Goal: Task Accomplishment & Management: Use online tool/utility

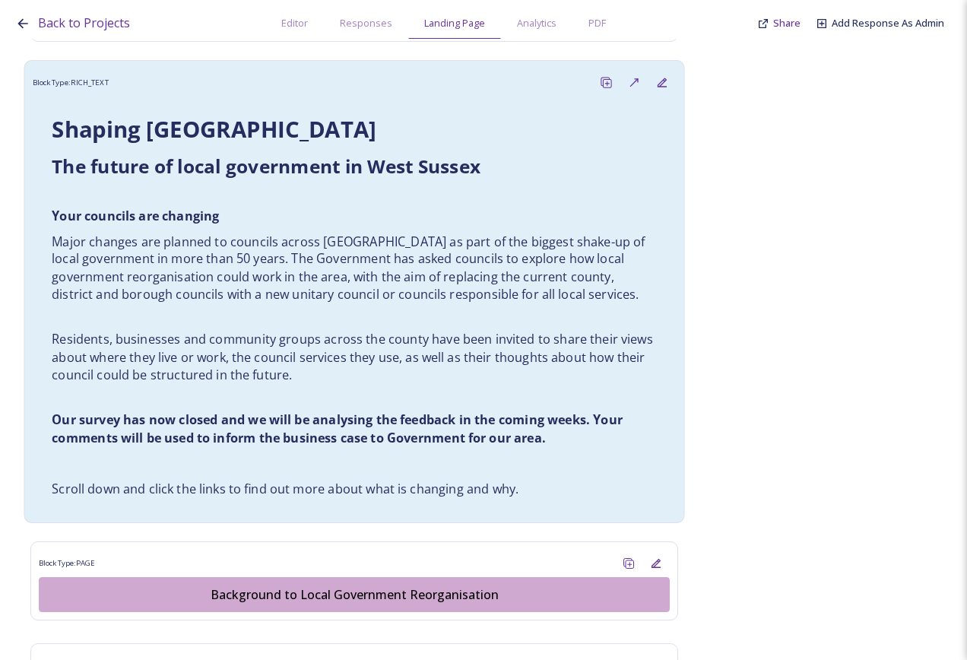
scroll to position [532, 0]
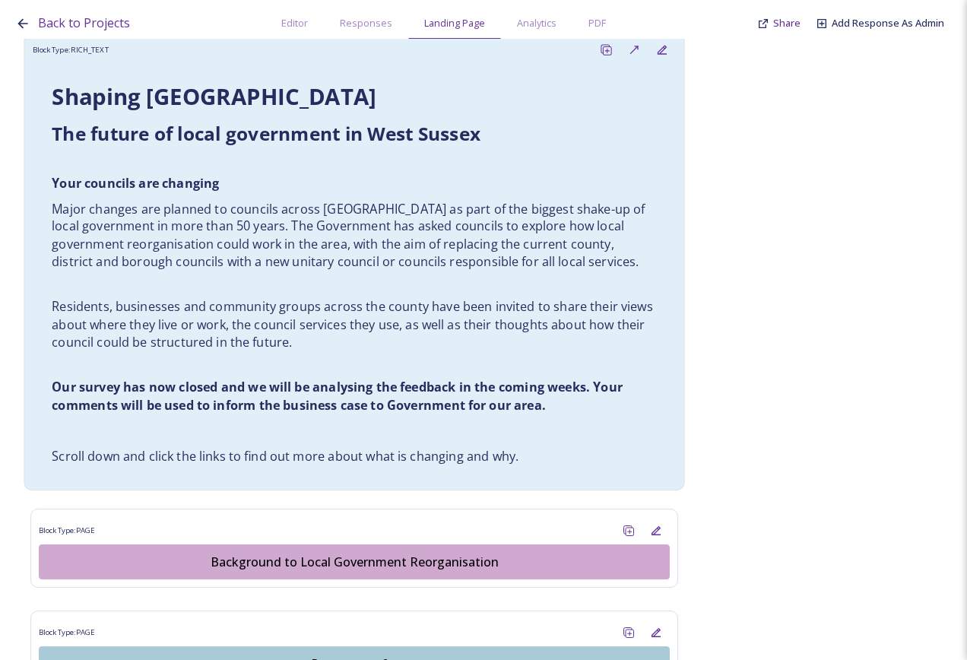
click at [415, 348] on p "Residents, businesses and community groups across the county have been invited …" at bounding box center [354, 324] width 605 height 53
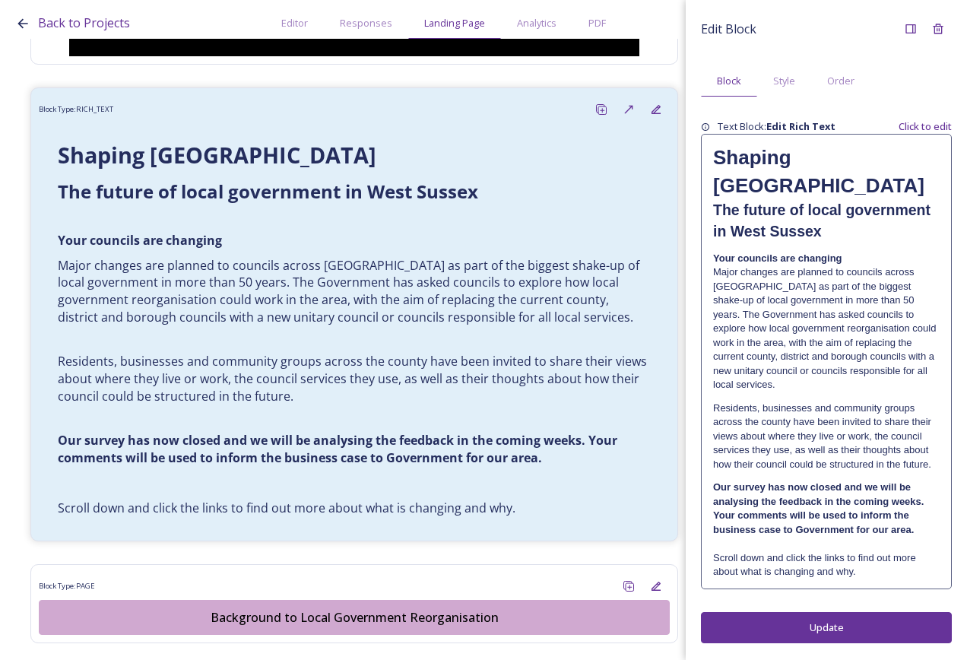
scroll to position [456, 0]
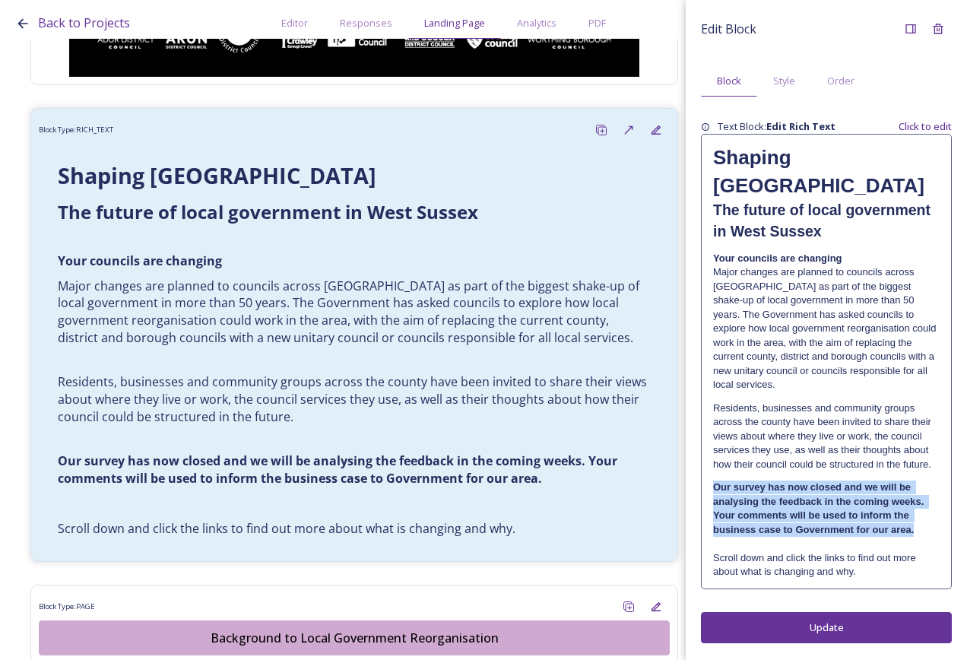
drag, startPoint x: 921, startPoint y: 484, endPoint x: 711, endPoint y: 442, distance: 214.2
click at [711, 442] on div "Shaping [GEOGRAPHIC_DATA] ﻿﻿﻿The future of local government in [GEOGRAPHIC_DATA…" at bounding box center [826, 361] width 249 height 453
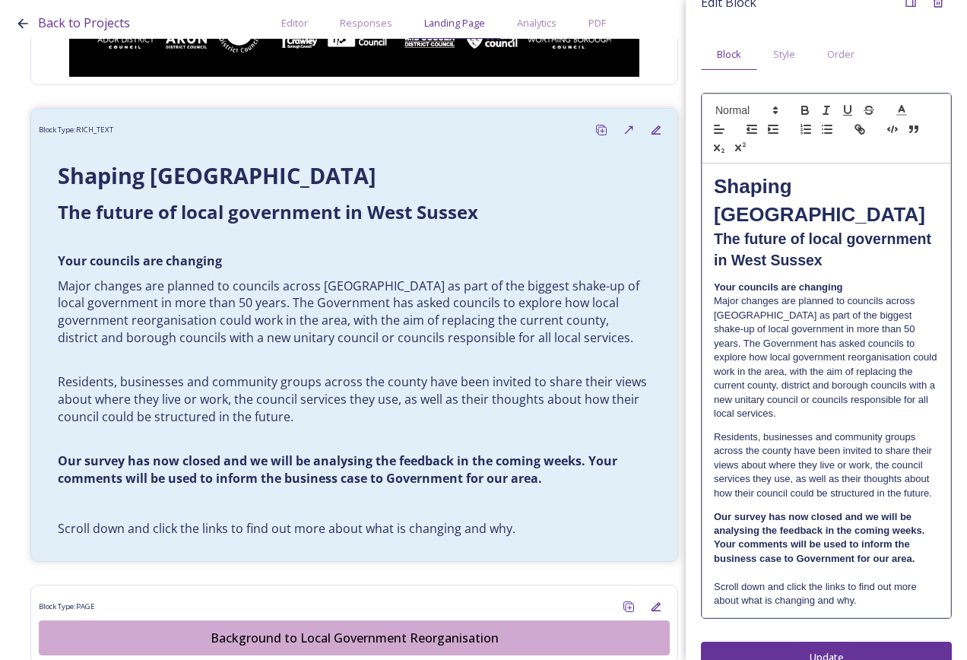
scroll to position [41, 0]
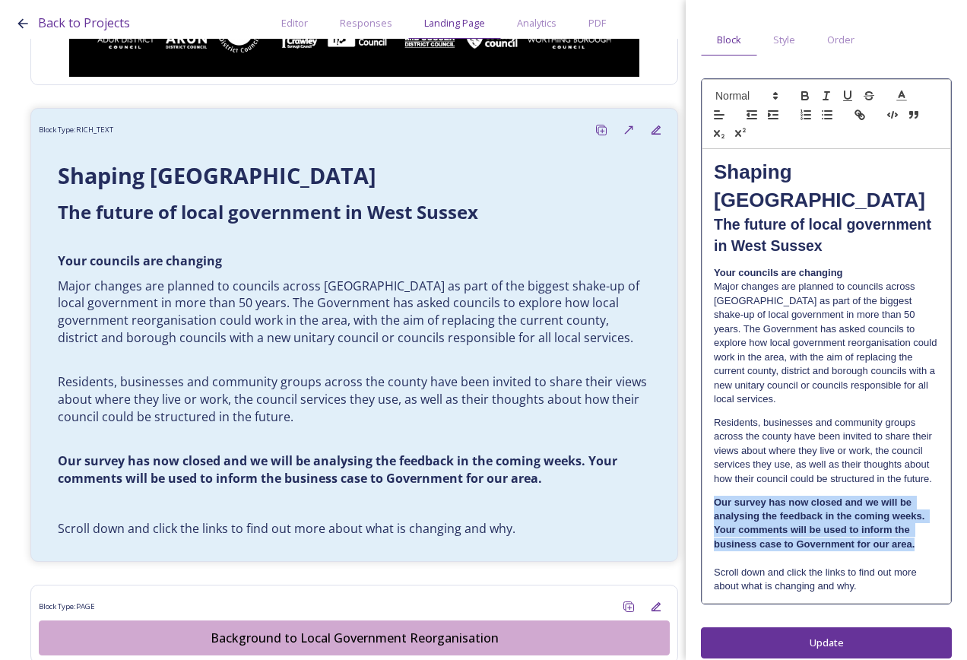
drag, startPoint x: 920, startPoint y: 529, endPoint x: 710, endPoint y: 488, distance: 213.3
click at [710, 488] on div "Shaping West Sussex ﻿﻿﻿The future of local government in West Sussex Your counc…" at bounding box center [827, 375] width 248 height 453
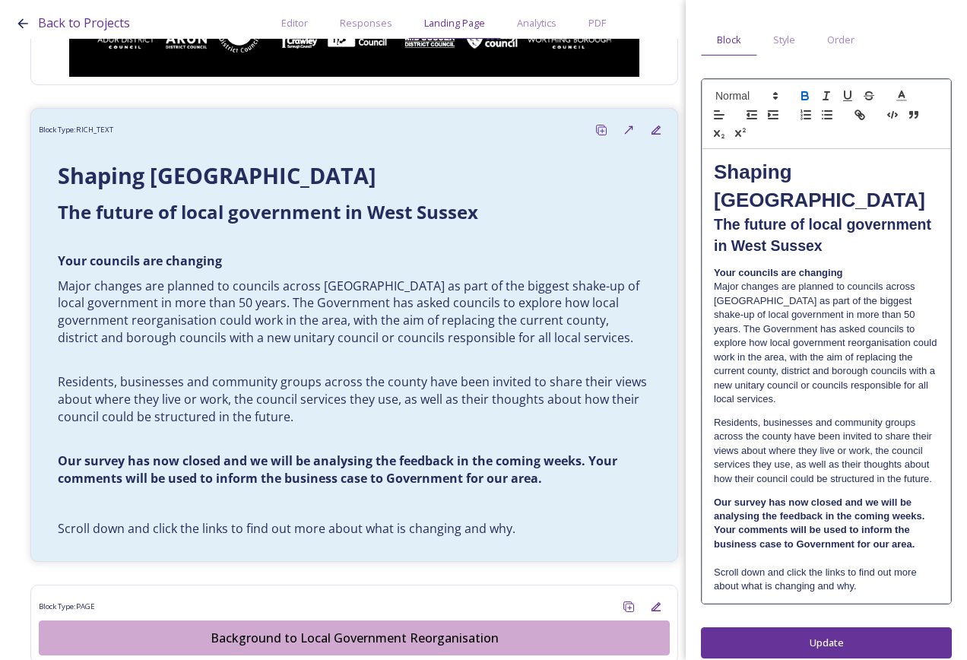
click at [692, 504] on div "Edit Block Block Style Order Shaping West Sussex ﻿﻿﻿The future of local governm…" at bounding box center [826, 316] width 281 height 715
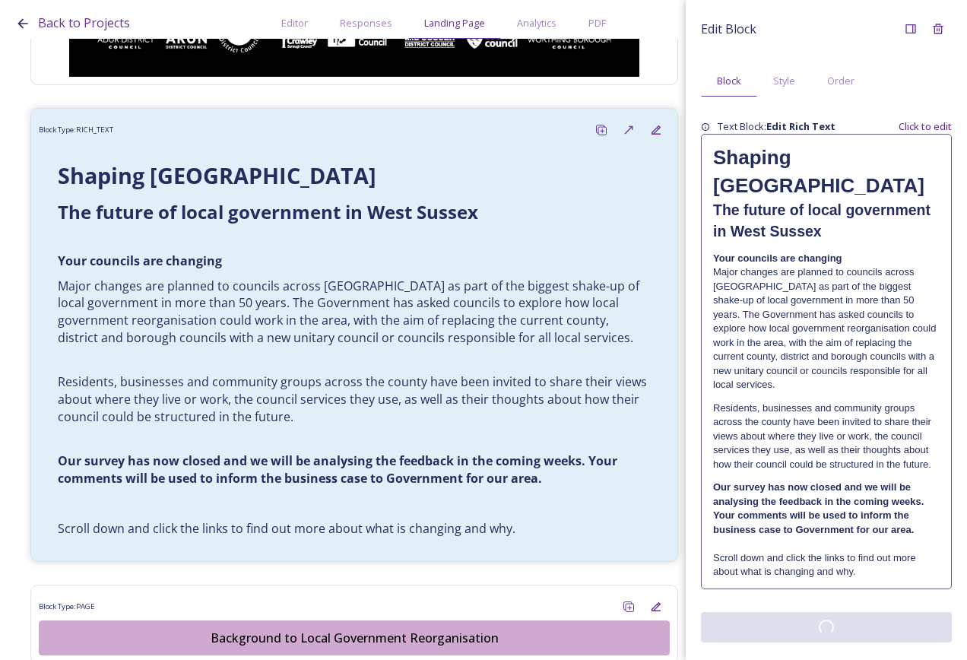
scroll to position [0, 0]
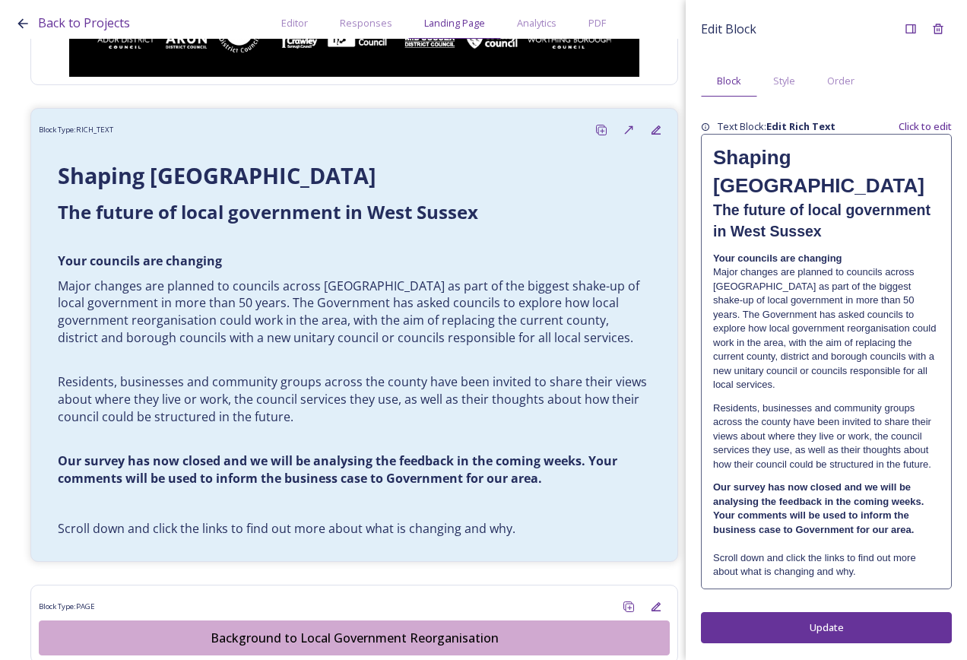
click at [10, 454] on div "Back to Projects Editor Responses Landing Page Analytics PDF Share Add Response…" at bounding box center [483, 330] width 967 height 660
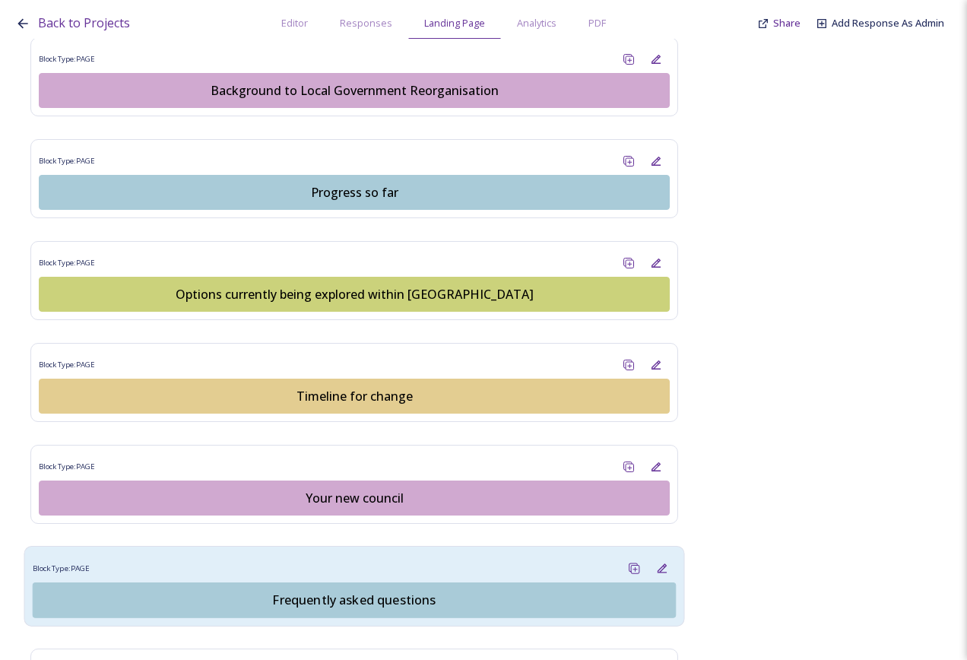
scroll to position [1157, 0]
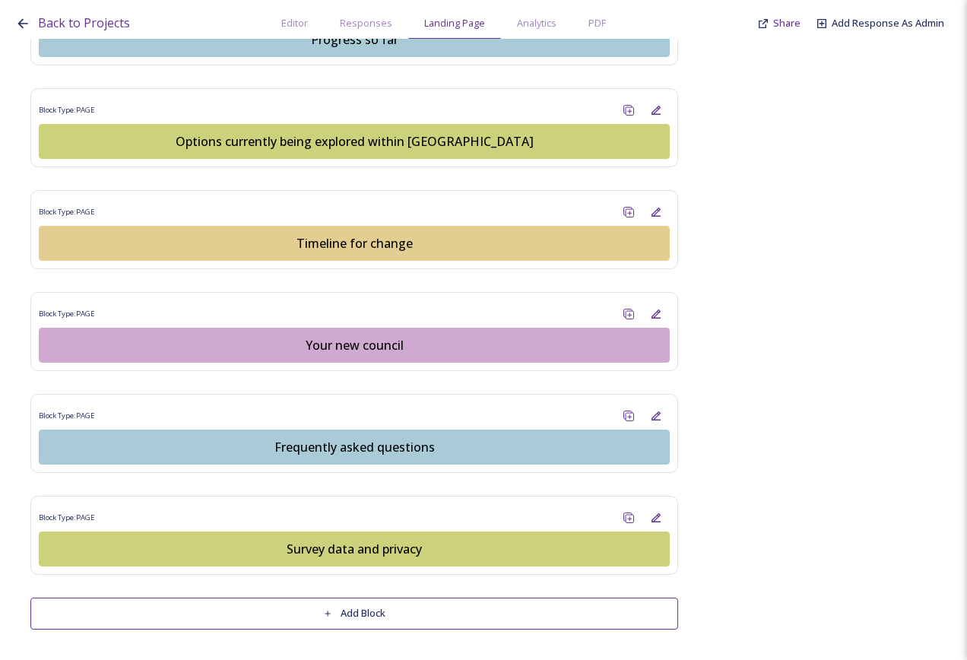
click at [387, 608] on button "Add Block" at bounding box center [354, 613] width 648 height 31
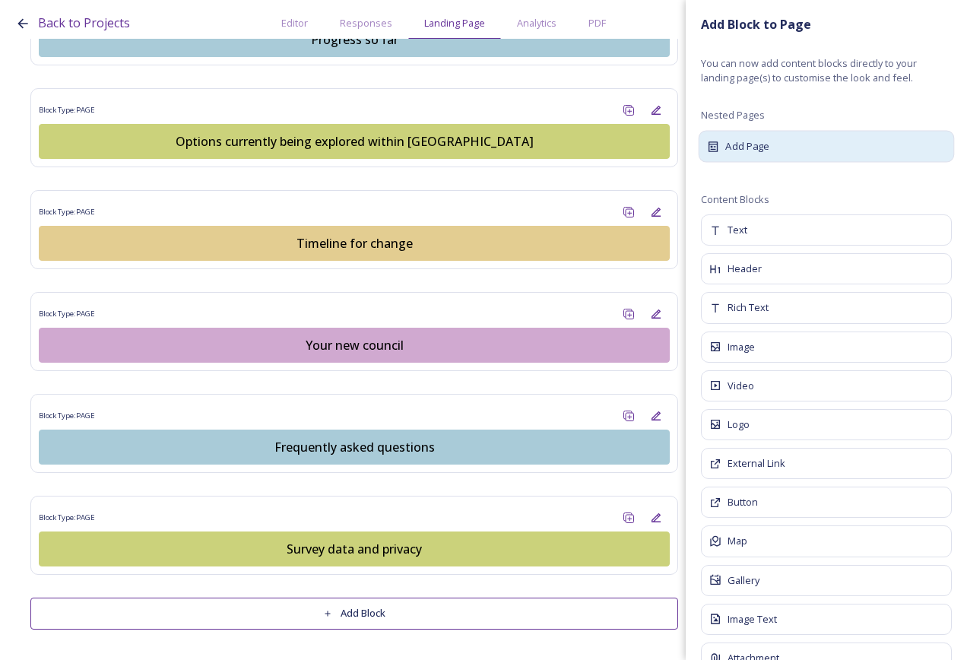
click at [782, 142] on div "Add Page" at bounding box center [827, 146] width 256 height 32
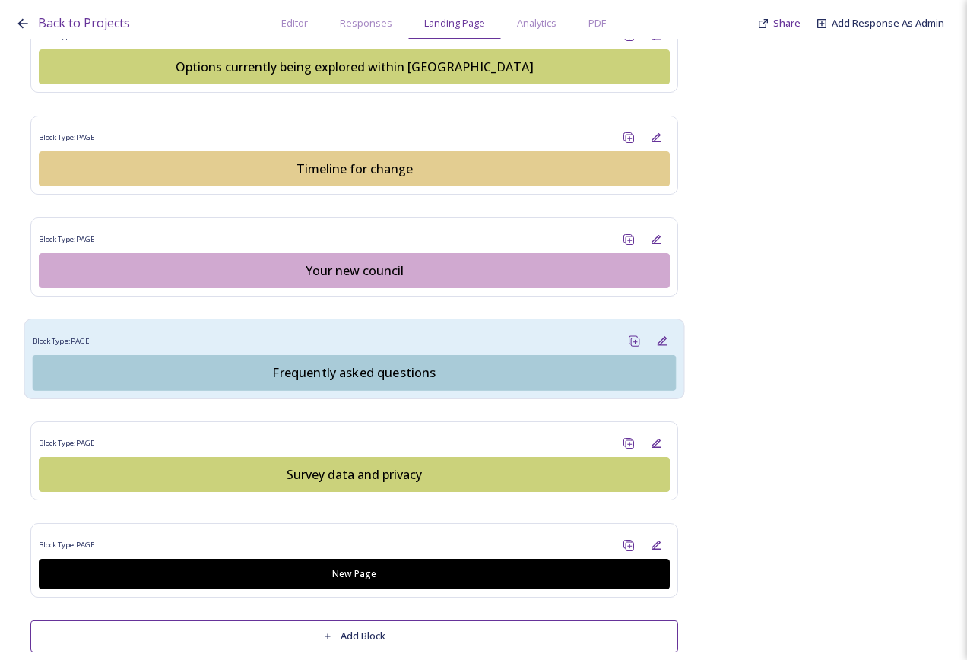
scroll to position [1254, 0]
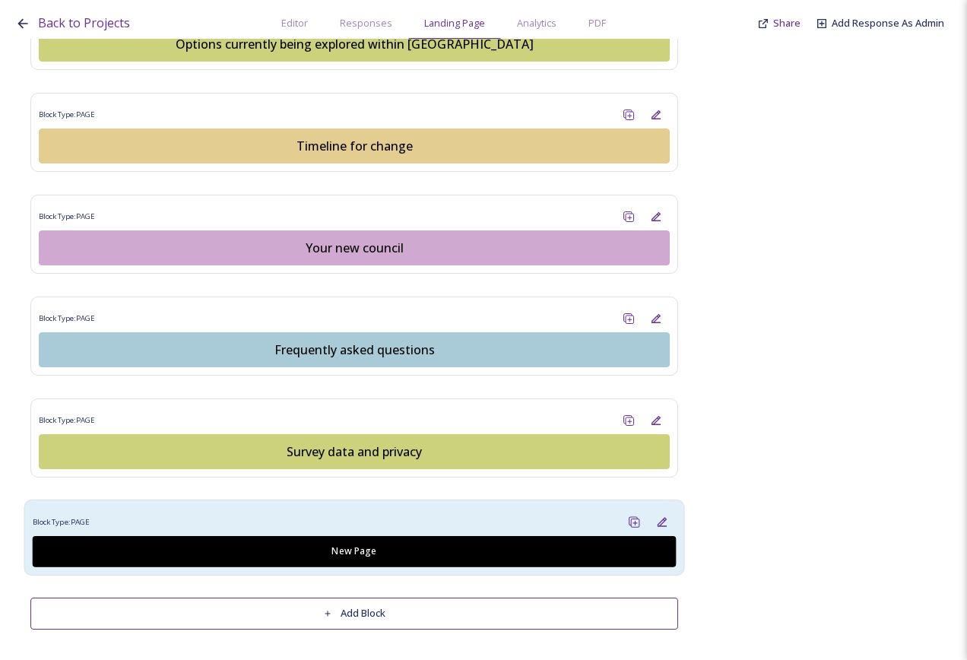
click at [501, 518] on div "Block Type: PAGE" at bounding box center [355, 523] width 644 height 28
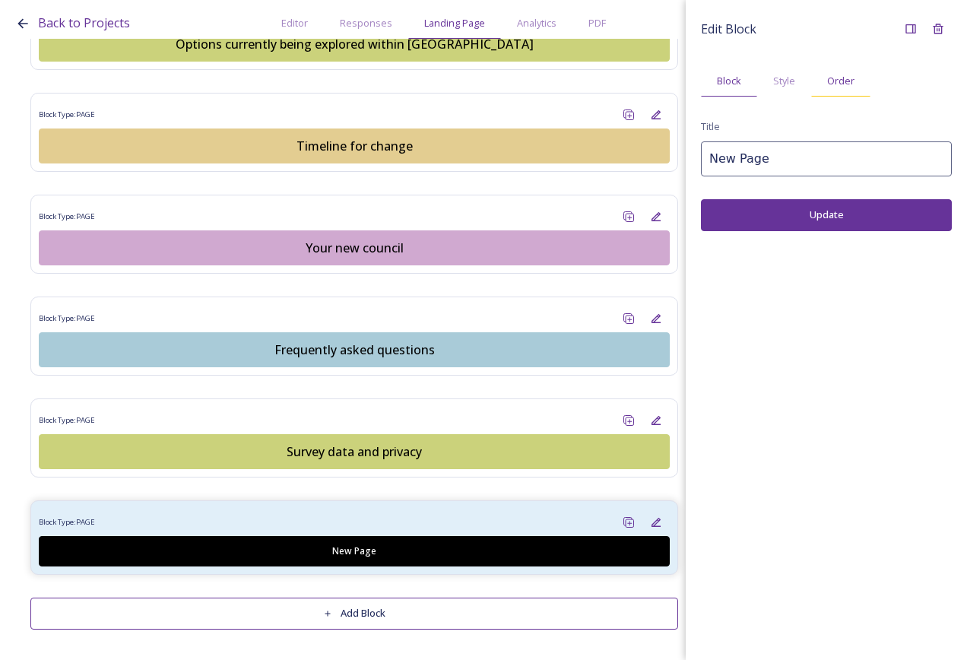
click at [826, 89] on div "Order" at bounding box center [841, 80] width 59 height 31
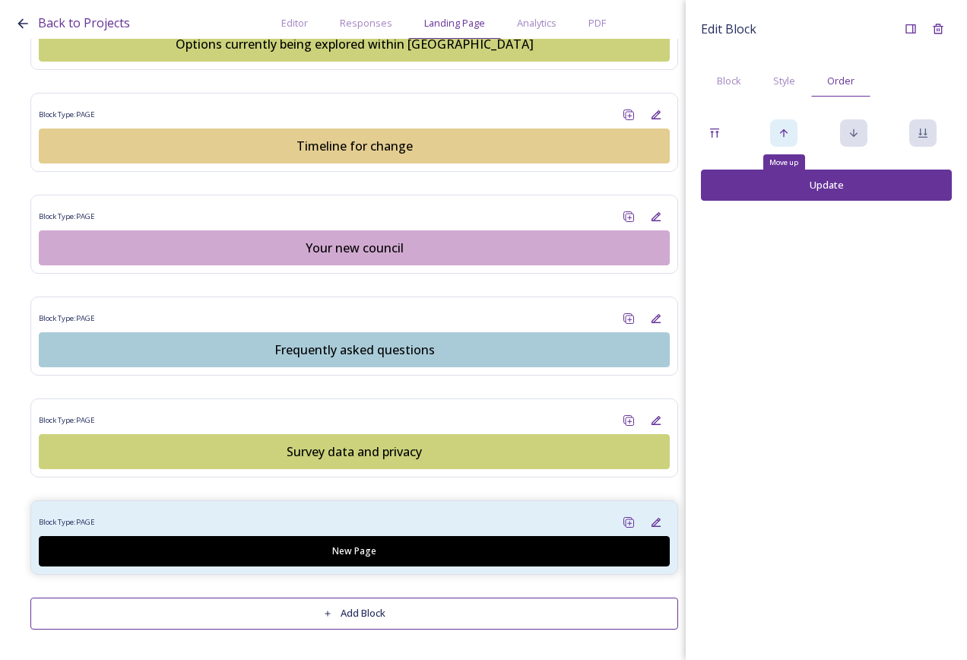
click at [792, 135] on div "Move up" at bounding box center [783, 132] width 27 height 27
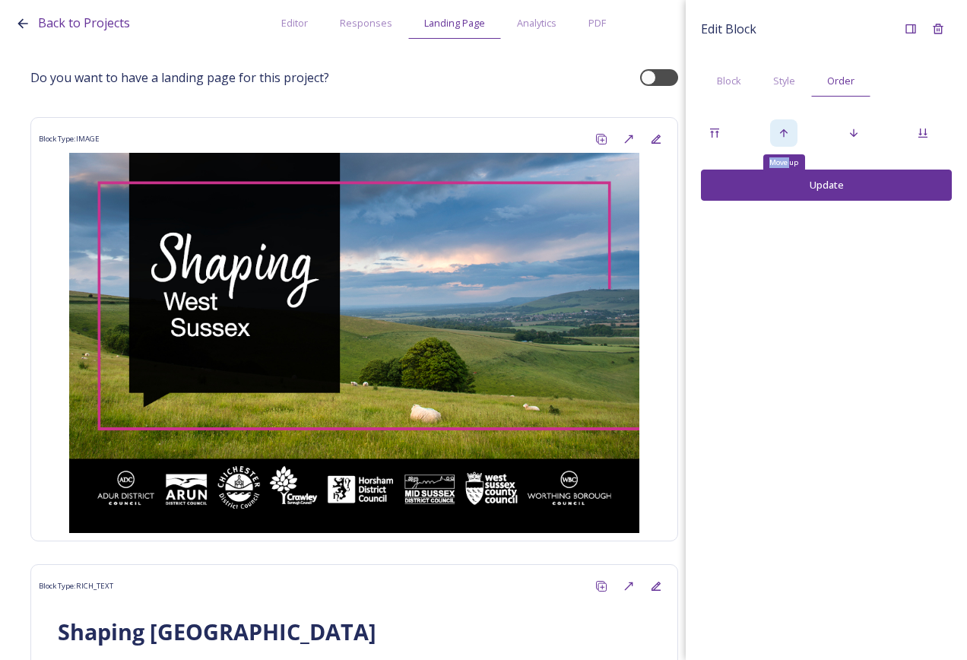
click at [792, 135] on div "Move up" at bounding box center [783, 132] width 27 height 27
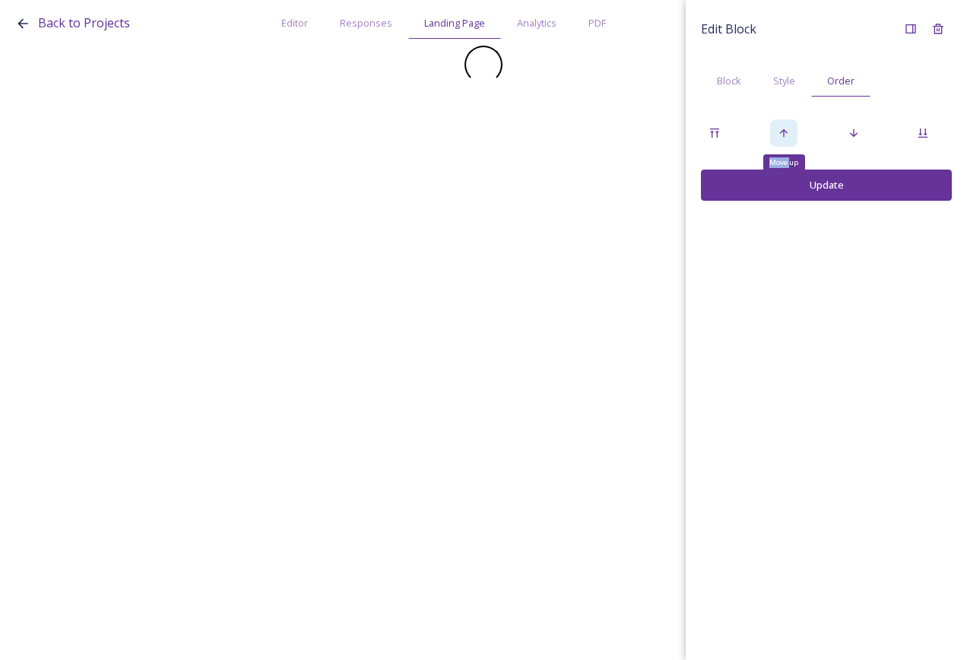
click at [792, 135] on div "Move up" at bounding box center [783, 132] width 27 height 27
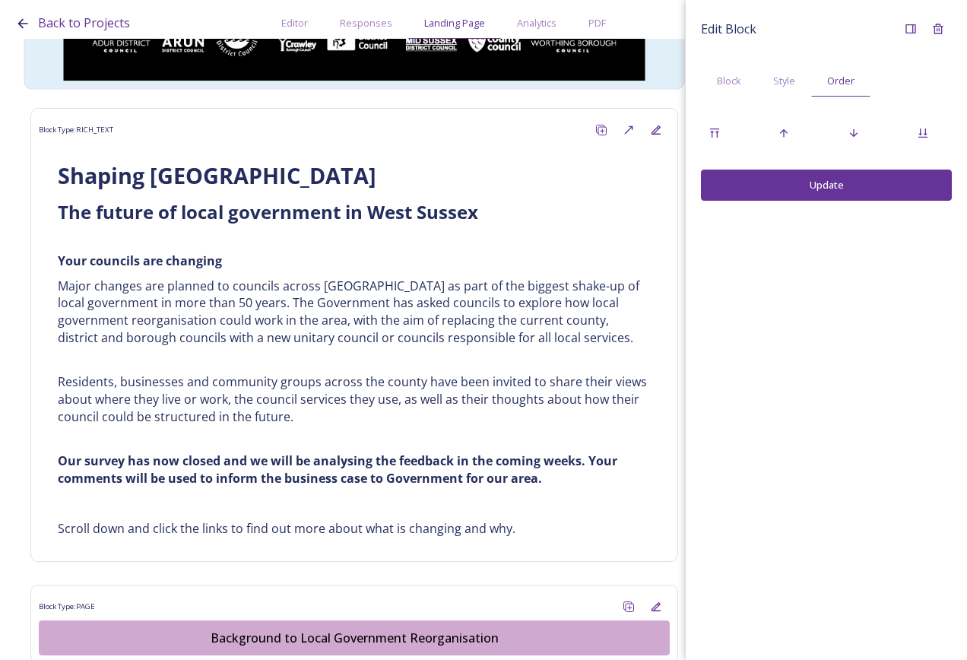
scroll to position [608, 0]
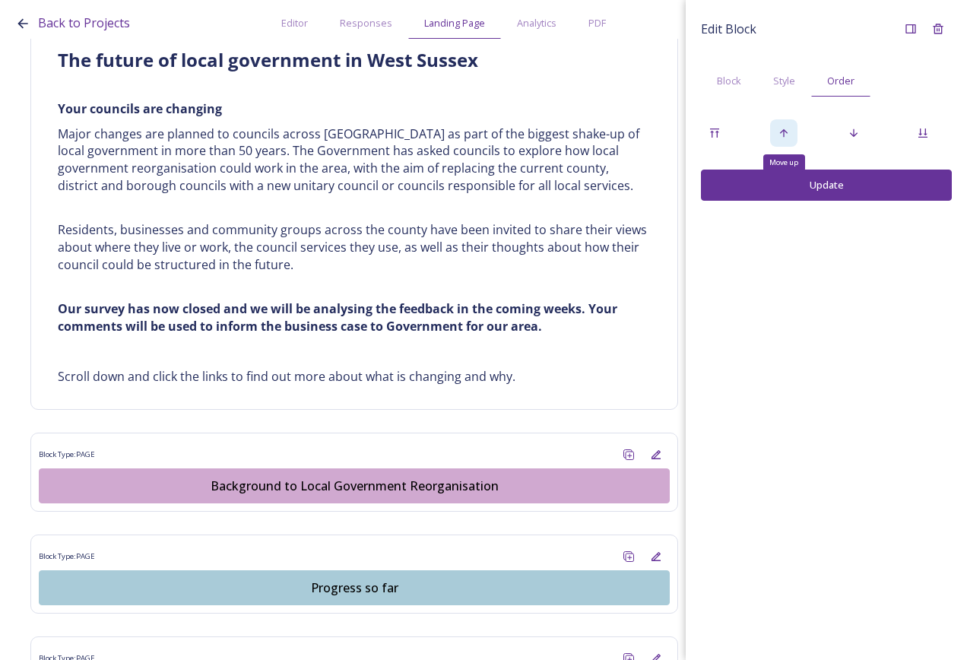
click at [775, 127] on div "Move up" at bounding box center [783, 132] width 27 height 27
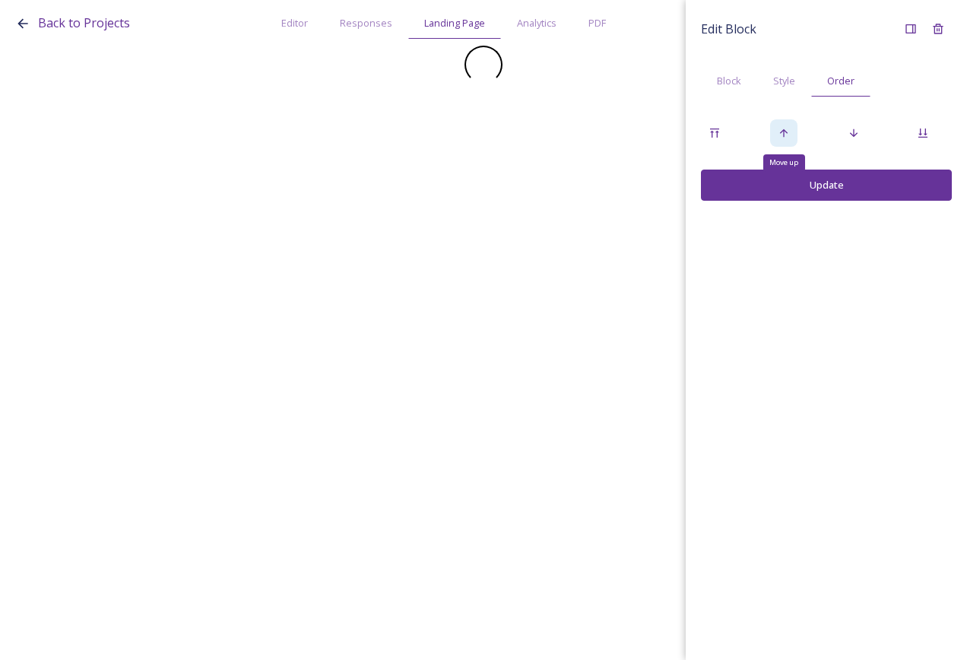
scroll to position [0, 0]
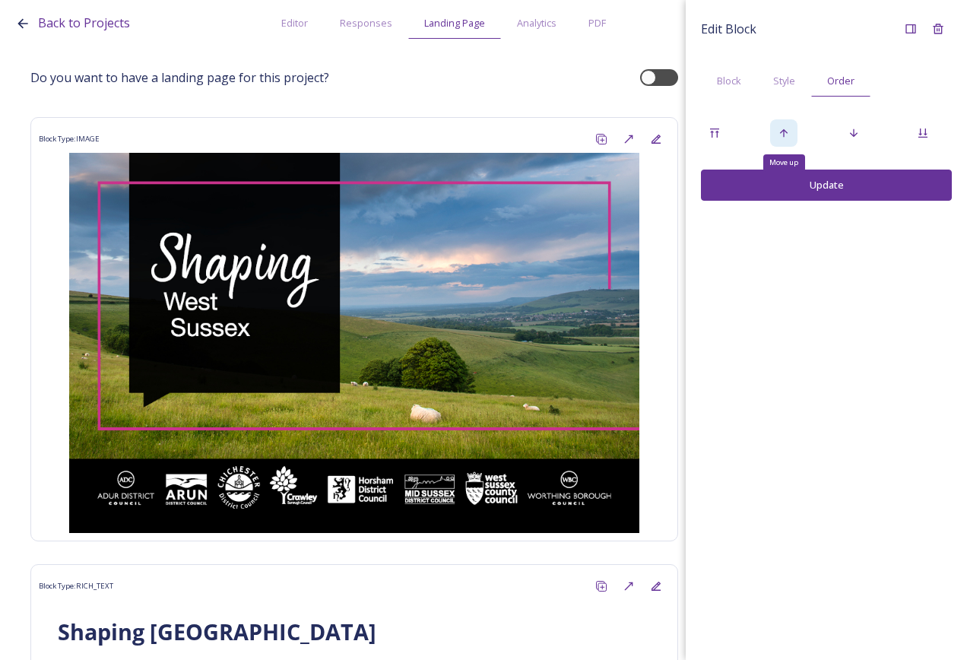
click at [775, 127] on div "Move up" at bounding box center [783, 132] width 27 height 27
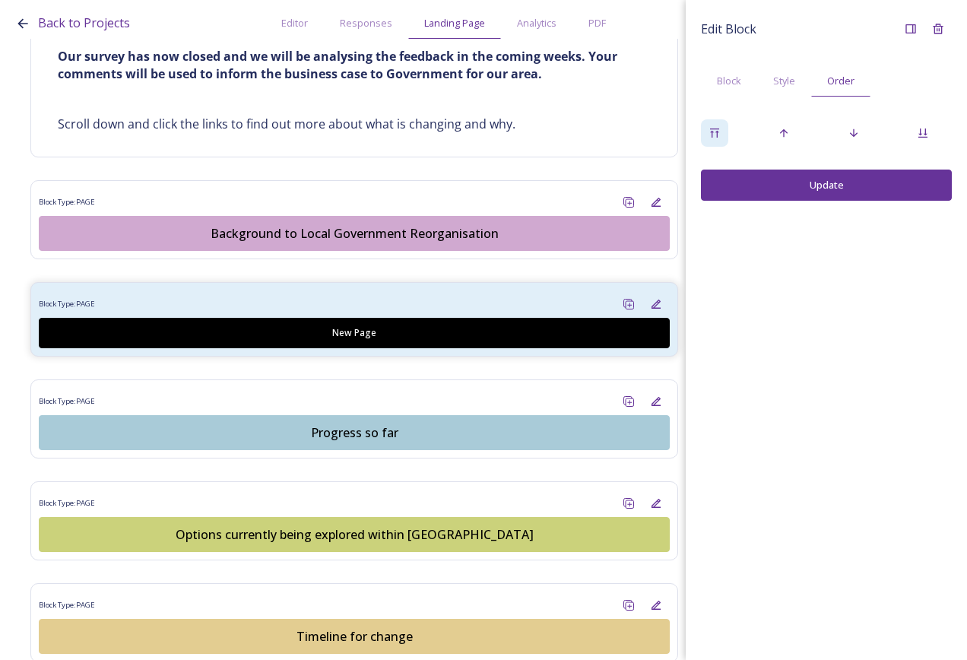
scroll to position [913, 0]
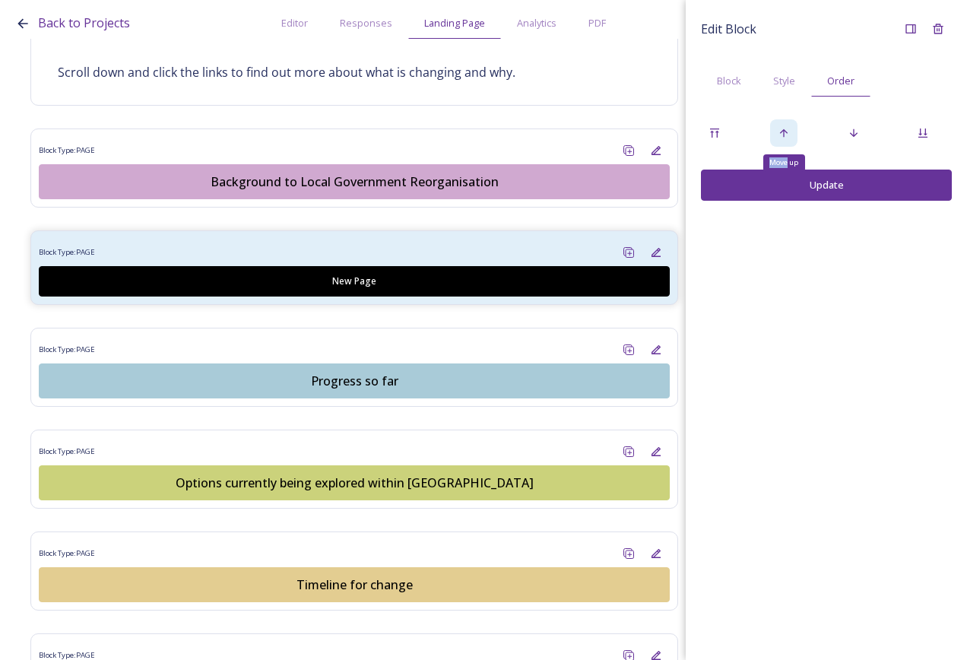
click at [777, 130] on div "Move up" at bounding box center [783, 132] width 27 height 27
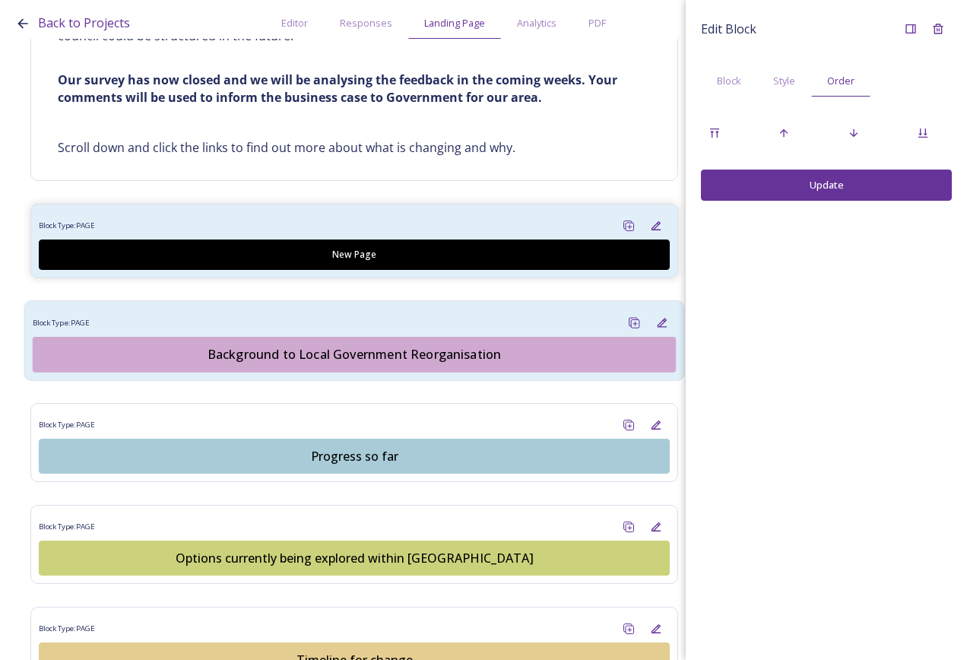
scroll to position [874, 0]
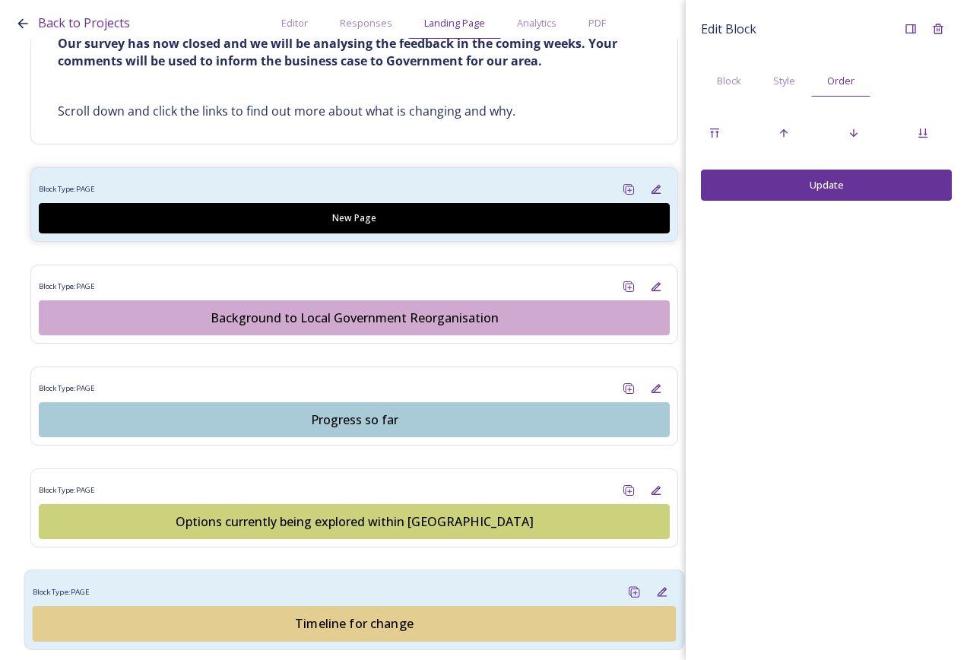
click at [376, 592] on div "Block Type: PAGE" at bounding box center [355, 592] width 644 height 28
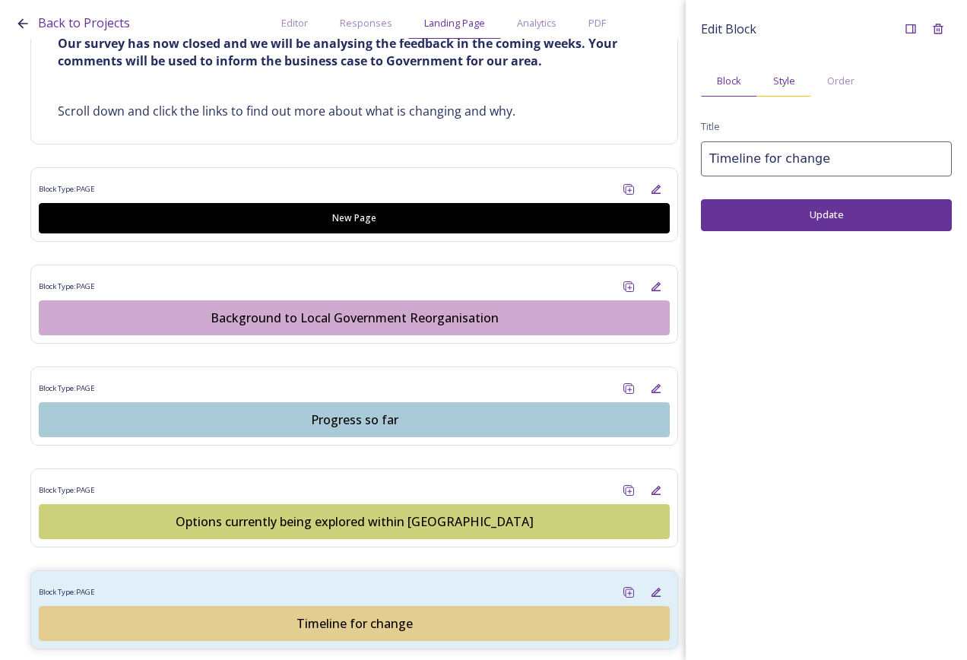
click at [798, 75] on div "Style" at bounding box center [785, 80] width 54 height 31
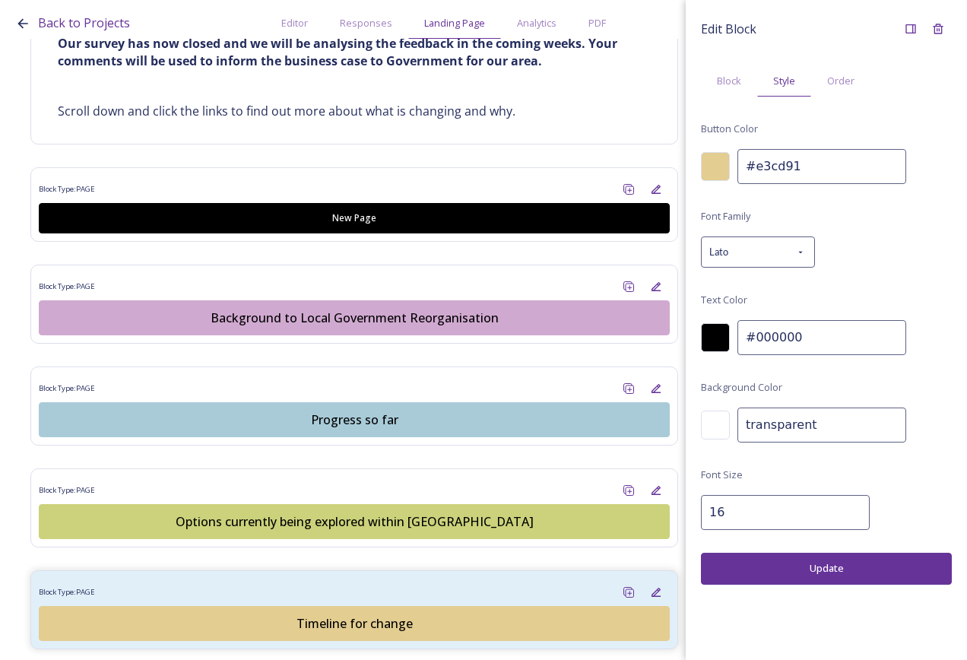
drag, startPoint x: 808, startPoint y: 169, endPoint x: 753, endPoint y: 169, distance: 55.5
click at [710, 169] on div "#e3cd91" at bounding box center [826, 166] width 251 height 35
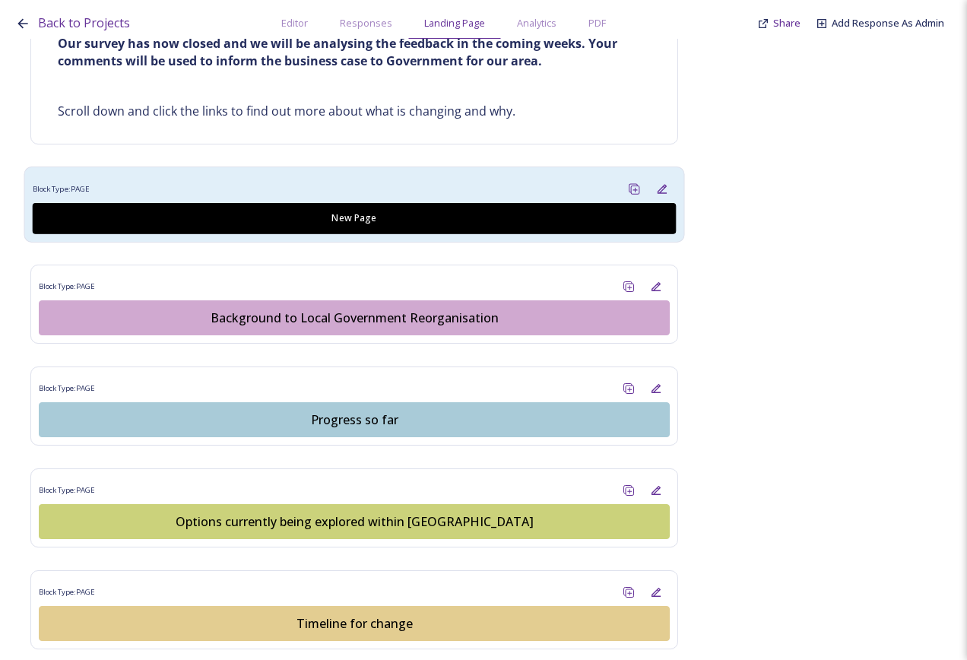
click at [509, 181] on div "Block Type: PAGE" at bounding box center [355, 190] width 644 height 28
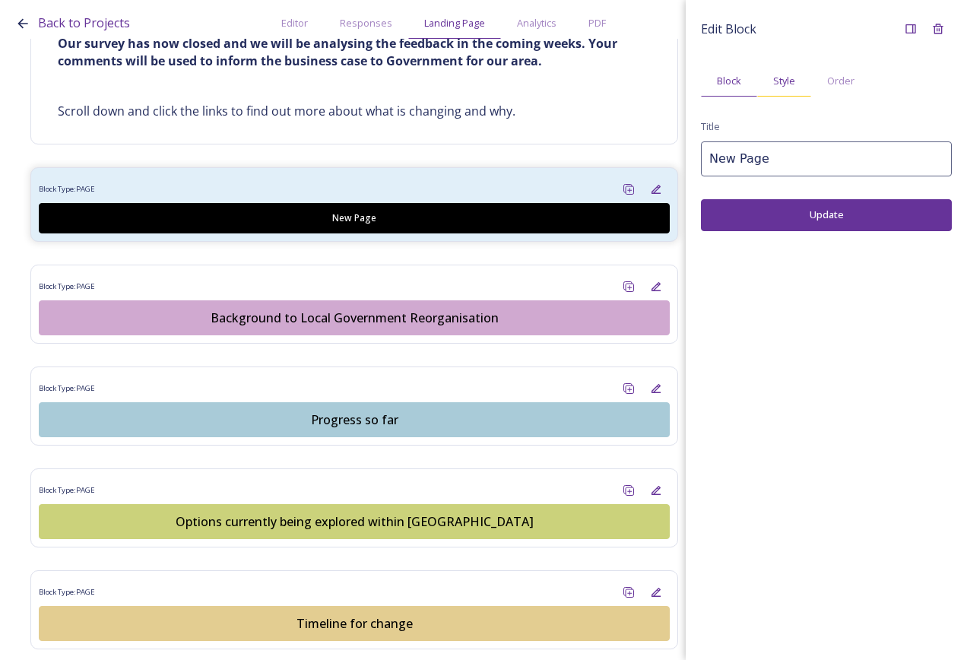
click at [775, 81] on span "Style" at bounding box center [785, 81] width 22 height 14
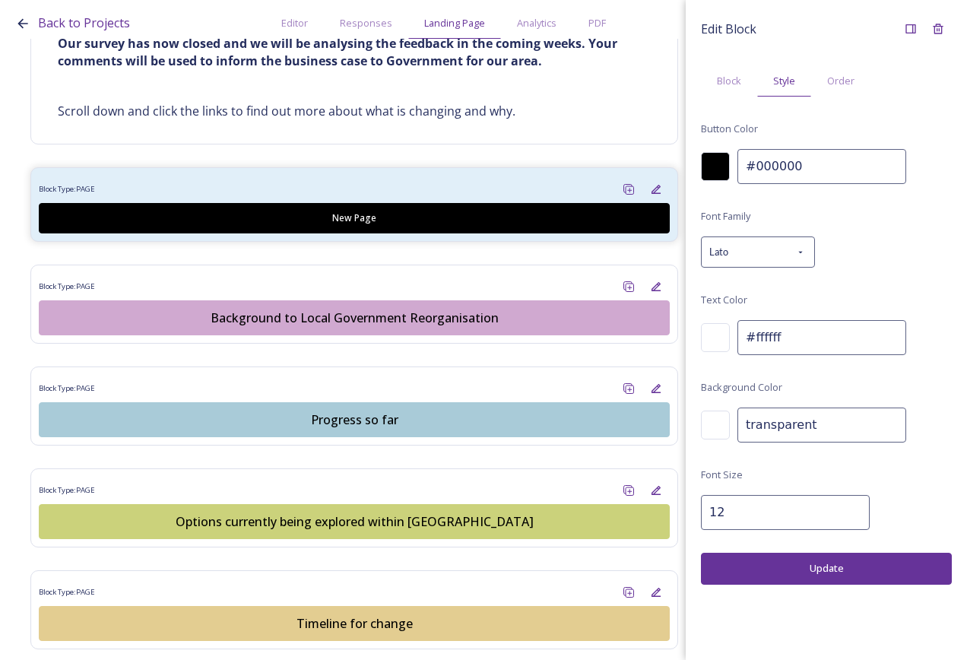
drag, startPoint x: 816, startPoint y: 156, endPoint x: 687, endPoint y: 169, distance: 129.9
click at [687, 169] on div "Edit Block Block Style Order Button Color #000000 Font Family Lato Text Color #…" at bounding box center [826, 300] width 281 height 600
paste input "e3cd91"
type input "#e3cd91"
click at [796, 336] on input "#ffffff" at bounding box center [822, 337] width 169 height 35
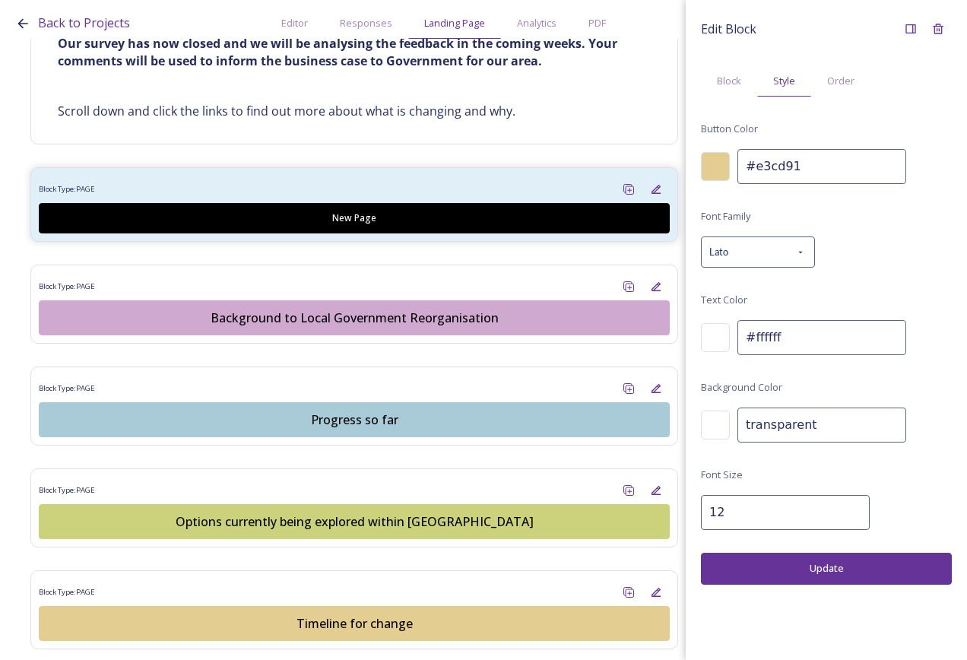
drag, startPoint x: 849, startPoint y: 341, endPoint x: 709, endPoint y: 335, distance: 140.1
click at [709, 335] on div "#ffffff" at bounding box center [826, 337] width 251 height 35
click at [702, 335] on div at bounding box center [715, 337] width 29 height 29
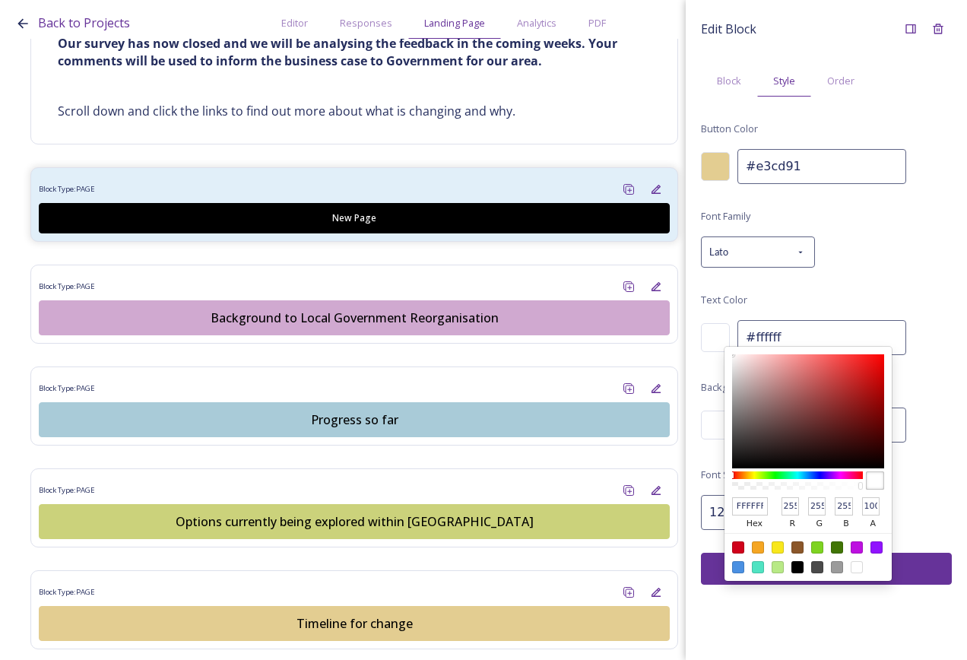
click at [713, 334] on div "FFFFFF hex 255 r 255 g 255 b 100 a" at bounding box center [715, 337] width 29 height 29
click at [797, 567] on div at bounding box center [798, 567] width 12 height 12
type input "#000000"
type input "000000"
type input "0"
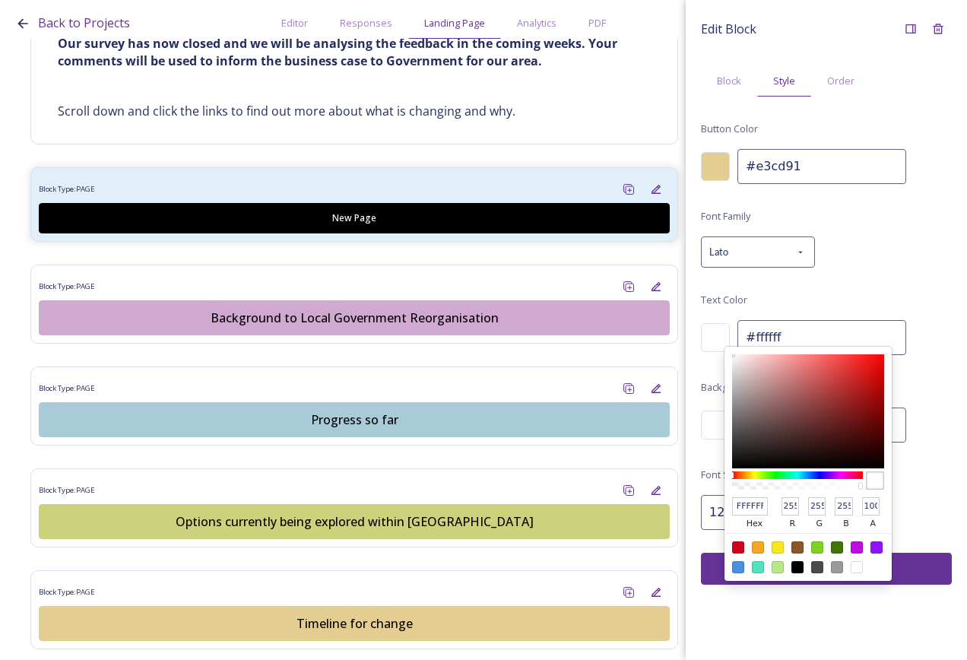
type input "0"
click at [913, 396] on div "Font Family Lato Text Color 000000 hex 0 r 0 g 0 b 100 a #000000 Background Col…" at bounding box center [826, 368] width 251 height 323
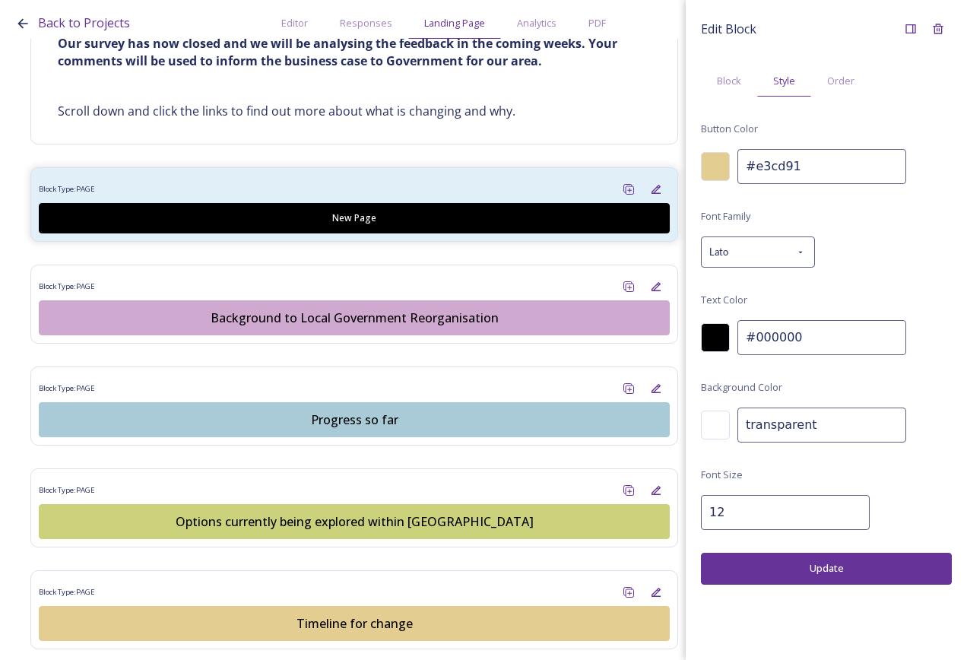
click at [855, 567] on button "Update" at bounding box center [826, 568] width 251 height 31
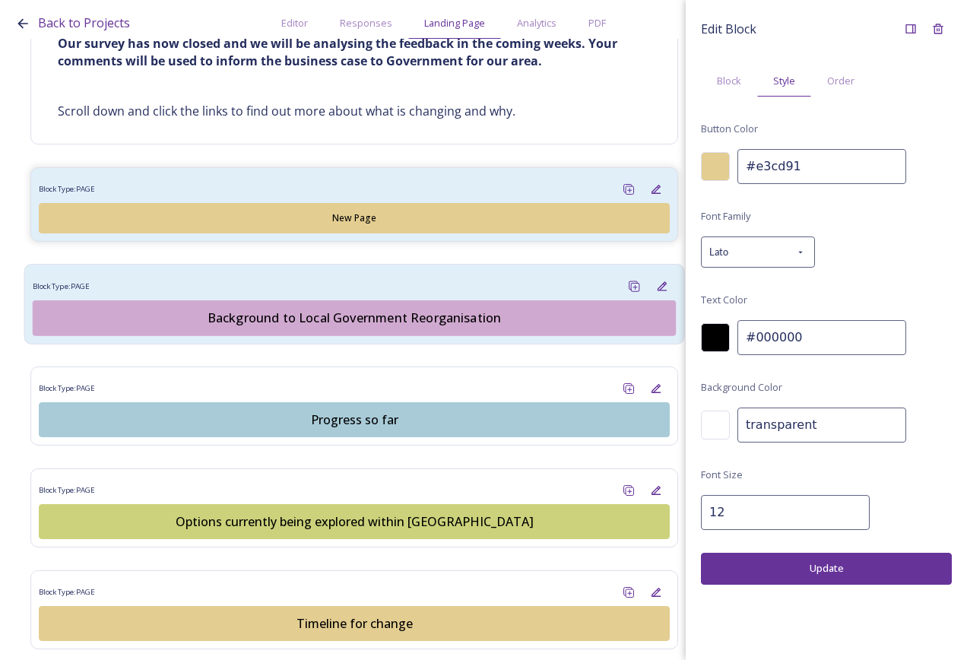
click at [457, 284] on div "Block Type: PAGE" at bounding box center [355, 286] width 644 height 28
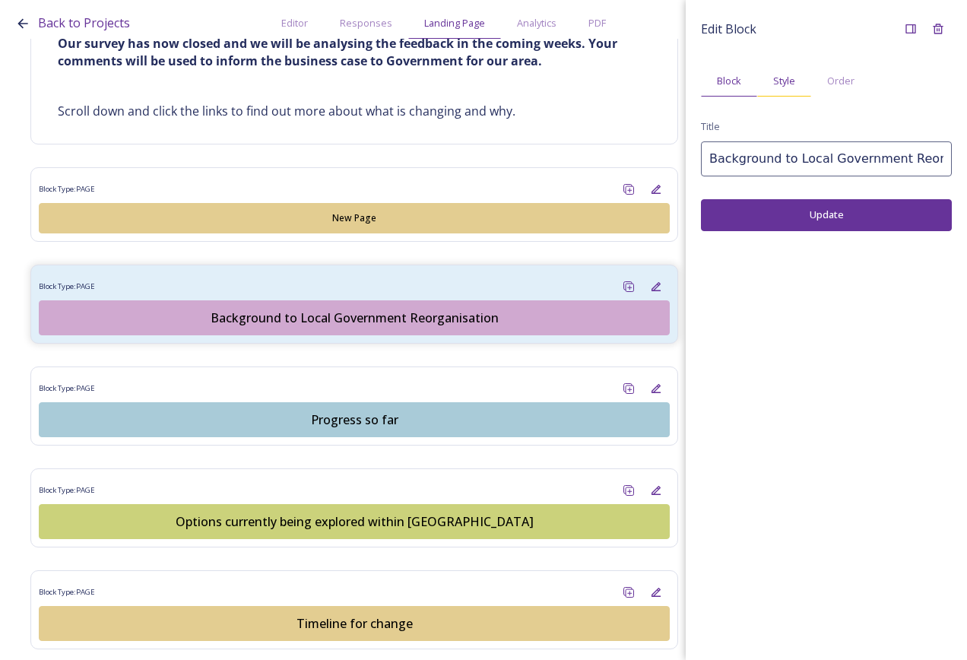
click at [772, 78] on div "Style" at bounding box center [785, 80] width 54 height 31
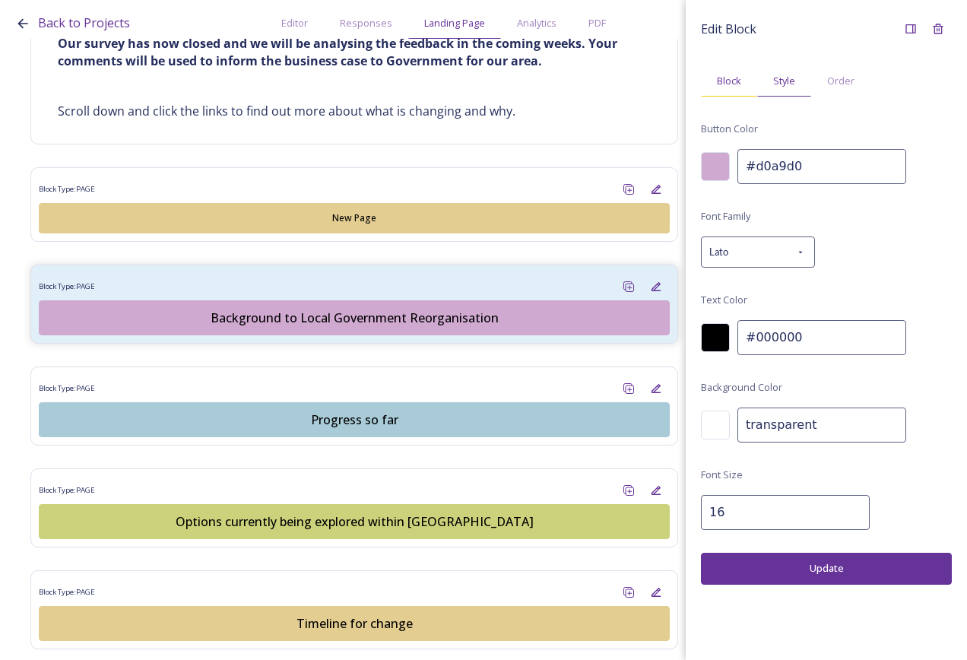
click at [738, 79] on span "Block" at bounding box center [729, 81] width 24 height 14
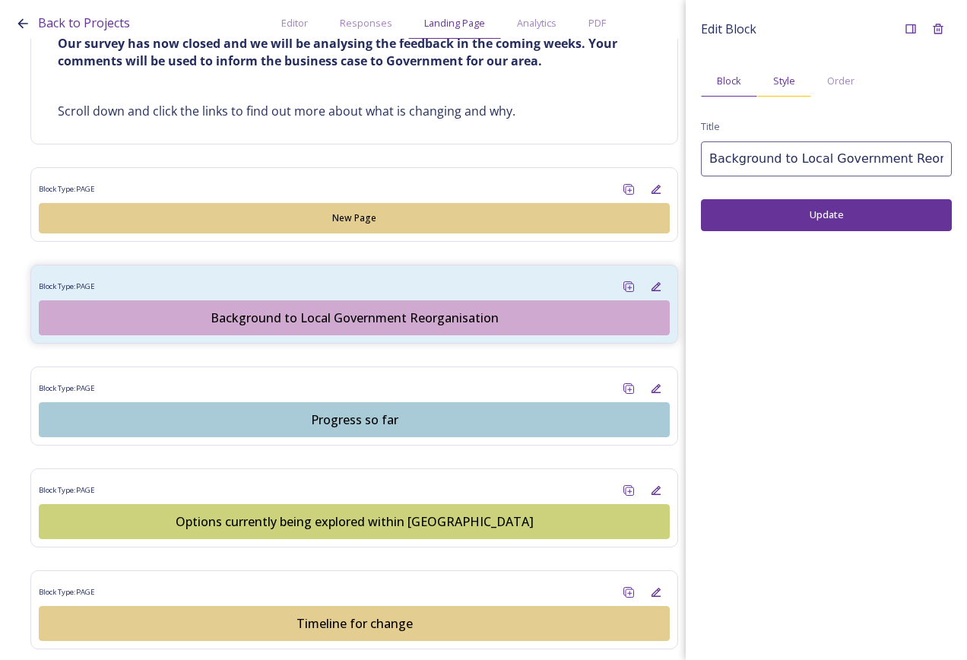
click at [777, 78] on span "Style" at bounding box center [785, 81] width 22 height 14
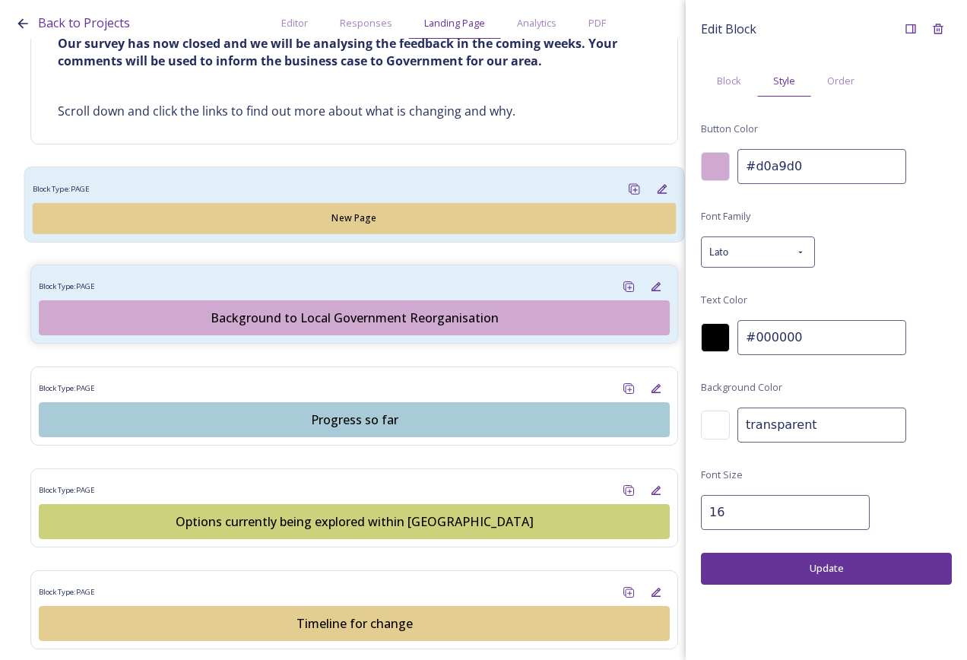
click at [500, 184] on div "Block Type: PAGE" at bounding box center [355, 190] width 644 height 28
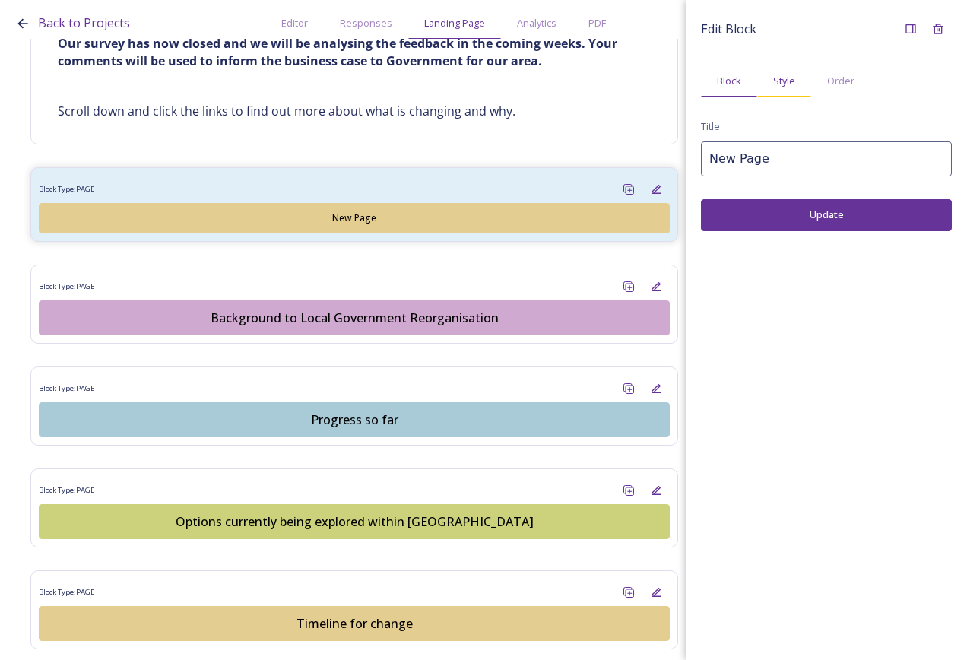
click at [789, 72] on div "Style" at bounding box center [785, 80] width 54 height 31
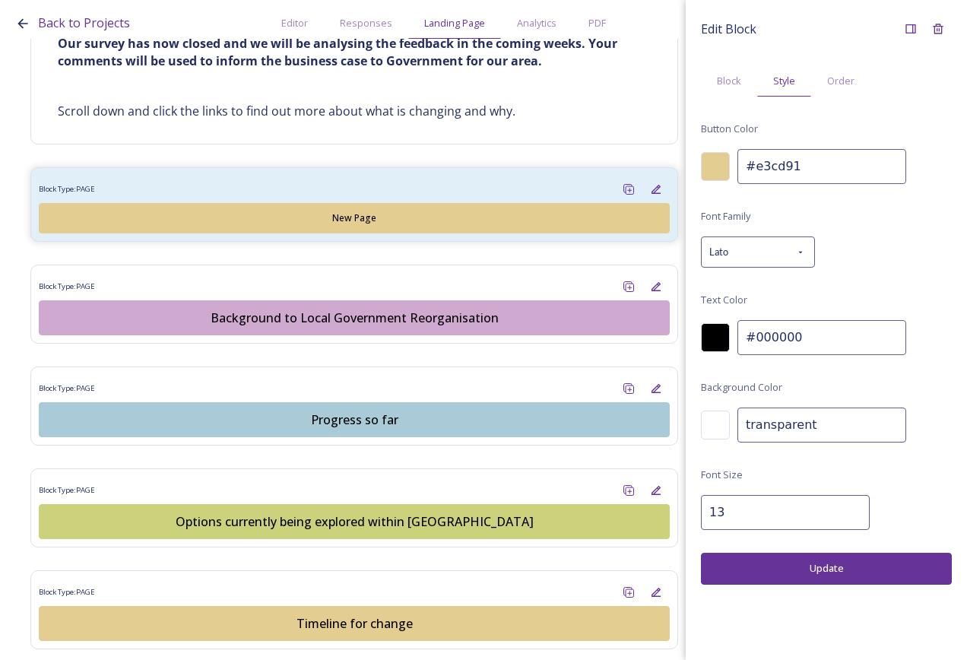
click at [844, 508] on input "13" at bounding box center [785, 512] width 169 height 35
click at [844, 507] on input "14" at bounding box center [785, 512] width 169 height 35
click at [844, 507] on input "15" at bounding box center [785, 512] width 169 height 35
type input "16"
click at [844, 507] on input "16" at bounding box center [785, 512] width 169 height 35
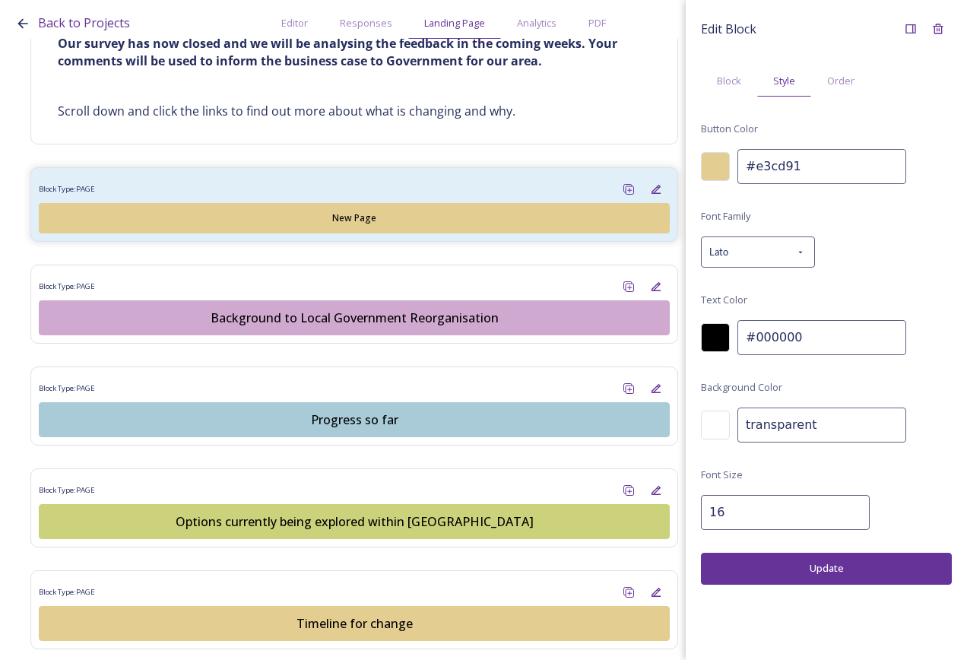
click at [846, 569] on button "Update" at bounding box center [826, 568] width 251 height 31
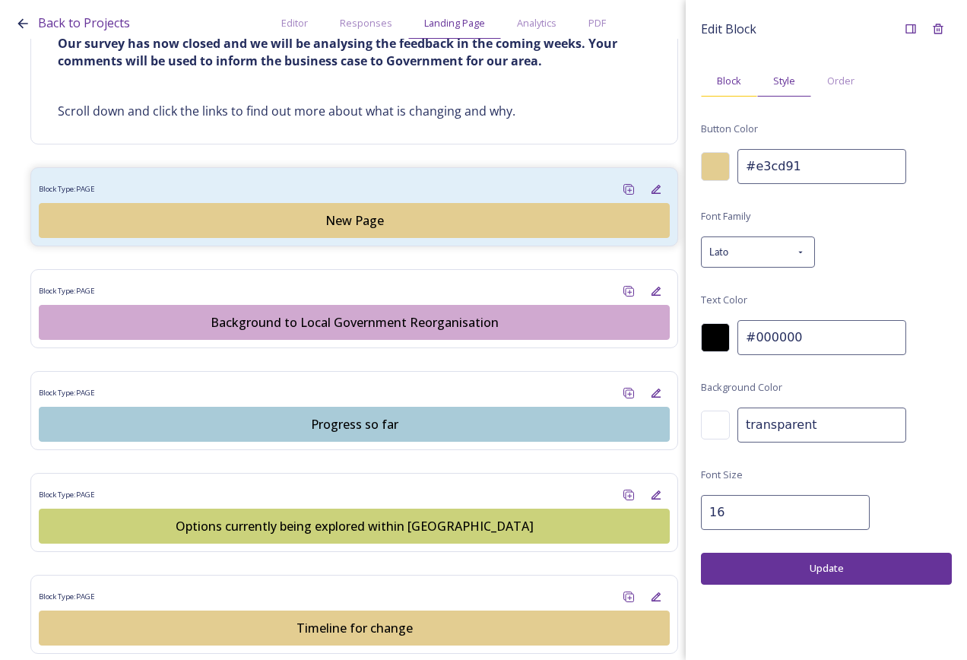
click at [742, 75] on span "Block" at bounding box center [729, 81] width 24 height 14
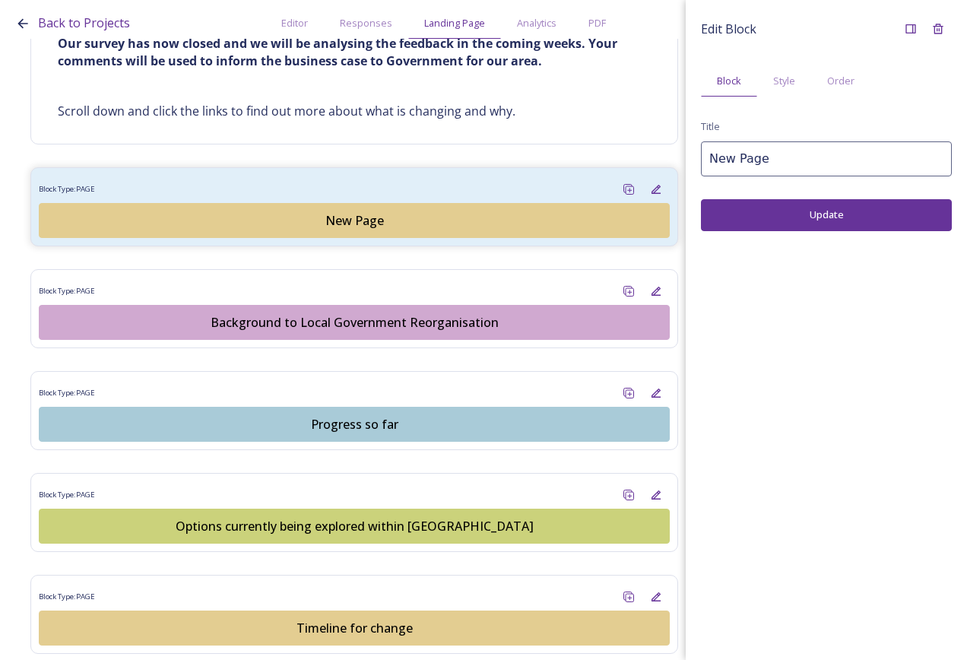
drag, startPoint x: 808, startPoint y: 159, endPoint x: 694, endPoint y: 147, distance: 114.7
click at [672, 151] on div "Back to Projects Editor Responses Landing Page Analytics PDF Share Add Response…" at bounding box center [483, 330] width 967 height 660
type input "Business Case"
click at [837, 220] on button "Update" at bounding box center [826, 214] width 251 height 31
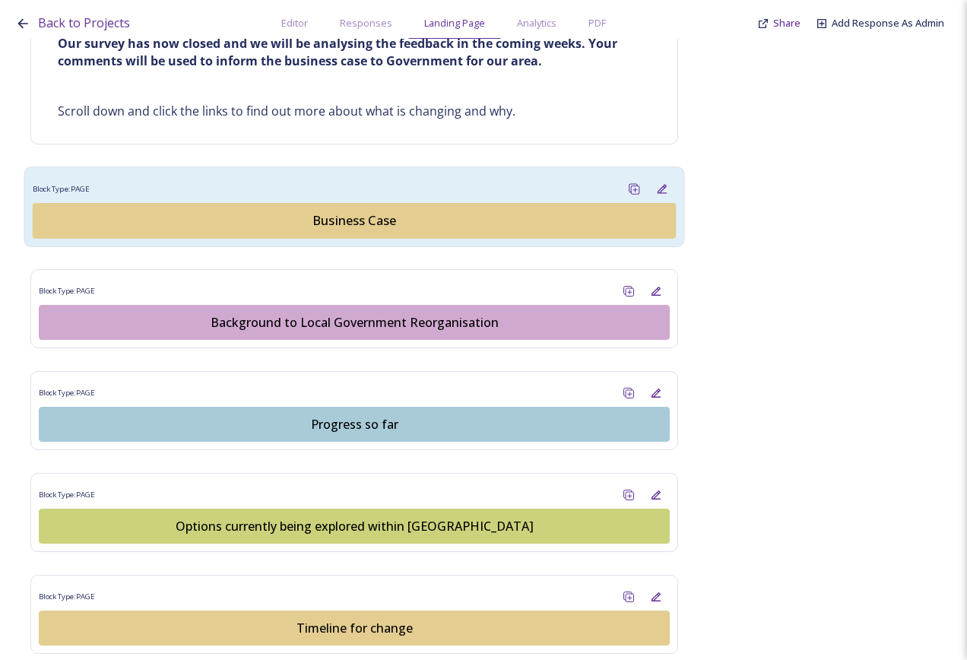
click at [510, 187] on div "Block Type: PAGE" at bounding box center [355, 189] width 644 height 28
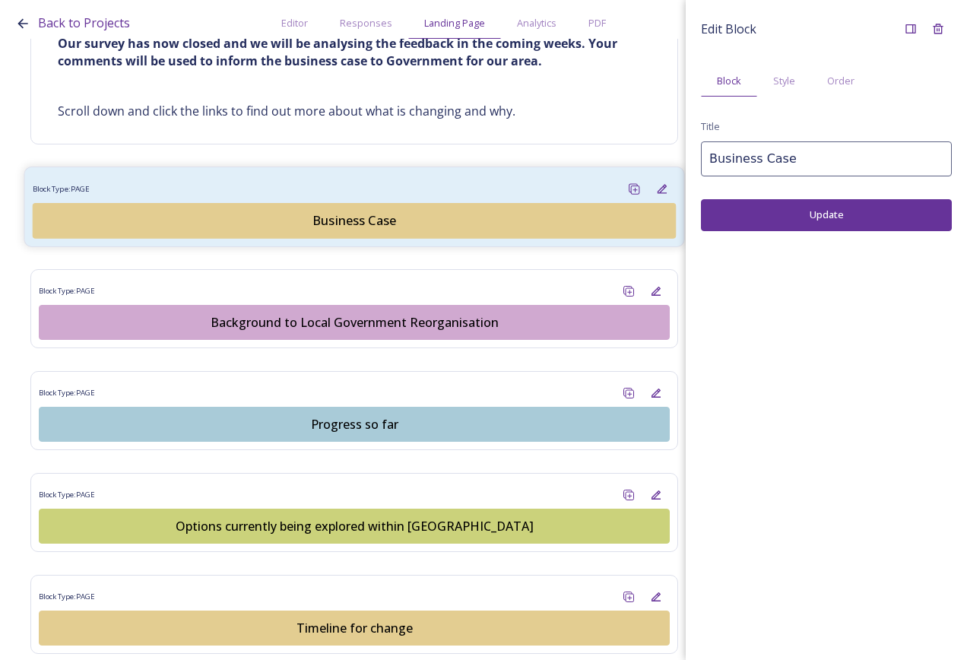
click at [374, 224] on div "Business Case" at bounding box center [354, 220] width 627 height 18
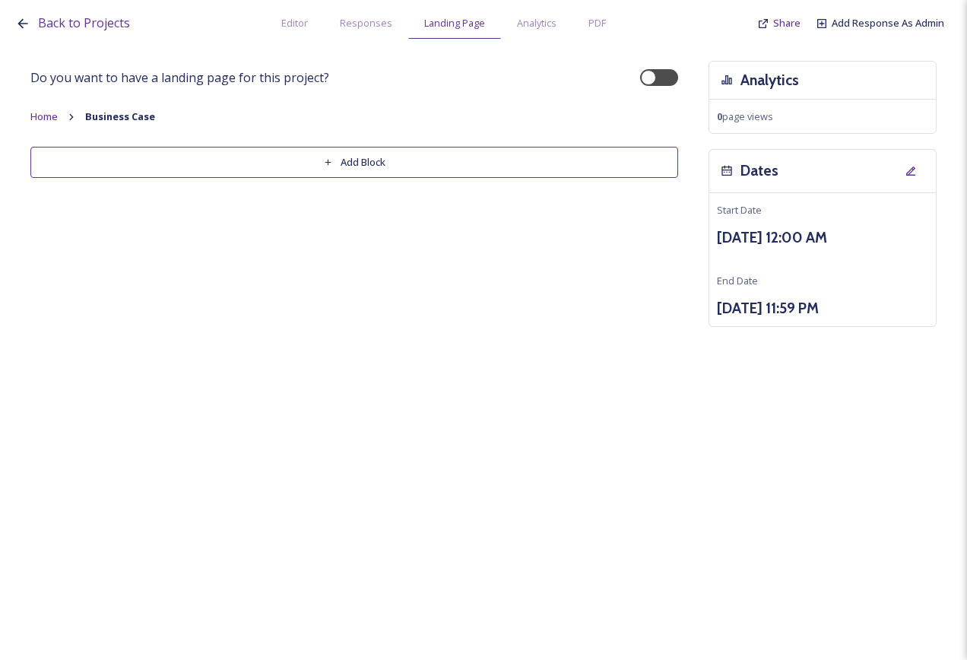
click at [374, 224] on div "Do you want to have a landing page for this project? Home Business Case Add Blo…" at bounding box center [483, 205] width 907 height 289
click at [367, 157] on button "Add Block" at bounding box center [354, 162] width 648 height 31
drag, startPoint x: 357, startPoint y: 253, endPoint x: 354, endPoint y: 234, distance: 18.5
click at [357, 251] on div "Do you want to have a landing page for this project? Home Business Case Add Blo…" at bounding box center [483, 205] width 907 height 289
click at [365, 156] on button "Add Block" at bounding box center [354, 162] width 648 height 31
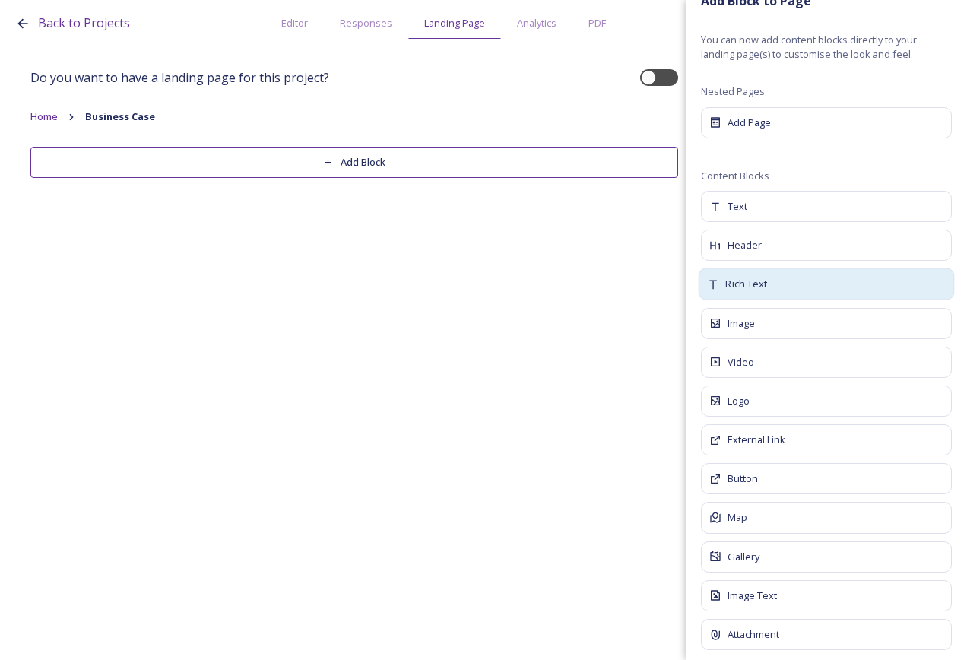
scroll to position [37, 0]
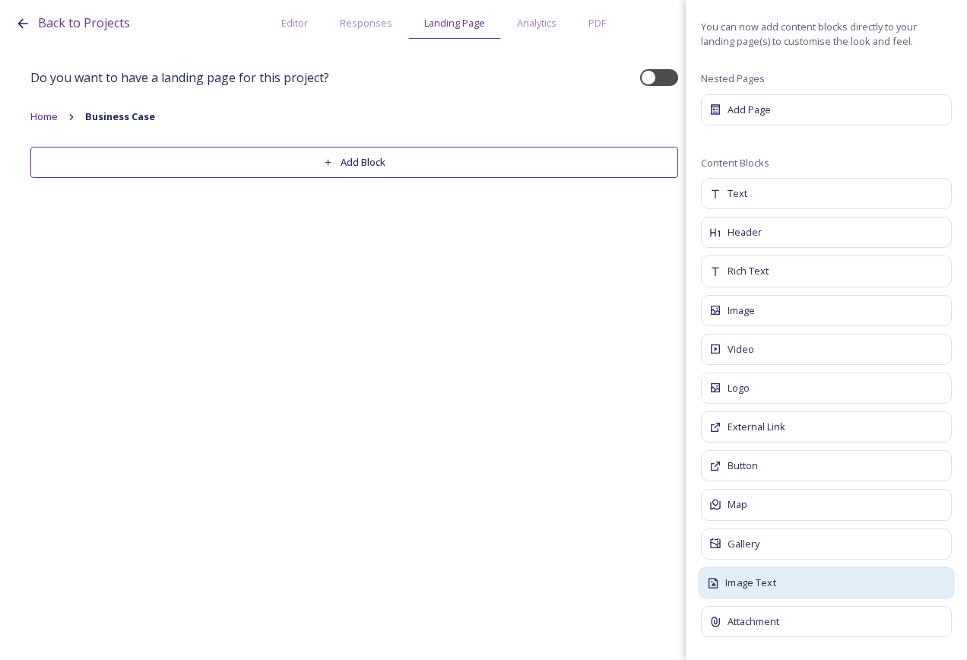
click at [780, 586] on div "Image Text" at bounding box center [827, 583] width 256 height 32
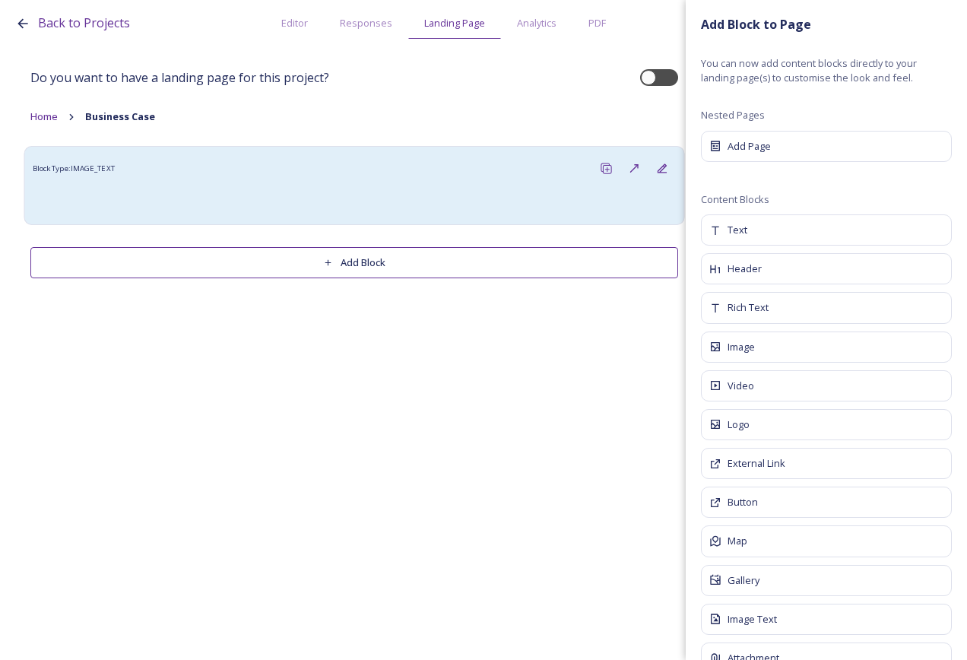
click at [231, 172] on div "Block Type: IMAGE_TEXT" at bounding box center [355, 168] width 644 height 28
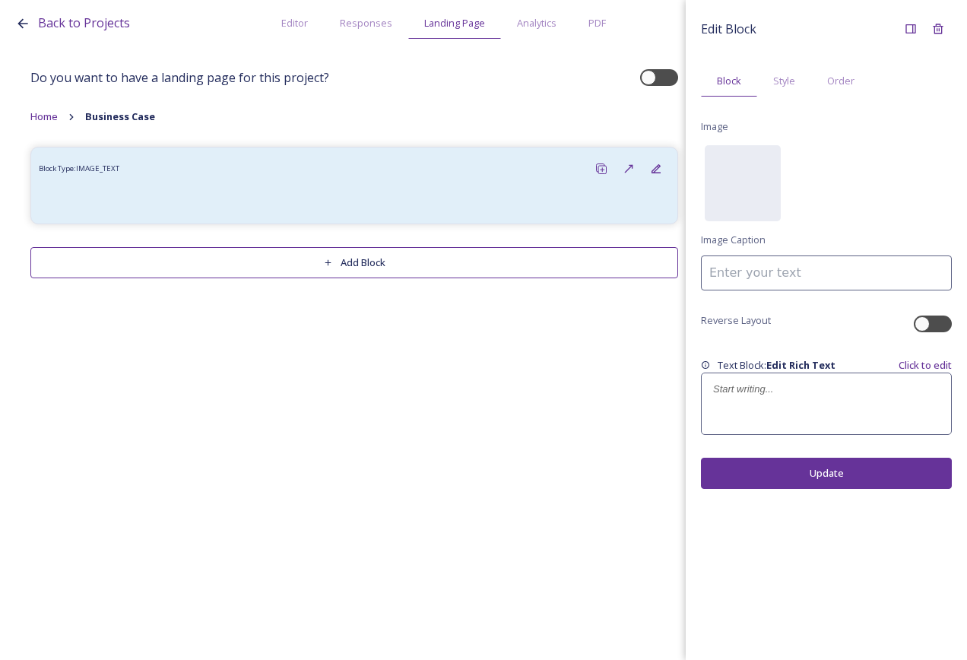
click at [783, 375] on div at bounding box center [826, 403] width 249 height 61
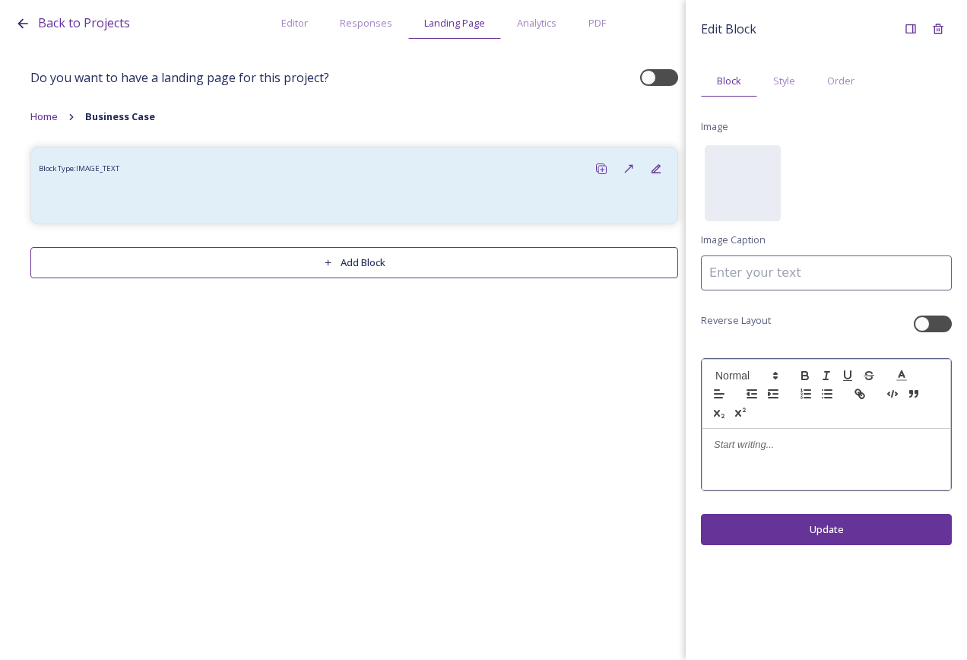
click at [757, 443] on p at bounding box center [826, 445] width 225 height 14
click at [767, 440] on p "Respondingtothe Government’sinvitation onlocal governmentreorganisation" at bounding box center [826, 452] width 225 height 28
click at [778, 447] on p "Responding tothe Government’sinvitation onlocal governmentreorganisation" at bounding box center [826, 452] width 225 height 28
click at [858, 442] on p "Responding to the Government’sinvitation onlocal governmentreorganisation" at bounding box center [826, 452] width 225 height 28
click at [914, 445] on p "Responding to the Government’s invitation onlocal governmentreorganisation" at bounding box center [826, 452] width 225 height 28
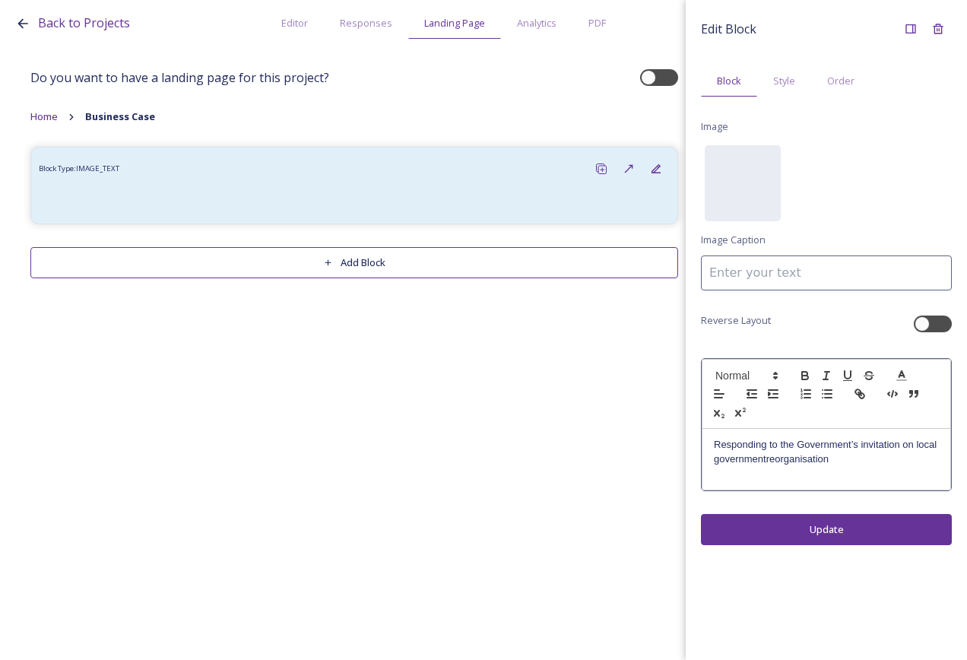
click at [768, 461] on p "Responding to the Government’s invitation on local governmentreorganisation" at bounding box center [826, 452] width 225 height 28
click at [713, 444] on div "Responding to the Government’s invitation on local government reorganisation" at bounding box center [827, 459] width 248 height 61
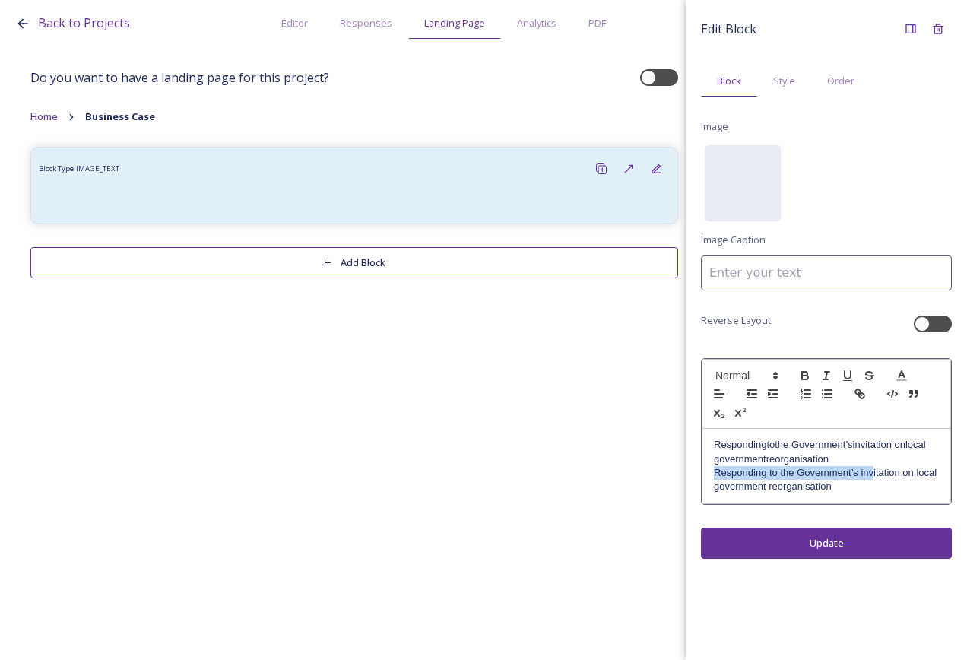
drag, startPoint x: 870, startPoint y: 468, endPoint x: 834, endPoint y: 462, distance: 36.9
click at [834, 462] on div "Respondingtothe Government’sinvitation onlocal governmentreorganisation Respond…" at bounding box center [827, 466] width 248 height 75
drag, startPoint x: 838, startPoint y: 478, endPoint x: 838, endPoint y: 462, distance: 15.2
click at [838, 477] on p "Responding to the Government’s invitation on local government reorganisation" at bounding box center [826, 480] width 225 height 28
drag, startPoint x: 839, startPoint y: 459, endPoint x: 818, endPoint y: 461, distance: 21.4
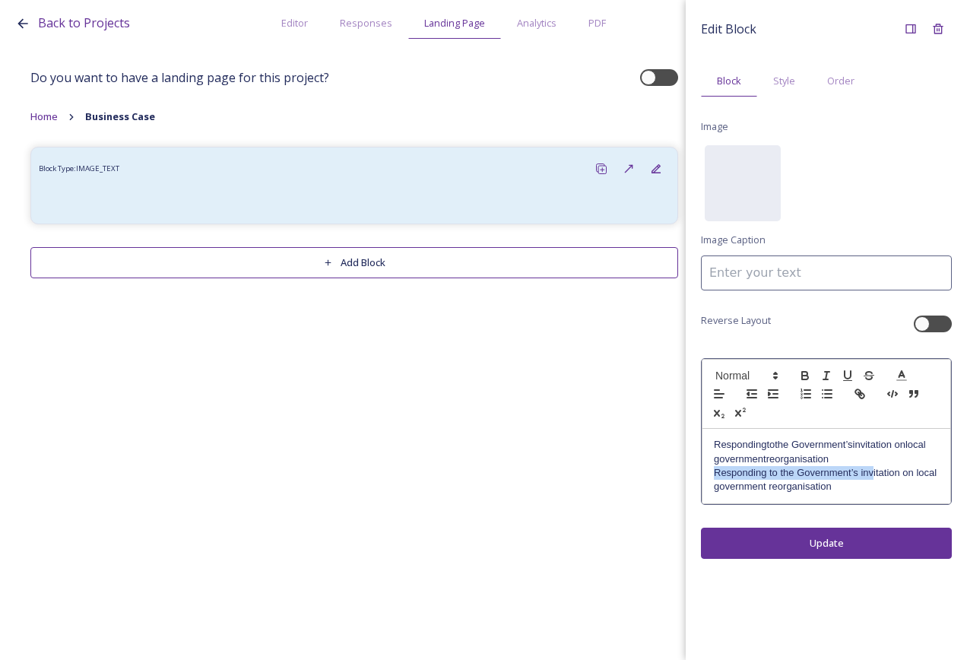
click at [838, 459] on p "Respondingtothe Government’sinvitation onlocal governmentreorganisation" at bounding box center [826, 452] width 225 height 28
drag, startPoint x: 825, startPoint y: 456, endPoint x: 710, endPoint y: 445, distance: 116.2
click at [710, 445] on div "Respondingtothe Government’sinvitation onlocal governmentreorganisation Respond…" at bounding box center [827, 466] width 248 height 75
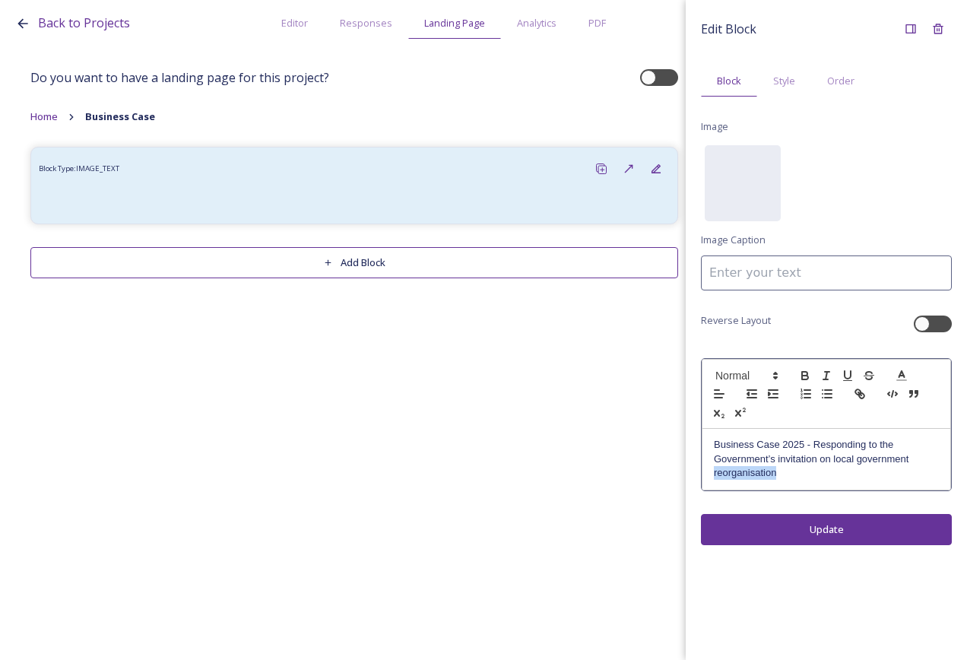
drag, startPoint x: 763, startPoint y: 469, endPoint x: 853, endPoint y: 488, distance: 91.7
click at [853, 488] on div "Business Case 2025 - Responding to the Government’s invitation on local governm…" at bounding box center [827, 459] width 248 height 61
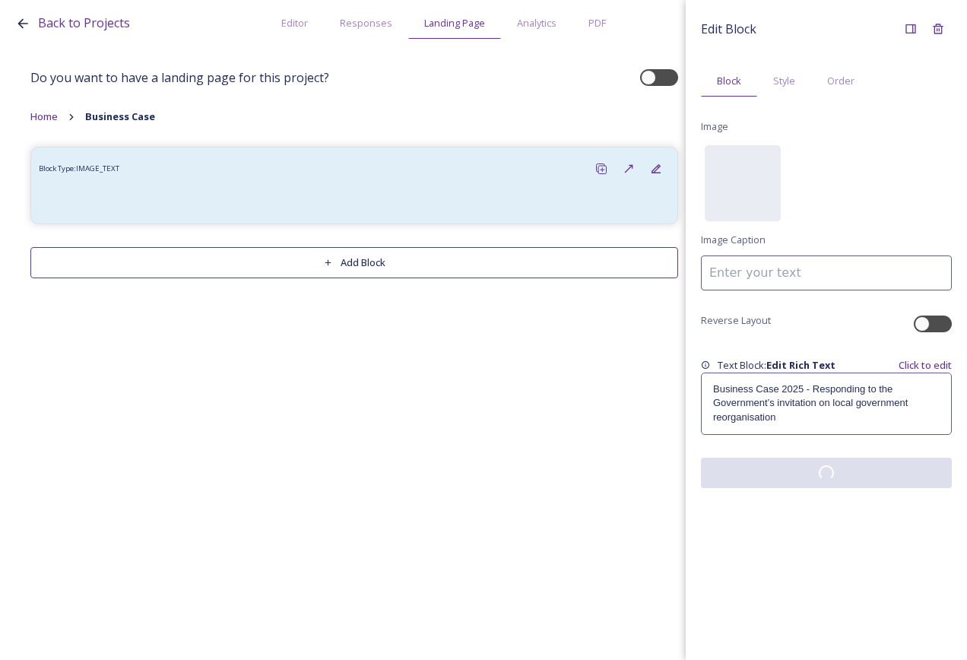
click at [859, 520] on div "Edit Block Block Style Order Image No preview available for file of . Image Cap…" at bounding box center [826, 330] width 281 height 660
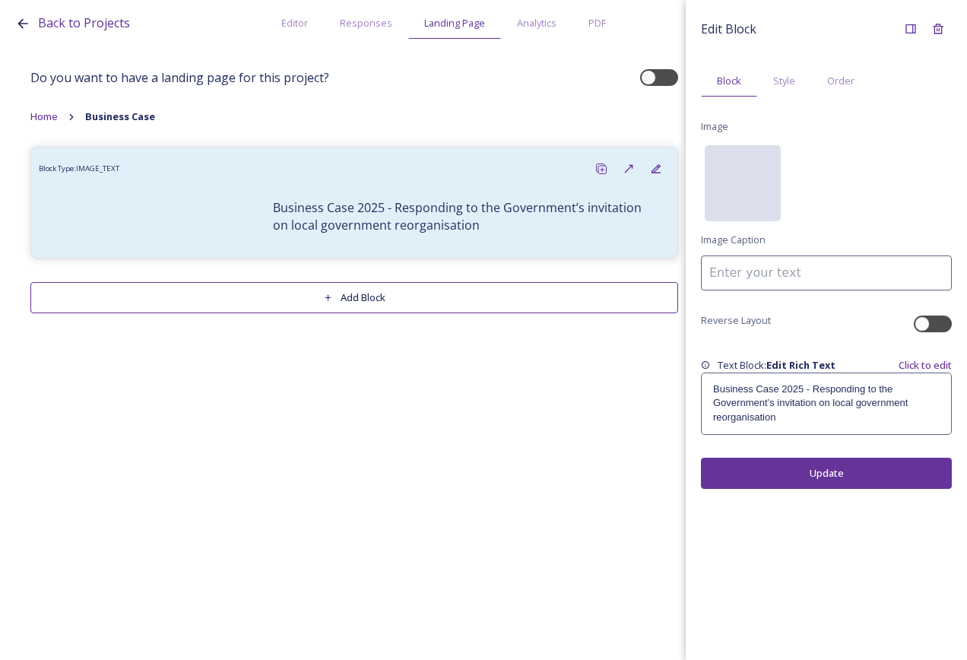
click at [764, 177] on div "No preview available for file of ." at bounding box center [743, 259] width 76 height 228
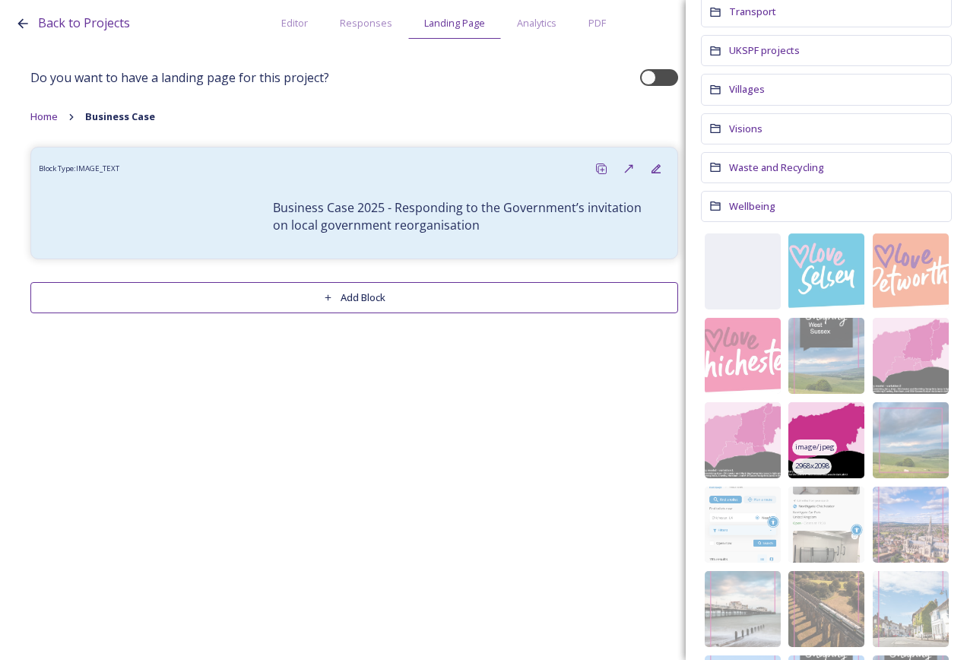
scroll to position [2282, 0]
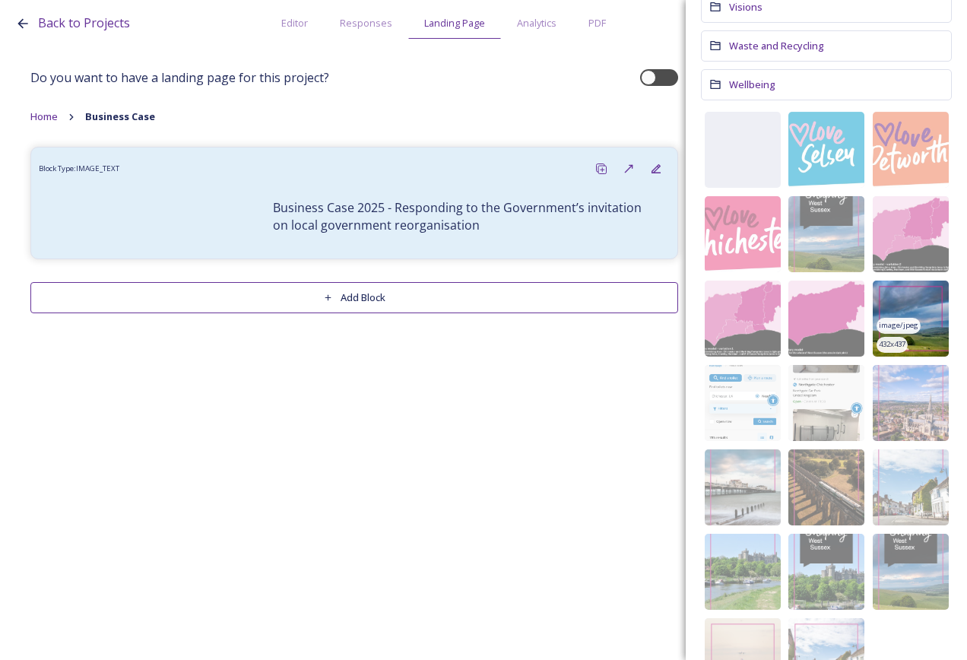
click at [919, 304] on img at bounding box center [911, 319] width 76 height 76
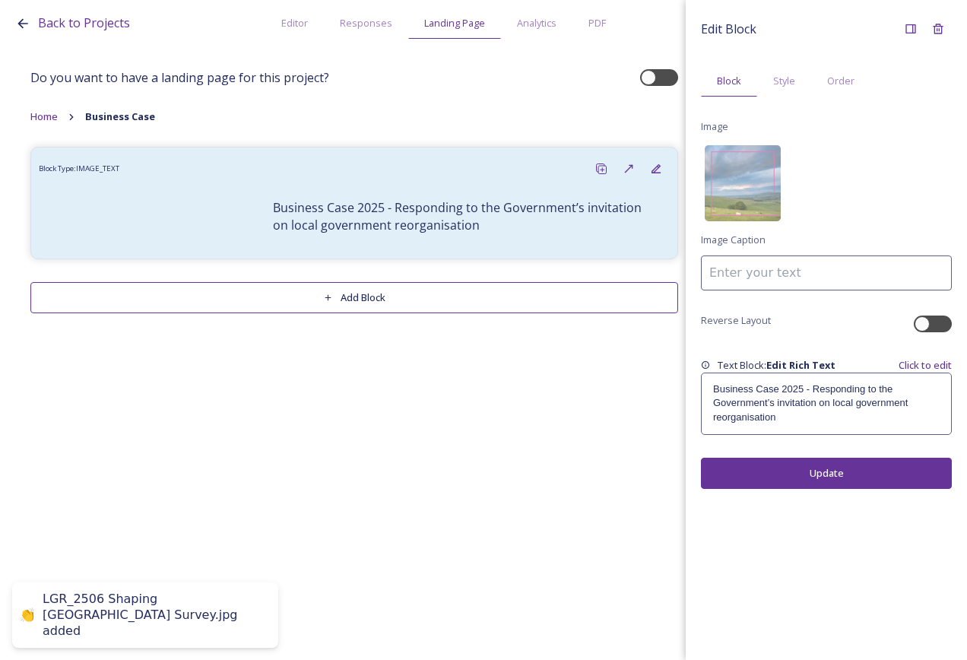
click at [855, 472] on button "Update" at bounding box center [826, 473] width 251 height 31
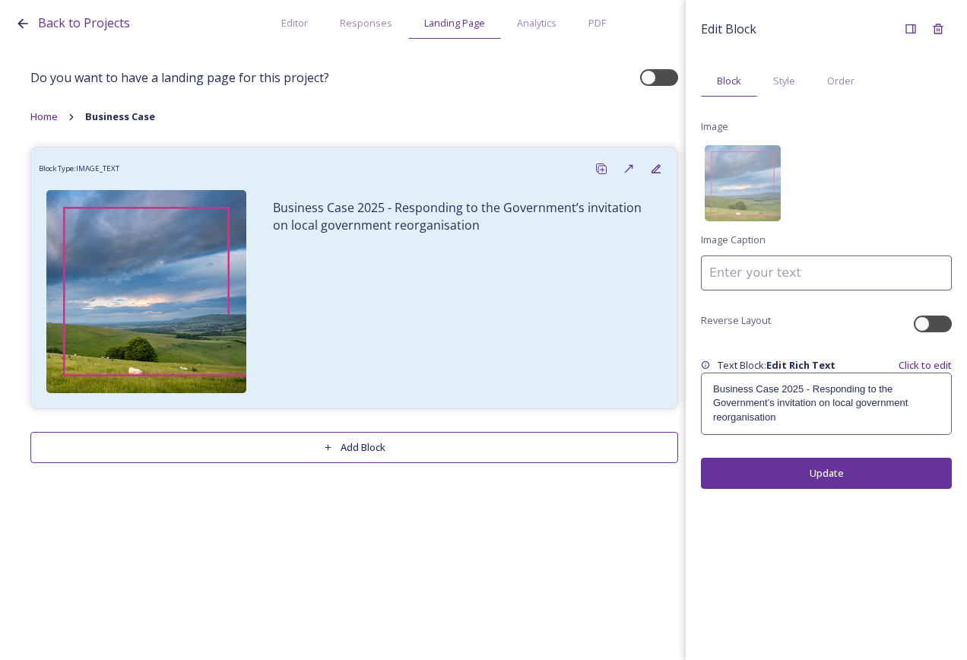
click at [34, 113] on span "Home" at bounding box center [43, 117] width 27 height 14
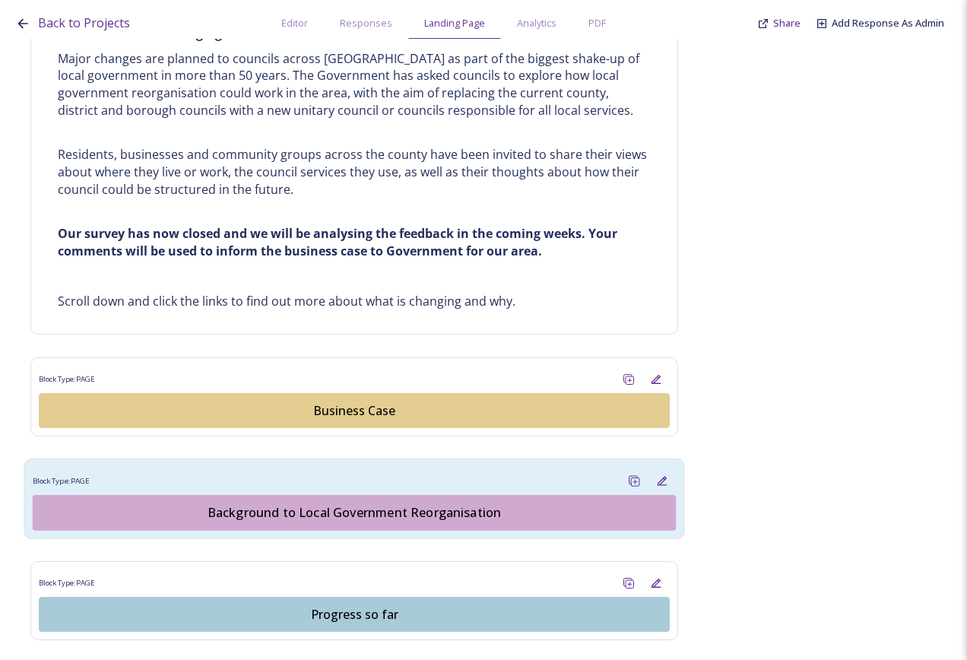
scroll to position [685, 0]
click at [375, 513] on div "Background to Local Government Reorganisation" at bounding box center [354, 512] width 627 height 18
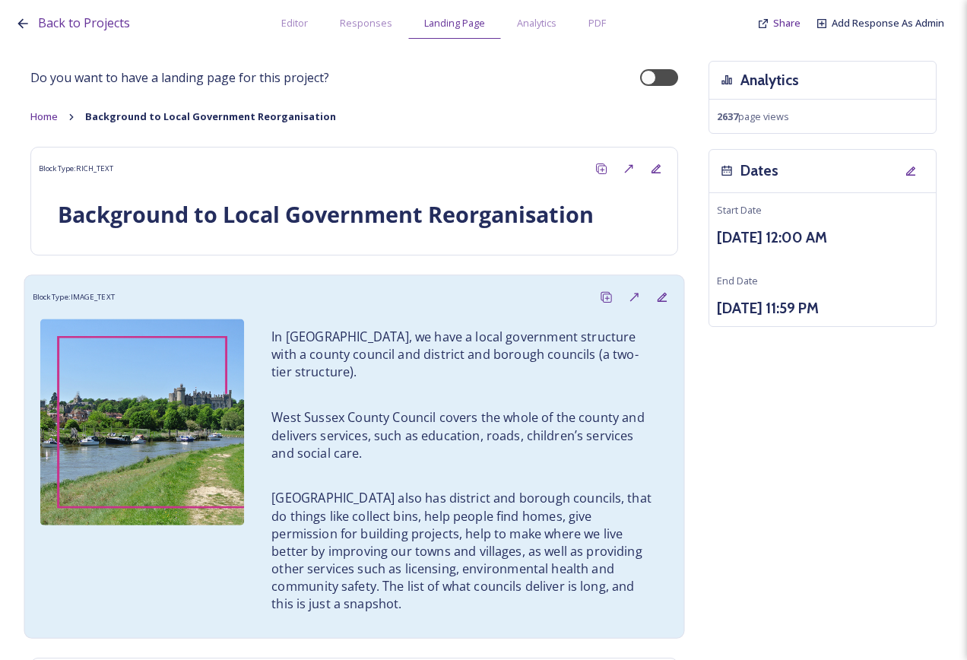
click at [386, 364] on p "In West Sussex, we have a local government structure with a county council and …" at bounding box center [465, 355] width 386 height 53
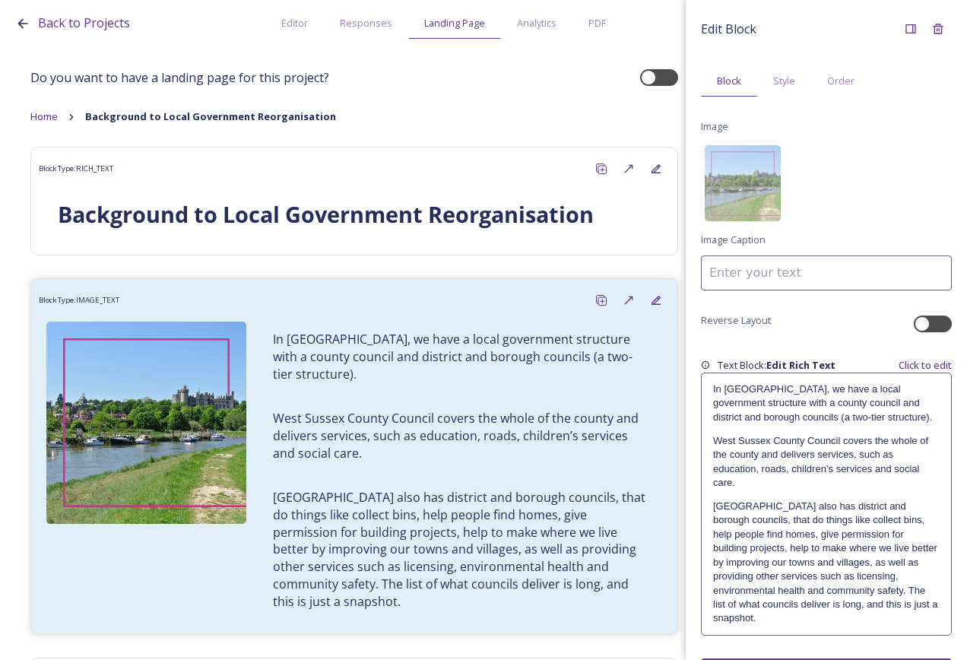
click at [868, 401] on p "In West Sussex, we have a local government structure with a county council and …" at bounding box center [826, 404] width 227 height 42
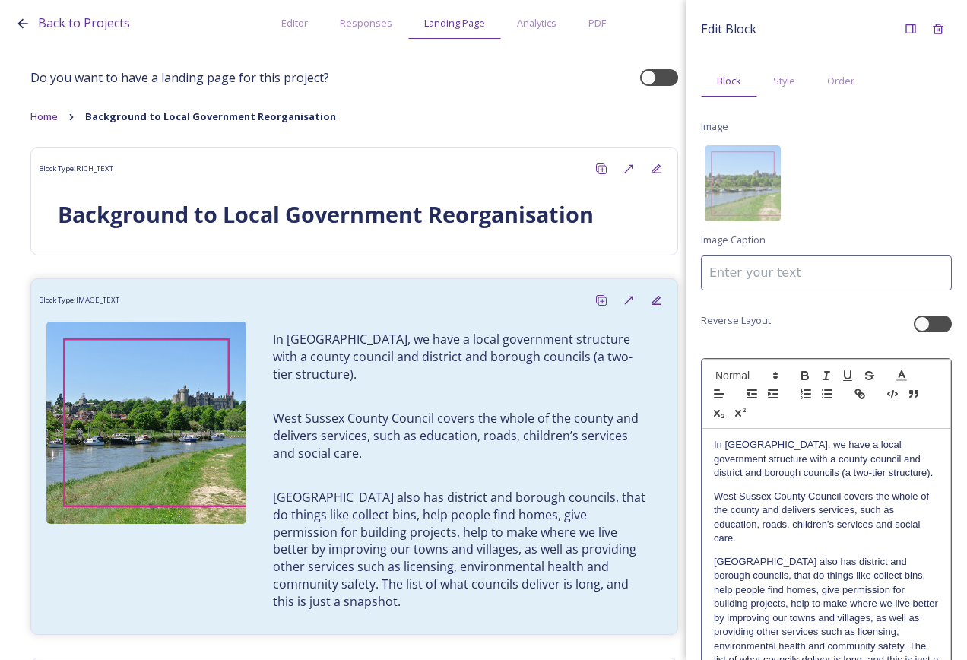
click at [795, 457] on p "In West Sussex, we have a local government structure with a county council and …" at bounding box center [826, 459] width 225 height 42
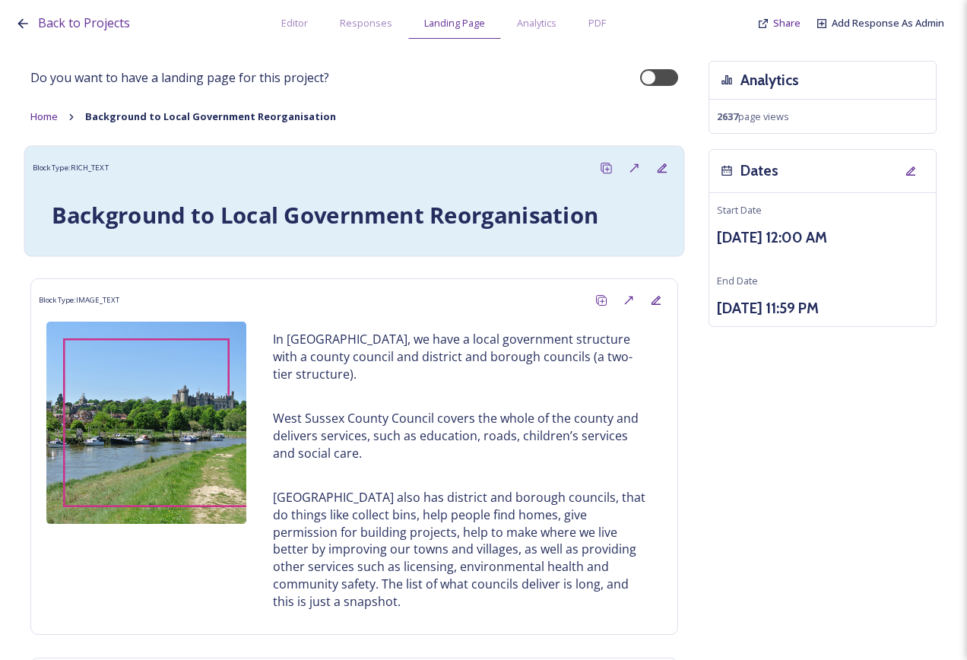
click at [444, 175] on div "Block Type: RICH_TEXT" at bounding box center [355, 168] width 644 height 28
click at [600, 167] on icon at bounding box center [606, 168] width 12 height 12
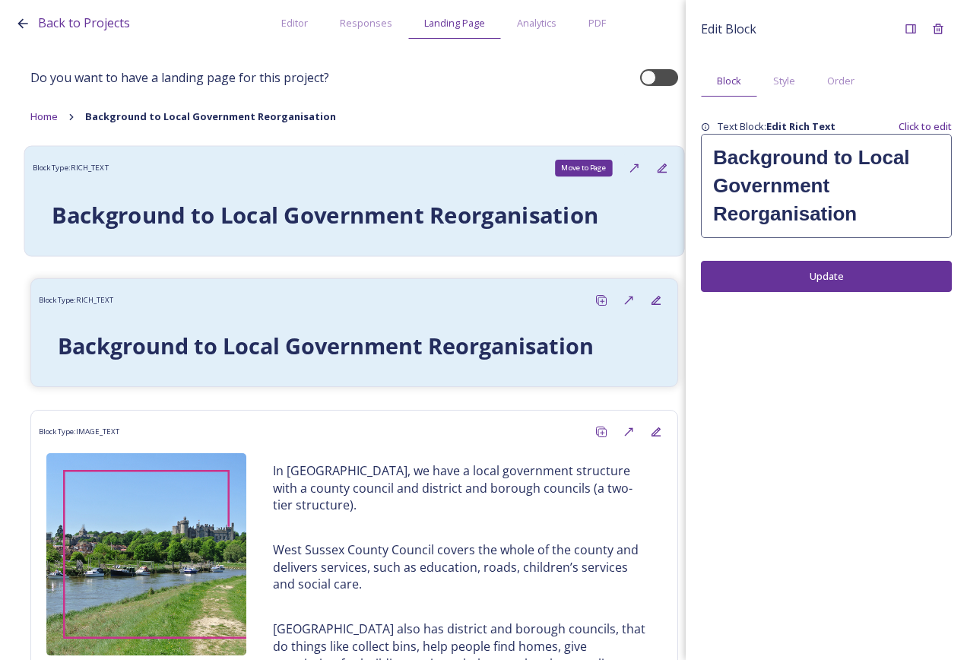
click at [628, 164] on icon at bounding box center [634, 168] width 12 height 12
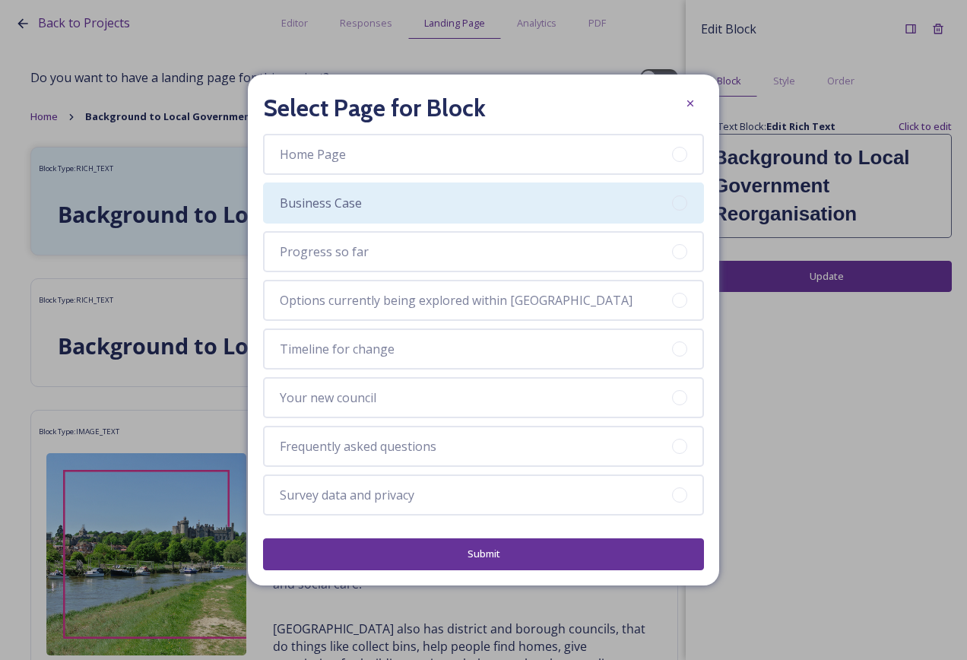
click at [355, 199] on span "Business Case" at bounding box center [321, 203] width 82 height 18
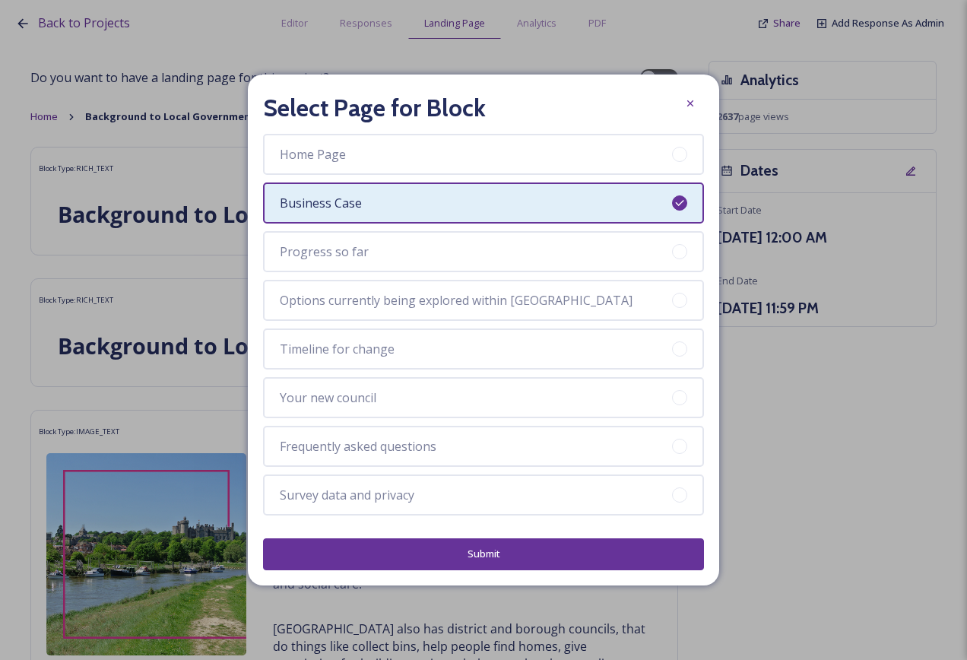
click at [486, 558] on button "Submit" at bounding box center [483, 553] width 441 height 31
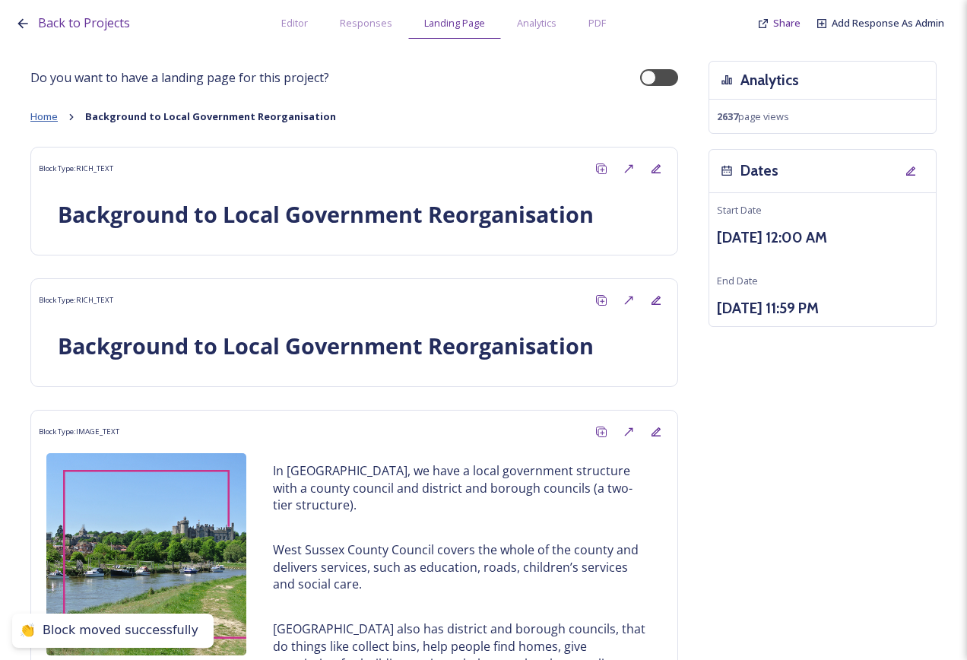
click at [53, 112] on span "Home" at bounding box center [43, 117] width 27 height 14
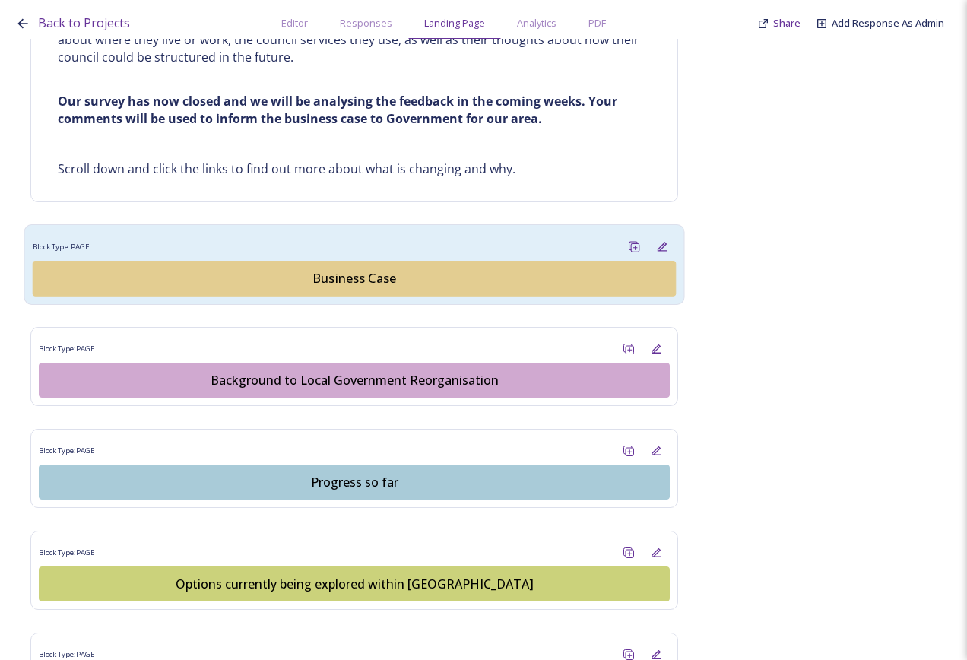
scroll to position [837, 0]
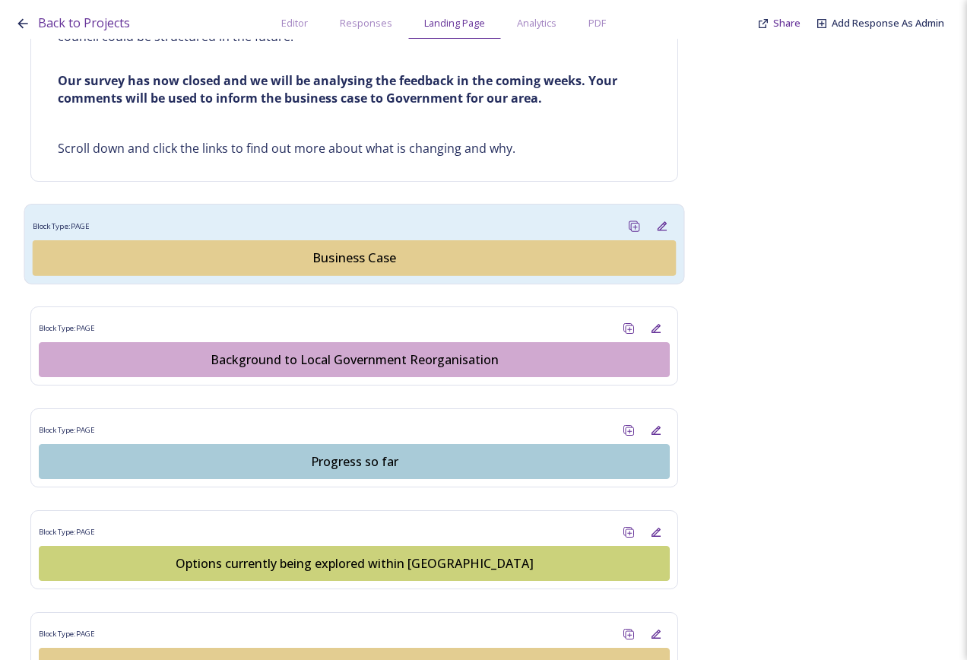
click at [361, 253] on div "Business Case" at bounding box center [354, 258] width 627 height 18
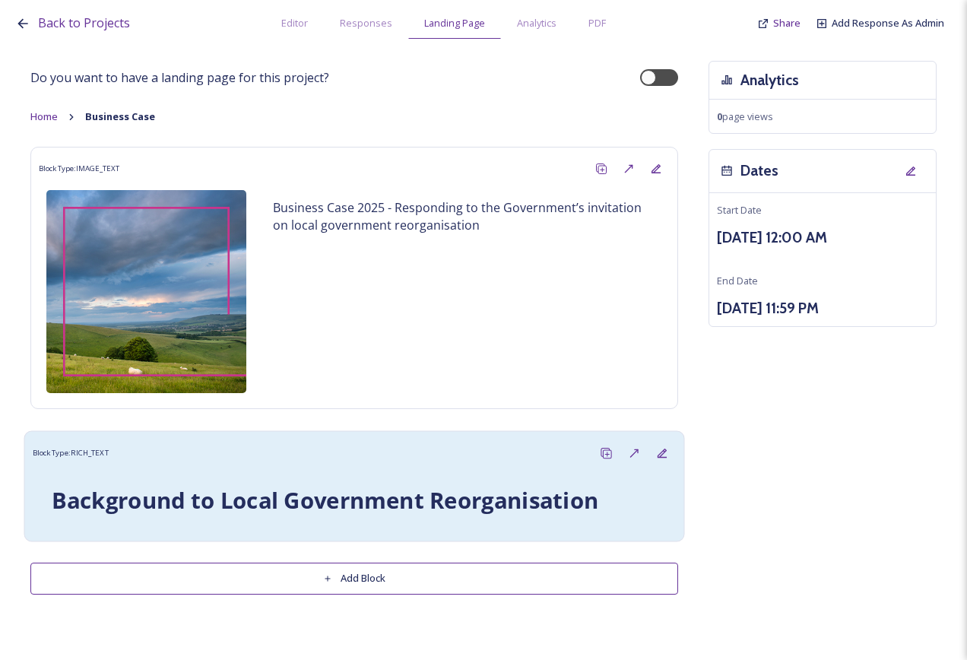
click at [427, 435] on div "Block Type: RICH_TEXT Background to Local Government Reorganisation" at bounding box center [354, 485] width 661 height 111
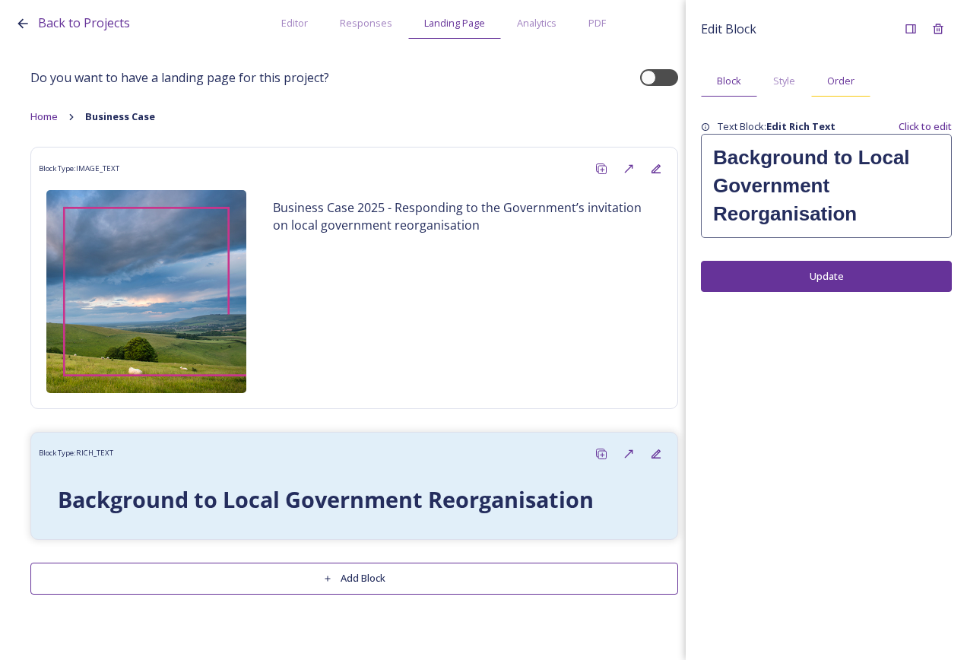
click at [853, 79] on span "Order" at bounding box center [841, 81] width 27 height 14
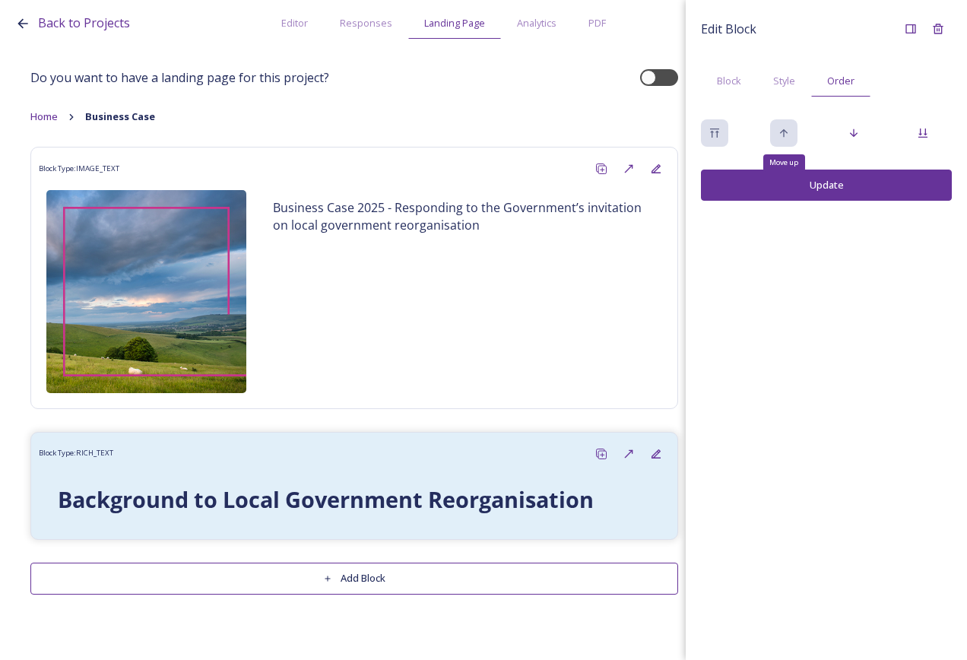
click at [781, 134] on icon at bounding box center [784, 133] width 12 height 12
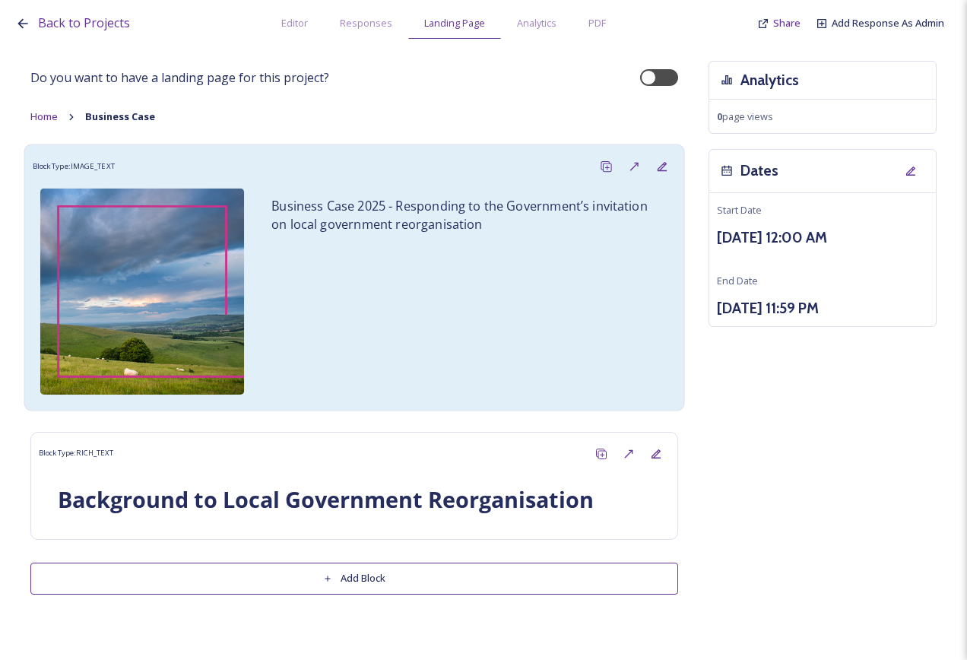
click at [615, 194] on div "Business Case 2025 - Responding to the Government’s invitation on local governm…" at bounding box center [464, 216] width 408 height 54
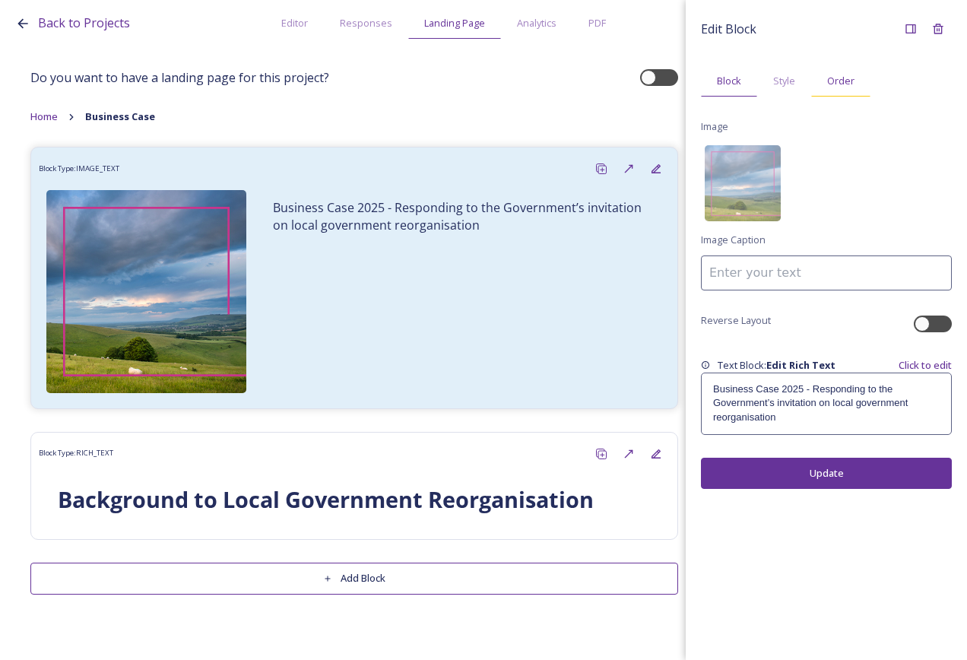
click at [821, 75] on div "Order" at bounding box center [841, 80] width 59 height 31
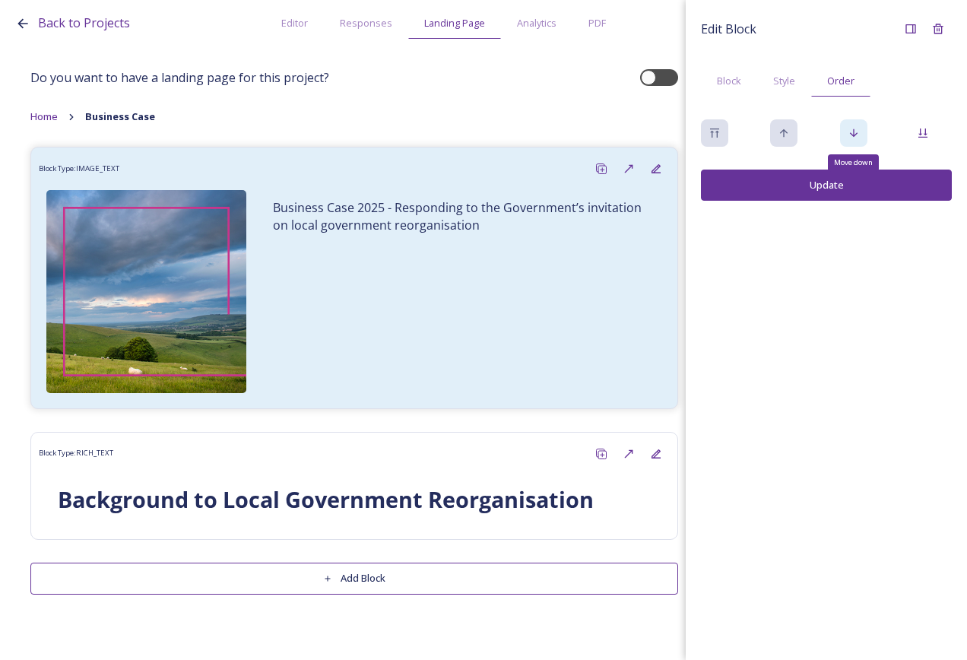
click at [853, 129] on icon at bounding box center [854, 133] width 12 height 12
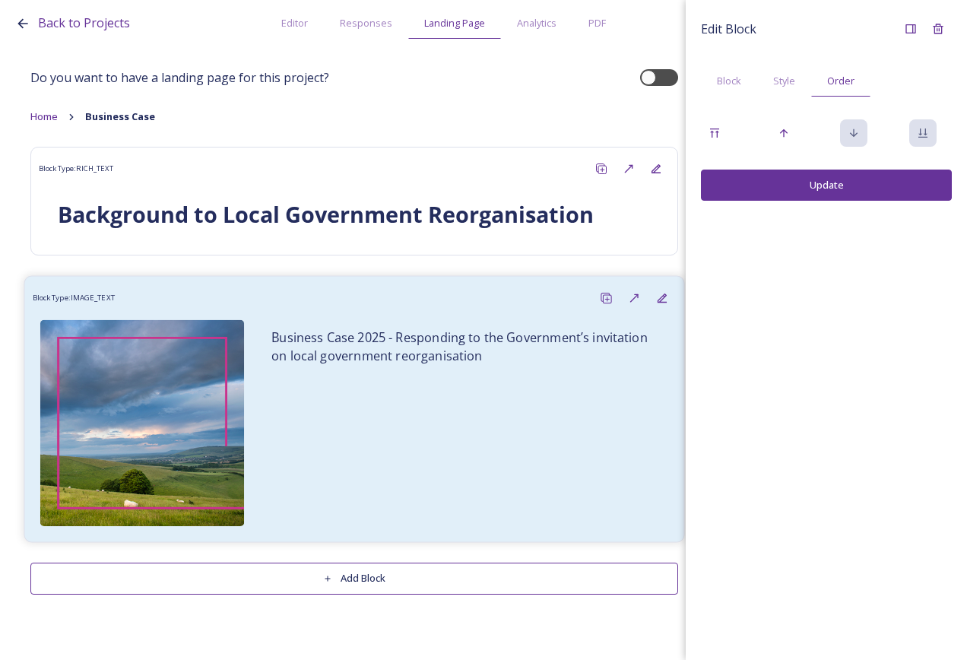
click at [475, 351] on p "Business Case 2025 - Responding to the Government’s invitation on local governm…" at bounding box center [465, 346] width 386 height 35
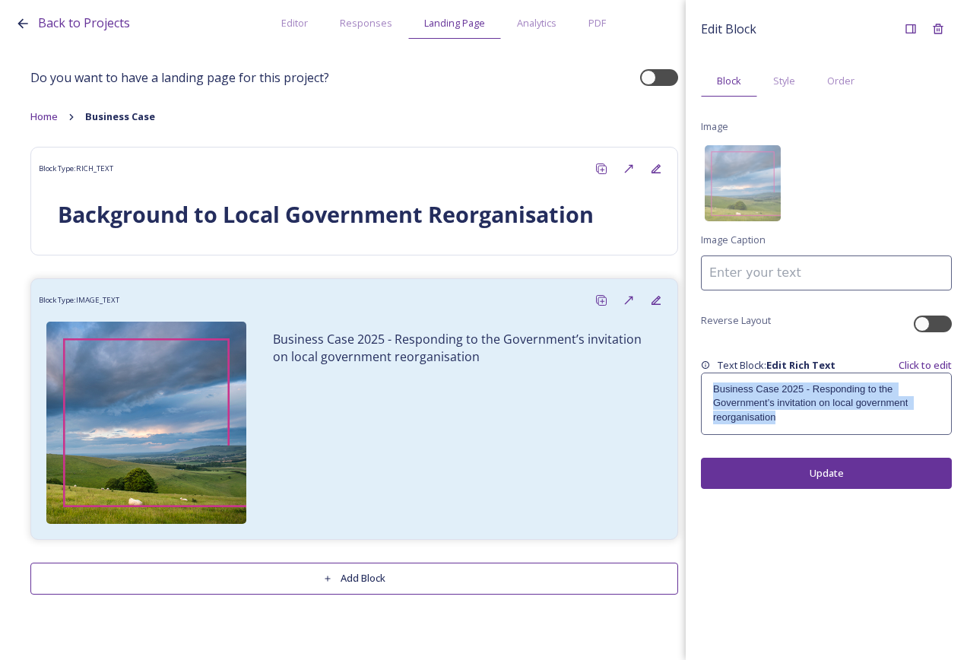
drag, startPoint x: 792, startPoint y: 421, endPoint x: 697, endPoint y: 386, distance: 101.3
click at [697, 386] on div "Edit Block Block Style Order Image Image Caption Reverse Layout Text Block: Edi…" at bounding box center [826, 252] width 281 height 504
drag, startPoint x: 697, startPoint y: 386, endPoint x: 748, endPoint y: 394, distance: 51.5
copy p "Business Case 2025 - Responding to the Government’s invitation on local governm…"
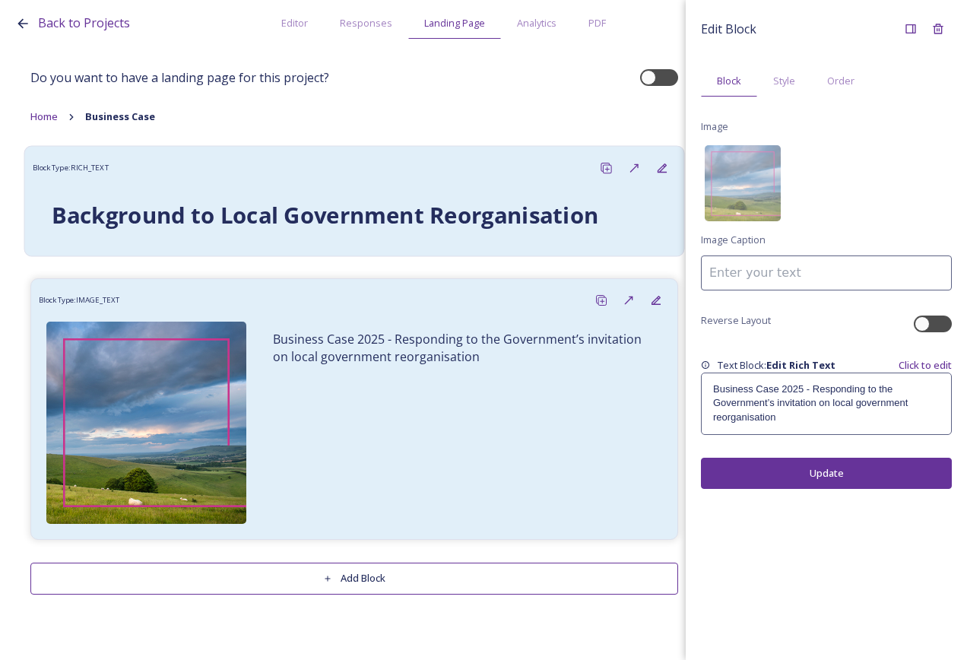
click at [481, 184] on div "Background to Local Government Reorganisation" at bounding box center [355, 216] width 644 height 66
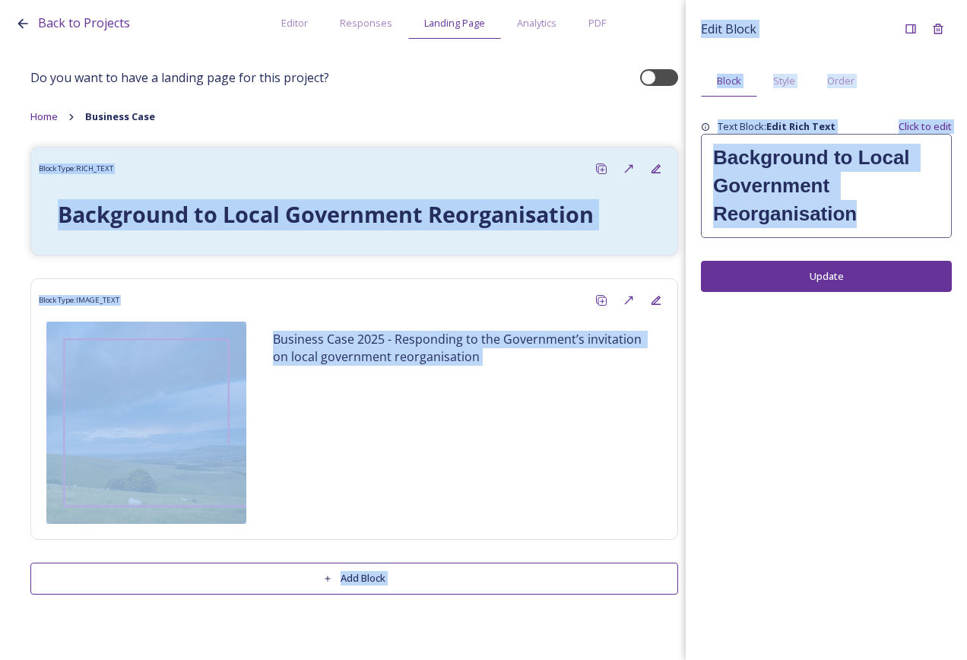
drag, startPoint x: 880, startPoint y: 219, endPoint x: 617, endPoint y: 141, distance: 274.4
click at [617, 141] on div "Back to Projects Editor Responses Landing Page Analytics PDF Share Add Response…" at bounding box center [483, 330] width 967 height 660
click at [866, 191] on h1 "Background to Local Government Reorganisation" at bounding box center [826, 186] width 227 height 84
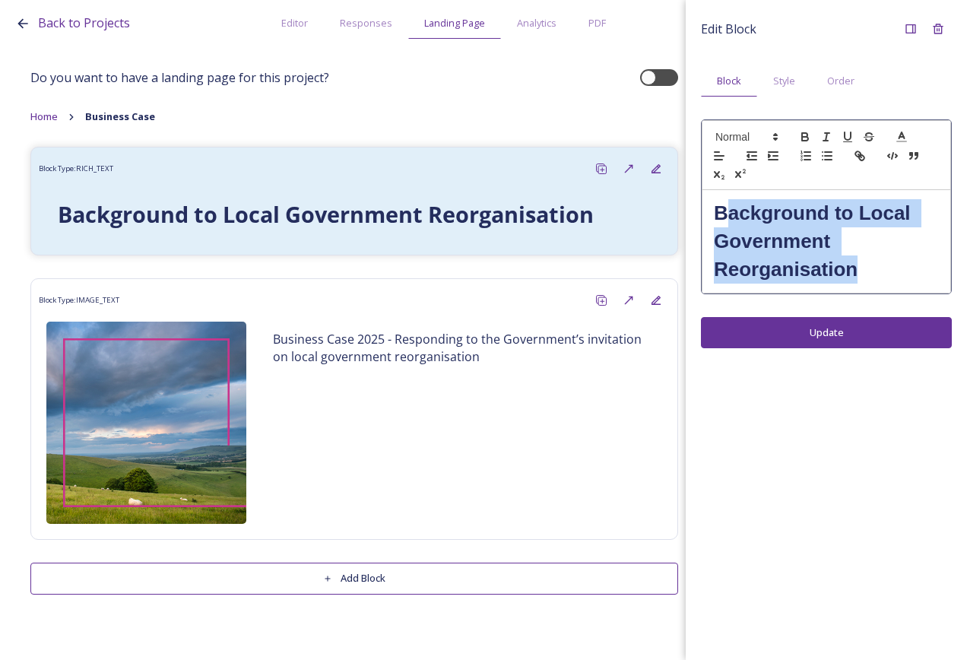
drag, startPoint x: 857, startPoint y: 271, endPoint x: 724, endPoint y: 208, distance: 147.0
click at [724, 208] on h1 "Background to Local Government Reorganisation" at bounding box center [826, 241] width 225 height 84
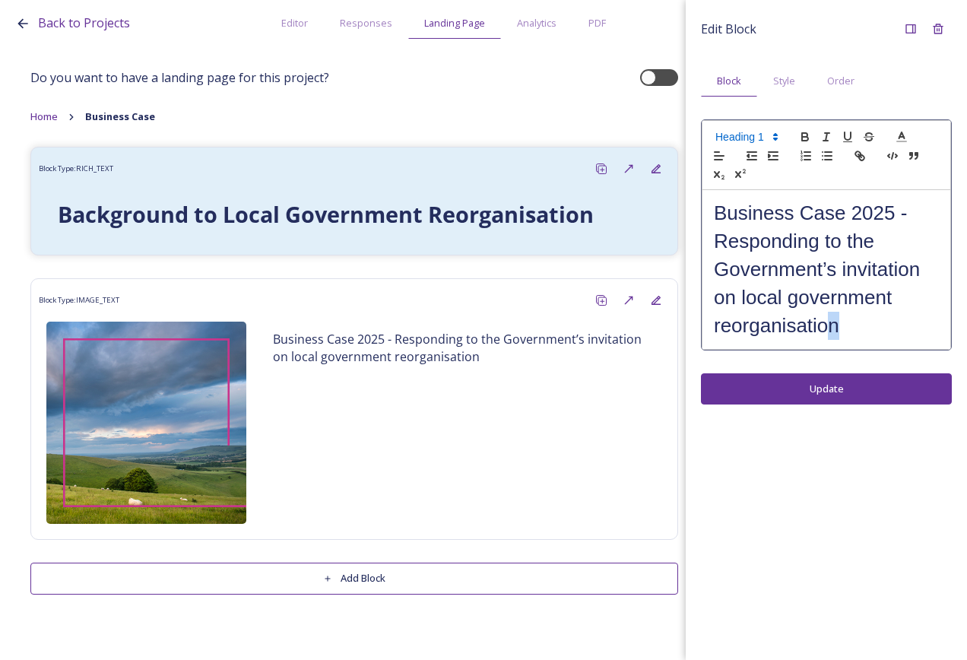
drag, startPoint x: 835, startPoint y: 326, endPoint x: 828, endPoint y: 321, distance: 8.9
click at [828, 321] on h1 "Business Case 2025 - Responding to the Government’s invitation on local governm…" at bounding box center [826, 269] width 225 height 141
click at [923, 319] on h1 "Business Case 2025 - Responding to the Government’s invitation on local governm…" at bounding box center [826, 269] width 225 height 141
drag, startPoint x: 897, startPoint y: 214, endPoint x: 696, endPoint y: 218, distance: 200.8
click at [696, 218] on div "Edit Block Block Style Order Business Case 2025 - Responding to the Government’…" at bounding box center [826, 210] width 281 height 420
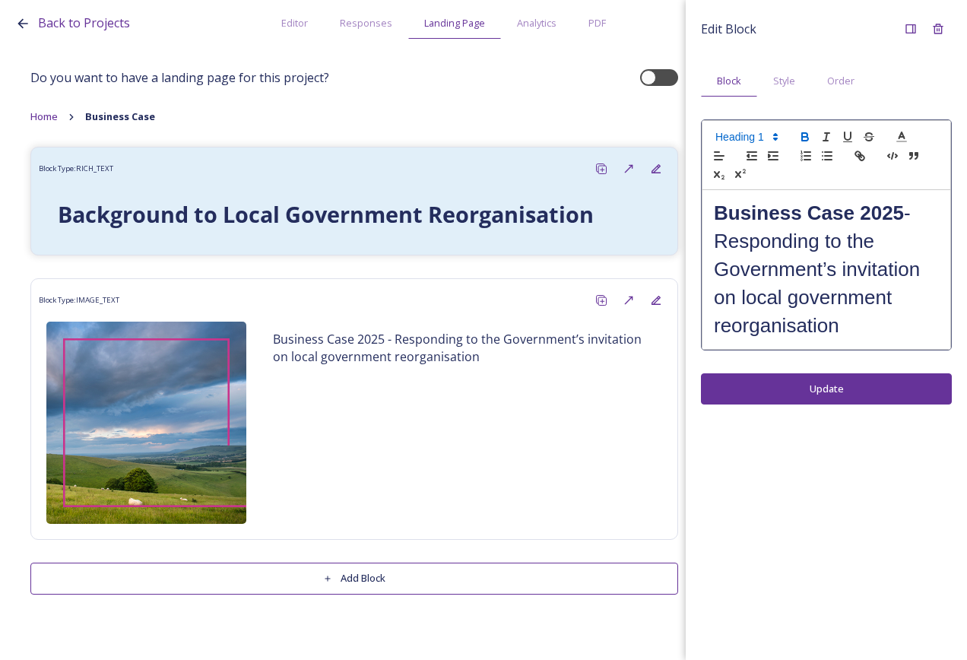
click at [873, 393] on div "Edit Block Block Style Order Business Case 2025 - Responding to the Government’…" at bounding box center [826, 330] width 281 height 660
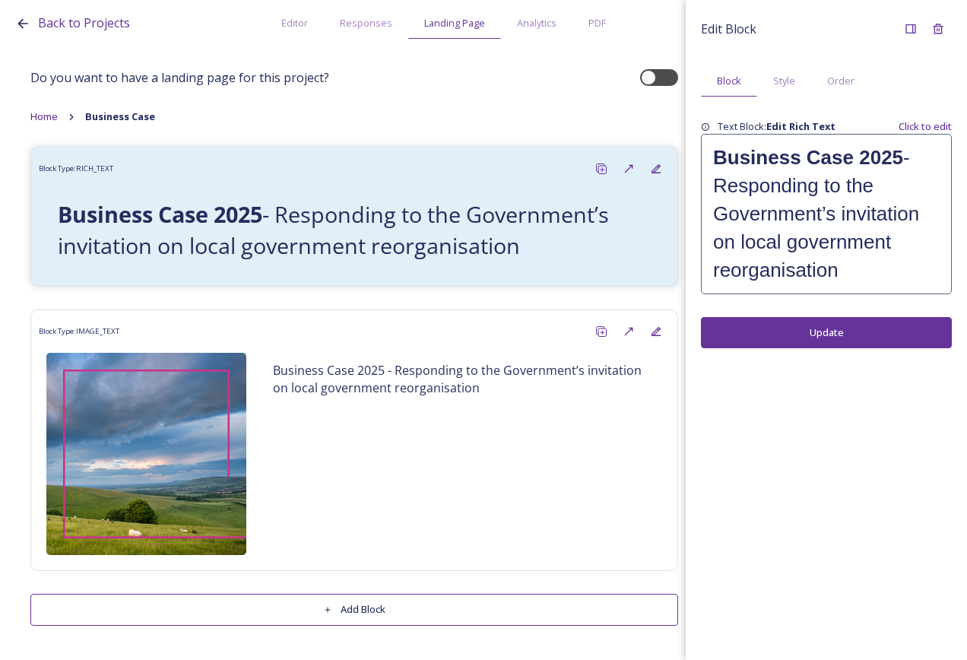
click at [797, 473] on div "Edit Block Block Style Order Text Block: Edit Rich Text Click to edit Business …" at bounding box center [826, 330] width 281 height 660
click at [778, 471] on div "Edit Block Block Style Order Text Block: Edit Rich Text Click to edit Business …" at bounding box center [826, 330] width 281 height 660
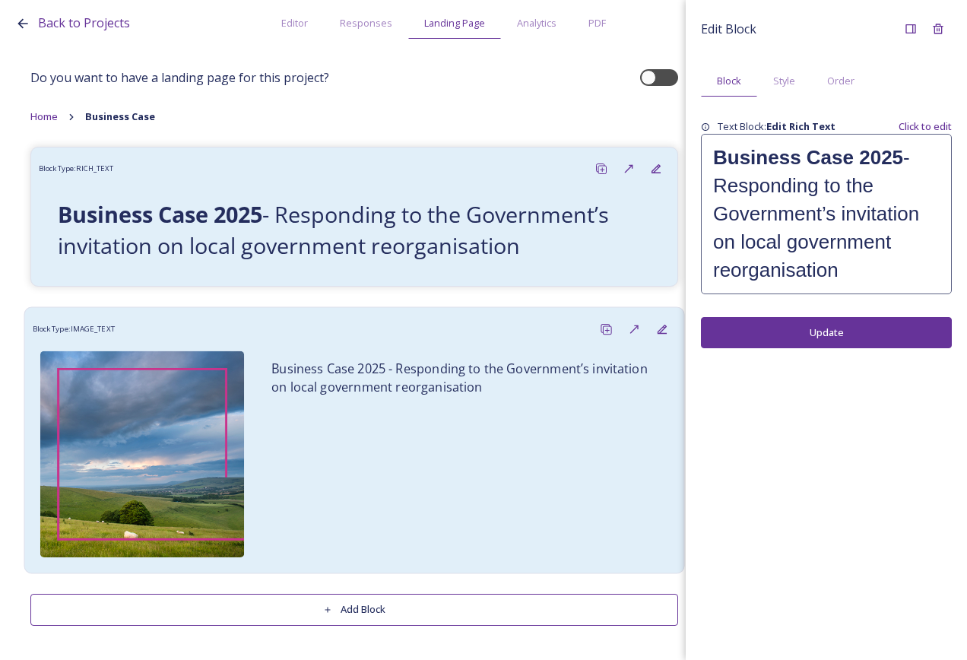
click at [386, 415] on div "Business Case 2025 - Responding to the Government’s invitation on local governm…" at bounding box center [355, 454] width 644 height 222
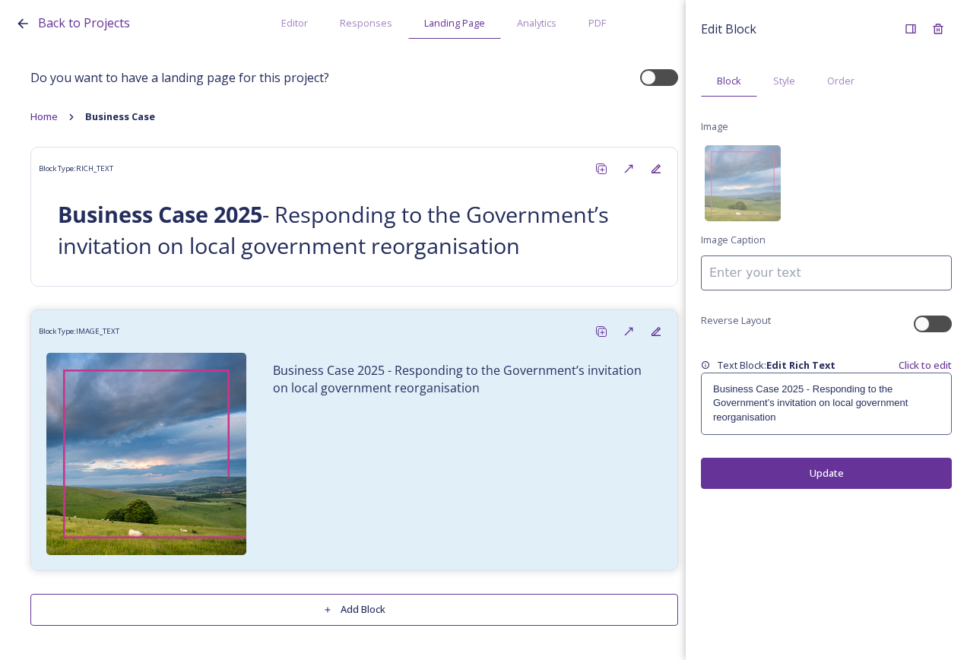
click at [836, 431] on div "Business Case 2025 - Responding to the Government’s invitation on local governm…" at bounding box center [826, 403] width 249 height 61
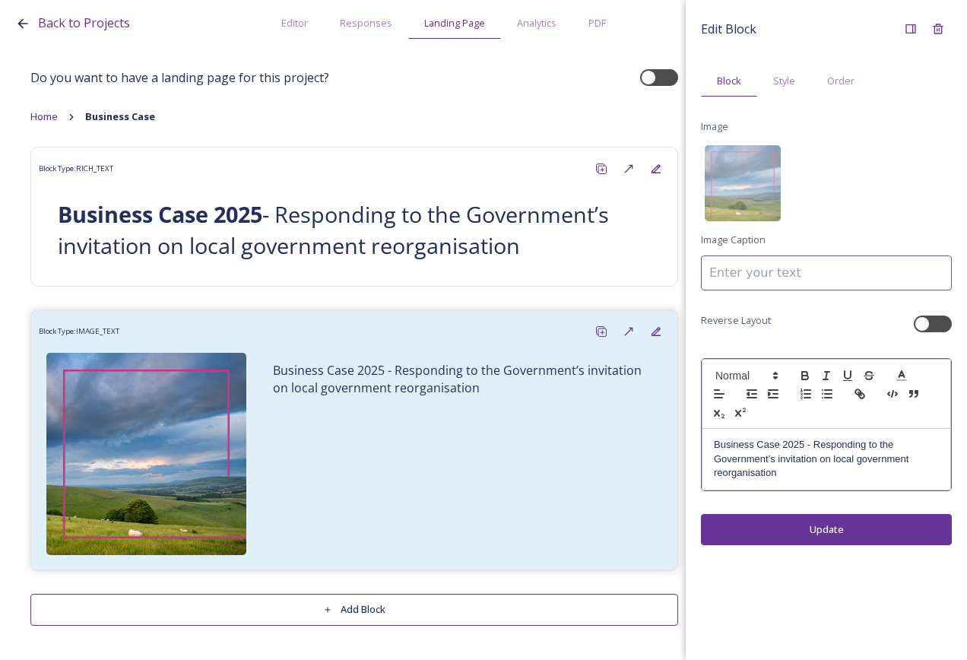
click at [830, 421] on div at bounding box center [826, 394] width 249 height 70
drag, startPoint x: 813, startPoint y: 481, endPoint x: 693, endPoint y: 446, distance: 125.2
click at [693, 446] on div "Edit Block Block Style Order Image Image Caption Reverse Layout Business Case 2…" at bounding box center [826, 280] width 281 height 561
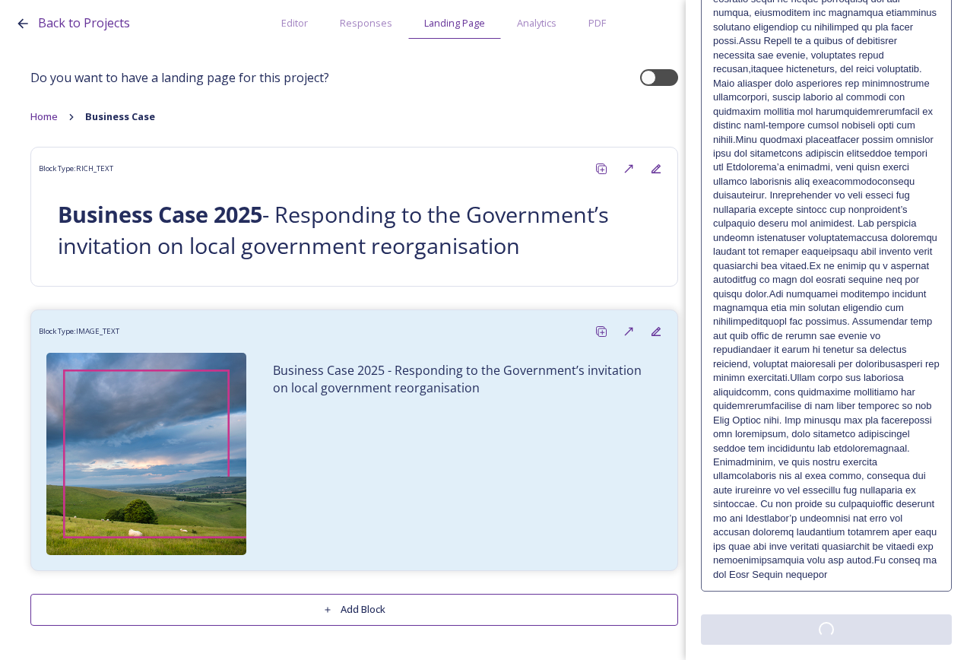
scroll to position [545, 0]
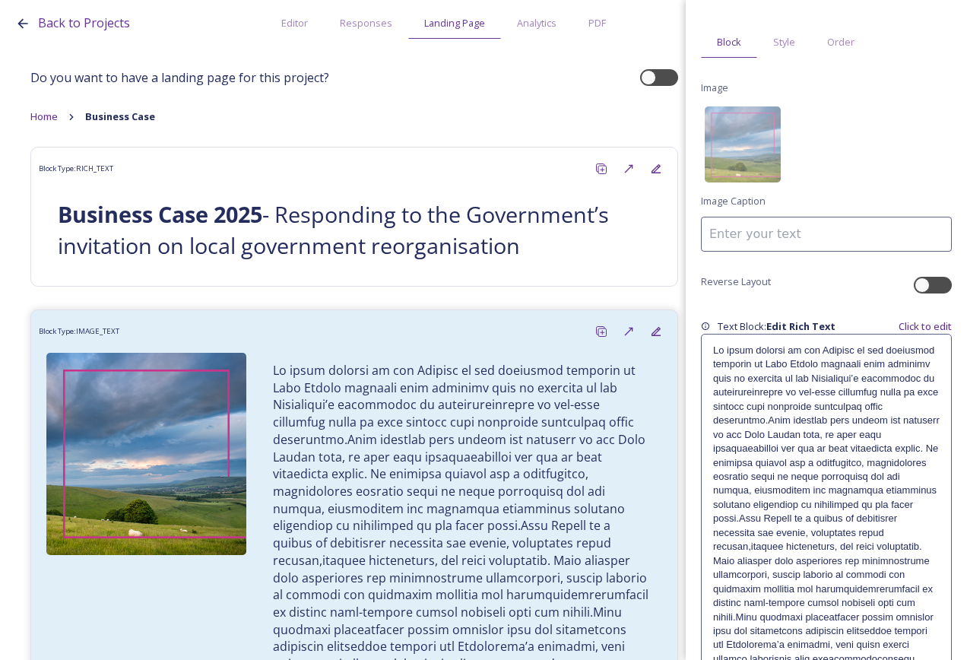
scroll to position [76, 0]
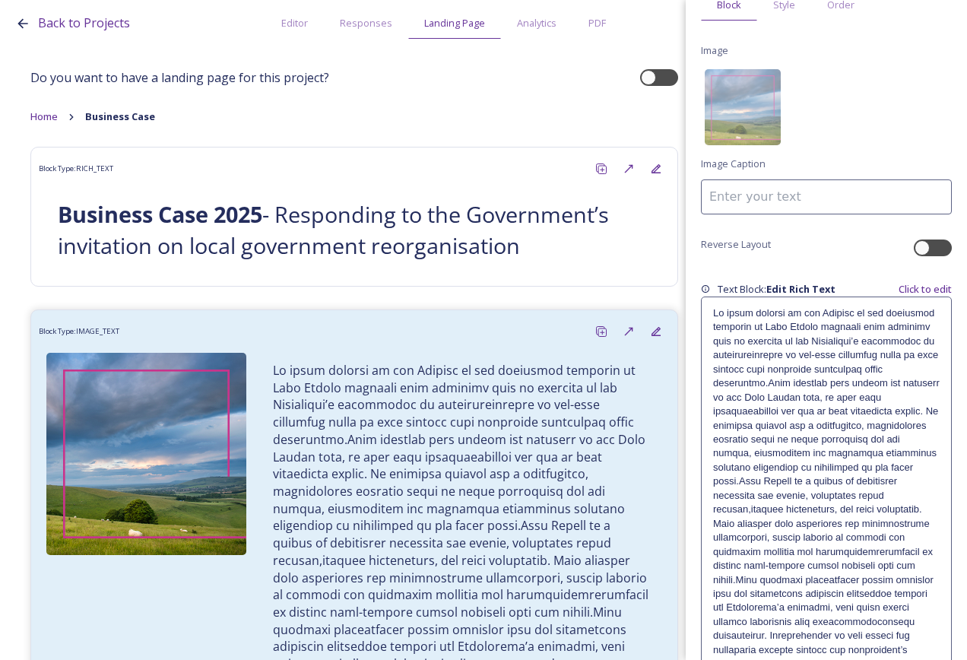
click at [771, 383] on p at bounding box center [826, 665] width 227 height 716
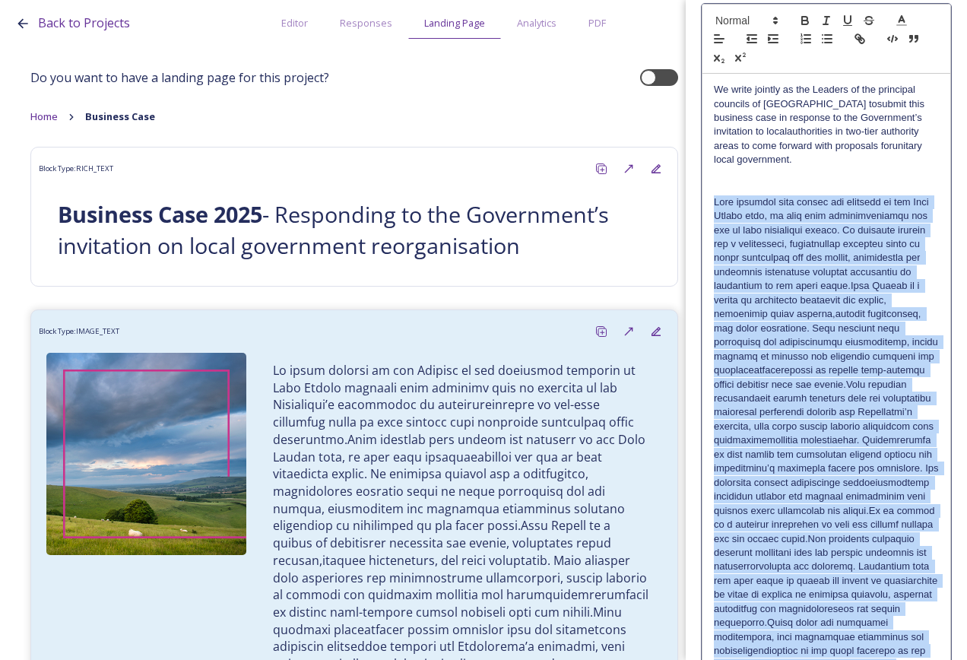
scroll to position [644, 0]
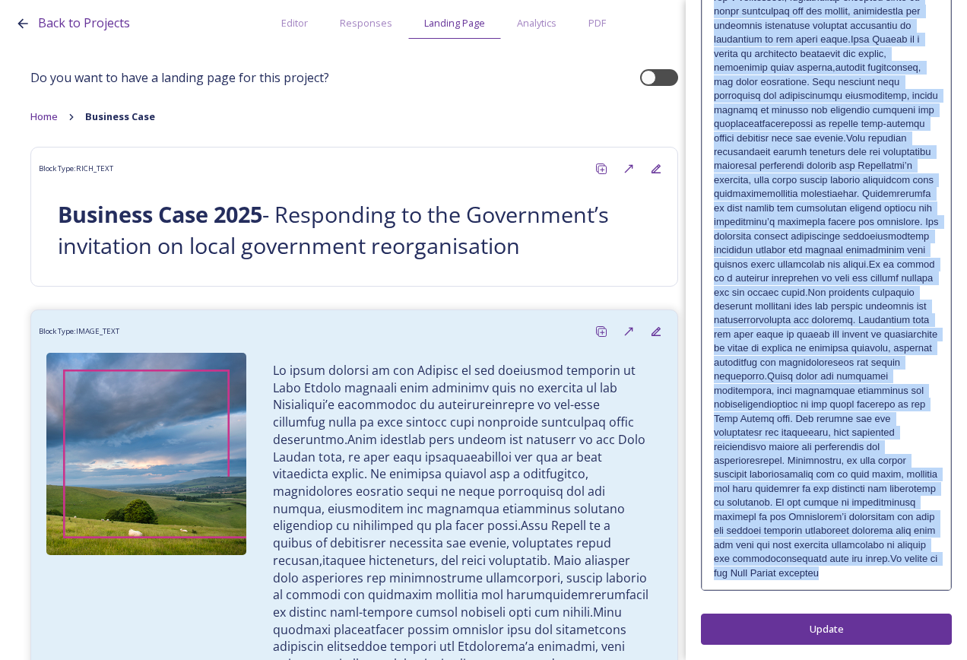
drag, startPoint x: 714, startPoint y: 477, endPoint x: 863, endPoint y: 437, distance: 154.4
click at [893, 659] on html "Back to Projects Editor Responses Landing Page Analytics PDF Share Add Response…" at bounding box center [483, 330] width 967 height 660
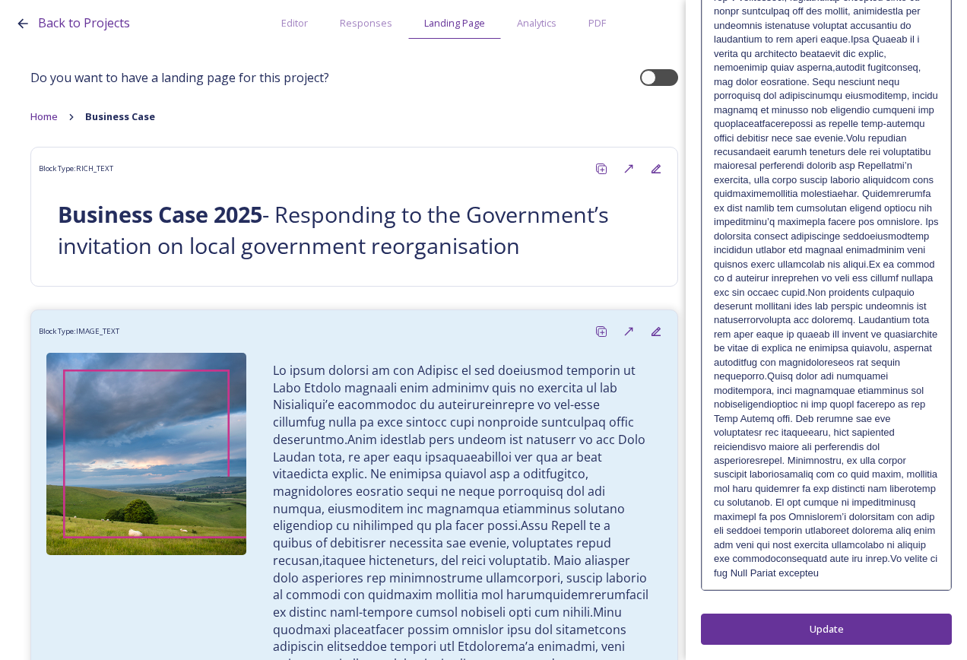
scroll to position [0, 0]
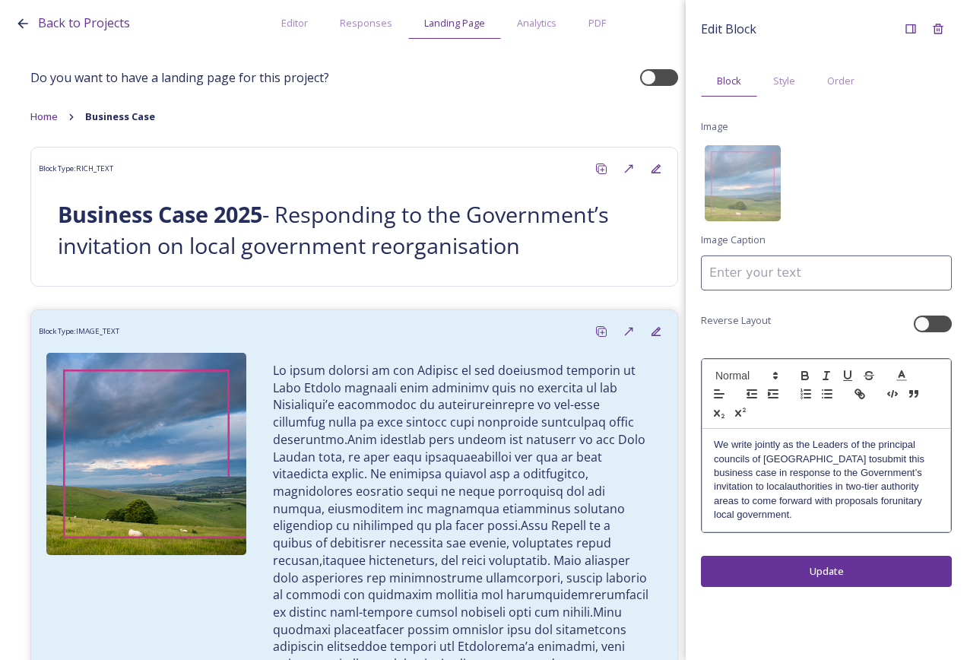
click at [826, 500] on p "We write jointly as the Leaders of the principal councils of West Sussex tosubm…" at bounding box center [826, 480] width 225 height 84
click at [828, 499] on p "We write jointly as the Leaders of the principal councils of West Sussex tosubm…" at bounding box center [826, 480] width 225 height 84
click at [735, 487] on p "We write jointly as the Leaders of the principal councils of West Sussex tosubm…" at bounding box center [826, 480] width 225 height 84
drag, startPoint x: 831, startPoint y: 459, endPoint x: 834, endPoint y: 489, distance: 30.6
click at [831, 458] on p "We write jointly as the Leaders of the principal councils of West Sussex tosubm…" at bounding box center [826, 480] width 225 height 84
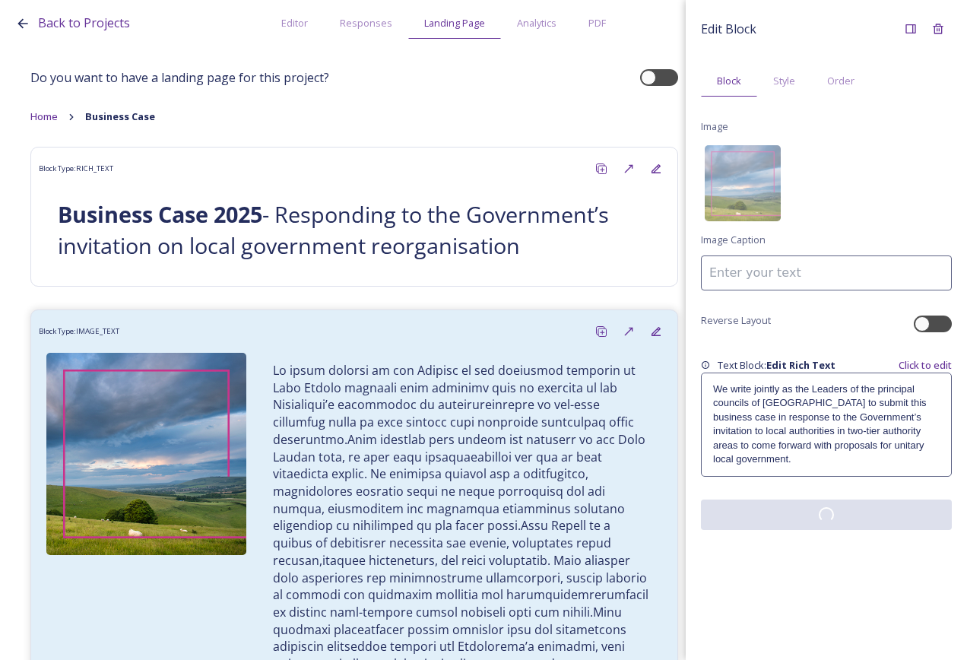
click at [849, 558] on div "Edit Block Block Style Order Image Image Caption Reverse Layout Text Block: Edi…" at bounding box center [826, 330] width 281 height 660
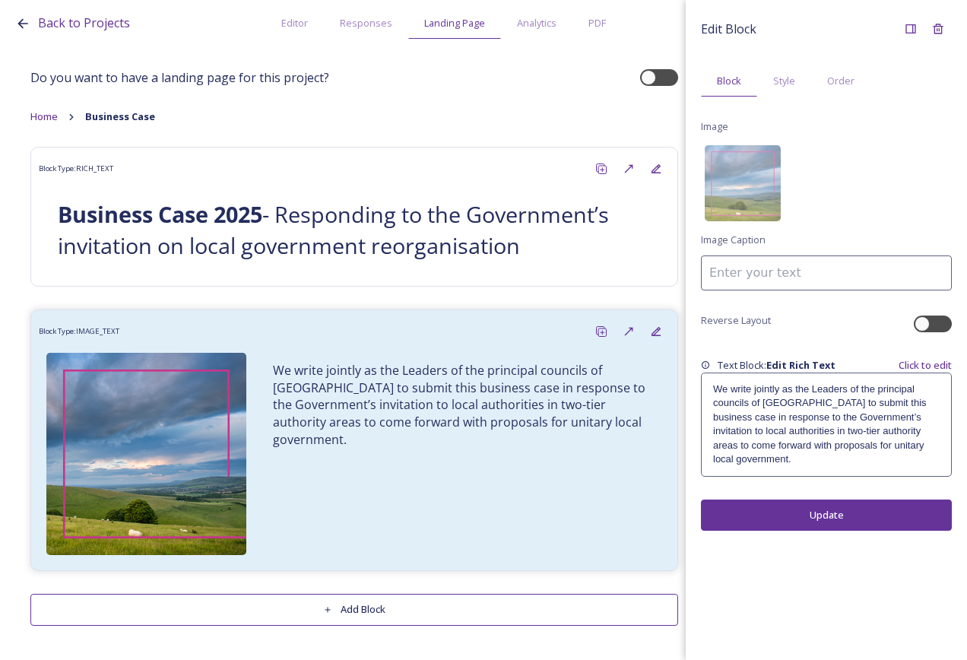
click at [930, 454] on div "We write jointly as the Leaders of the principal councils of [GEOGRAPHIC_DATA] …" at bounding box center [826, 424] width 249 height 103
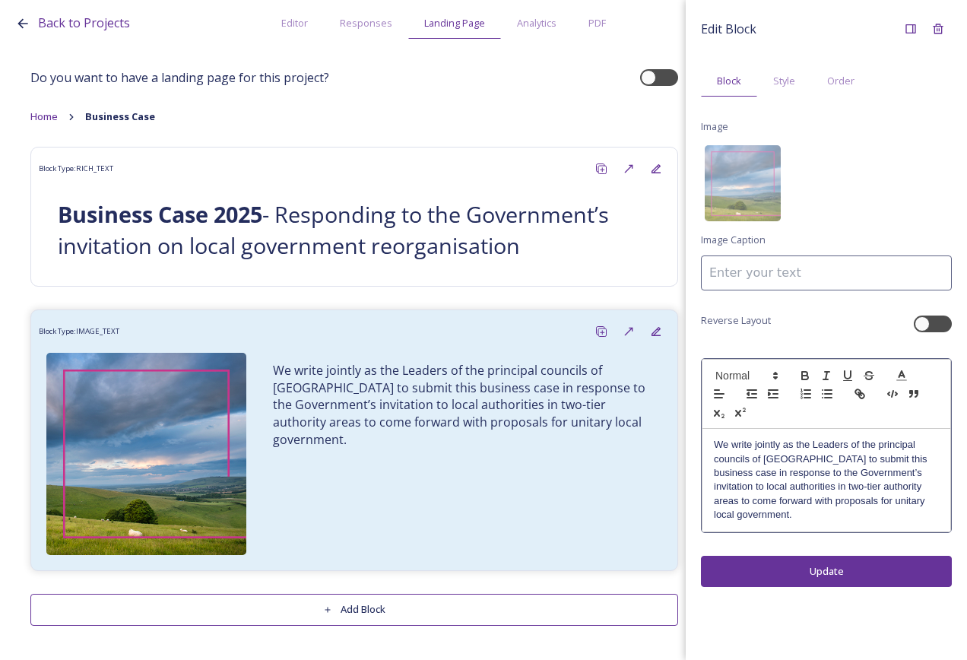
click at [911, 514] on p "We write jointly as the Leaders of the principal councils of [GEOGRAPHIC_DATA] …" at bounding box center [826, 480] width 225 height 84
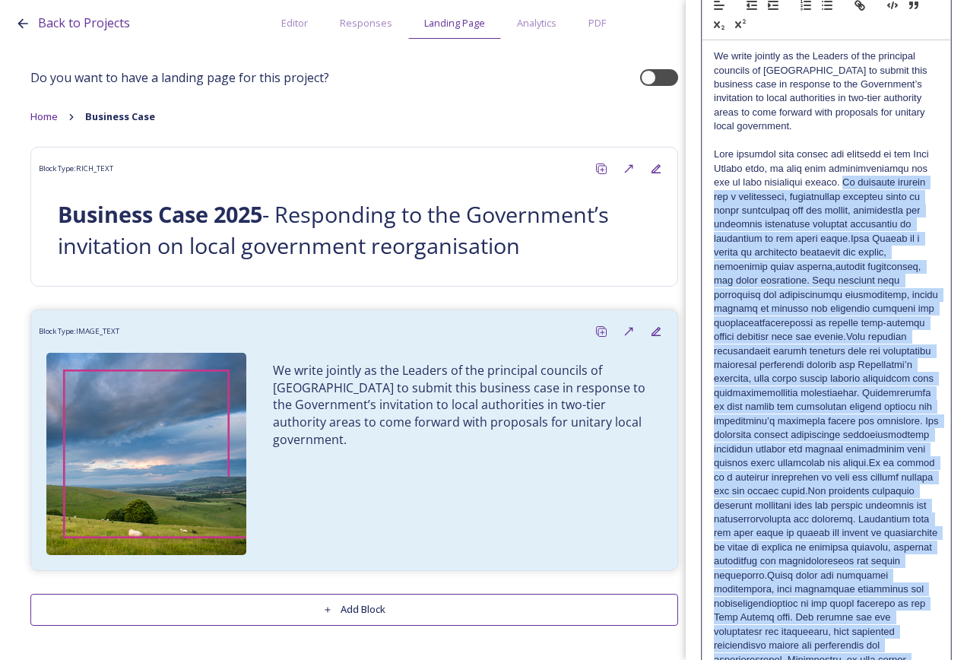
scroll to position [630, 0]
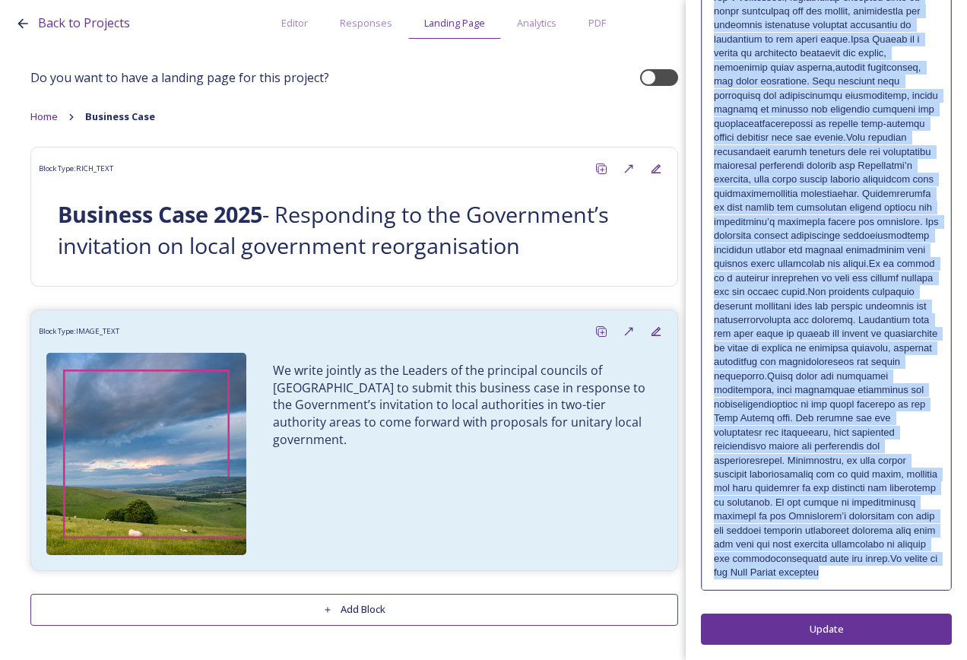
drag, startPoint x: 848, startPoint y: 343, endPoint x: 893, endPoint y: 672, distance: 332.4
click at [893, 659] on html "Back to Projects Editor Responses Landing Page Analytics PDF Share Add Response…" at bounding box center [483, 330] width 967 height 660
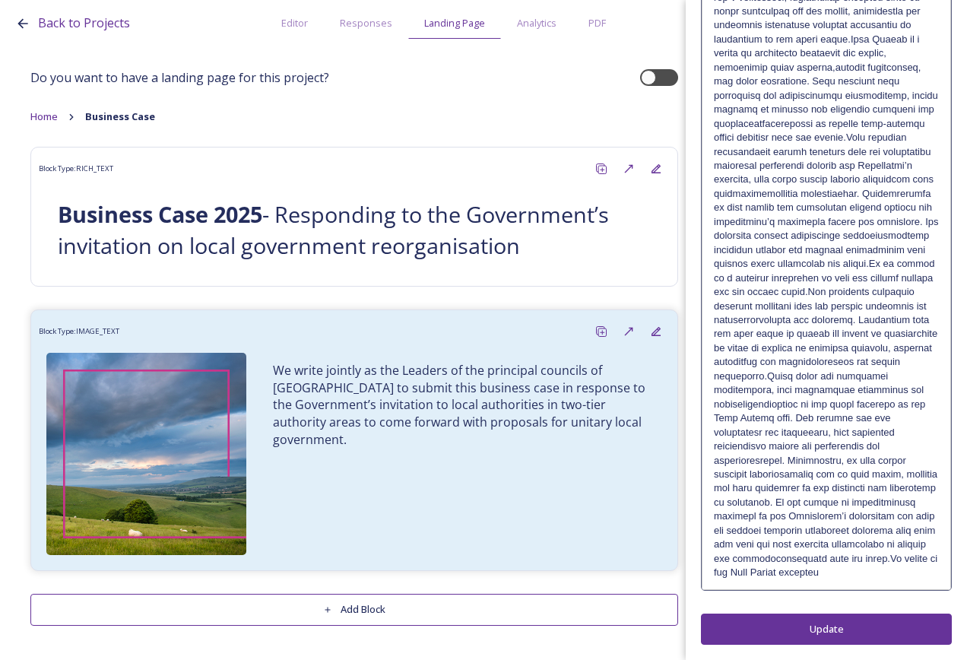
scroll to position [0, 0]
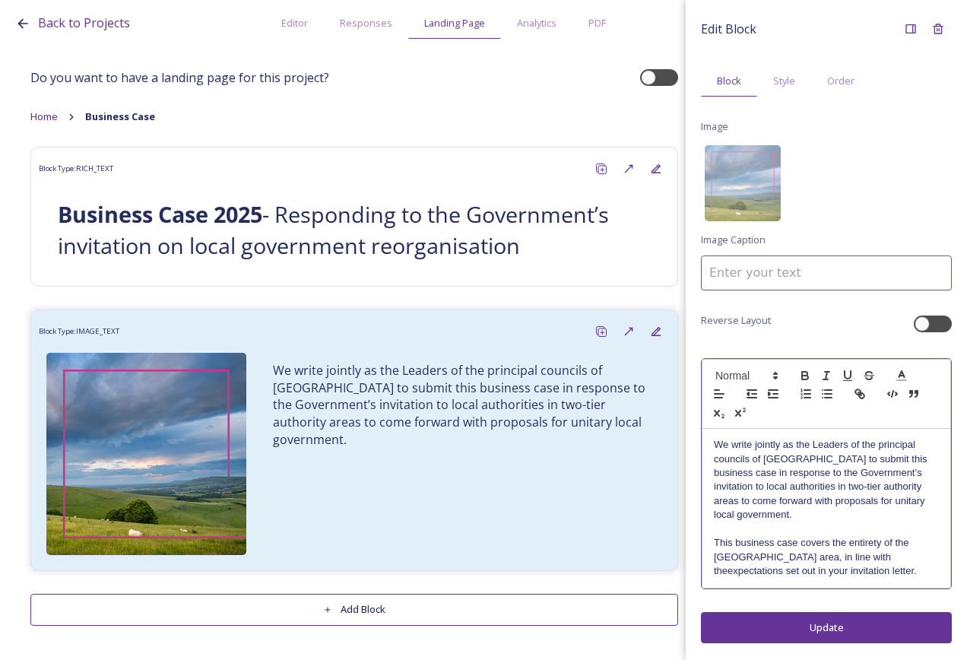
click at [837, 561] on p "This business case covers the entirety of the West Sussex area, in line with th…" at bounding box center [826, 557] width 225 height 42
click at [858, 624] on div "Edit Block Block Style Order Image Image Caption Reverse Layout We write jointl…" at bounding box center [826, 330] width 281 height 660
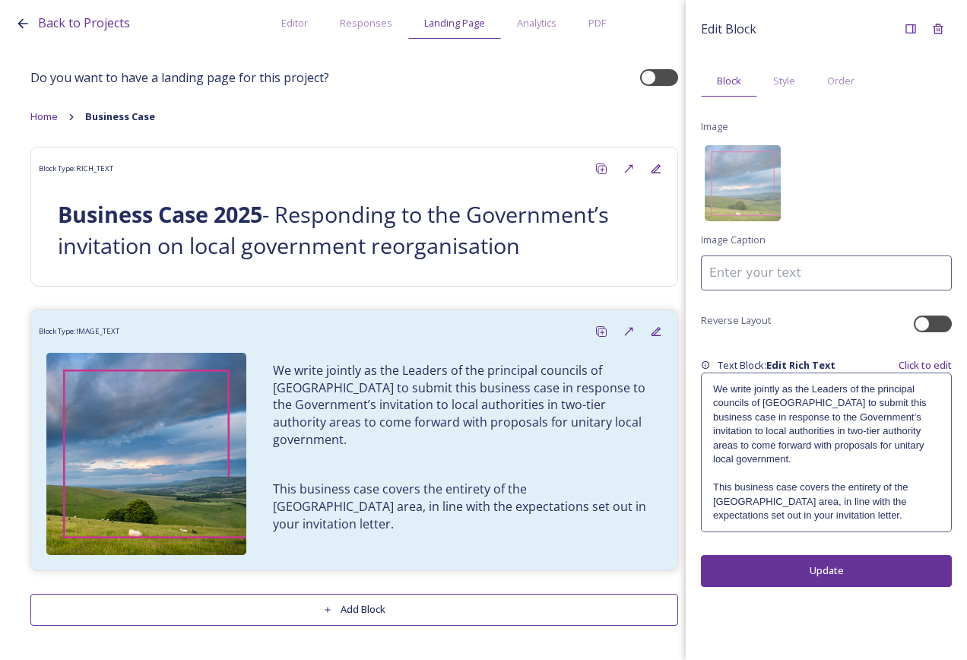
click at [551, 619] on button "Add Block" at bounding box center [354, 609] width 648 height 31
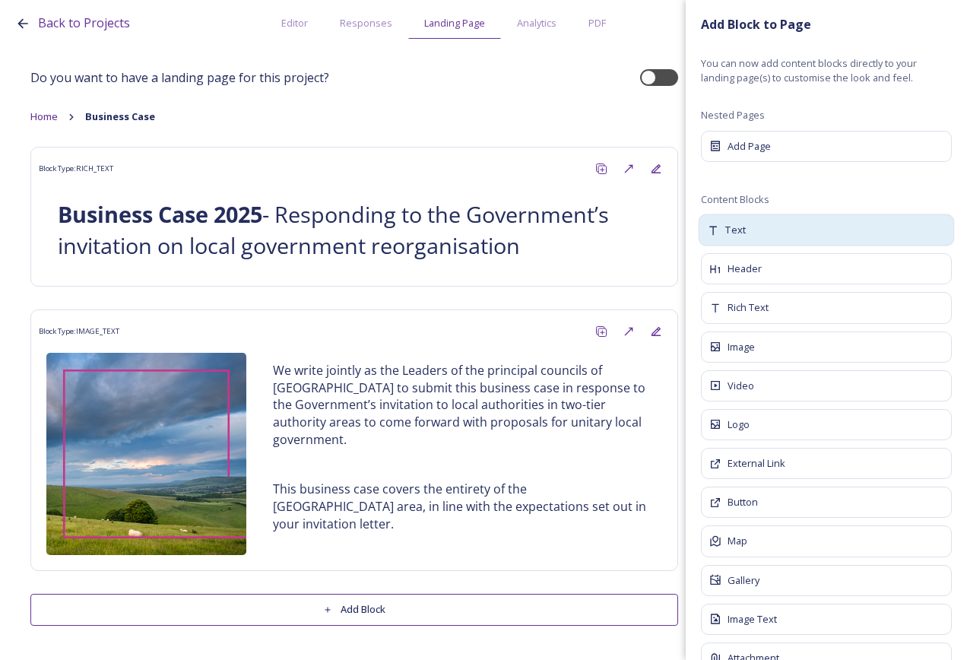
click at [762, 230] on div "Text" at bounding box center [827, 230] width 256 height 32
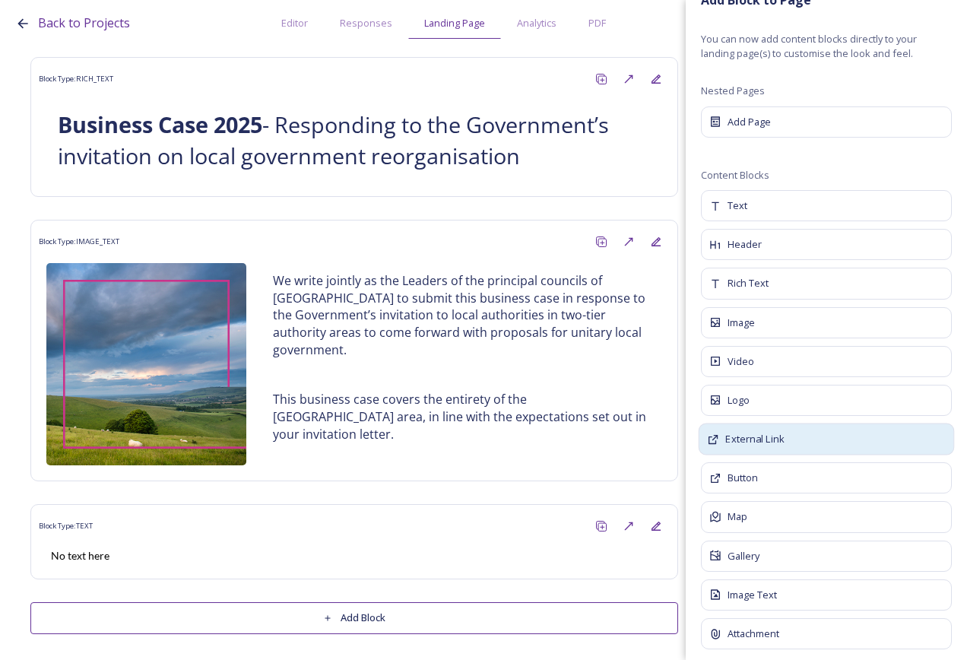
scroll to position [37, 0]
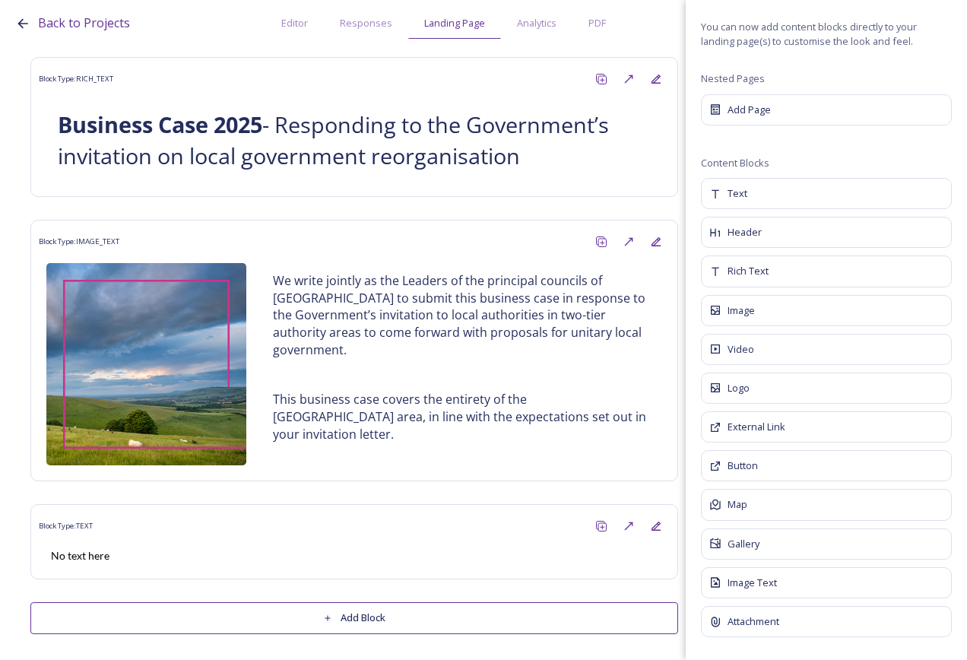
drag, startPoint x: 760, startPoint y: 270, endPoint x: 748, endPoint y: 272, distance: 12.3
click at [761, 270] on span "Rich Text" at bounding box center [748, 271] width 41 height 14
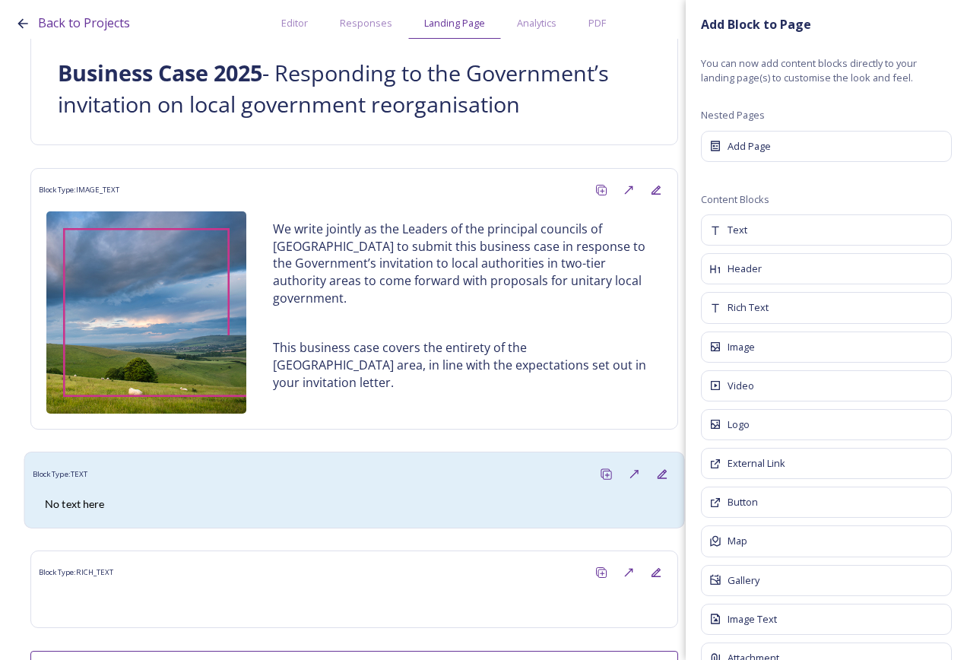
scroll to position [190, 0]
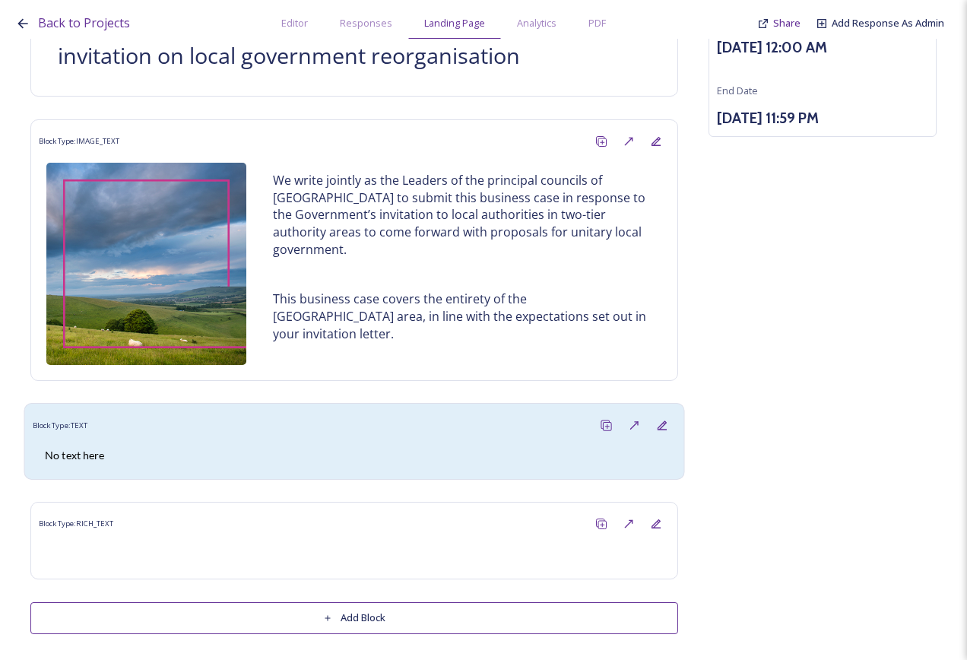
click at [404, 424] on div "Block Type: TEXT" at bounding box center [355, 426] width 644 height 28
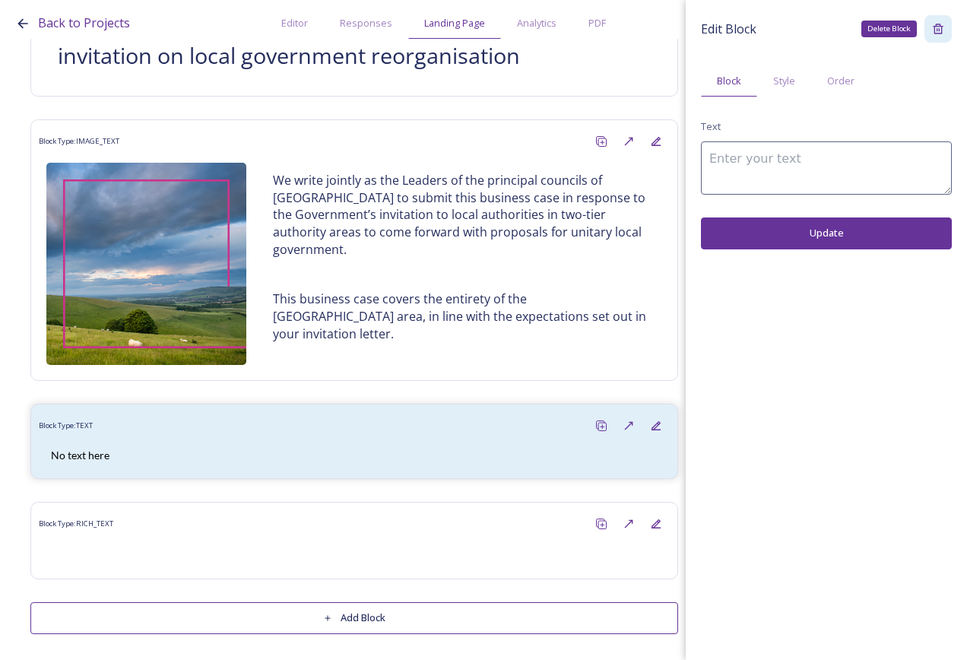
click at [932, 24] on div "Delete Block" at bounding box center [938, 28] width 27 height 27
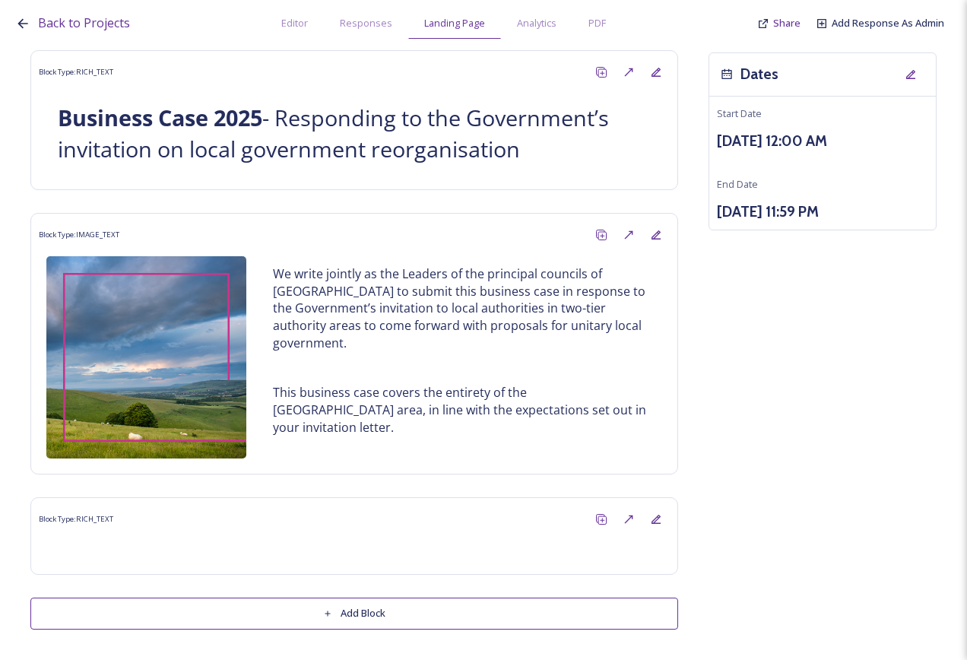
scroll to position [92, 0]
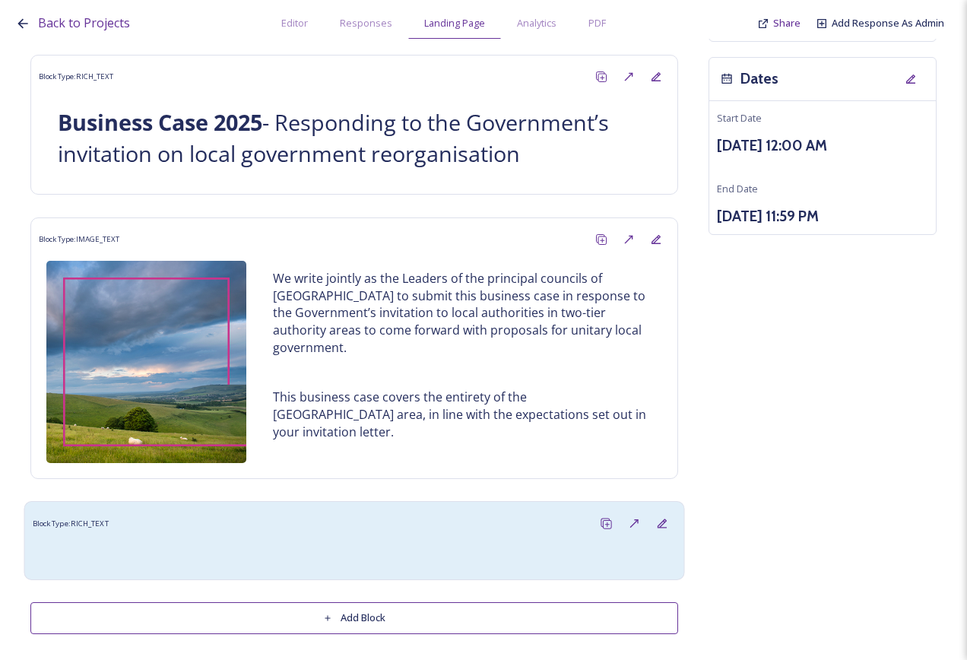
click at [446, 523] on div "Block Type: RICH_TEXT" at bounding box center [355, 524] width 644 height 28
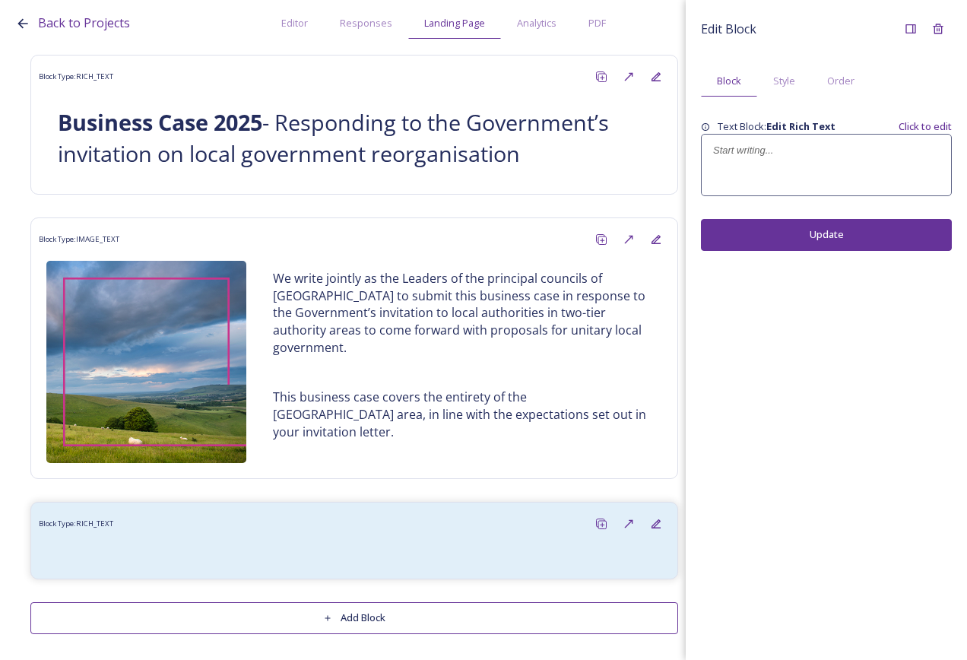
click at [830, 164] on div at bounding box center [826, 165] width 249 height 61
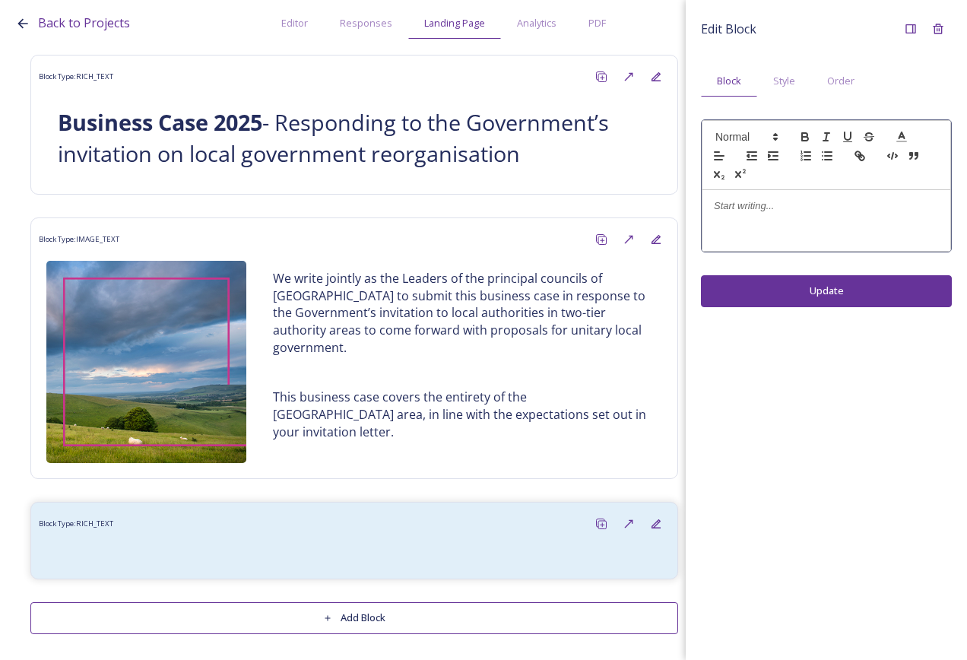
click at [794, 190] on div at bounding box center [827, 220] width 248 height 61
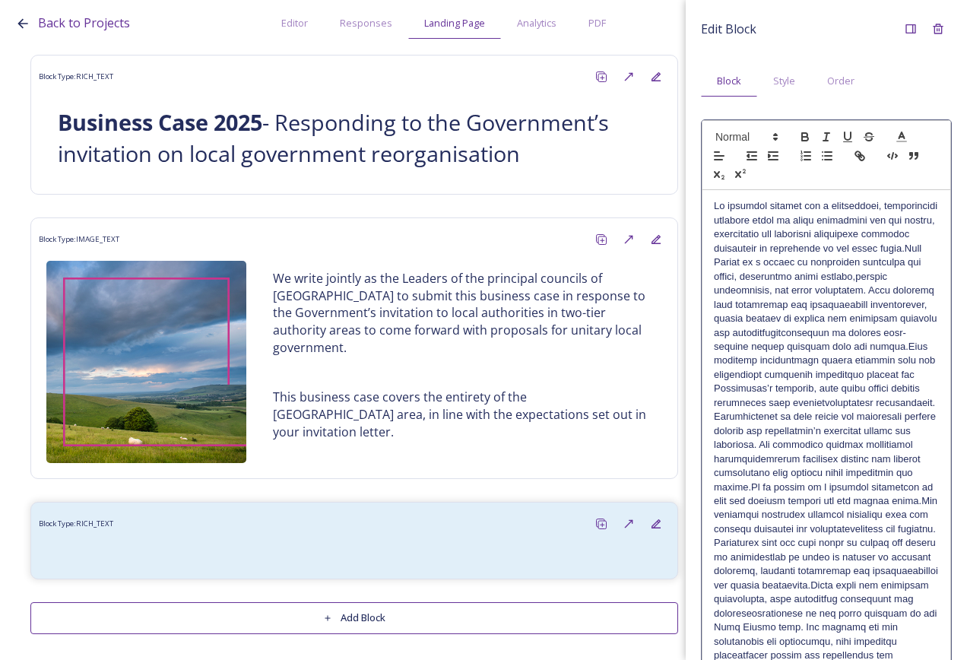
scroll to position [0, 0]
click at [749, 221] on p at bounding box center [826, 493] width 225 height 589
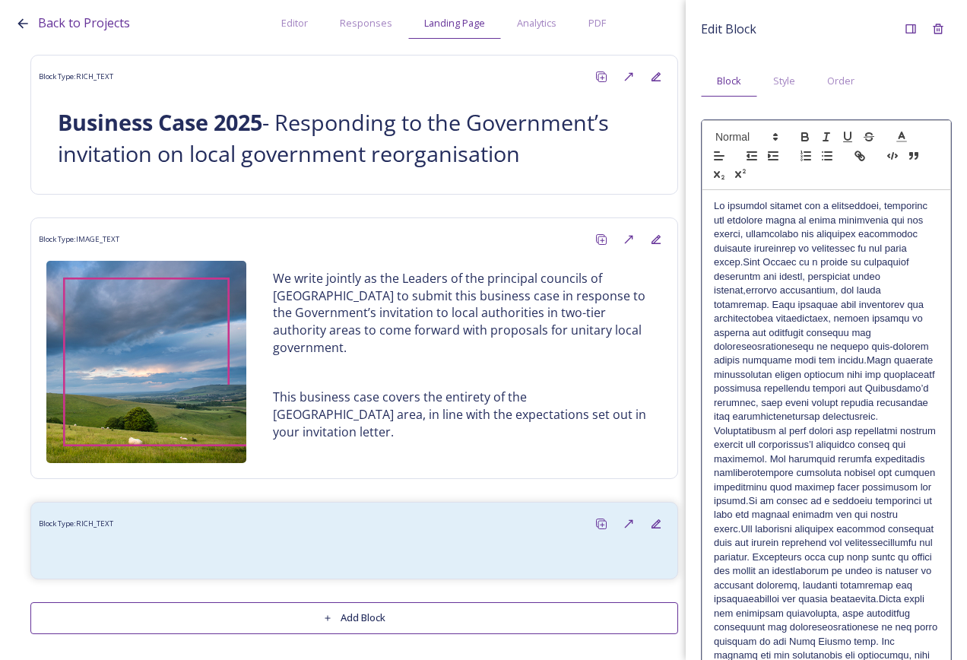
click at [748, 262] on p at bounding box center [826, 500] width 225 height 603
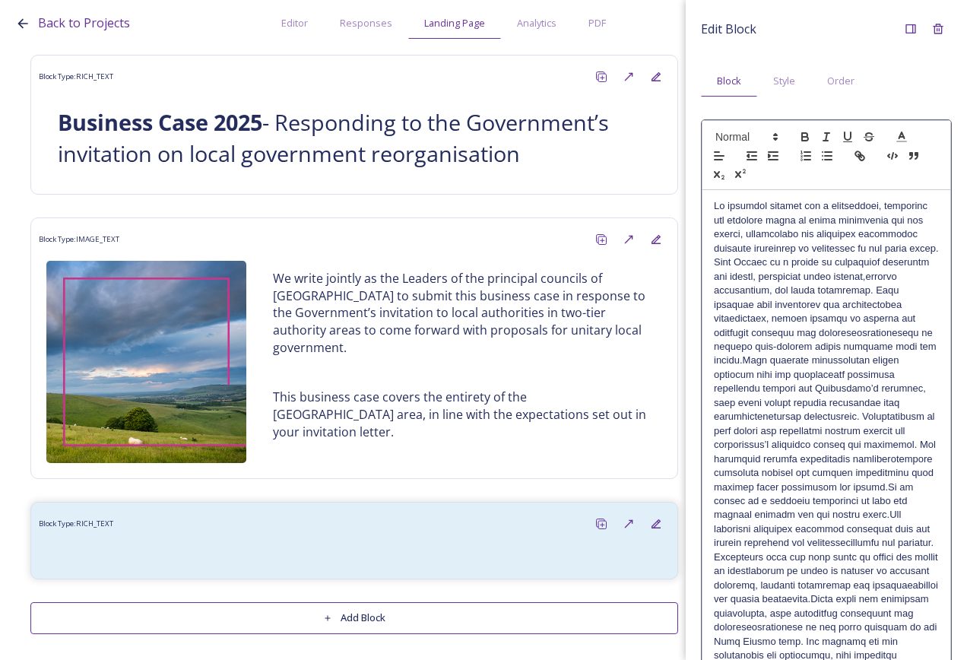
click at [872, 234] on p at bounding box center [826, 500] width 225 height 603
click at [750, 424] on p at bounding box center [826, 500] width 225 height 603
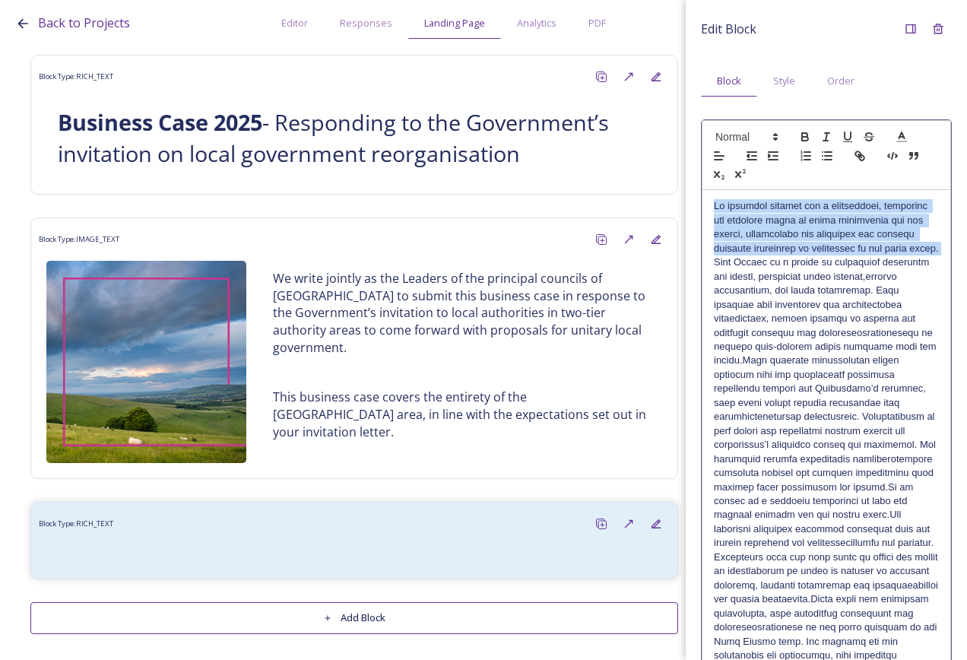
drag, startPoint x: 713, startPoint y: 204, endPoint x: 749, endPoint y: 261, distance: 67.3
click at [749, 261] on div at bounding box center [827, 500] width 248 height 621
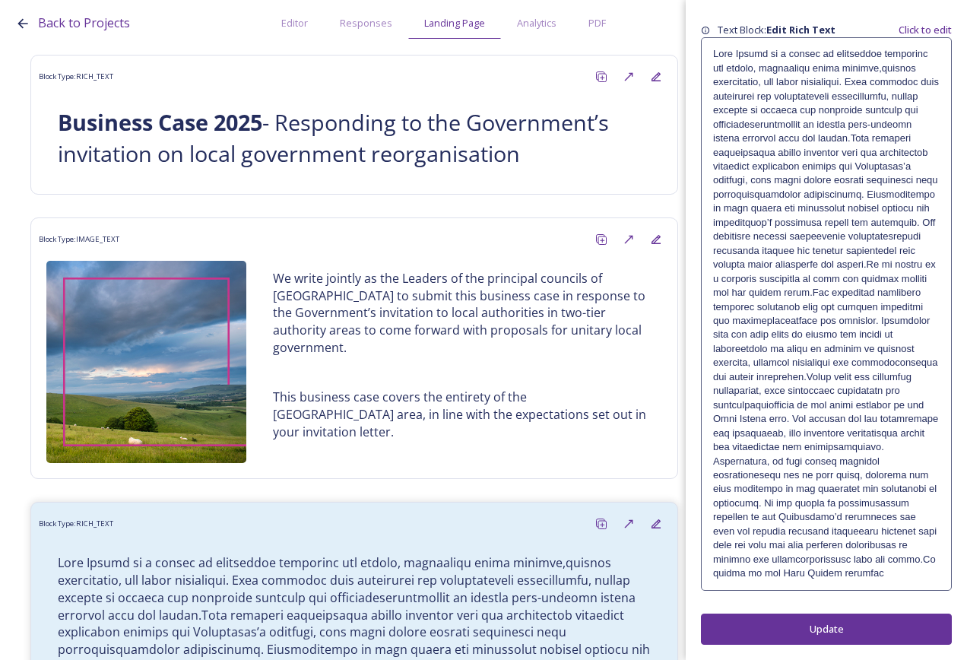
scroll to position [125, 0]
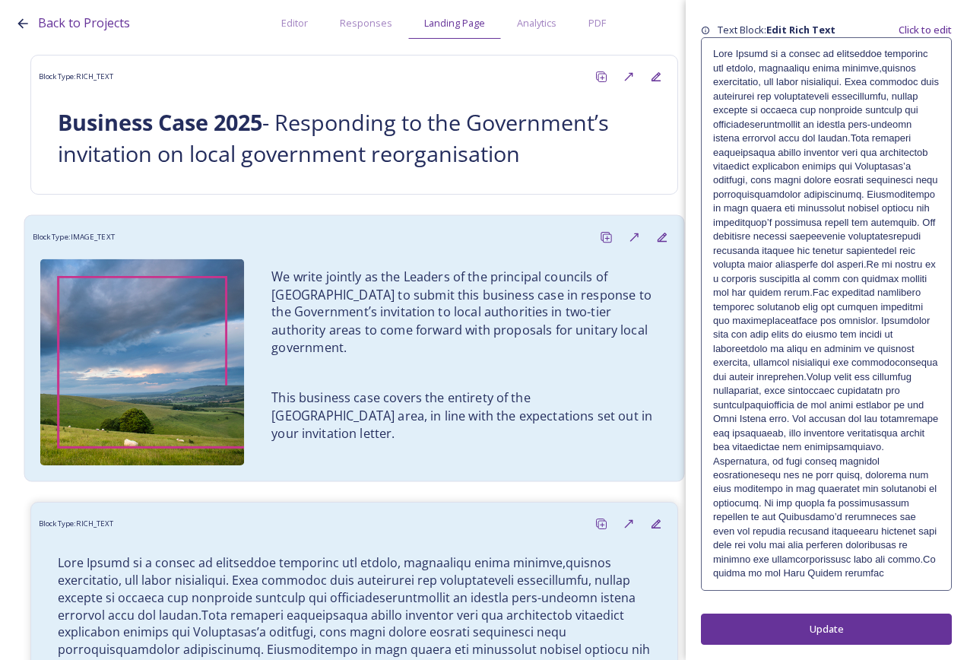
click at [473, 342] on p "We write jointly as the Leaders of the principal councils of [GEOGRAPHIC_DATA] …" at bounding box center [465, 312] width 386 height 88
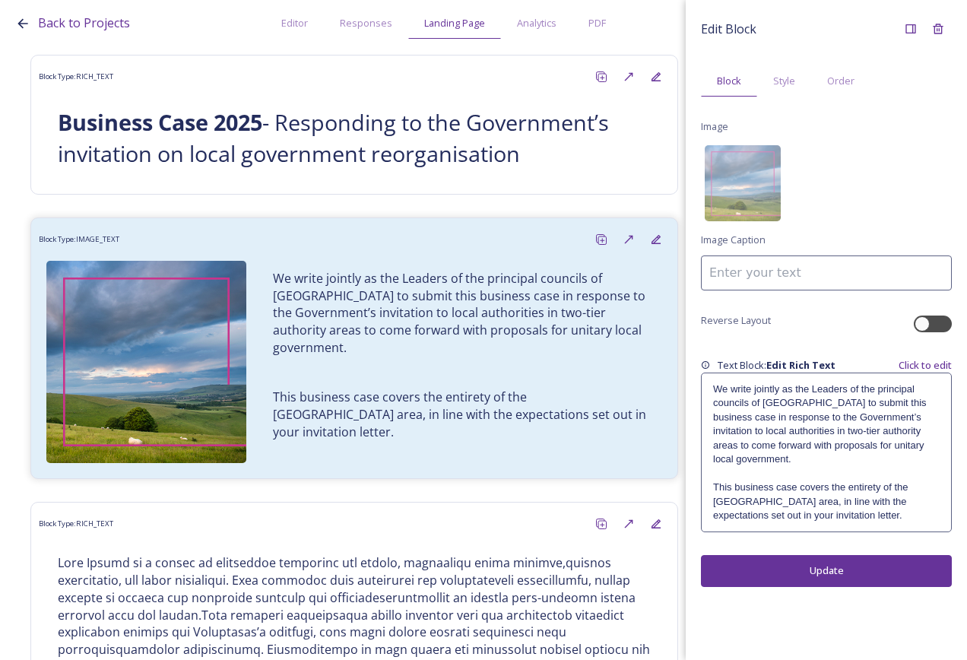
click at [825, 507] on p "This business case covers the entirety of the [GEOGRAPHIC_DATA] area, in line w…" at bounding box center [826, 502] width 227 height 42
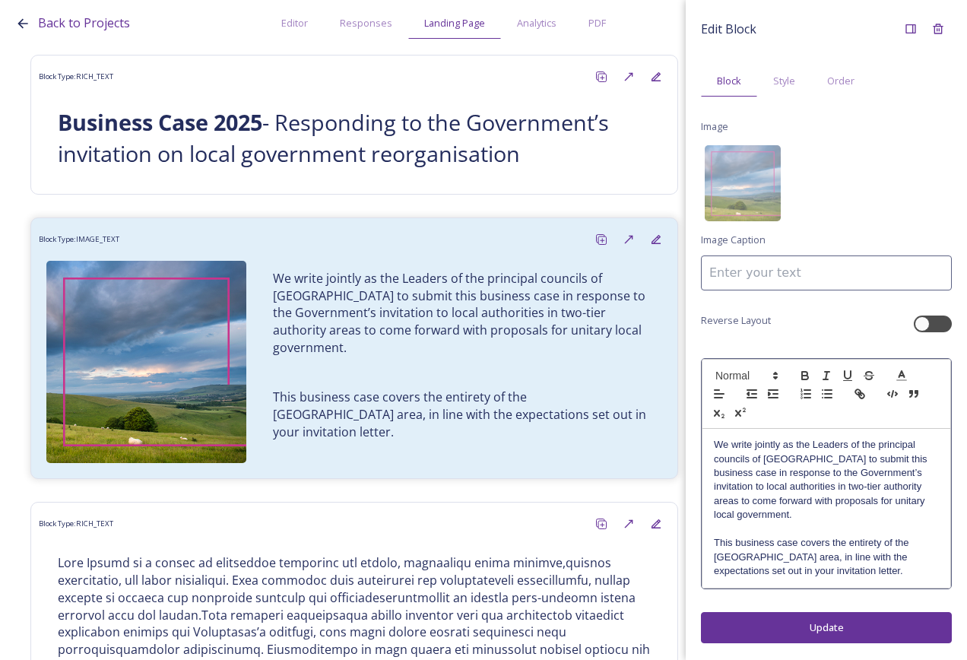
click at [824, 572] on p "This business case covers the entirety of the [GEOGRAPHIC_DATA] area, in line w…" at bounding box center [826, 557] width 225 height 42
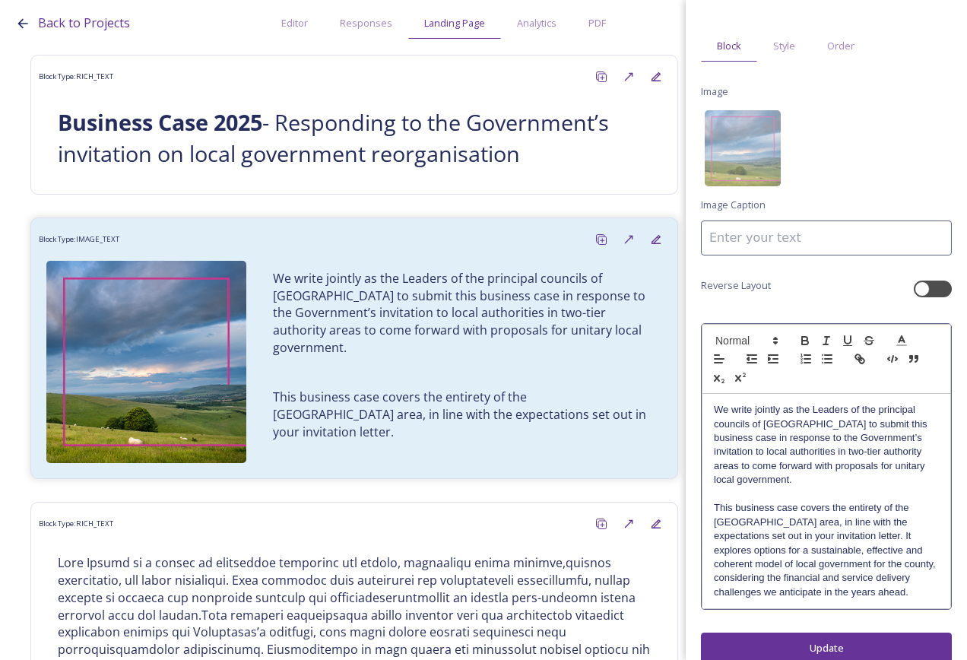
scroll to position [55, 0]
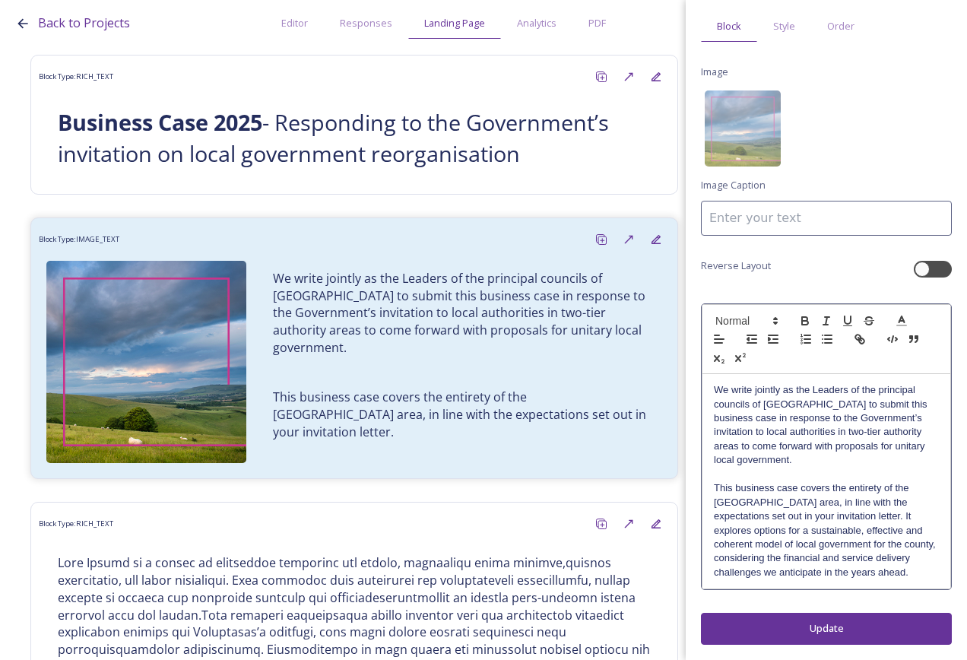
click at [833, 440] on p "We write jointly as the Leaders of the principal councils of [GEOGRAPHIC_DATA] …" at bounding box center [826, 425] width 225 height 84
click at [856, 624] on button "Update" at bounding box center [826, 628] width 251 height 31
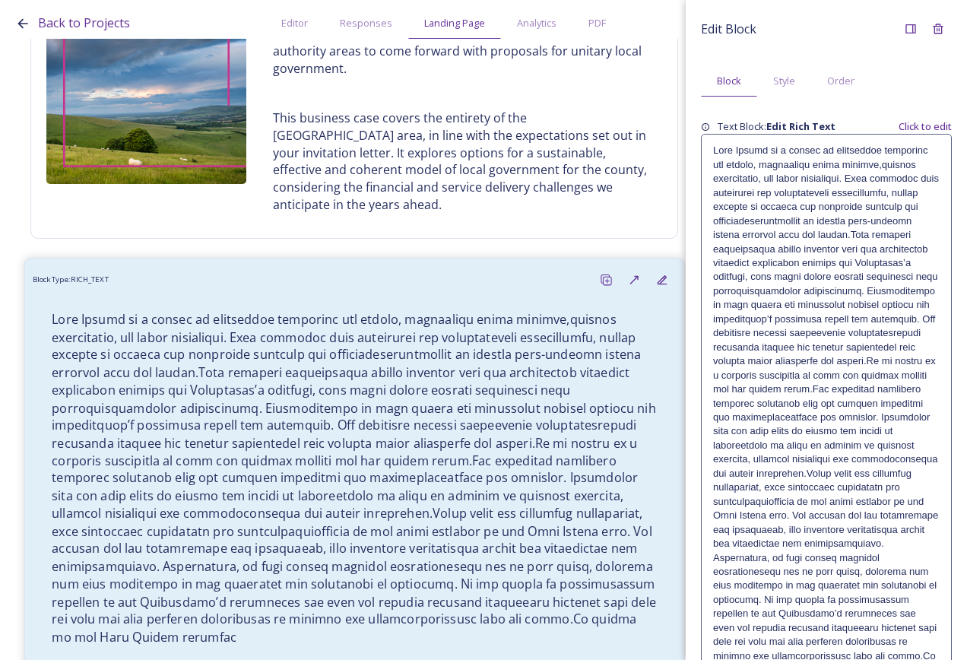
scroll to position [446, 0]
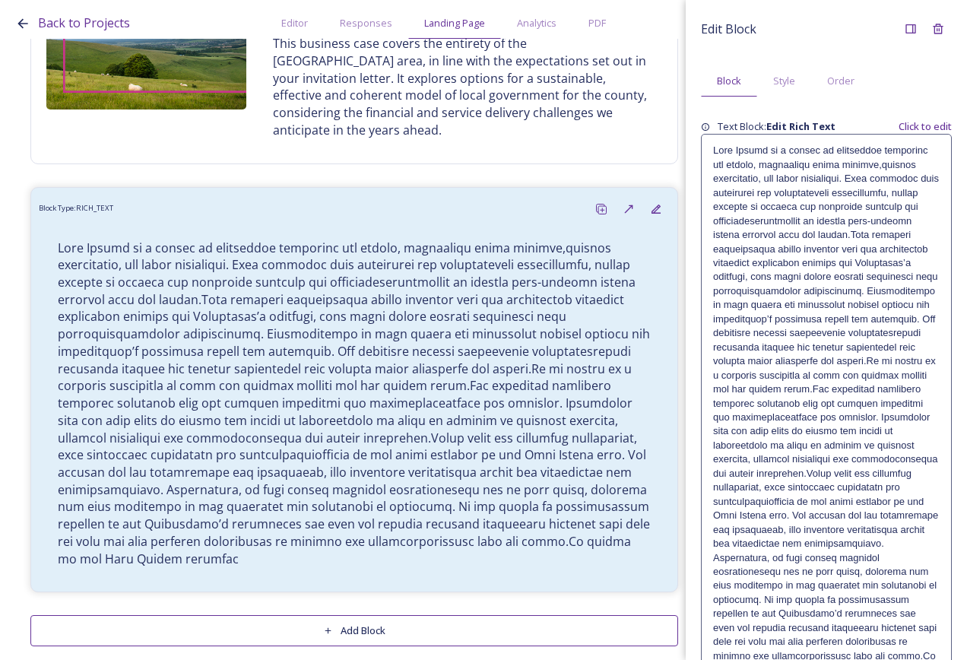
click at [846, 232] on p at bounding box center [826, 410] width 227 height 533
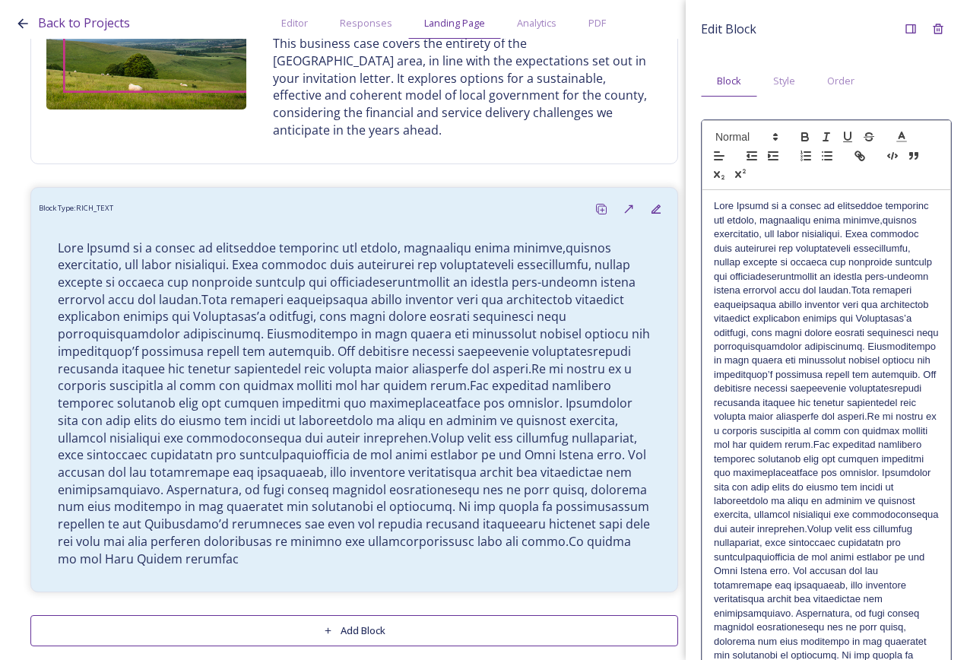
click at [744, 307] on p at bounding box center [826, 473] width 225 height 548
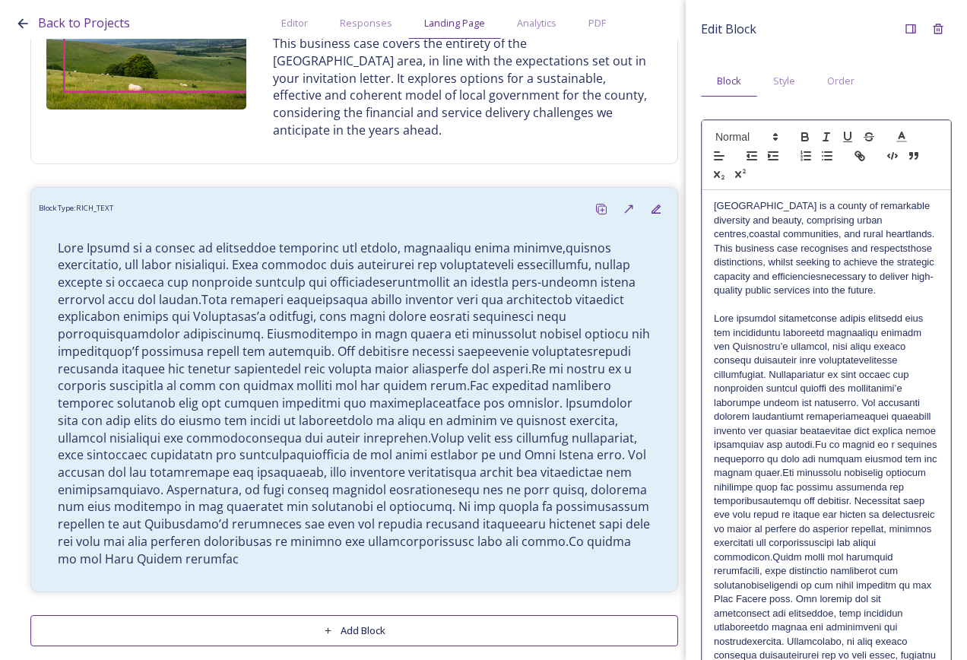
click at [774, 485] on p at bounding box center [826, 537] width 225 height 450
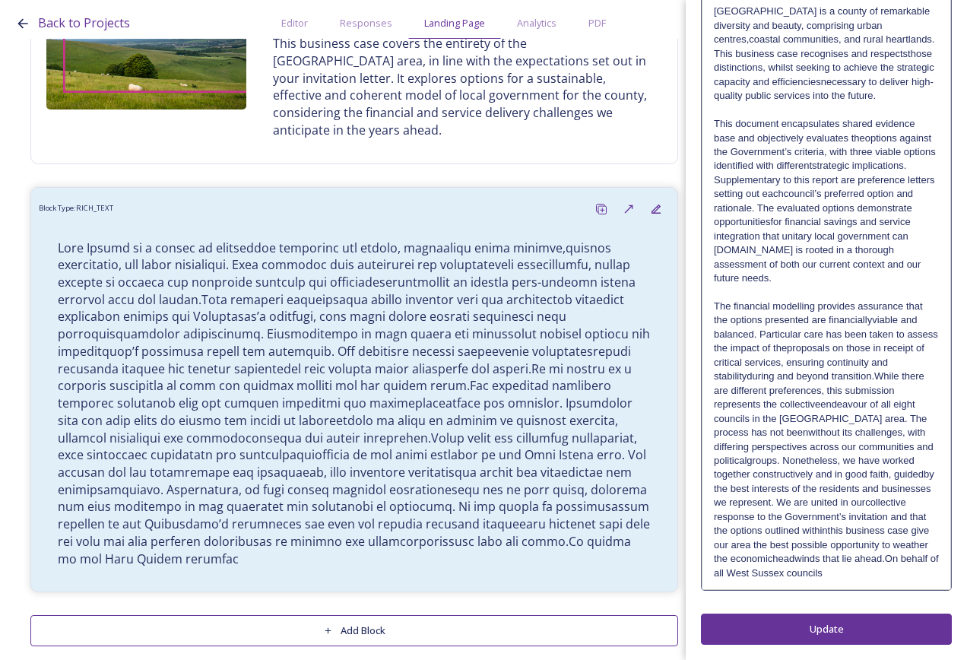
scroll to position [223, 0]
click at [896, 361] on p "The financial modelling provides assurance that the options presented are finan…" at bounding box center [826, 440] width 225 height 281
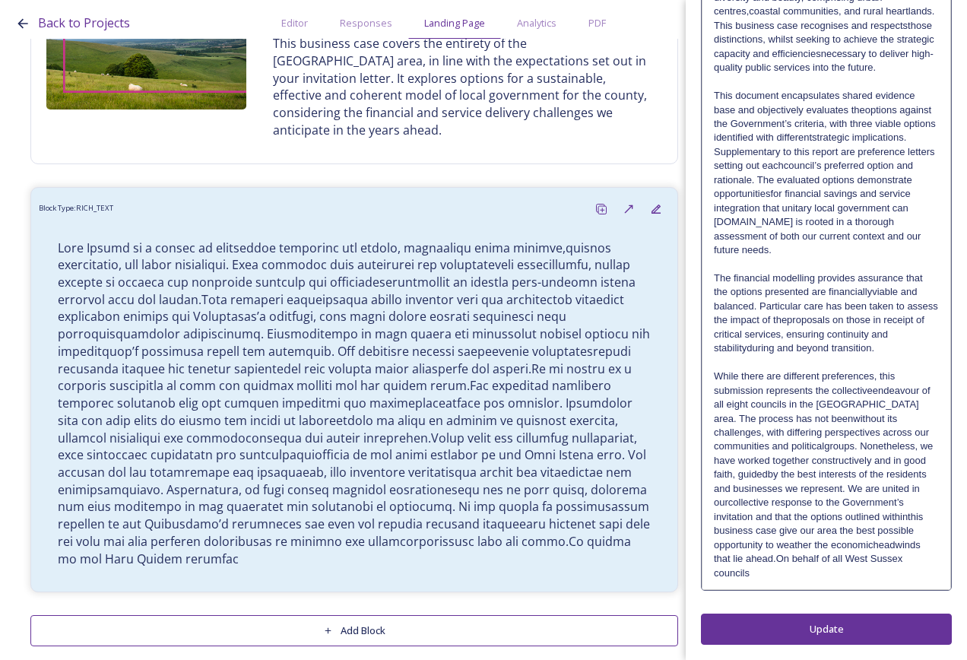
click at [871, 570] on p "While there are different preferences, this submission represents the collectiv…" at bounding box center [826, 475] width 225 height 211
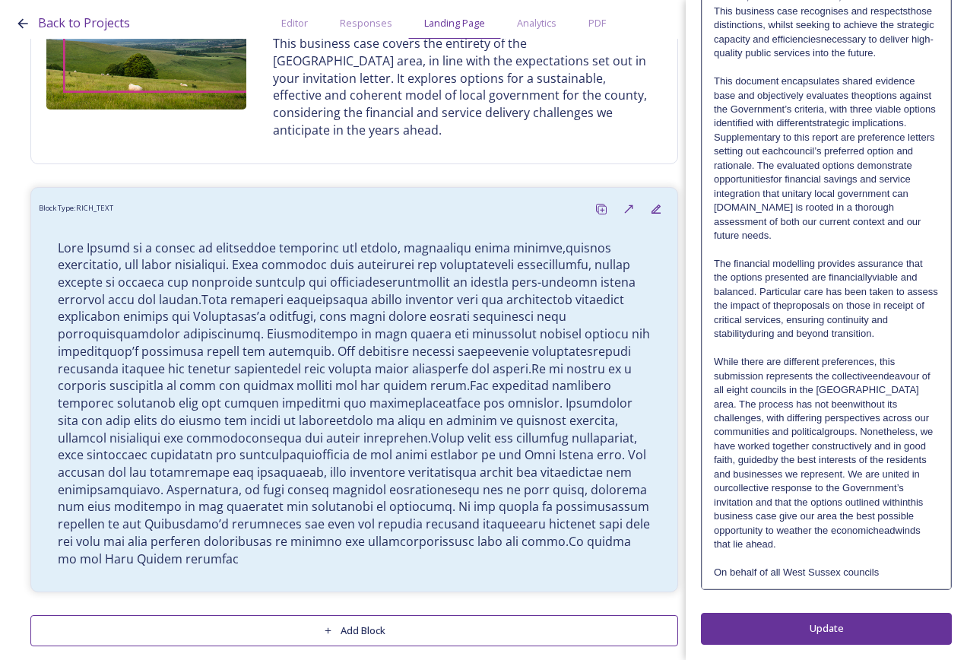
scroll to position [251, 0]
click at [856, 632] on div "Edit Block Block Style Order West Sussex is a county of remarkable diversity an…" at bounding box center [826, 211] width 251 height 867
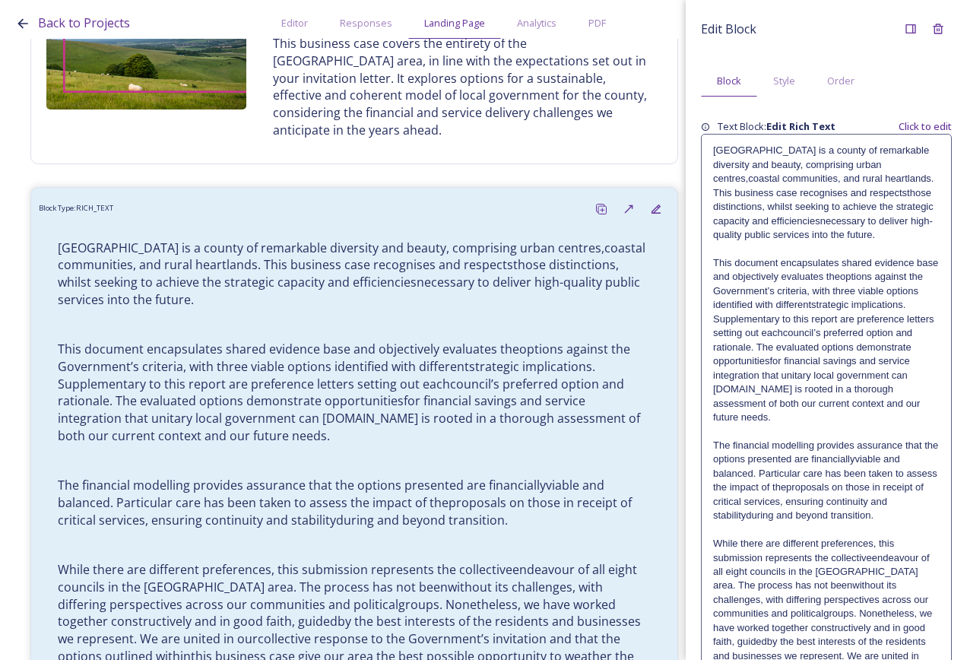
click at [768, 285] on p "This document encapsulates shared evidence base and objectively evaluates theop…" at bounding box center [826, 340] width 227 height 168
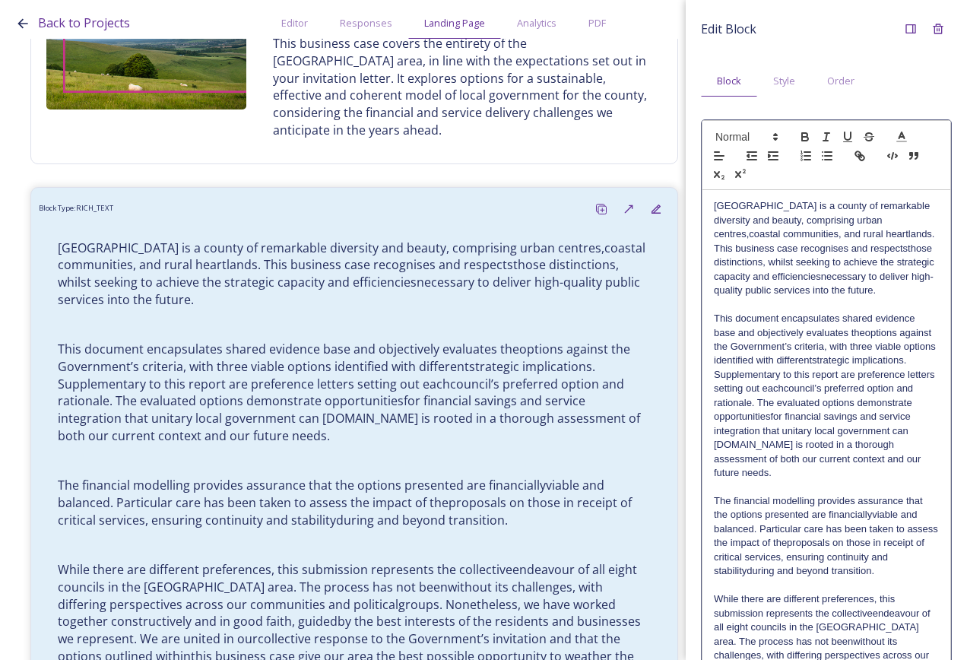
click at [832, 384] on p "This document encapsulates shared evidence base and objectively evaluates theop…" at bounding box center [826, 396] width 225 height 168
click at [859, 279] on p "West Sussex is a county of remarkable diversity and beauty, comprising urban ce…" at bounding box center [826, 248] width 225 height 98
click at [861, 278] on p "West Sussex is a county of remarkable diversity and beauty, comprising urban ce…" at bounding box center [826, 248] width 225 height 98
click at [863, 278] on p "West Sussex is a county of remarkable diversity and beauty, comprising urban ce…" at bounding box center [826, 248] width 225 height 98
click at [886, 249] on p "West Sussex is a county of remarkable diversity and beauty, comprising urban ce…" at bounding box center [826, 248] width 225 height 98
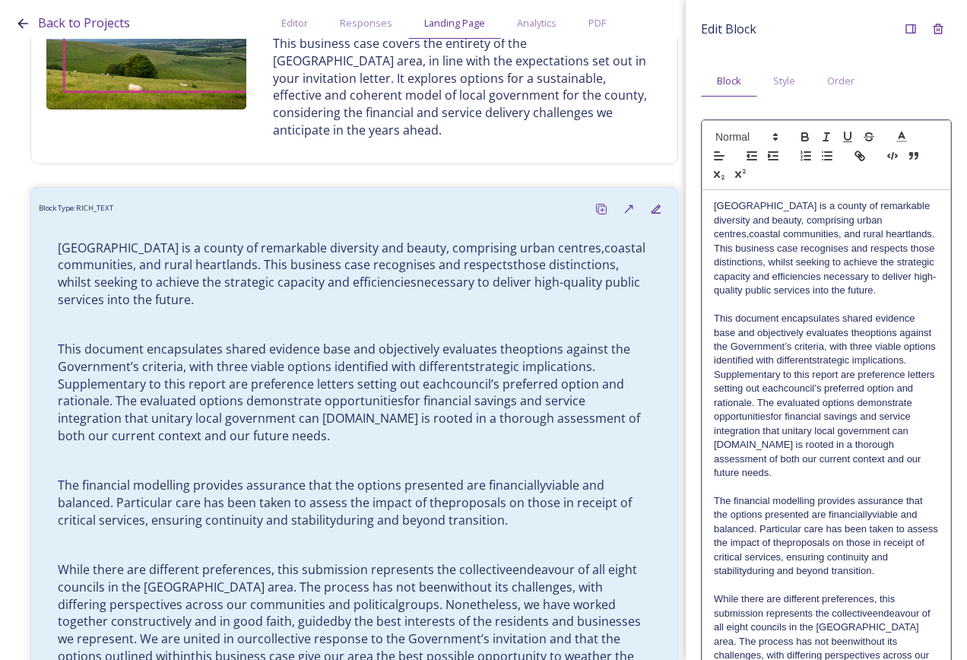
click at [884, 221] on p "West Sussex is a county of remarkable diversity and beauty, comprising urban ce…" at bounding box center [826, 248] width 225 height 98
click at [865, 345] on p "This document encapsulates shared evidence base and objectively evaluates theop…" at bounding box center [826, 396] width 225 height 168
click at [875, 375] on p "This document encapsulates shared evidence base and objectively evaluates the o…" at bounding box center [826, 396] width 225 height 168
click at [865, 405] on p "This document encapsulates shared evidence base and objectively evaluates the o…" at bounding box center [826, 396] width 225 height 168
click at [861, 430] on p "This document encapsulates shared evidence base and objectively evaluates the o…" at bounding box center [826, 396] width 225 height 168
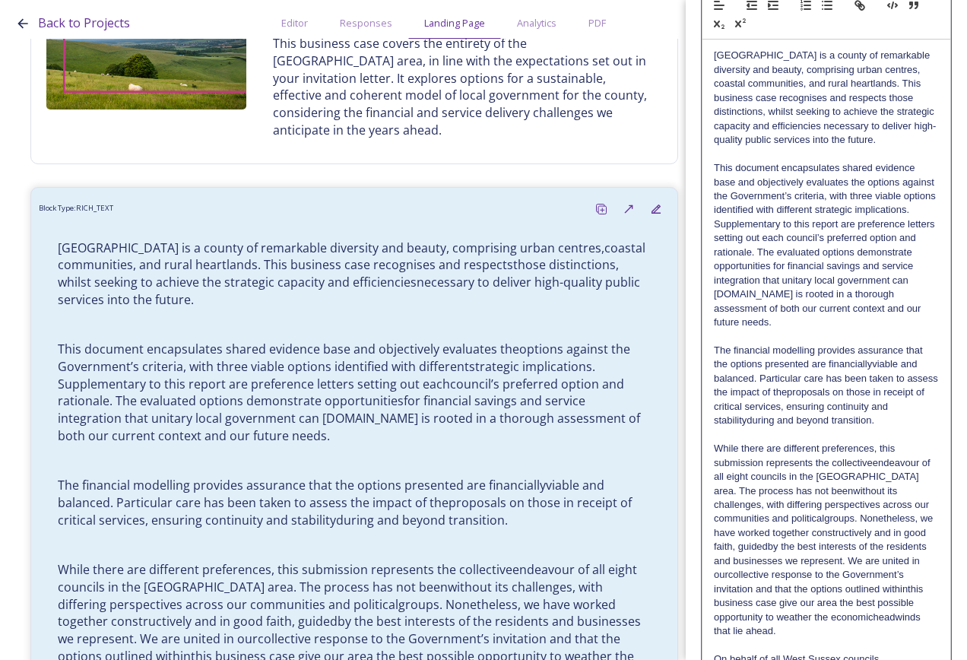
scroll to position [152, 0]
click at [820, 307] on p "This document encapsulates shared evidence base and objectively evaluates the o…" at bounding box center [826, 244] width 225 height 168
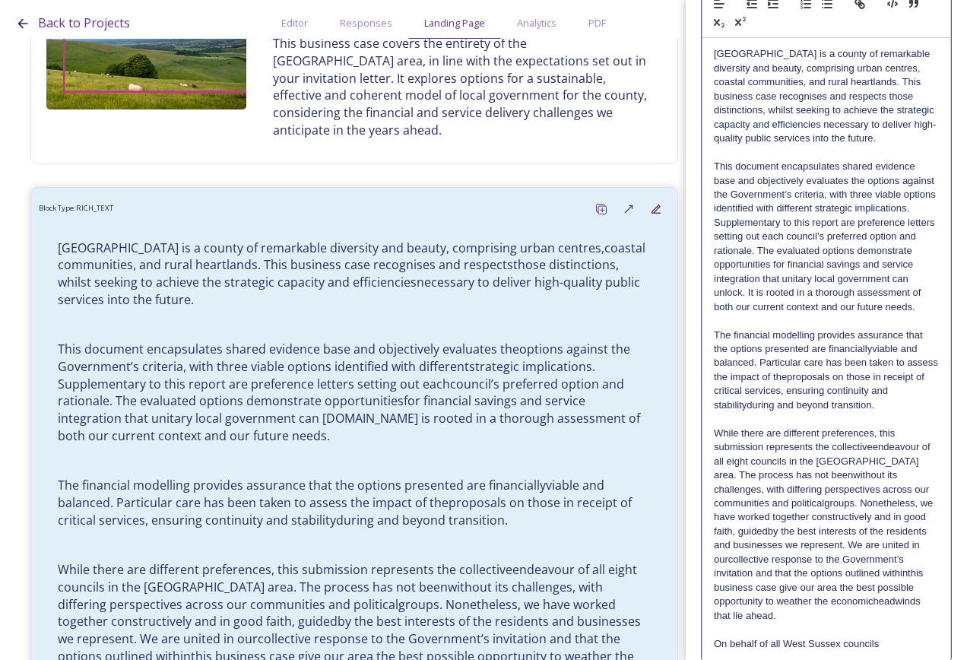
click at [872, 377] on p "The financial modelling provides assurance that the options presented are finan…" at bounding box center [826, 371] width 225 height 84
click at [821, 405] on p "The financial modelling provides assurance that the options presented are finan…" at bounding box center [826, 371] width 225 height 84
click at [767, 413] on p "The financial modelling provides assurance that the options presented are finan…" at bounding box center [826, 371] width 225 height 84
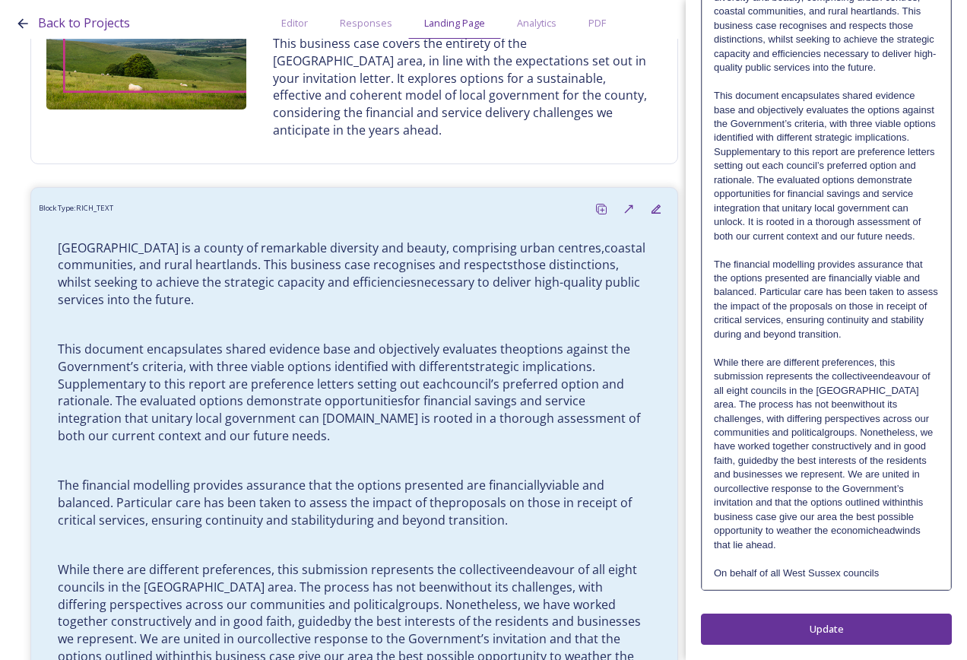
scroll to position [251, 0]
click at [873, 380] on p "While there are different preferences, this submission represents the collectiv…" at bounding box center [826, 454] width 225 height 196
click at [829, 408] on p "While there are different preferences, this submission represents the collectiv…" at bounding box center [826, 454] width 225 height 196
click at [842, 434] on p "While there are different preferences, this submission represents the collectiv…" at bounding box center [826, 454] width 225 height 196
click at [885, 463] on p "While there are different preferences, this submission represents the collectiv…" at bounding box center [826, 454] width 225 height 196
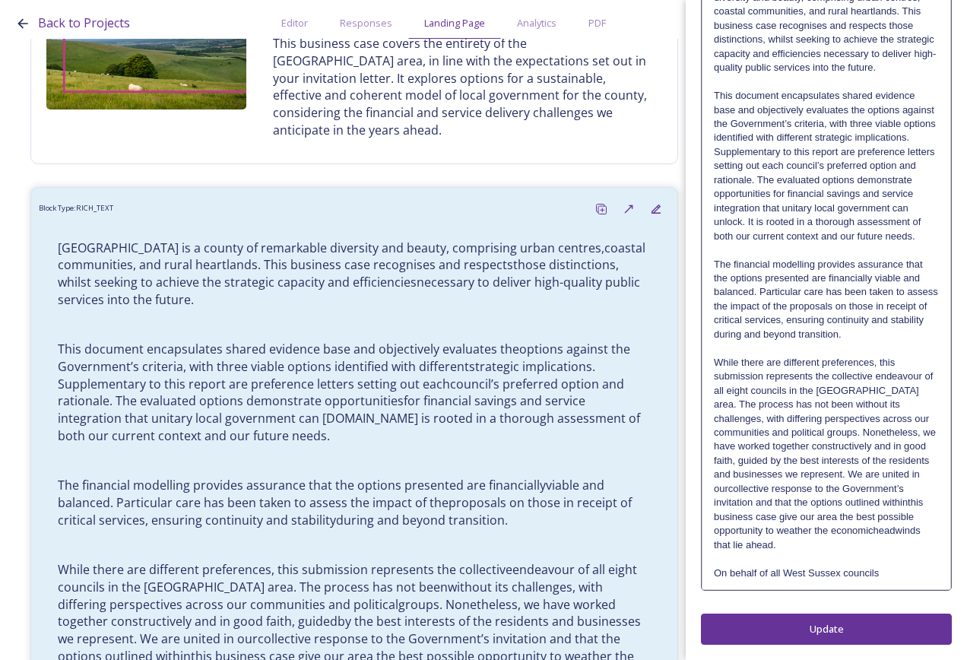
click at [865, 489] on p "While there are different preferences, this submission represents the collectiv…" at bounding box center [826, 454] width 225 height 196
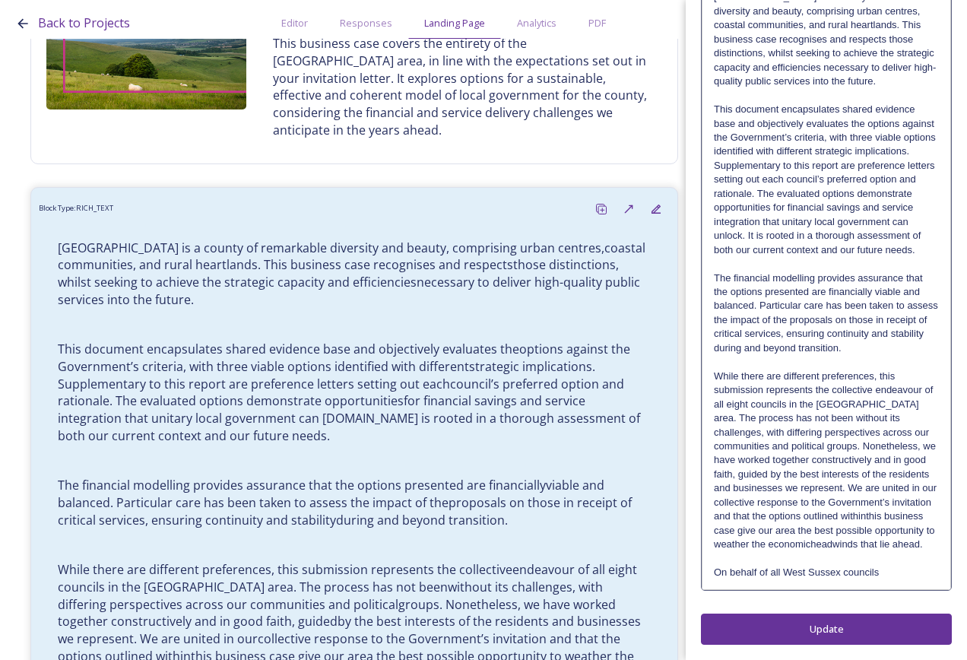
click at [827, 519] on p "While there are different preferences, this submission represents the collectiv…" at bounding box center [826, 461] width 225 height 183
click at [809, 544] on p "While there are different preferences, this submission represents the collectiv…" at bounding box center [826, 461] width 225 height 183
click at [849, 552] on div "West Sussex is a county of remarkable diversity and beauty, comprising urban ce…" at bounding box center [827, 285] width 248 height 608
click at [886, 587] on div "West Sussex is a county of remarkable diversity and beauty, comprising urban ce…" at bounding box center [826, 250] width 251 height 680
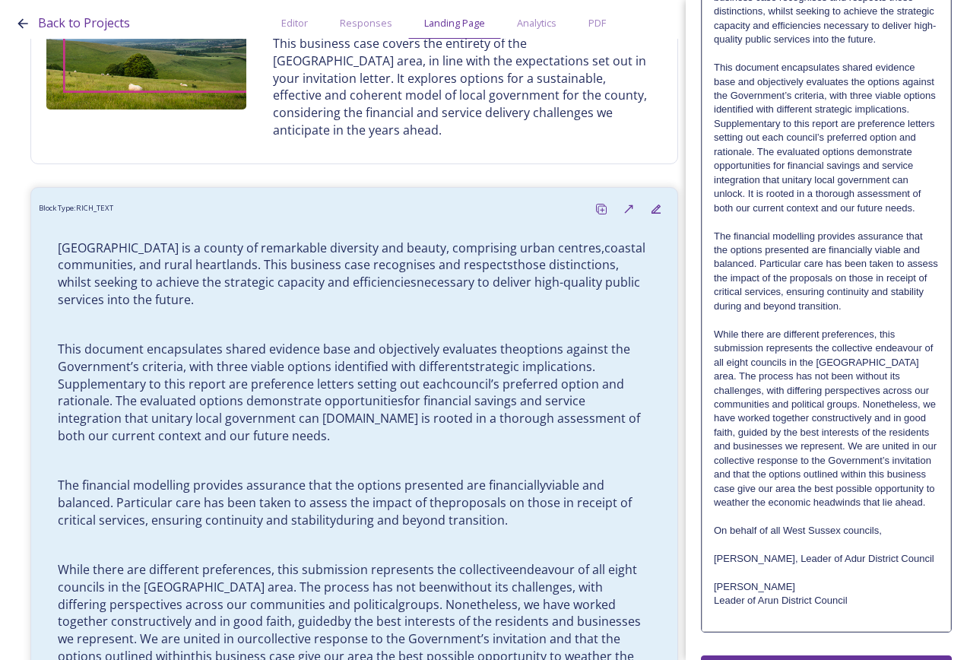
click at [770, 594] on p "Martin Lury" at bounding box center [826, 587] width 225 height 14
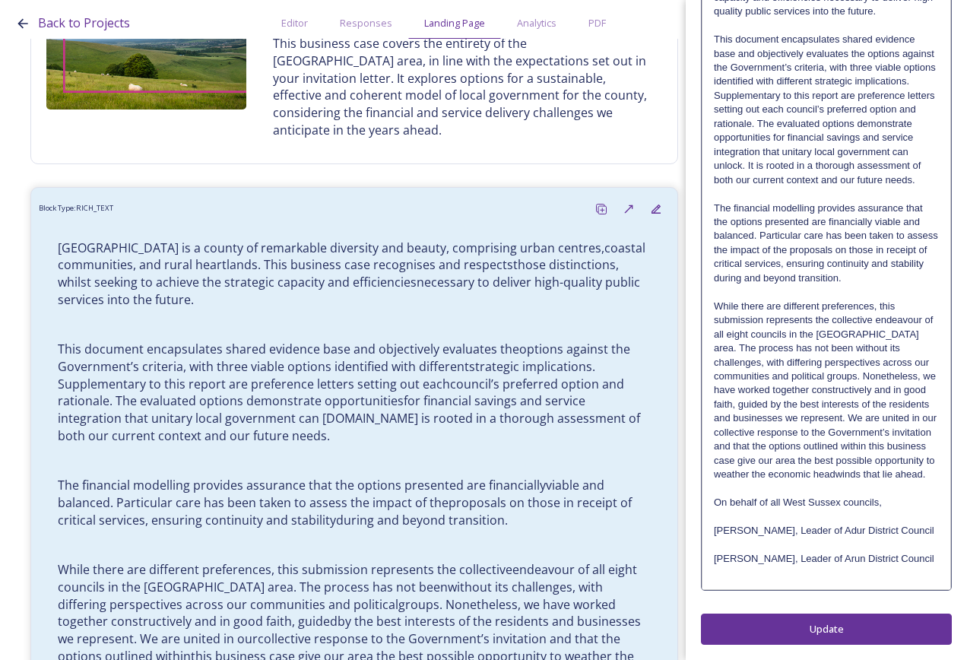
scroll to position [322, 0]
click at [913, 561] on p "[PERSON_NAME], Leader of Arun District Council" at bounding box center [826, 559] width 225 height 14
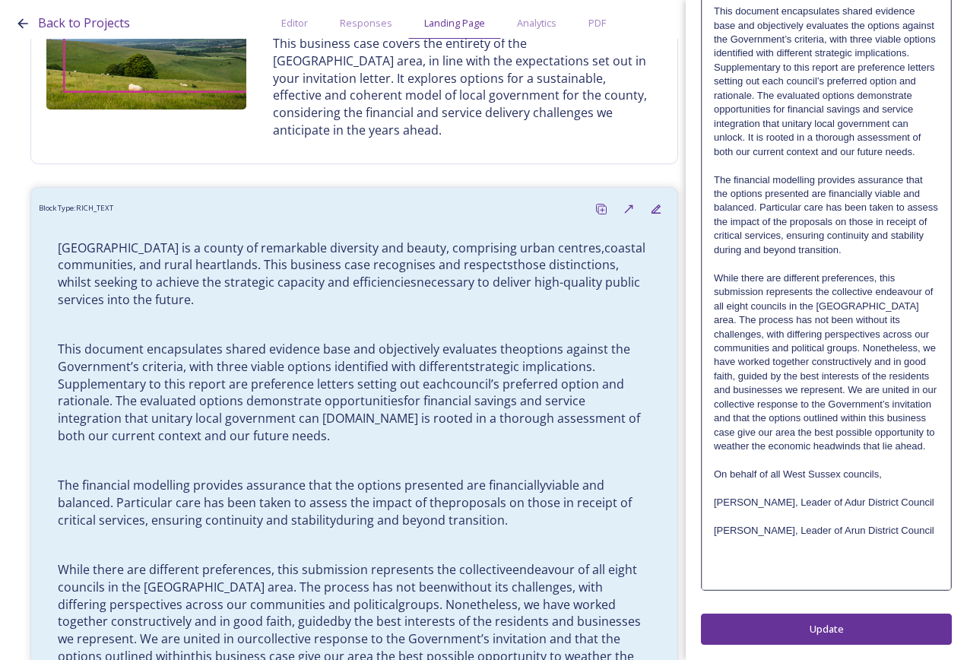
click at [810, 640] on div "Edit Block Block Style Order West Sussex is a county of remarkable diversity an…" at bounding box center [826, 176] width 251 height 937
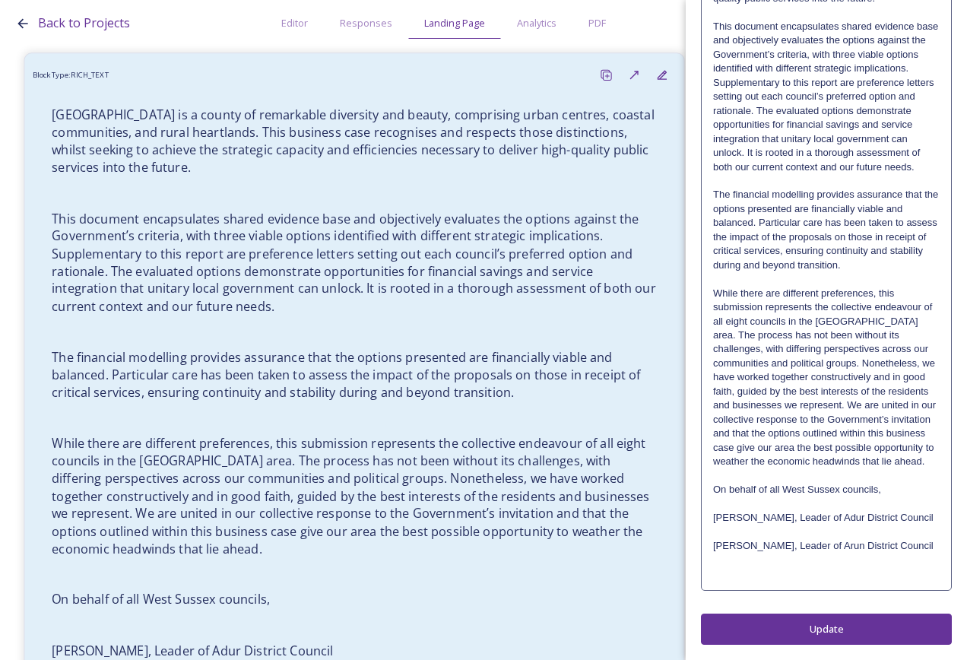
scroll to position [674, 0]
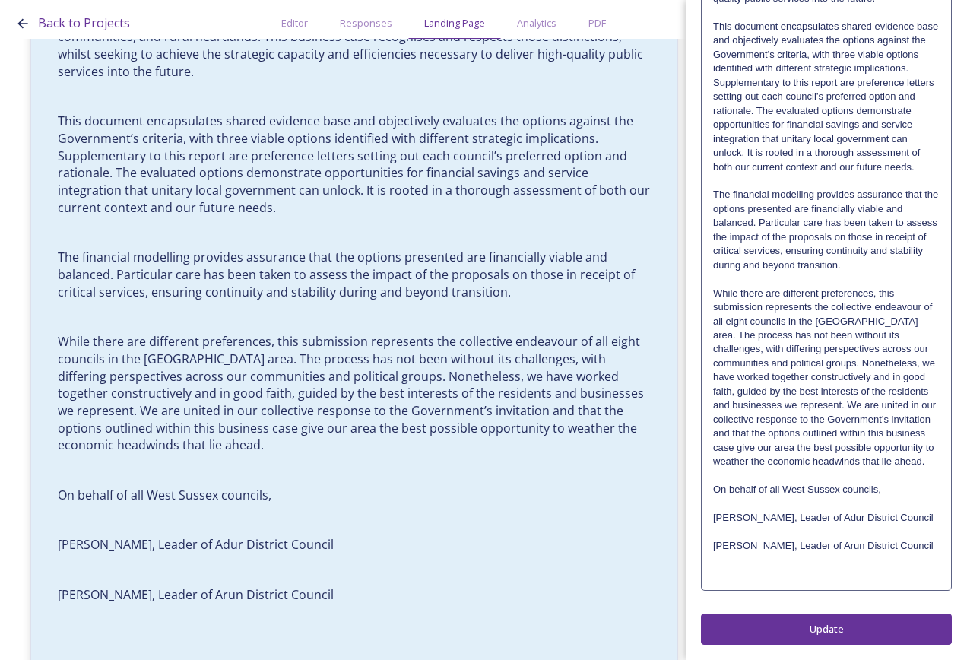
click at [824, 558] on p at bounding box center [826, 560] width 227 height 14
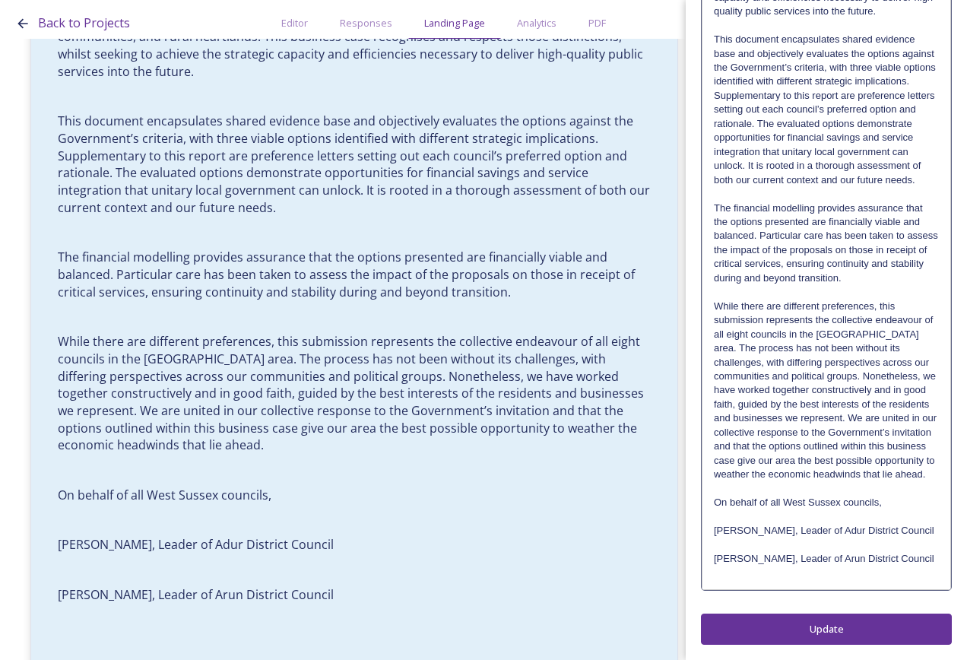
click at [783, 549] on p at bounding box center [826, 545] width 225 height 14
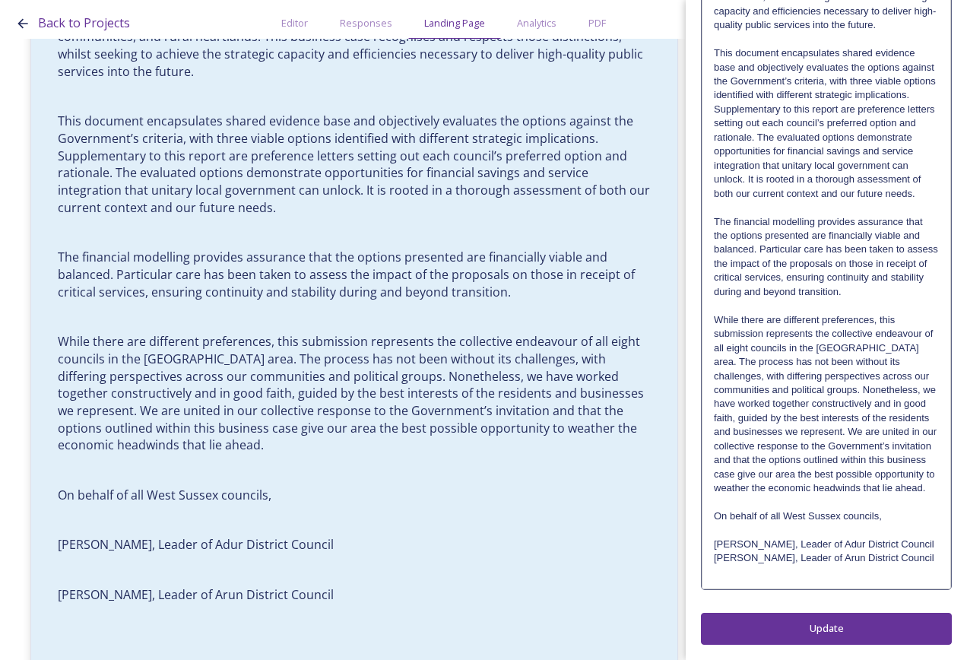
click at [921, 561] on p "[PERSON_NAME], Leader of Arun District Council" at bounding box center [826, 558] width 225 height 14
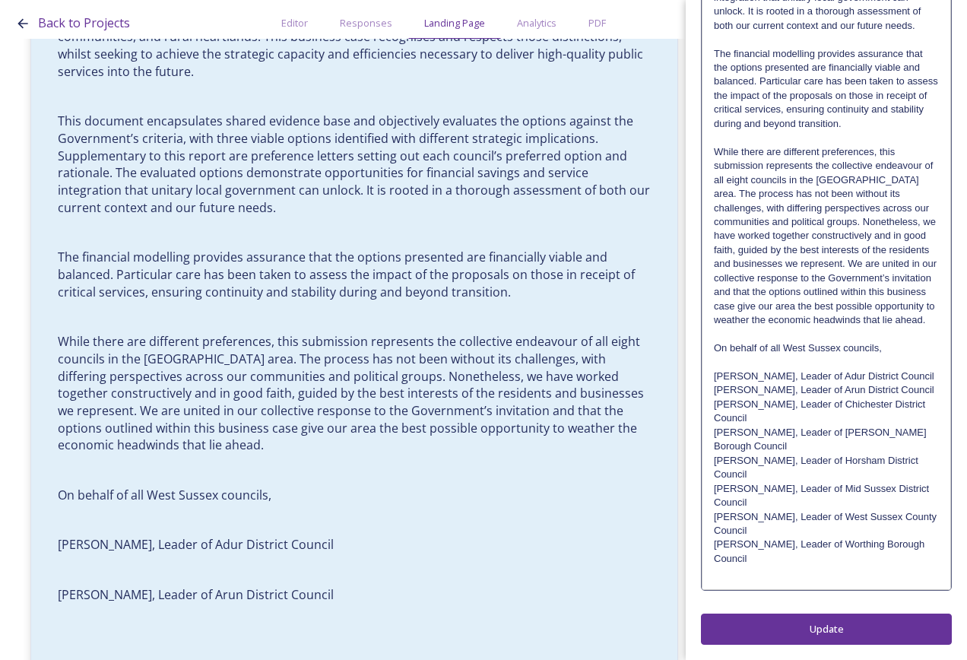
scroll to position [462, 0]
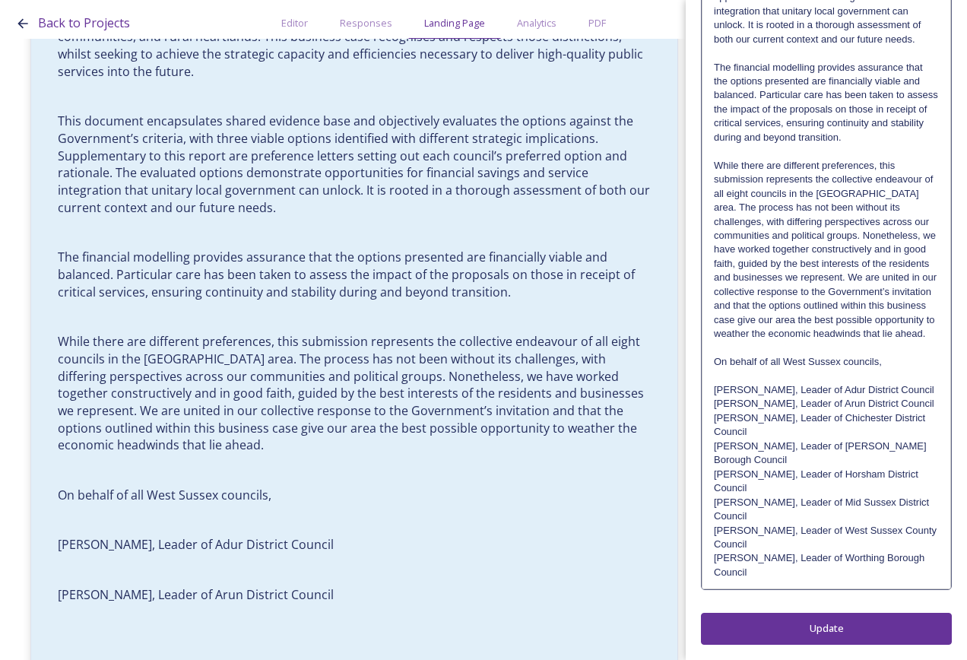
click at [796, 626] on div "Edit Block Block Style Order West Sussex is a county of remarkable diversity an…" at bounding box center [826, 120] width 251 height 1050
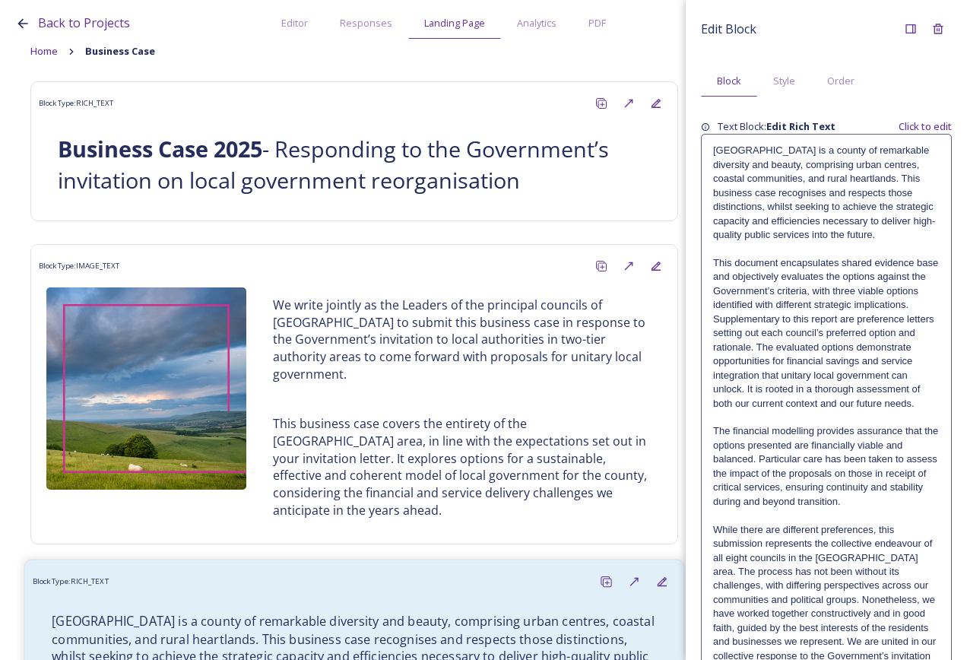
scroll to position [0, 0]
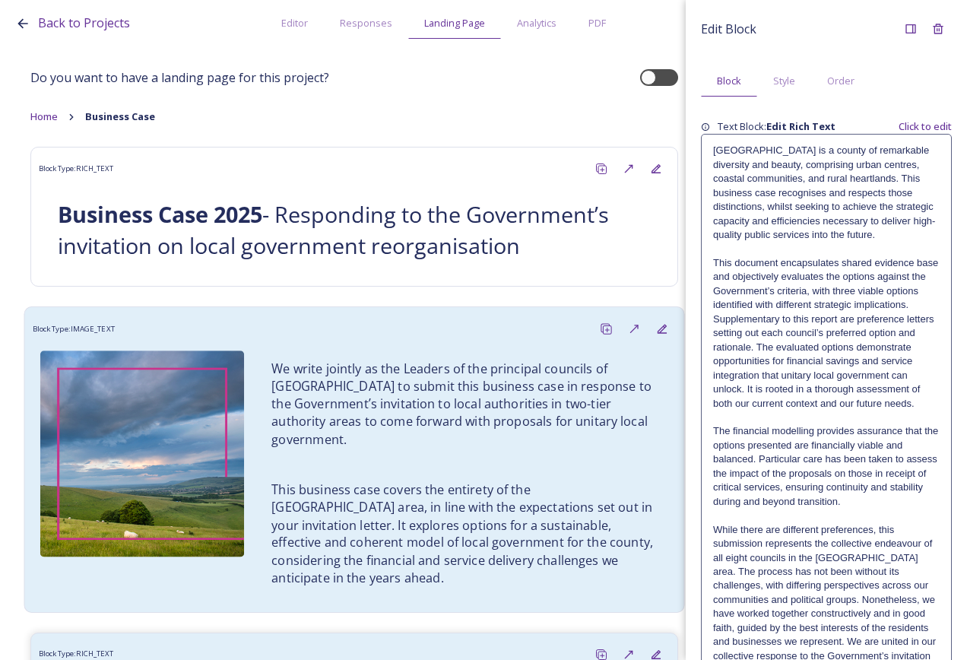
click at [493, 456] on p at bounding box center [465, 464] width 386 height 17
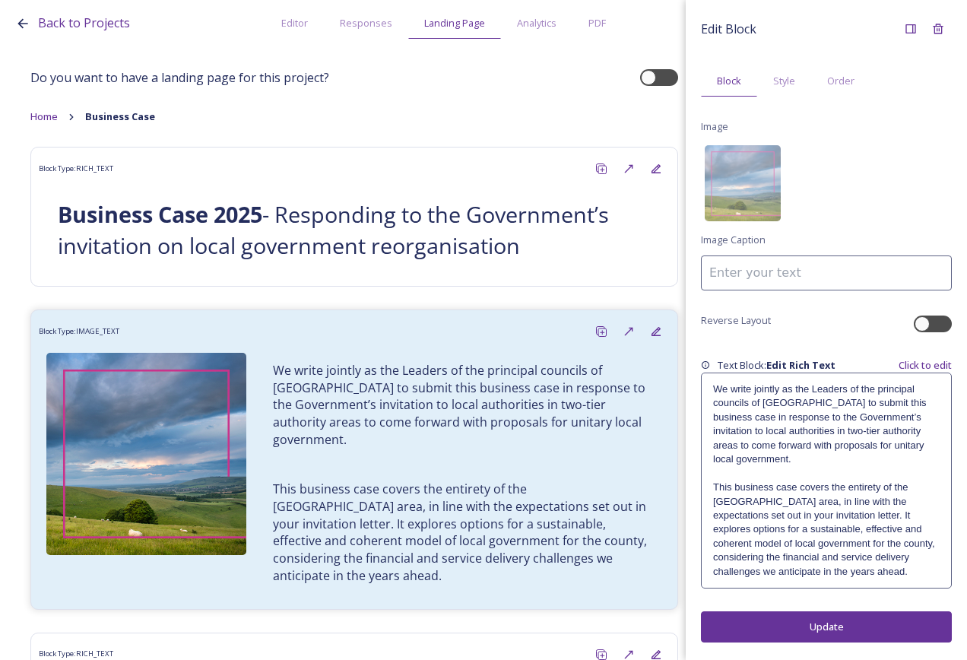
click at [718, 385] on p "We write jointly as the Leaders of the principal councils of [GEOGRAPHIC_DATA] …" at bounding box center [826, 425] width 227 height 84
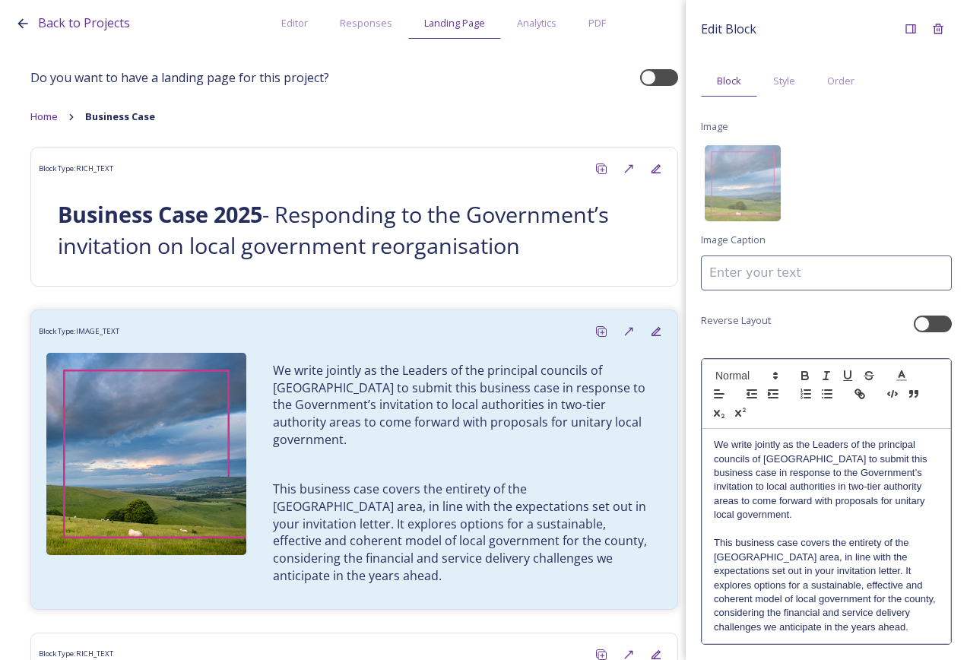
click at [713, 446] on div "We write jointly as the Leaders of the principal councils of West Sussex to sub…" at bounding box center [827, 536] width 248 height 214
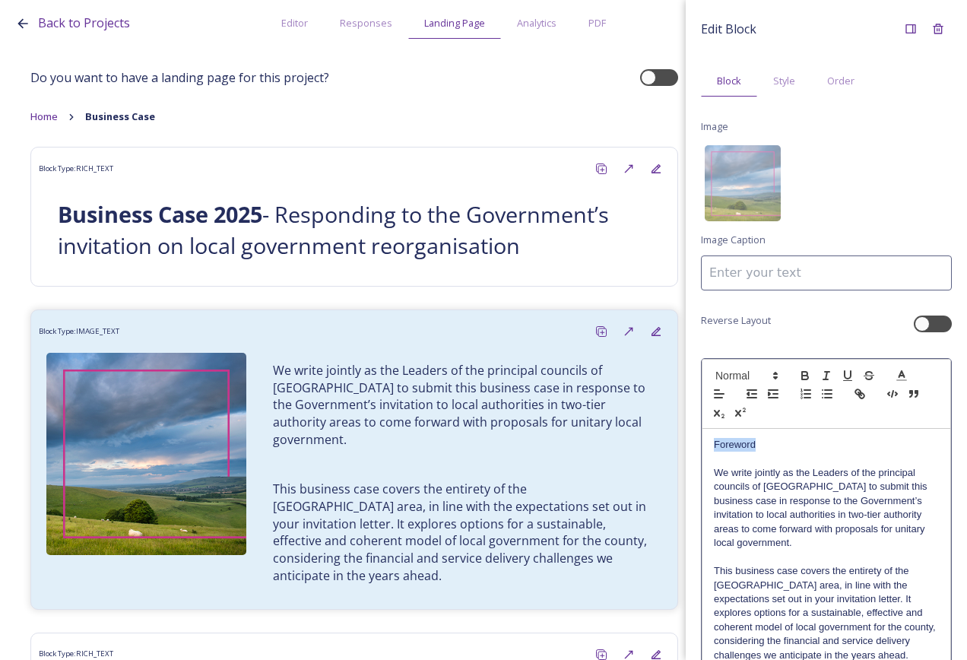
drag, startPoint x: 777, startPoint y: 442, endPoint x: 680, endPoint y: 438, distance: 96.7
click at [680, 438] on div "Back to Projects Editor Responses Landing Page Analytics PDF Share Add Response…" at bounding box center [483, 330] width 967 height 660
click at [752, 367] on span at bounding box center [746, 376] width 75 height 18
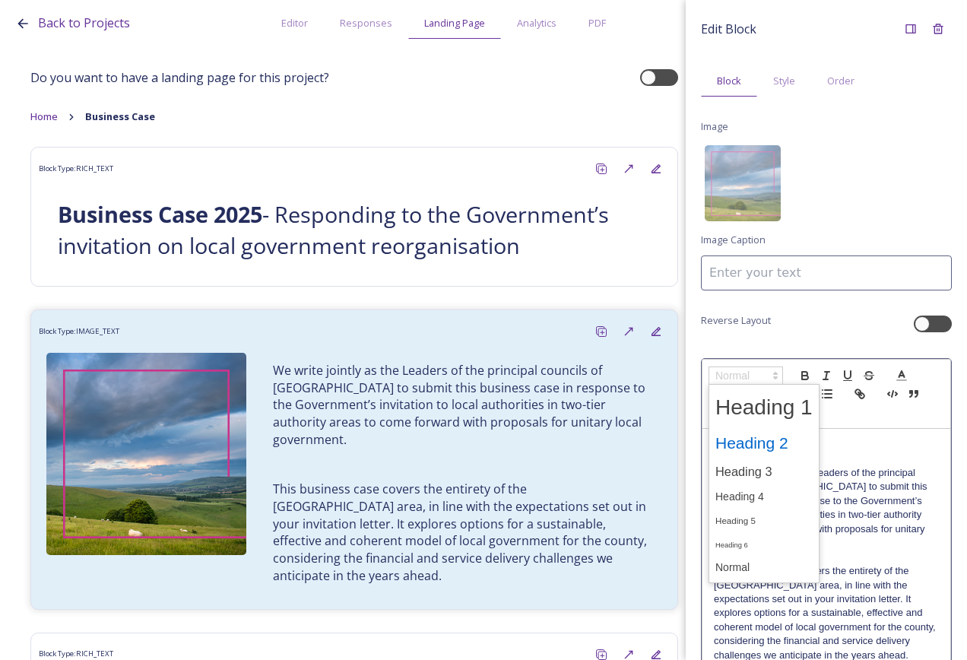
click at [764, 440] on span at bounding box center [764, 443] width 97 height 32
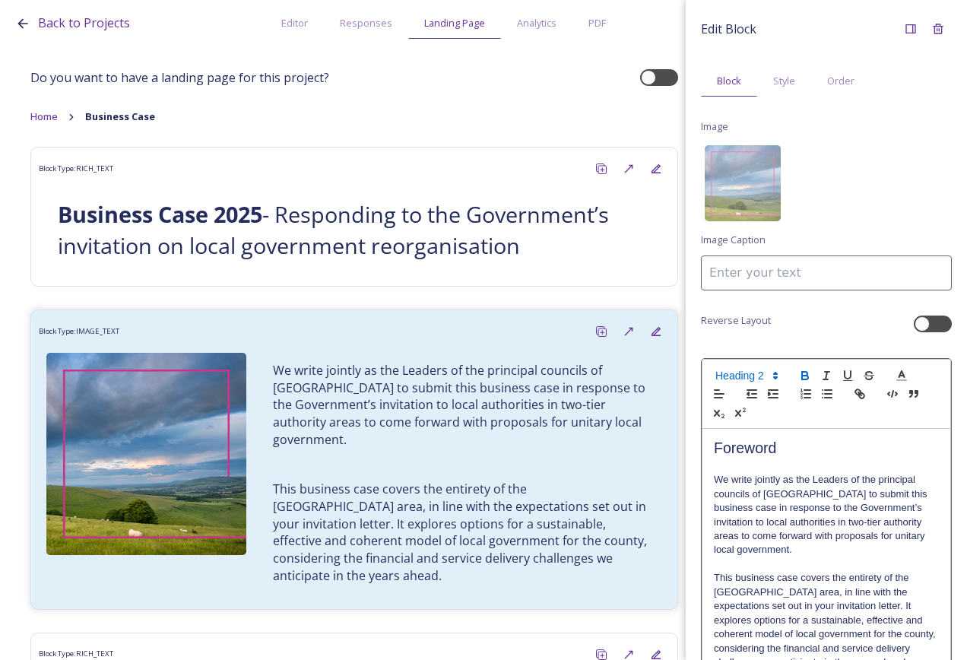
click at [802, 373] on icon "button" at bounding box center [804, 374] width 5 height 4
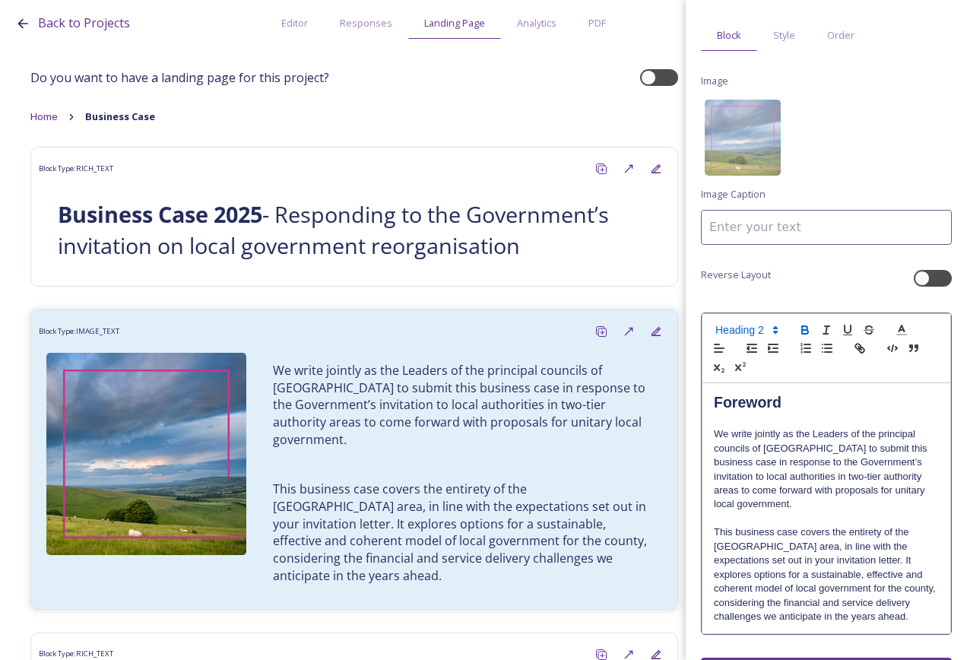
scroll to position [90, 0]
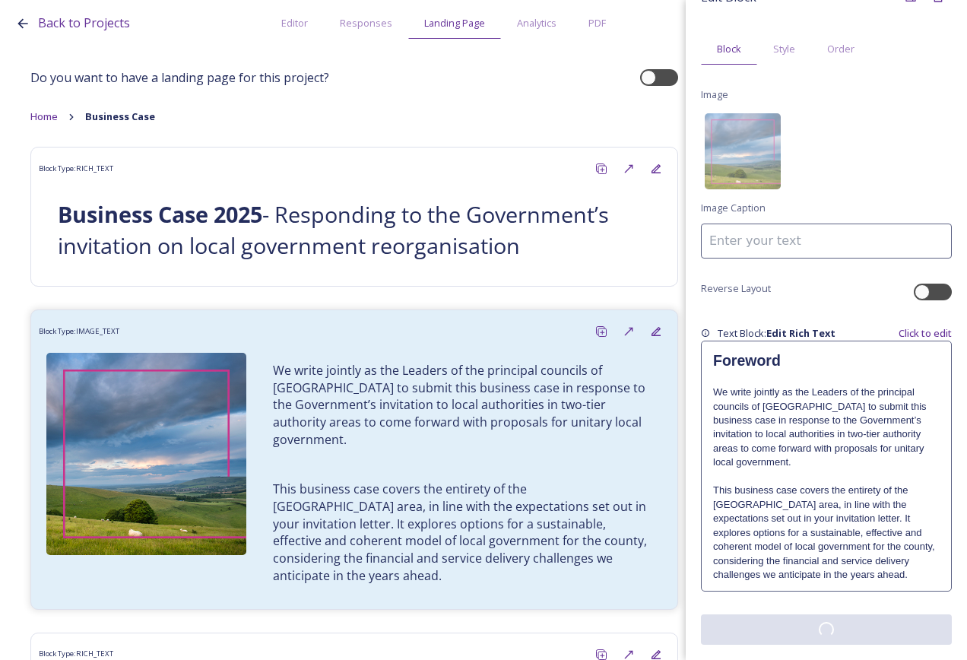
click at [856, 625] on div "Edit Block Block Style Order Image Image Caption Reverse Layout Text Block: Edi…" at bounding box center [826, 314] width 251 height 662
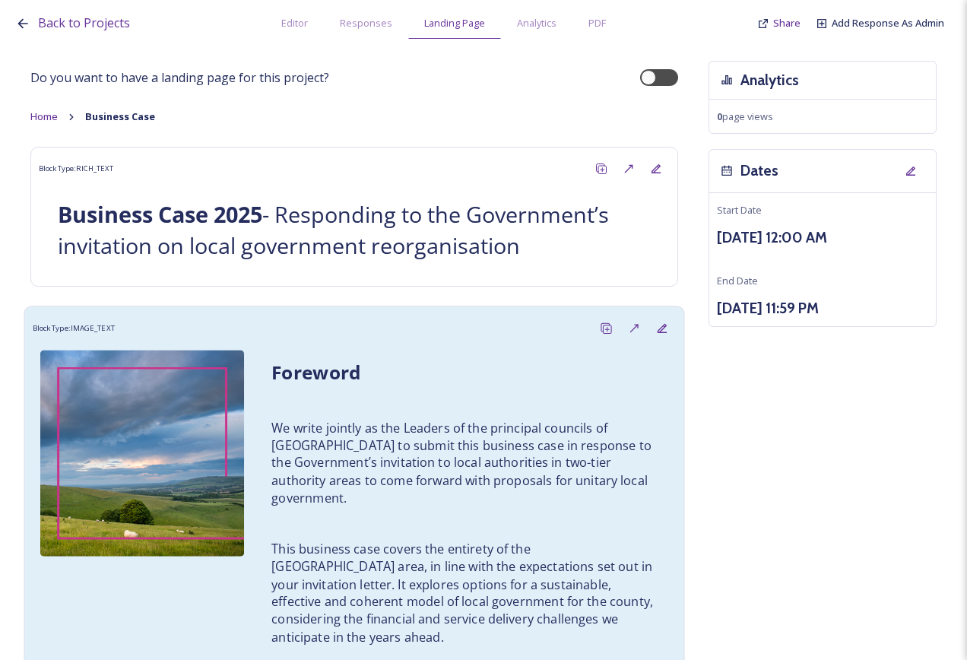
click at [637, 569] on p "This business case covers the entirety of the West Sussex area, in line with th…" at bounding box center [465, 593] width 386 height 106
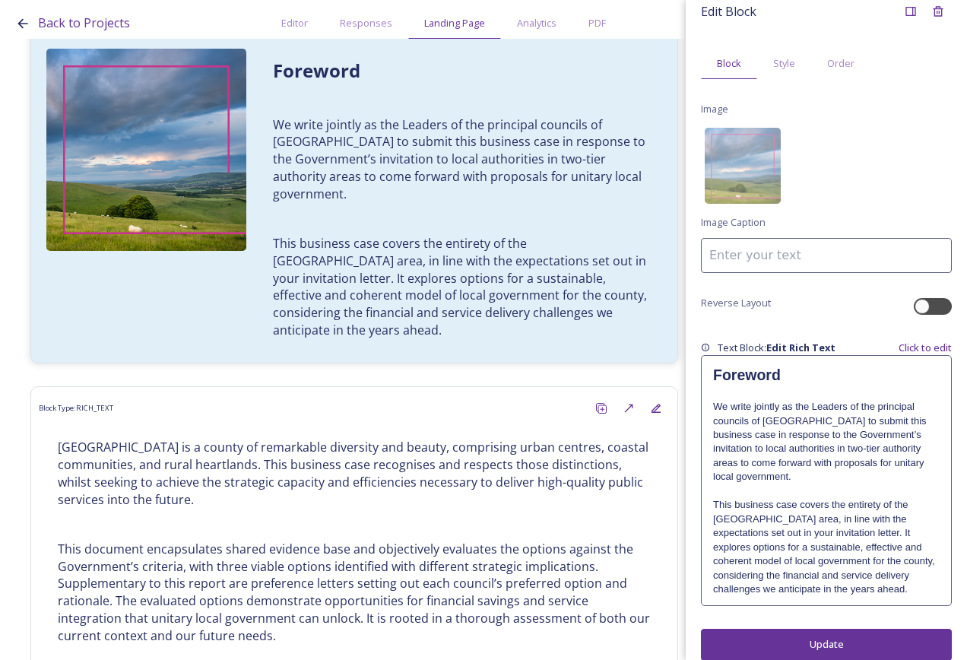
scroll to position [33, 0]
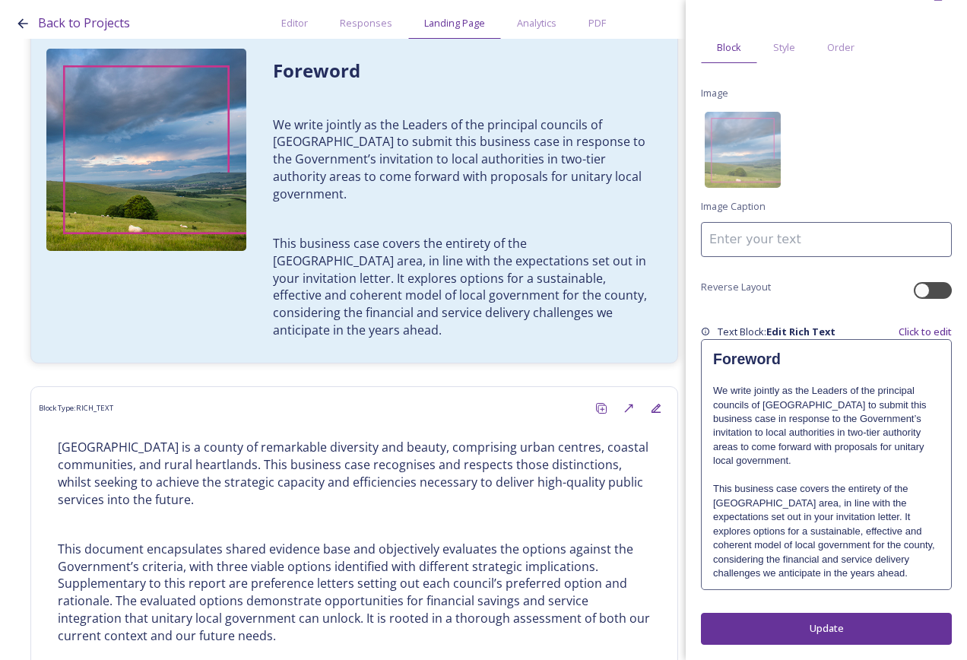
drag, startPoint x: 866, startPoint y: 585, endPoint x: 859, endPoint y: 568, distance: 17.8
click at [859, 568] on div "Foreword We write jointly as the Leaders of the principal councils of West Suss…" at bounding box center [826, 464] width 249 height 249
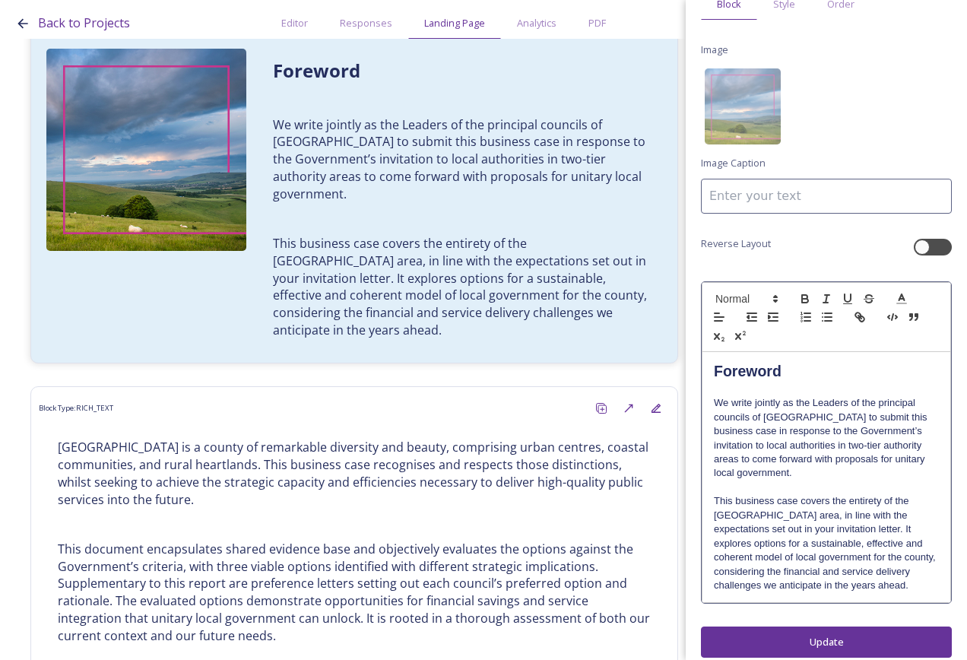
scroll to position [90, 0]
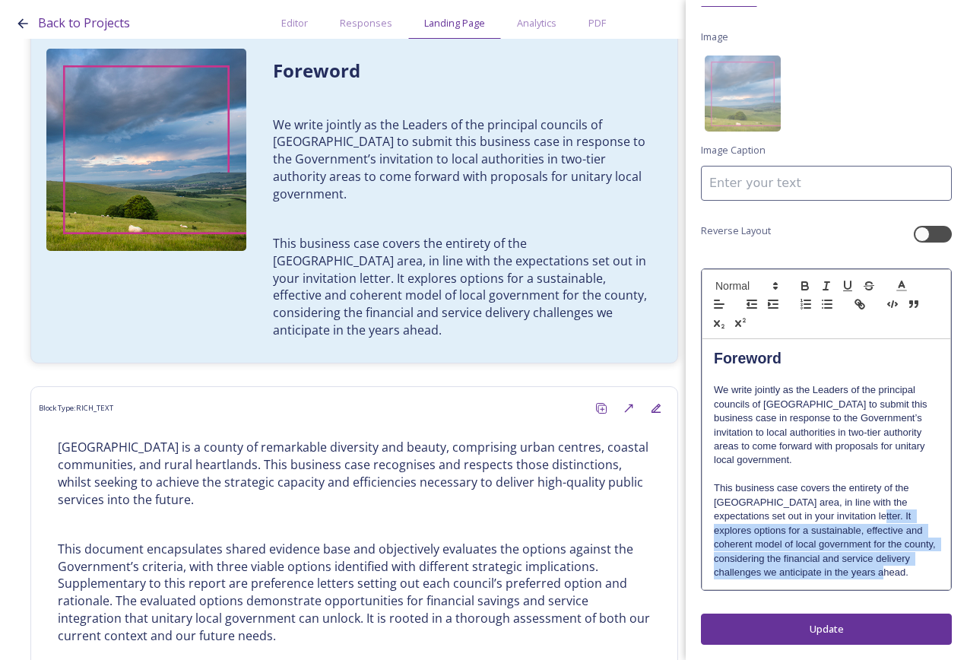
drag, startPoint x: 920, startPoint y: 574, endPoint x: 848, endPoint y: 521, distance: 89.8
click at [848, 521] on p "This business case covers the entirety of the West Sussex area, in line with th…" at bounding box center [826, 530] width 225 height 98
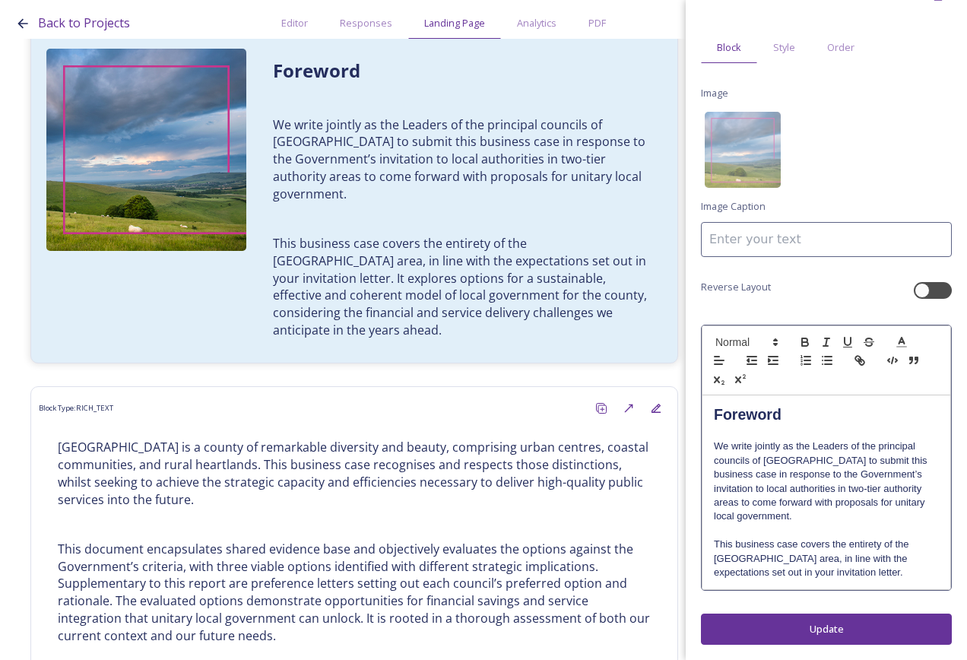
scroll to position [33, 0]
click at [853, 632] on div "Edit Block Block Style Order Image Image Caption Reverse Layout Foreword We wri…" at bounding box center [826, 330] width 281 height 660
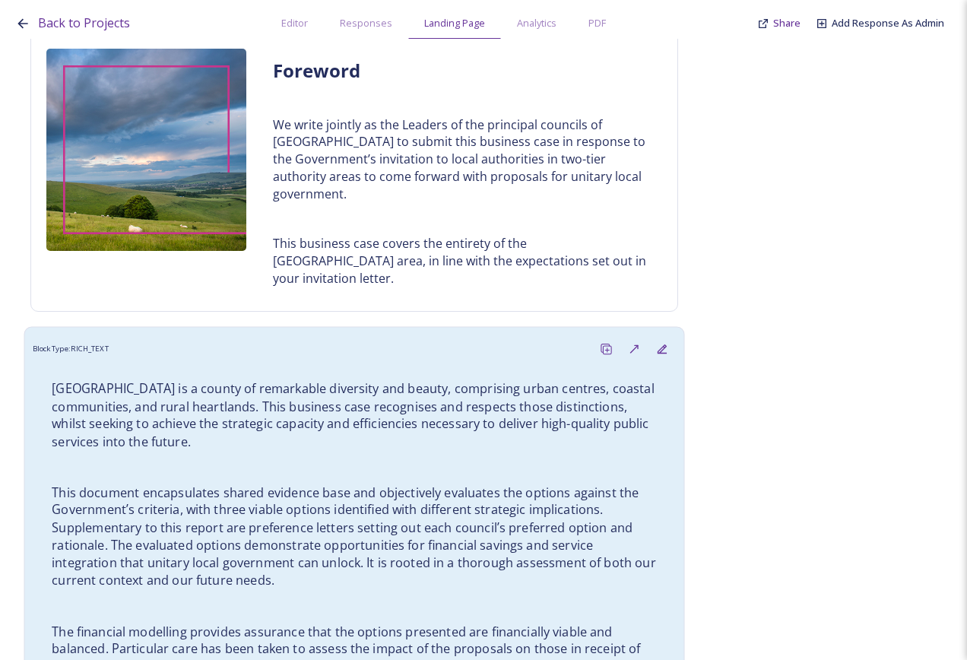
click at [237, 380] on p "[GEOGRAPHIC_DATA] is a county of remarkable diversity and beauty, comprising ur…" at bounding box center [354, 415] width 605 height 71
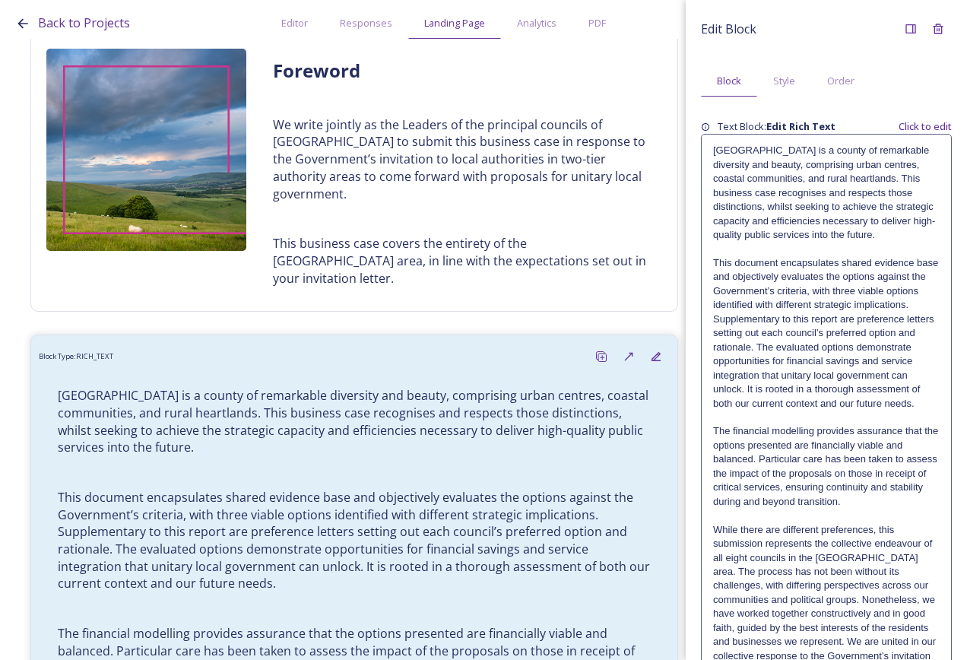
click at [767, 270] on p "This document encapsulates shared evidence base and objectively evaluates the o…" at bounding box center [826, 333] width 227 height 154
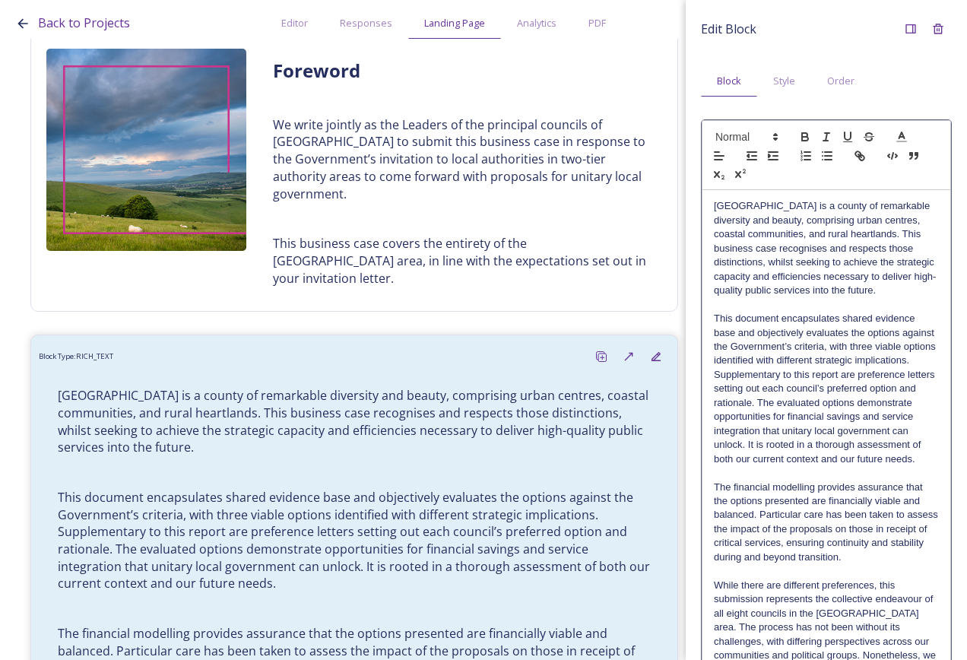
click at [716, 203] on p "[GEOGRAPHIC_DATA] is a county of remarkable diversity and beauty, comprising ur…" at bounding box center [826, 248] width 225 height 98
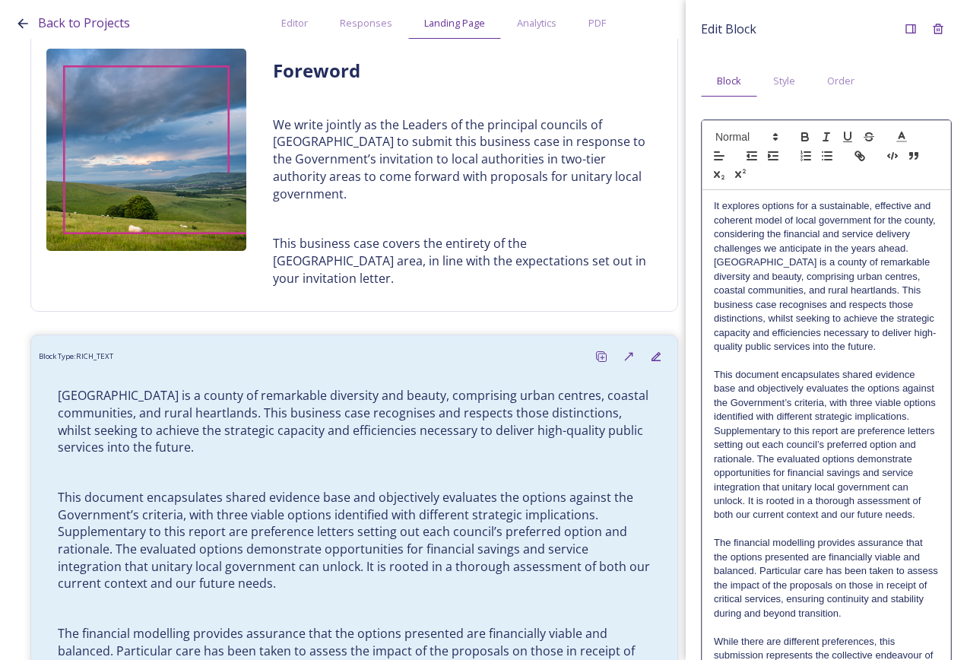
click at [795, 354] on p "[GEOGRAPHIC_DATA] is a county of remarkable diversity and beauty, comprising ur…" at bounding box center [826, 305] width 225 height 98
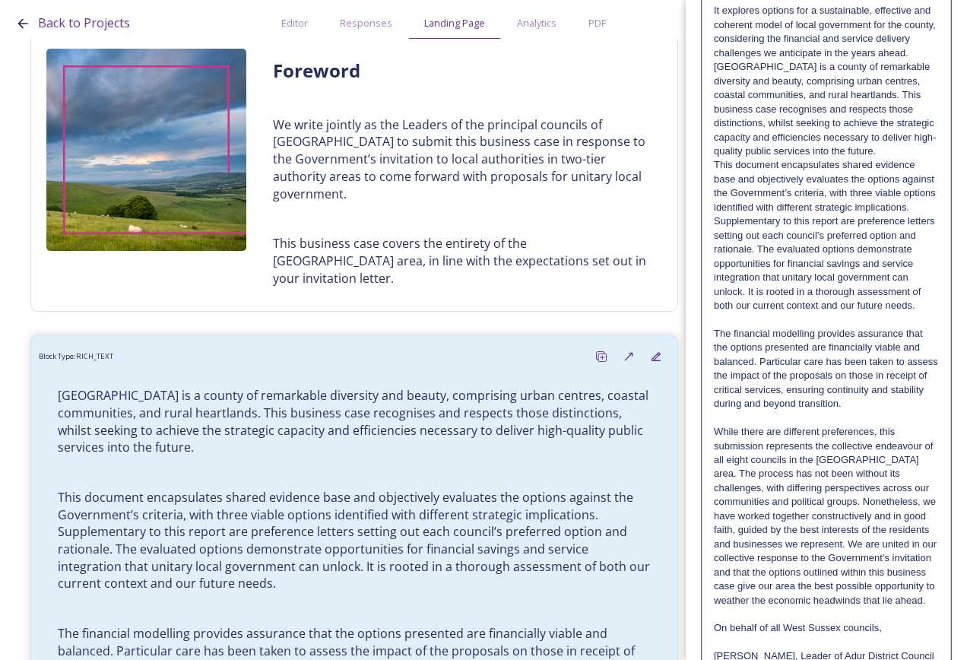
scroll to position [228, 0]
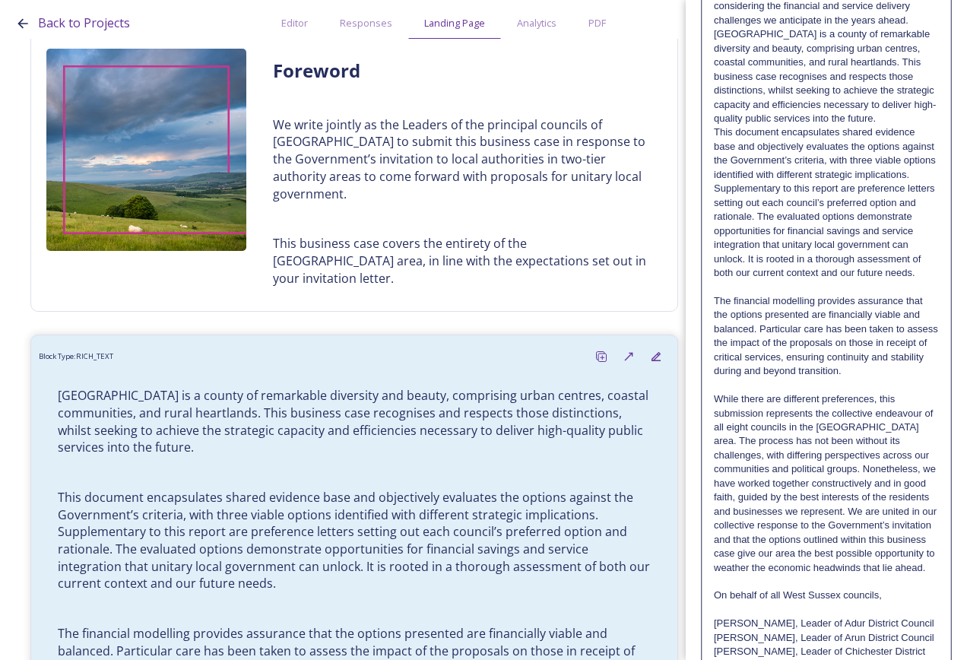
click at [831, 294] on p at bounding box center [826, 287] width 225 height 14
click at [833, 280] on p "This document encapsulates shared evidence base and objectively evaluates the o…" at bounding box center [826, 202] width 225 height 154
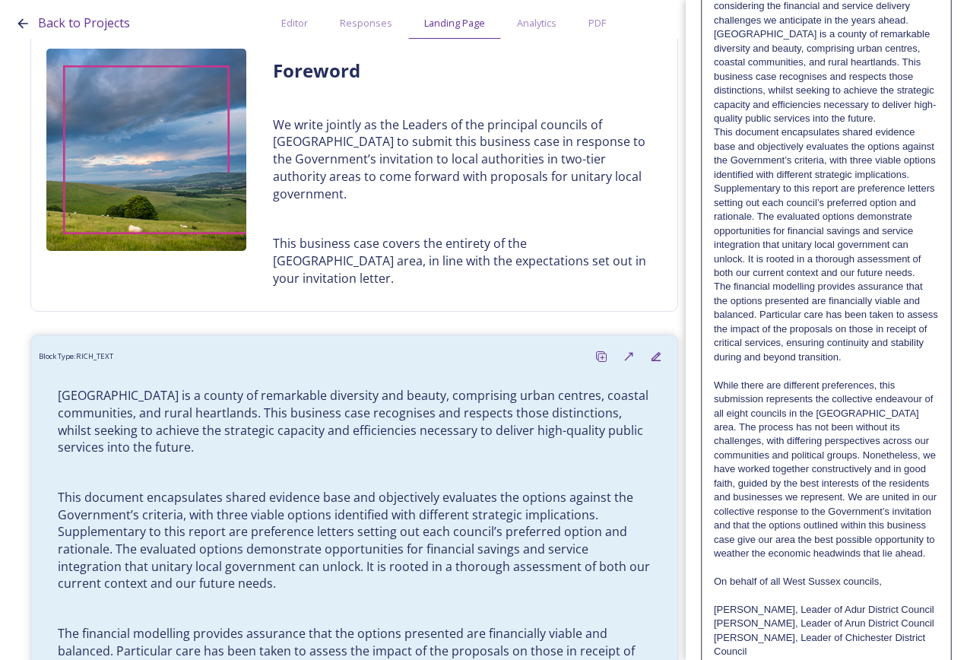
click at [908, 364] on p "The financial modelling provides assurance that the options presented are finan…" at bounding box center [826, 322] width 225 height 84
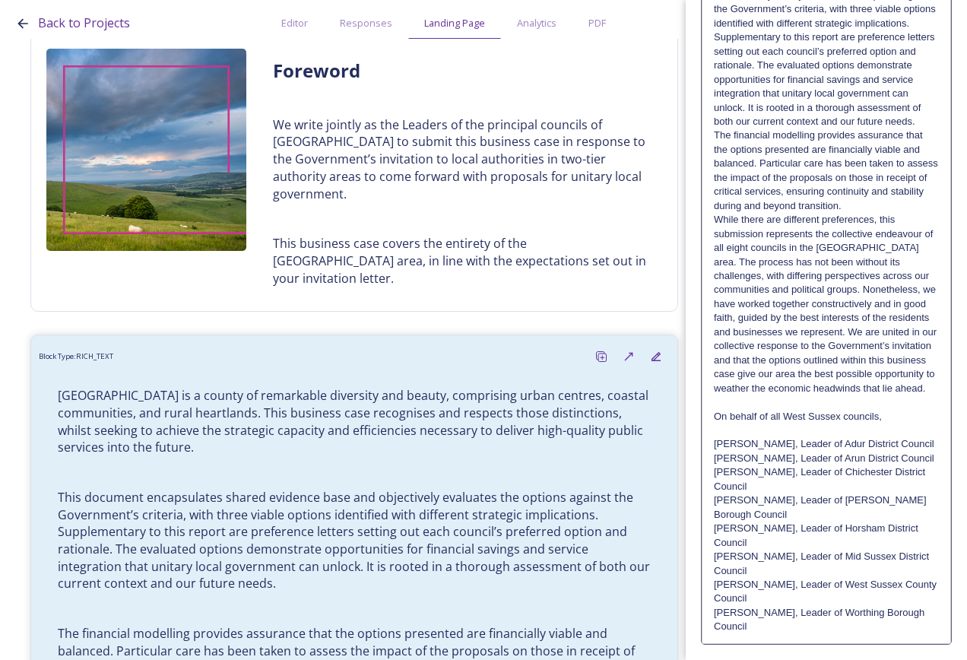
scroll to position [380, 0]
click at [927, 395] on p "While there are different preferences, this submission represents the collectiv…" at bounding box center [826, 303] width 225 height 183
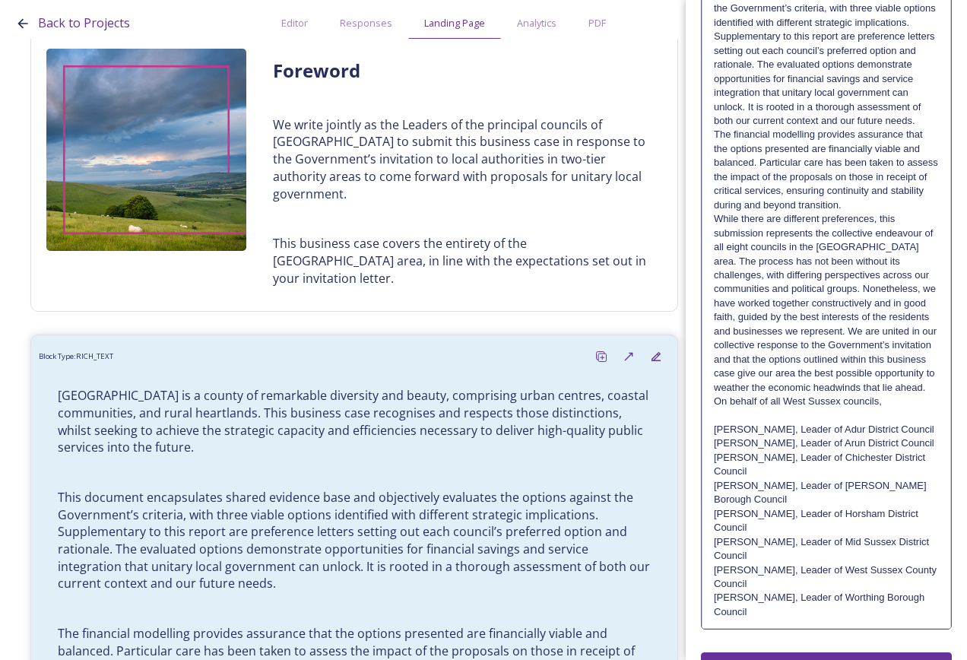
click at [922, 408] on p "On behalf of all West Sussex councils," at bounding box center [826, 402] width 225 height 14
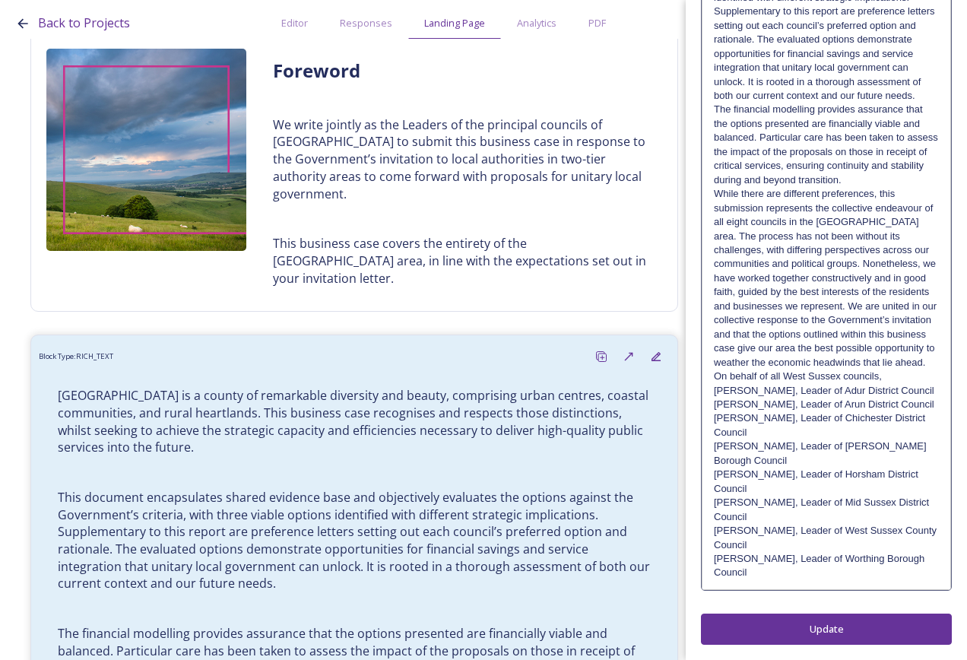
scroll to position [462, 0]
click at [850, 611] on div "Edit Block Block Style Order It explores options for a sustainable, effective a…" at bounding box center [826, 127] width 251 height 1035
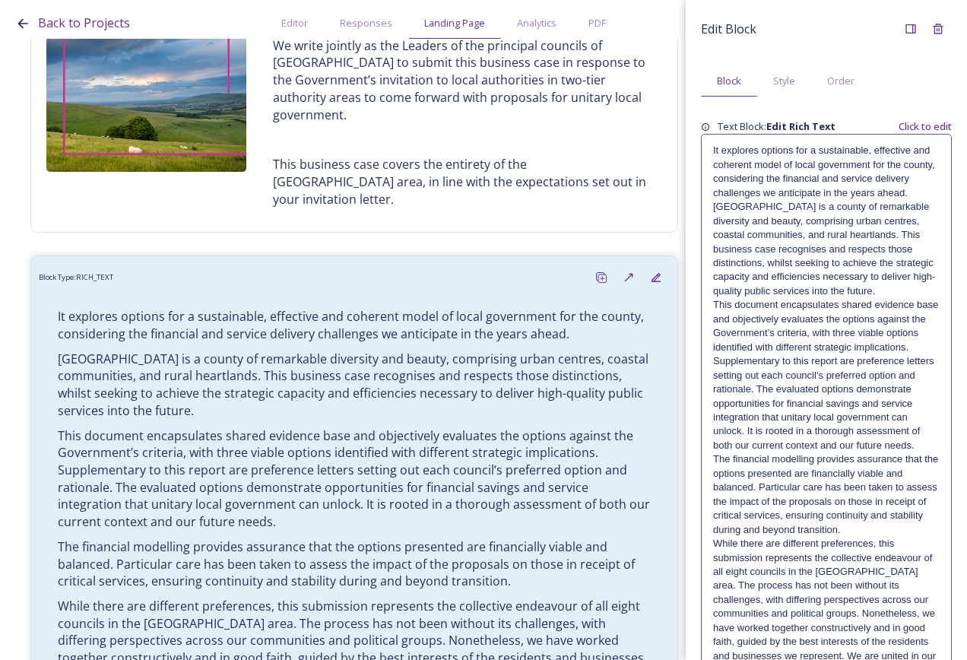
scroll to position [380, 0]
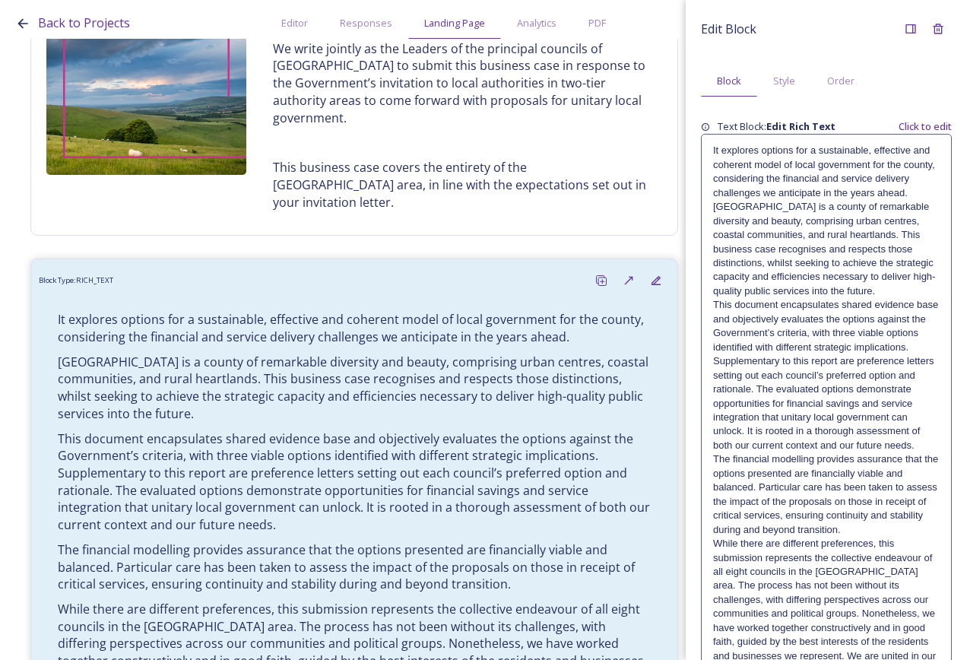
click at [812, 200] on p "It explores options for a sustainable, effective and coherent model of local go…" at bounding box center [826, 172] width 227 height 56
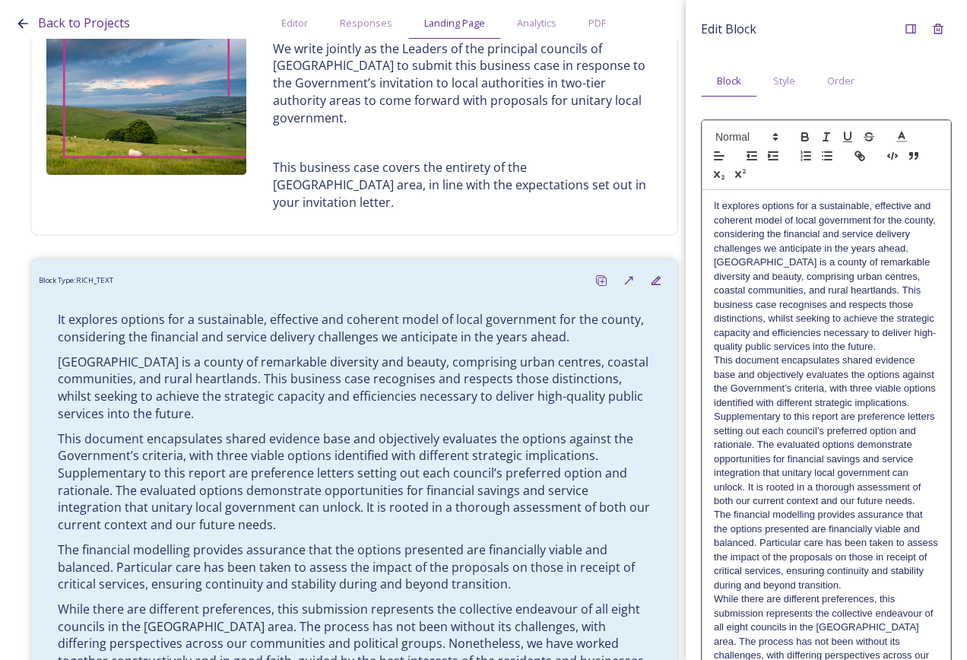
click at [793, 256] on p "It explores options for a sustainable, effective and coherent model of local go…" at bounding box center [826, 227] width 225 height 56
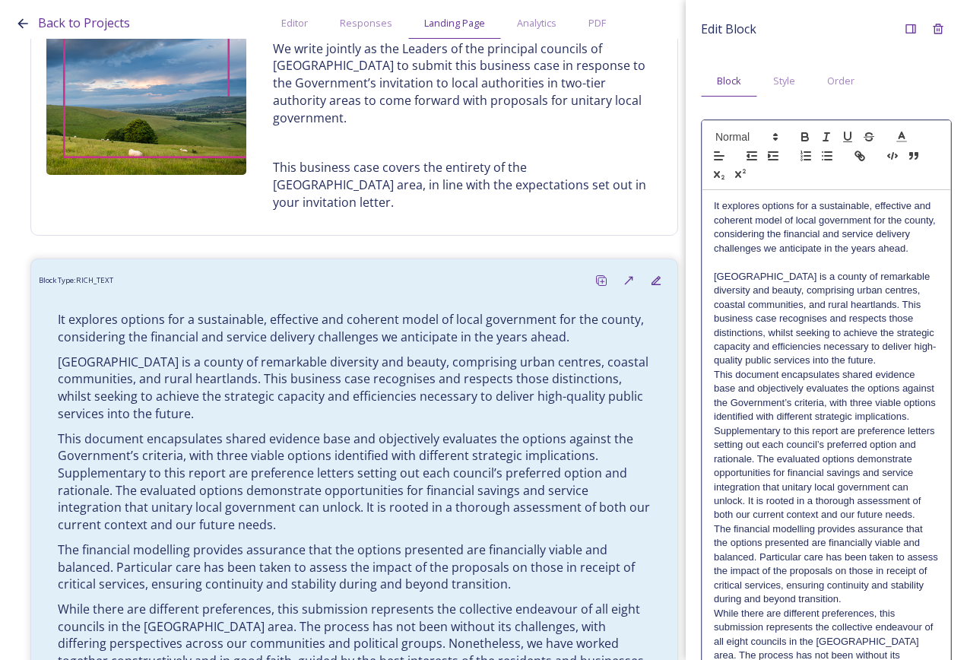
click at [824, 368] on p "[GEOGRAPHIC_DATA] is a county of remarkable diversity and beauty, comprising ur…" at bounding box center [826, 319] width 225 height 98
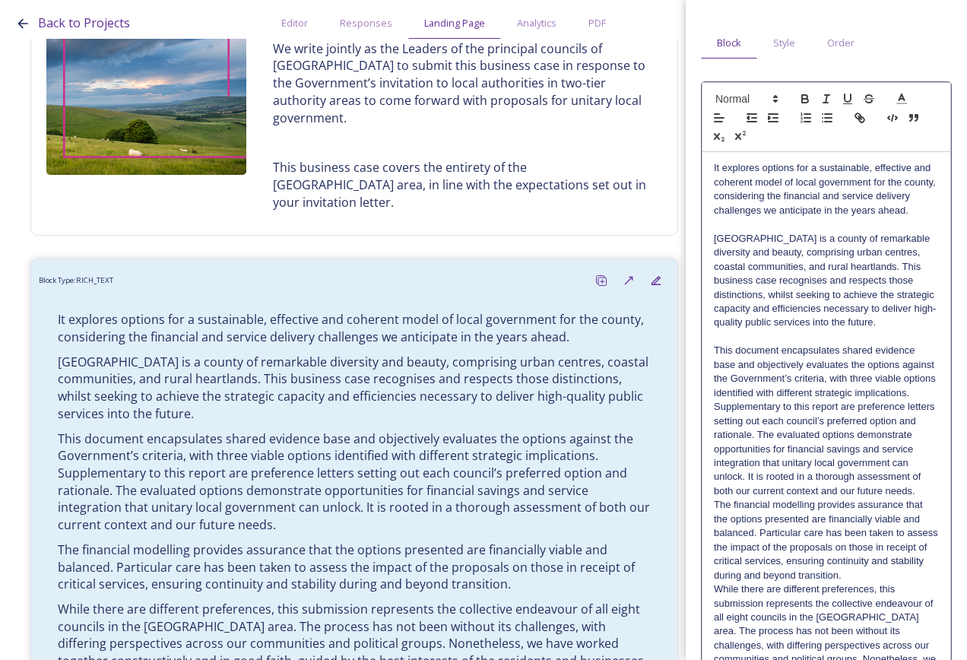
scroll to position [76, 0]
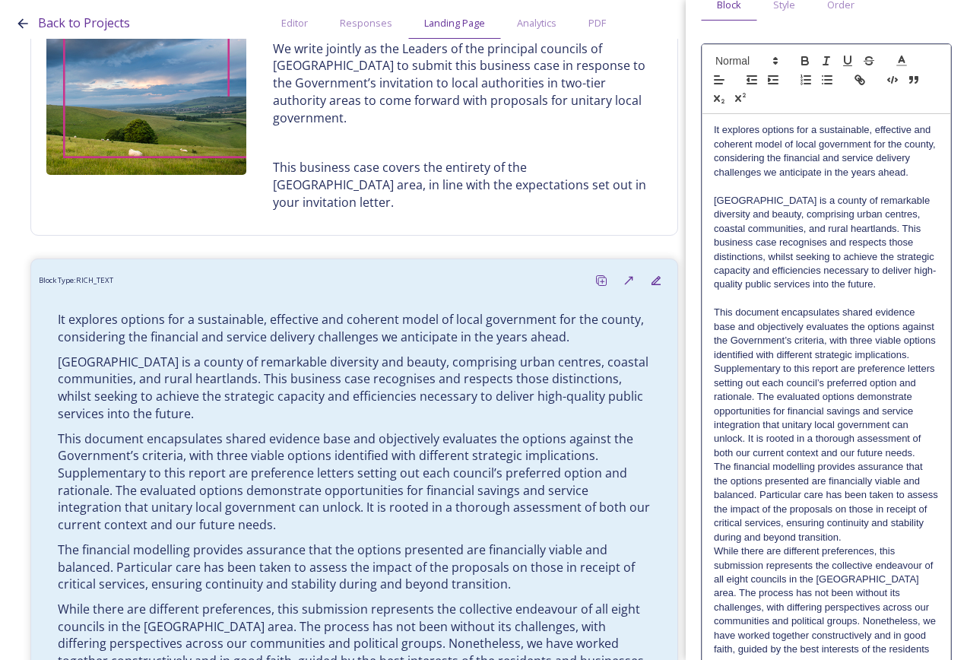
click at [863, 460] on p "This document encapsulates shared evidence base and objectively evaluates the o…" at bounding box center [826, 383] width 225 height 154
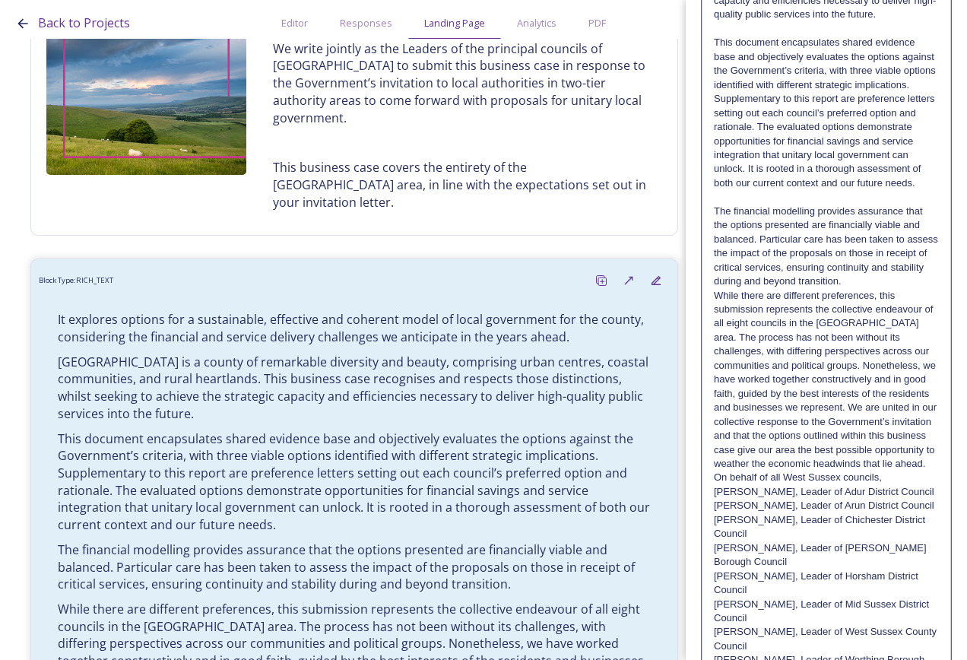
scroll to position [380, 0]
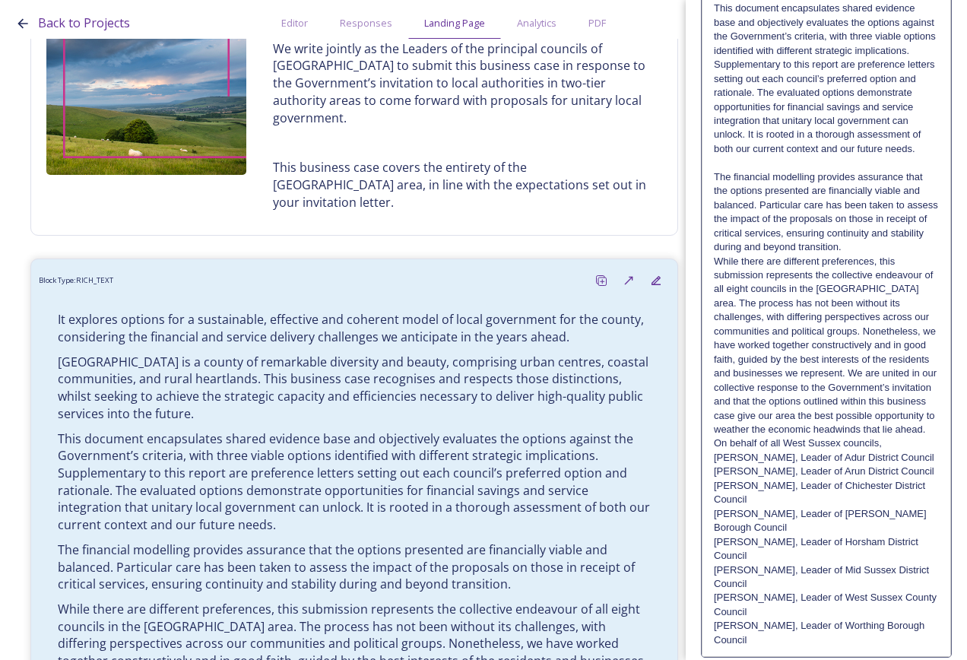
click at [894, 370] on p "While there are different preferences, this submission represents the collectiv…" at bounding box center [826, 346] width 225 height 183
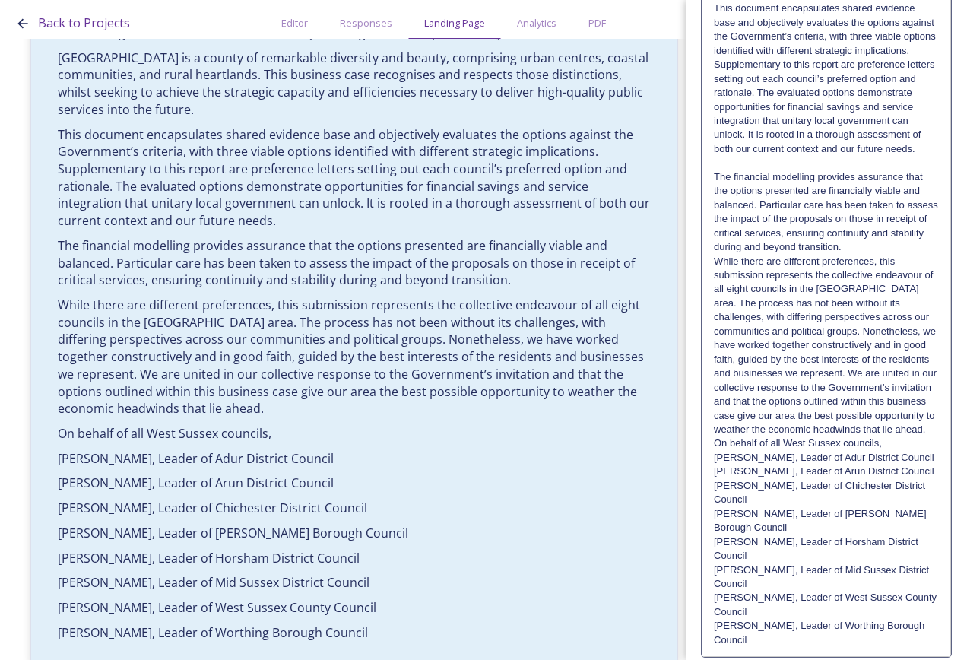
scroll to position [304, 0]
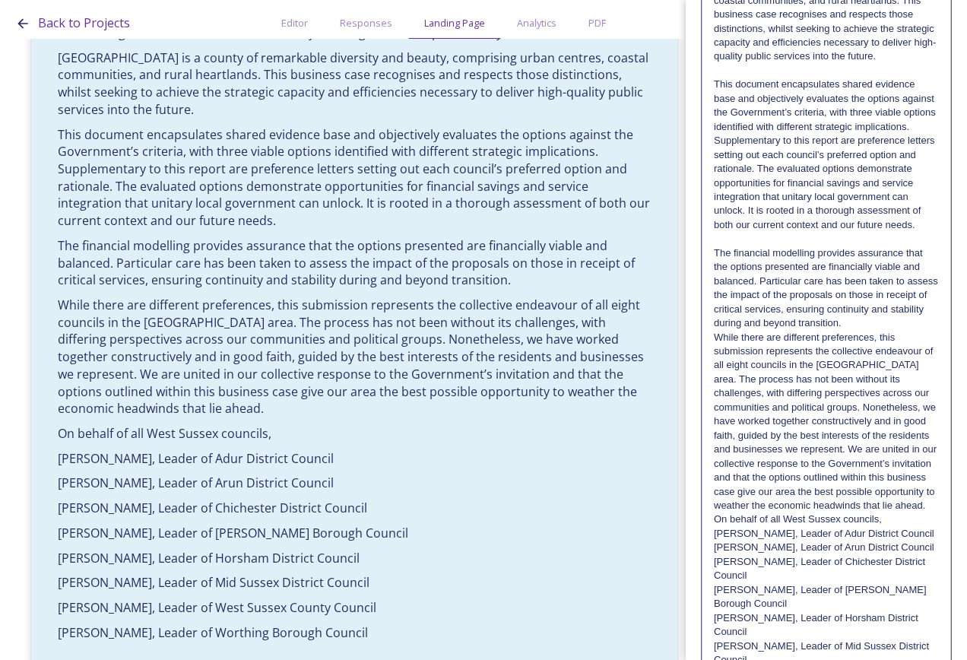
click at [712, 380] on div "It explores options for a sustainable, effective and coherent model of local go…" at bounding box center [827, 309] width 248 height 847
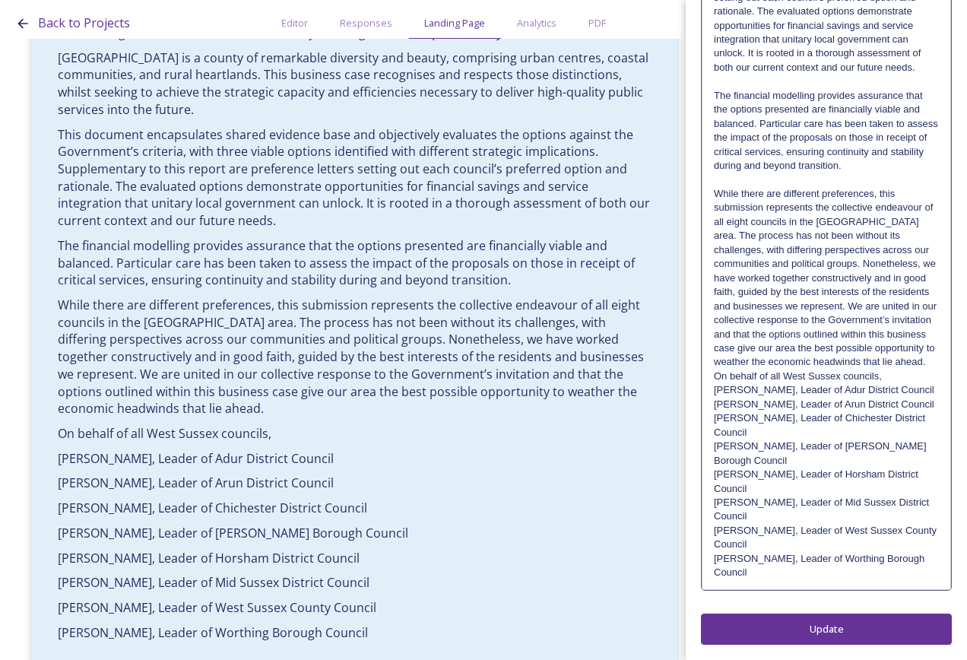
scroll to position [518, 0]
click at [713, 379] on div "It explores options for a sustainable, effective and coherent model of local go…" at bounding box center [827, 158] width 248 height 860
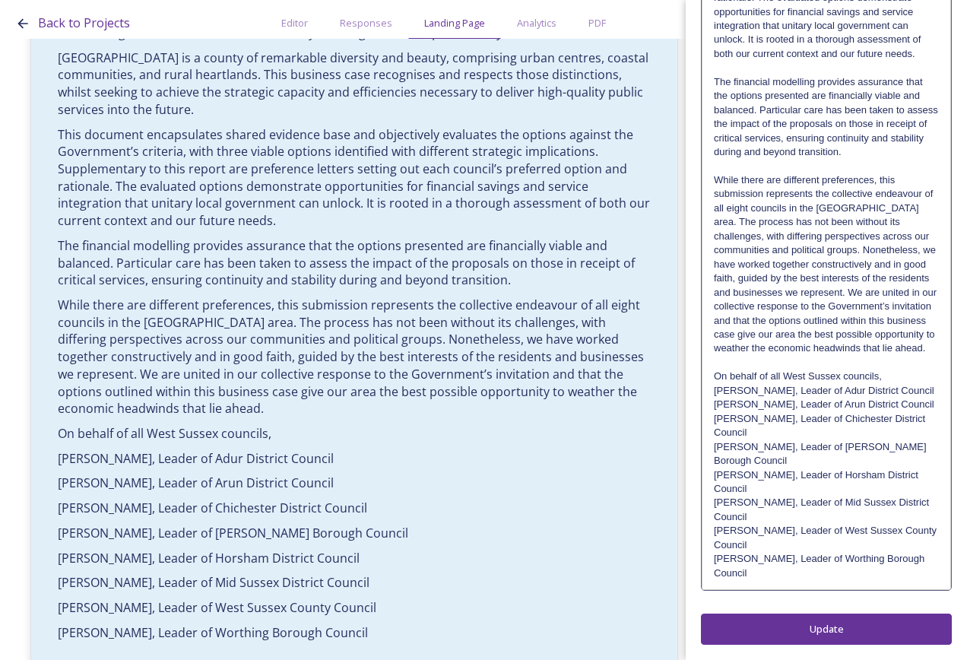
click at [713, 404] on div "It explores options for a sustainable, effective and coherent model of local go…" at bounding box center [827, 152] width 248 height 875
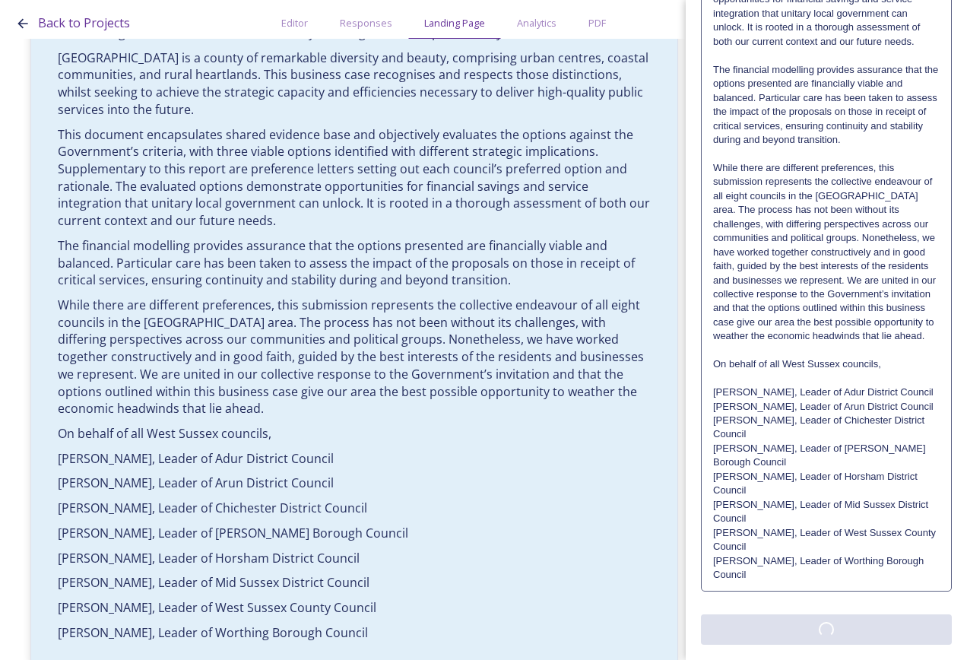
scroll to position [0, 0]
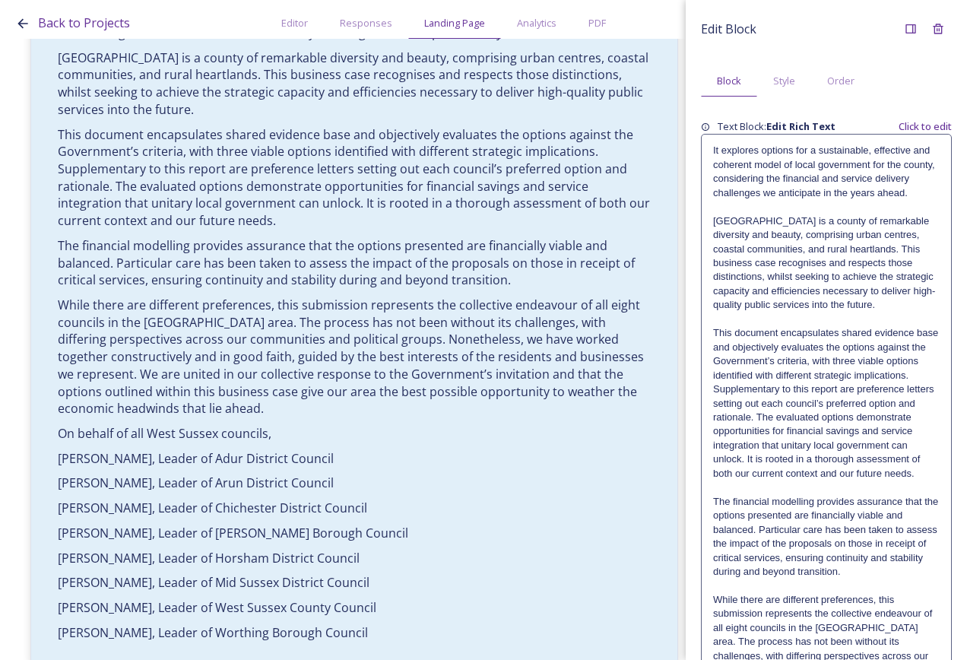
click at [821, 656] on div "Edit Block Block Style Order Text Block: Edit Rich Text Click to edit It explor…" at bounding box center [826, 546] width 251 height 1062
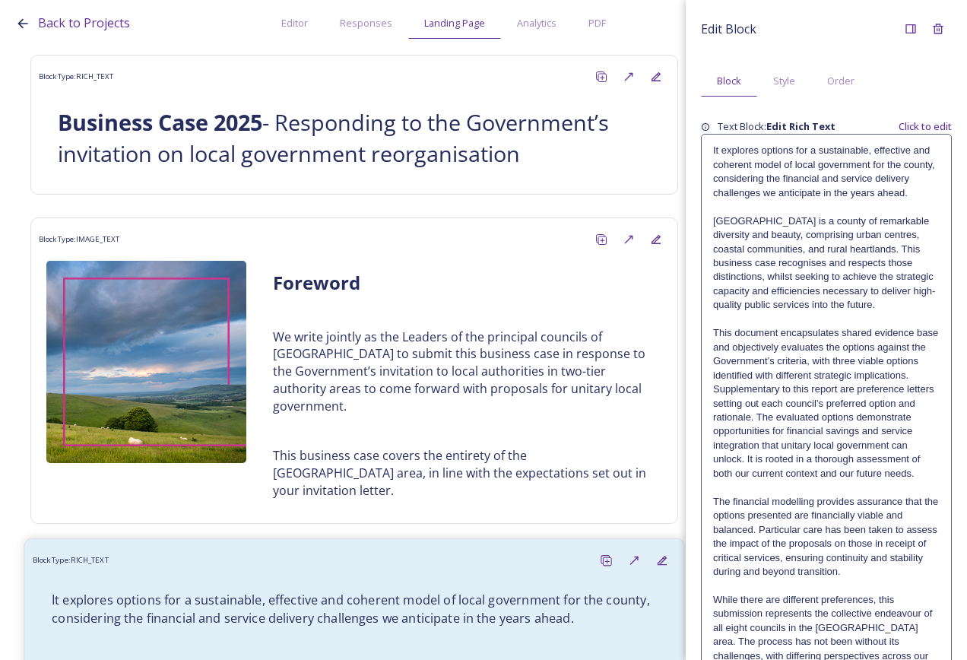
scroll to position [76, 0]
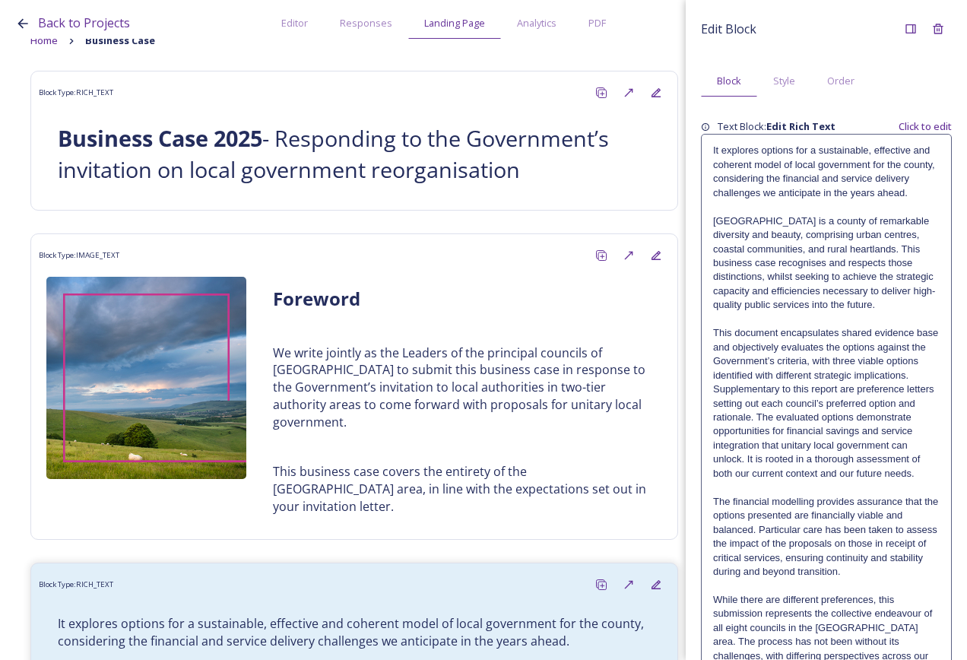
click at [846, 270] on p "[GEOGRAPHIC_DATA] is a county of remarkable diversity and beauty, comprising ur…" at bounding box center [826, 263] width 227 height 98
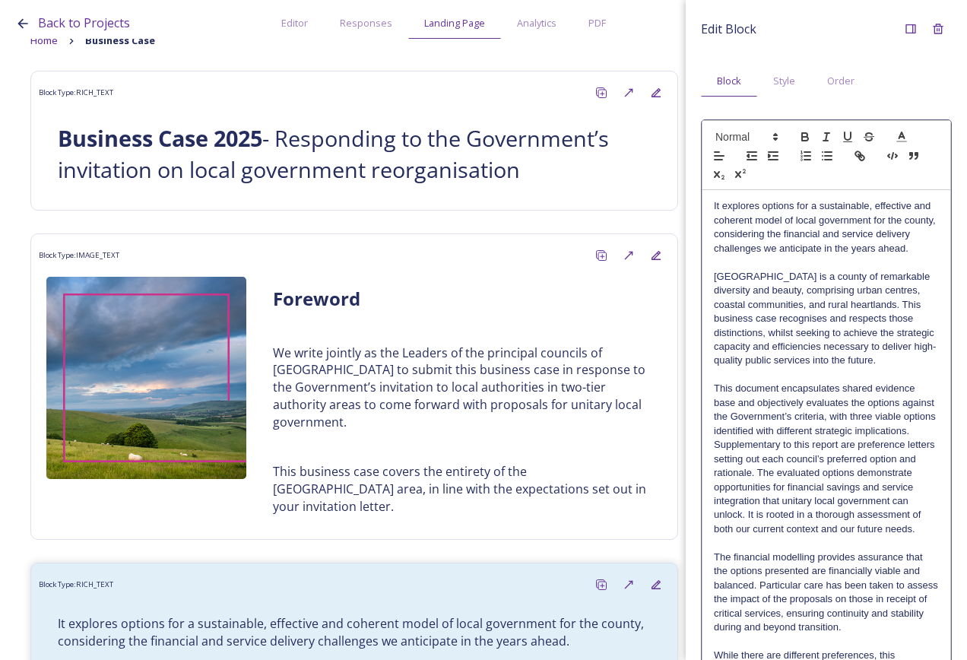
click at [768, 256] on p "It explores options for a sustainable, effective and coherent model of local go…" at bounding box center [826, 227] width 225 height 56
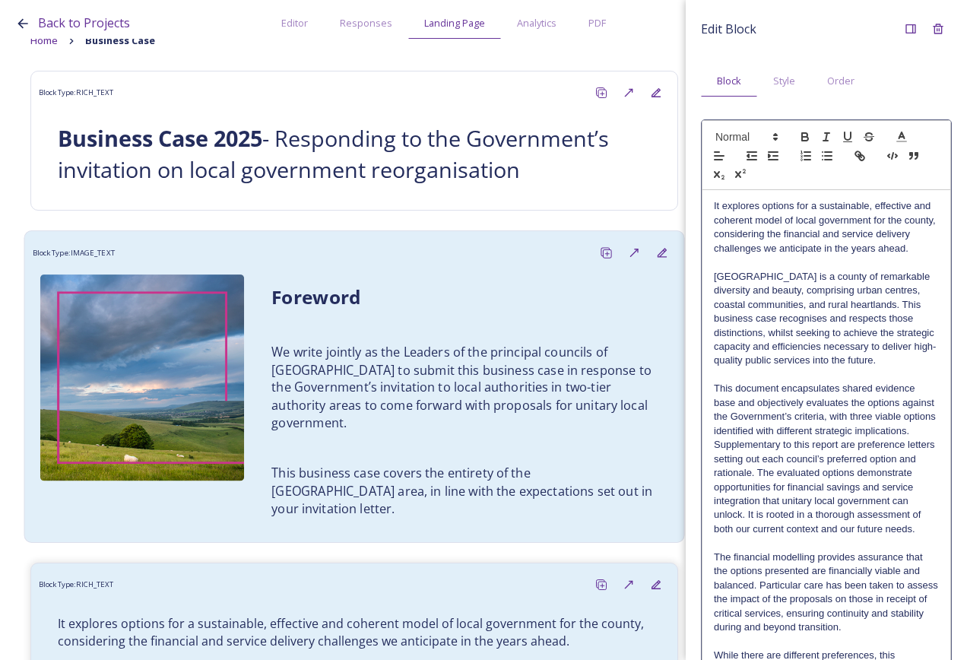
click at [526, 346] on p "We write jointly as the Leaders of the principal councils of [GEOGRAPHIC_DATA] …" at bounding box center [465, 388] width 386 height 88
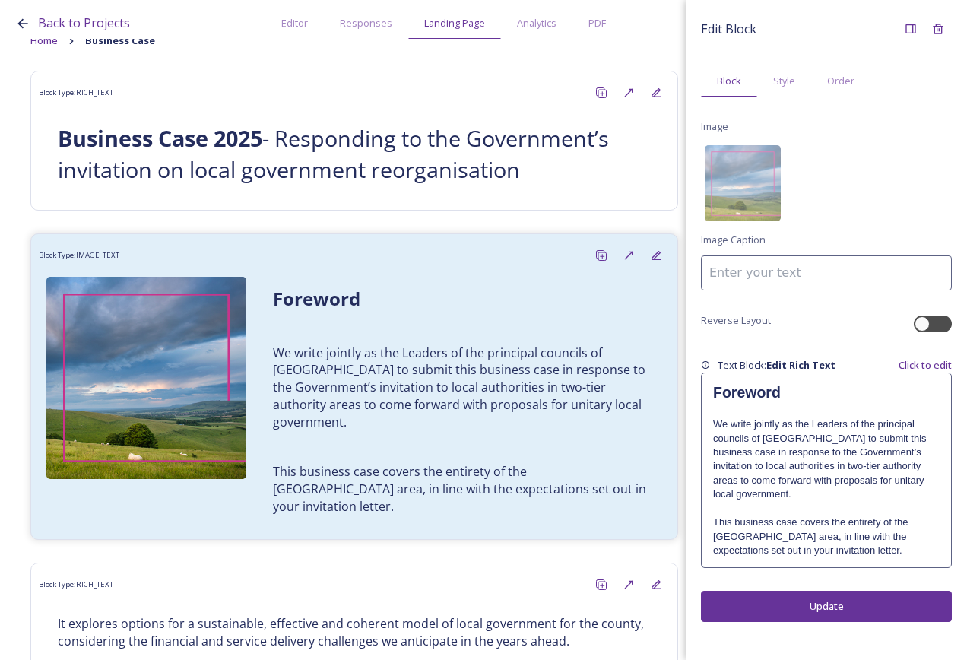
click at [759, 408] on p at bounding box center [826, 411] width 227 height 14
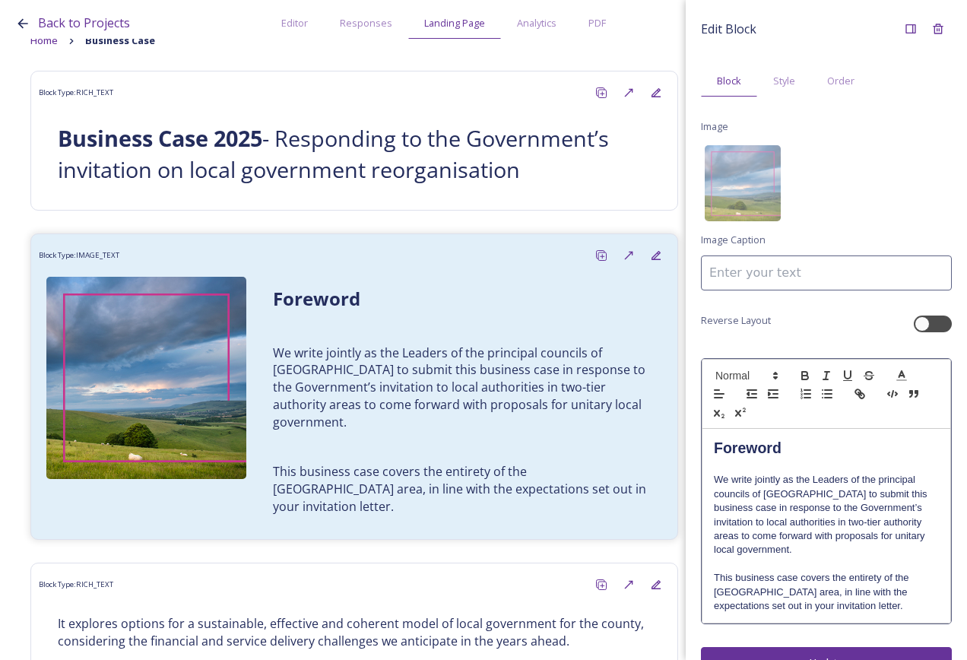
click at [736, 459] on p at bounding box center [826, 466] width 225 height 14
click at [746, 371] on span at bounding box center [746, 376] width 75 height 18
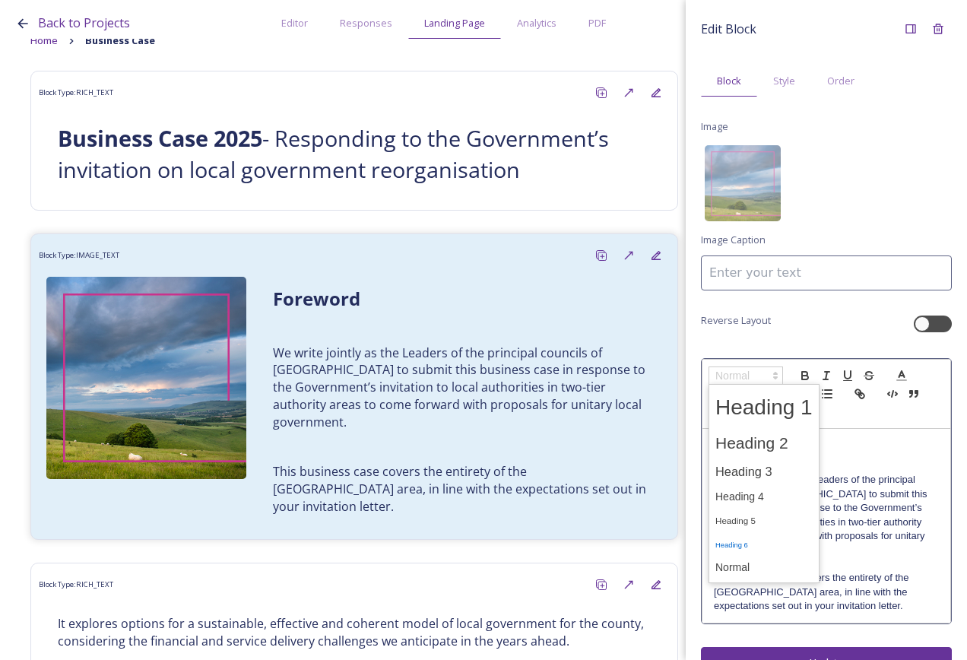
click at [760, 546] on span at bounding box center [764, 544] width 97 height 24
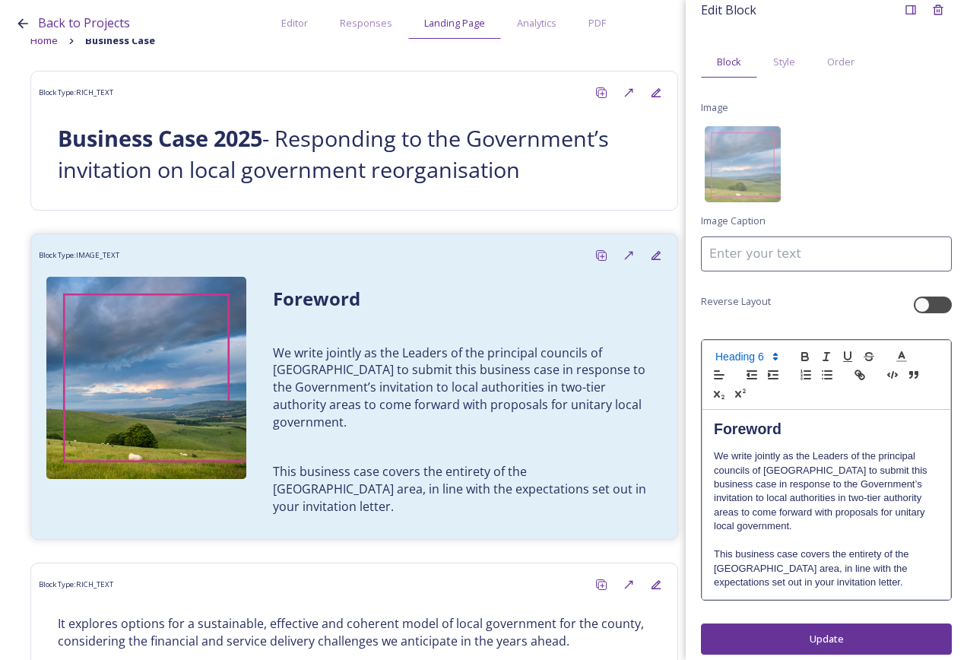
scroll to position [29, 0]
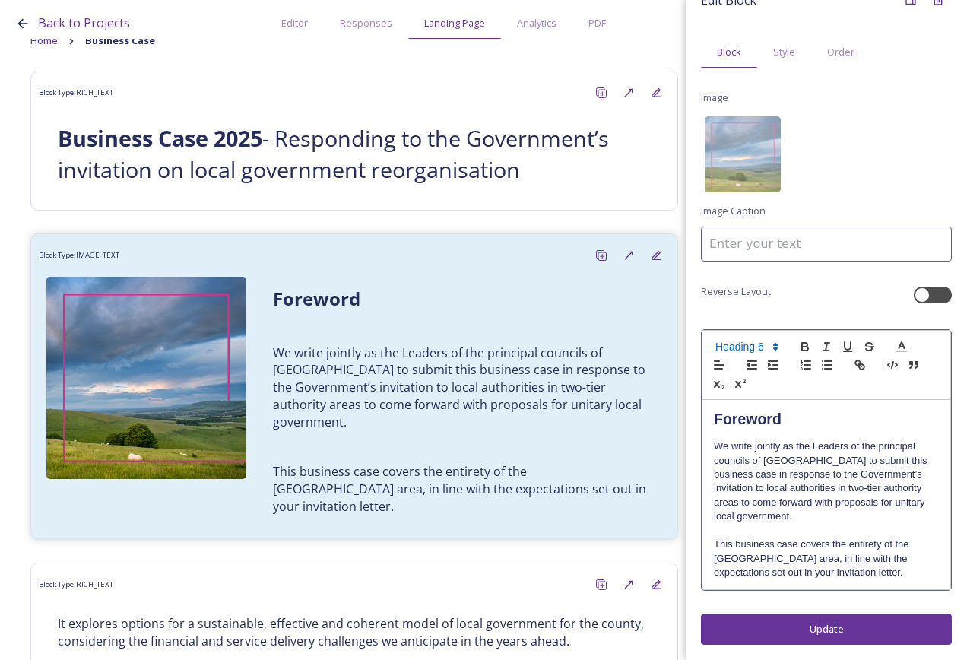
click at [850, 625] on div "Edit Block Block Style Order Image Image Caption Reverse Layout Foreword We wri…" at bounding box center [826, 330] width 281 height 660
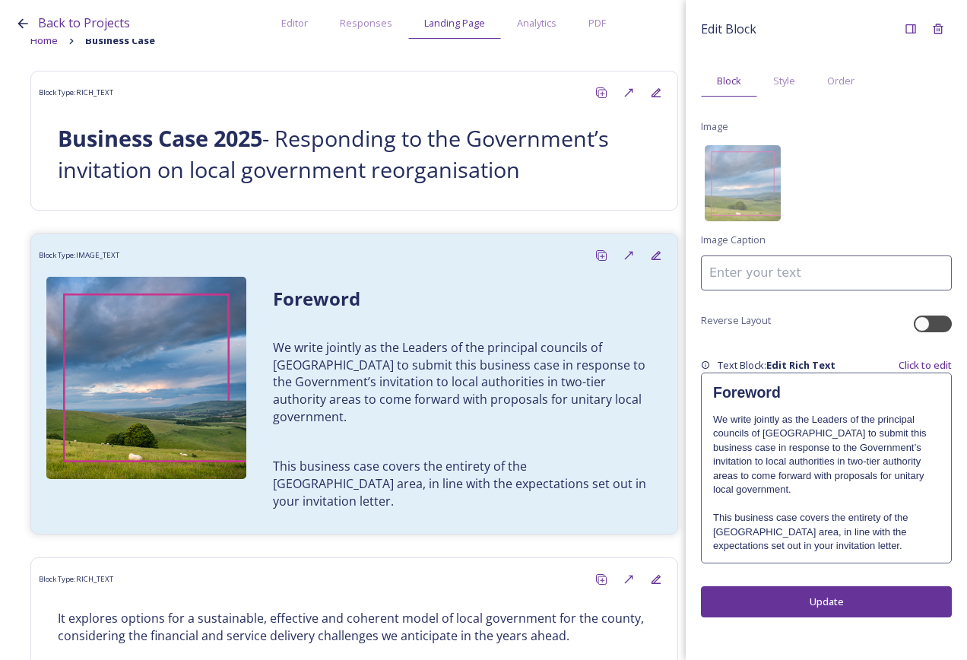
scroll to position [0, 0]
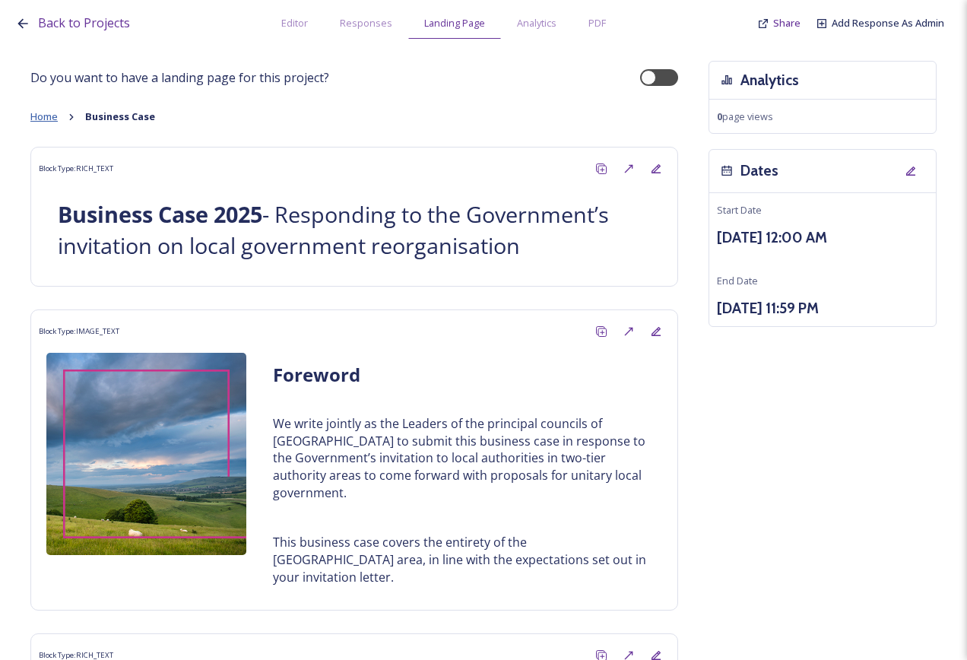
click at [49, 119] on span "Home" at bounding box center [43, 117] width 27 height 14
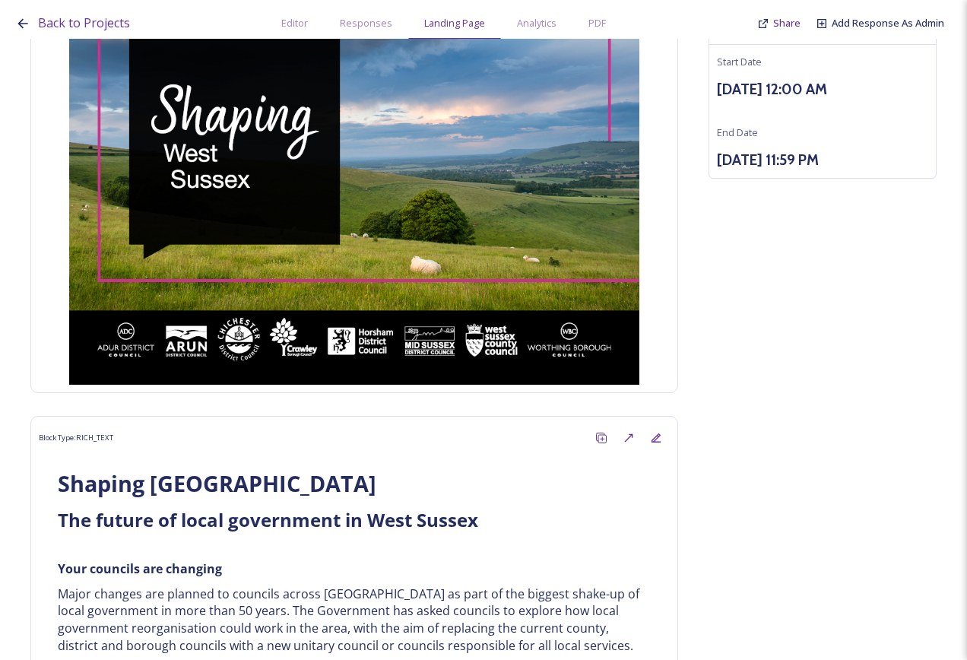
scroll to position [152, 0]
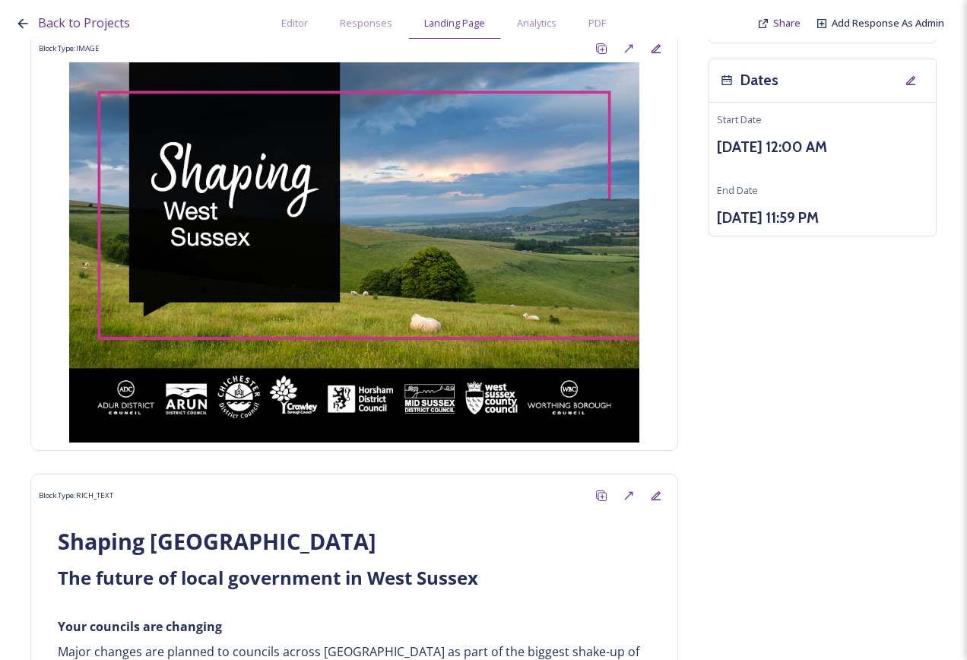
scroll to position [0, 0]
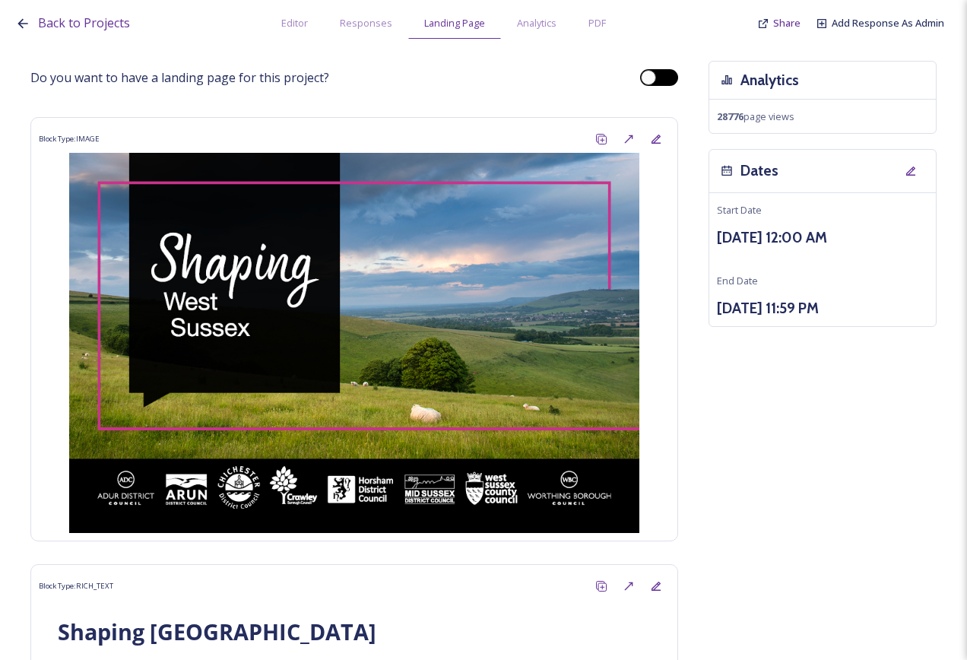
click at [652, 72] on div at bounding box center [659, 77] width 38 height 17
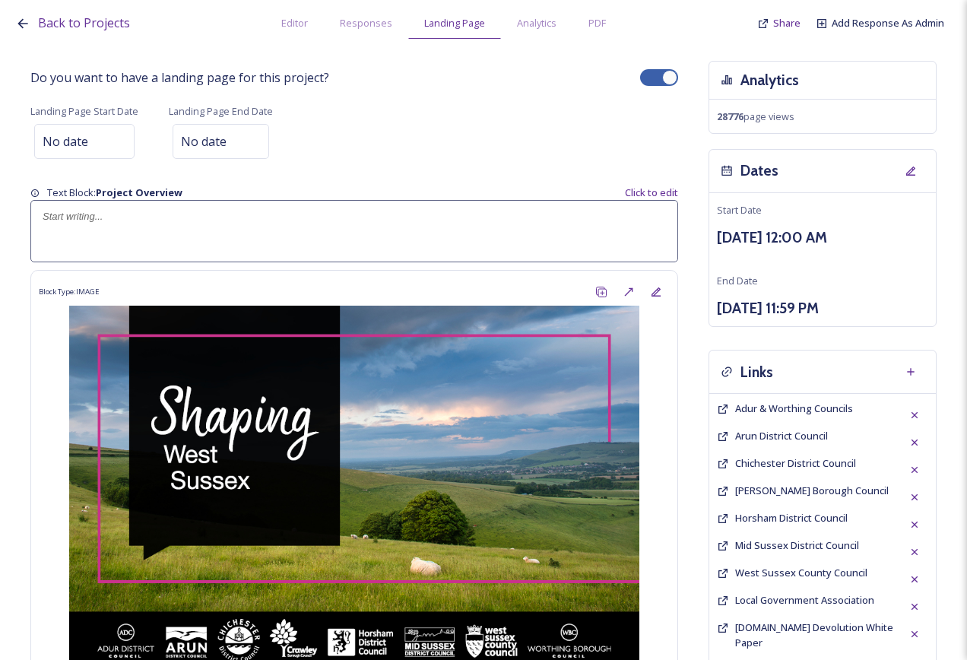
click at [662, 74] on div at bounding box center [669, 77] width 15 height 15
checkbox input "false"
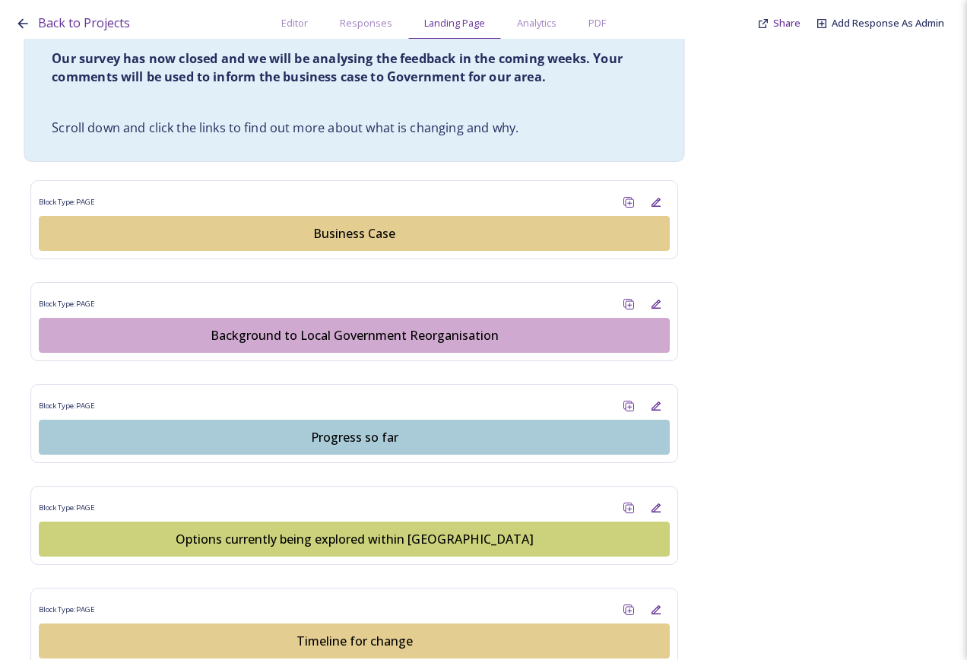
scroll to position [913, 0]
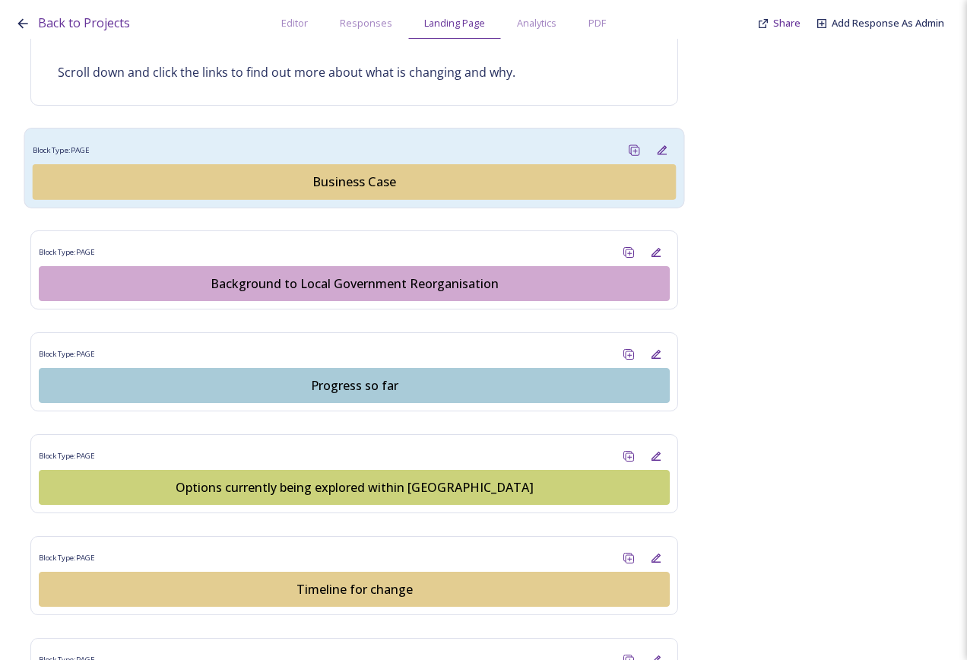
click at [339, 175] on div "Business Case" at bounding box center [354, 182] width 627 height 18
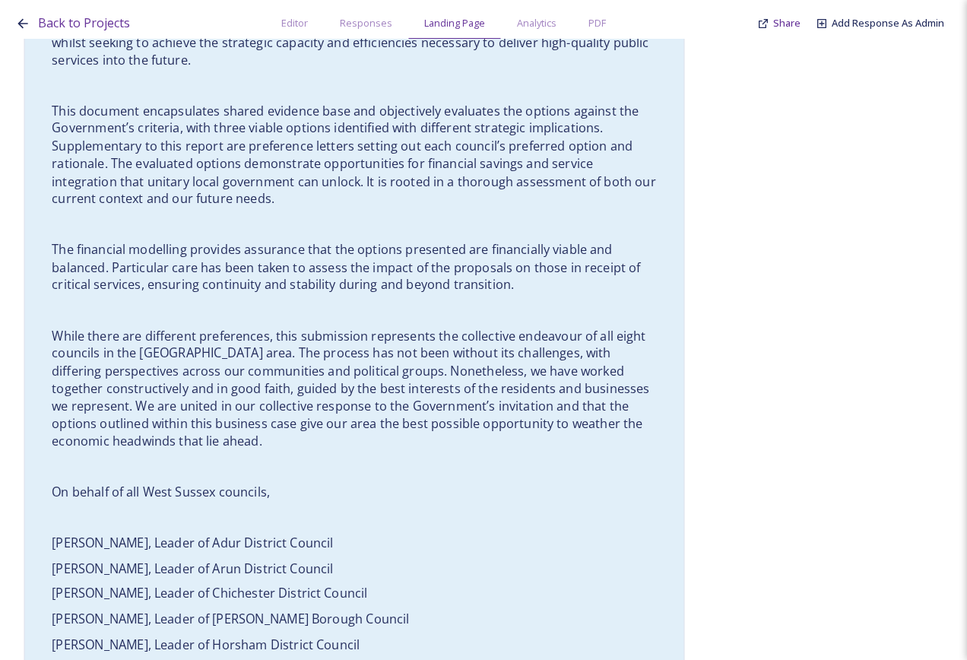
scroll to position [902, 0]
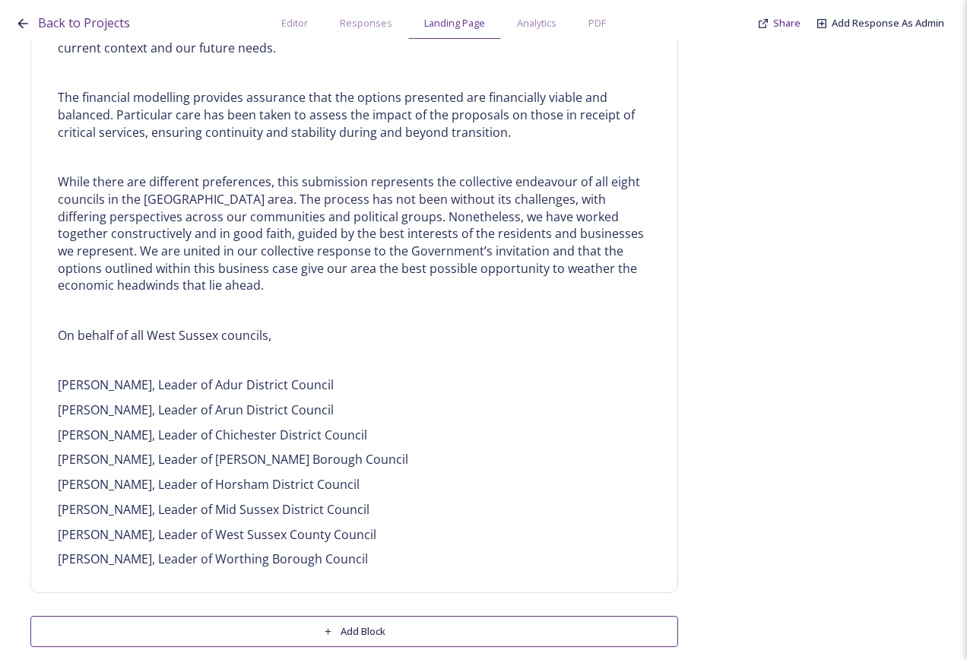
click at [415, 618] on button "Add Block" at bounding box center [354, 631] width 648 height 31
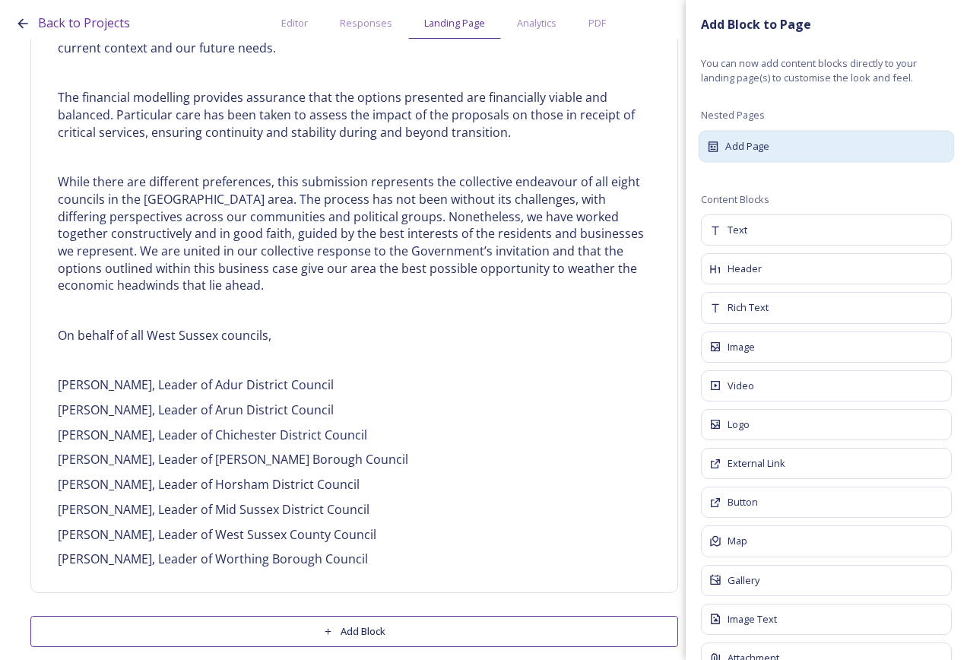
click at [822, 148] on div "Add Page" at bounding box center [827, 146] width 256 height 32
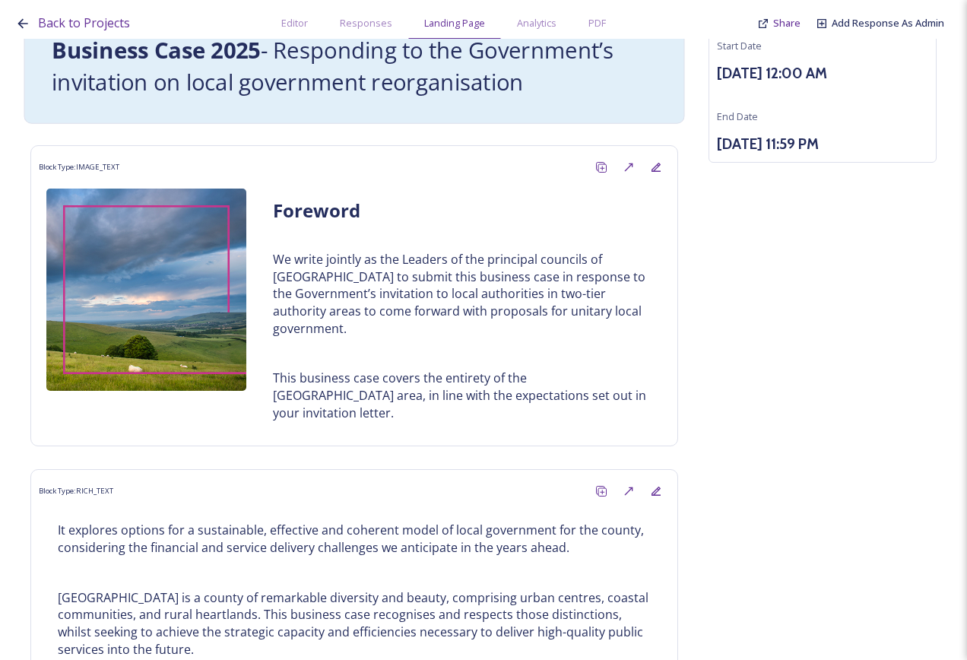
scroll to position [0, 0]
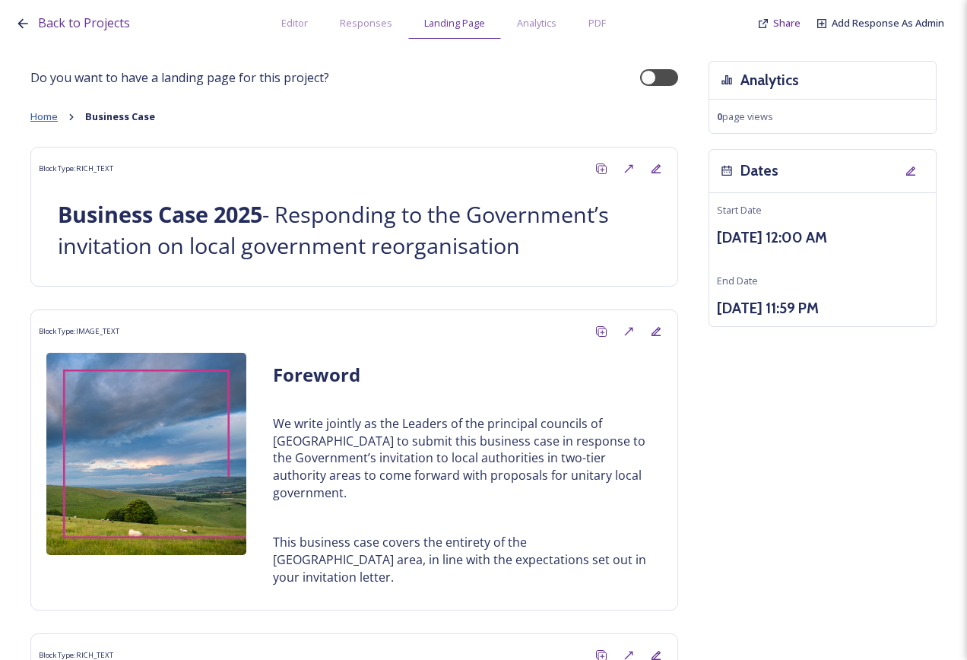
click at [53, 116] on span "Home" at bounding box center [43, 117] width 27 height 14
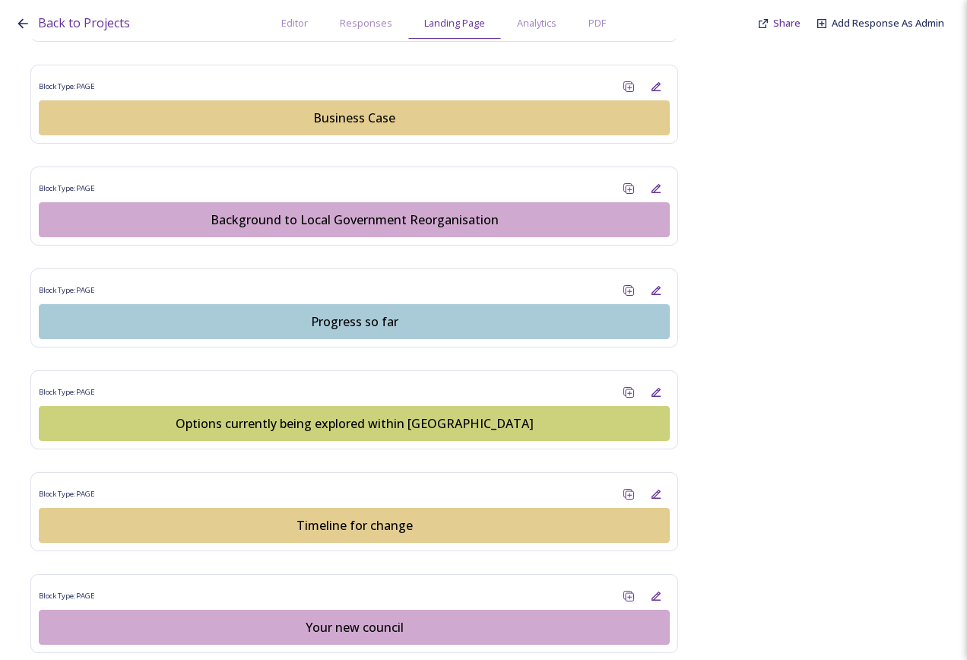
scroll to position [989, 0]
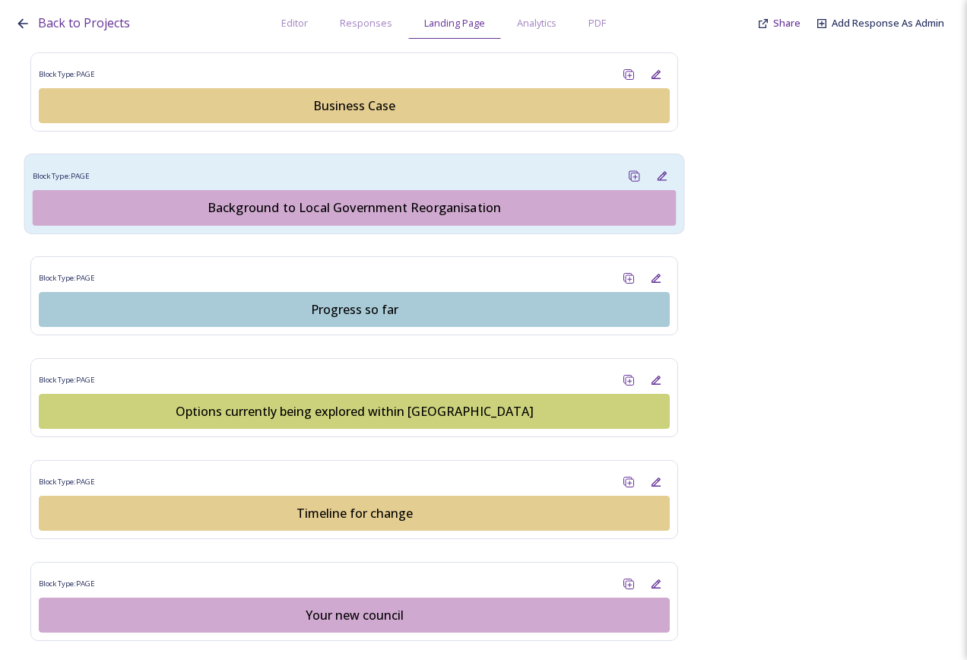
click at [377, 170] on div "Block Type: PAGE" at bounding box center [355, 176] width 644 height 28
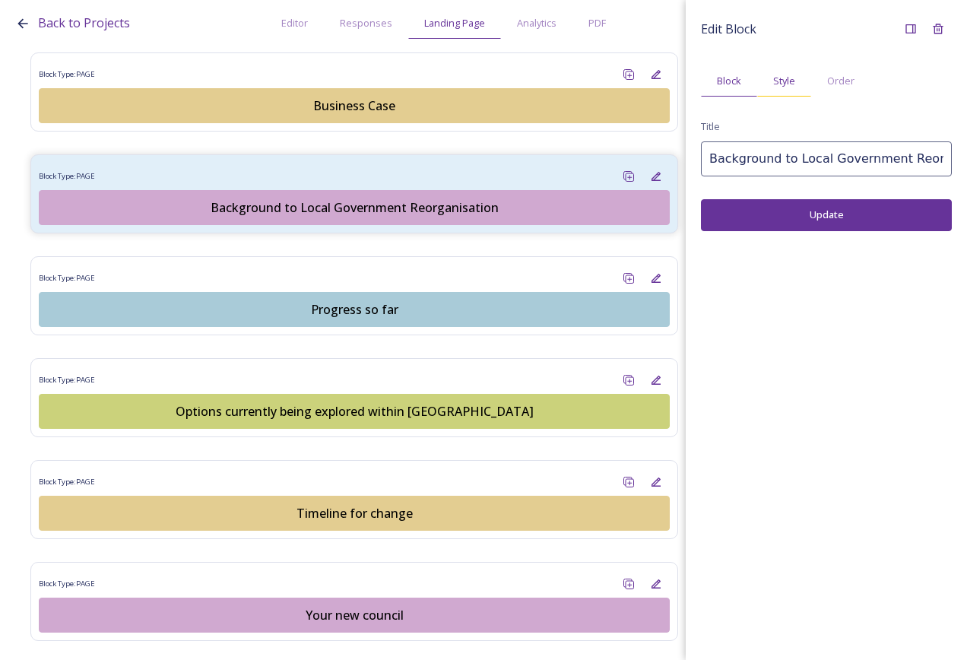
click at [789, 78] on span "Style" at bounding box center [785, 81] width 22 height 14
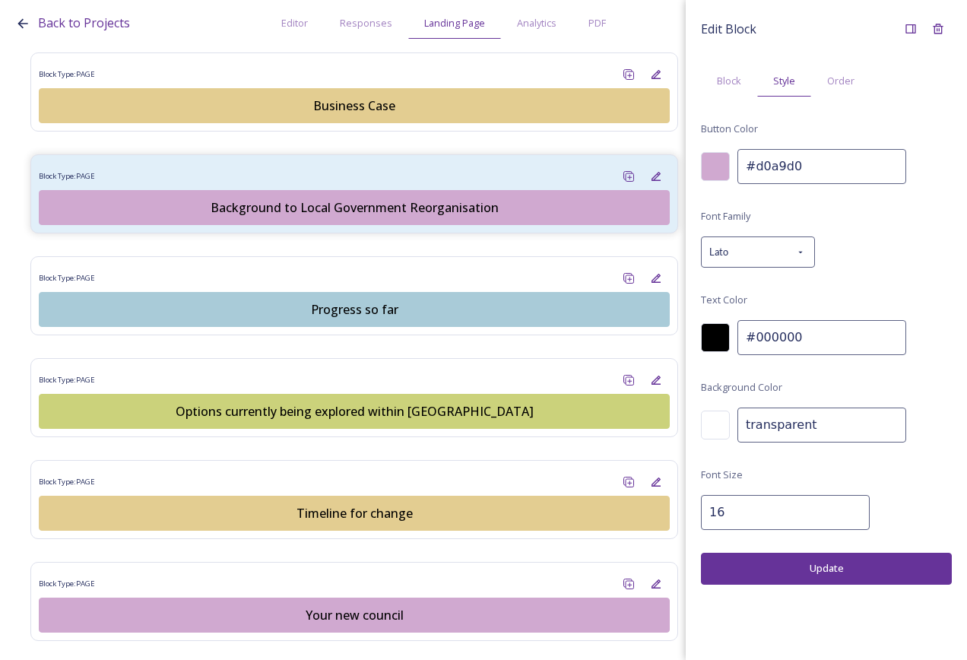
drag, startPoint x: 831, startPoint y: 165, endPoint x: 714, endPoint y: 157, distance: 117.4
click at [716, 157] on div "#d0a9d0" at bounding box center [826, 166] width 251 height 35
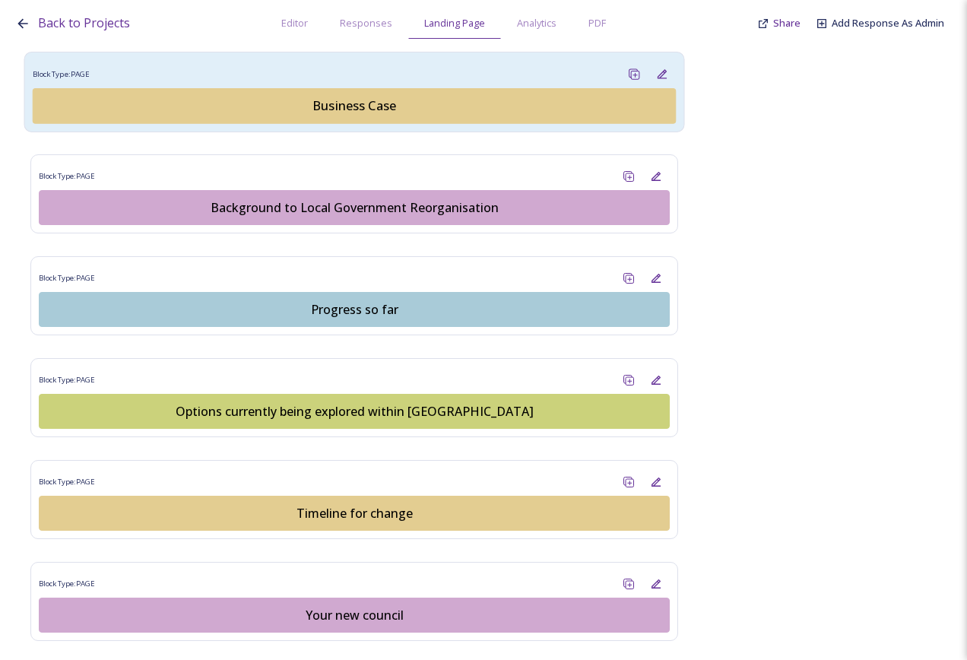
click at [361, 109] on div "Business Case" at bounding box center [354, 106] width 627 height 18
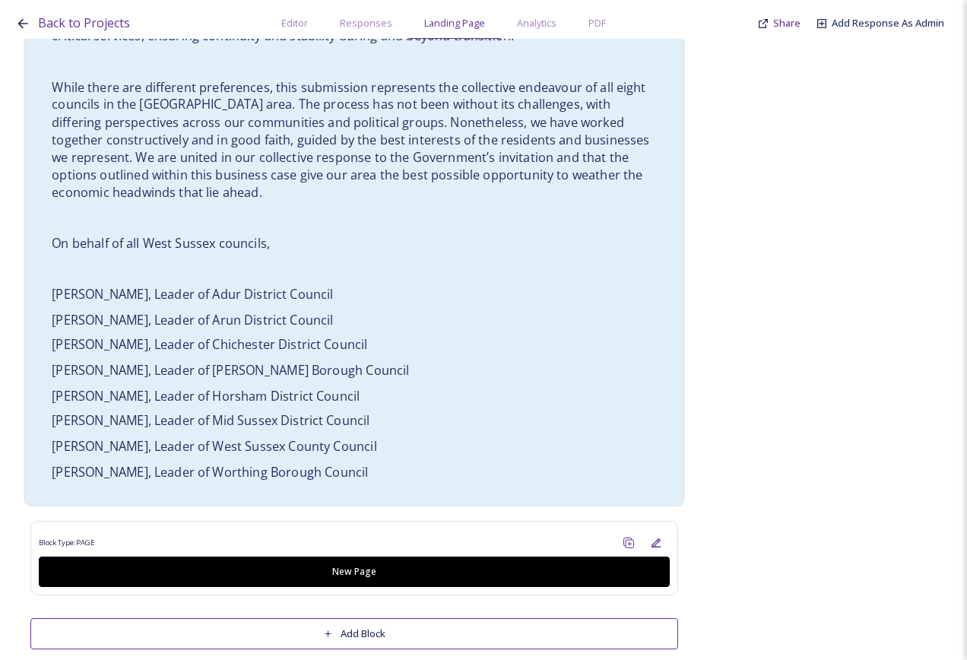
scroll to position [999, 0]
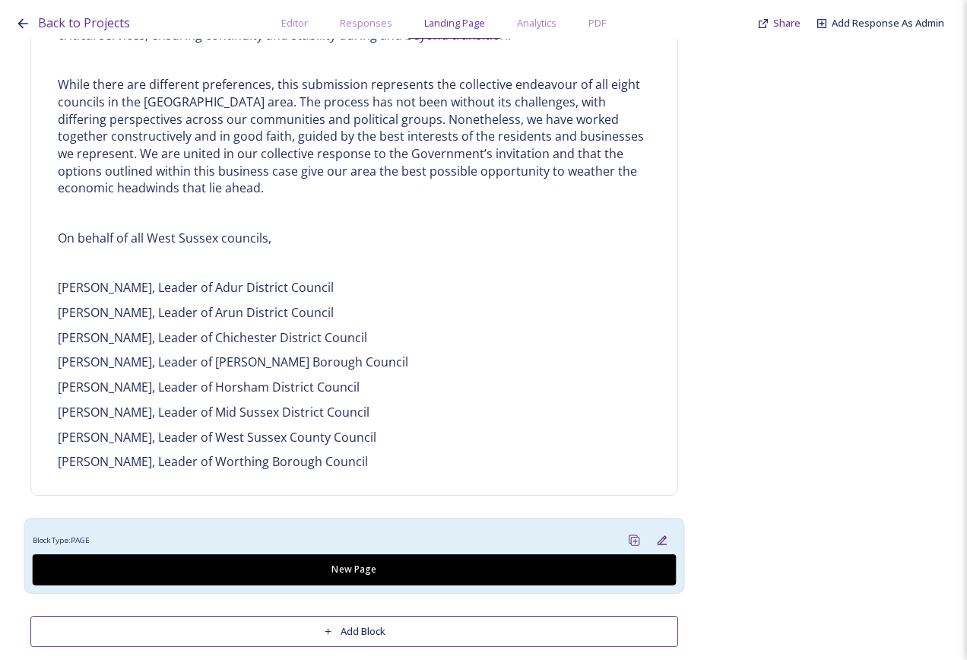
click at [399, 518] on div "Block Type: PAGE New Page" at bounding box center [354, 556] width 661 height 76
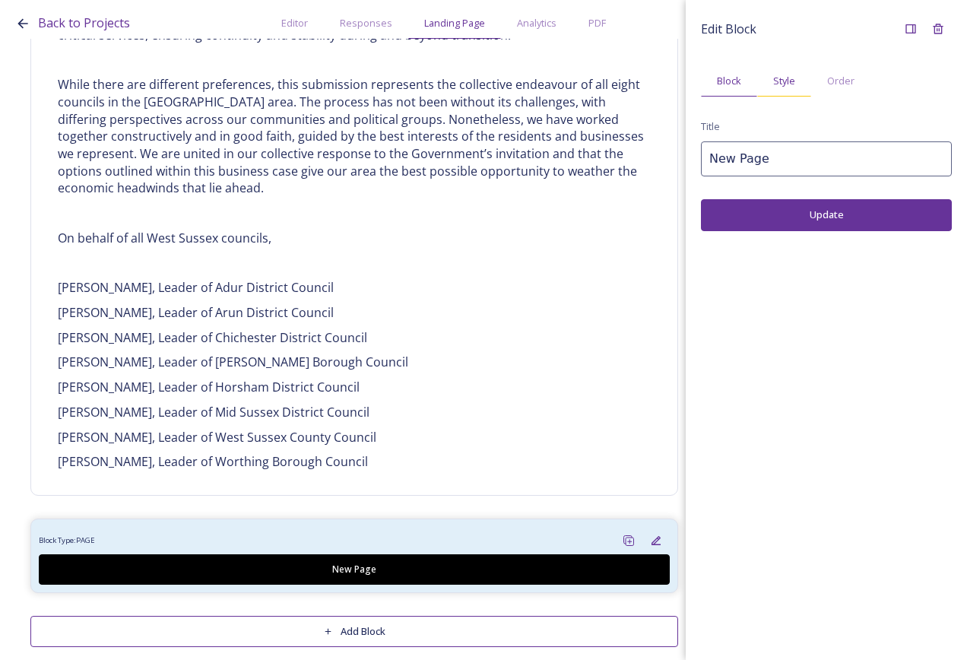
click at [783, 84] on span "Style" at bounding box center [785, 81] width 22 height 14
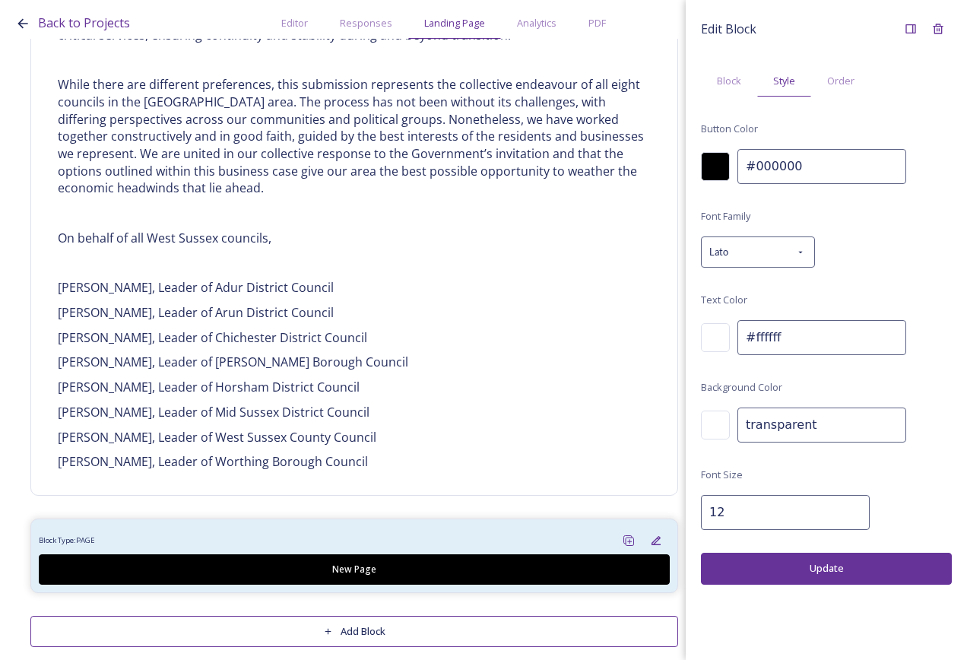
drag, startPoint x: 723, startPoint y: 163, endPoint x: 694, endPoint y: 164, distance: 28.2
click at [694, 164] on div "Edit Block Block Style Order Button Color #000000 Font Family Lato Text Color #…" at bounding box center [826, 300] width 281 height 600
paste input "d0a9d"
type input "#d0a9d0"
click at [725, 335] on div at bounding box center [715, 337] width 29 height 29
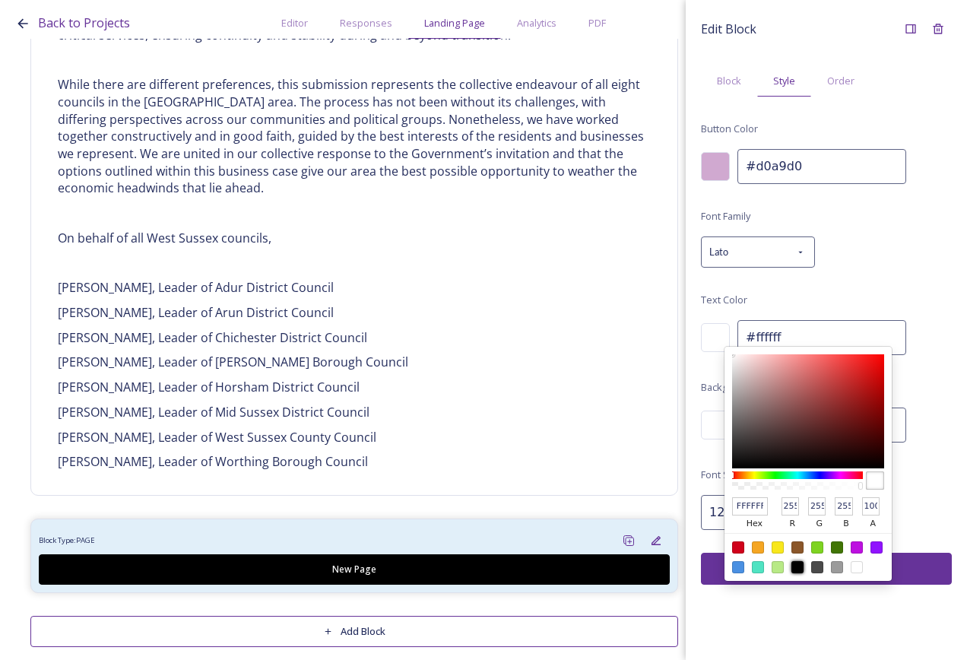
click at [796, 567] on div at bounding box center [798, 567] width 12 height 12
type input "#000000"
type input "000000"
type input "0"
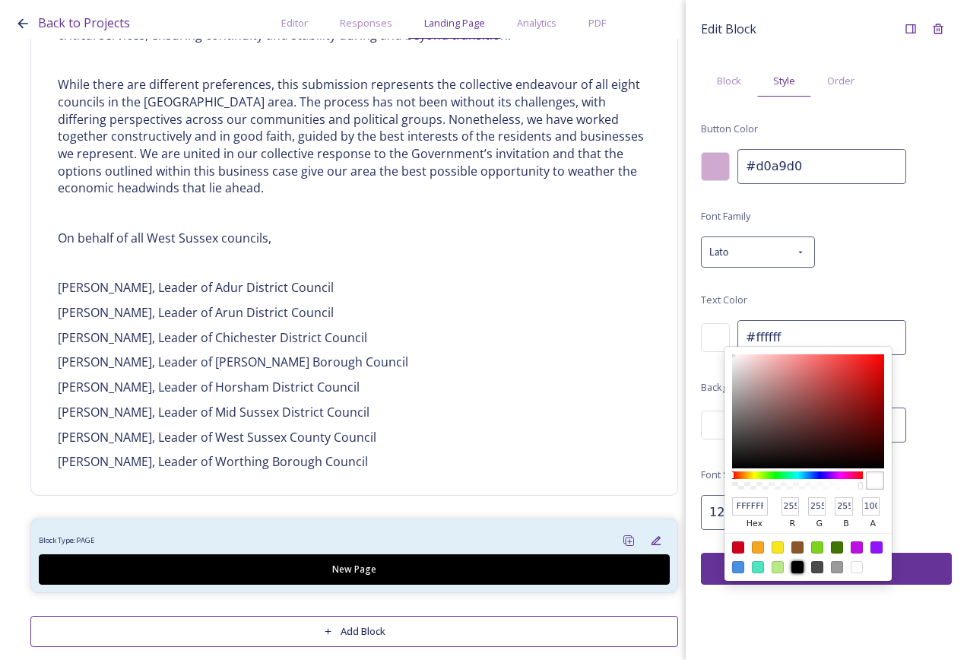
type input "0"
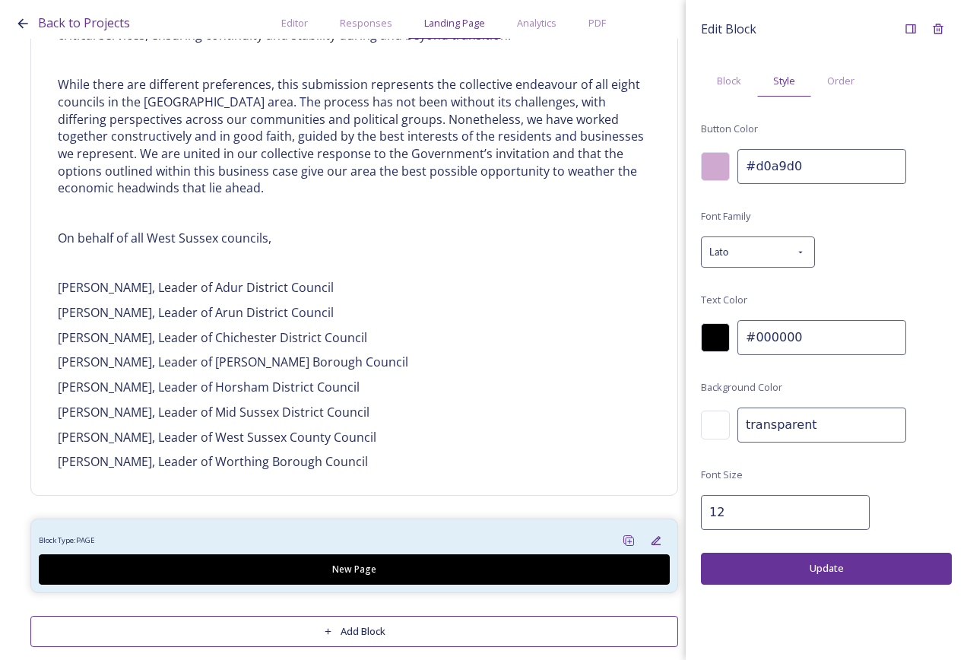
click at [715, 508] on input "12" at bounding box center [785, 512] width 169 height 35
click at [840, 507] on input "13" at bounding box center [785, 512] width 169 height 35
click at [840, 507] on input "14" at bounding box center [785, 512] width 169 height 35
click at [841, 507] on input "15" at bounding box center [785, 512] width 169 height 35
type input "16"
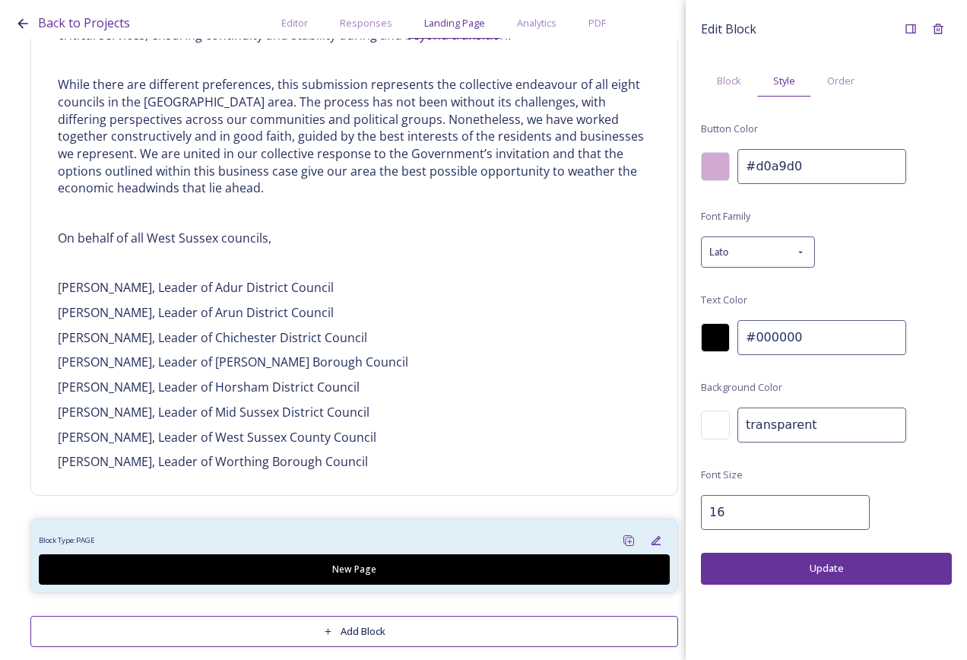
click at [842, 507] on input "16" at bounding box center [785, 512] width 169 height 35
click at [853, 565] on button "Update" at bounding box center [826, 568] width 251 height 31
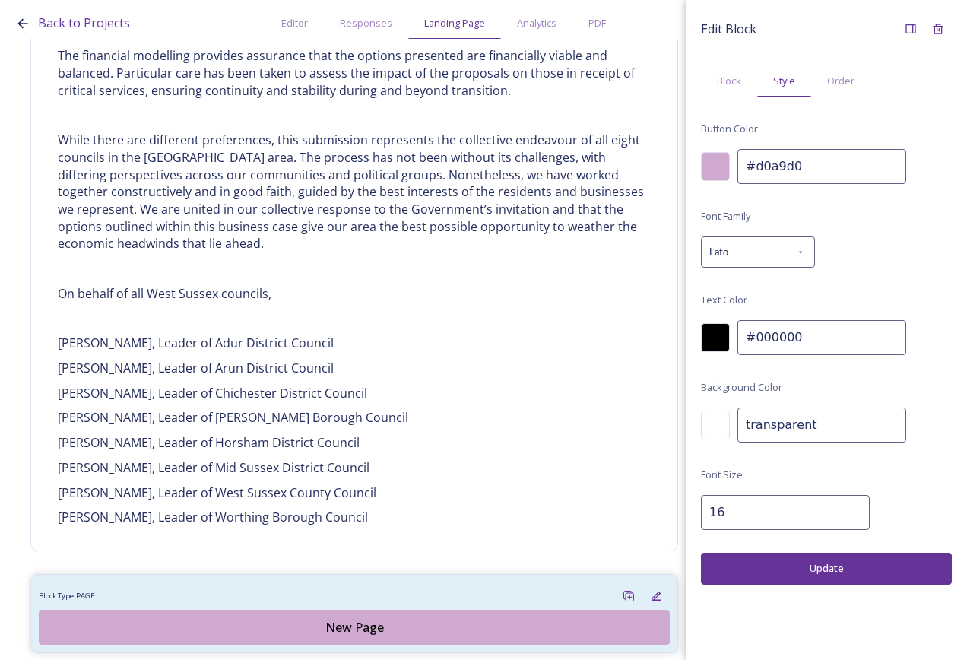
scroll to position [1004, 0]
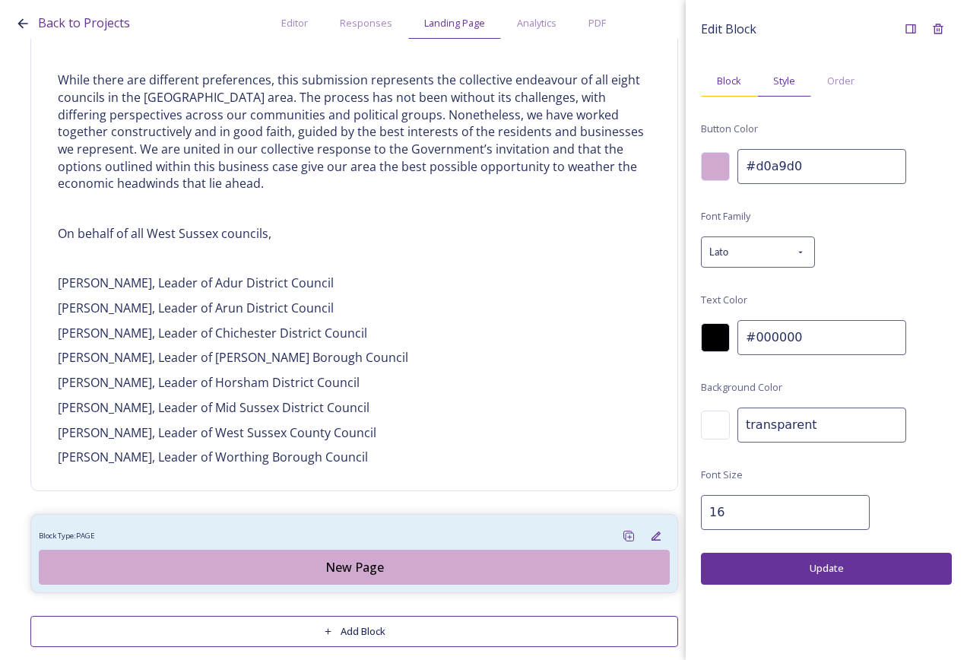
click at [730, 75] on span "Block" at bounding box center [729, 81] width 24 height 14
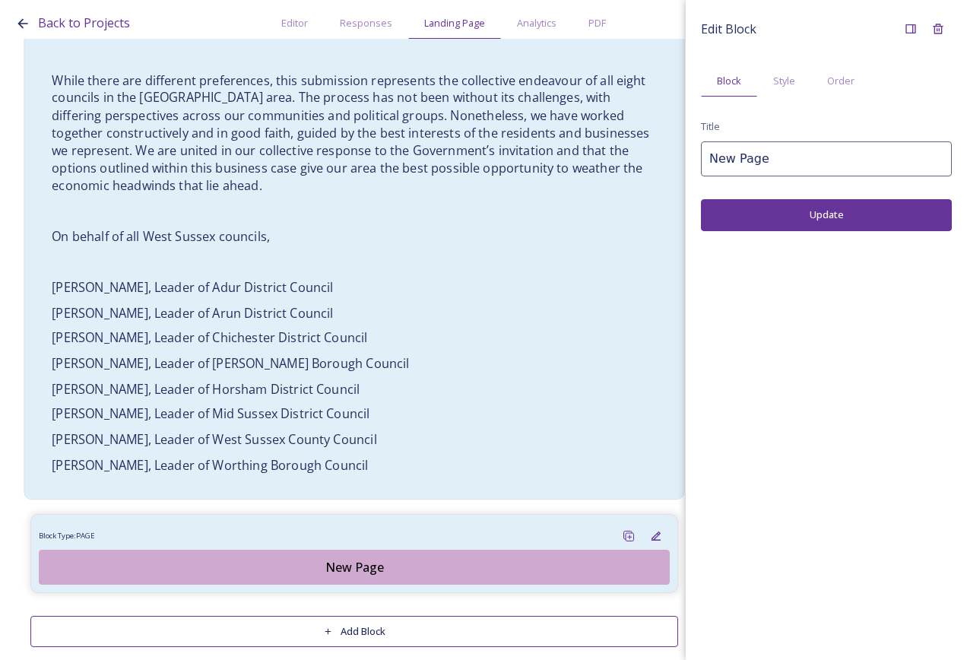
drag, startPoint x: 800, startPoint y: 157, endPoint x: 662, endPoint y: 148, distance: 138.8
click at [662, 148] on div "Back to Projects Editor Responses Landing Page Analytics PDF Share Add Response…" at bounding box center [483, 330] width 967 height 660
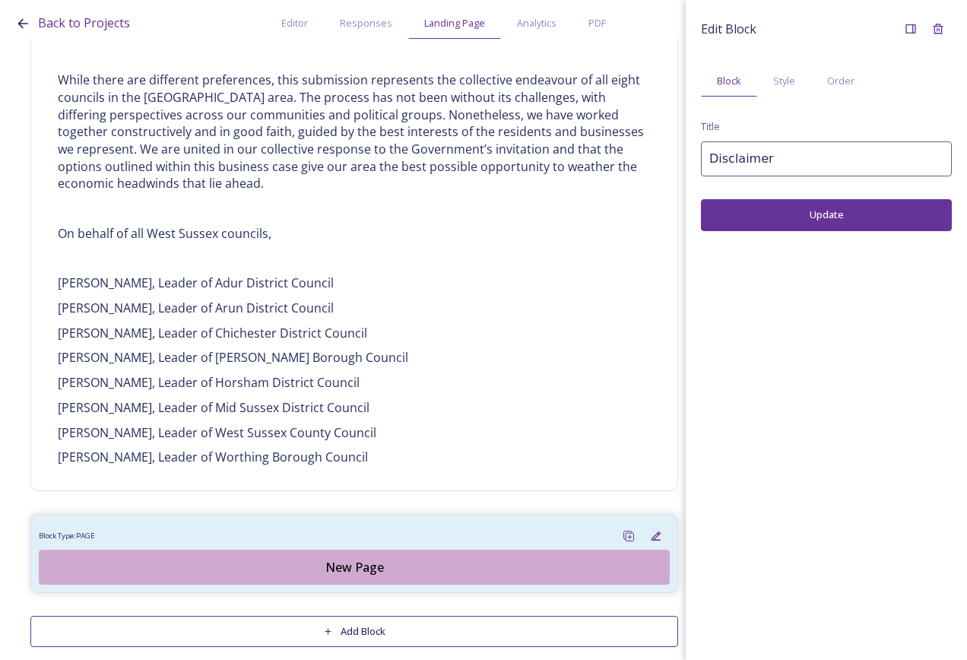
type input "Disclaimer"
click at [834, 214] on button "Update" at bounding box center [826, 214] width 251 height 31
click at [385, 616] on button "Add Block" at bounding box center [354, 631] width 648 height 31
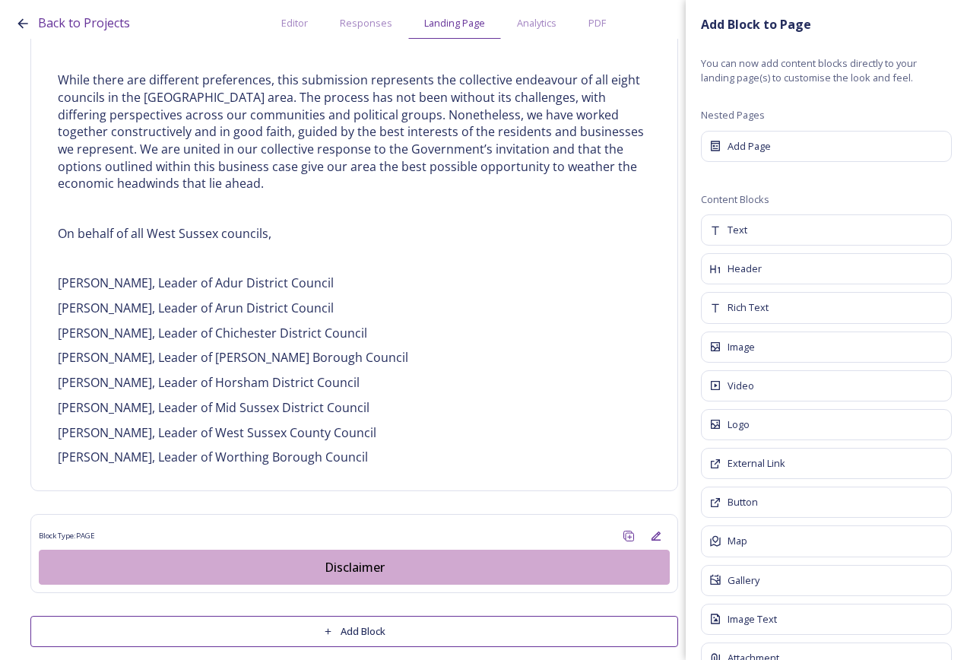
drag, startPoint x: 803, startPoint y: 141, endPoint x: 793, endPoint y: 157, distance: 18.8
click at [803, 140] on div "Add Page" at bounding box center [826, 146] width 251 height 31
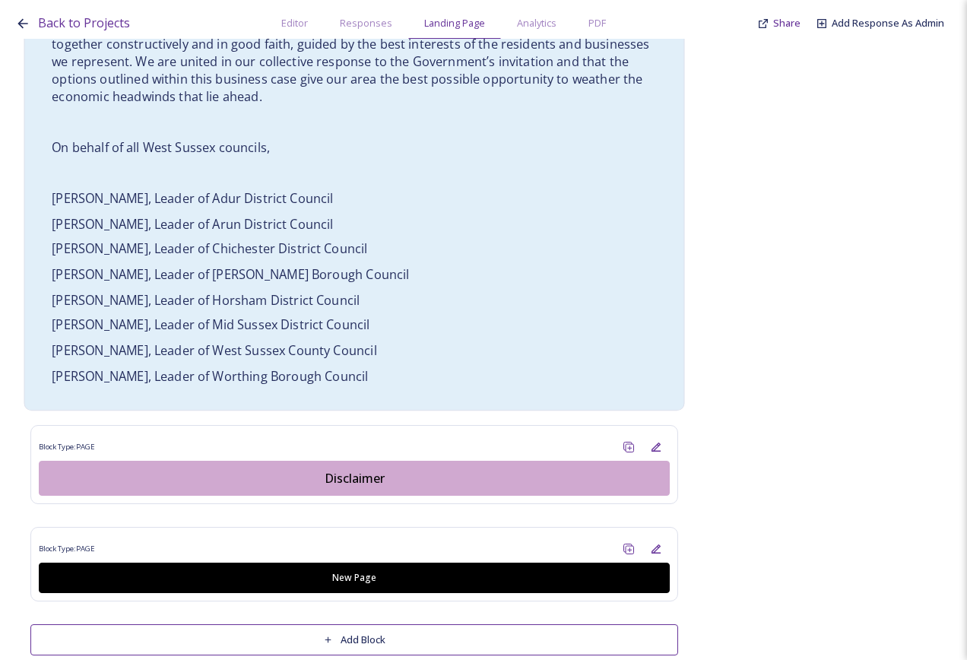
scroll to position [1101, 0]
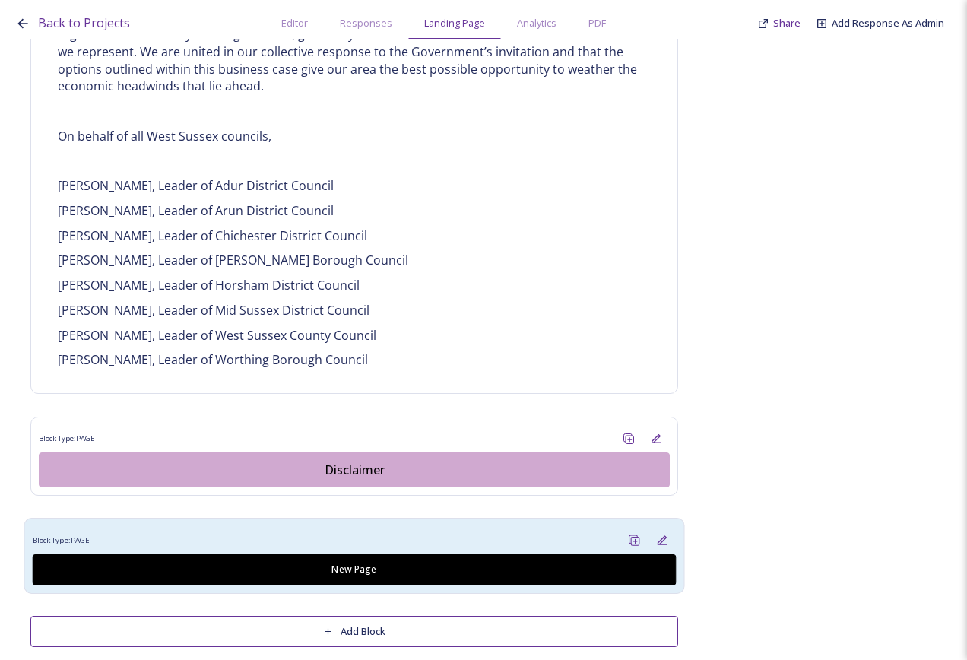
click at [404, 526] on div "Block Type: PAGE" at bounding box center [355, 540] width 644 height 28
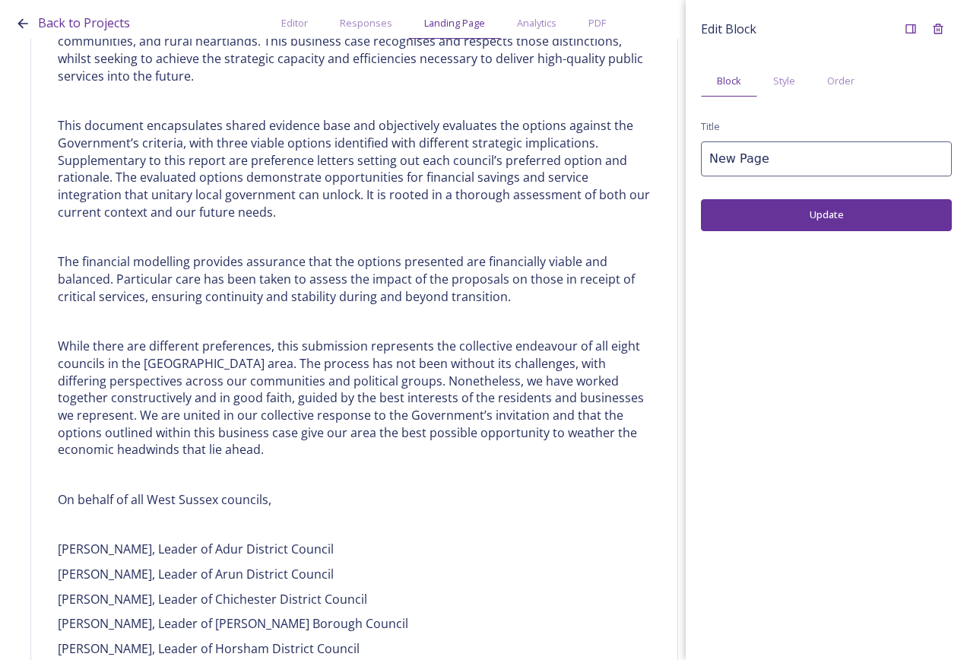
scroll to position [417, 0]
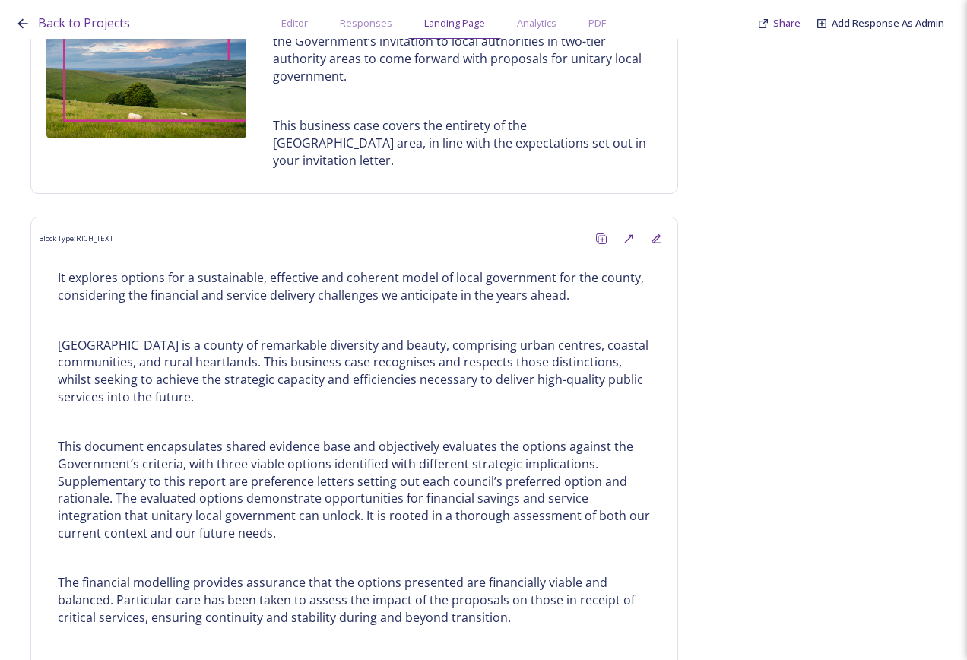
click at [34, 24] on div "Back to Projects Editor Responses Landing Page Analytics PDF Share Add Response…" at bounding box center [487, 19] width 945 height 39
click at [107, 16] on span "Back to Projects" at bounding box center [84, 22] width 92 height 17
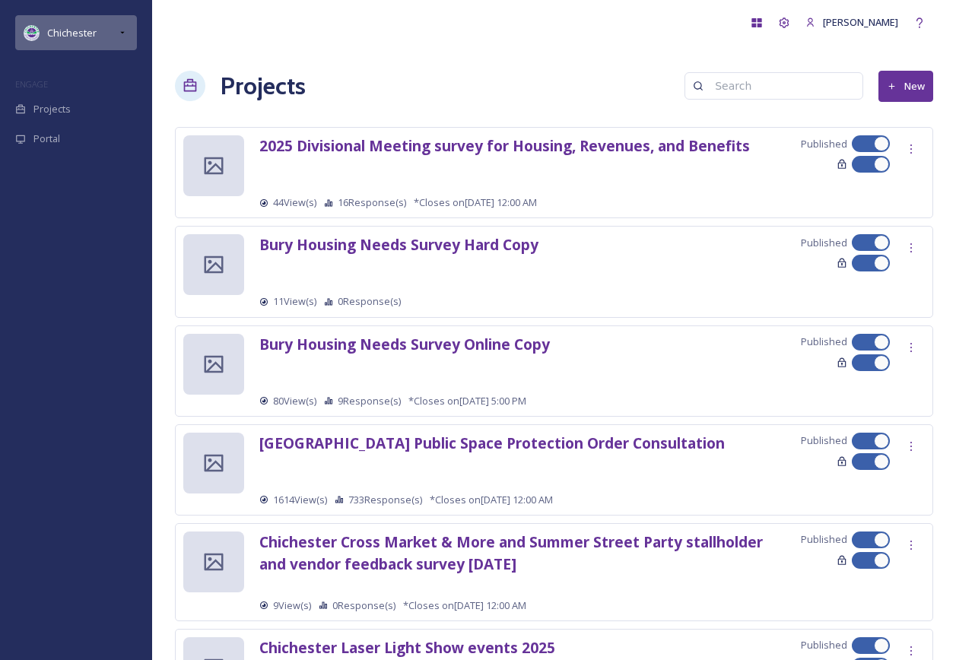
click at [75, 29] on span "Chichester" at bounding box center [71, 33] width 49 height 14
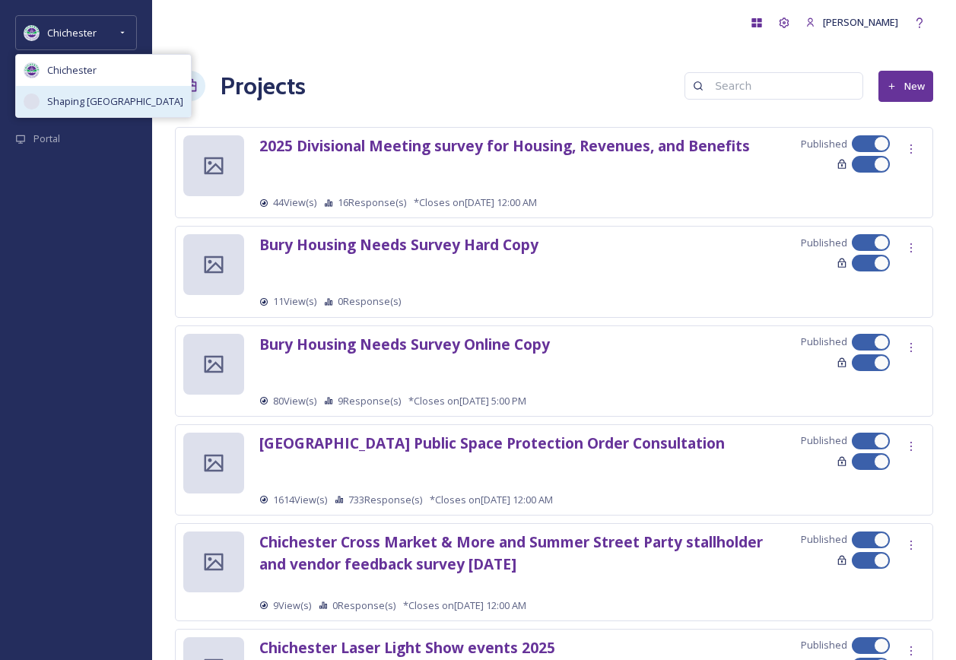
click at [100, 103] on span "Shaping West Sussex" at bounding box center [115, 101] width 136 height 14
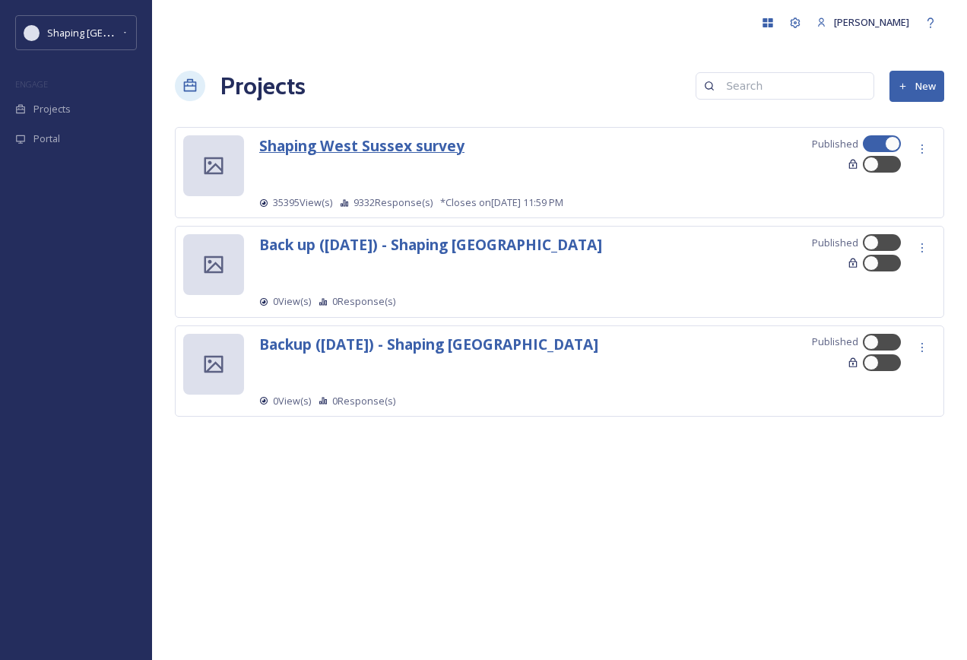
click at [443, 146] on strong "Shaping West Sussex survey" at bounding box center [361, 145] width 205 height 21
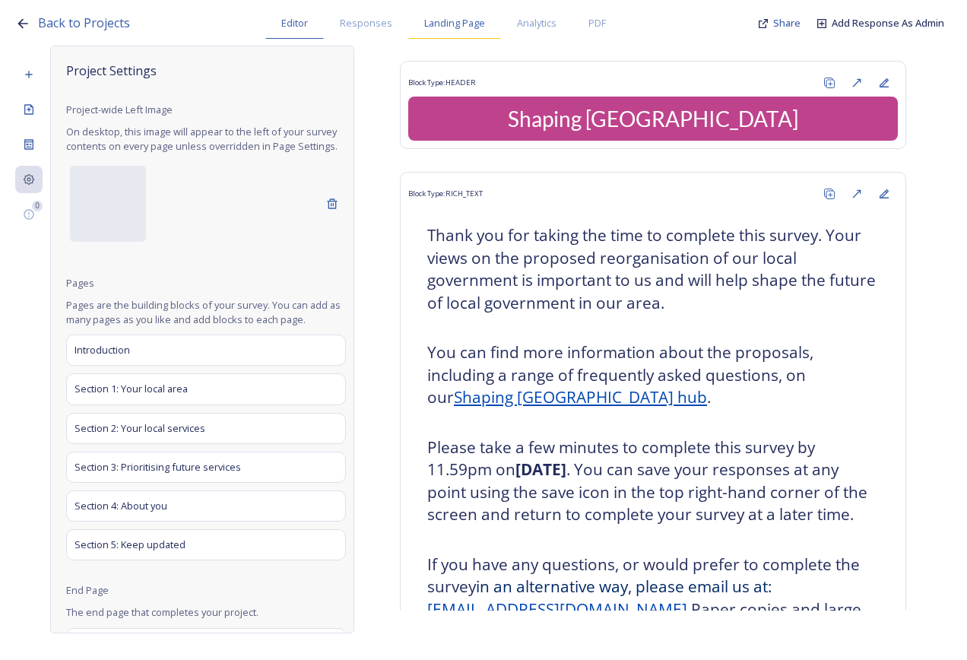
click at [474, 27] on span "Landing Page" at bounding box center [454, 23] width 61 height 14
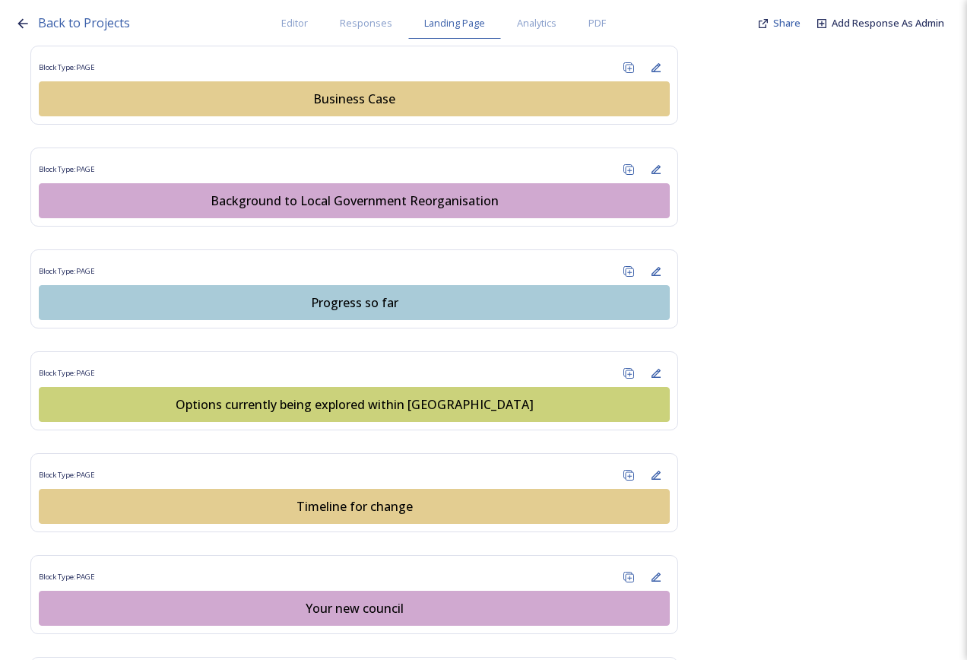
scroll to position [913, 0]
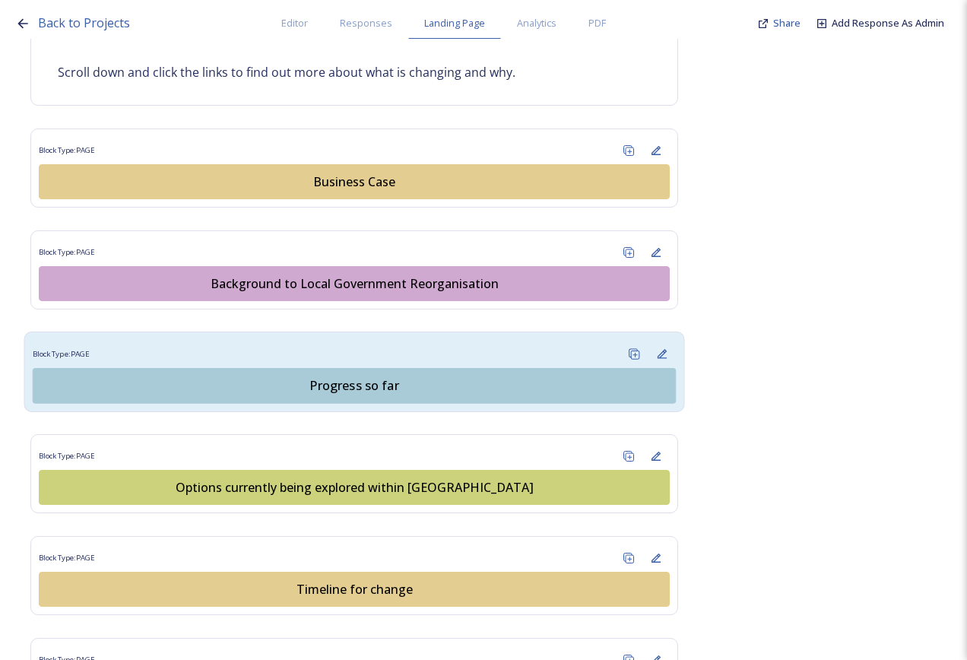
click at [384, 333] on div "Block Type: PAGE Progress so far" at bounding box center [354, 372] width 661 height 81
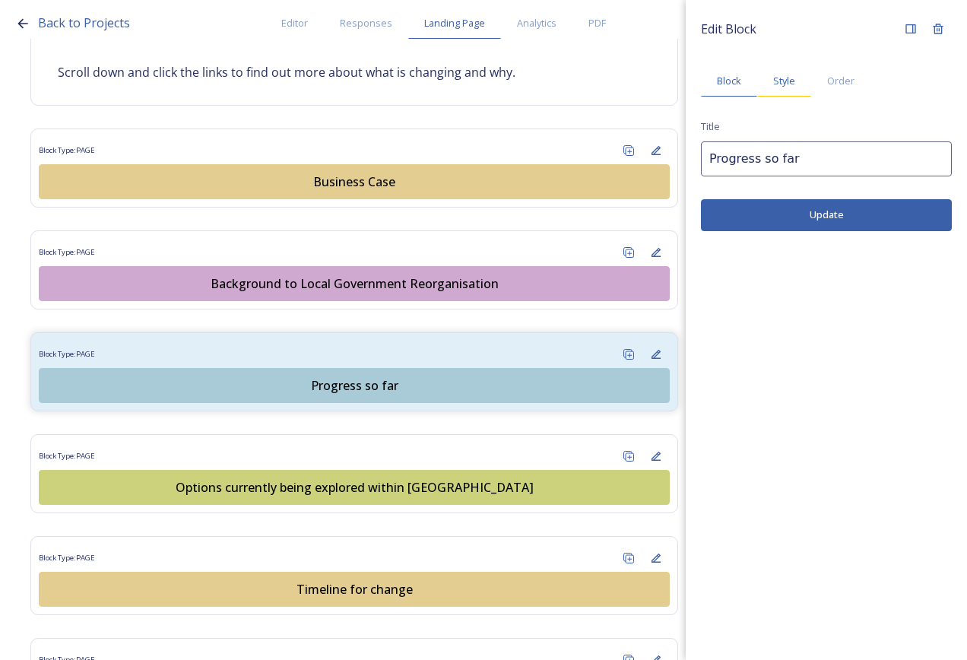
click at [777, 81] on span "Style" at bounding box center [785, 81] width 22 height 14
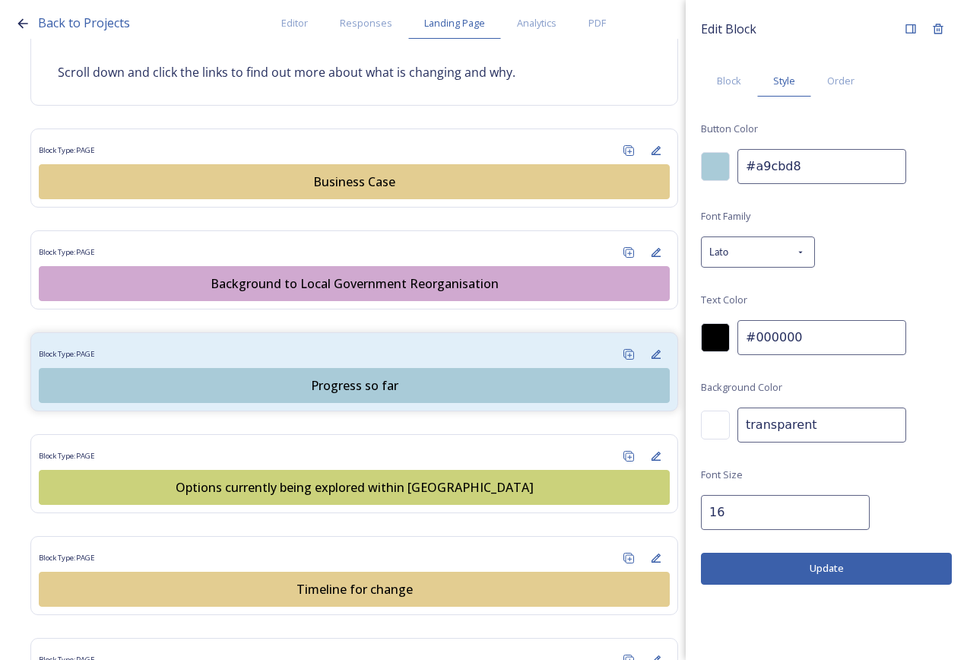
drag, startPoint x: 798, startPoint y: 173, endPoint x: 721, endPoint y: 177, distance: 77.0
click at [653, 171] on div "Back to Projects Editor Responses Landing Page Analytics PDF Share Add Response…" at bounding box center [483, 330] width 967 height 660
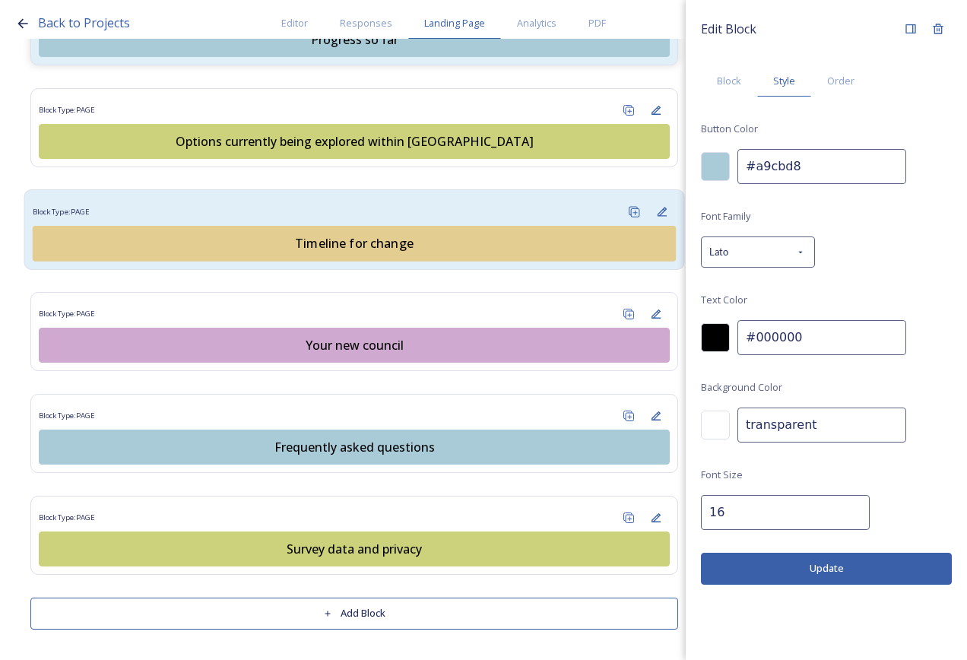
scroll to position [802, 0]
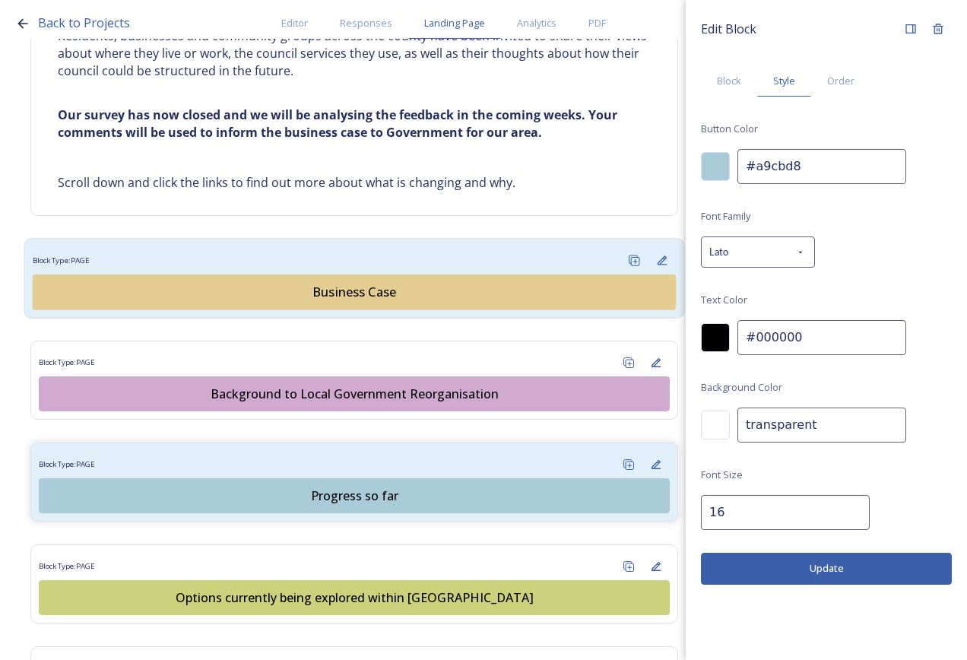
click at [359, 291] on div "Business Case" at bounding box center [354, 292] width 627 height 18
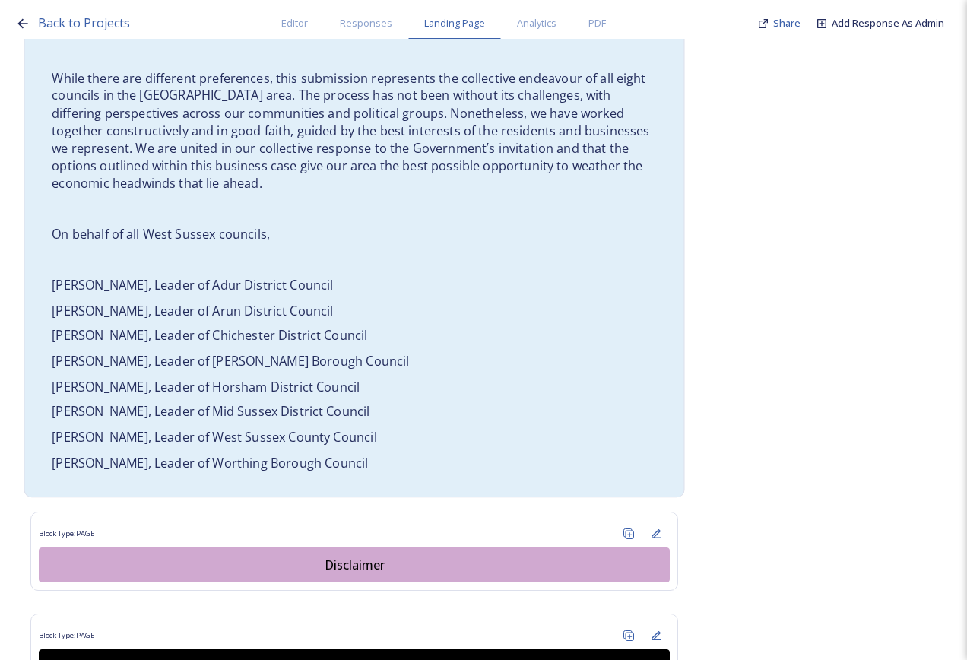
scroll to position [1101, 0]
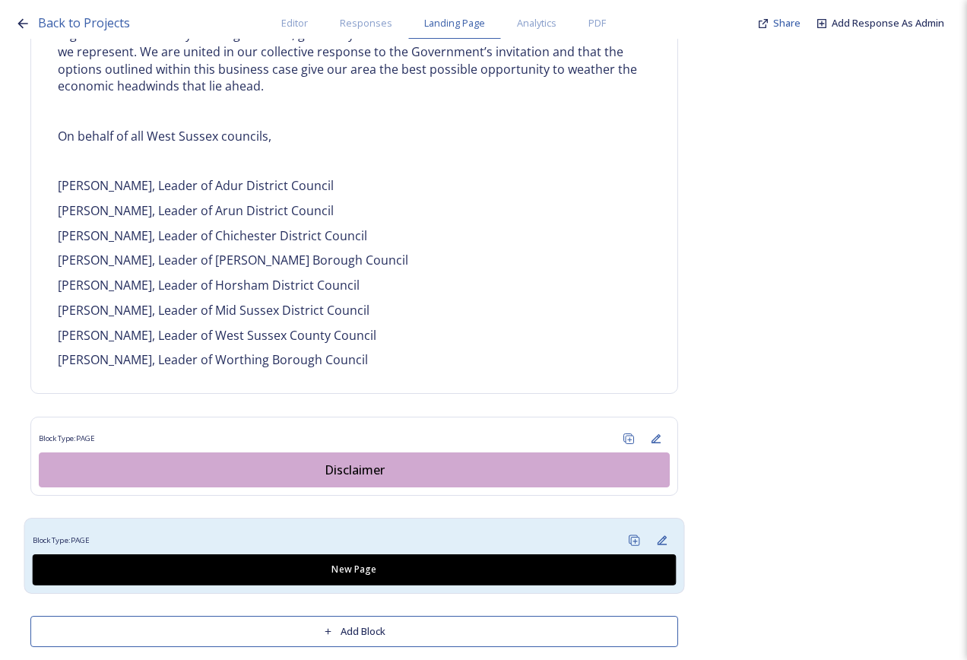
click at [436, 526] on div "Block Type: PAGE" at bounding box center [355, 540] width 644 height 28
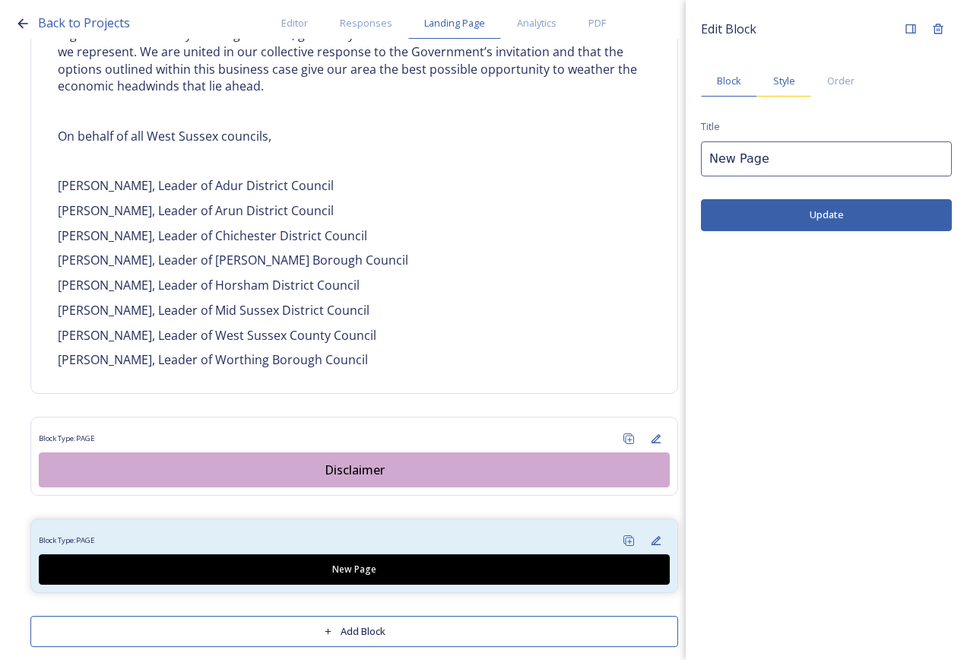
click at [780, 78] on span "Style" at bounding box center [785, 81] width 22 height 14
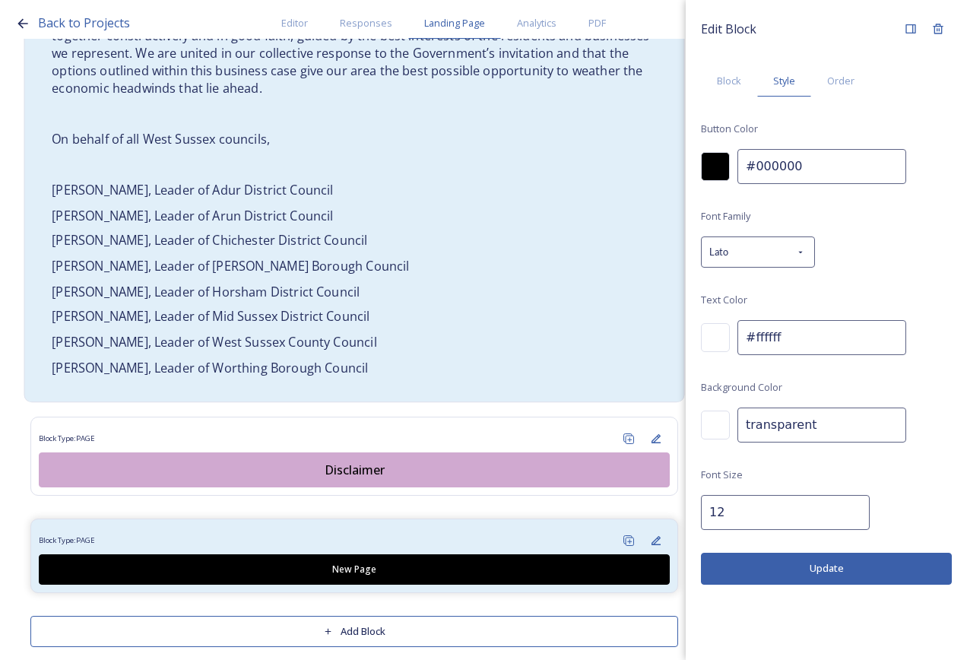
drag, startPoint x: 722, startPoint y: 164, endPoint x: 609, endPoint y: 169, distance: 112.7
click at [609, 169] on div "Back to Projects Editor Responses Landing Page Analytics PDF Share Add Response…" at bounding box center [483, 330] width 967 height 660
paste input "a9cbd8"
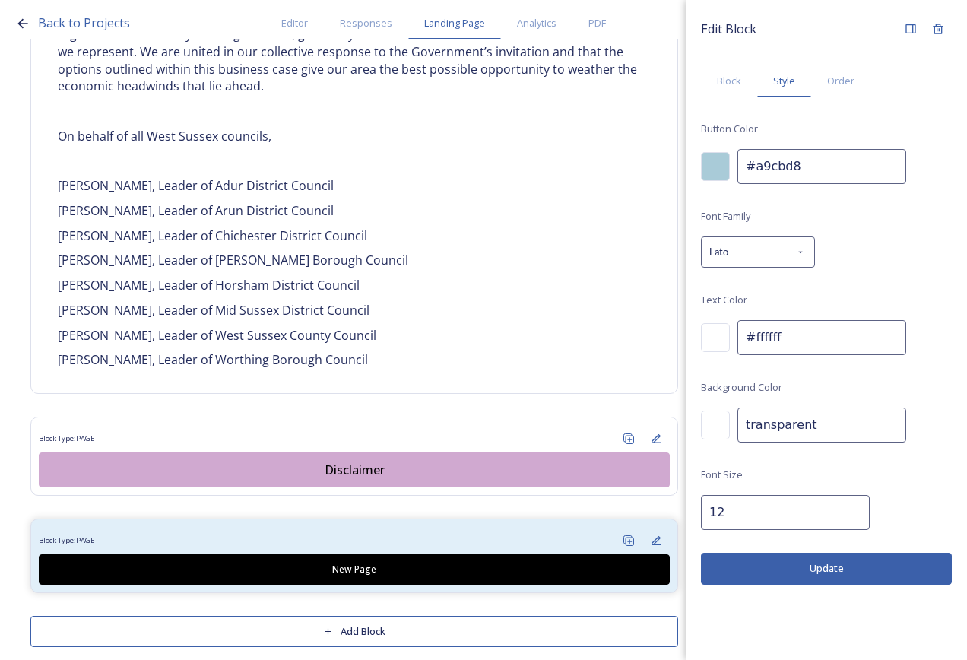
type input "#a9cbd8"
drag, startPoint x: 808, startPoint y: 330, endPoint x: 726, endPoint y: 308, distance: 85.8
click at [726, 308] on div "Font Family Lato Text Color #ffffff Background Color transparent Font Size 12" at bounding box center [826, 368] width 251 height 323
click at [724, 331] on div at bounding box center [715, 337] width 29 height 29
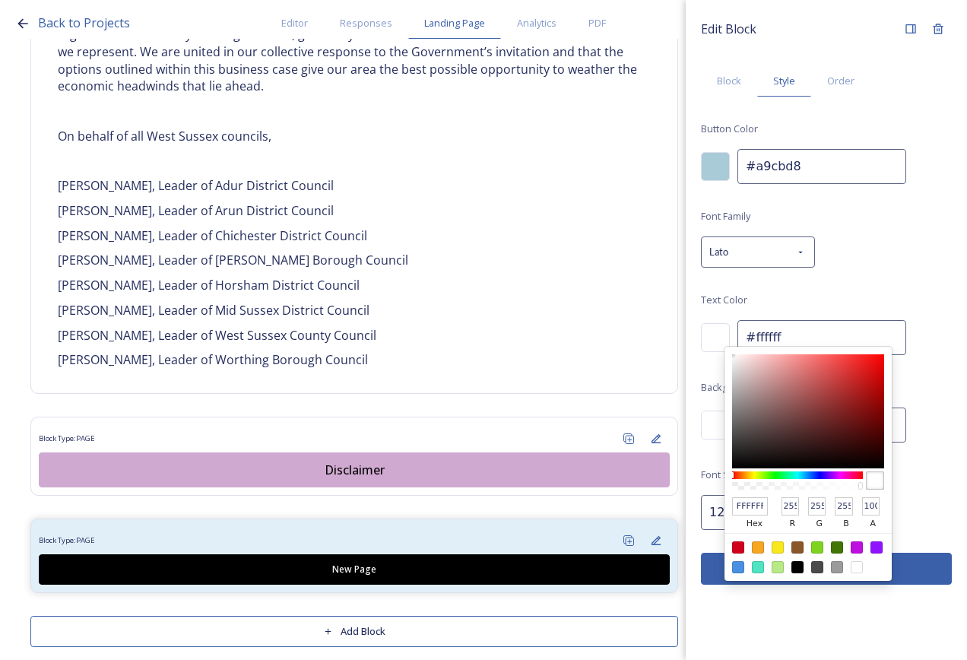
click at [793, 567] on div at bounding box center [798, 567] width 12 height 12
type input "#000000"
type input "000000"
type input "0"
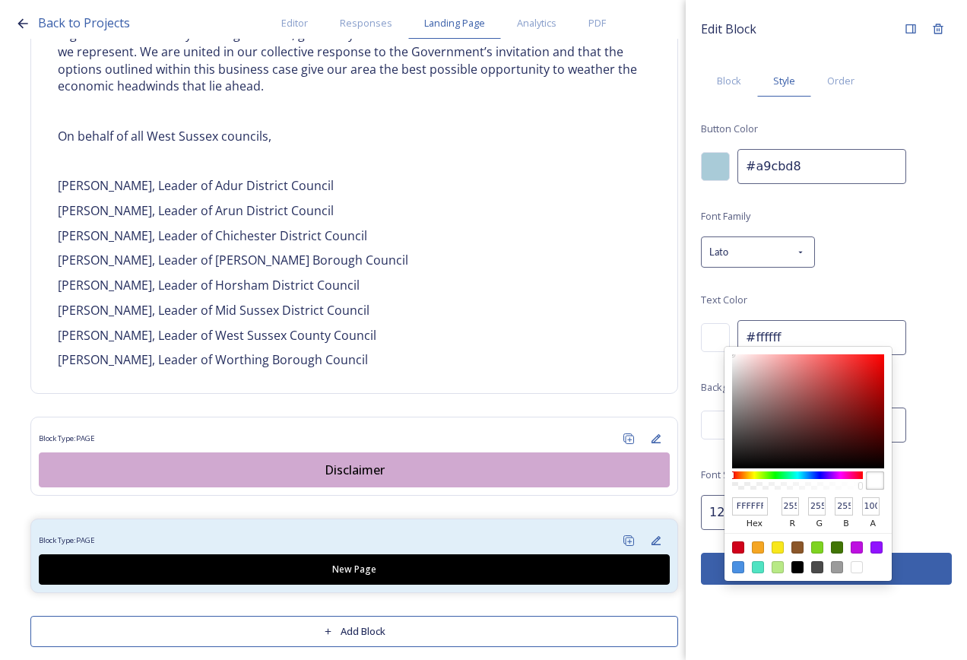
type input "0"
click at [896, 487] on div "Font Family Lato Text Color 000000 hex 0 r 0 g 0 b 100 a #000000 Background Col…" at bounding box center [826, 368] width 251 height 323
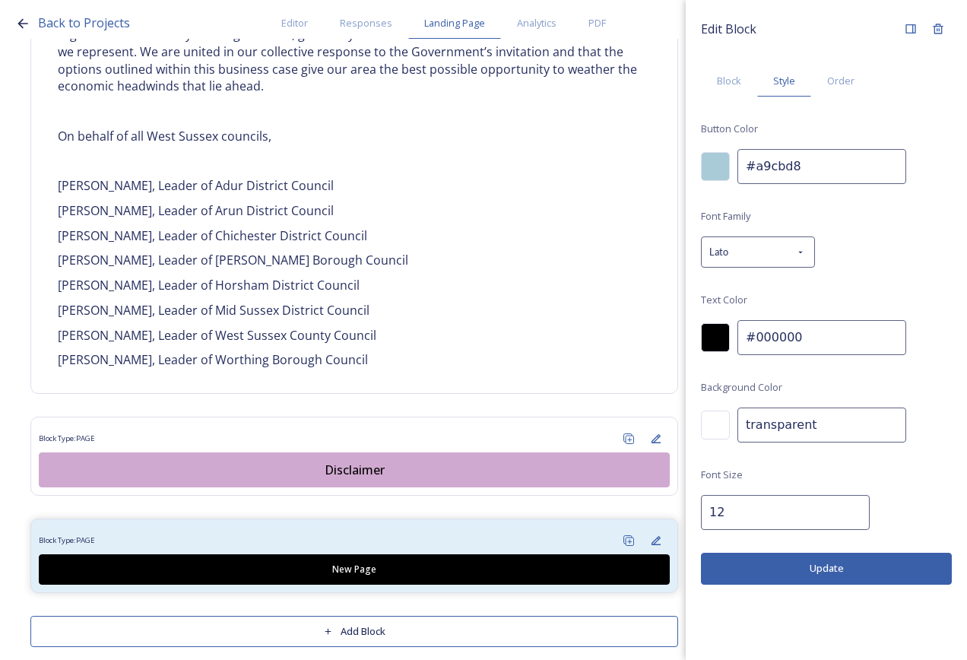
click at [792, 510] on input "12" at bounding box center [785, 512] width 169 height 35
click at [843, 503] on input "12" at bounding box center [785, 512] width 169 height 35
click at [843, 509] on input "13" at bounding box center [785, 512] width 169 height 35
click at [843, 509] on input "14" at bounding box center [785, 512] width 169 height 35
click at [843, 509] on input "15" at bounding box center [785, 512] width 169 height 35
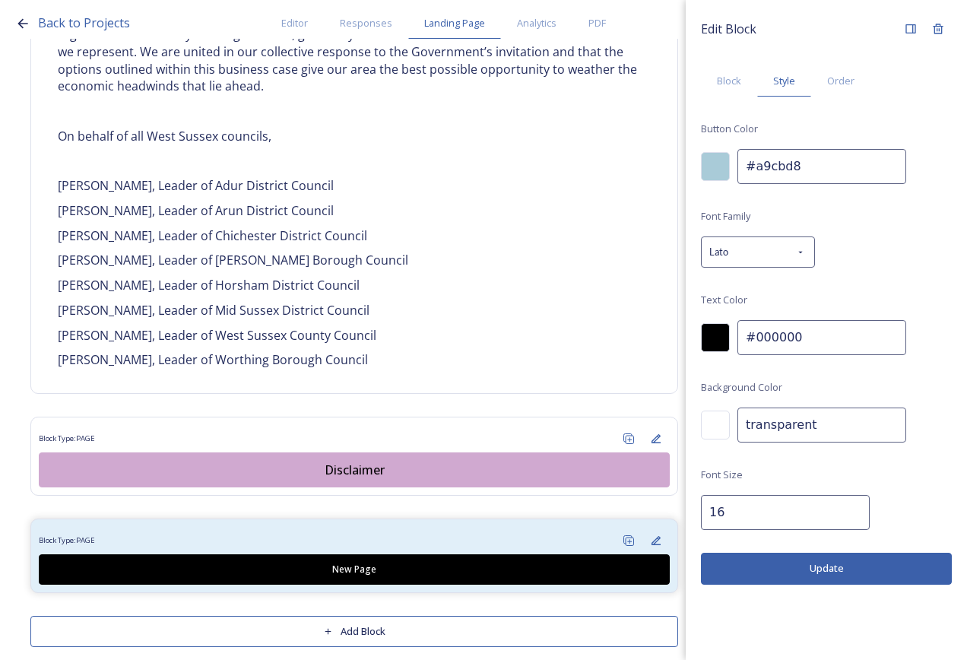
type input "16"
click at [842, 508] on input "16" at bounding box center [785, 512] width 169 height 35
click at [822, 566] on button "Update" at bounding box center [826, 568] width 251 height 31
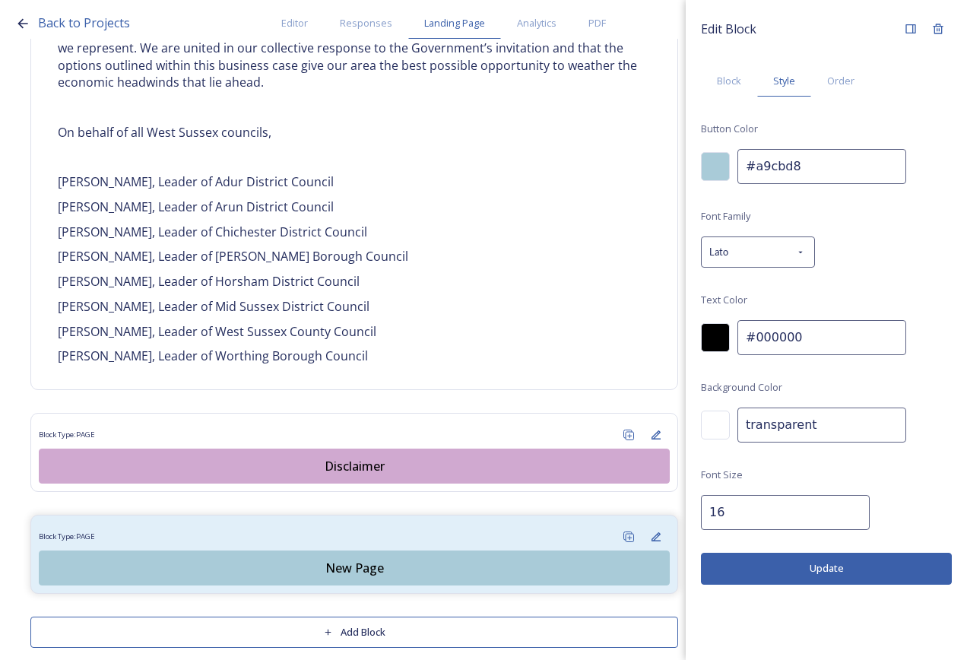
scroll to position [1106, 0]
click at [732, 82] on span "Block" at bounding box center [729, 81] width 24 height 14
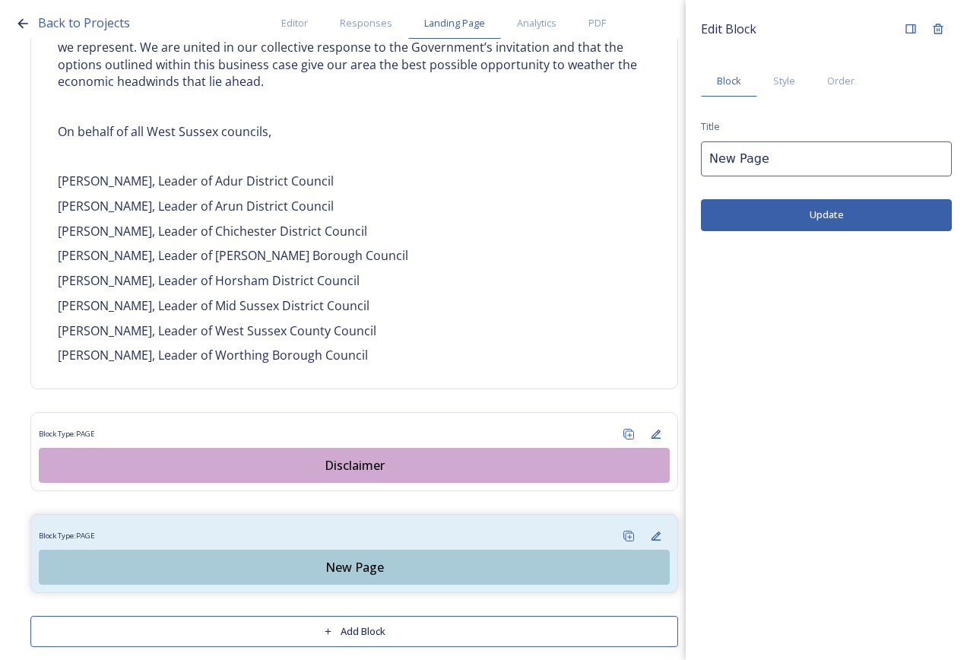
drag, startPoint x: 762, startPoint y: 163, endPoint x: 690, endPoint y: 160, distance: 72.3
click at [668, 169] on div "Back to Projects Editor Responses Landing Page Analytics PDF Share Add Response…" at bounding box center [483, 330] width 967 height 660
type input "Executive summary"
click at [830, 216] on button "Update" at bounding box center [826, 214] width 251 height 31
click at [774, 218] on button "Update" at bounding box center [826, 214] width 251 height 31
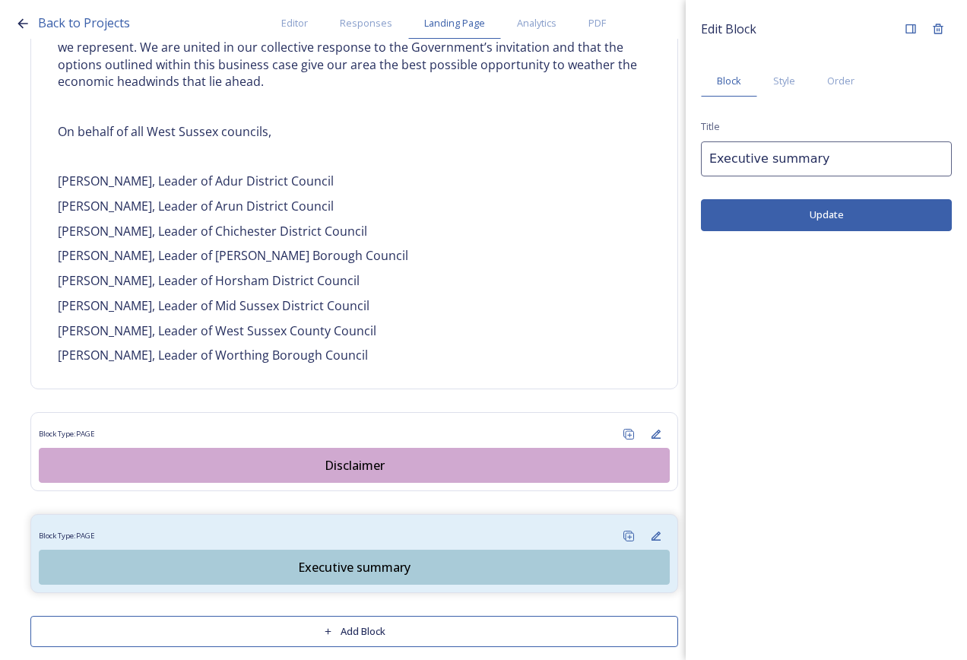
click at [387, 625] on button "Add Block" at bounding box center [354, 631] width 648 height 31
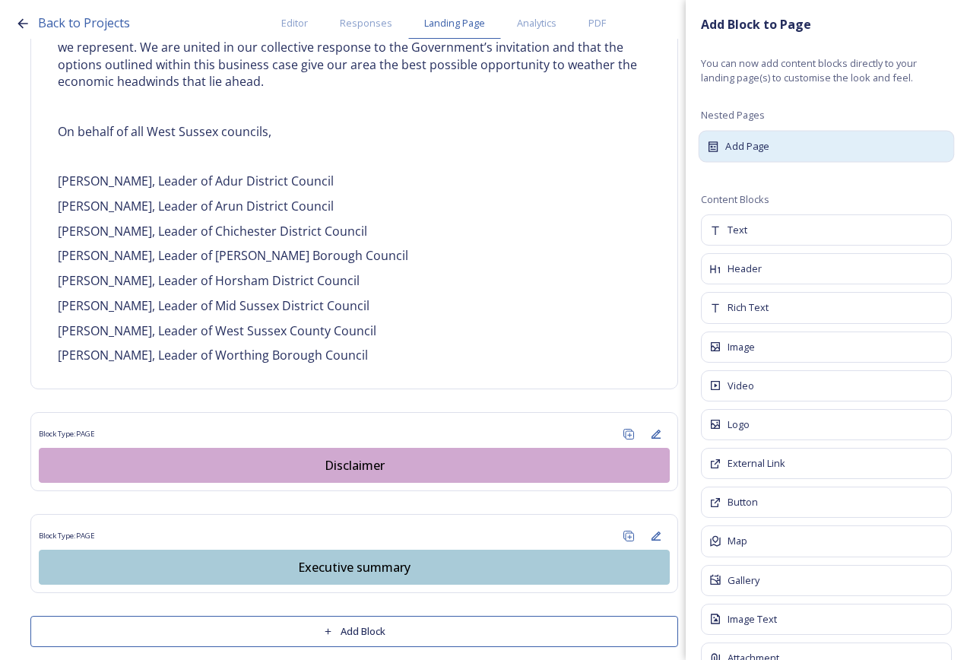
click at [770, 139] on div "Add Page" at bounding box center [827, 146] width 256 height 32
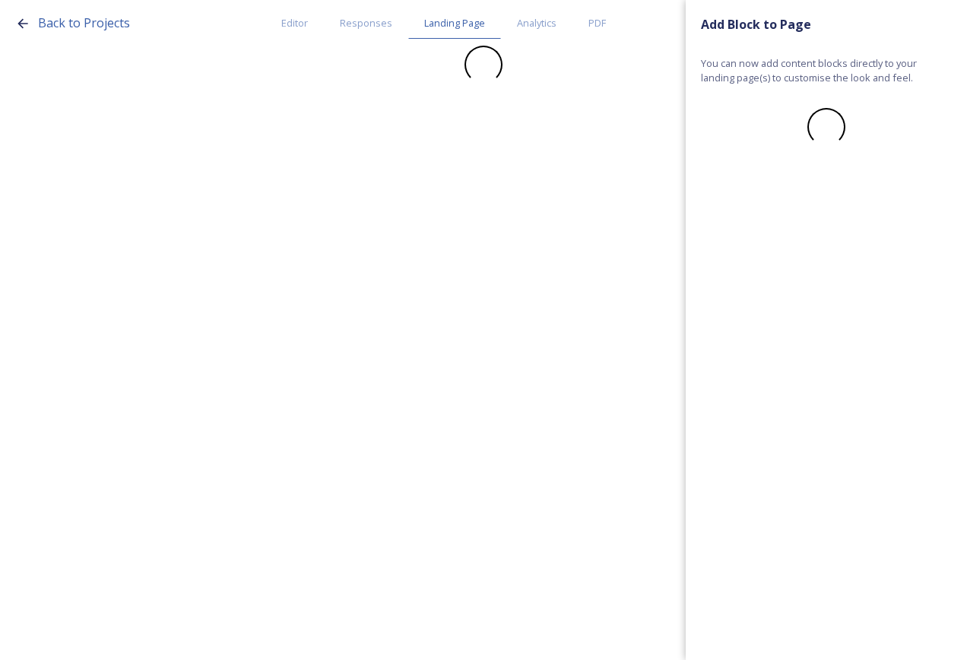
scroll to position [0, 0]
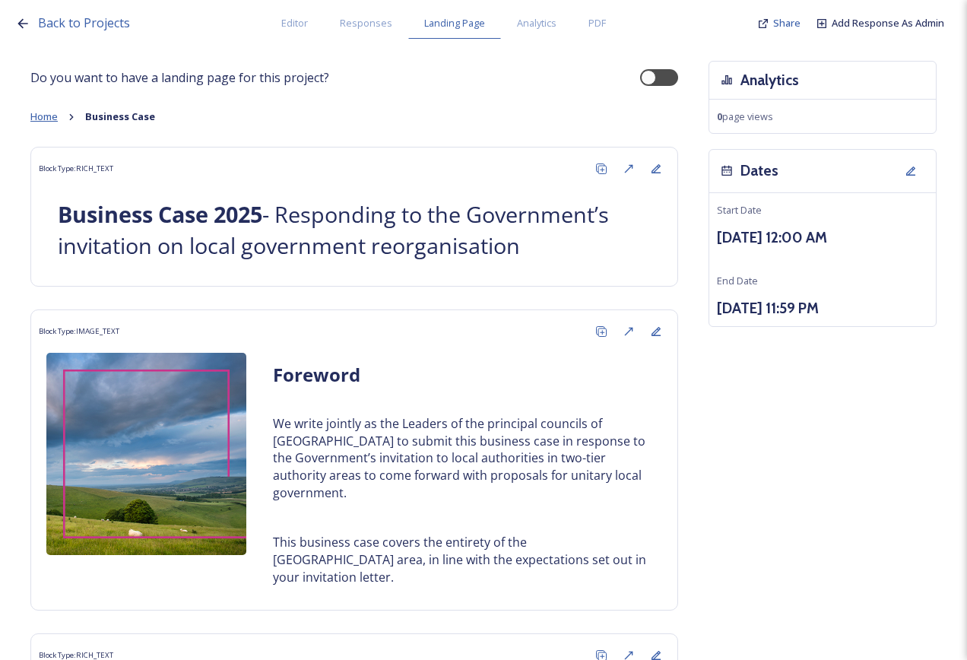
click at [56, 116] on span "Home" at bounding box center [43, 117] width 27 height 14
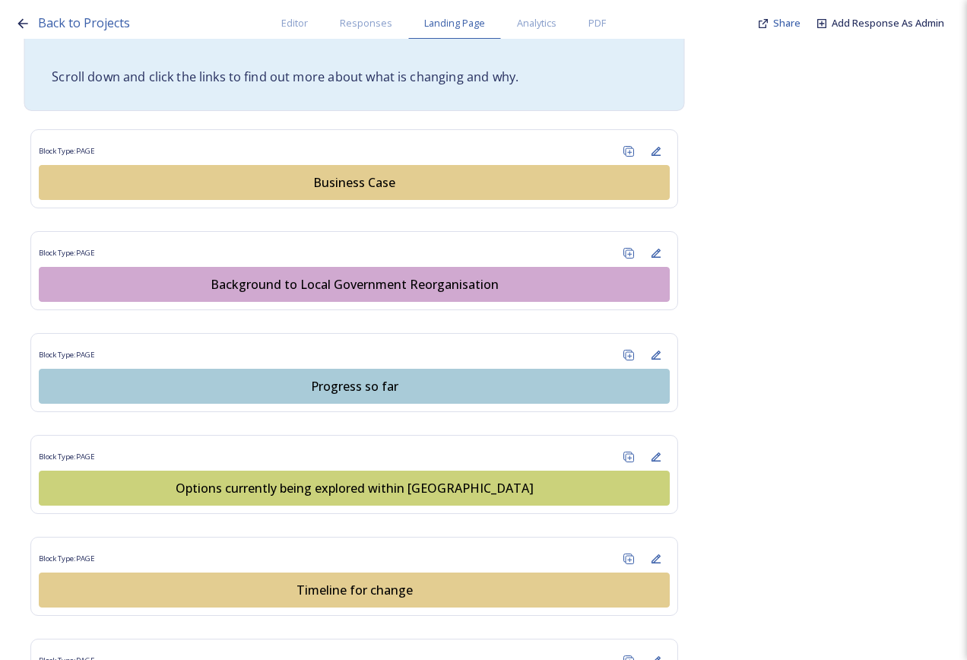
scroll to position [913, 0]
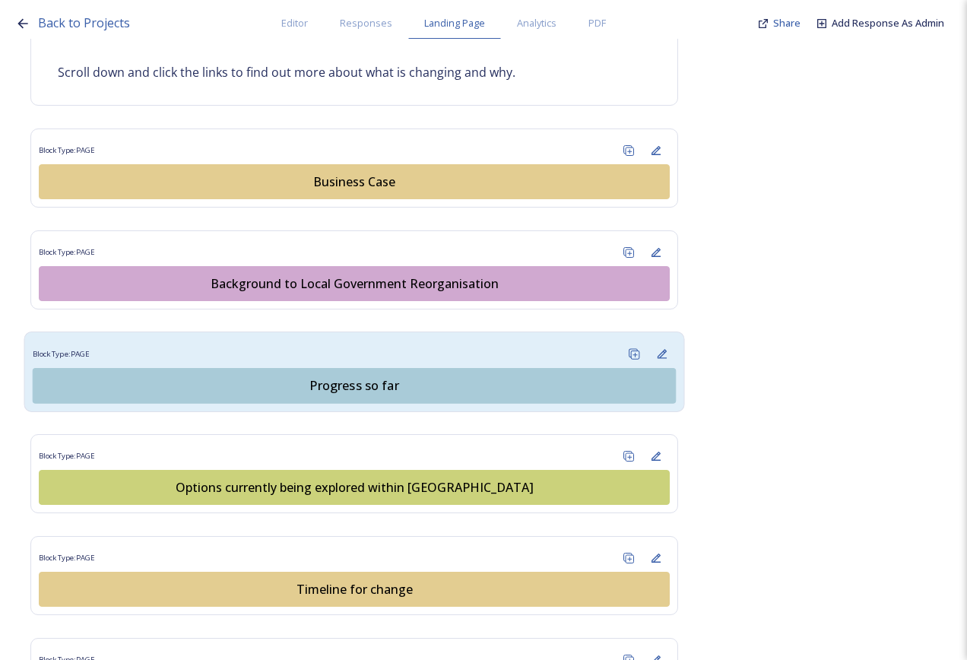
click at [369, 356] on div "Block Type: PAGE" at bounding box center [355, 354] width 644 height 28
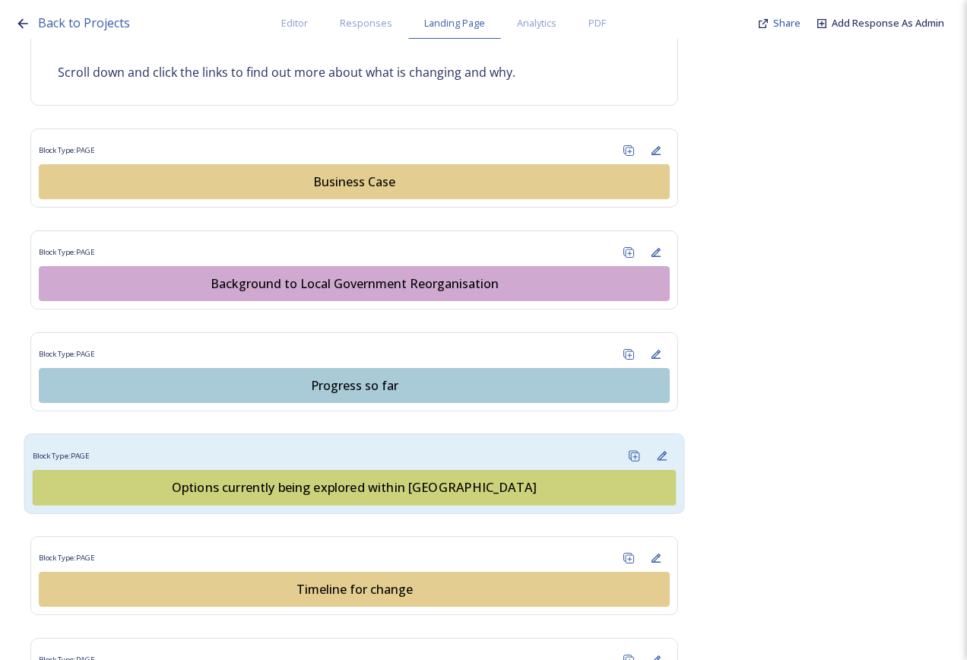
click at [443, 459] on div "Block Type: PAGE" at bounding box center [355, 456] width 644 height 28
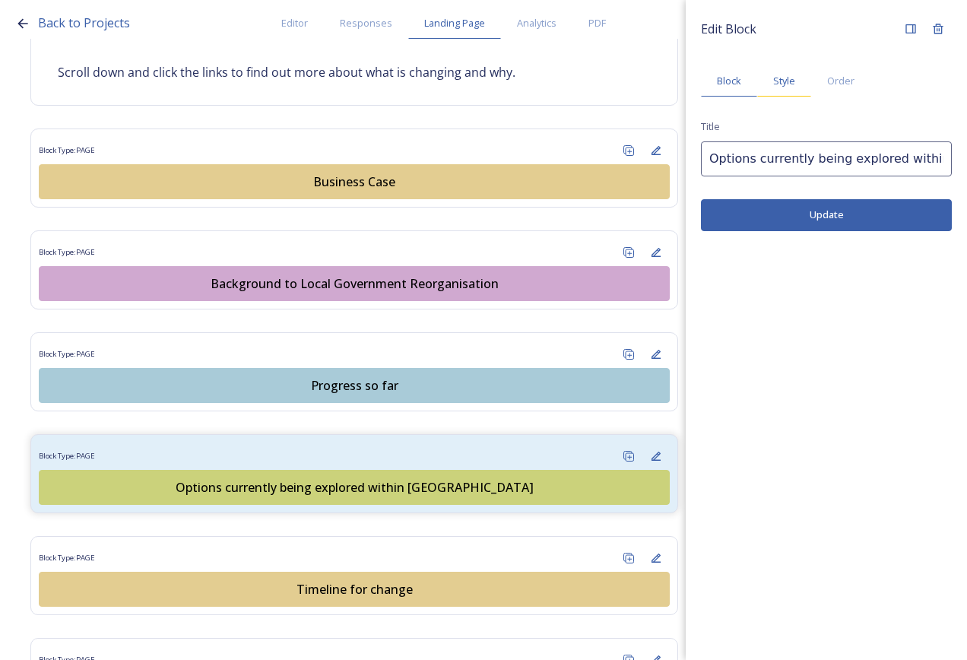
click at [796, 84] on div "Style" at bounding box center [785, 80] width 54 height 31
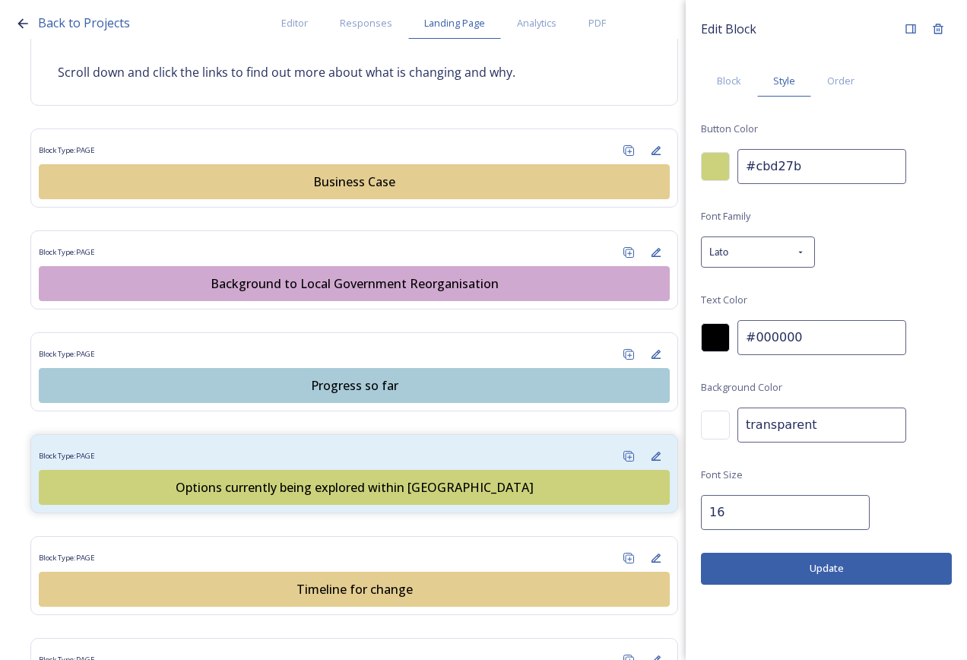
drag, startPoint x: 826, startPoint y: 180, endPoint x: 731, endPoint y: 175, distance: 95.2
click at [723, 176] on div "#cbd27b" at bounding box center [826, 166] width 251 height 35
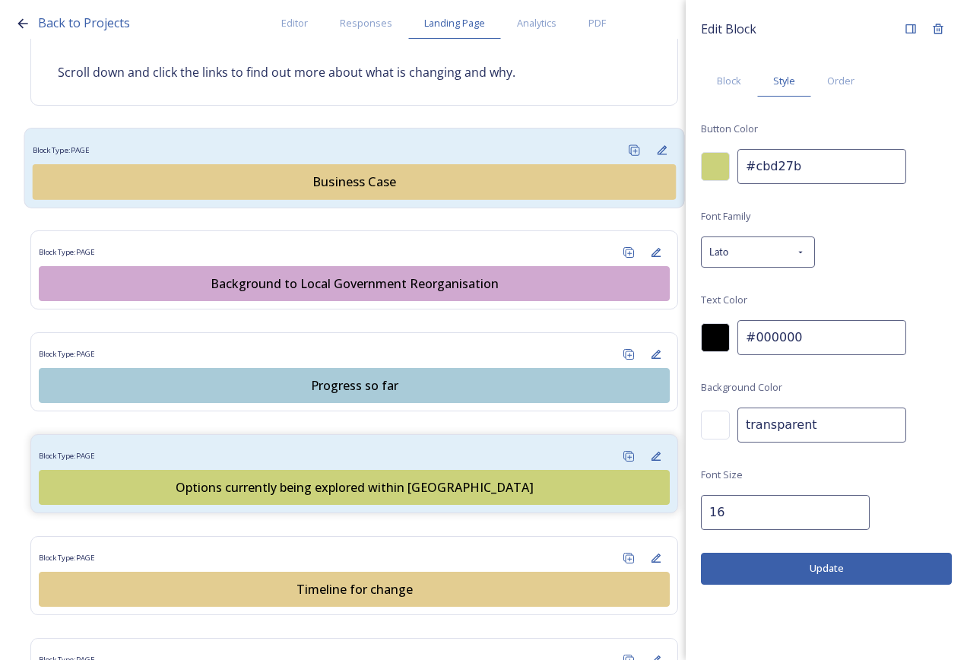
click at [237, 187] on div "Business Case" at bounding box center [354, 182] width 627 height 18
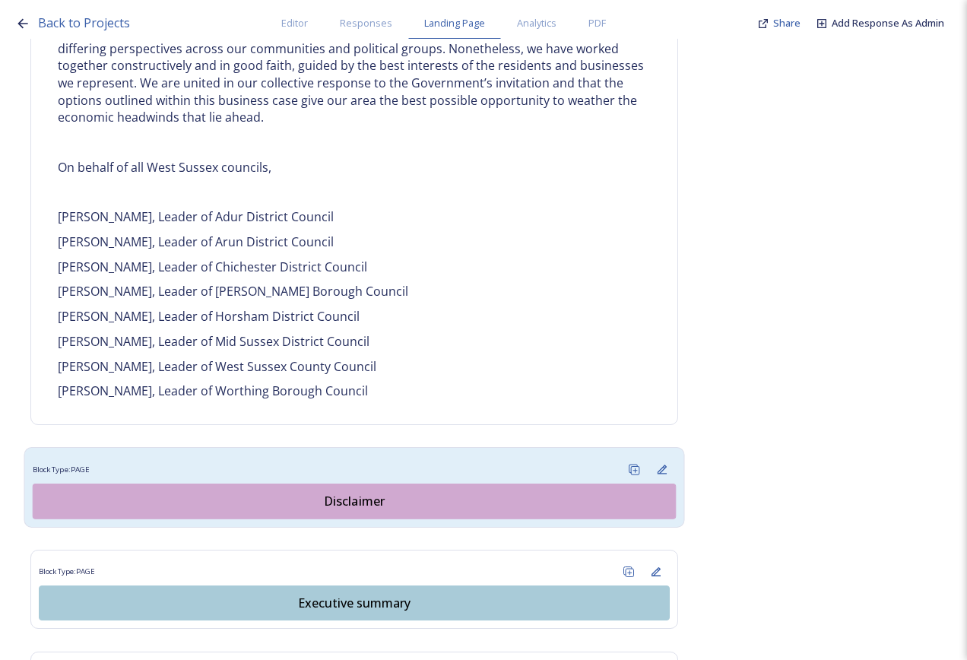
scroll to position [1203, 0]
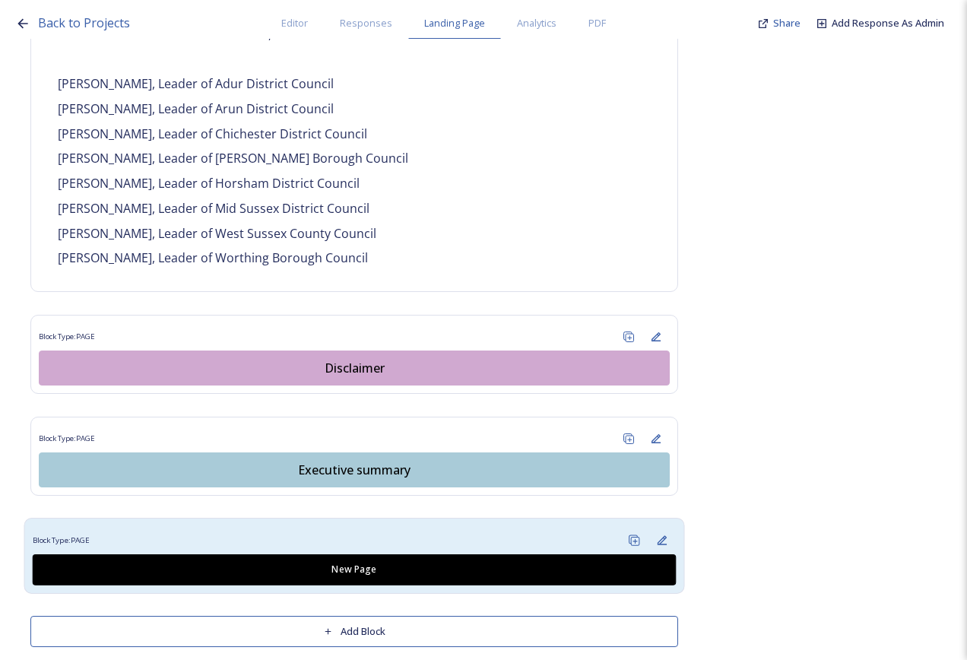
click at [419, 526] on div "Block Type: PAGE" at bounding box center [355, 540] width 644 height 28
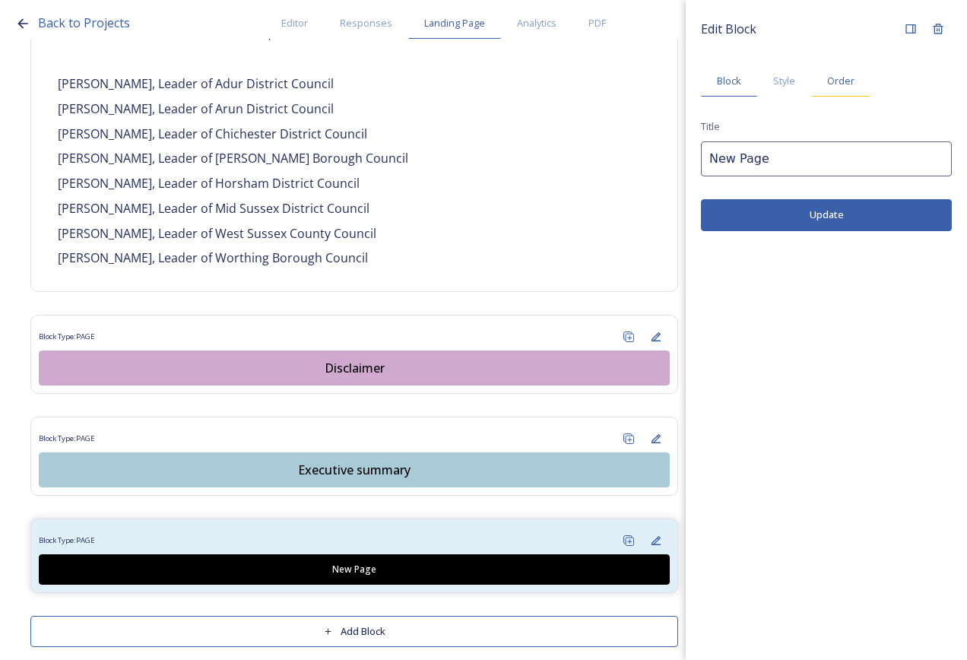
click at [848, 83] on span "Order" at bounding box center [841, 81] width 27 height 14
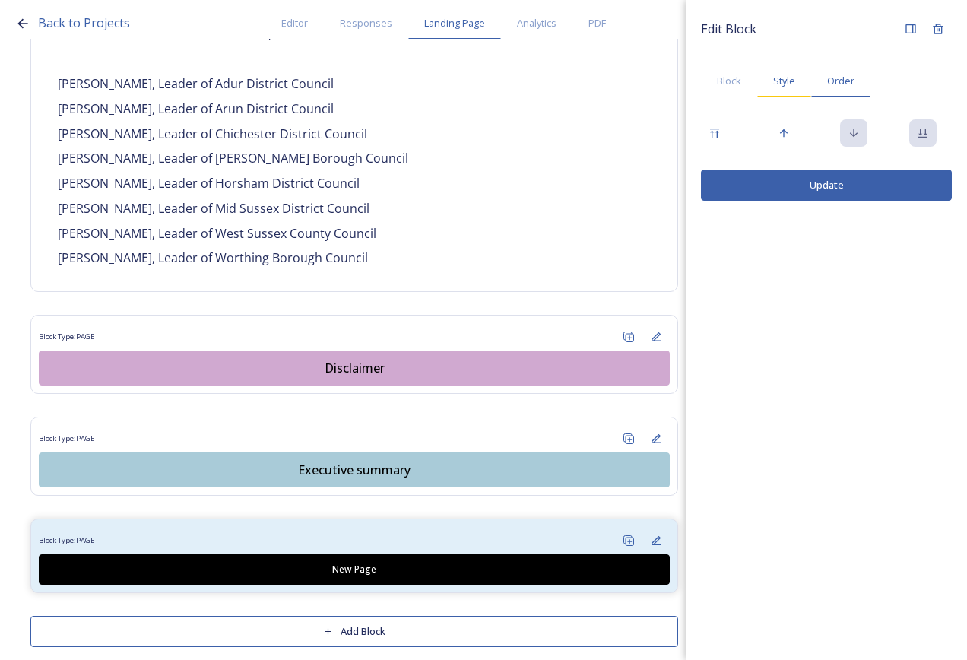
click at [783, 85] on span "Style" at bounding box center [785, 81] width 22 height 14
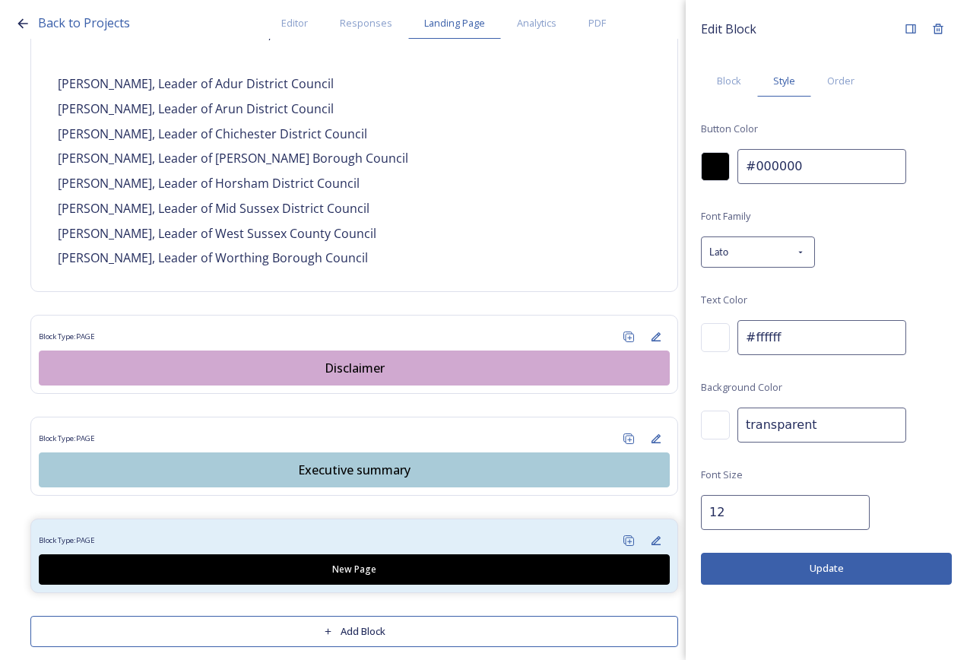
drag, startPoint x: 813, startPoint y: 166, endPoint x: 691, endPoint y: 146, distance: 123.3
click at [653, 167] on div "Back to Projects Editor Responses Landing Page Analytics PDF Share Add Response…" at bounding box center [483, 330] width 967 height 660
paste input "cbd27b"
type input "#cbd27b"
click at [716, 344] on div at bounding box center [715, 337] width 29 height 29
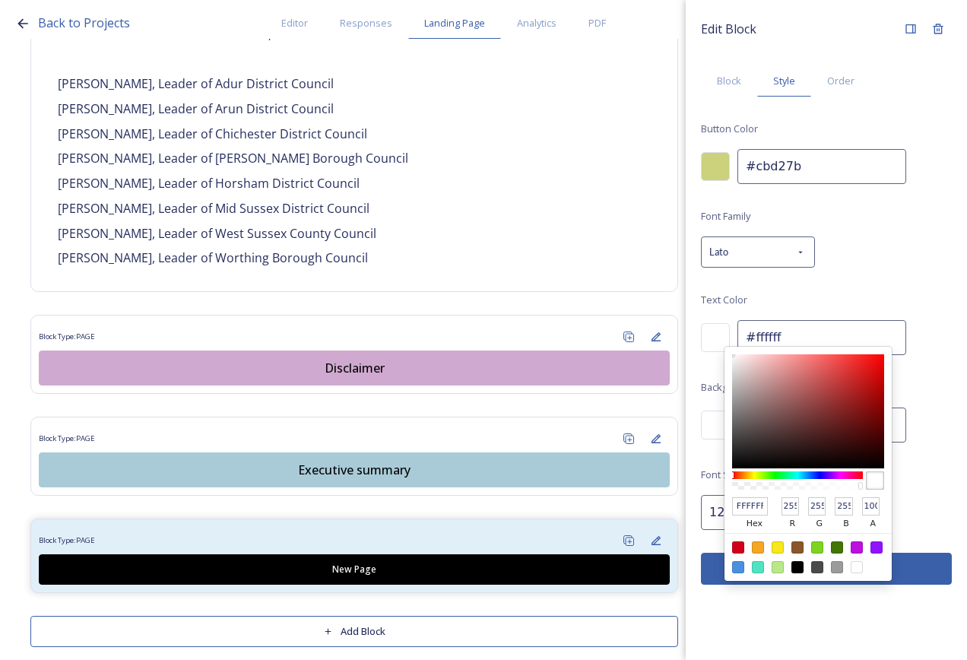
click at [799, 567] on div at bounding box center [798, 567] width 12 height 12
type input "#000000"
type input "000000"
type input "0"
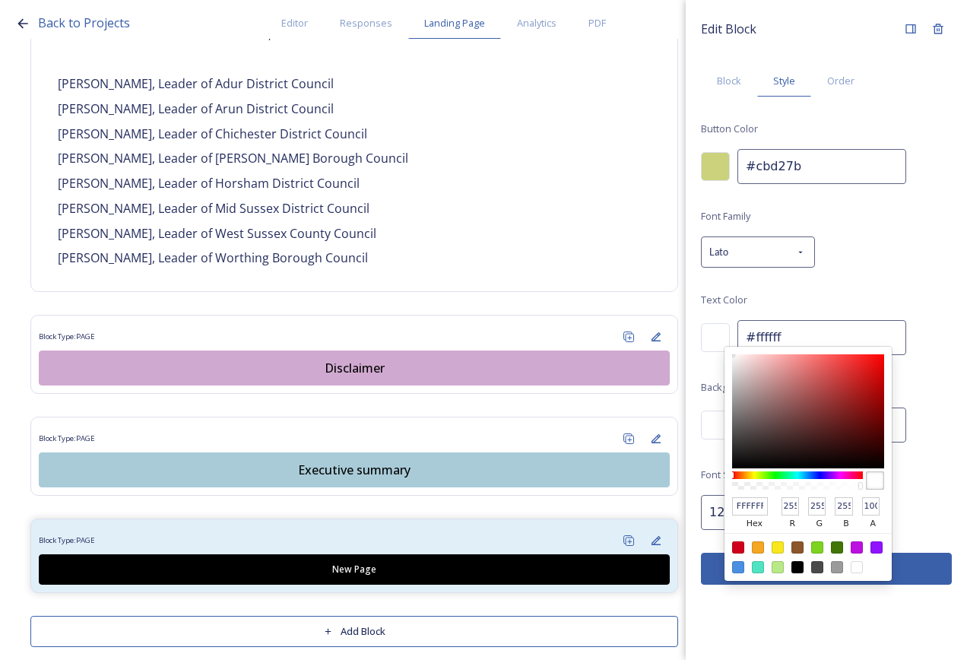
type input "0"
click at [924, 512] on div "Font Family Lato Text Color 000000 hex 0 r 0 g 0 b 100 a #000000 Background Col…" at bounding box center [826, 368] width 251 height 323
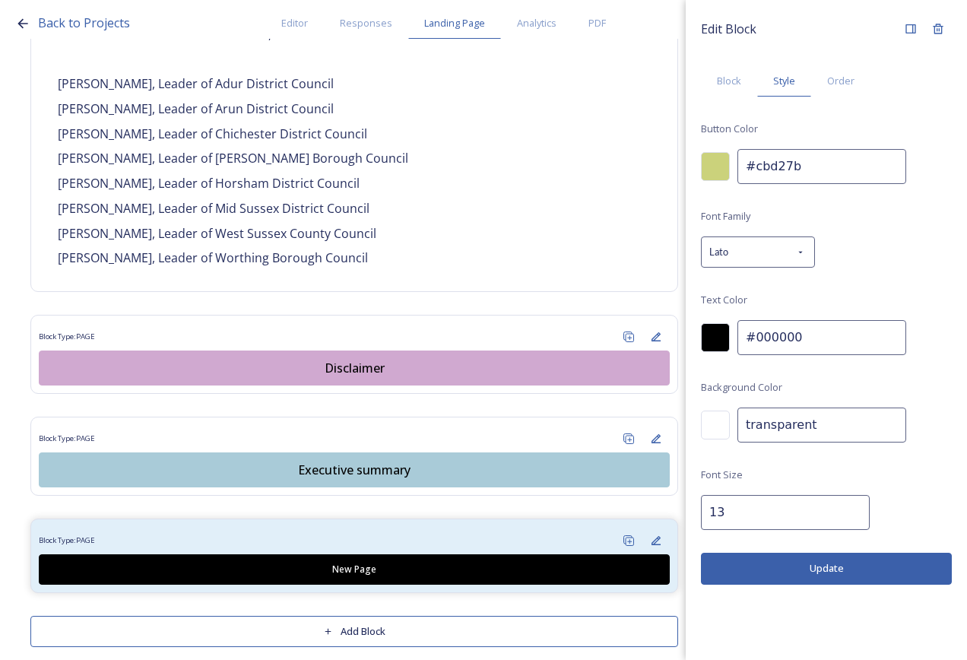
click at [842, 507] on input "13" at bounding box center [785, 512] width 169 height 35
click at [842, 507] on input "14" at bounding box center [785, 512] width 169 height 35
click at [842, 507] on input "15" at bounding box center [785, 512] width 169 height 35
type input "16"
click at [843, 509] on input "16" at bounding box center [785, 512] width 169 height 35
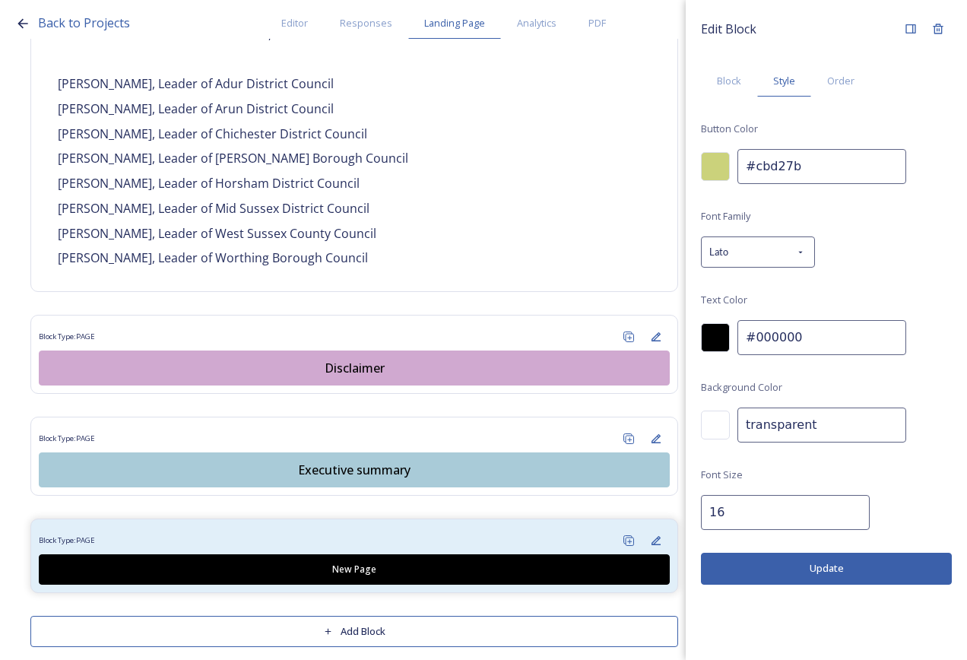
click at [827, 567] on button "Update" at bounding box center [826, 568] width 251 height 31
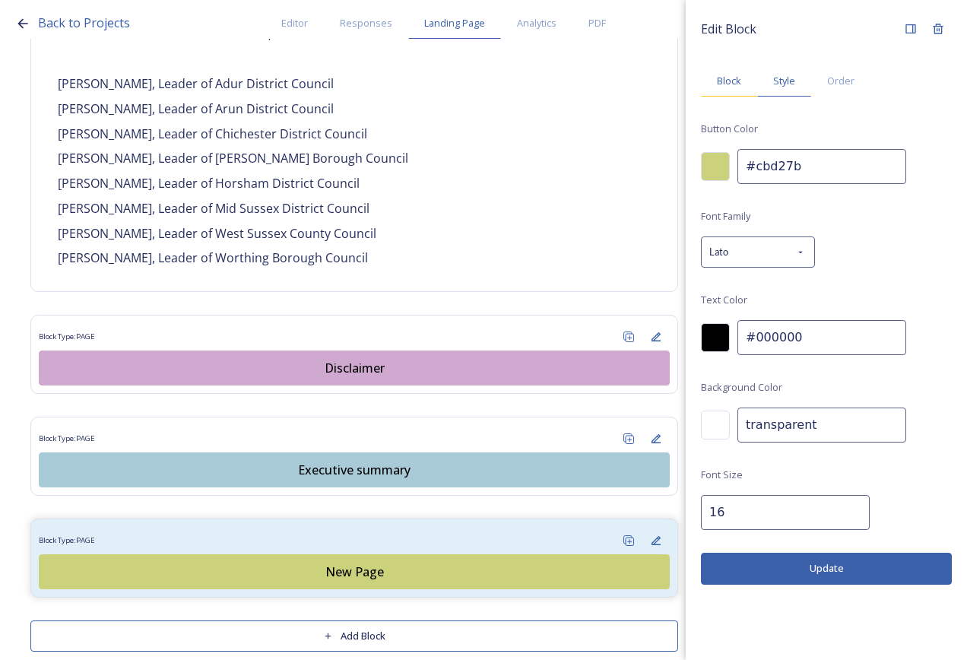
click at [715, 83] on div "Block" at bounding box center [729, 80] width 56 height 31
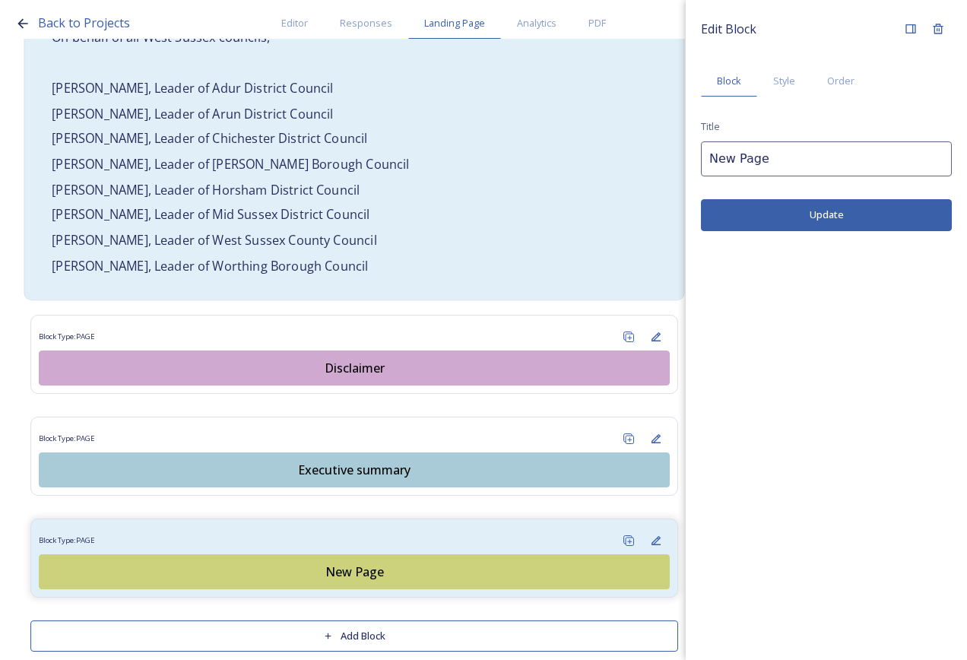
drag, startPoint x: 780, startPoint y: 167, endPoint x: 658, endPoint y: 150, distance: 123.6
click at [620, 161] on div "Back to Projects Editor Responses Landing Page Analytics PDF Share Add Response…" at bounding box center [483, 330] width 967 height 660
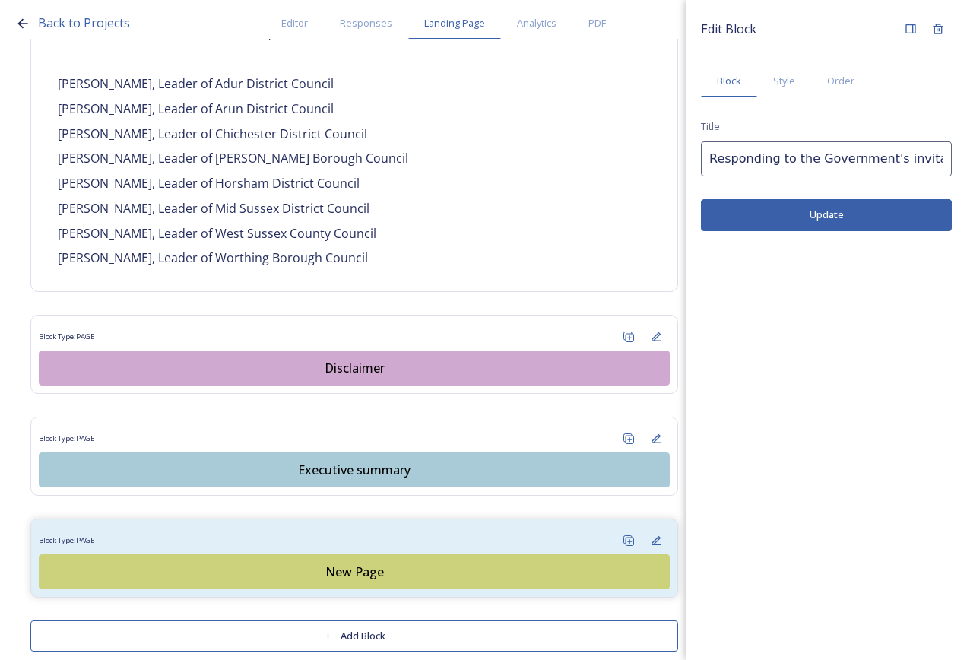
type input "Responding to the Government's invitation"
click at [839, 213] on button "Update" at bounding box center [826, 214] width 251 height 31
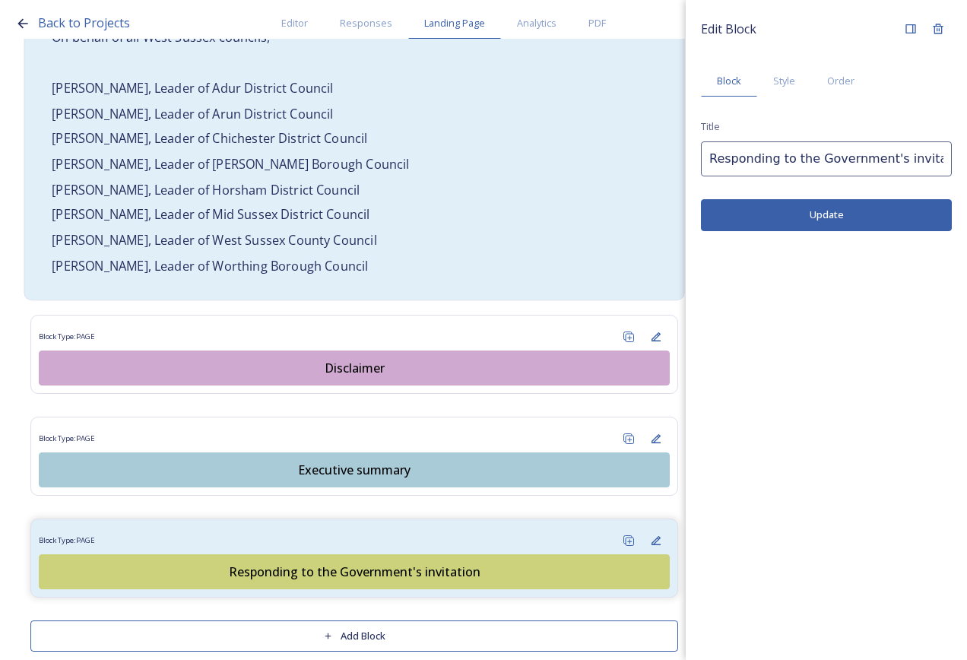
scroll to position [1208, 0]
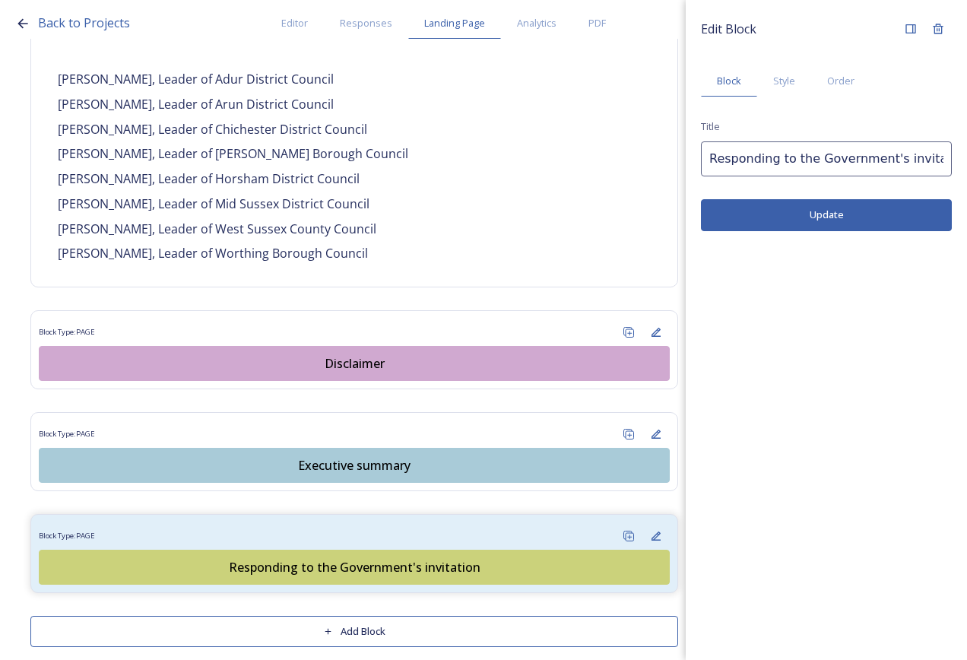
click at [361, 616] on button "Add Block" at bounding box center [354, 631] width 648 height 31
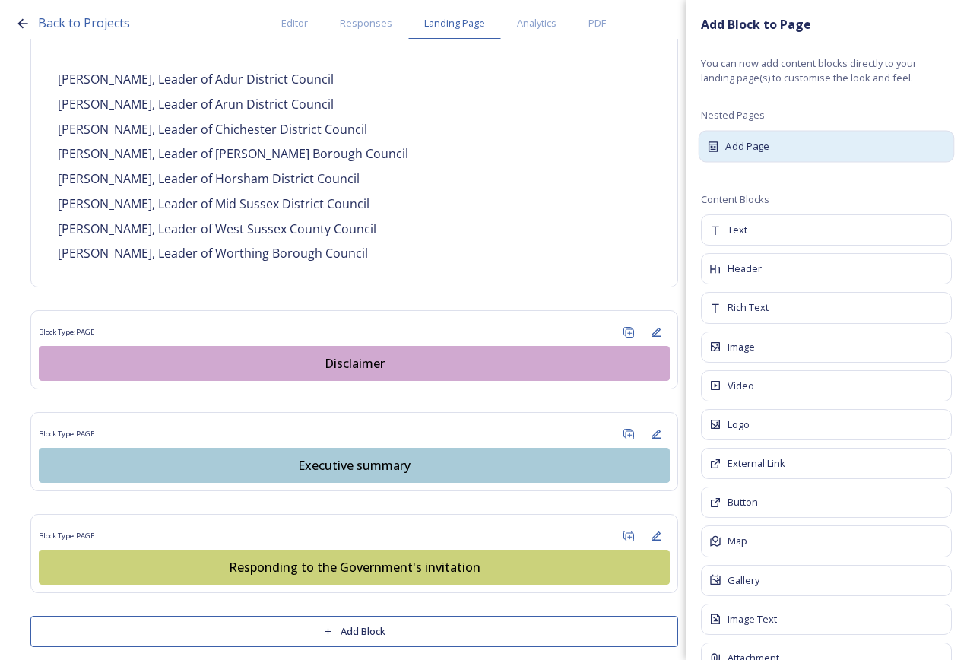
click at [739, 146] on span "Add Page" at bounding box center [748, 145] width 44 height 15
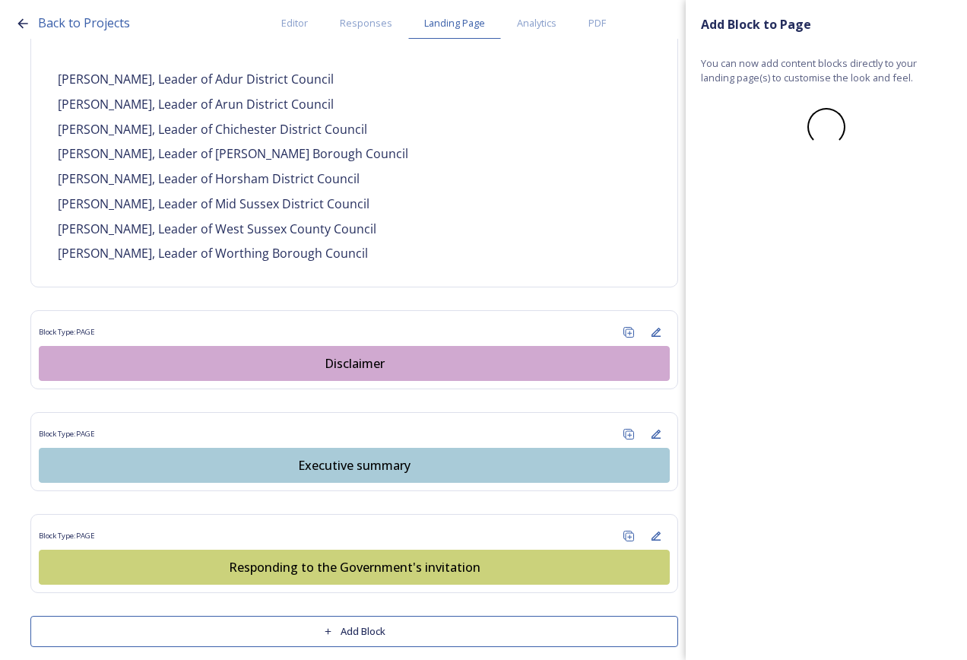
scroll to position [0, 0]
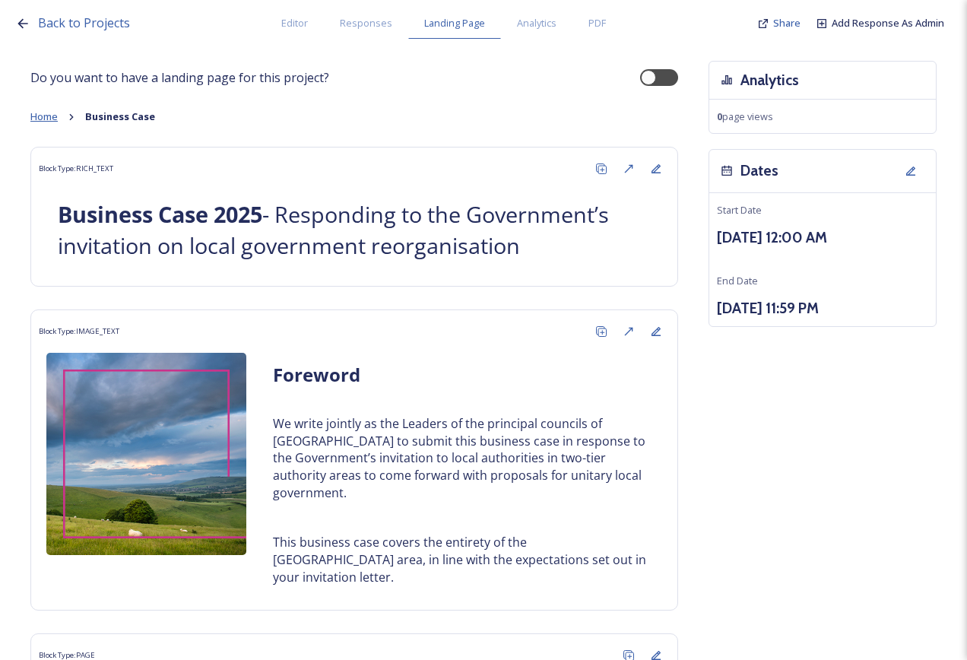
click at [49, 113] on span "Home" at bounding box center [43, 117] width 27 height 14
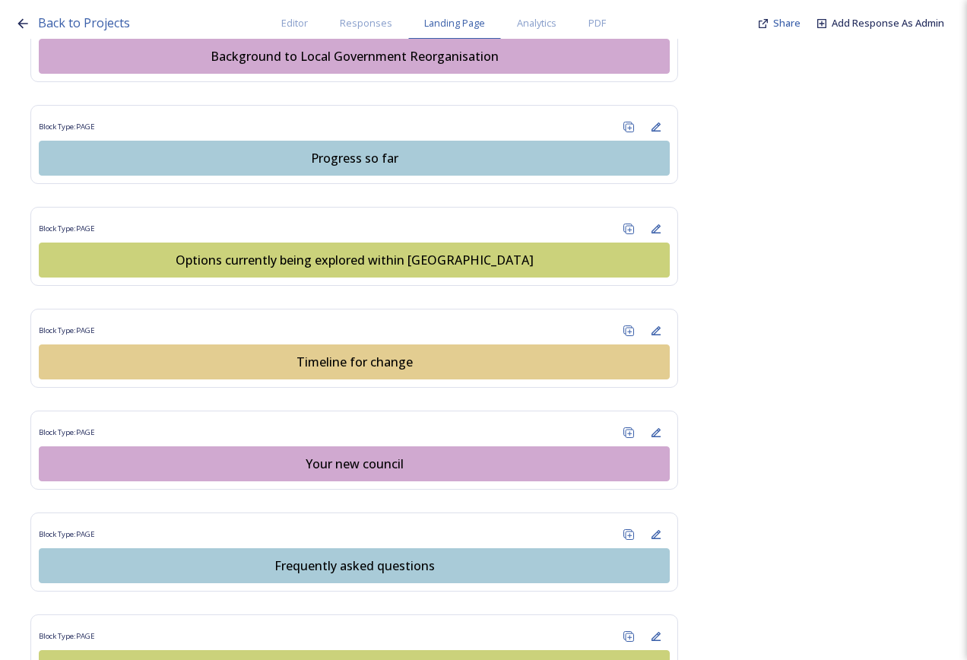
scroll to position [1141, 0]
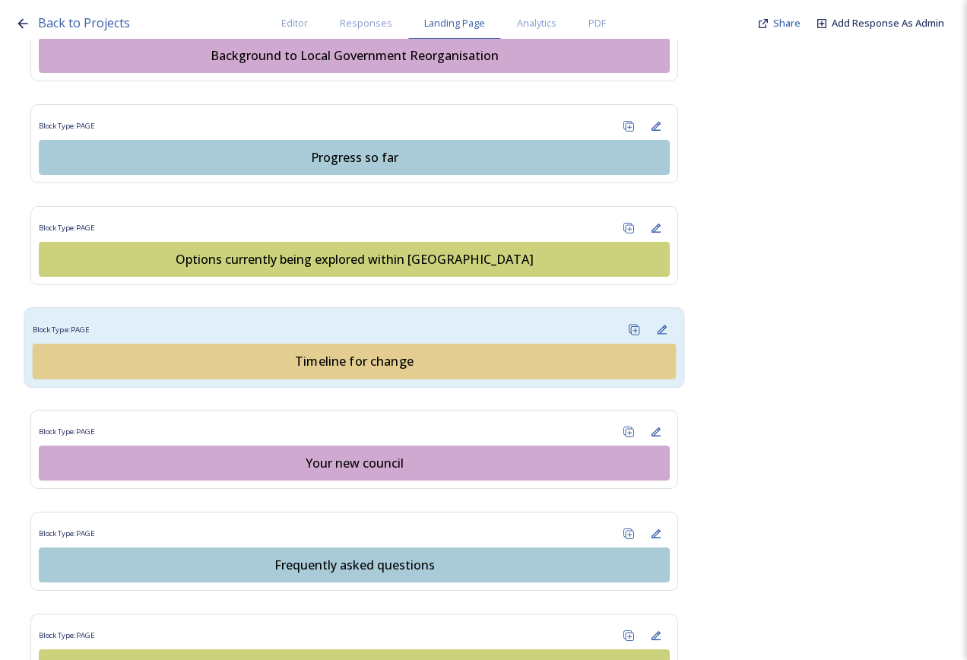
click at [402, 319] on div "Block Type: PAGE" at bounding box center [355, 330] width 644 height 28
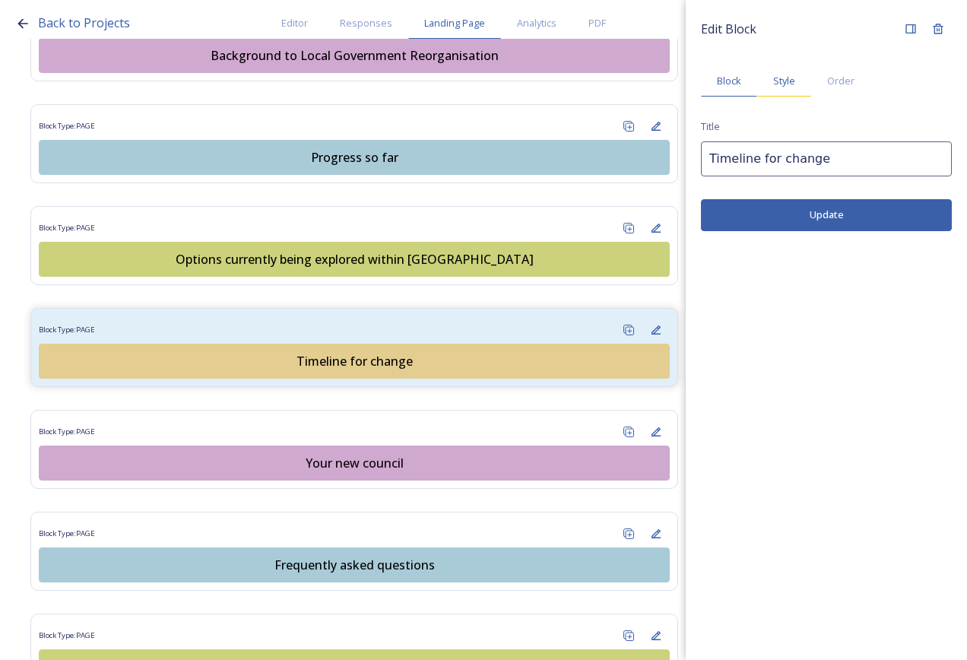
click at [782, 84] on span "Style" at bounding box center [785, 81] width 22 height 14
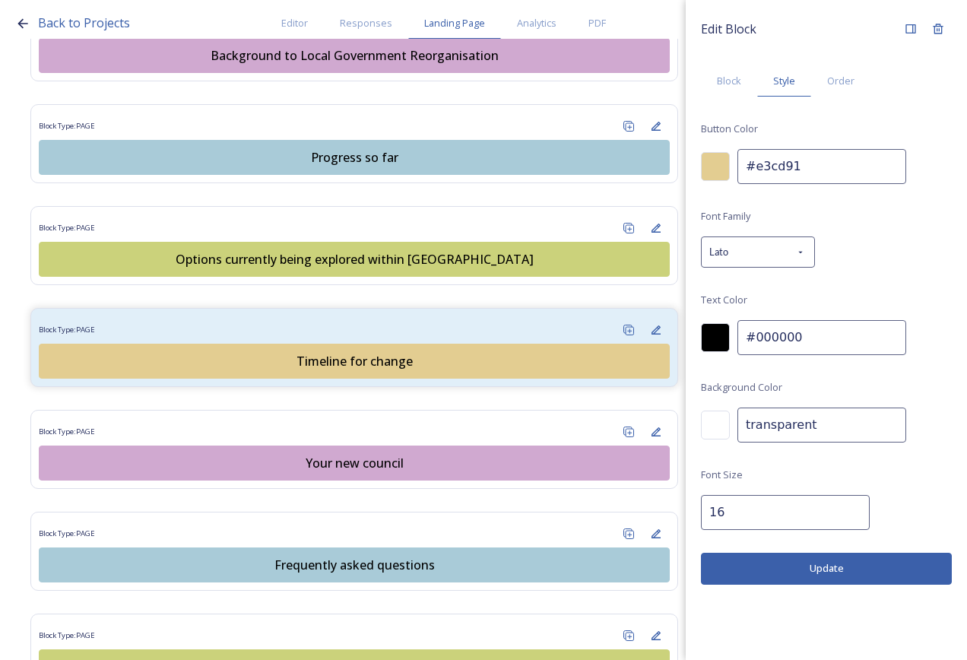
drag, startPoint x: 813, startPoint y: 167, endPoint x: 711, endPoint y: 169, distance: 101.9
click at [711, 169] on div "#e3cd91" at bounding box center [826, 166] width 251 height 35
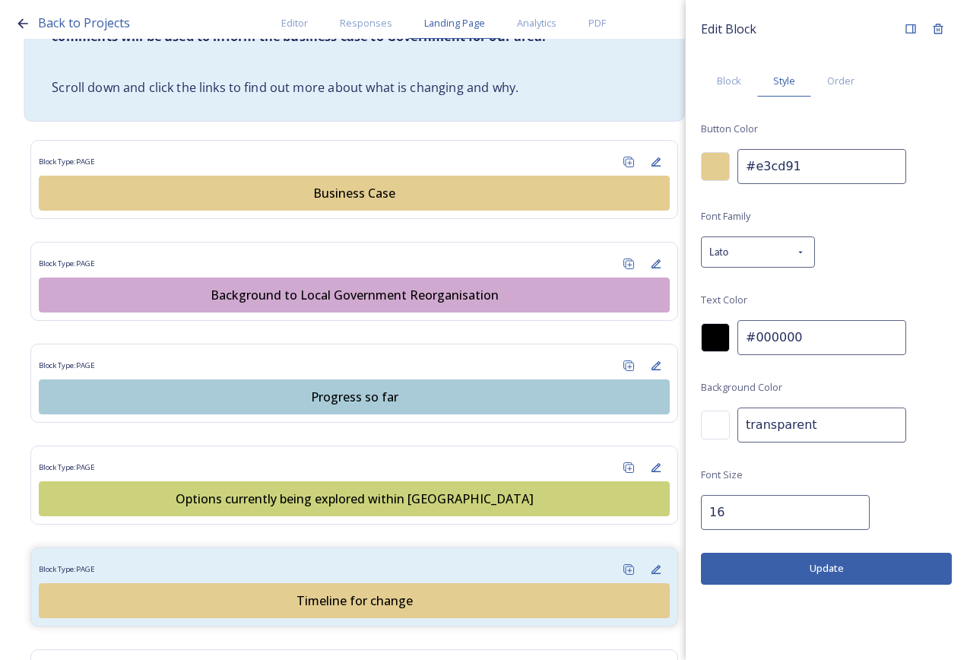
scroll to position [761, 0]
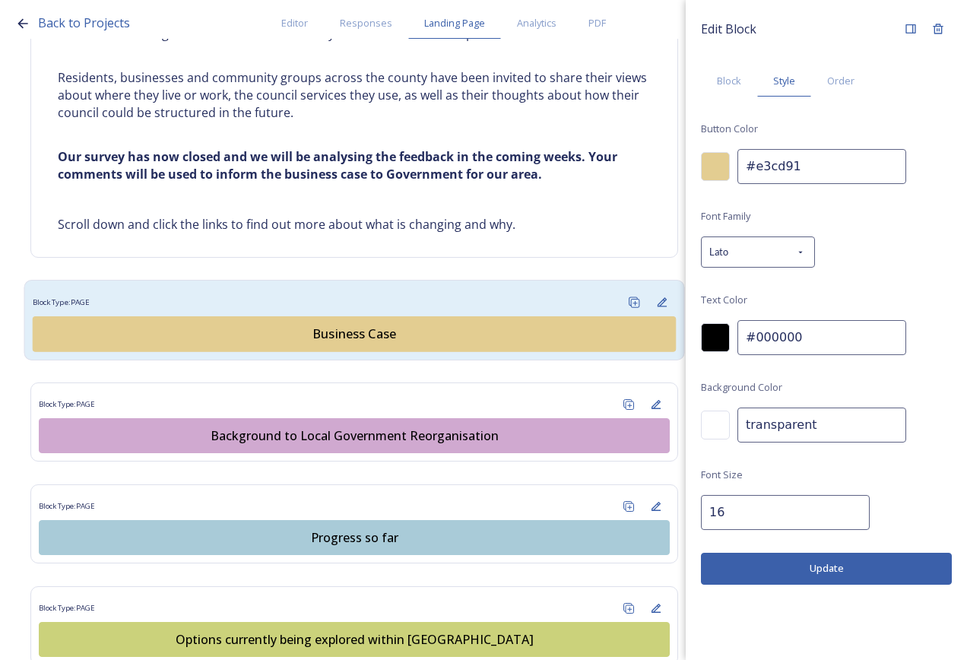
click at [348, 337] on div "Business Case" at bounding box center [354, 334] width 627 height 18
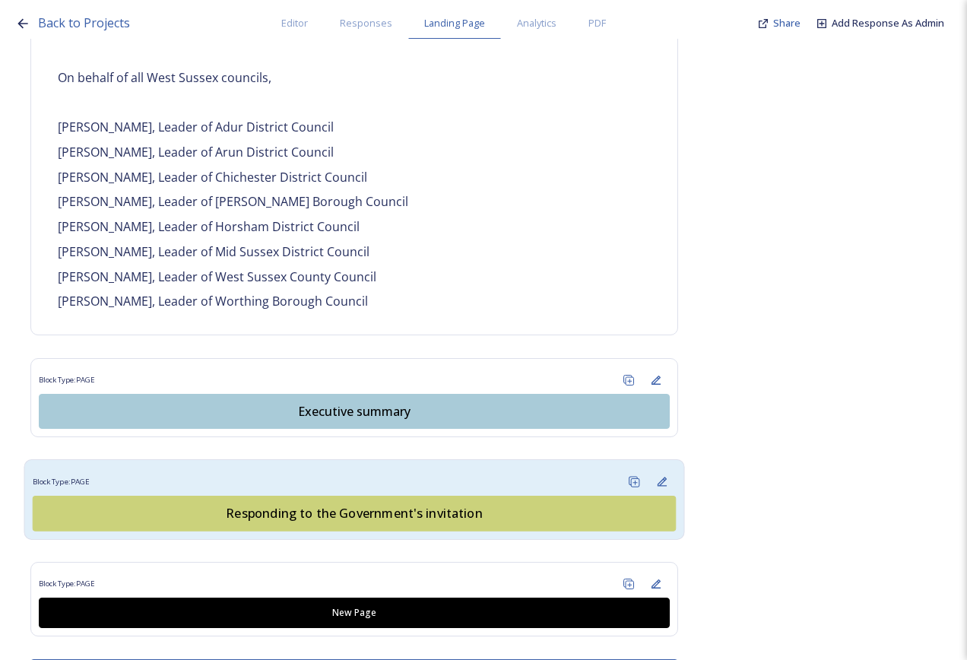
scroll to position [1305, 0]
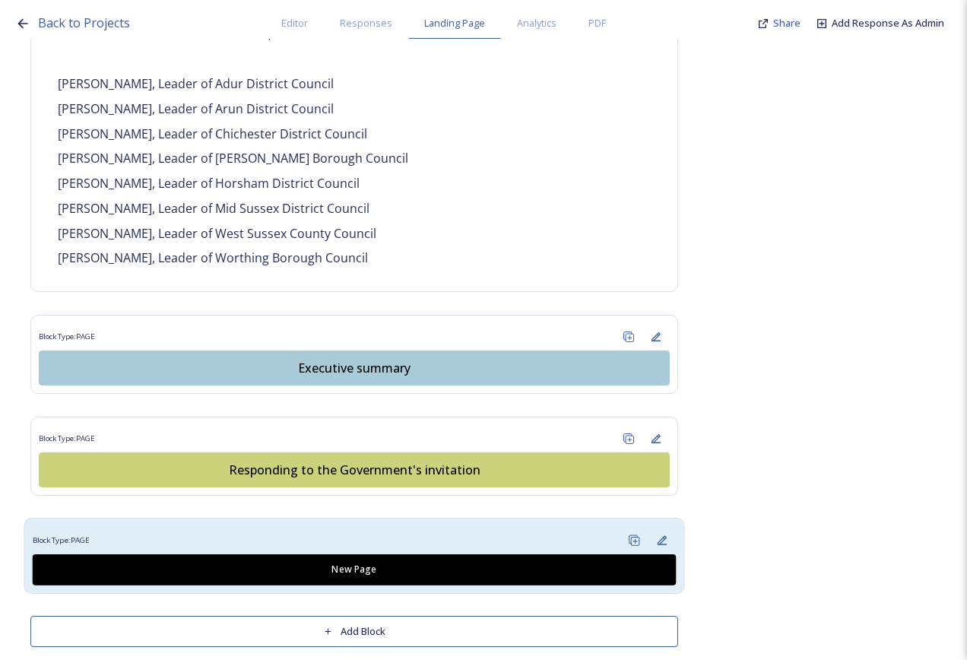
click at [404, 526] on div "Block Type: PAGE" at bounding box center [355, 540] width 644 height 28
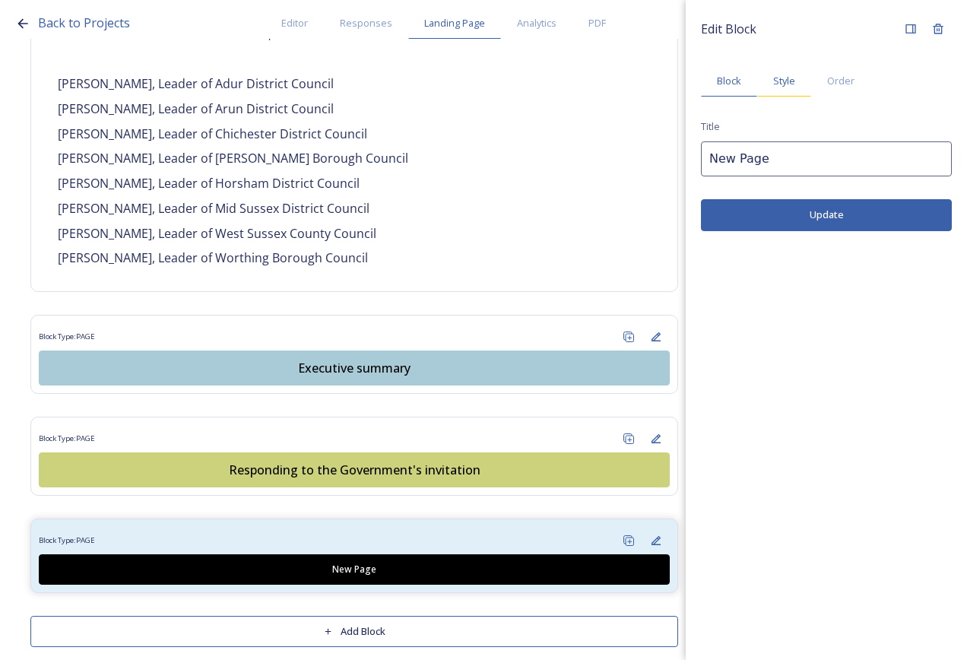
click at [787, 79] on span "Style" at bounding box center [785, 81] width 22 height 14
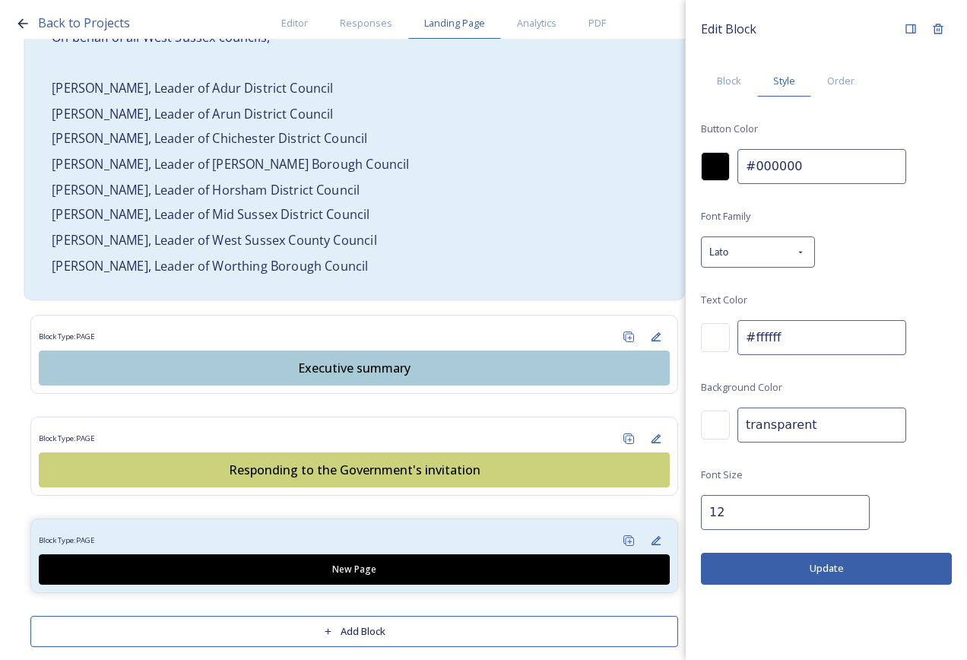
drag, startPoint x: 815, startPoint y: 159, endPoint x: 668, endPoint y: 93, distance: 161.0
click at [628, 172] on div "Back to Projects Editor Responses Landing Page Analytics PDF Share Add Response…" at bounding box center [483, 330] width 967 height 660
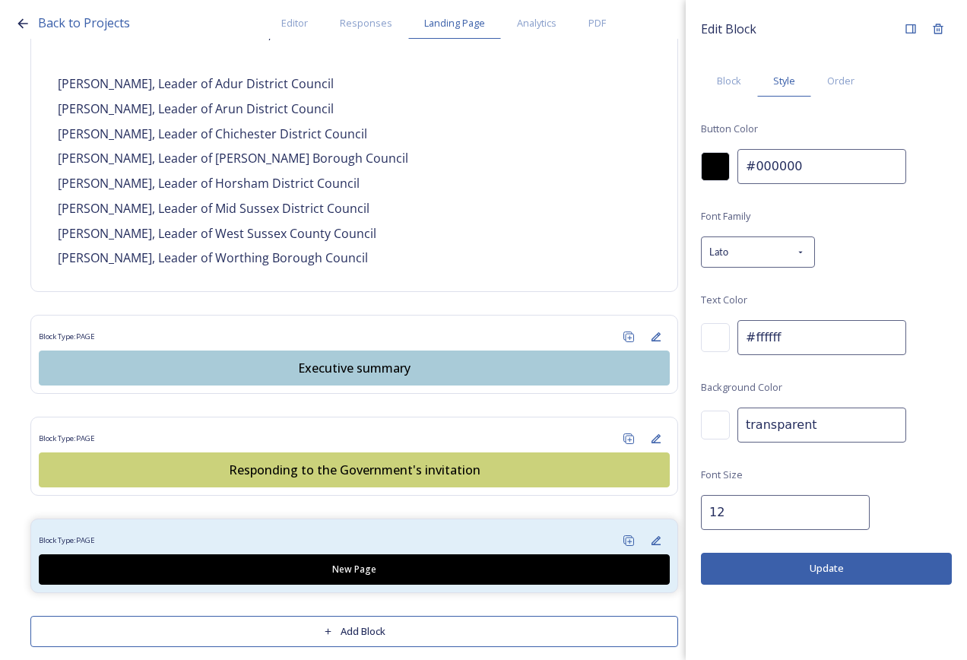
paste input "e3cd91"
type input "#e3cd91"
click at [721, 336] on div at bounding box center [715, 337] width 29 height 29
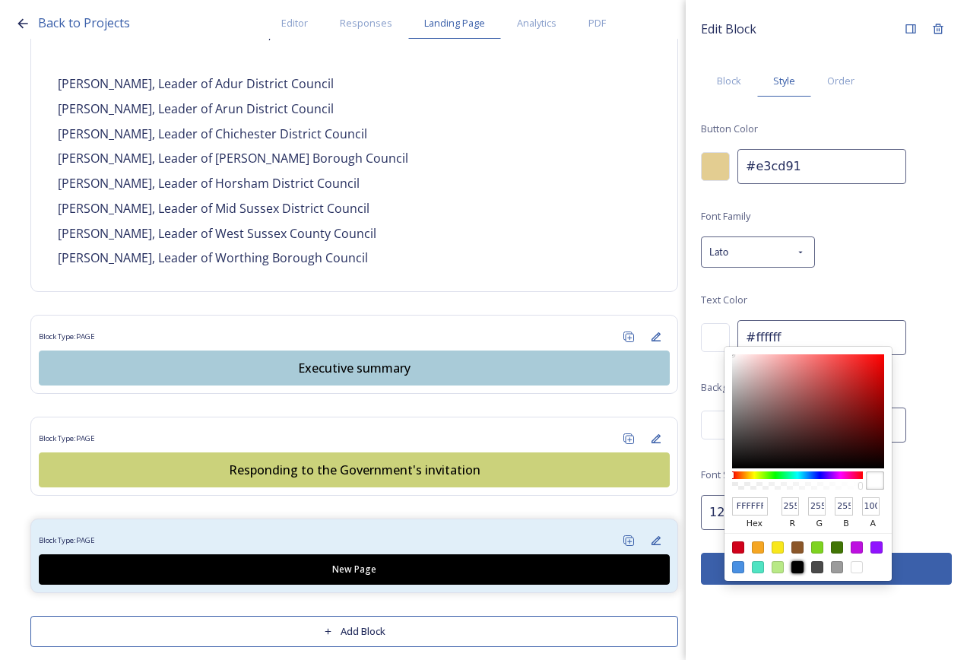
click at [800, 567] on div at bounding box center [798, 567] width 12 height 12
type input "#000000"
type input "000000"
type input "0"
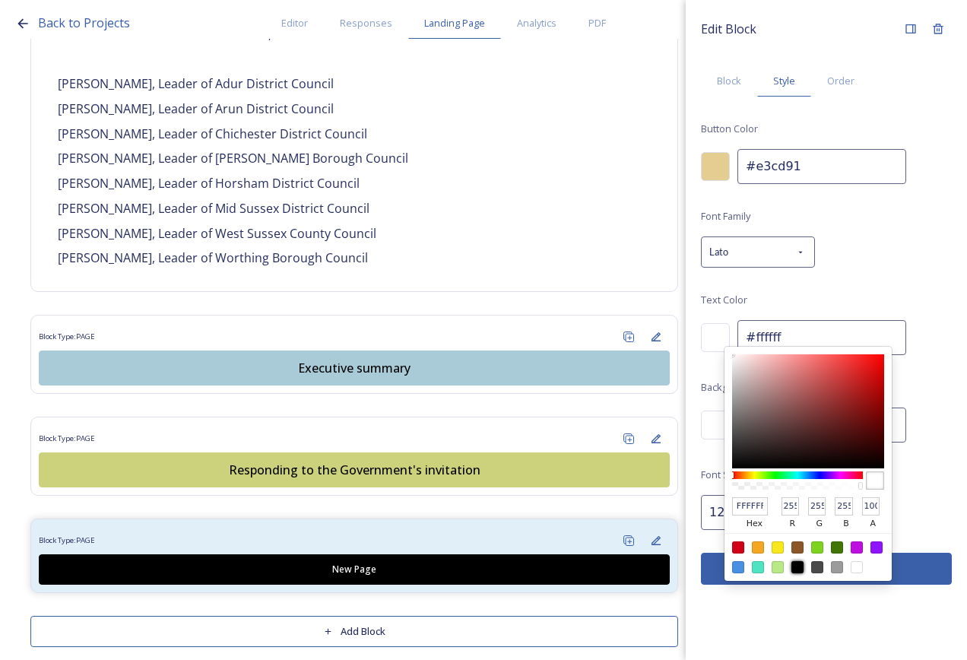
type input "0"
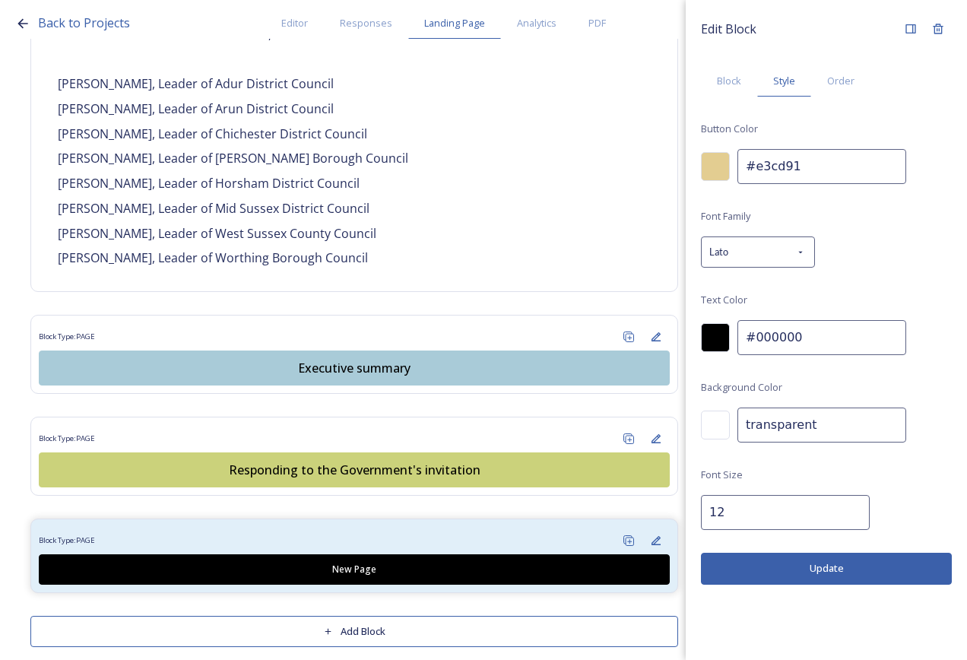
drag, startPoint x: 715, startPoint y: 519, endPoint x: 762, endPoint y: 511, distance: 47.8
click at [716, 519] on input "12" at bounding box center [785, 512] width 169 height 35
click at [843, 509] on input "13" at bounding box center [785, 512] width 169 height 35
click at [843, 509] on input "14" at bounding box center [785, 512] width 169 height 35
click at [843, 509] on input "15" at bounding box center [785, 512] width 169 height 35
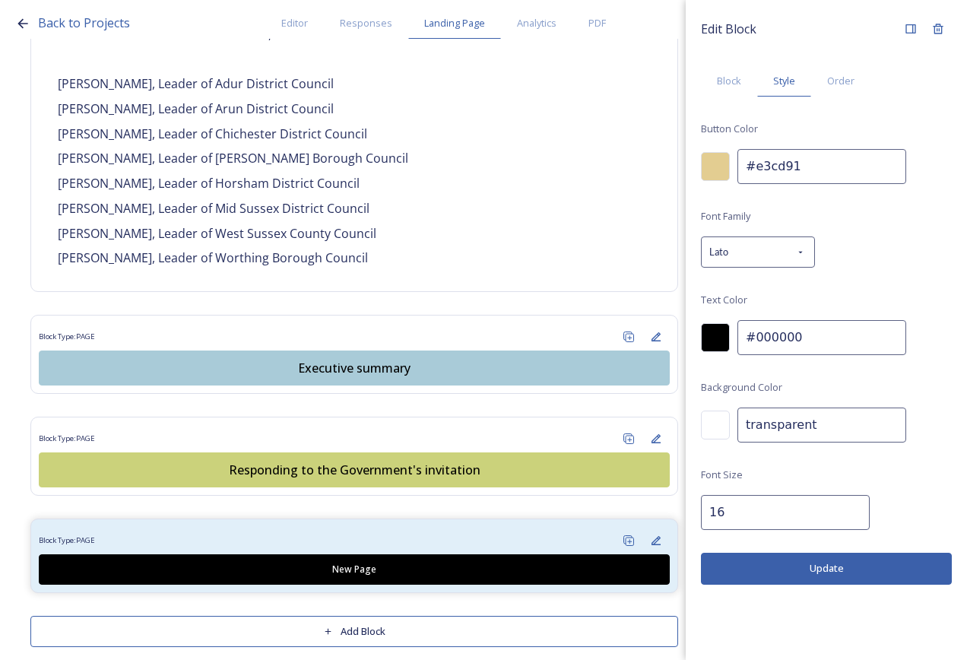
type input "16"
click at [844, 509] on input "16" at bounding box center [785, 512] width 169 height 35
click at [839, 571] on button "Update" at bounding box center [826, 568] width 251 height 31
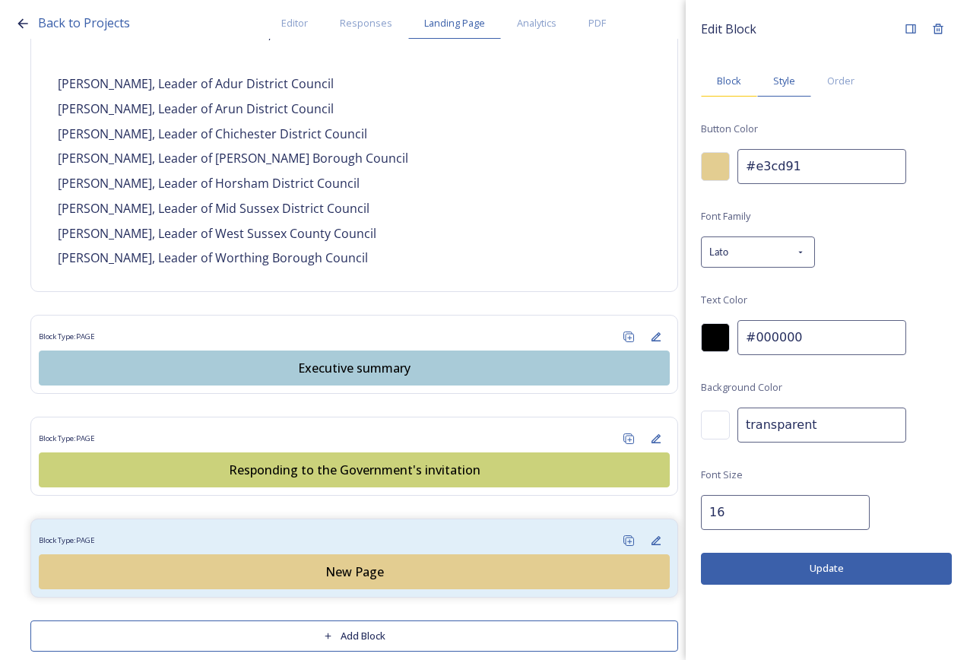
click at [742, 77] on span "Block" at bounding box center [729, 81] width 24 height 14
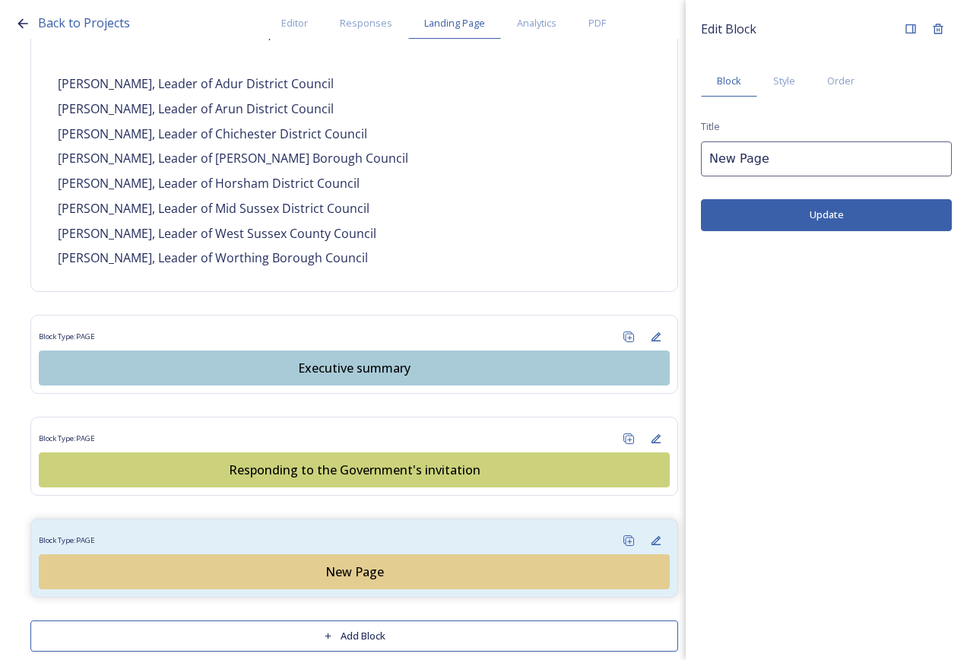
drag, startPoint x: 788, startPoint y: 167, endPoint x: 680, endPoint y: 164, distance: 108.0
click at [680, 164] on div "Back to Projects Editor Responses Landing Page Analytics PDF Share Add Response…" at bounding box center [483, 330] width 967 height 660
type input "Case for change (strategic case)"
click at [803, 215] on button "Update" at bounding box center [826, 214] width 251 height 31
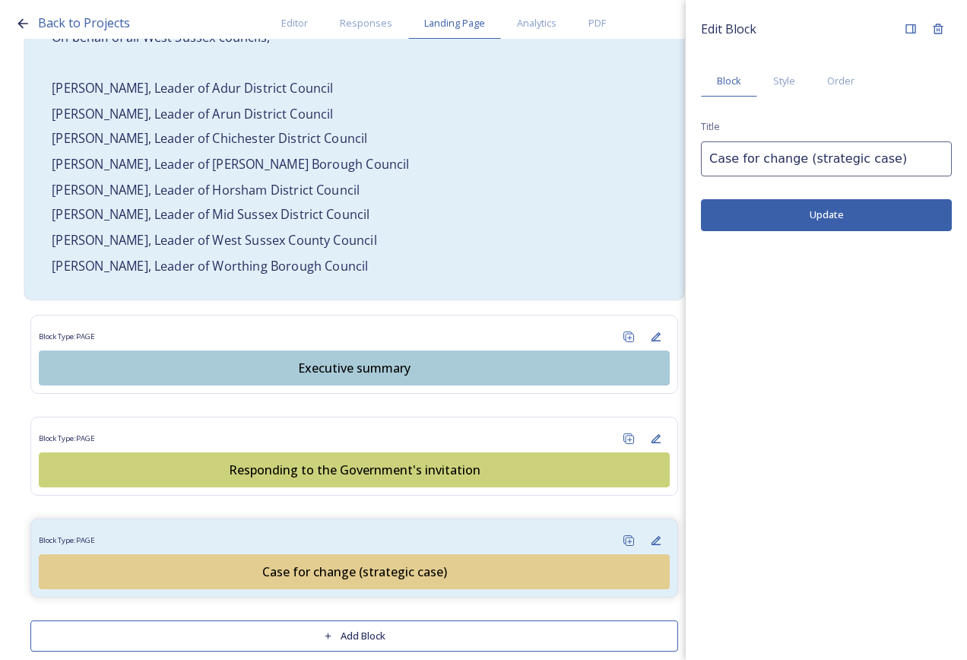
scroll to position [1310, 0]
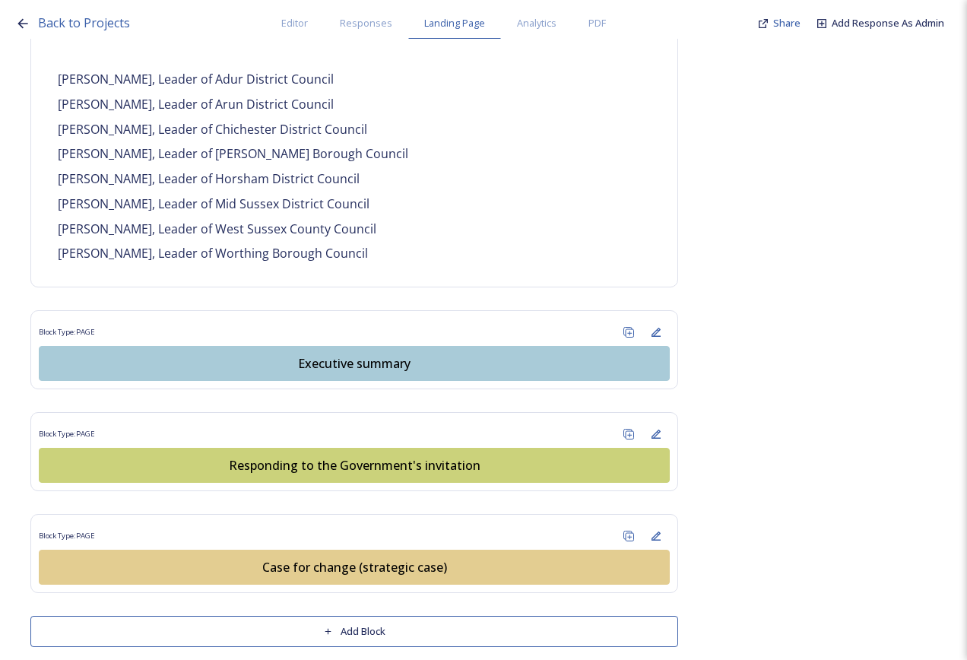
click at [329, 616] on button "Add Block" at bounding box center [354, 631] width 648 height 31
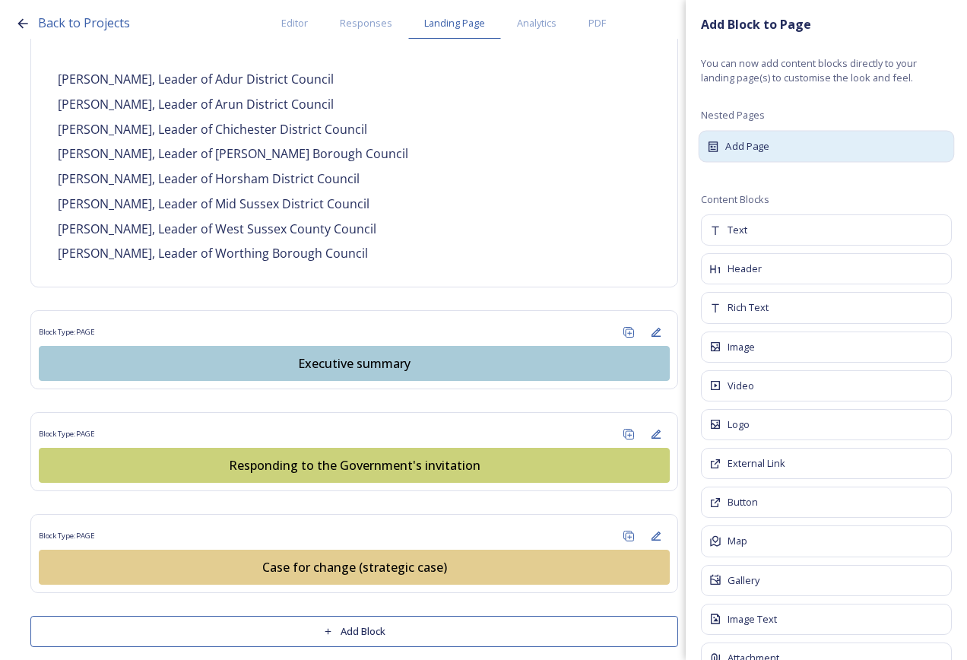
click at [754, 152] on span "Add Page" at bounding box center [748, 145] width 44 height 15
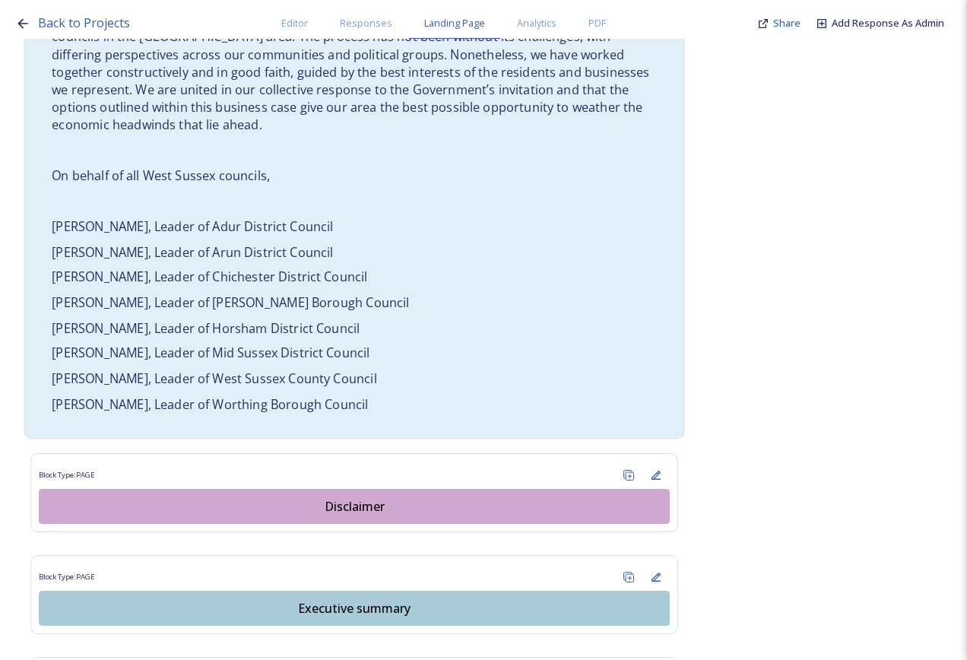
scroll to position [1407, 0]
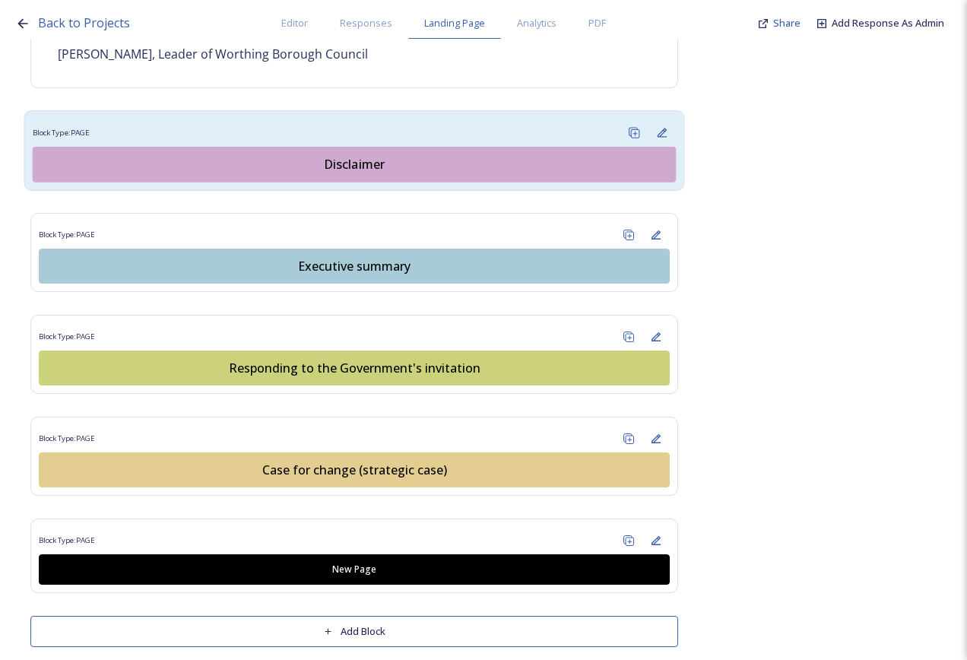
click at [417, 119] on div "Block Type: PAGE" at bounding box center [355, 133] width 644 height 28
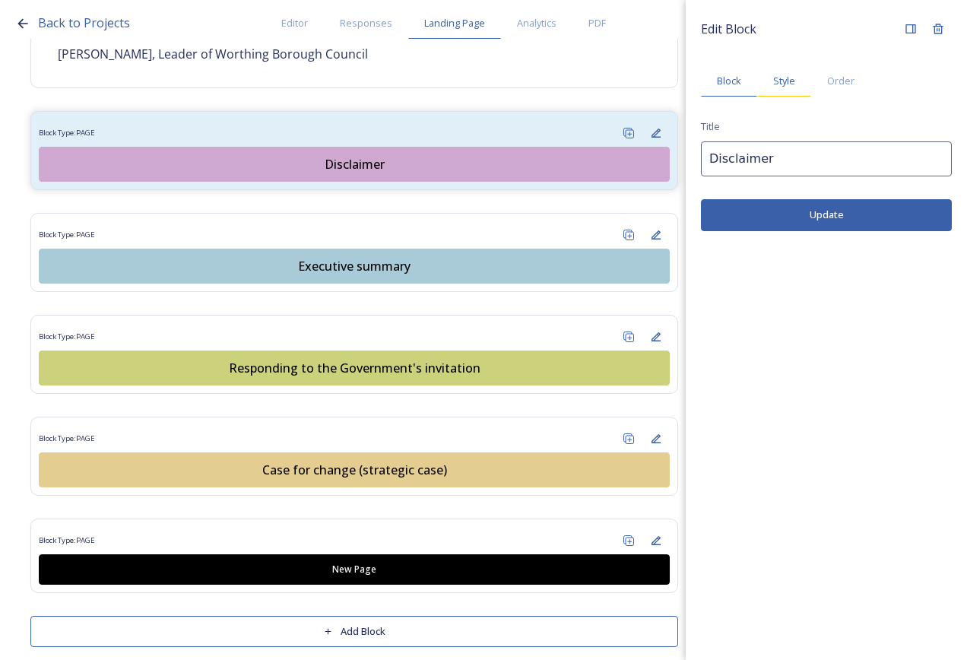
click at [786, 84] on span "Style" at bounding box center [785, 81] width 22 height 14
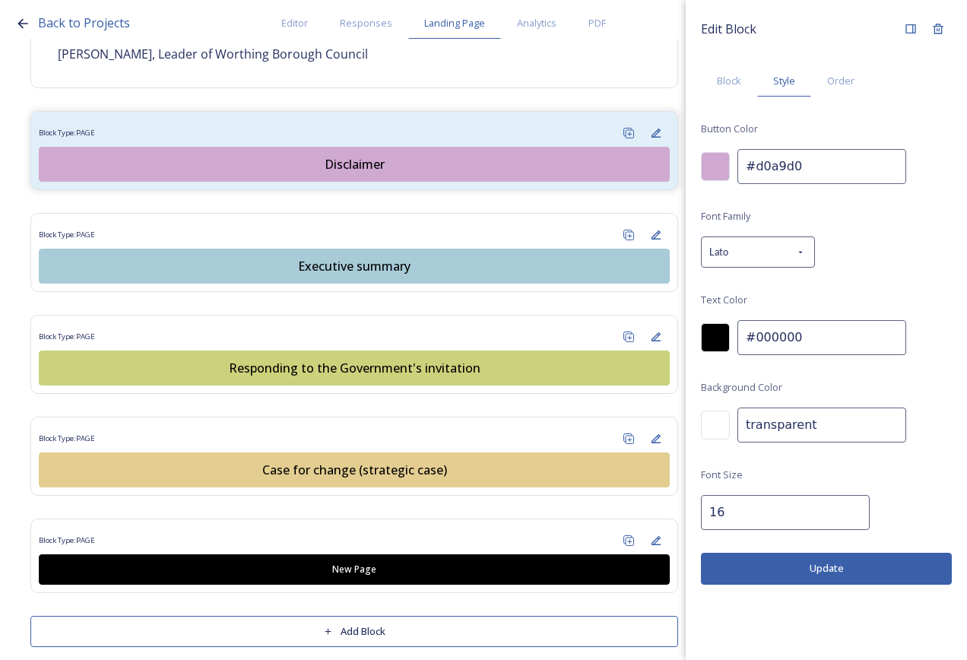
drag, startPoint x: 804, startPoint y: 164, endPoint x: 761, endPoint y: 171, distance: 43.3
click at [700, 164] on div "Edit Block Block Style Order Button Color #d0a9d0 Font Family Lato Text Color #…" at bounding box center [826, 300] width 281 height 600
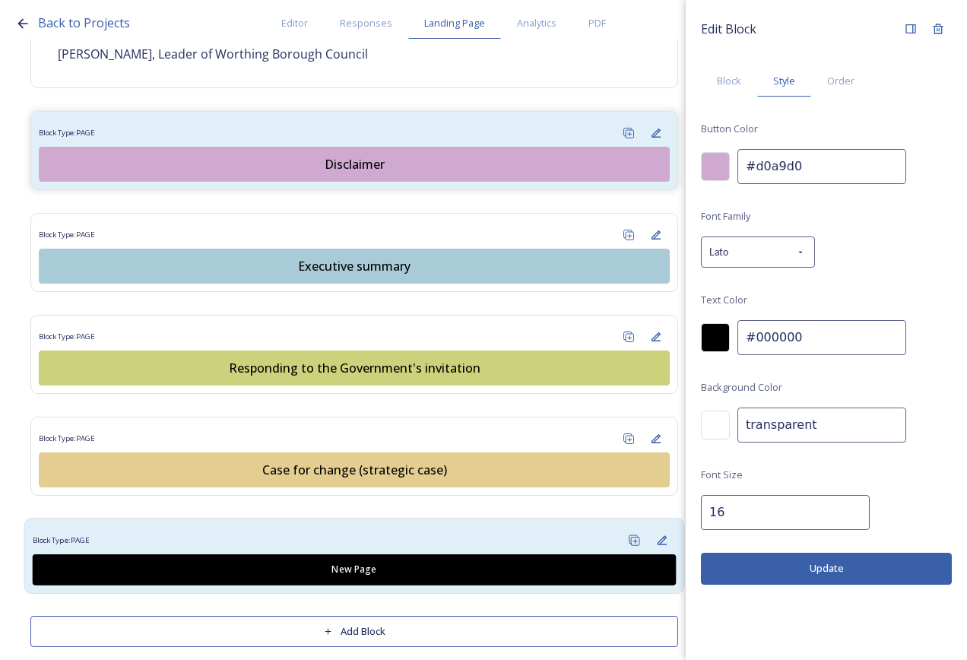
click at [554, 527] on div "Block Type: PAGE" at bounding box center [355, 540] width 644 height 28
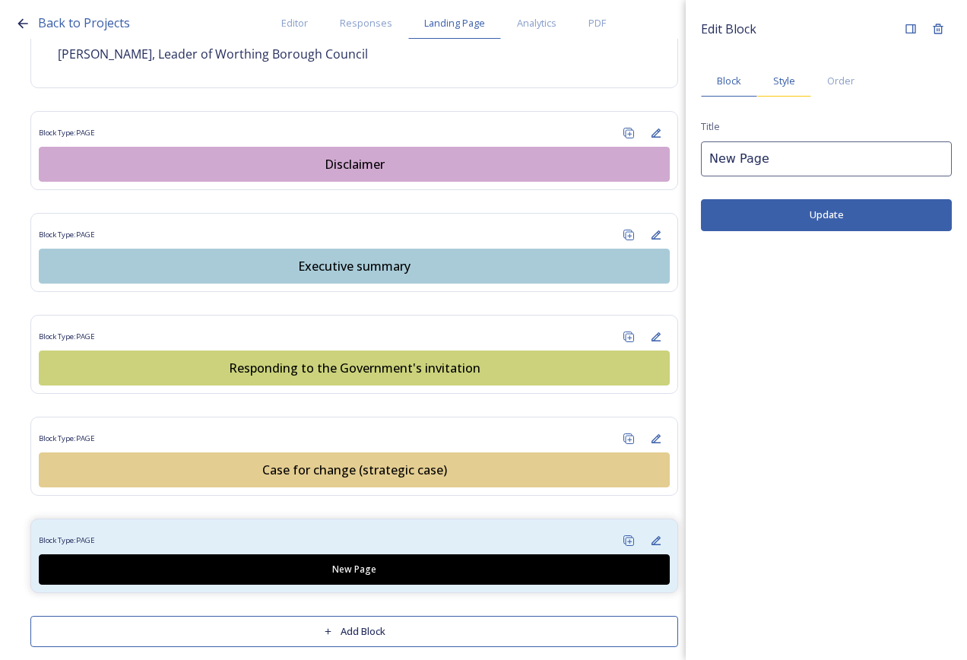
click at [793, 77] on span "Style" at bounding box center [785, 81] width 22 height 14
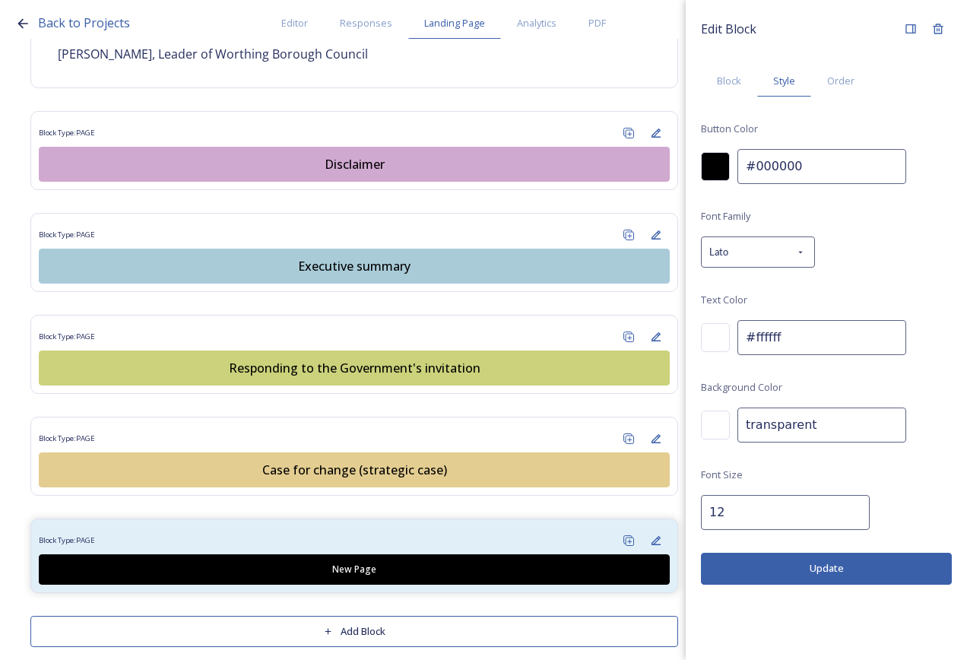
drag, startPoint x: 817, startPoint y: 173, endPoint x: 746, endPoint y: 125, distance: 85.4
click at [710, 172] on div "#000000" at bounding box center [826, 166] width 251 height 35
paste input "d0a9d"
type input "#d0a9d0"
drag, startPoint x: 815, startPoint y: 332, endPoint x: 709, endPoint y: 326, distance: 105.9
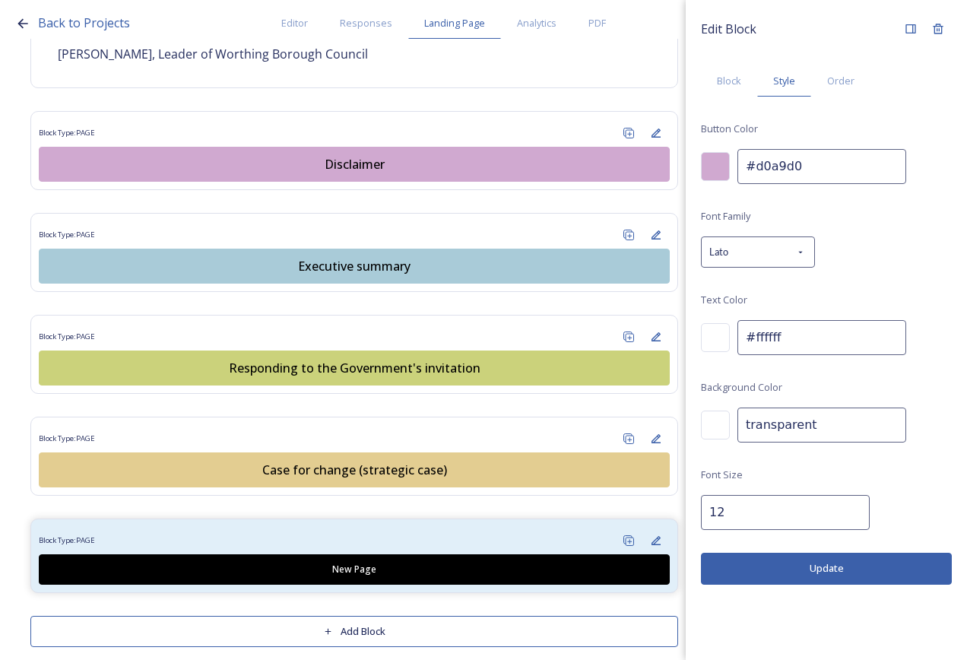
click at [709, 326] on div "#ffffff" at bounding box center [826, 337] width 251 height 35
click at [714, 335] on div at bounding box center [715, 337] width 29 height 29
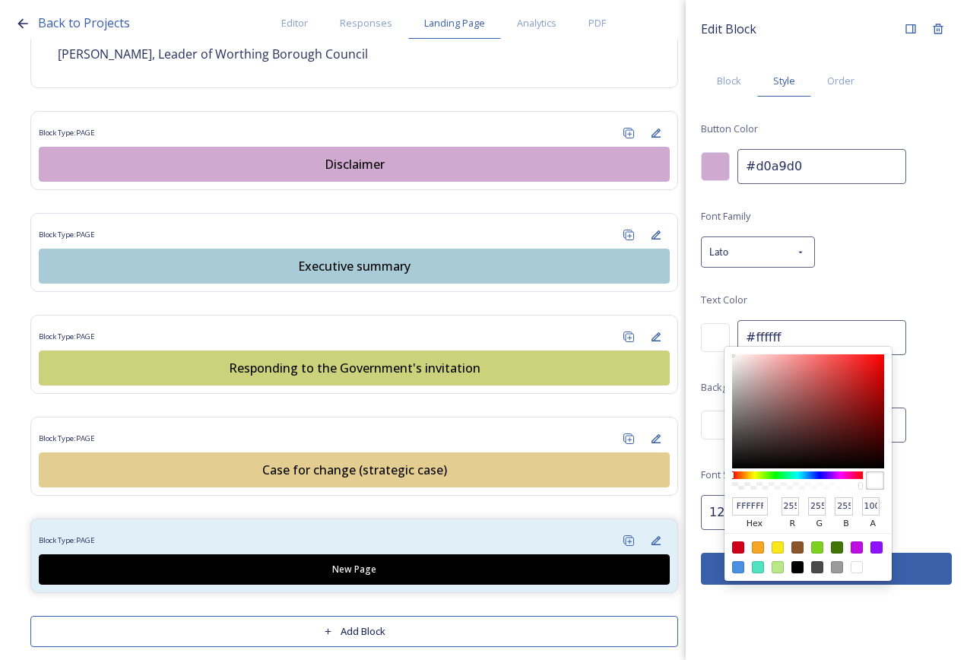
click at [802, 570] on div at bounding box center [798, 567] width 12 height 12
type input "#000000"
type input "000000"
type input "0"
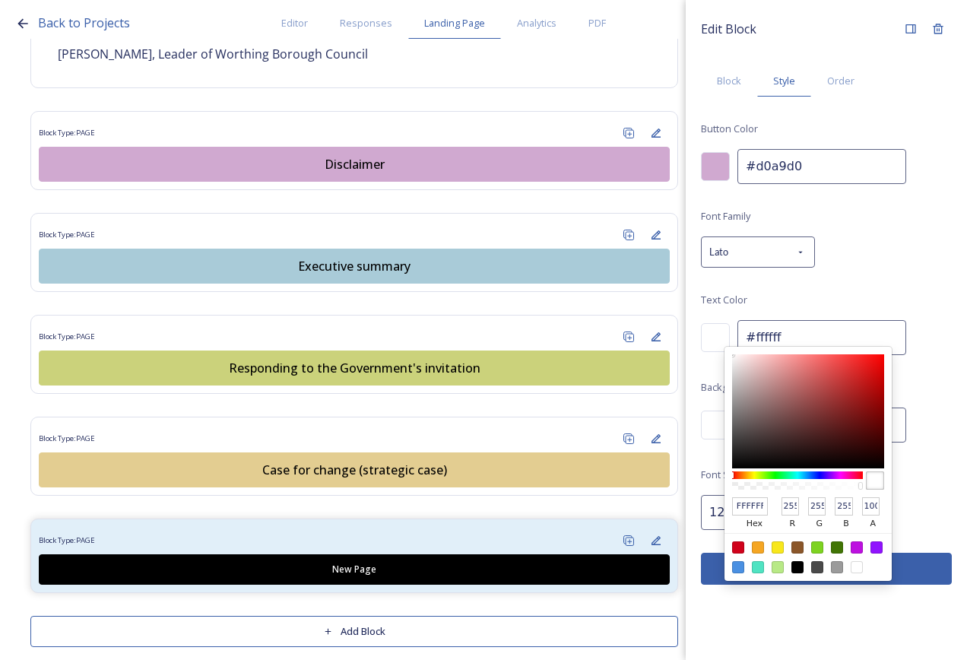
type input "0"
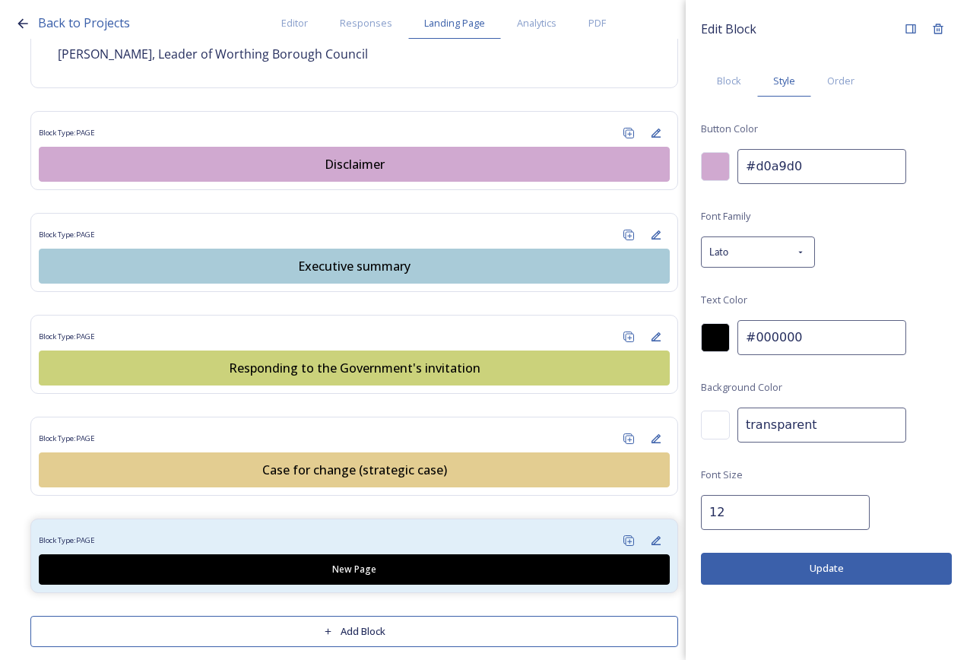
click at [716, 521] on input "12" at bounding box center [785, 512] width 169 height 35
click at [848, 510] on input "12" at bounding box center [785, 512] width 169 height 35
click at [842, 510] on input "13" at bounding box center [785, 512] width 169 height 35
click at [842, 510] on input "14" at bounding box center [785, 512] width 169 height 35
click at [842, 510] on input "15" at bounding box center [785, 512] width 169 height 35
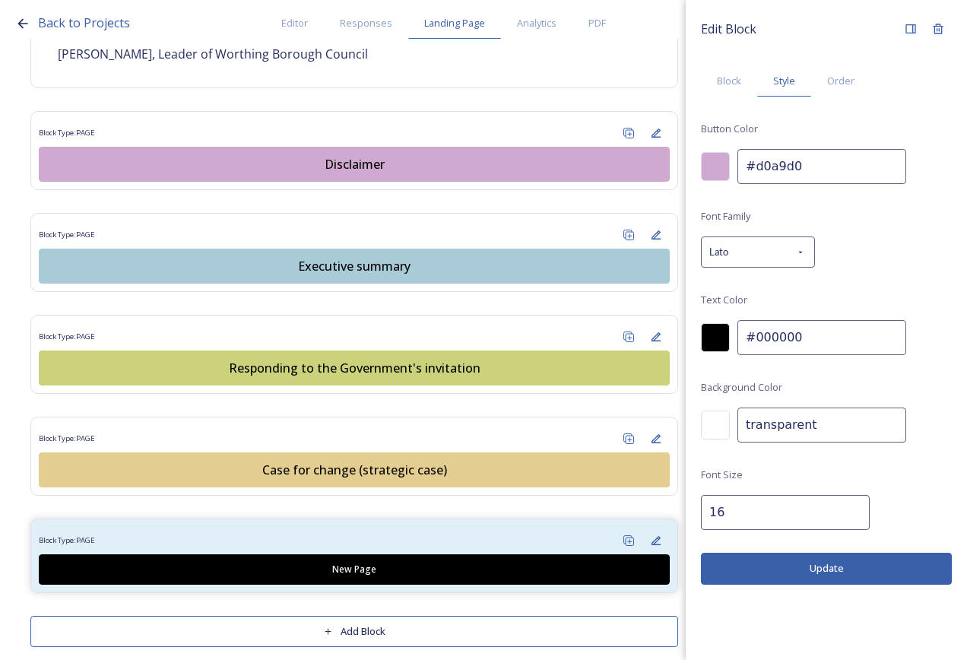
type input "16"
click at [842, 510] on input "16" at bounding box center [785, 512] width 169 height 35
click at [834, 579] on button "Update" at bounding box center [826, 568] width 251 height 31
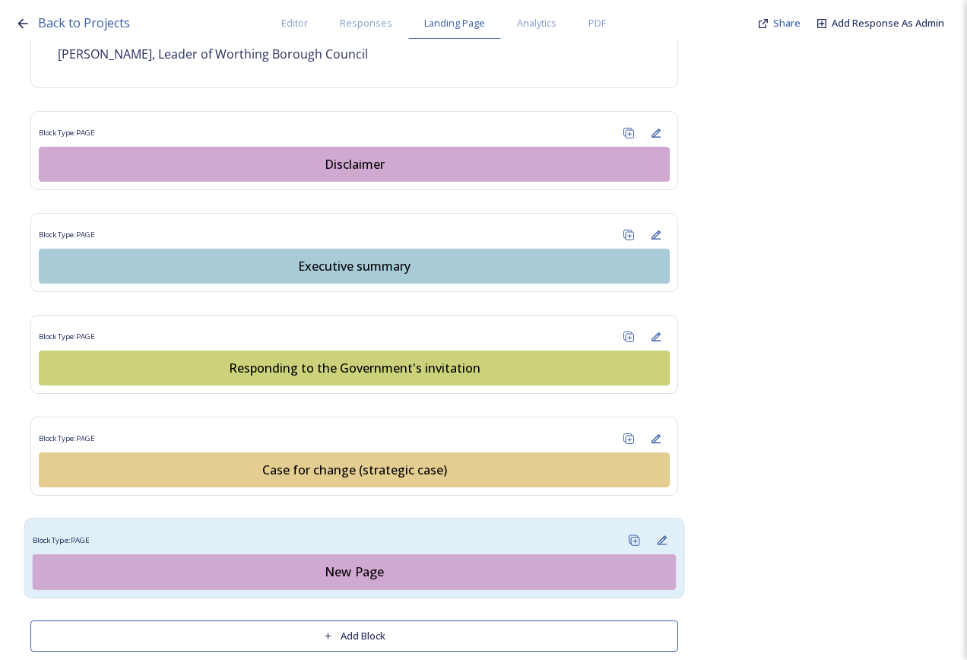
click at [382, 526] on div "Block Type: PAGE" at bounding box center [355, 540] width 644 height 28
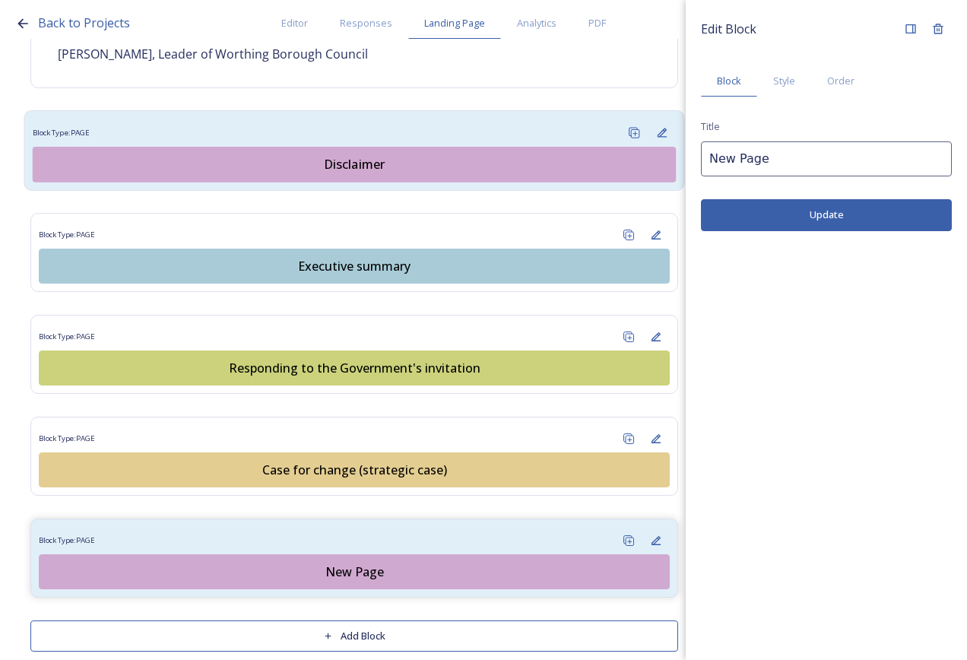
drag, startPoint x: 724, startPoint y: 158, endPoint x: 659, endPoint y: 160, distance: 65.4
click at [659, 160] on div "Back to Projects Editor Responses Landing Page Analytics PDF Share Add Response…" at bounding box center [483, 330] width 967 height 660
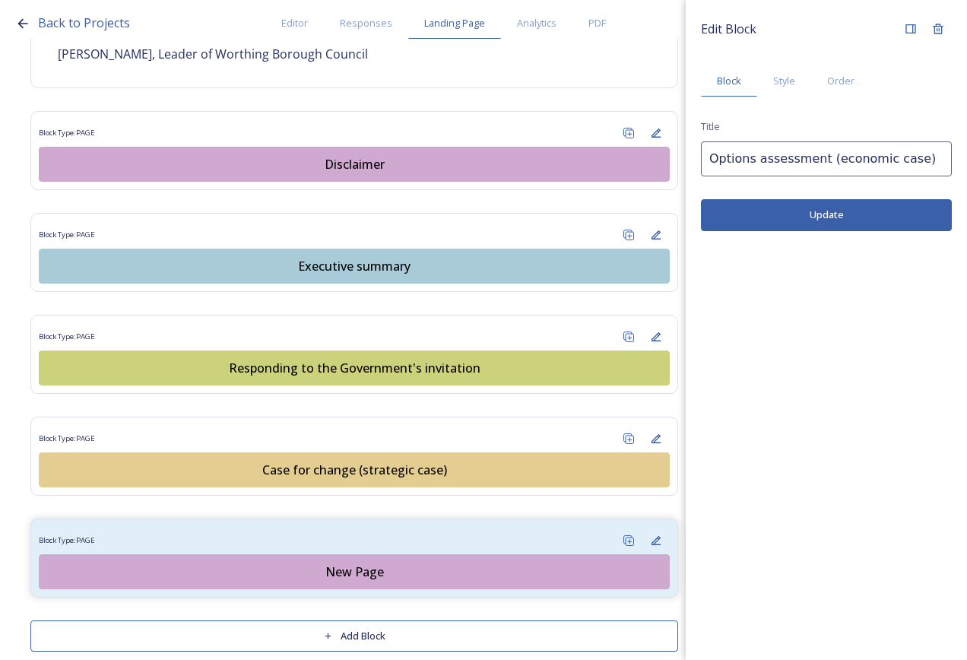
type input "Options assessment (economic case)"
click at [784, 215] on button "Update" at bounding box center [826, 214] width 251 height 31
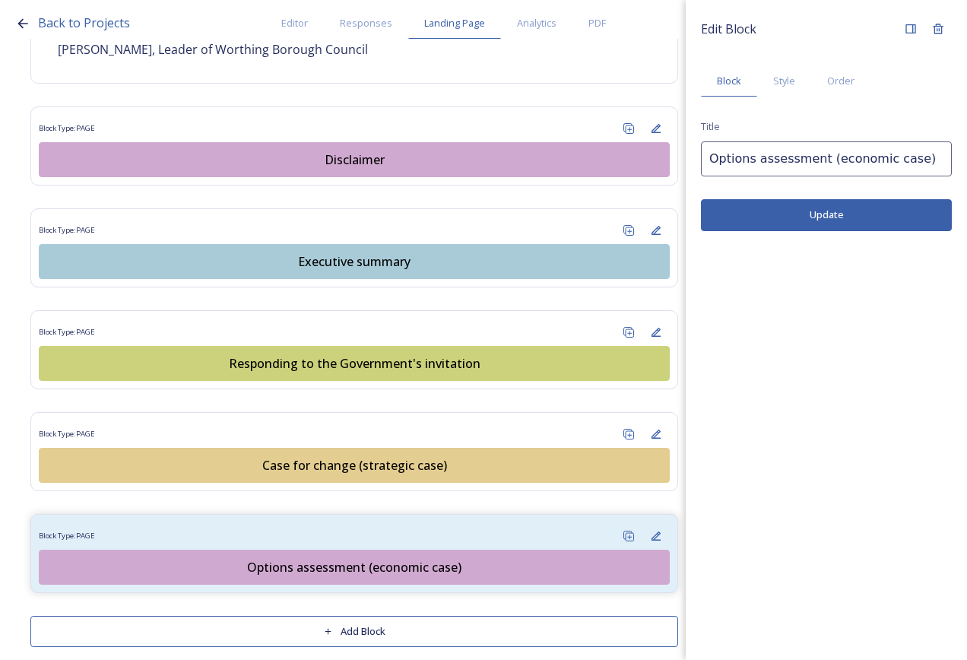
click at [336, 616] on button "Add Block" at bounding box center [354, 631] width 648 height 31
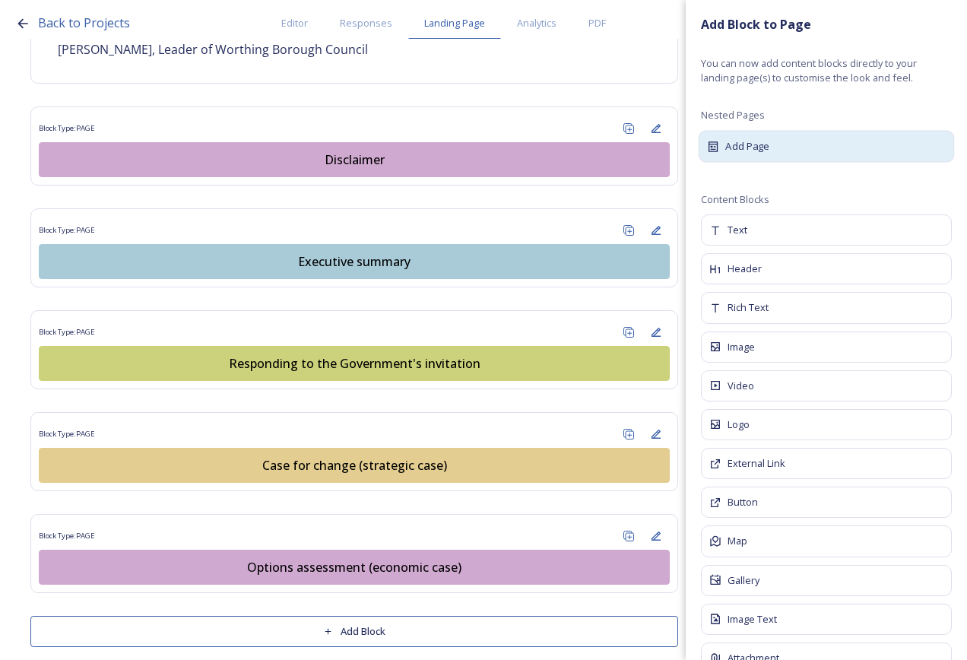
click at [750, 140] on span "Add Page" at bounding box center [748, 145] width 44 height 15
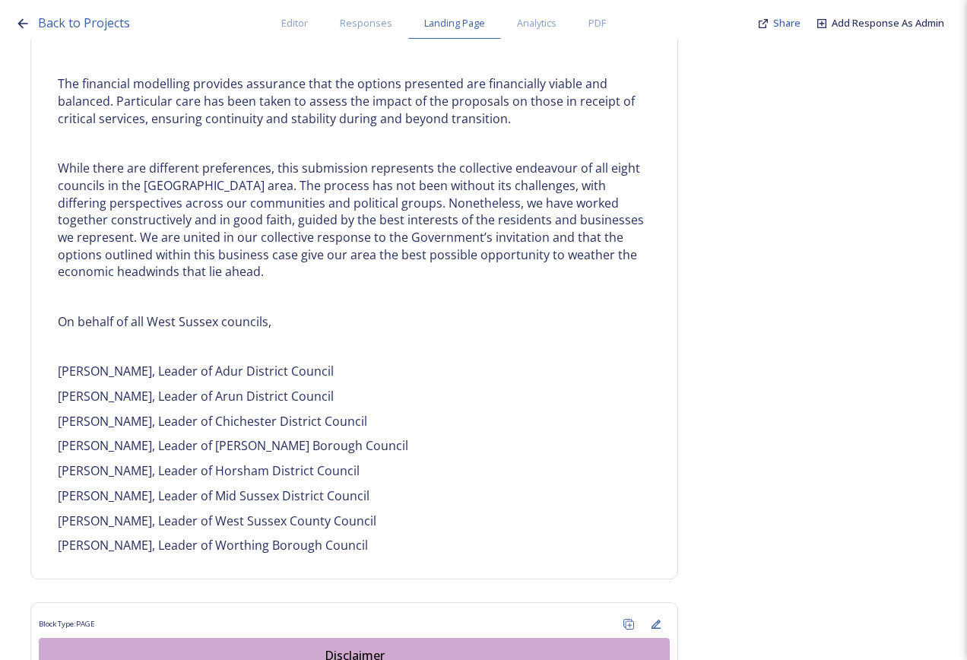
scroll to position [1293, 0]
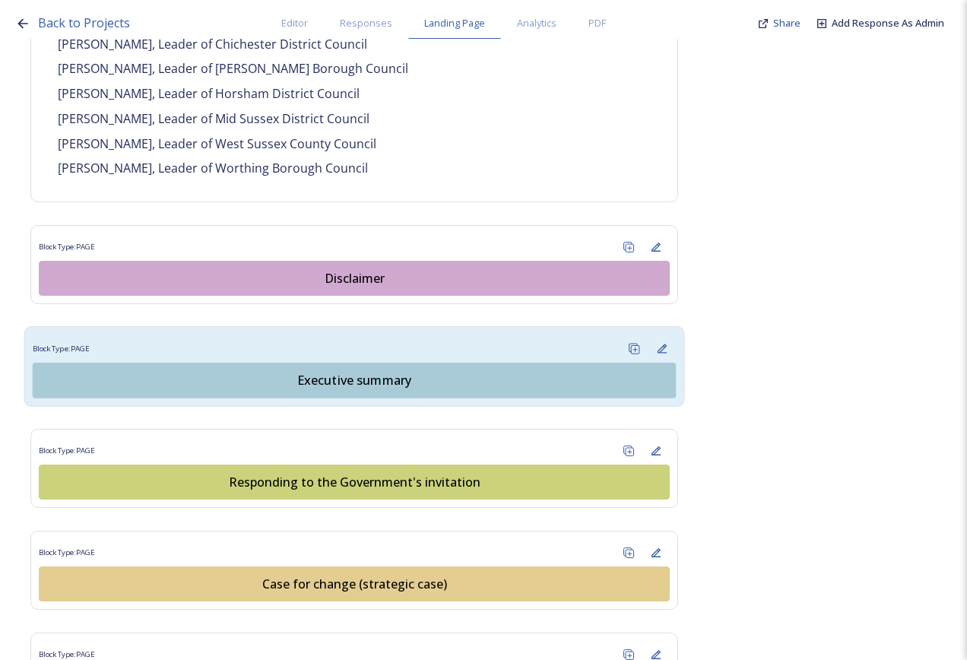
click at [343, 335] on div "Block Type: PAGE" at bounding box center [355, 349] width 644 height 28
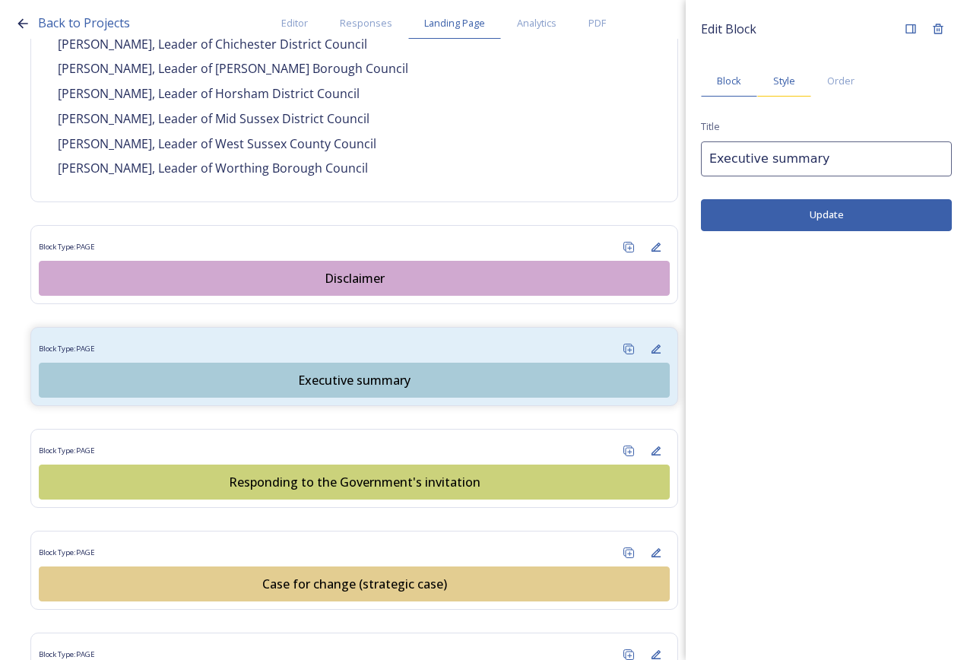
click at [785, 73] on div "Style" at bounding box center [785, 80] width 54 height 31
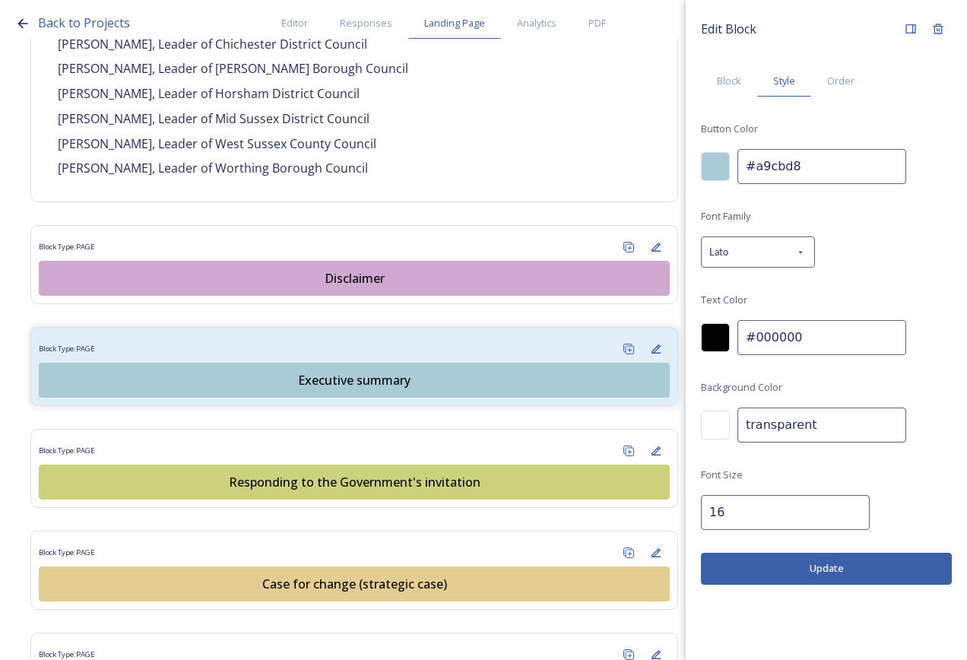
drag, startPoint x: 809, startPoint y: 170, endPoint x: 690, endPoint y: 158, distance: 120.0
click at [690, 158] on div "Edit Block Block Style Order Button Color #a9cbd8 Font Family Lato Text Color #…" at bounding box center [826, 300] width 281 height 600
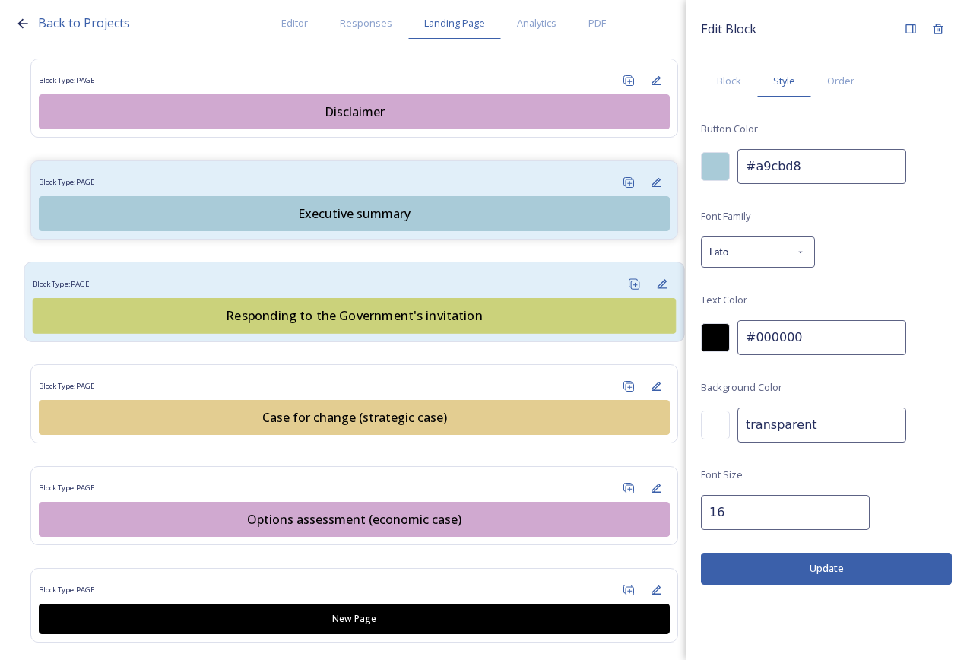
scroll to position [1509, 0]
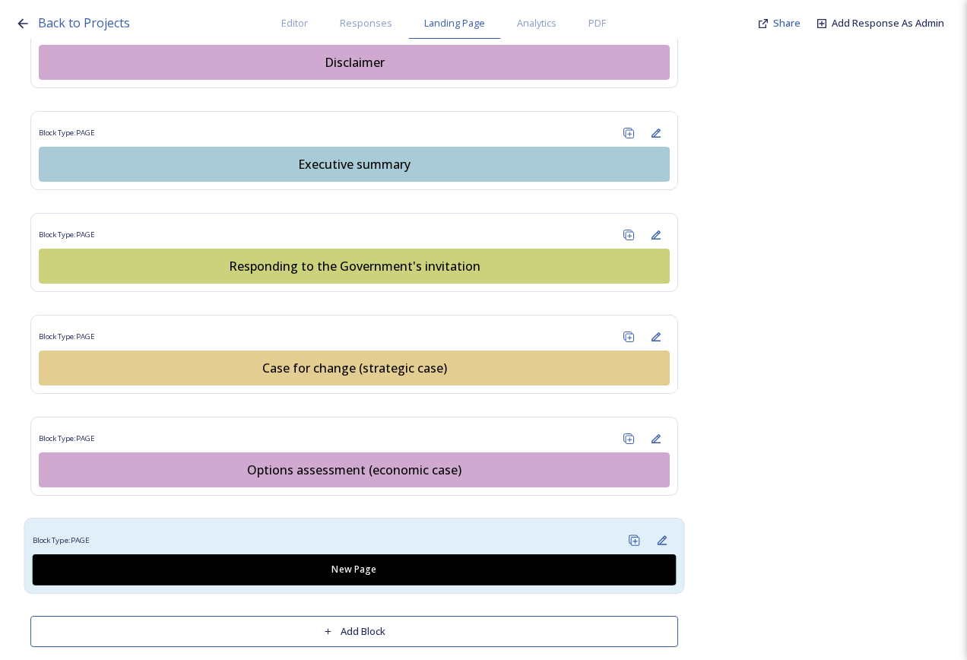
click at [483, 518] on div "Block Type: PAGE New Page" at bounding box center [354, 556] width 661 height 76
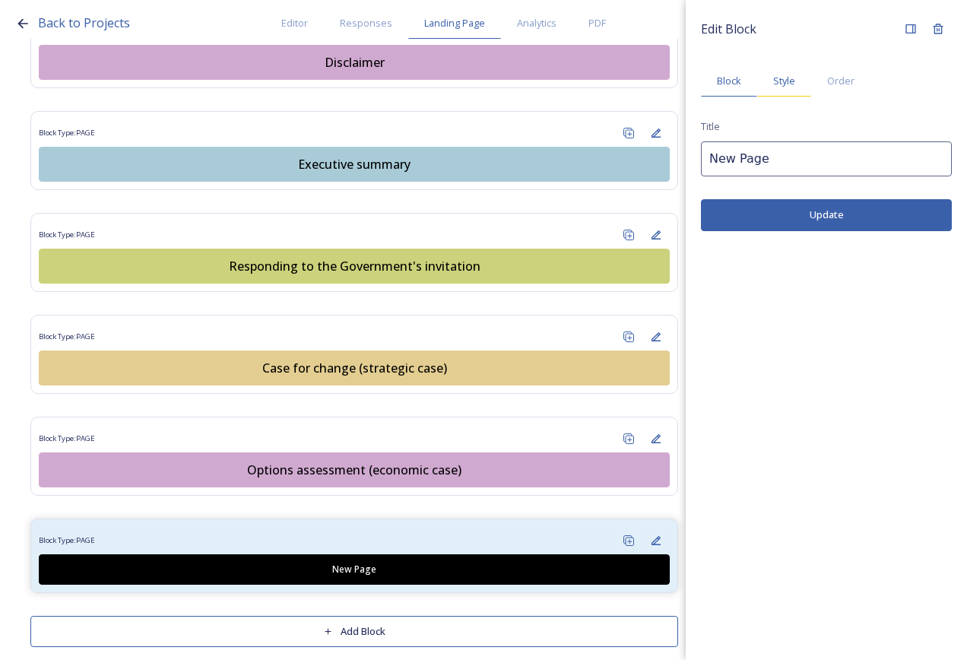
click at [773, 80] on div "Style" at bounding box center [785, 80] width 54 height 31
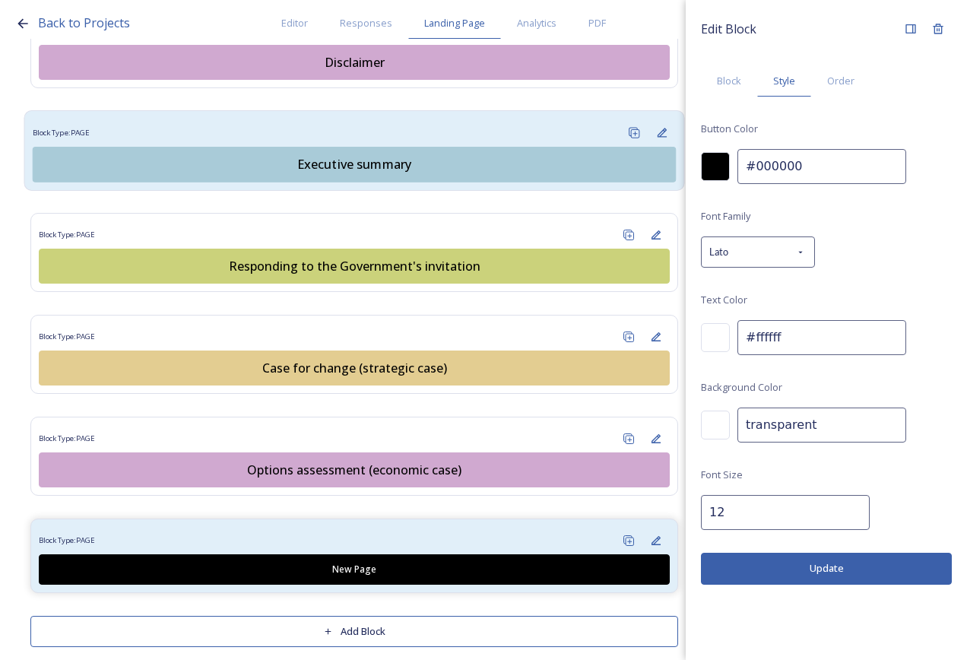
drag, startPoint x: 826, startPoint y: 168, endPoint x: 650, endPoint y: 122, distance: 182.5
click at [596, 173] on div "Back to Projects Editor Responses Landing Page Analytics PDF Share Add Response…" at bounding box center [483, 330] width 967 height 660
paste input "a9cbd8"
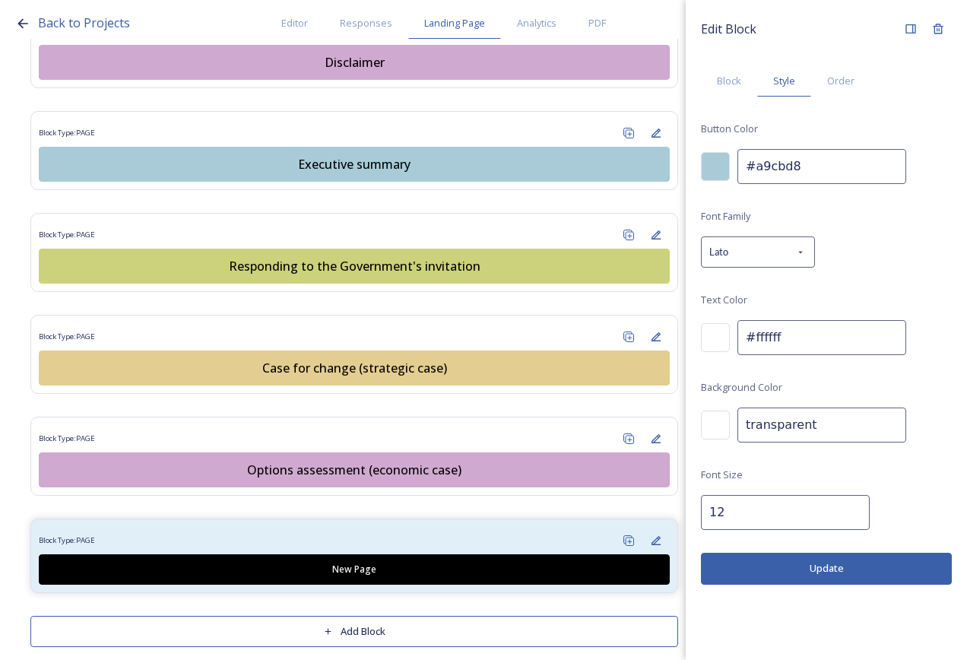
type input "#a9cbd8"
click at [723, 341] on div at bounding box center [715, 337] width 29 height 29
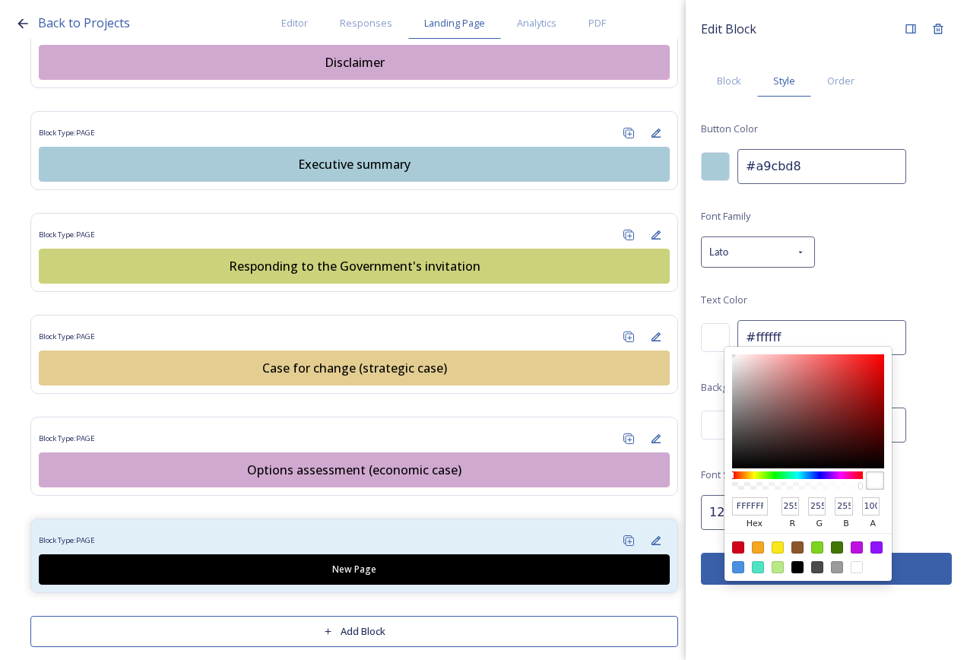
click at [799, 564] on div at bounding box center [798, 567] width 12 height 12
type input "#000000"
type input "000000"
type input "0"
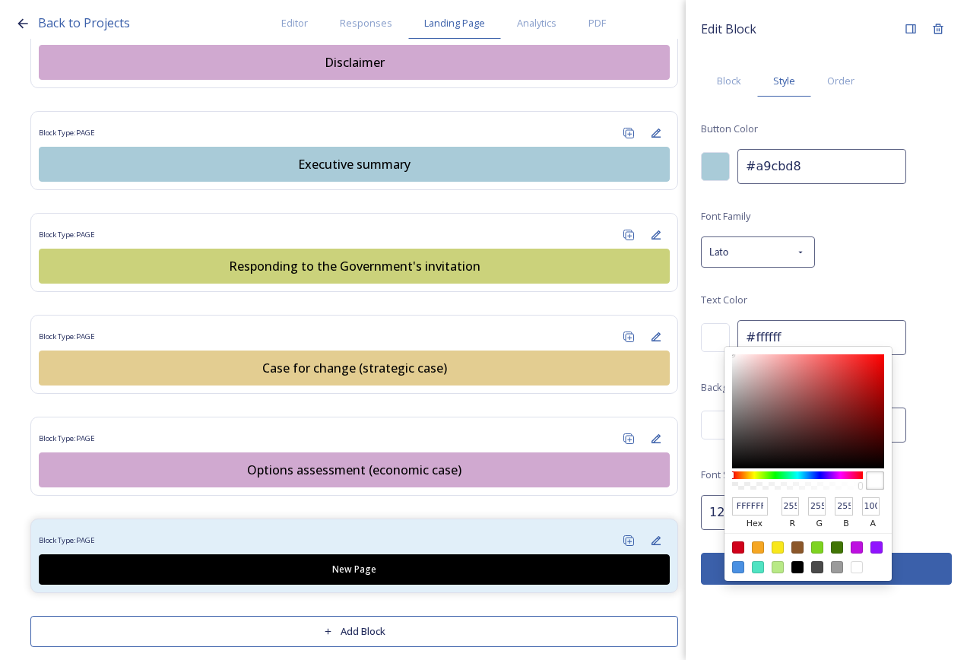
type input "0"
click at [918, 465] on div "Font Family Lato Text Color 000000 hex 0 r 0 g 0 b 100 a #000000 Background Col…" at bounding box center [826, 368] width 251 height 323
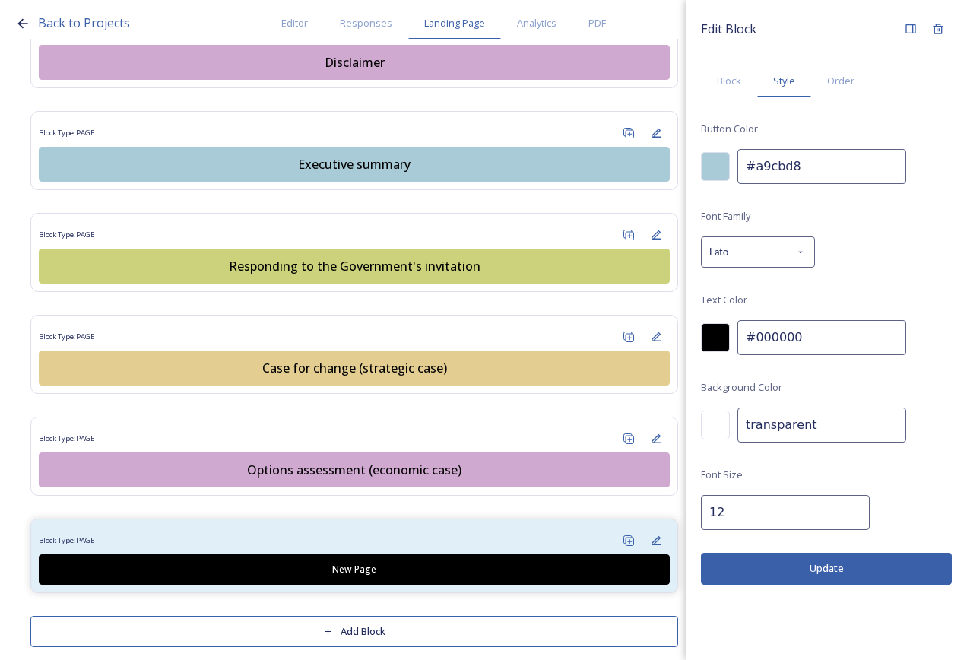
click at [817, 514] on input "12" at bounding box center [785, 512] width 169 height 35
click at [842, 510] on input "13" at bounding box center [785, 512] width 169 height 35
click at [842, 510] on input "14" at bounding box center [785, 512] width 169 height 35
click at [842, 510] on input "15" at bounding box center [785, 512] width 169 height 35
type input "16"
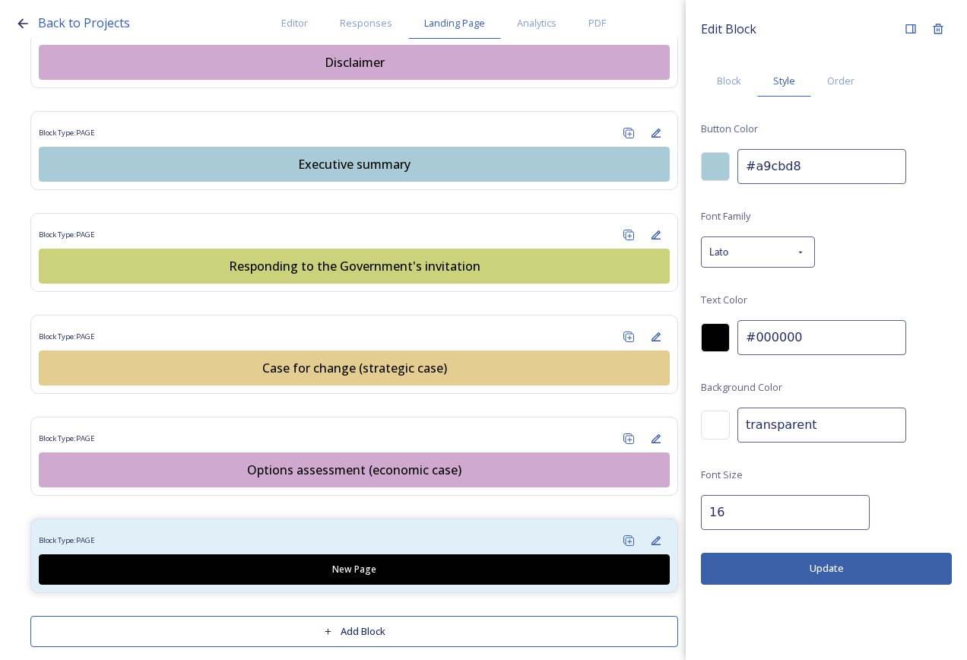
click at [842, 510] on input "16" at bounding box center [785, 512] width 169 height 35
click at [834, 565] on button "Update" at bounding box center [826, 568] width 251 height 31
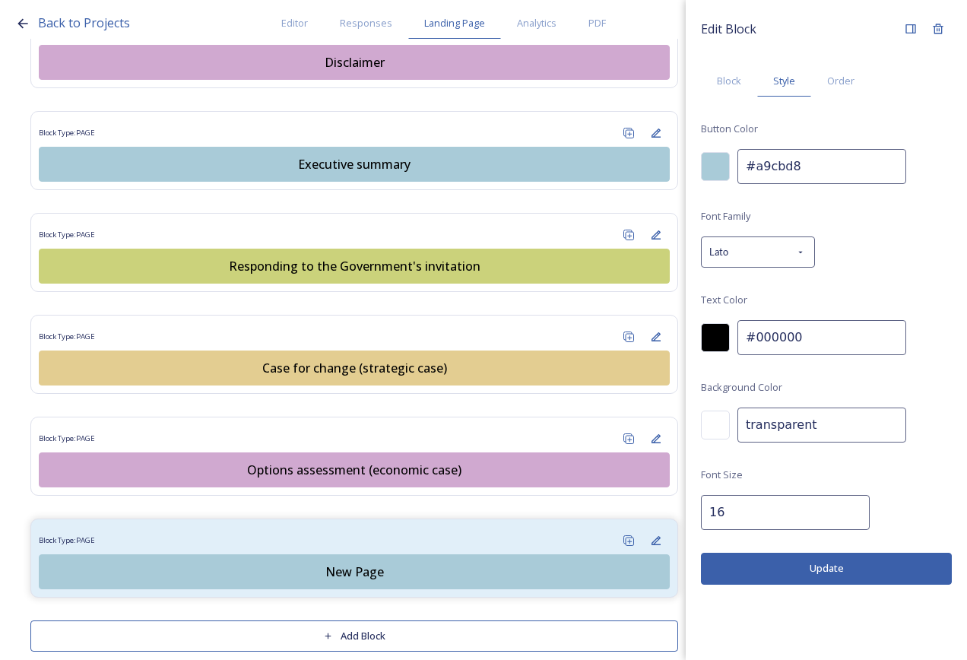
scroll to position [1514, 0]
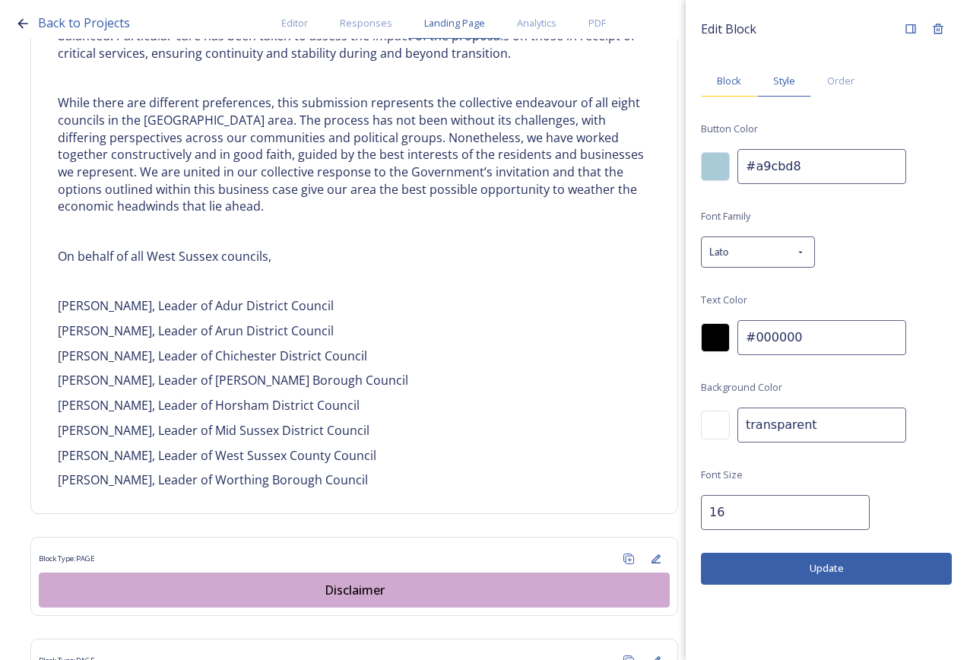
click at [728, 81] on span "Block" at bounding box center [729, 81] width 24 height 14
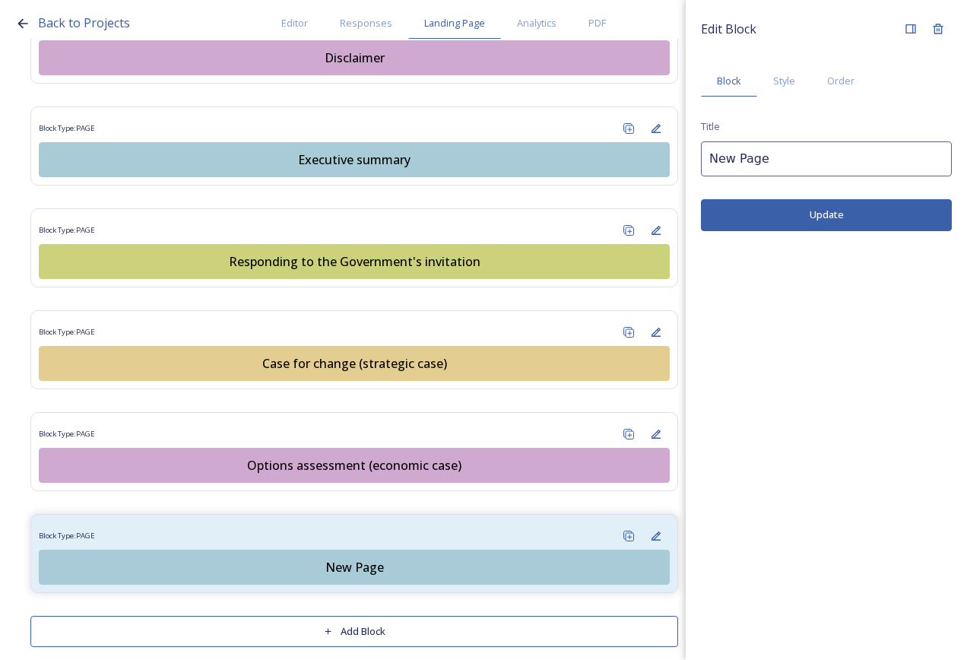
drag, startPoint x: 728, startPoint y: 145, endPoint x: 687, endPoint y: 145, distance: 41.1
click at [687, 145] on div "Edit Block Block Style Order Title New Page Update" at bounding box center [826, 123] width 281 height 246
click at [790, 157] on input "New Page" at bounding box center [826, 158] width 251 height 35
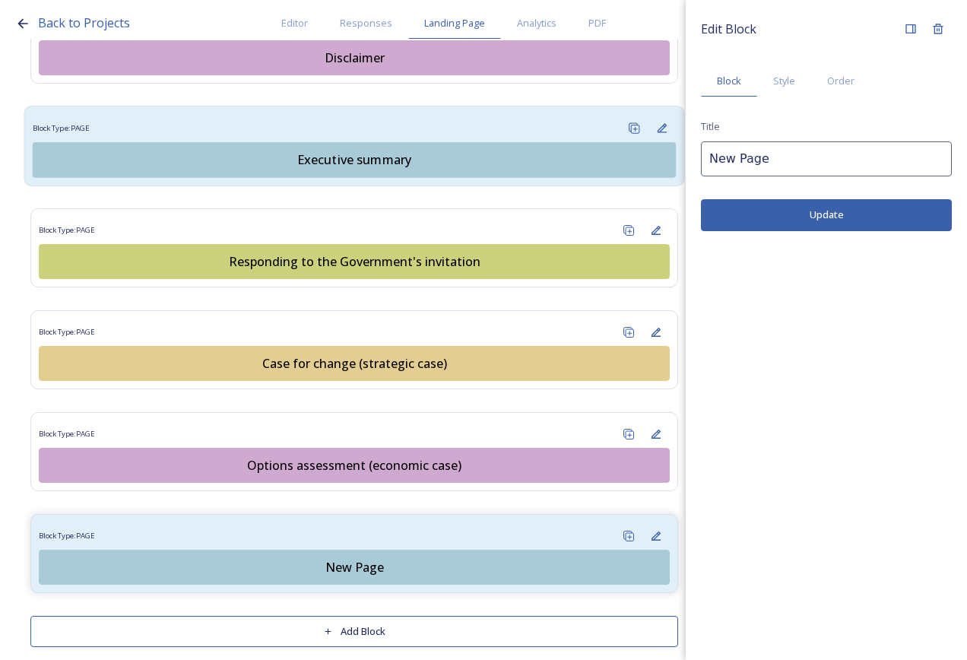
drag, startPoint x: 805, startPoint y: 157, endPoint x: 511, endPoint y: 140, distance: 294.8
click at [511, 140] on div "Back to Projects Editor Responses Landing Page Analytics PDF Share Add Response…" at bounding box center [483, 330] width 967 height 660
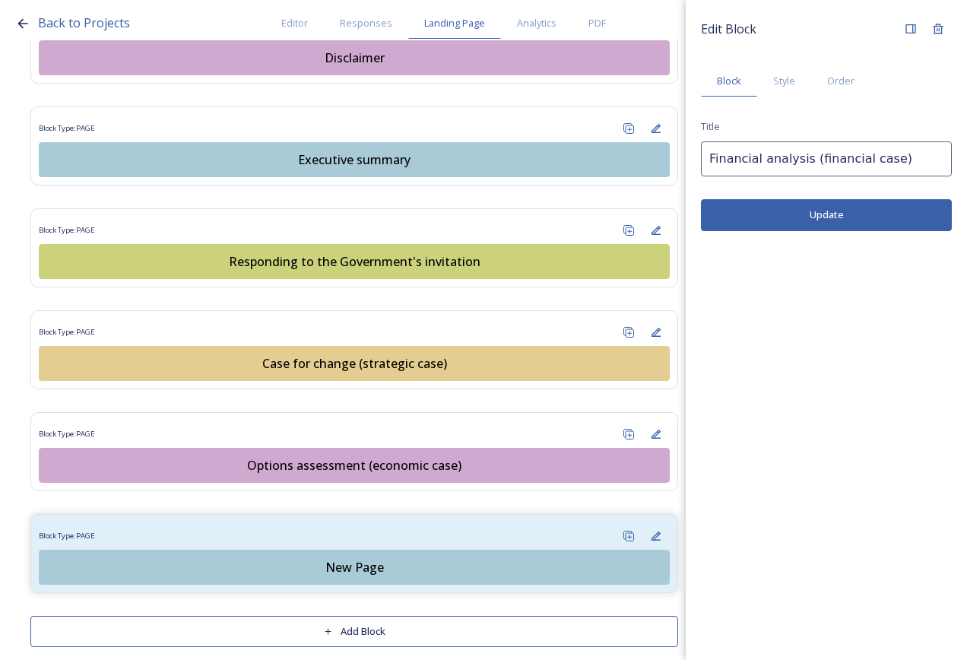
type input "Financial analysis (financial case)"
click at [758, 226] on button "Update" at bounding box center [826, 214] width 251 height 31
click at [349, 616] on button "Add Block" at bounding box center [354, 631] width 648 height 31
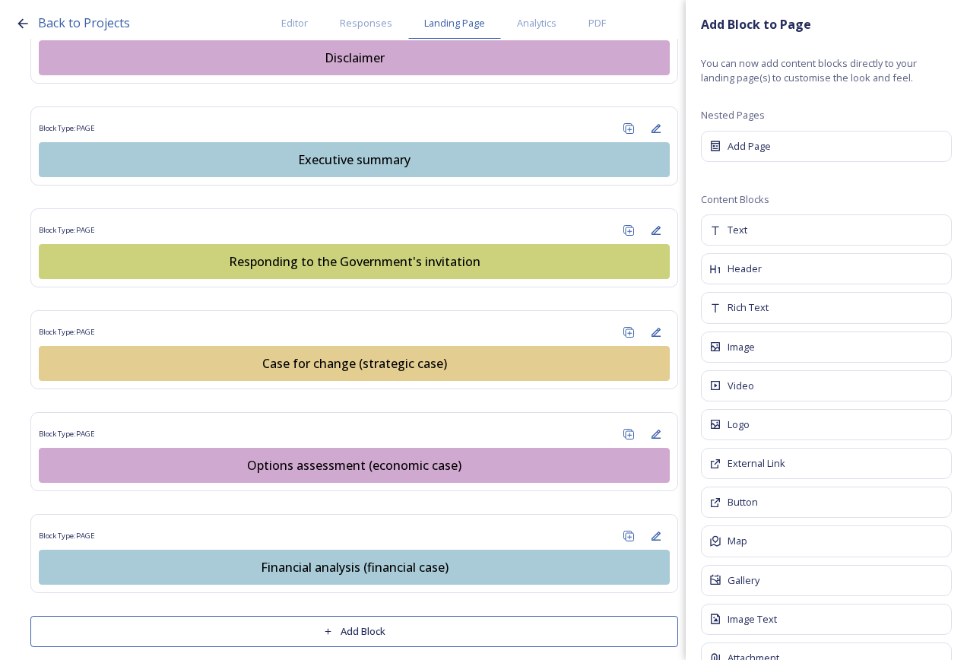
click at [761, 152] on span "Add Page" at bounding box center [749, 146] width 43 height 14
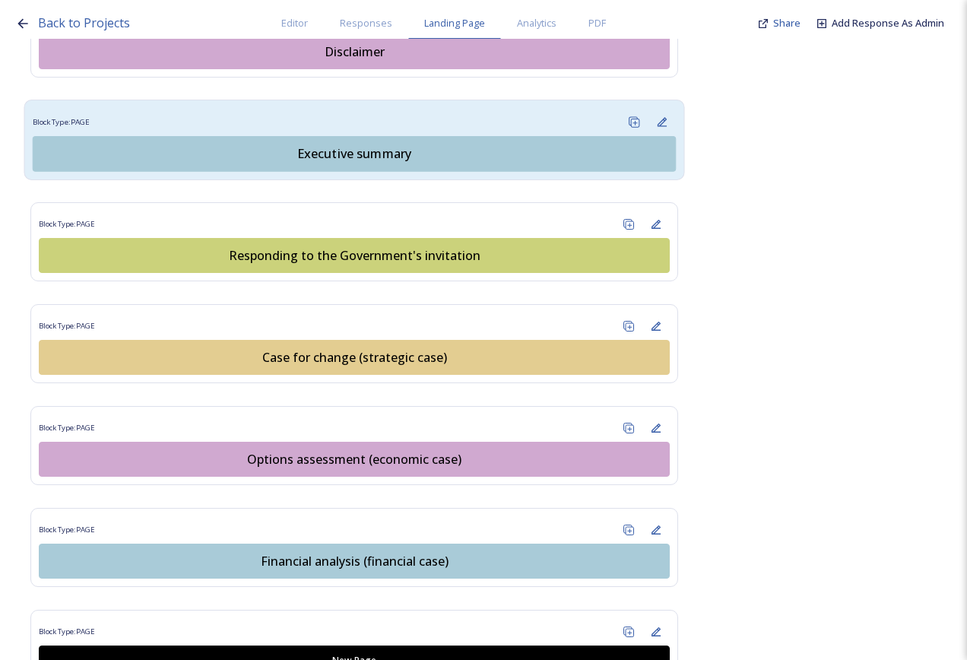
scroll to position [1611, 0]
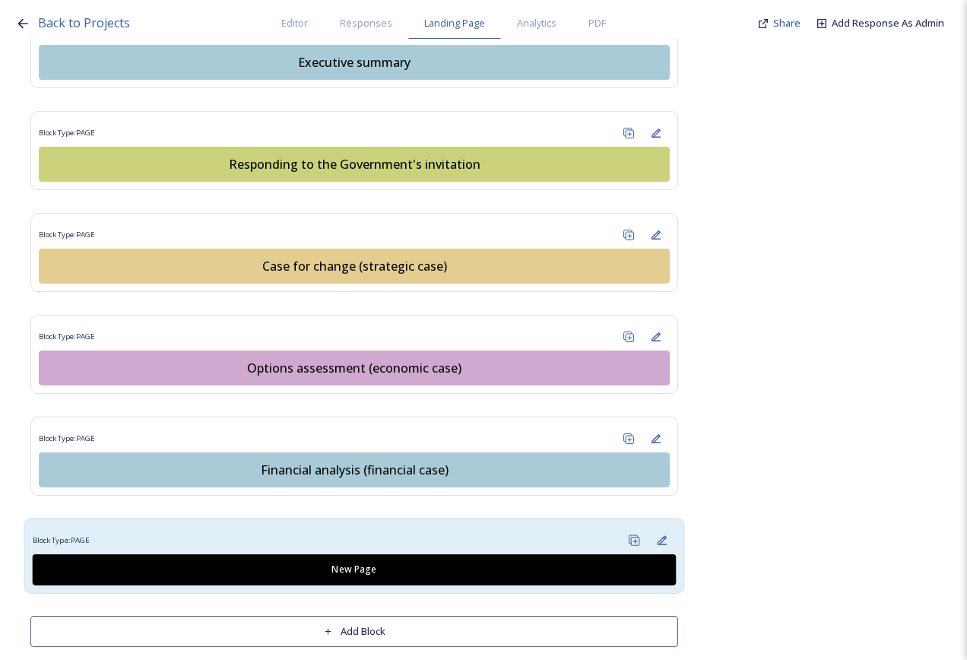
click at [465, 518] on div "Block Type: PAGE New Page" at bounding box center [354, 556] width 661 height 76
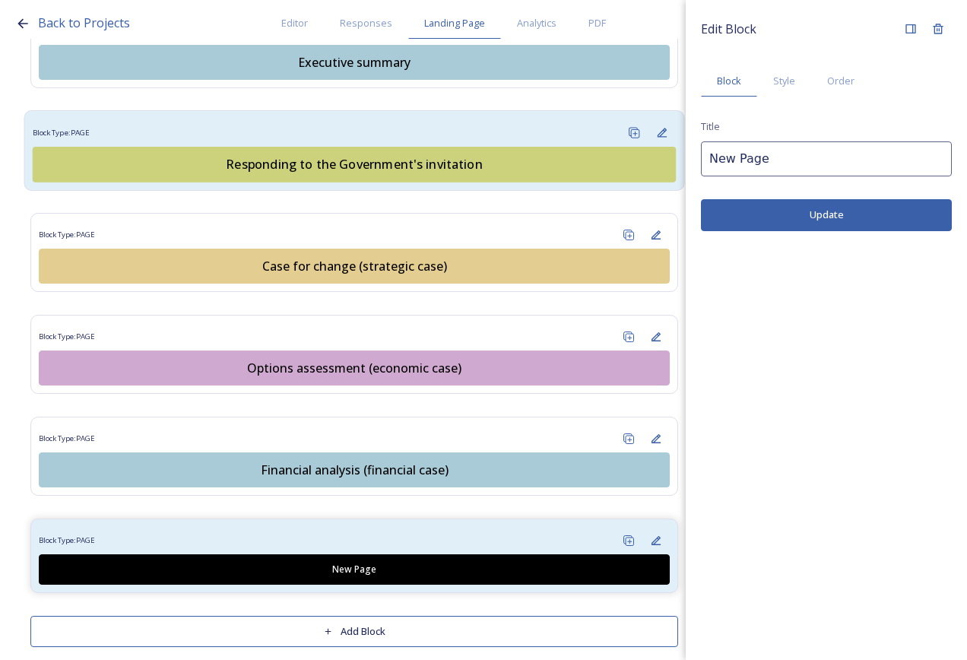
click at [389, 119] on div "Block Type: PAGE" at bounding box center [355, 133] width 644 height 28
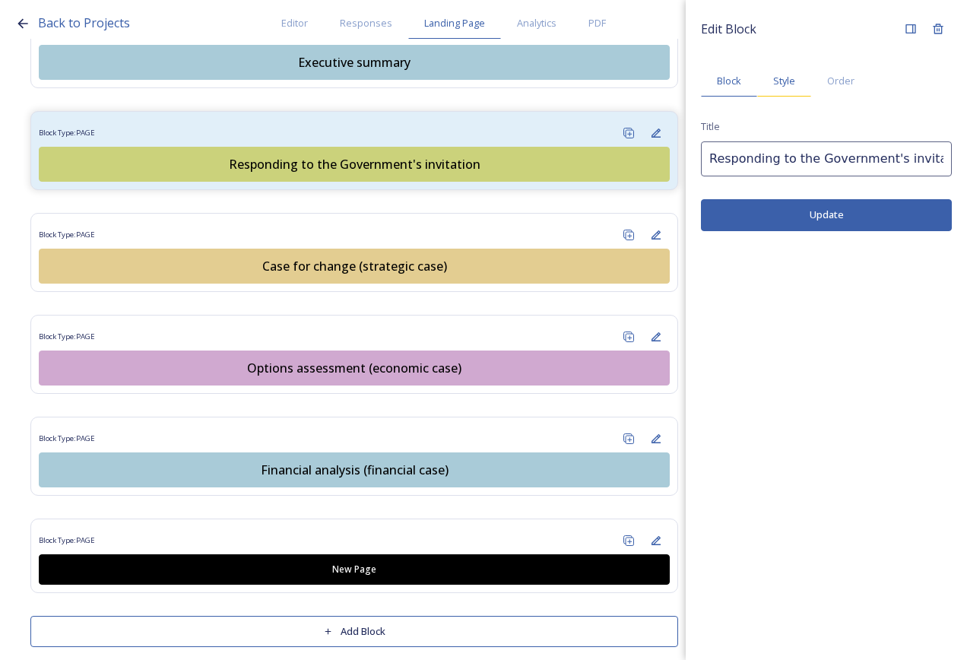
click at [790, 92] on div "Style" at bounding box center [785, 80] width 54 height 31
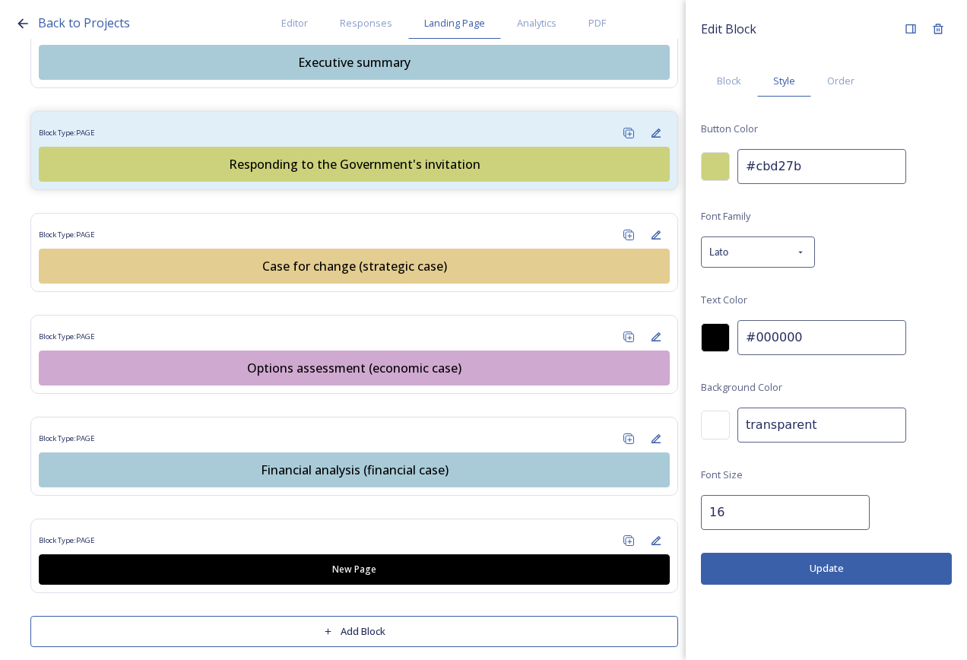
drag, startPoint x: 821, startPoint y: 163, endPoint x: 700, endPoint y: 163, distance: 120.9
click at [714, 163] on div "#cbd27b" at bounding box center [826, 166] width 251 height 35
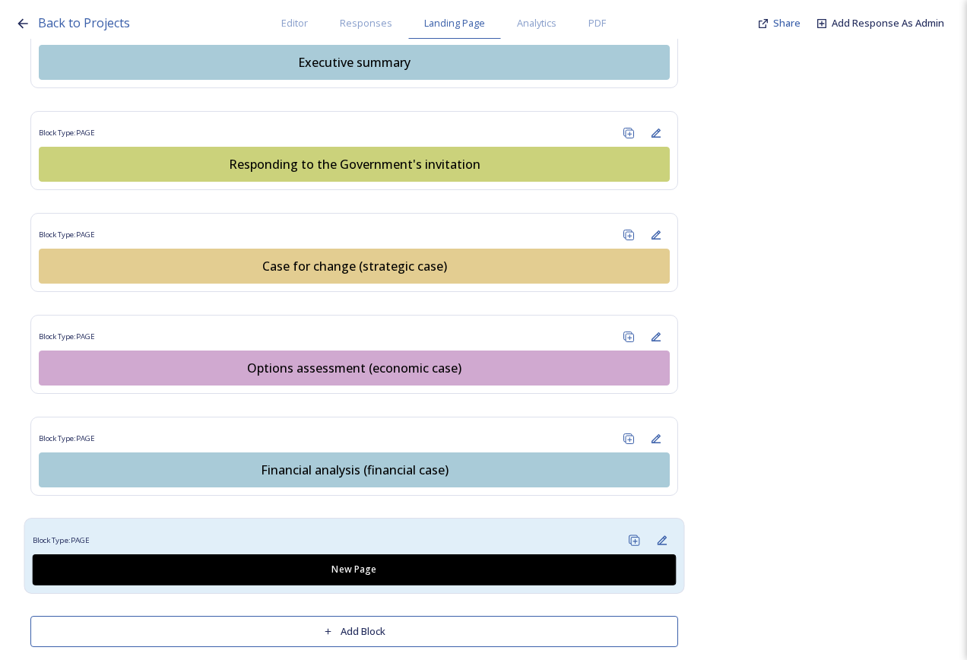
click at [475, 526] on div "Block Type: PAGE" at bounding box center [355, 540] width 644 height 28
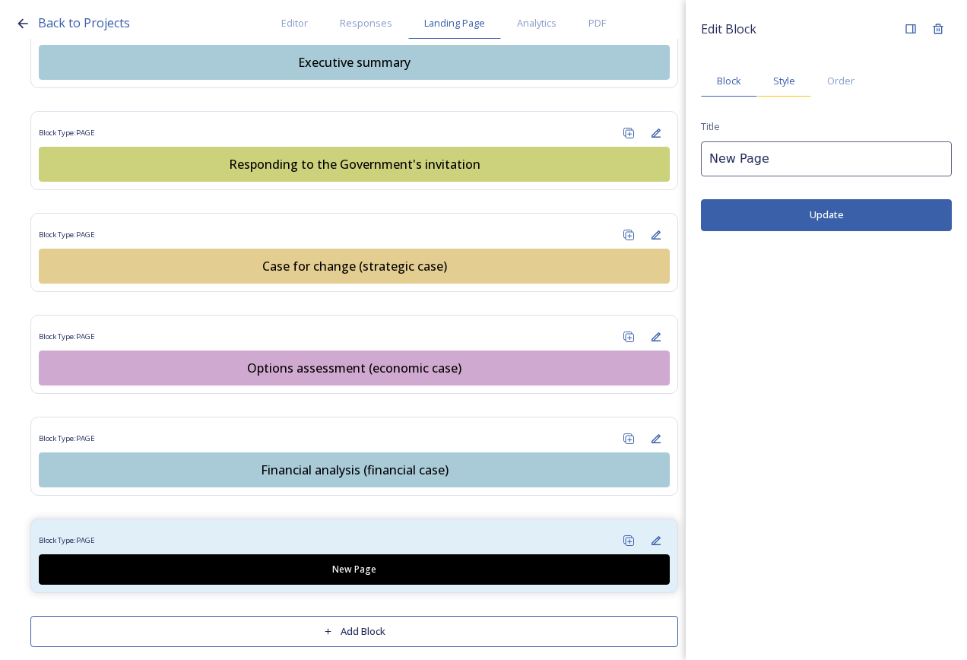
click at [796, 86] on div "Style" at bounding box center [785, 80] width 54 height 31
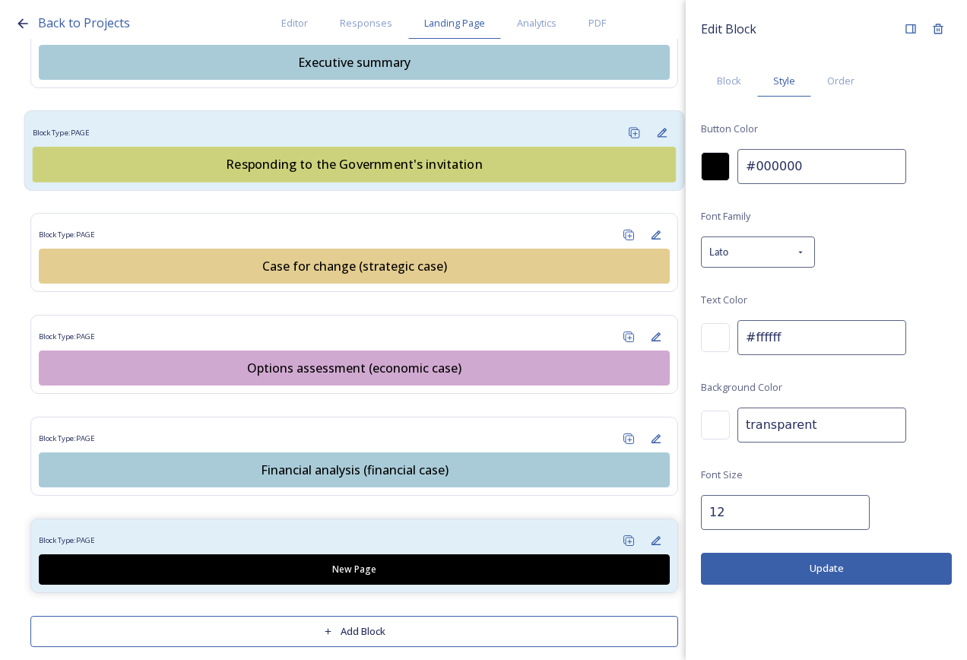
drag, startPoint x: 813, startPoint y: 173, endPoint x: 617, endPoint y: 155, distance: 197.0
click at [618, 155] on div "Back to Projects Editor Responses Landing Page Analytics PDF Share Add Response…" at bounding box center [483, 330] width 967 height 660
paste input "cbd27b"
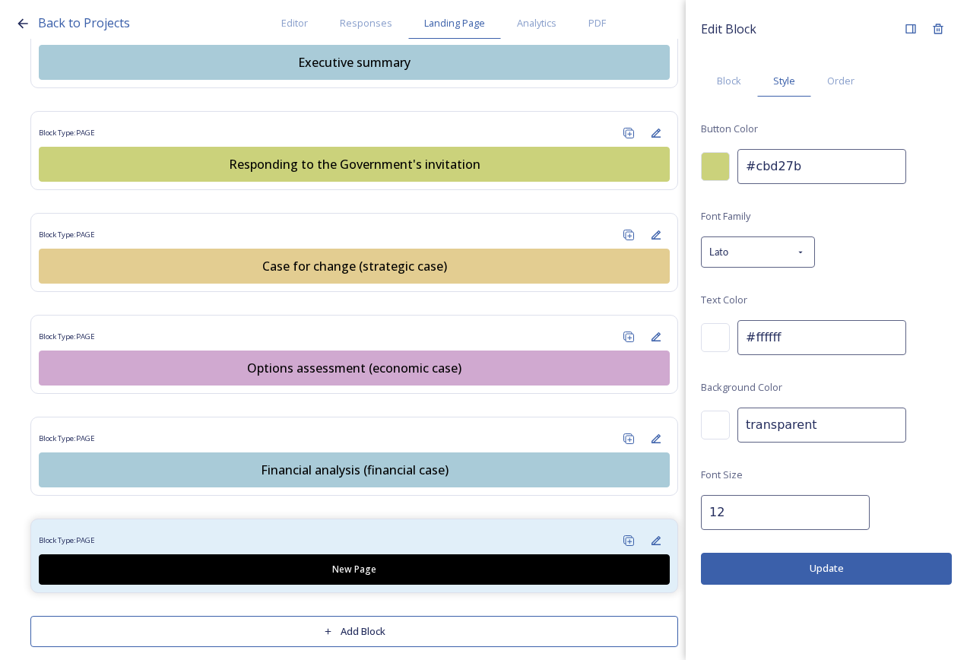
type input "#cbd27b"
click at [844, 507] on input "13" at bounding box center [785, 512] width 169 height 35
click at [844, 507] on input "14" at bounding box center [785, 512] width 169 height 35
click at [844, 507] on input "15" at bounding box center [785, 512] width 169 height 35
type input "16"
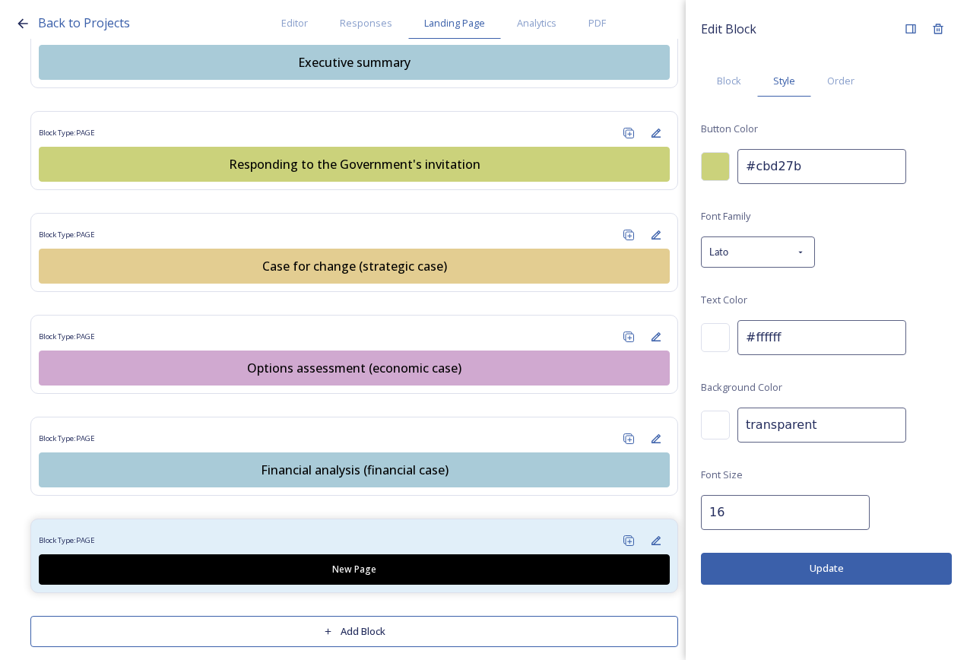
click at [844, 507] on input "16" at bounding box center [785, 512] width 169 height 35
click at [722, 343] on div at bounding box center [715, 337] width 29 height 29
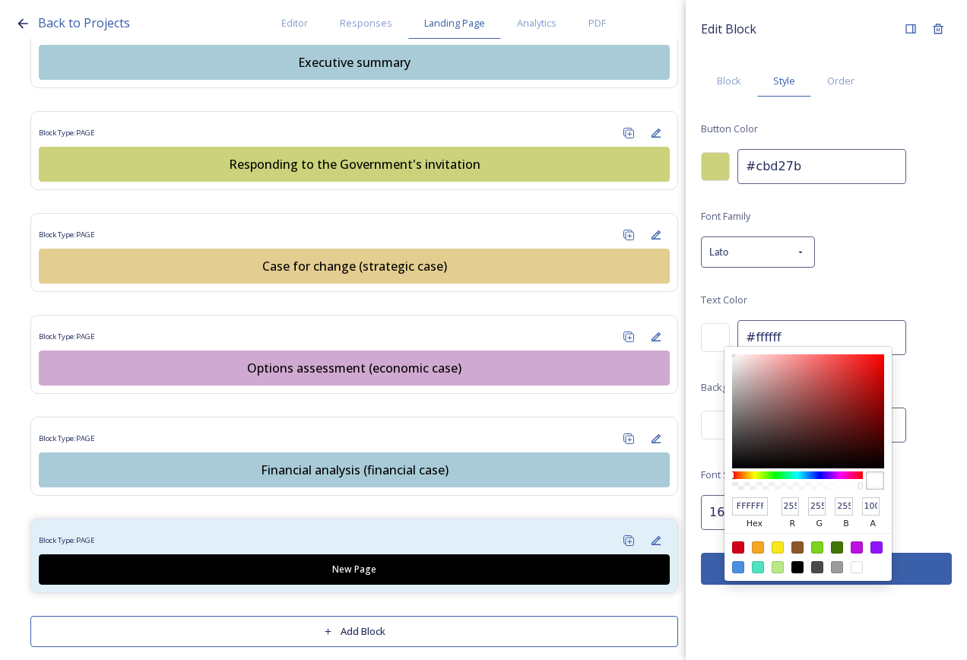
click at [796, 567] on div at bounding box center [798, 567] width 12 height 12
type input "#000000"
type input "000000"
type input "0"
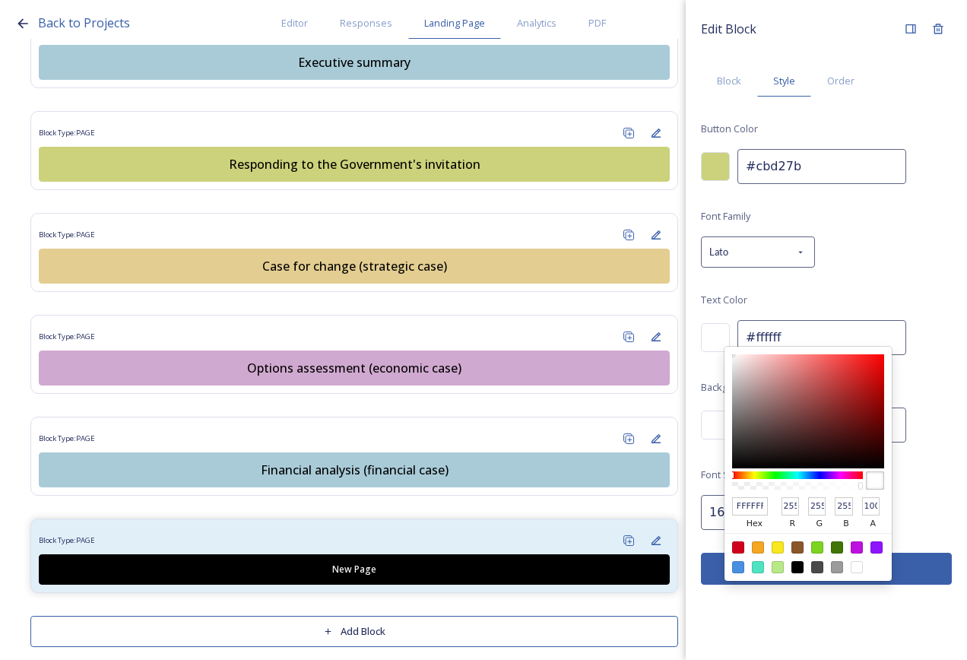
type input "0"
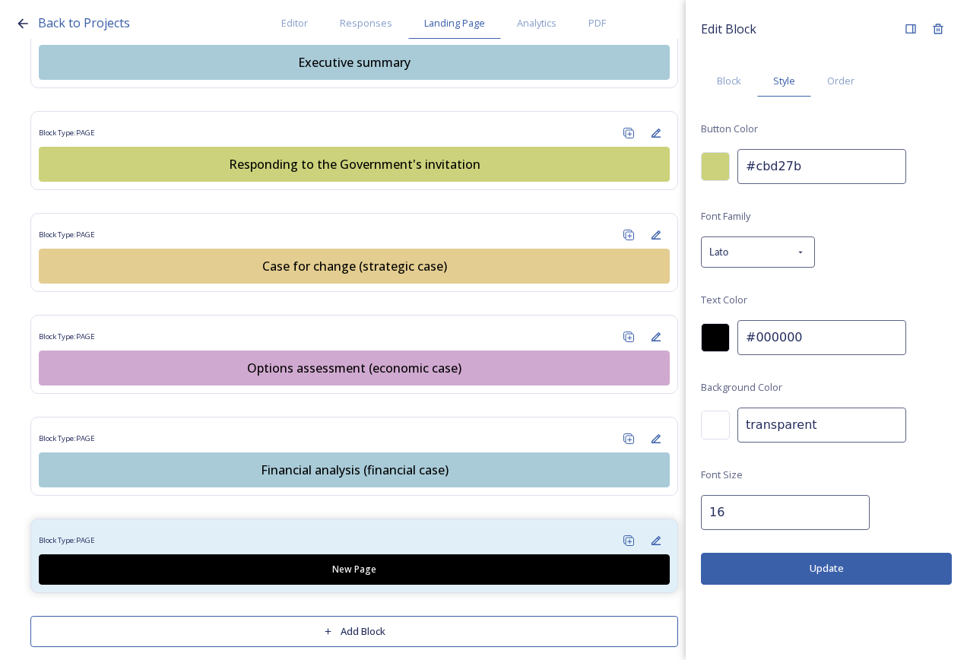
click at [936, 481] on div "Font Family Lato Text Color #000000 Background Color transparent Font Size 16" at bounding box center [826, 368] width 251 height 323
click at [869, 569] on button "Update" at bounding box center [826, 568] width 251 height 31
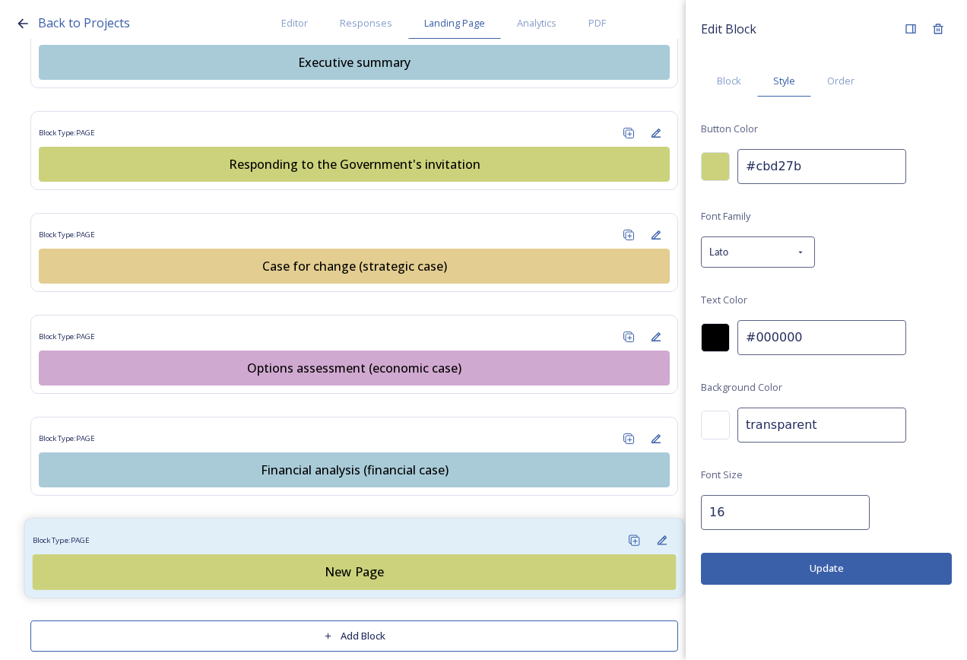
click at [462, 526] on div "Block Type: PAGE" at bounding box center [355, 540] width 644 height 28
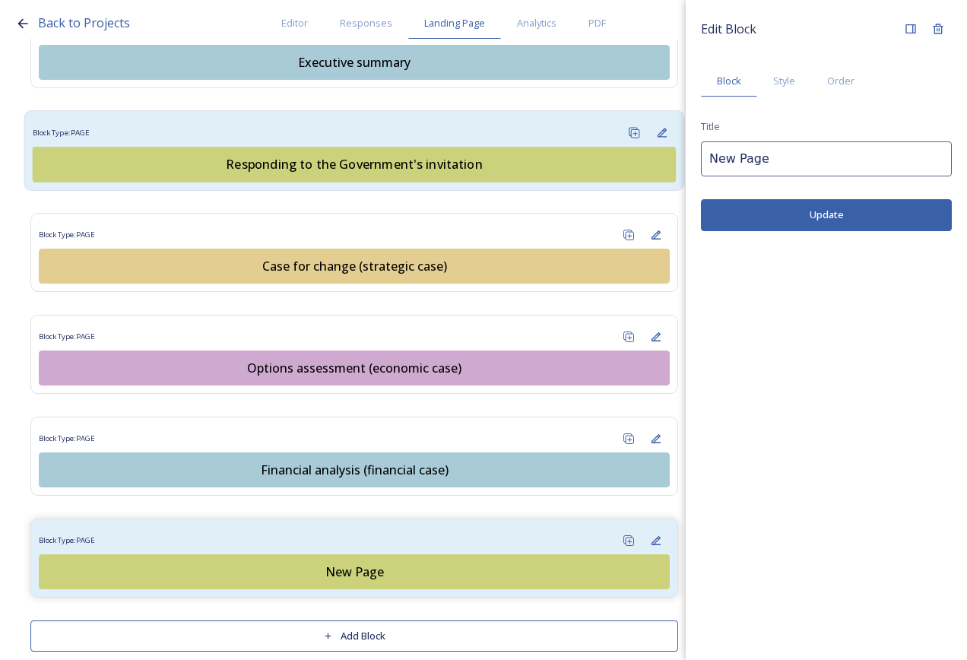
drag, startPoint x: 796, startPoint y: 158, endPoint x: 621, endPoint y: 138, distance: 176.9
click at [610, 138] on div "Back to Projects Editor Responses Landing Page Analytics PDF Share Add Response…" at bounding box center [483, 330] width 967 height 660
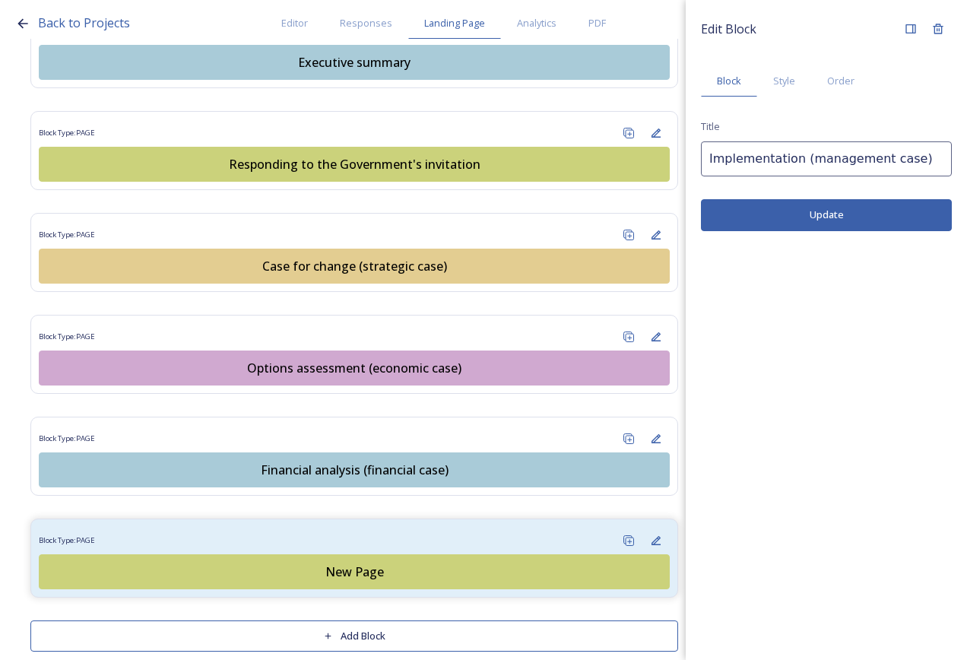
type input "Implementation (management case)"
click at [849, 223] on button "Update" at bounding box center [826, 214] width 251 height 31
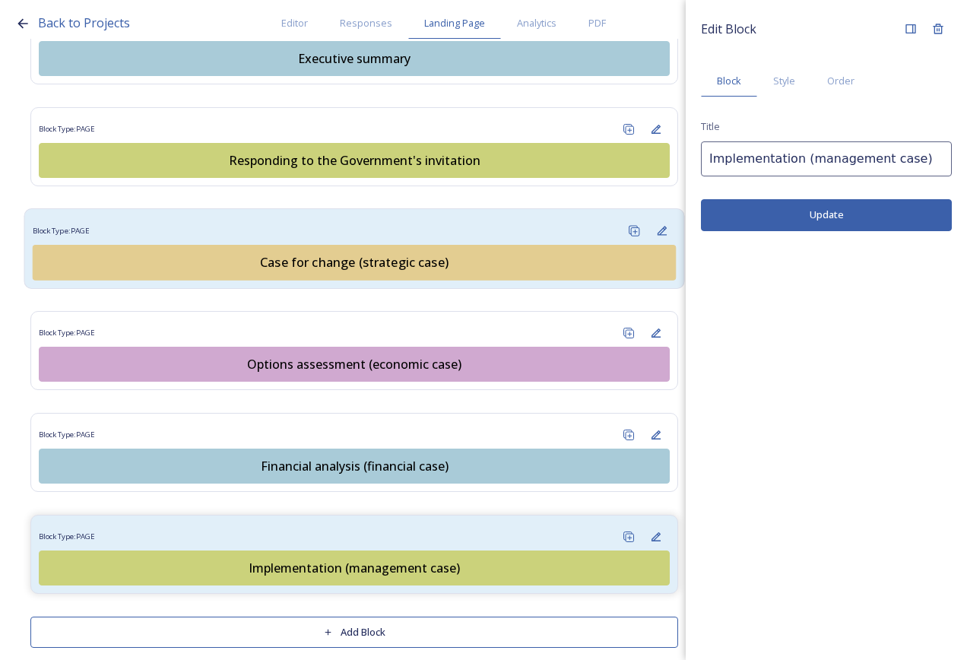
scroll to position [1615, 0]
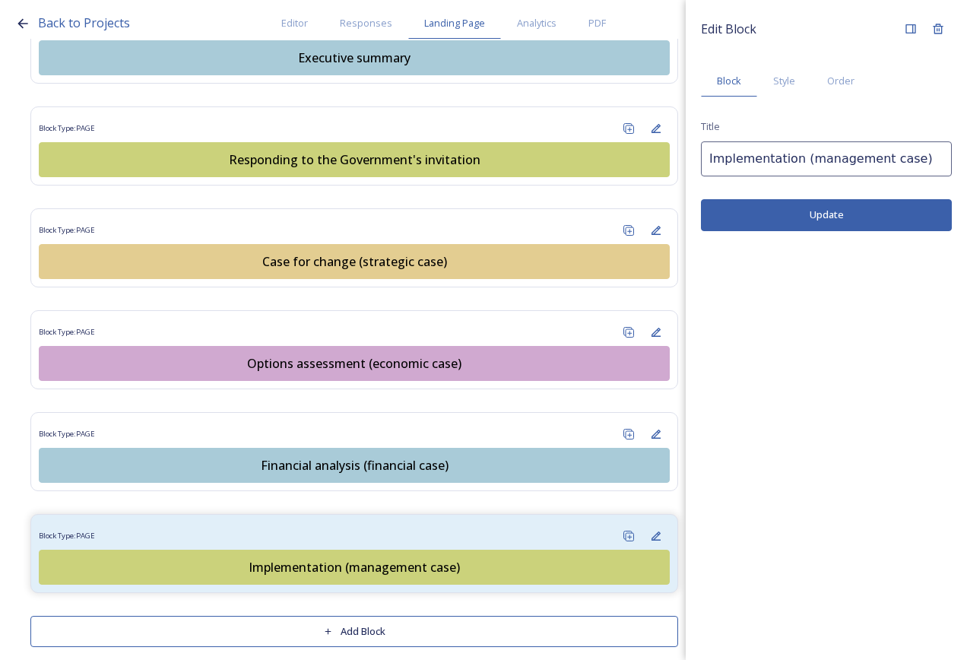
click at [362, 619] on button "Add Block" at bounding box center [354, 631] width 648 height 31
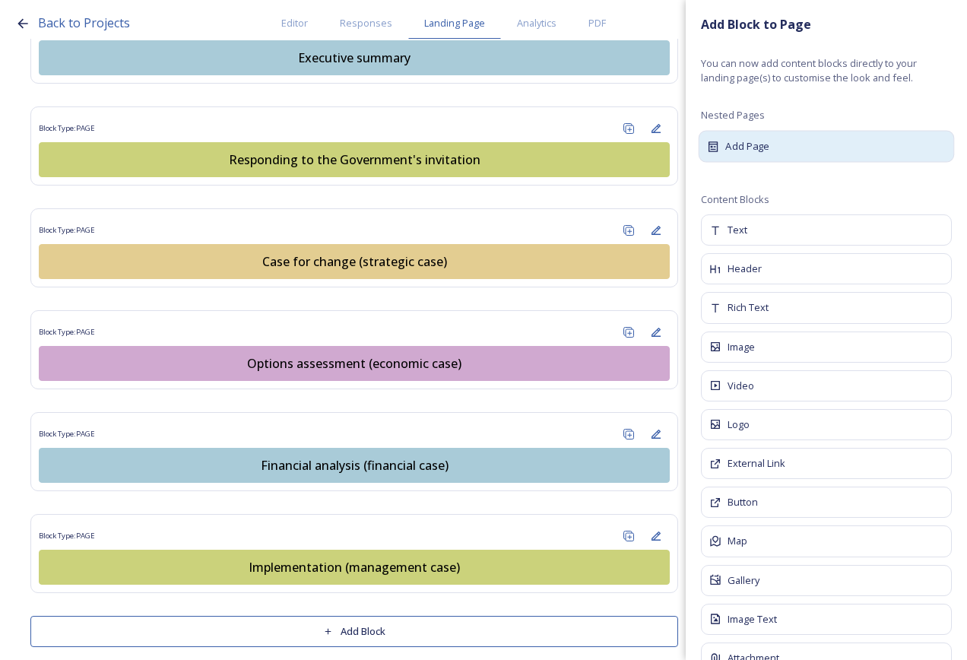
click at [800, 131] on div "Add Page" at bounding box center [827, 146] width 256 height 32
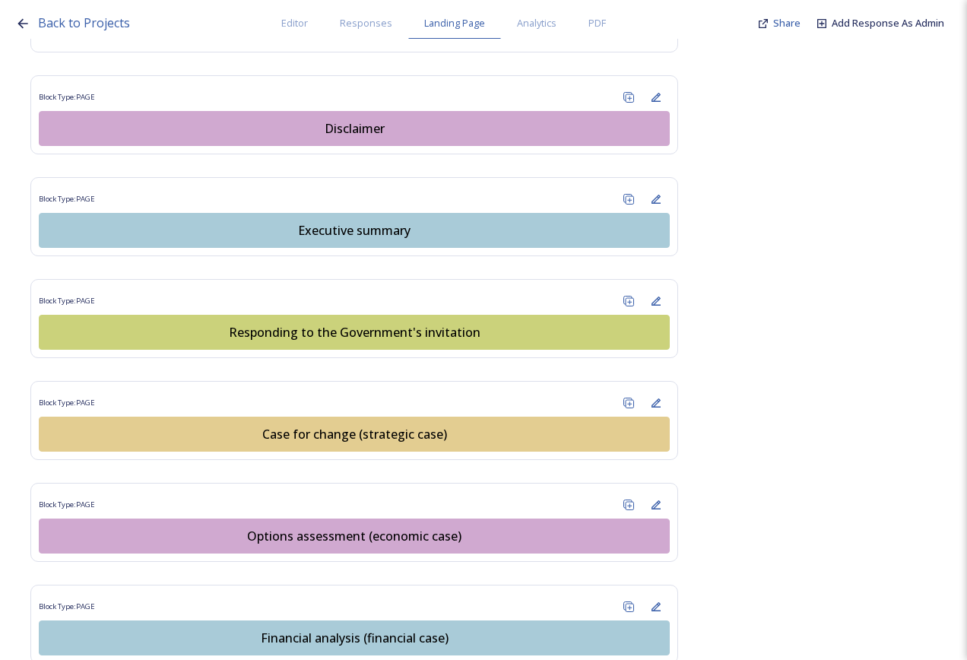
scroll to position [1713, 0]
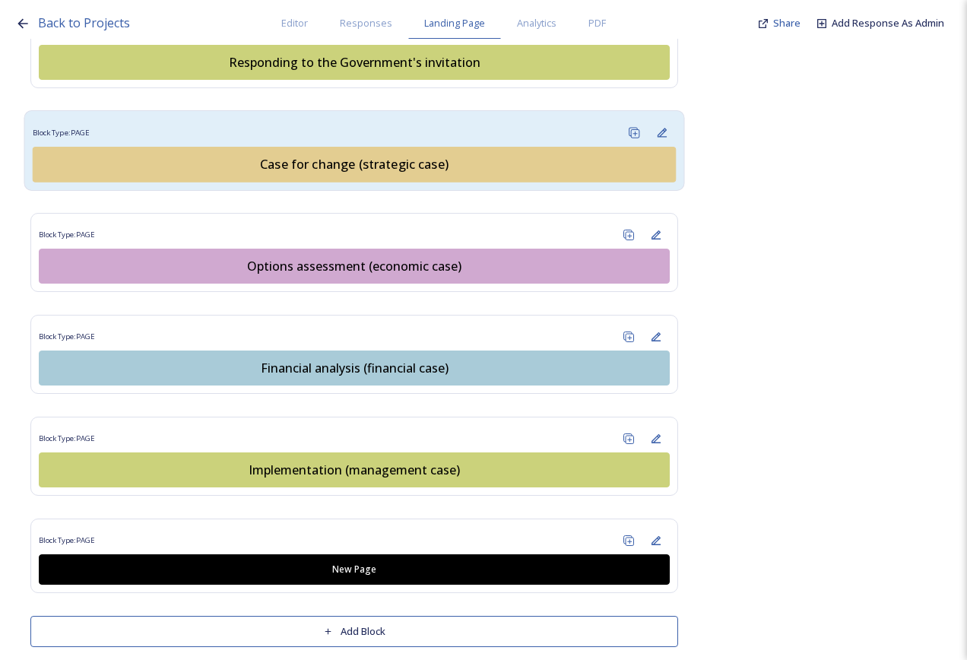
click at [417, 119] on div "Block Type: PAGE" at bounding box center [355, 133] width 644 height 28
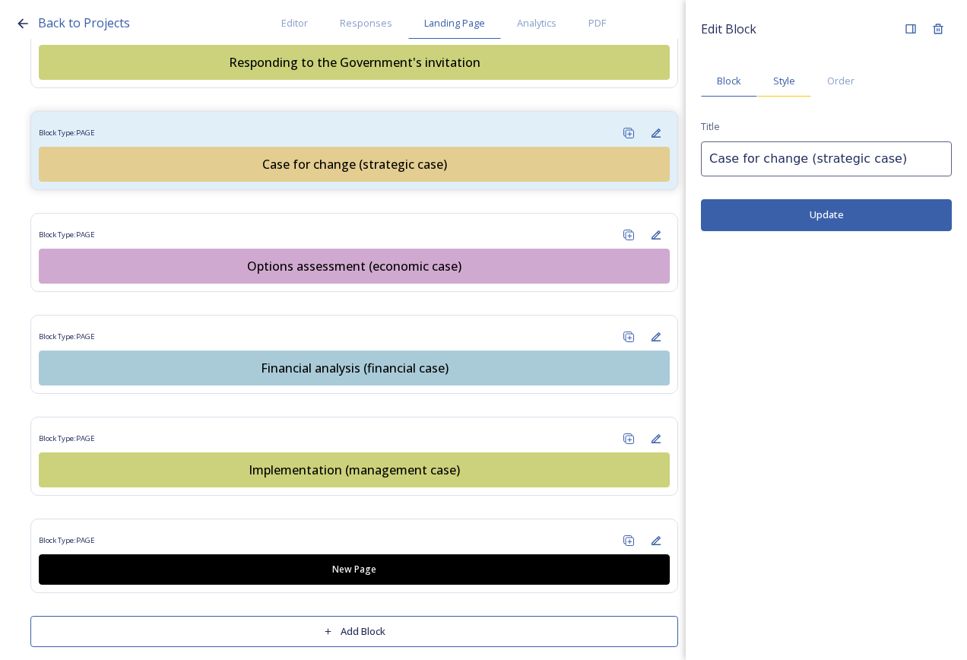
click at [802, 81] on div "Style" at bounding box center [785, 80] width 54 height 31
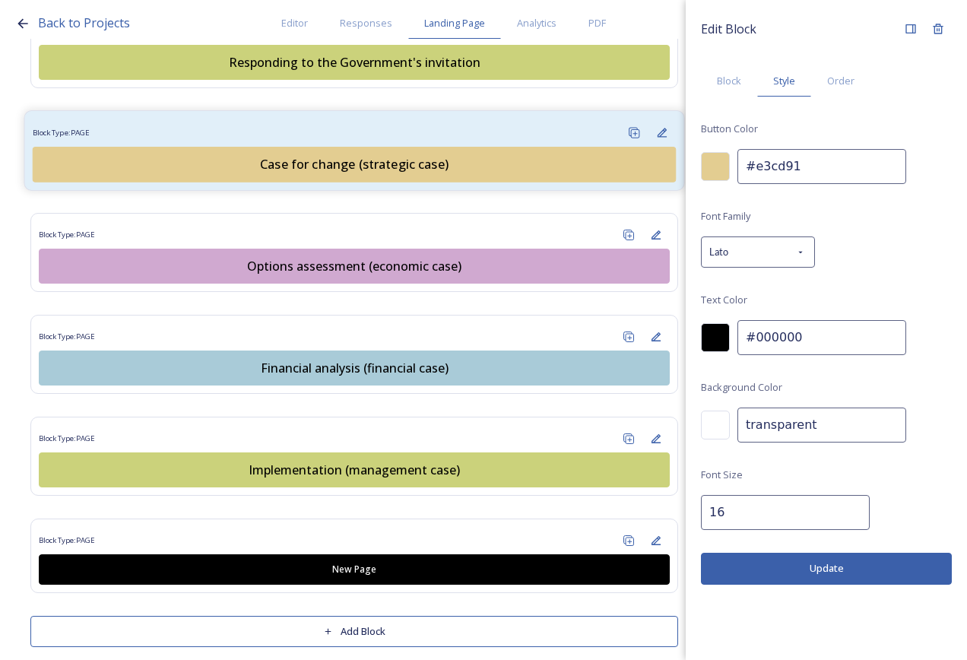
drag, startPoint x: 824, startPoint y: 160, endPoint x: 627, endPoint y: 152, distance: 197.2
click at [631, 153] on div "Back to Projects Editor Responses Landing Page Analytics PDF Share Add Response…" at bounding box center [483, 330] width 967 height 660
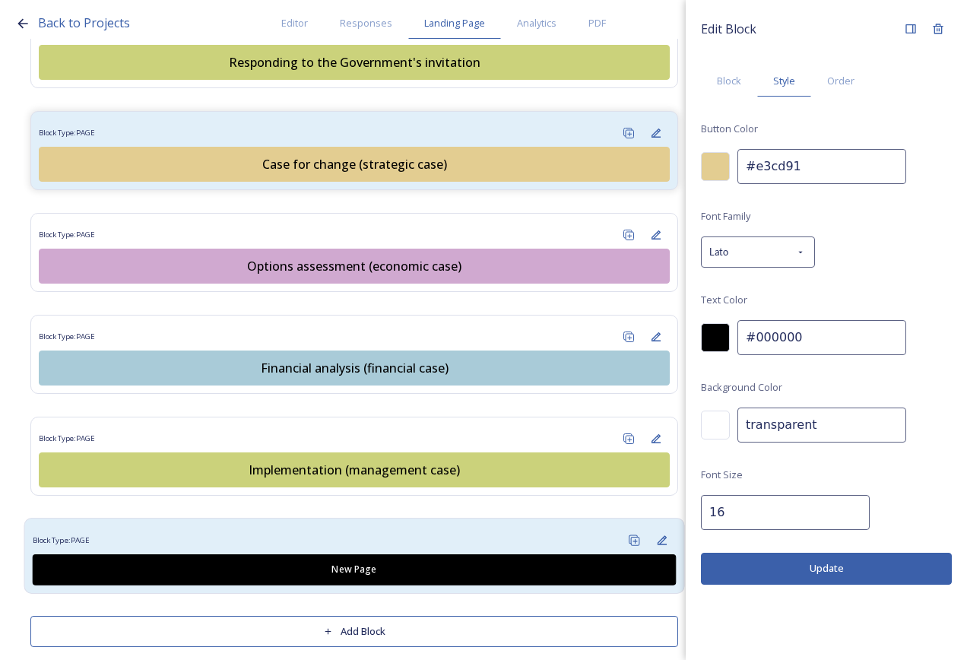
click at [456, 526] on div "Block Type: PAGE" at bounding box center [355, 540] width 644 height 28
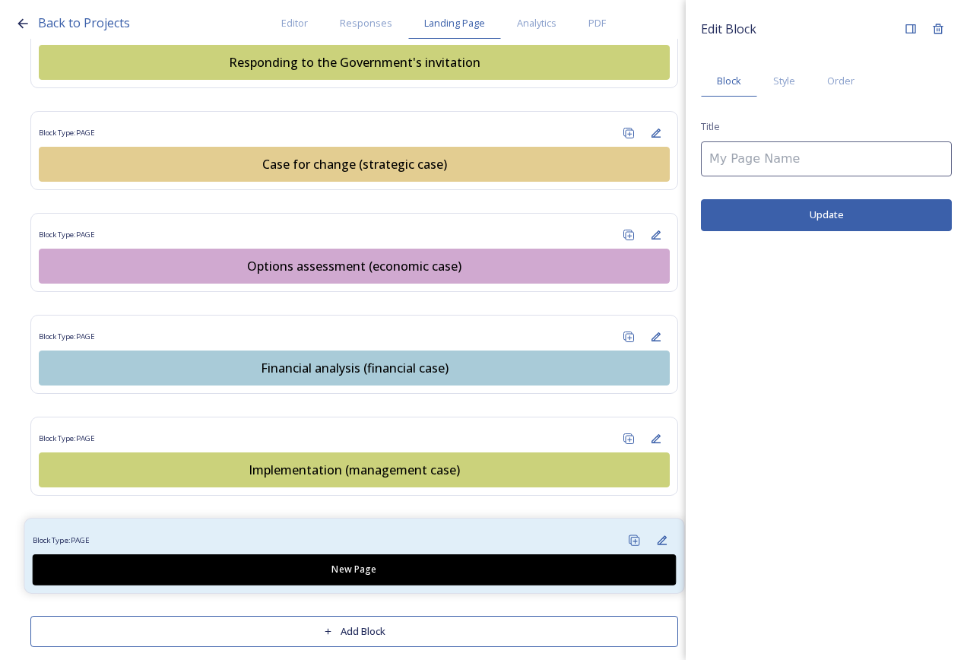
type input "New Page"
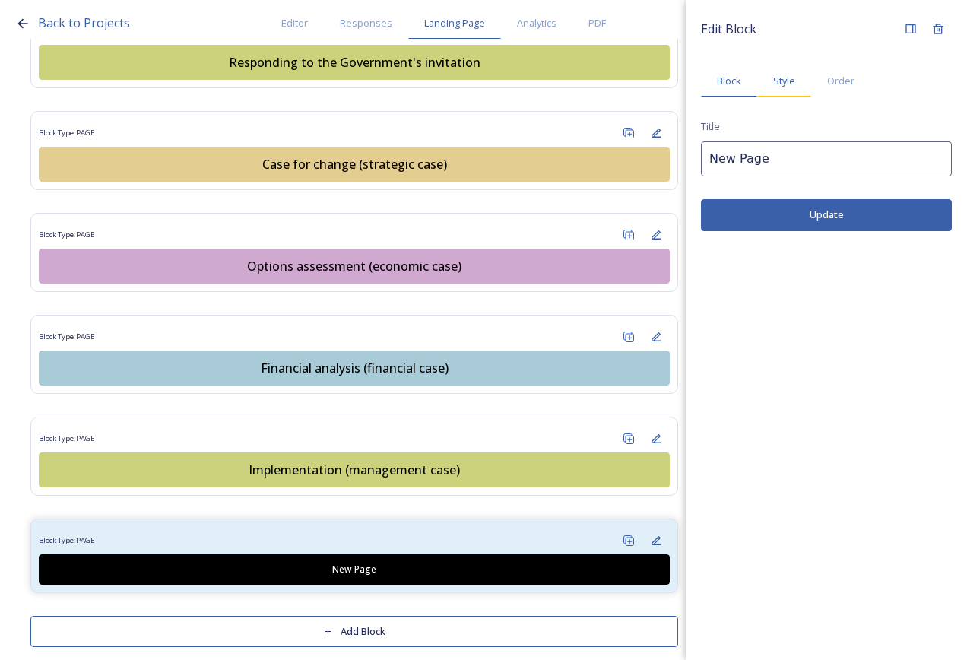
click at [786, 85] on span "Style" at bounding box center [785, 81] width 22 height 14
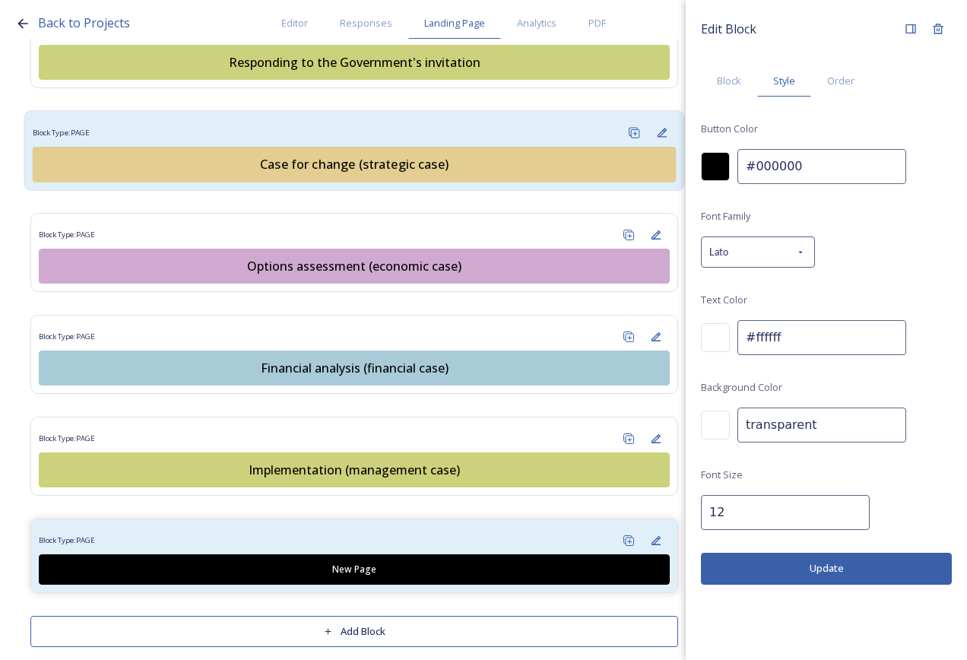
drag, startPoint x: 804, startPoint y: 155, endPoint x: 584, endPoint y: 159, distance: 219.8
click at [592, 157] on div "Back to Projects Editor Responses Landing Page Analytics PDF Share Add Response…" at bounding box center [483, 330] width 967 height 660
paste input "e3cd91"
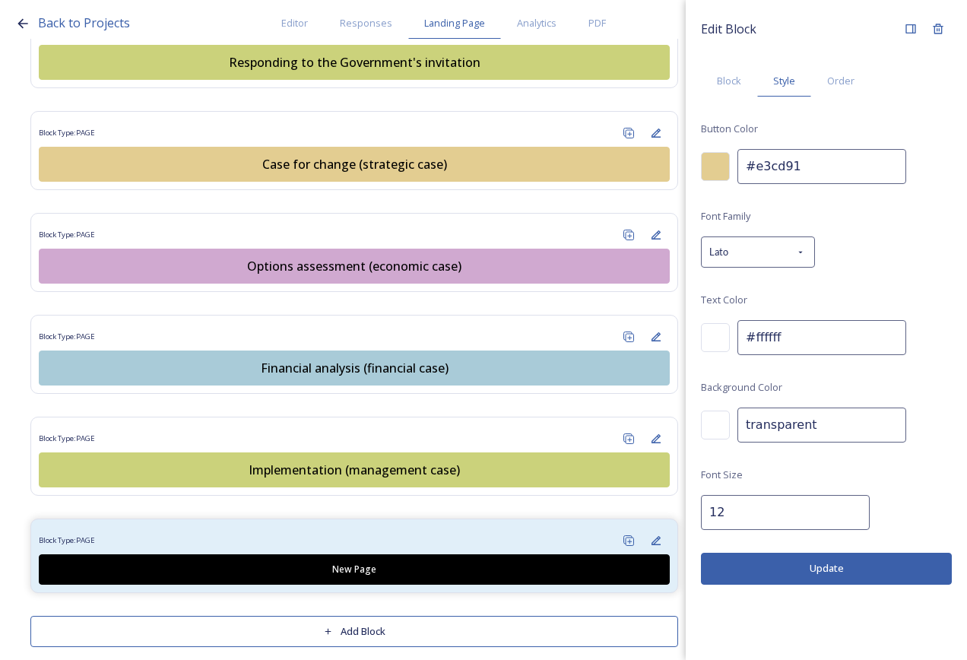
type input "#e3cd91"
click at [719, 340] on div at bounding box center [715, 337] width 29 height 29
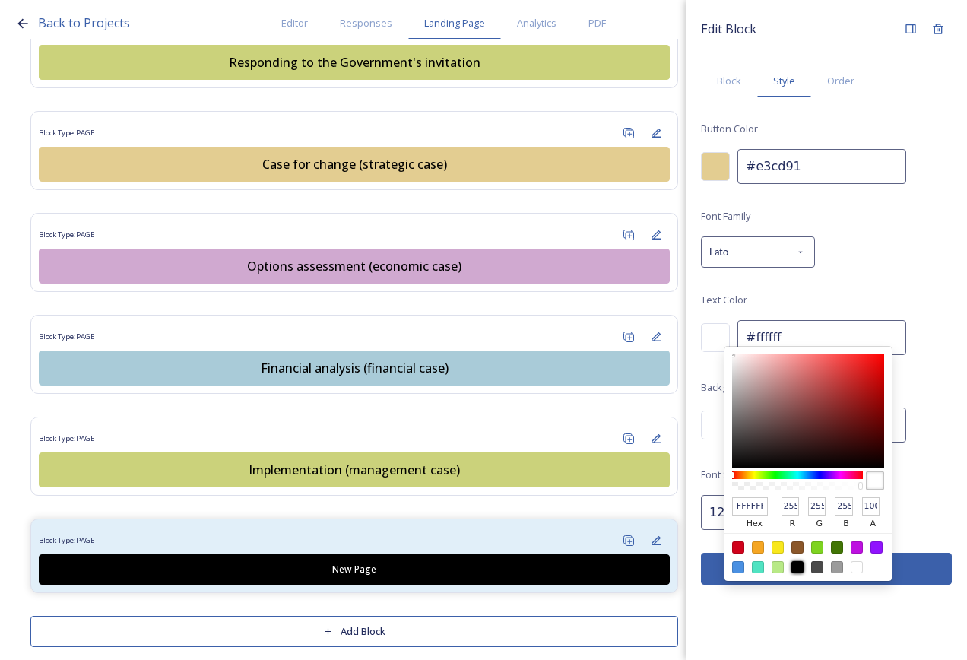
click at [797, 568] on div at bounding box center [798, 567] width 12 height 12
type input "#000000"
type input "000000"
type input "0"
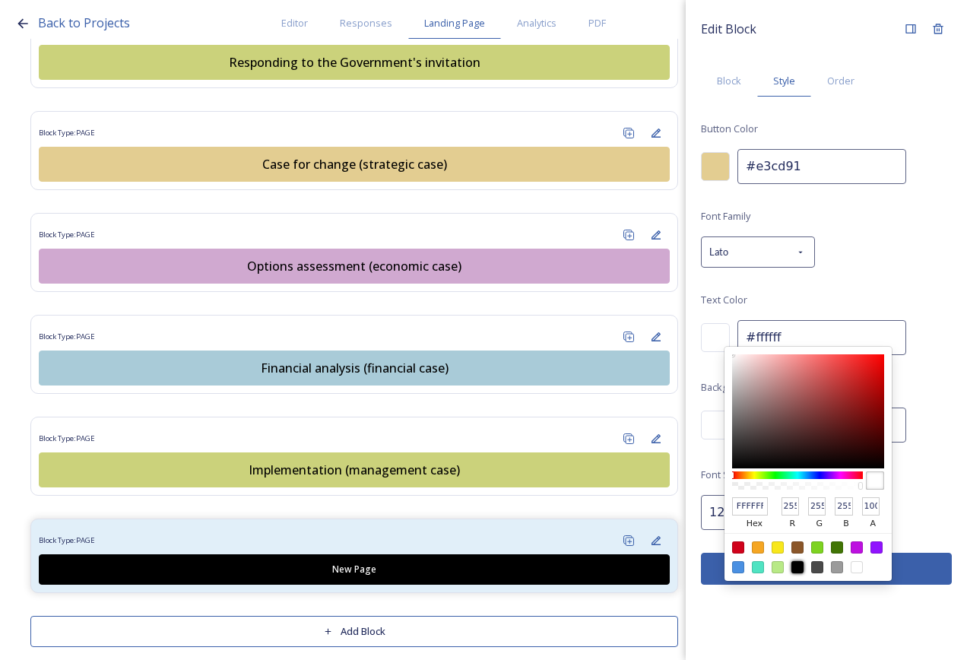
type input "0"
click at [712, 573] on button "Update" at bounding box center [826, 568] width 251 height 31
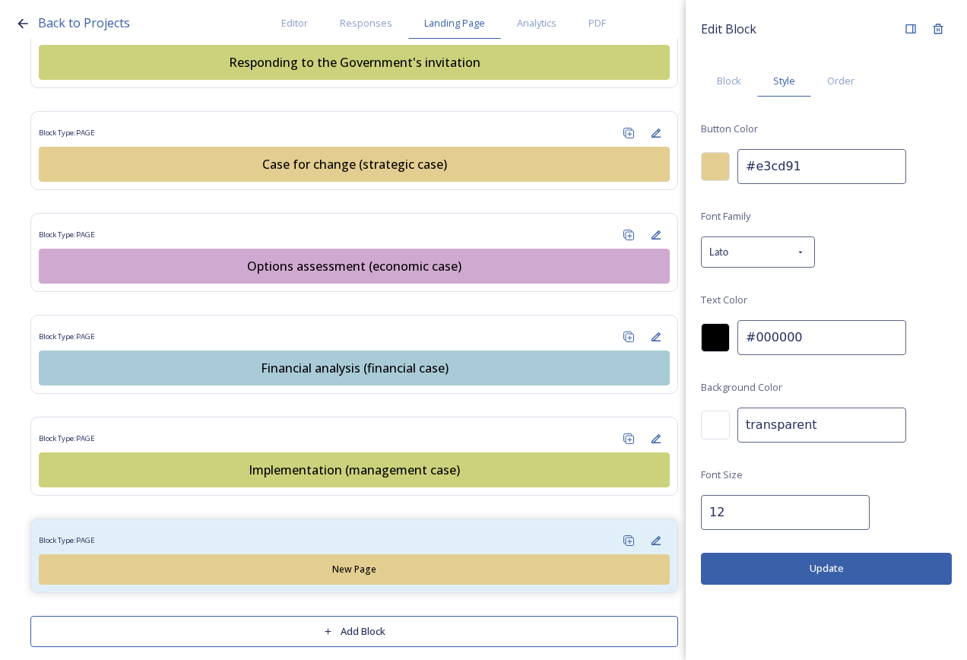
click at [739, 520] on input "12" at bounding box center [785, 512] width 169 height 35
click at [842, 511] on input "13" at bounding box center [785, 512] width 169 height 35
click at [842, 511] on input "14" at bounding box center [785, 512] width 169 height 35
click at [842, 511] on input "15" at bounding box center [785, 512] width 169 height 35
type input "16"
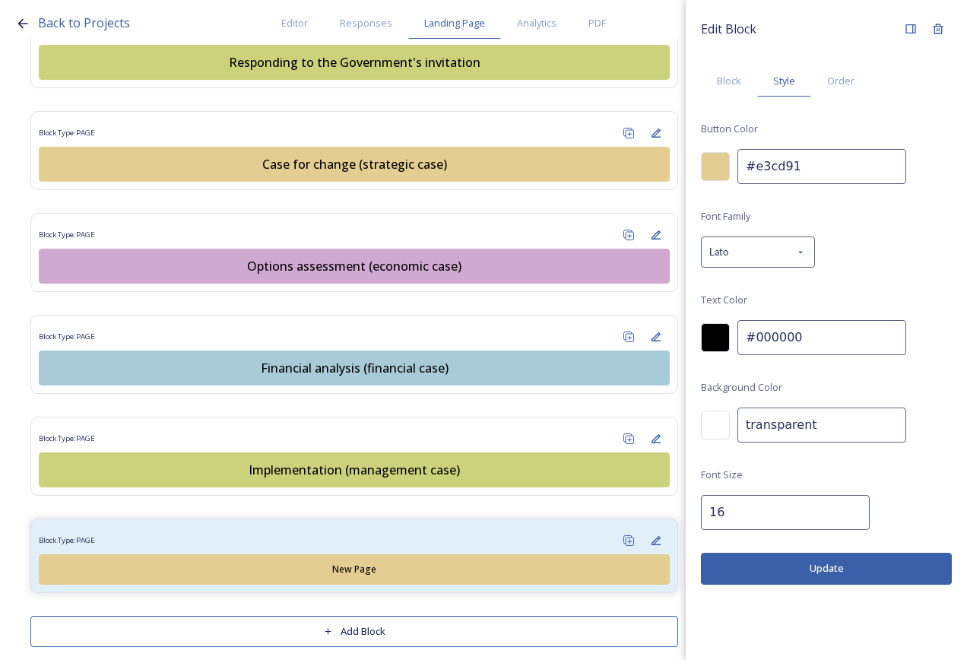
click at [842, 512] on input "16" at bounding box center [785, 512] width 169 height 35
click at [811, 564] on button "Update" at bounding box center [826, 568] width 251 height 31
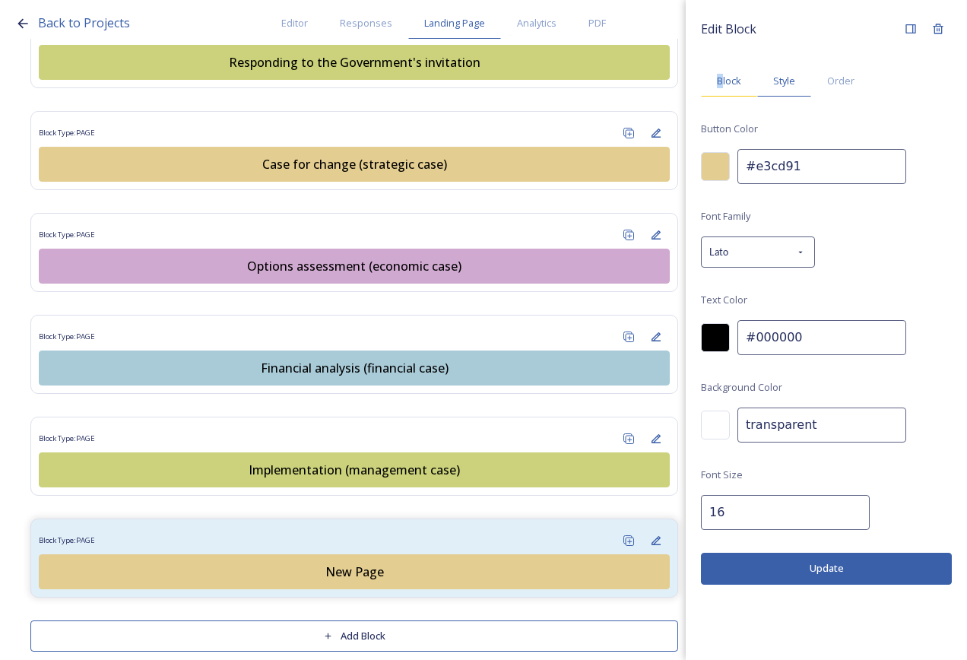
click at [721, 75] on span "Block" at bounding box center [729, 81] width 24 height 14
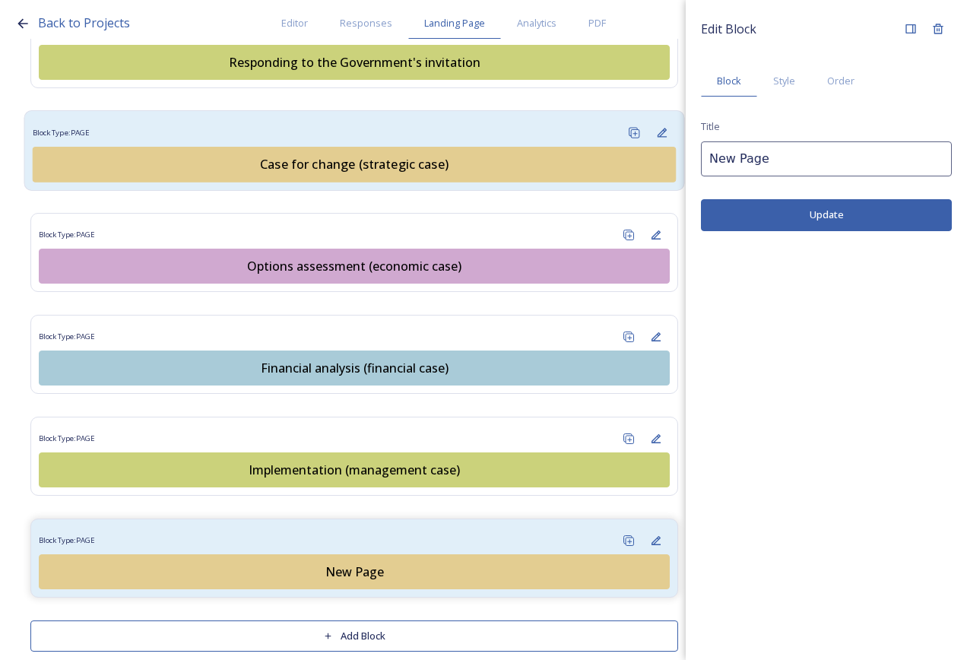
drag, startPoint x: 721, startPoint y: 75, endPoint x: 663, endPoint y: 148, distance: 92.5
click at [663, 148] on div "Back to Projects Editor Responses Landing Page Analytics PDF Share Add Response…" at bounding box center [483, 330] width 967 height 660
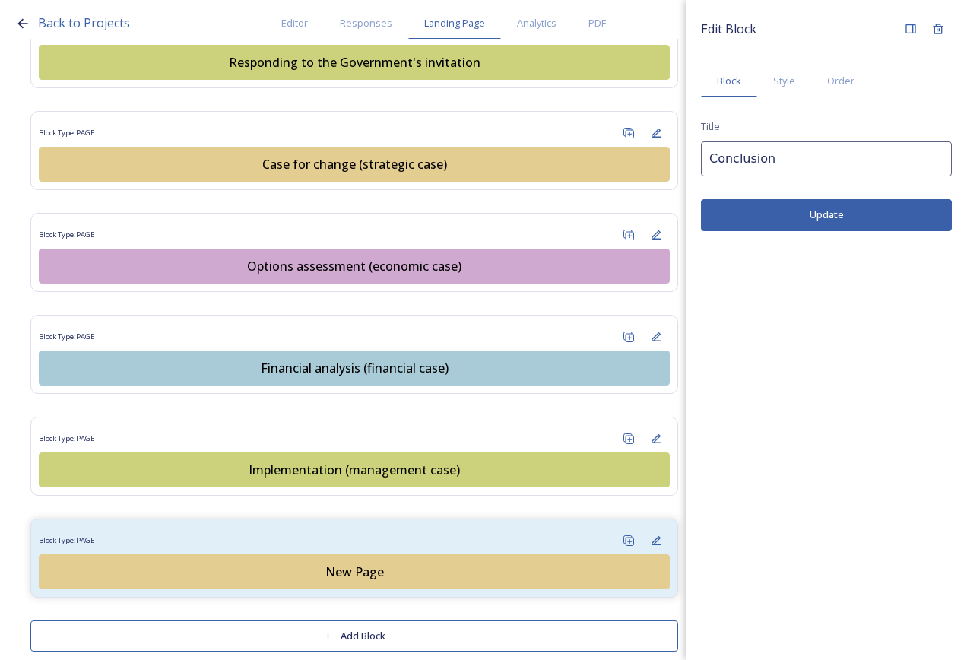
type input "Conclusion"
click at [847, 216] on button "Update" at bounding box center [826, 214] width 251 height 31
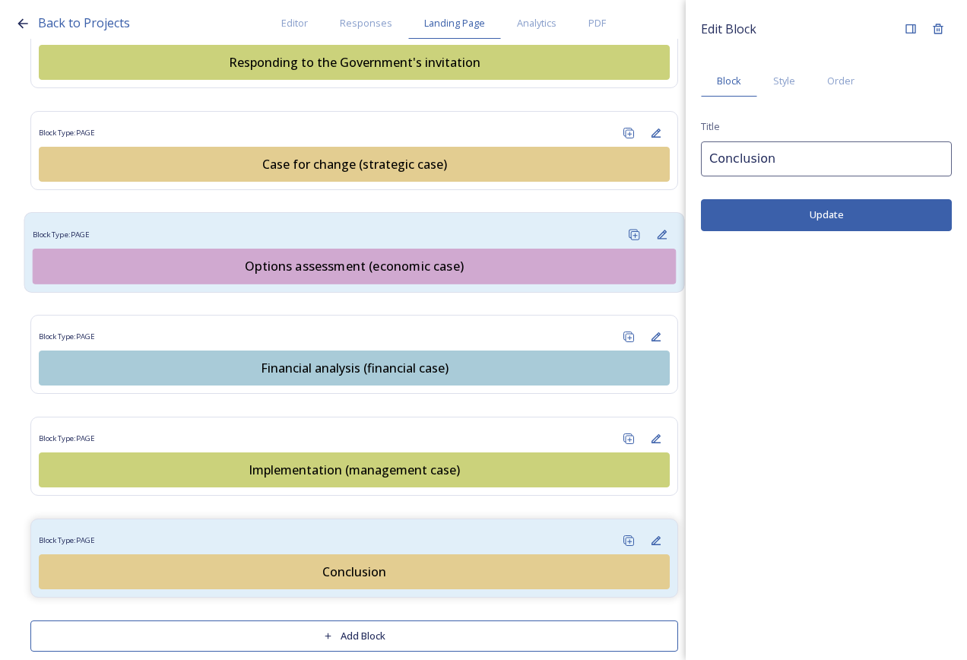
scroll to position [1717, 0]
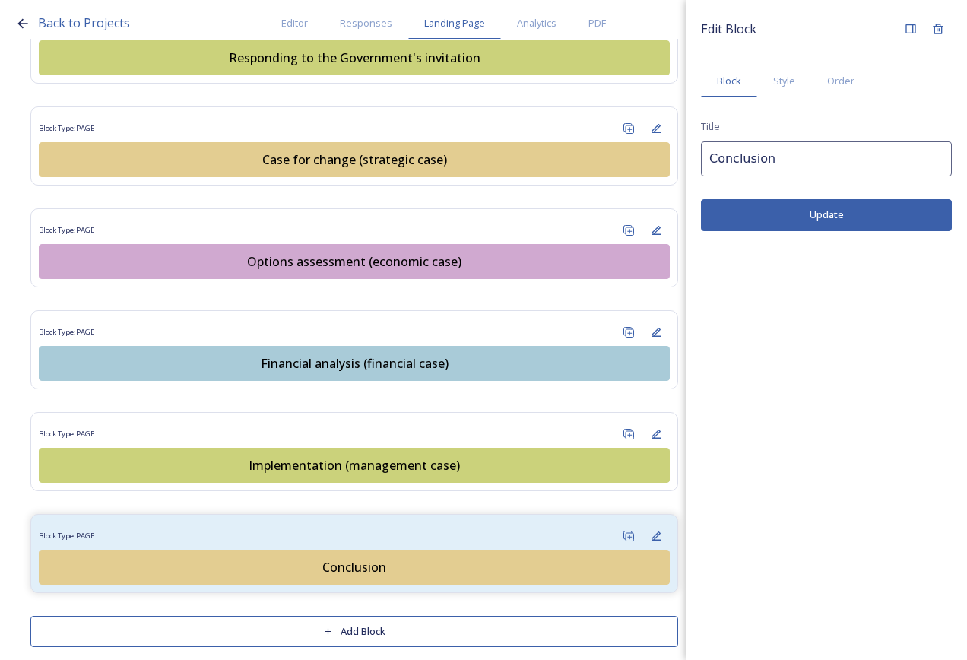
click at [386, 621] on button "Add Block" at bounding box center [354, 631] width 648 height 31
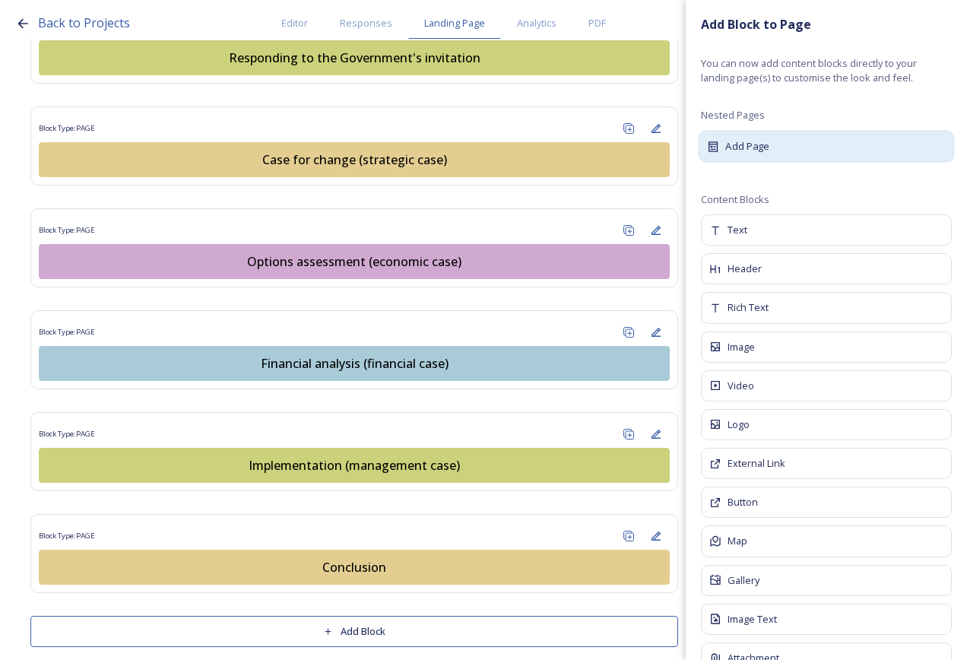
click at [774, 152] on div "Add Page" at bounding box center [827, 146] width 256 height 32
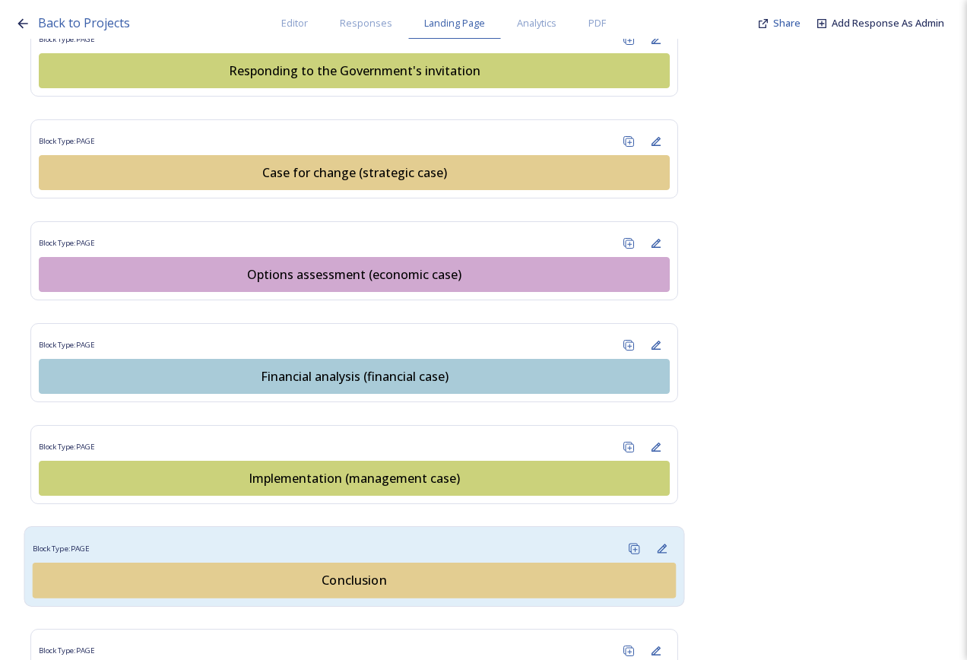
scroll to position [1815, 0]
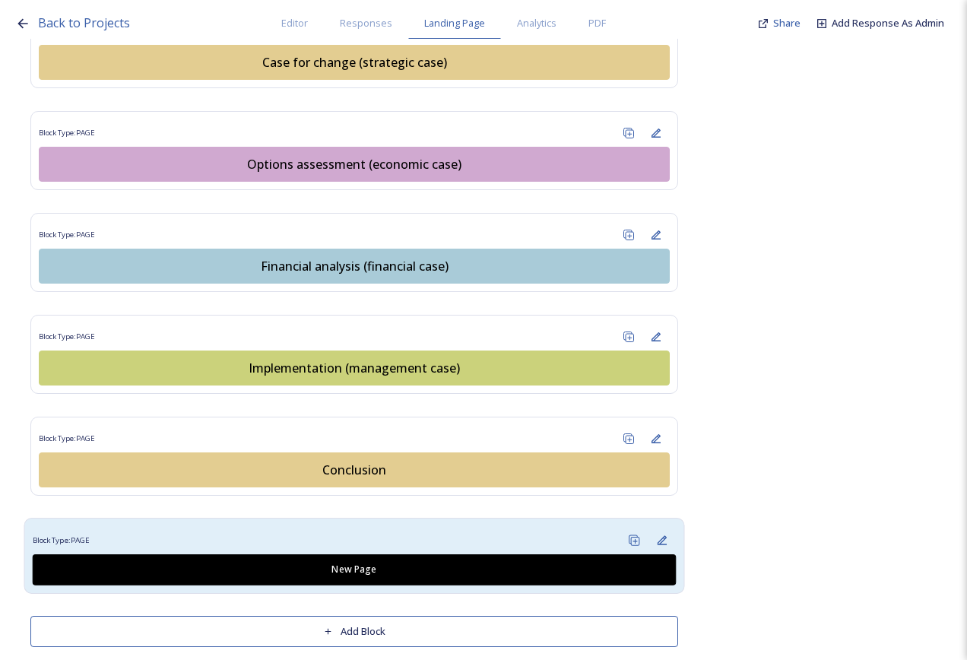
click at [407, 526] on div "Block Type: PAGE" at bounding box center [355, 540] width 644 height 28
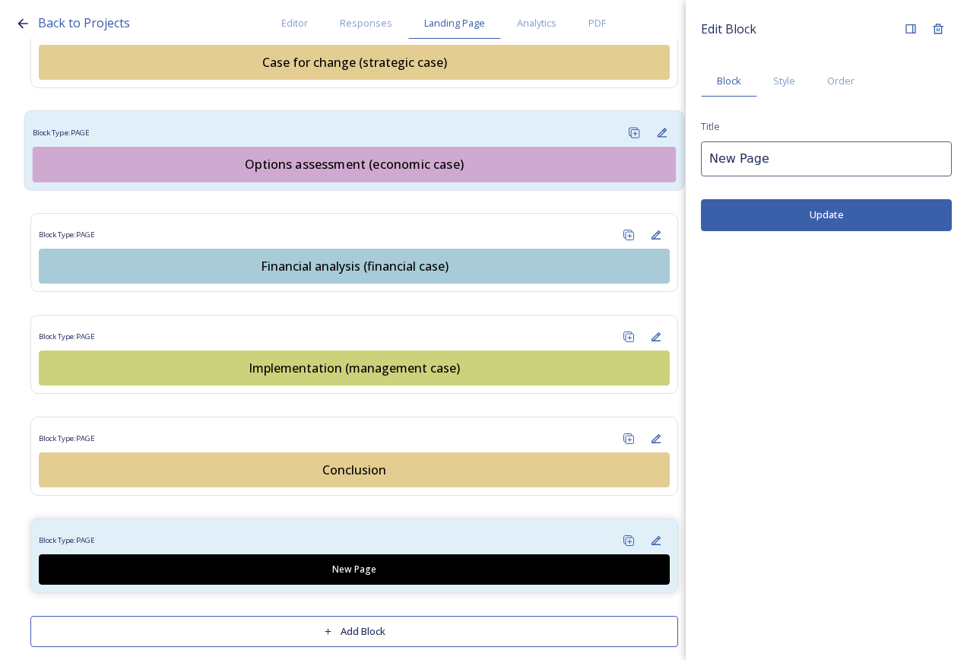
drag, startPoint x: 708, startPoint y: 141, endPoint x: 632, endPoint y: 141, distance: 76.1
click at [632, 141] on div "Back to Projects Editor Responses Landing Page Analytics PDF Share Add Response…" at bounding box center [483, 330] width 967 height 660
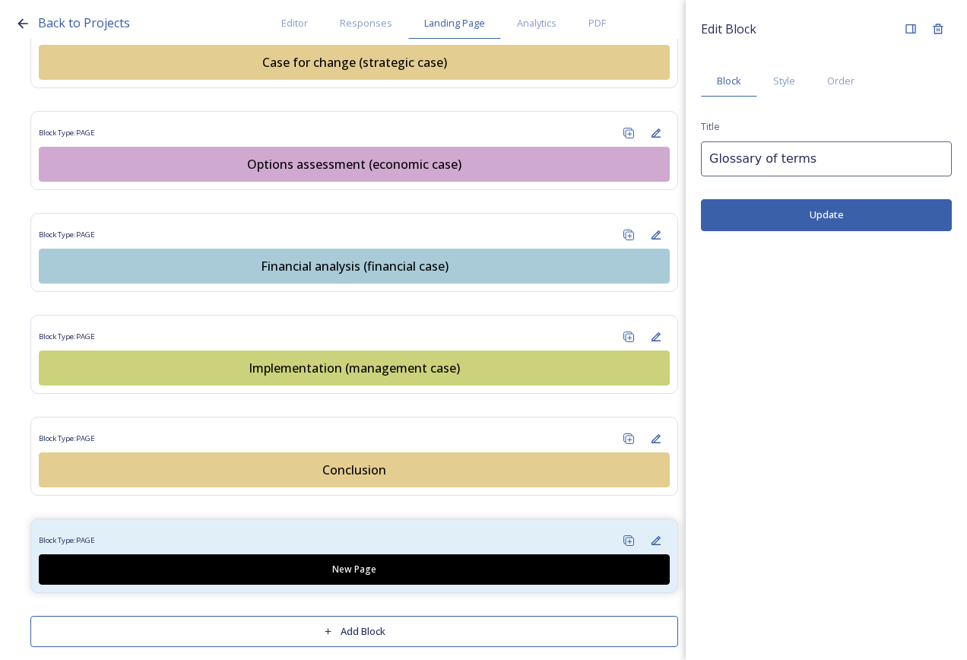
type input "Glossary of terms"
click at [779, 222] on button "Update" at bounding box center [826, 214] width 251 height 31
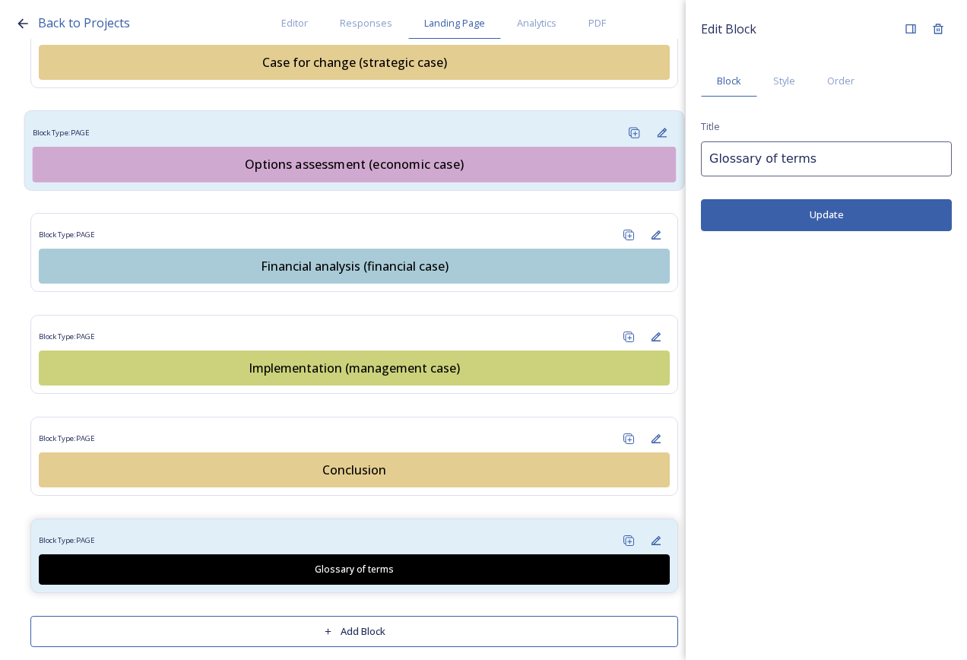
click at [397, 119] on div "Block Type: PAGE" at bounding box center [355, 133] width 644 height 28
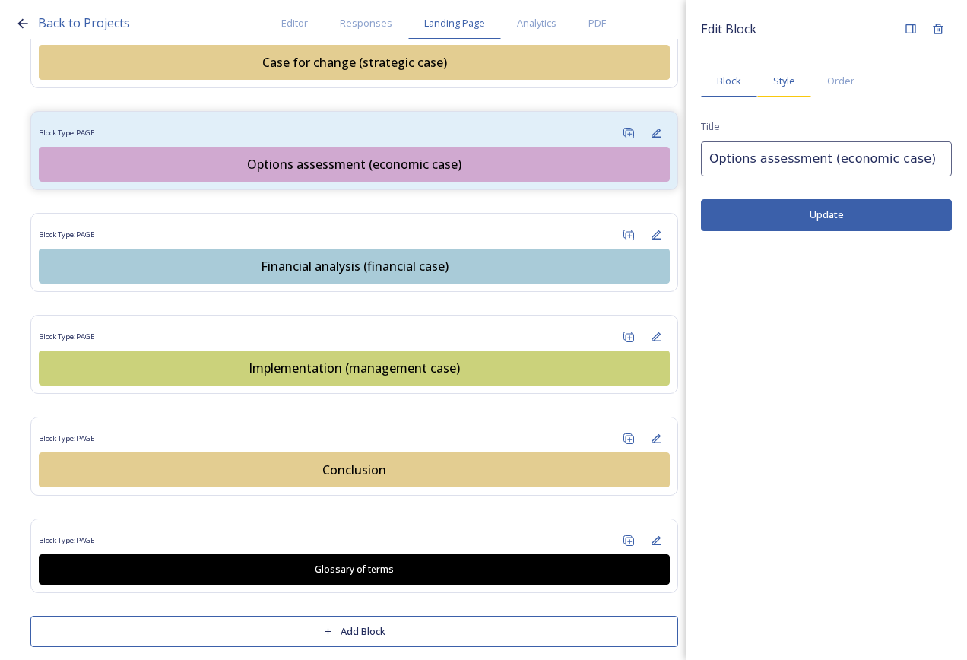
click at [774, 82] on div "Style" at bounding box center [785, 80] width 54 height 31
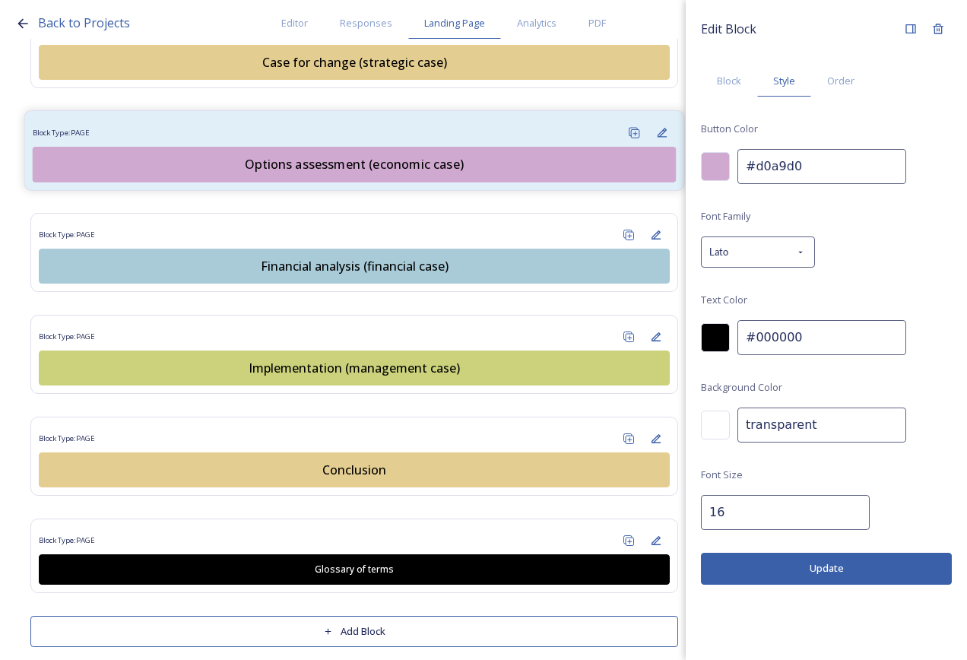
drag, startPoint x: 825, startPoint y: 164, endPoint x: 621, endPoint y: 149, distance: 204.3
click at [628, 161] on div "Back to Projects Editor Responses Landing Page Analytics PDF Share Add Response…" at bounding box center [483, 330] width 967 height 660
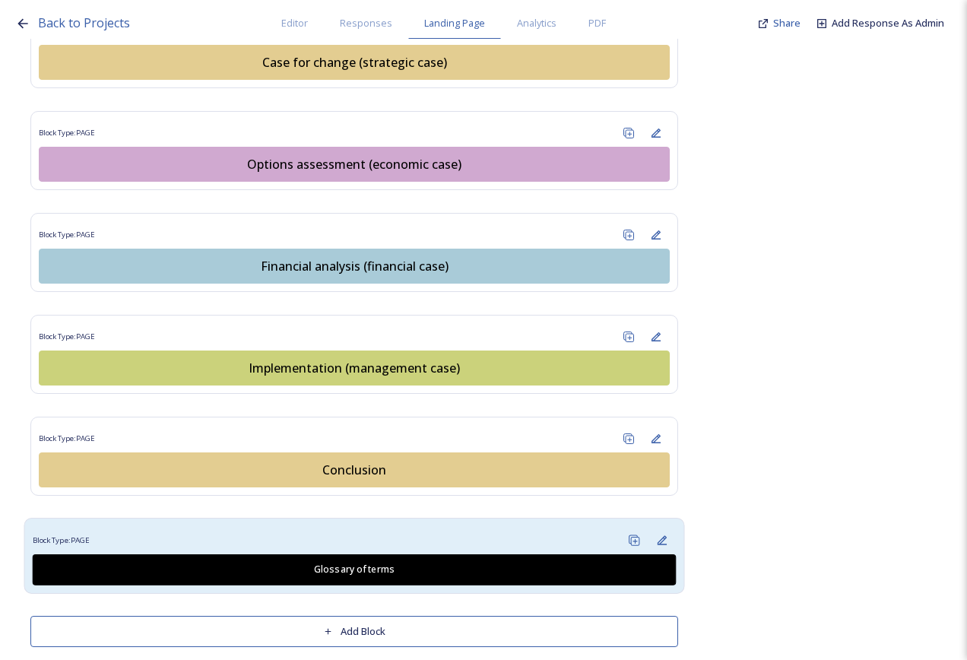
click at [529, 526] on div "Block Type: PAGE" at bounding box center [355, 540] width 644 height 28
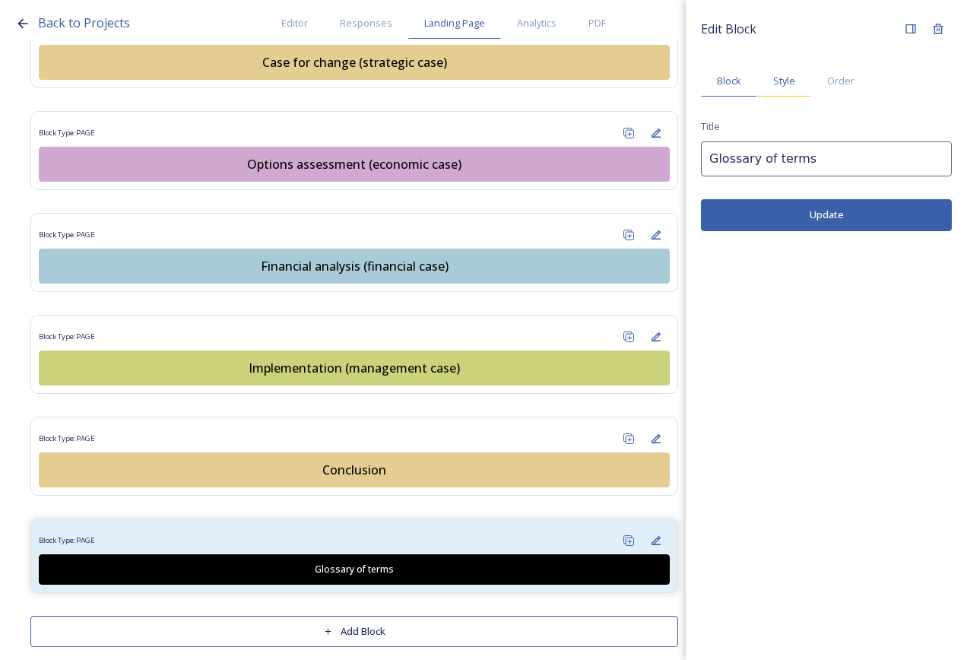
click at [793, 81] on span "Style" at bounding box center [785, 81] width 22 height 14
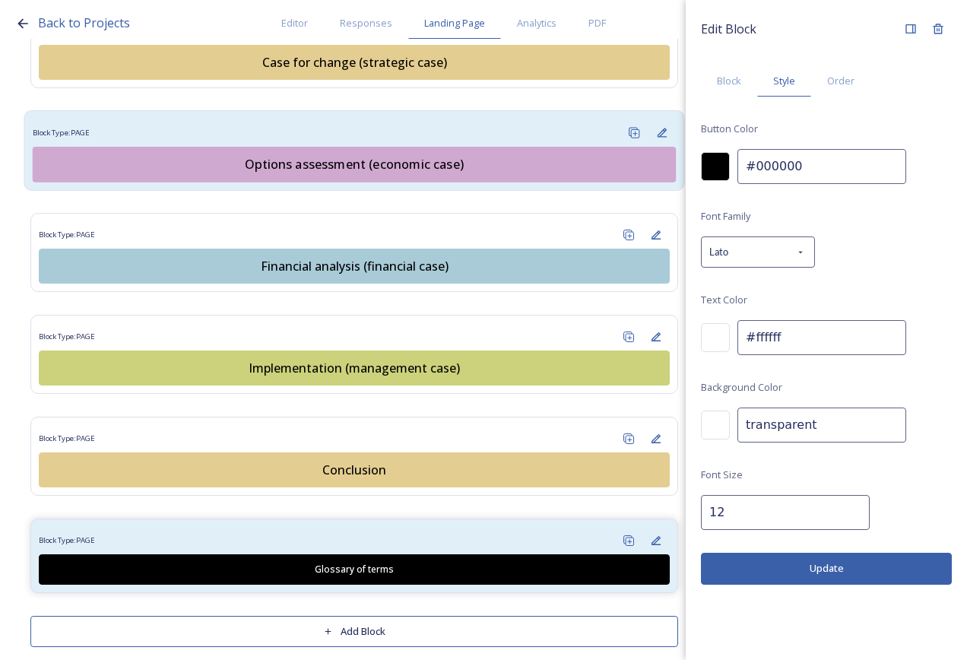
drag, startPoint x: 805, startPoint y: 166, endPoint x: 616, endPoint y: 158, distance: 189.5
click at [616, 158] on div "Back to Projects Editor Responses Landing Page Analytics PDF Share Add Response…" at bounding box center [483, 330] width 967 height 660
paste input "d0a9d"
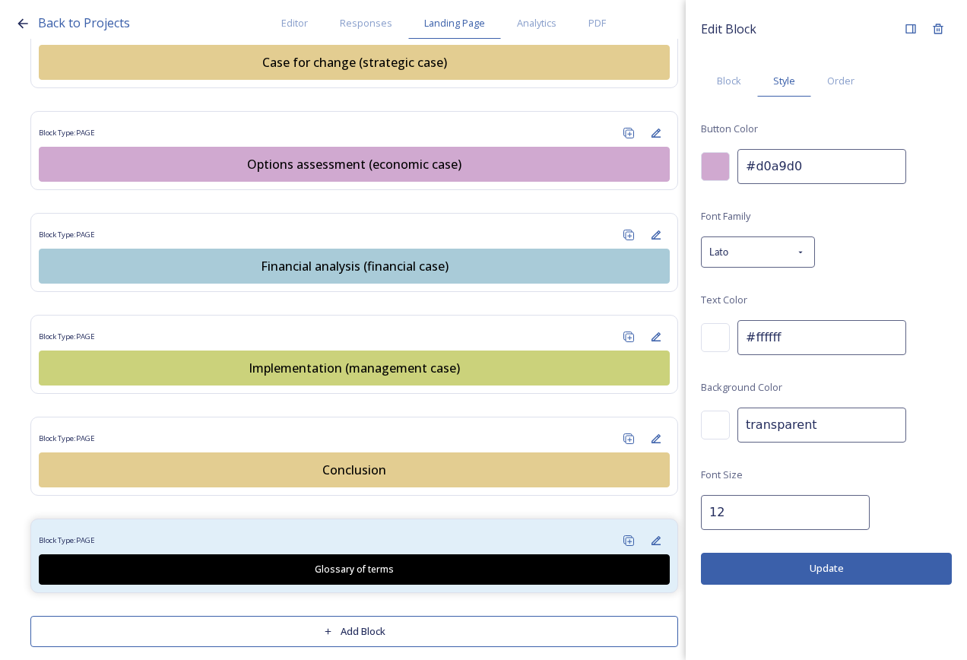
type input "#d0a9d0"
click at [723, 333] on div at bounding box center [715, 337] width 29 height 29
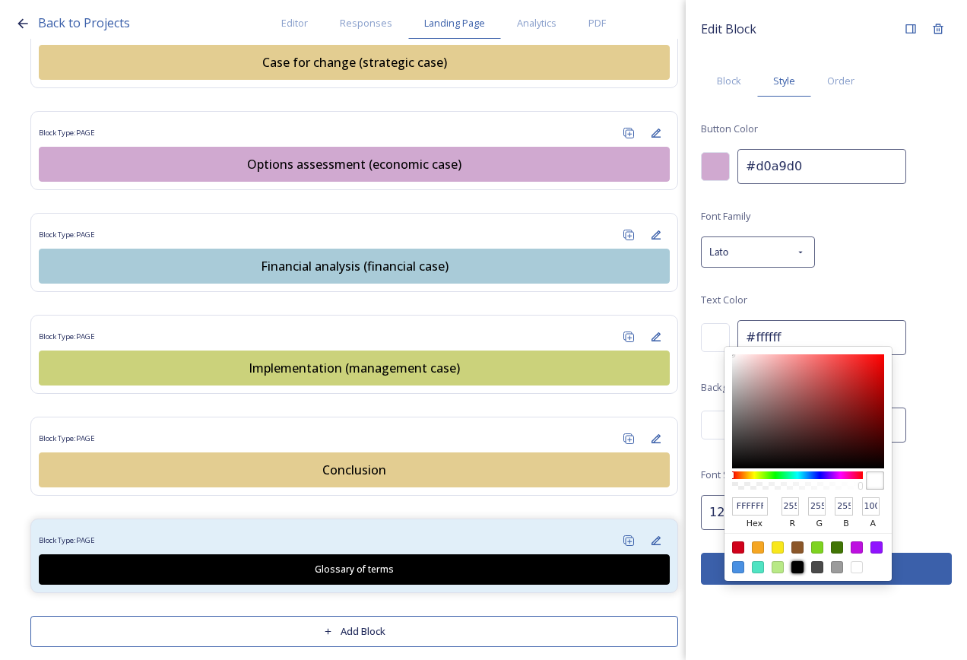
click at [803, 568] on div at bounding box center [798, 567] width 12 height 12
type input "#000000"
type input "000000"
type input "0"
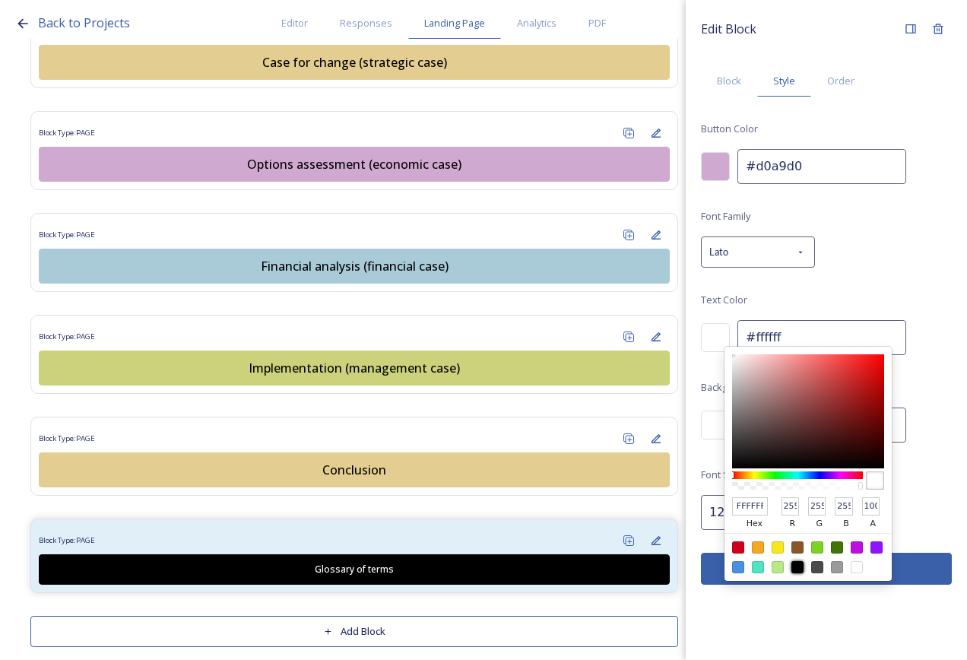
type input "0"
click at [704, 516] on input "12" at bounding box center [785, 512] width 169 height 35
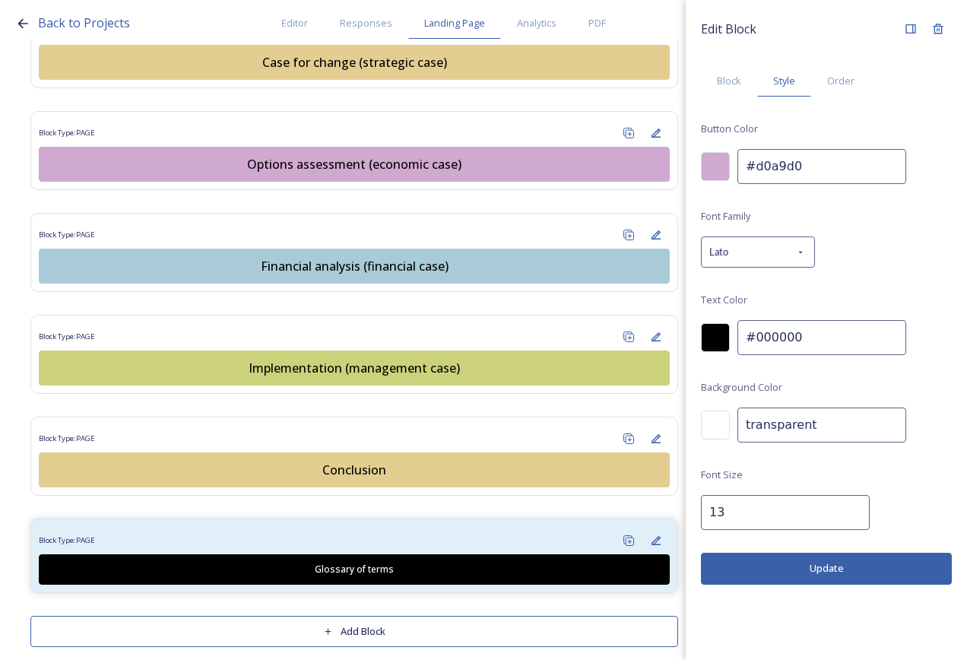
click at [843, 507] on input "13" at bounding box center [785, 512] width 169 height 35
click at [846, 507] on input "14" at bounding box center [785, 512] width 169 height 35
click at [846, 507] on input "15" at bounding box center [785, 512] width 169 height 35
type input "16"
click at [846, 507] on input "16" at bounding box center [785, 512] width 169 height 35
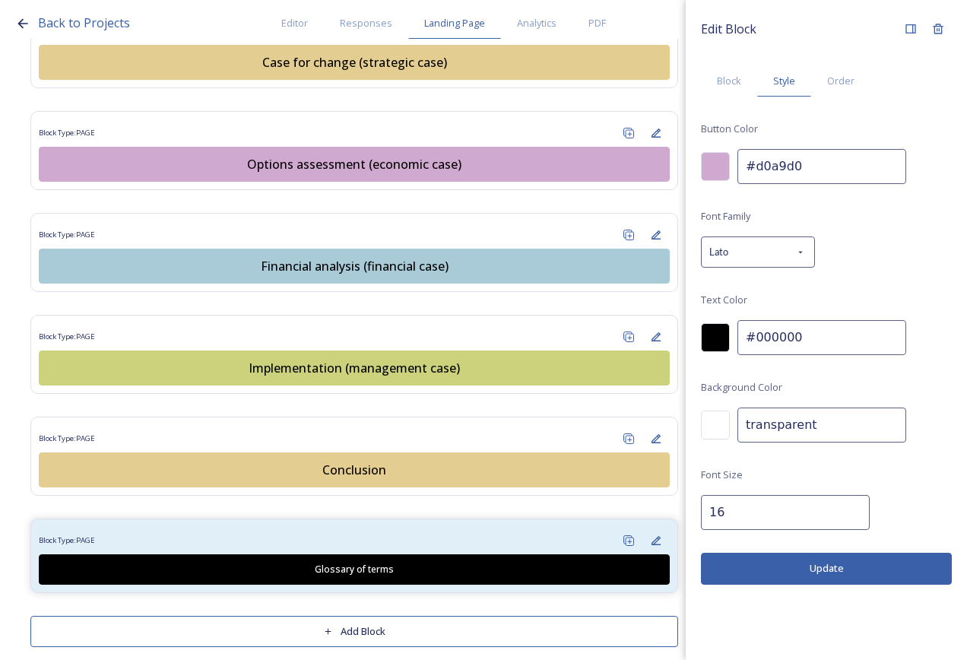
click at [841, 576] on button "Update" at bounding box center [826, 568] width 251 height 31
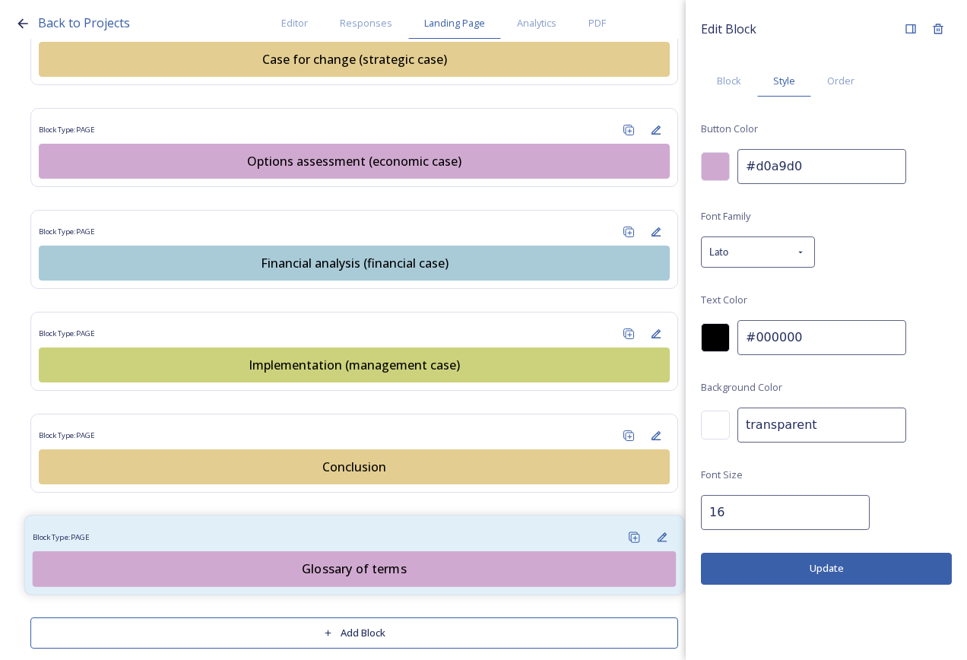
scroll to position [1819, 0]
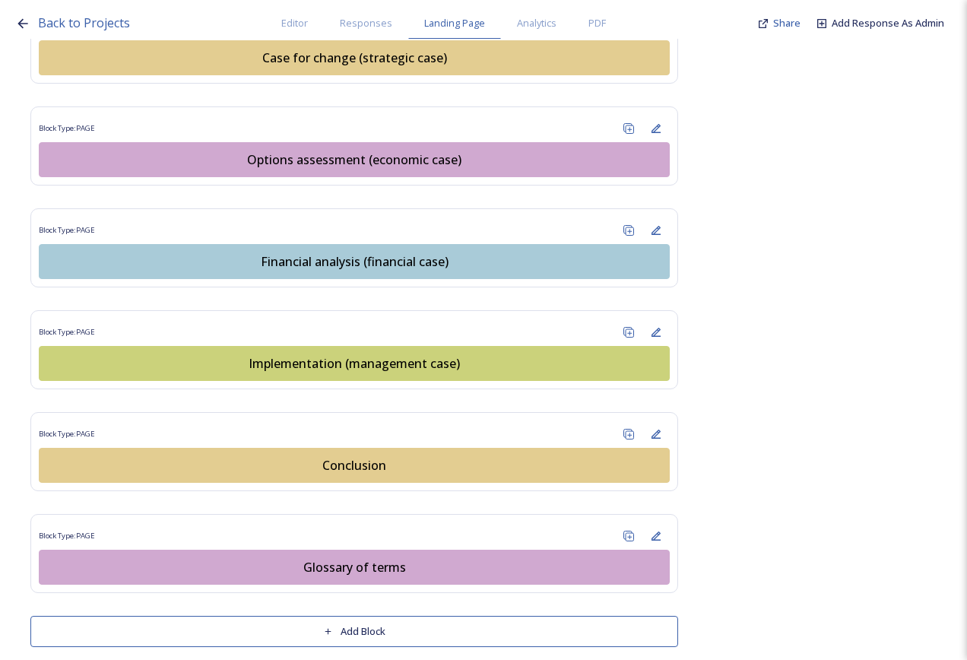
click at [471, 616] on button "Add Block" at bounding box center [354, 631] width 648 height 31
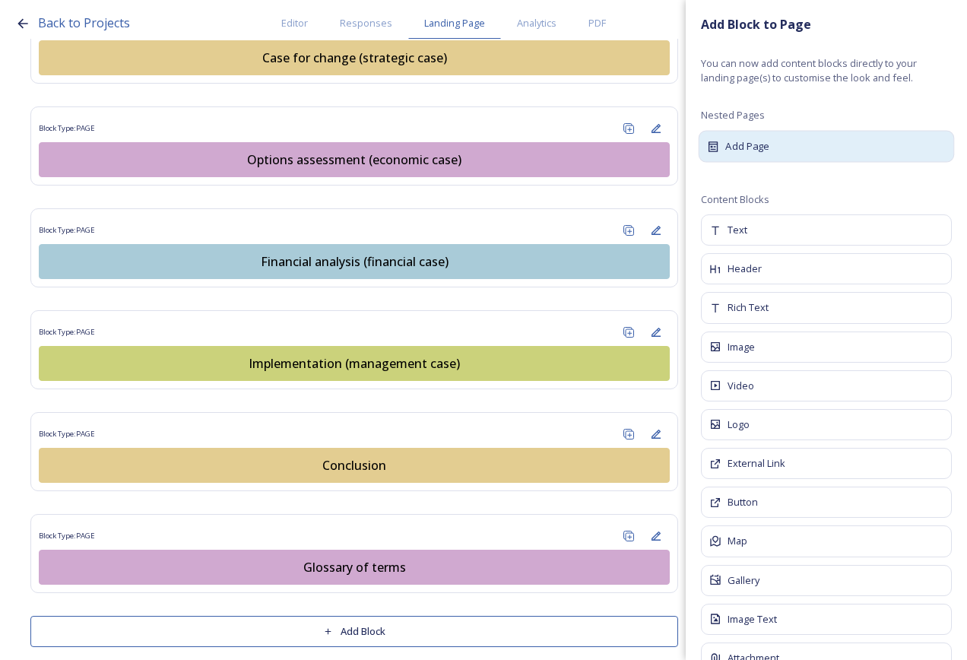
click at [795, 132] on div "Add Page" at bounding box center [827, 146] width 256 height 32
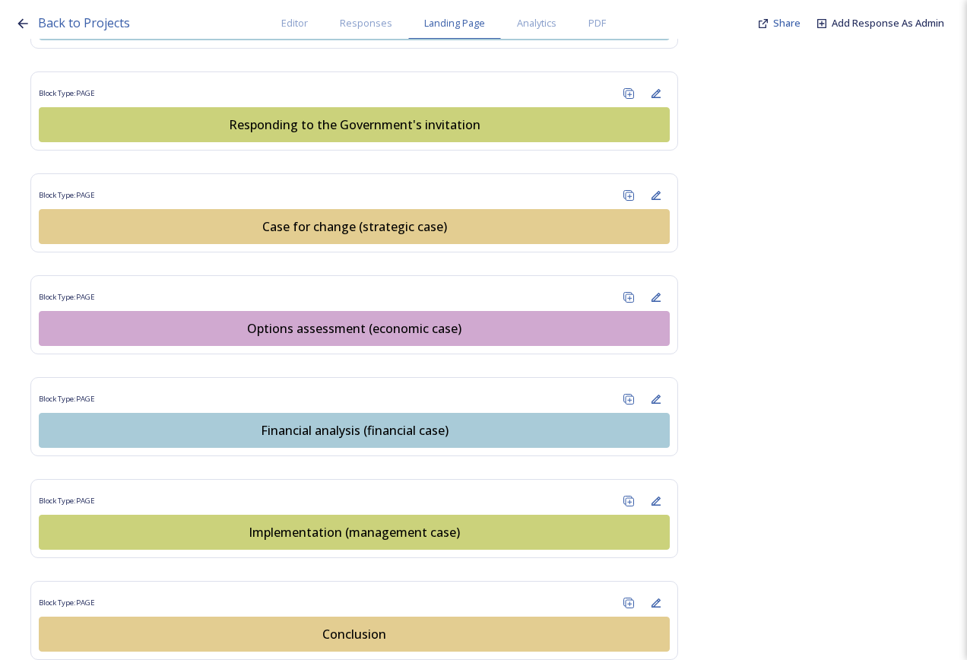
scroll to position [1901, 0]
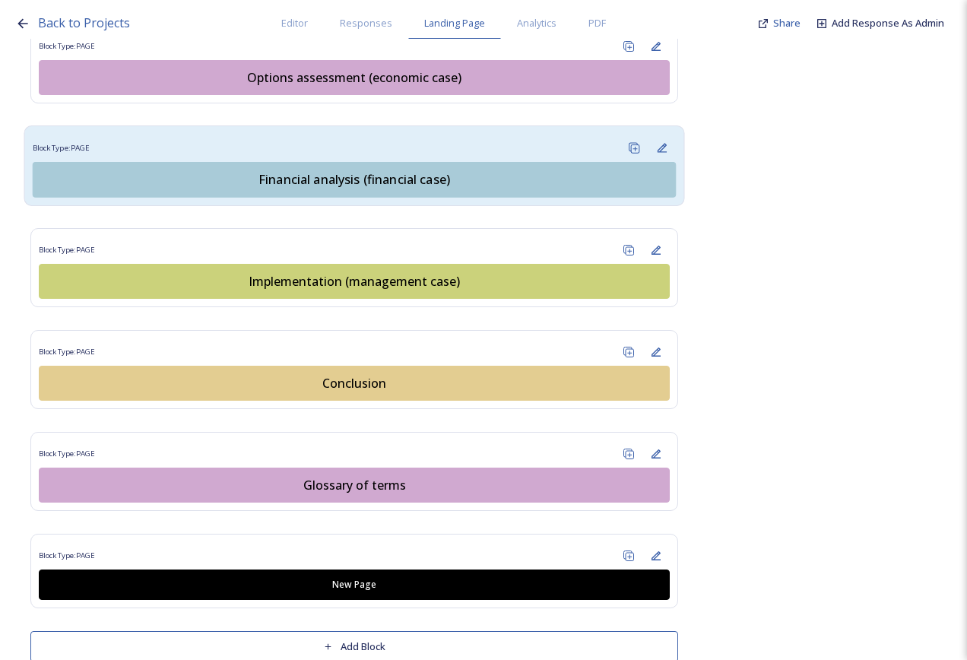
click at [446, 134] on div "Block Type: PAGE" at bounding box center [355, 148] width 644 height 28
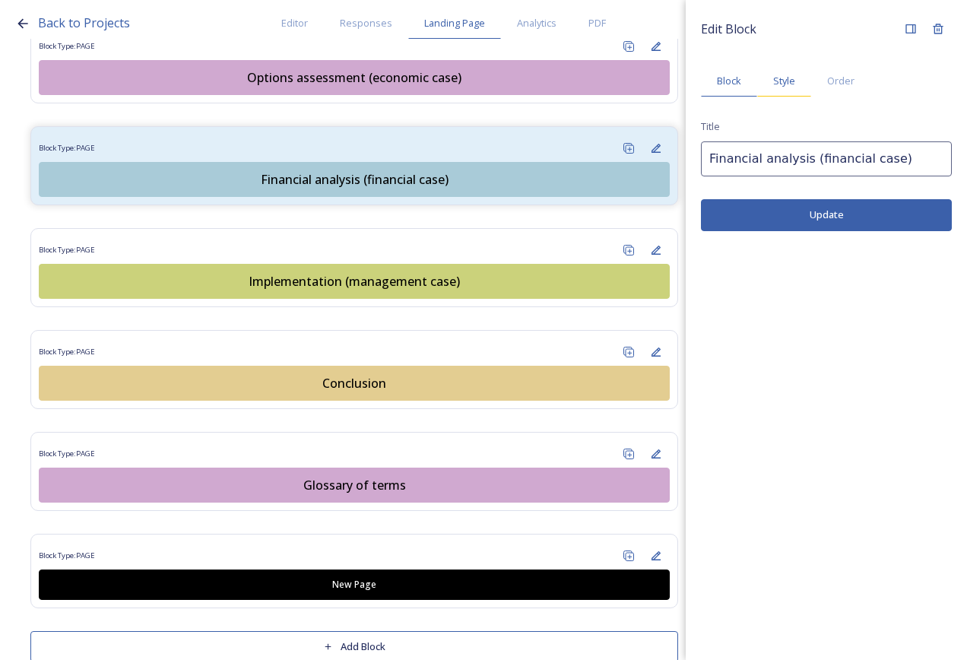
click at [784, 87] on span "Style" at bounding box center [785, 81] width 22 height 14
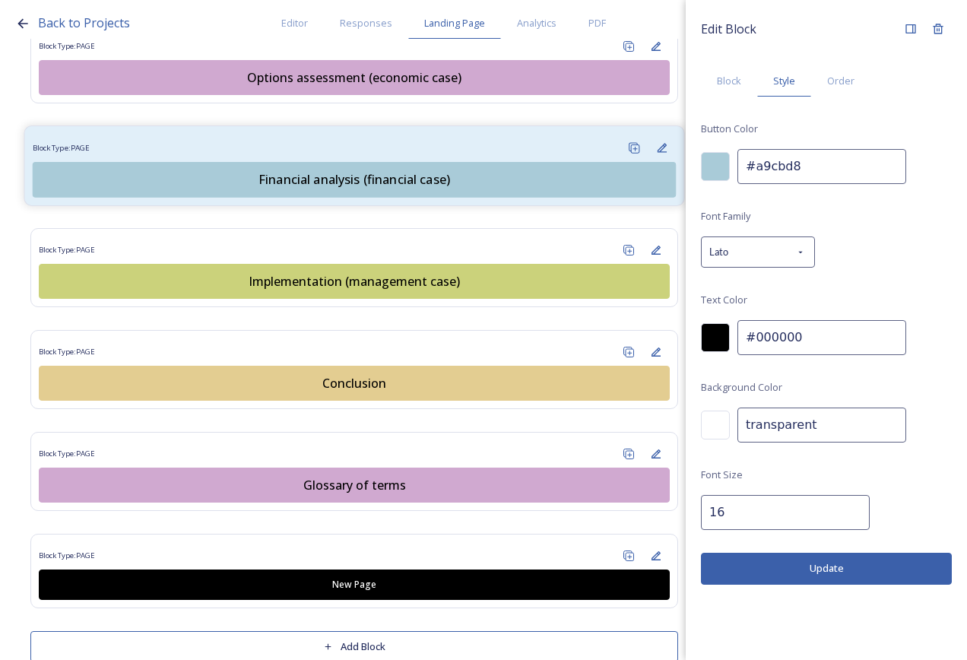
drag, startPoint x: 706, startPoint y: 160, endPoint x: 592, endPoint y: 153, distance: 114.3
click at [603, 157] on div "Back to Projects Editor Responses Landing Page Analytics PDF Share Add Response…" at bounding box center [483, 330] width 967 height 660
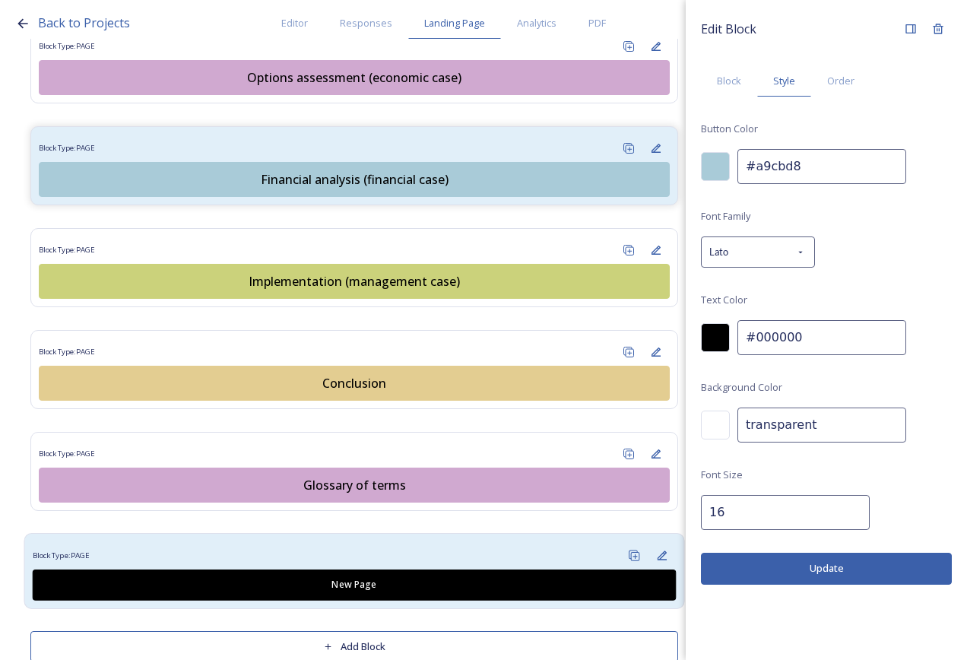
click at [457, 533] on div "Block Type: PAGE New Page" at bounding box center [354, 571] width 661 height 76
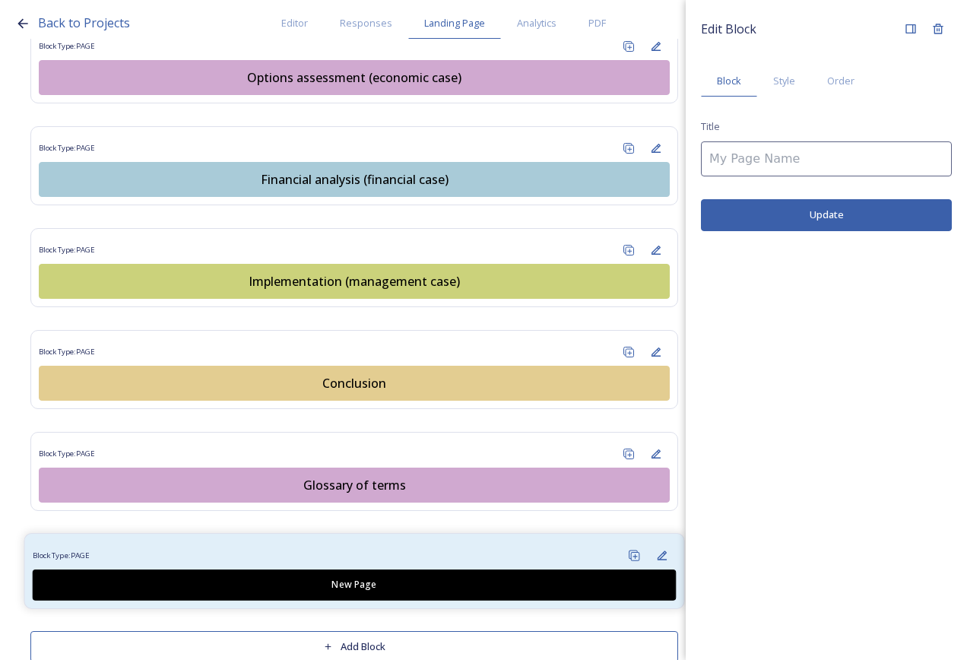
type input "New Page"
click at [782, 89] on div "Style" at bounding box center [785, 80] width 54 height 31
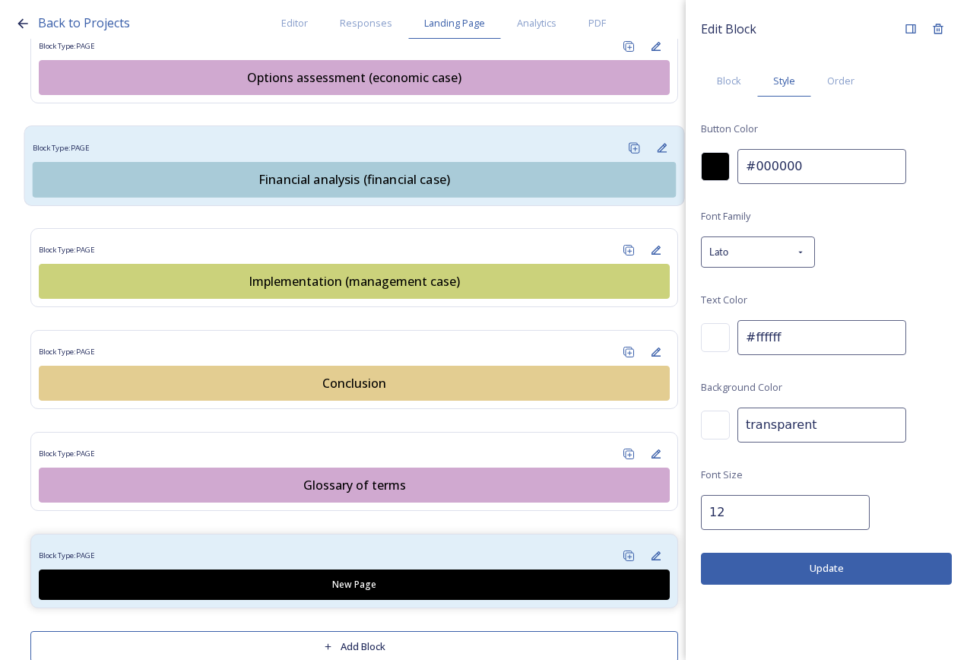
drag, startPoint x: 810, startPoint y: 166, endPoint x: 492, endPoint y: 143, distance: 318.7
click at [497, 143] on div "Back to Projects Editor Responses Landing Page Analytics PDF Share Add Response…" at bounding box center [483, 330] width 967 height 660
paste input "a9cbd8"
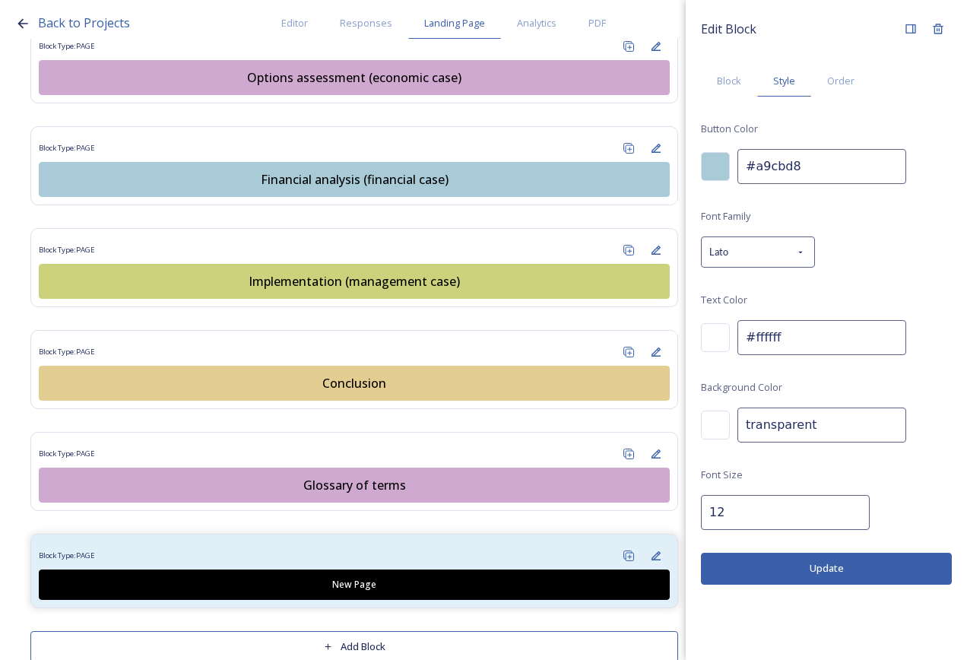
type input "#a9cbd8"
click at [722, 319] on div "Font Family Lato Text Color #ffffff Background Color transparent Font Size 12" at bounding box center [826, 368] width 251 height 323
drag, startPoint x: 707, startPoint y: 332, endPoint x: 717, endPoint y: 329, distance: 11.1
click at [708, 332] on div at bounding box center [715, 337] width 29 height 29
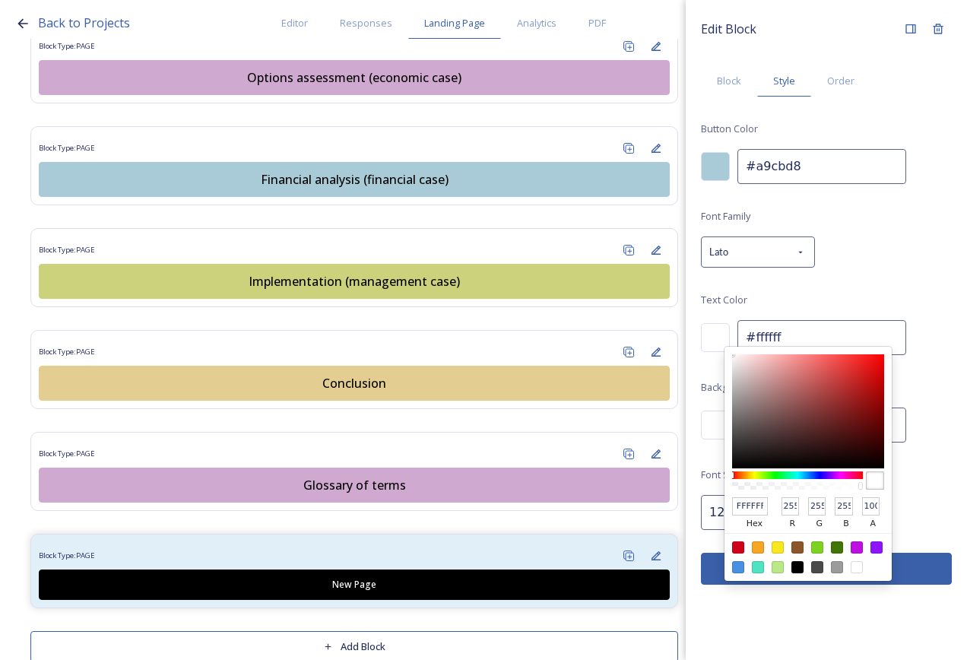
click at [799, 567] on div at bounding box center [798, 567] width 12 height 12
type input "#000000"
type input "000000"
type input "0"
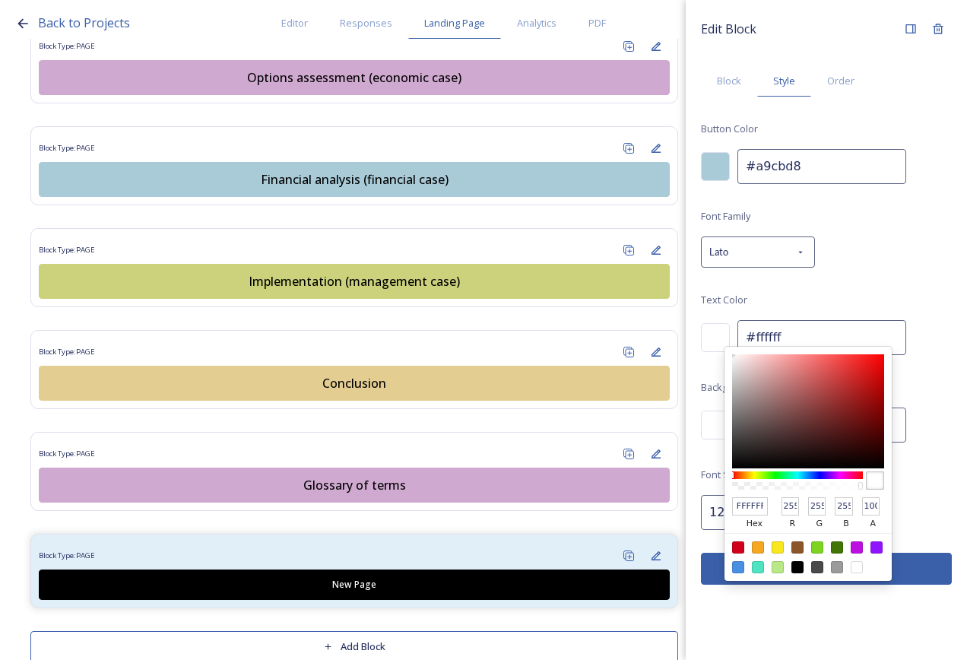
type input "0"
click at [907, 513] on div "Font Family Lato Text Color 000000 hex 0 r 0 g 0 b 100 a #000000 Background Col…" at bounding box center [826, 368] width 251 height 323
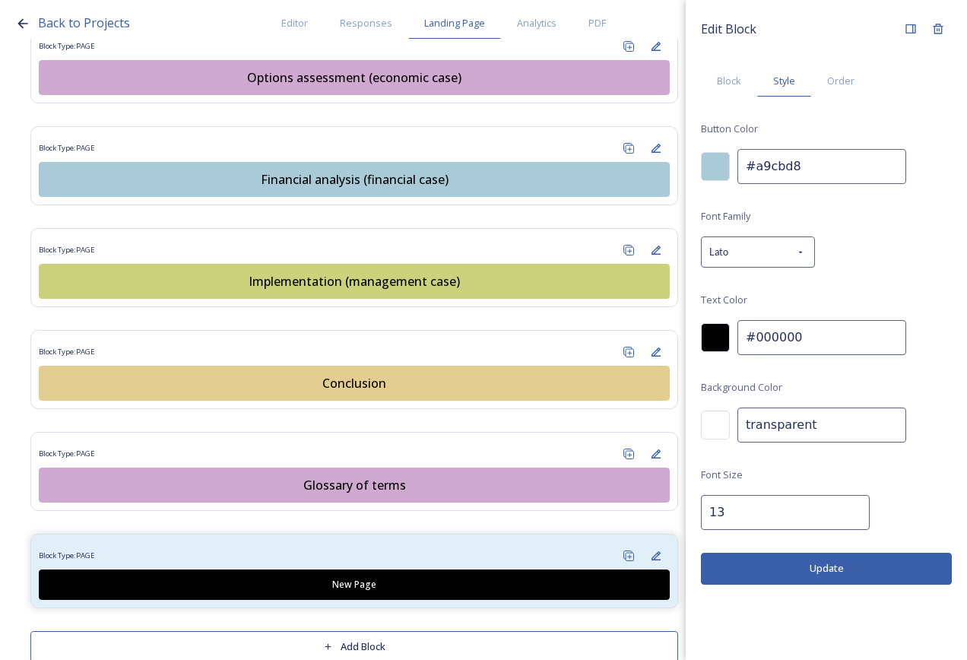
click at [843, 512] on input "13" at bounding box center [785, 512] width 169 height 35
click at [843, 512] on input "14" at bounding box center [785, 512] width 169 height 35
click at [843, 511] on input "15" at bounding box center [785, 512] width 169 height 35
type input "16"
click at [841, 511] on input "16" at bounding box center [785, 512] width 169 height 35
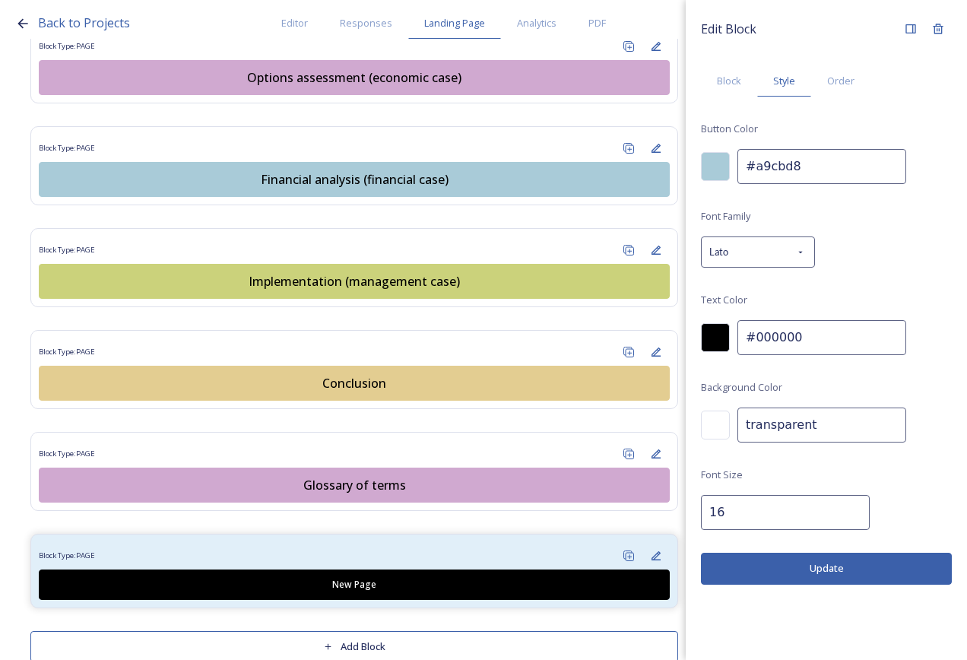
click at [843, 581] on button "Update" at bounding box center [826, 568] width 251 height 31
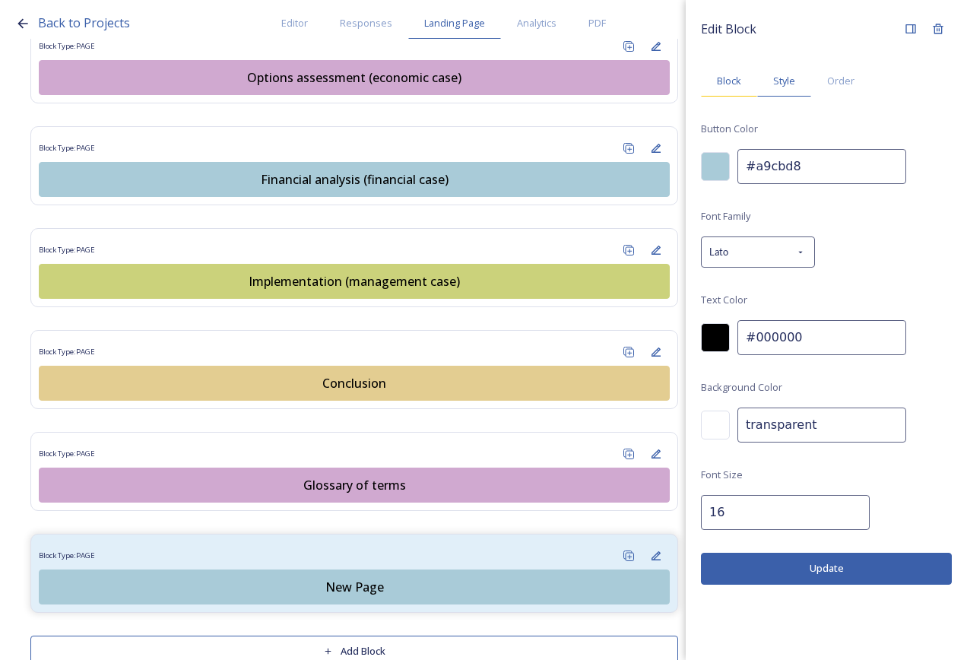
click at [722, 67] on div "Block" at bounding box center [729, 80] width 56 height 31
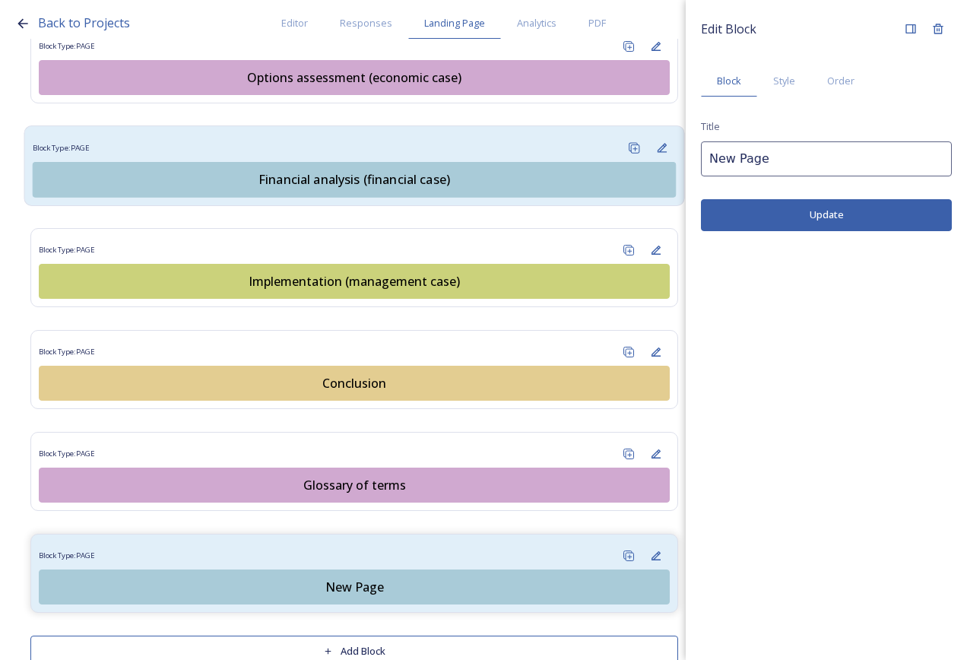
drag, startPoint x: 768, startPoint y: 154, endPoint x: 515, endPoint y: 152, distance: 253.3
click at [515, 152] on div "Back to Projects Editor Responses Landing Page Analytics PDF Share Add Response…" at bounding box center [483, 330] width 967 height 660
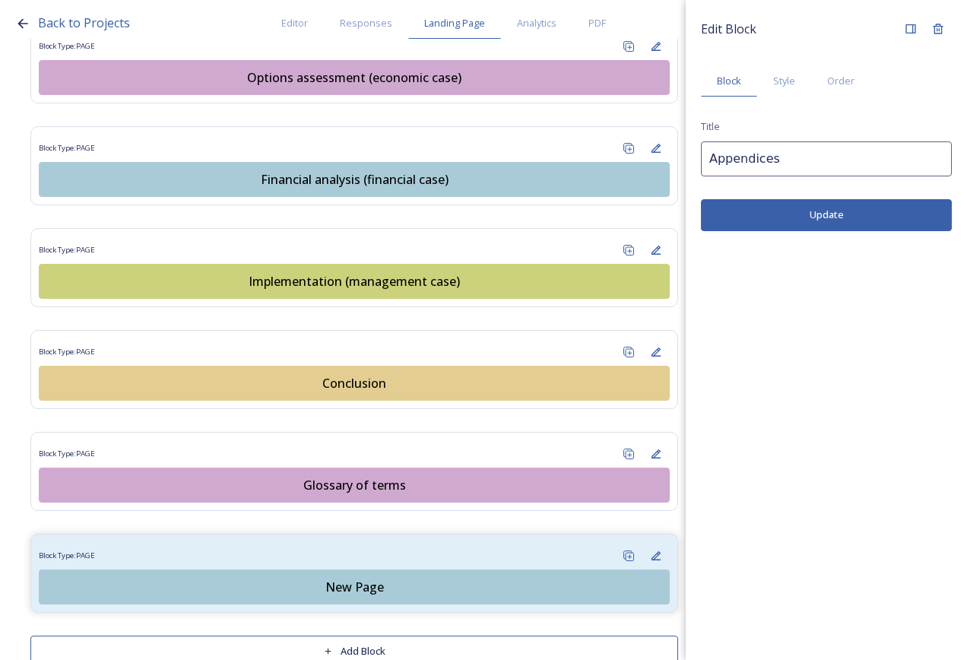
type input "Appendices"
click at [766, 217] on button "Update" at bounding box center [826, 214] width 251 height 31
click at [815, 213] on button "Update" at bounding box center [826, 214] width 251 height 31
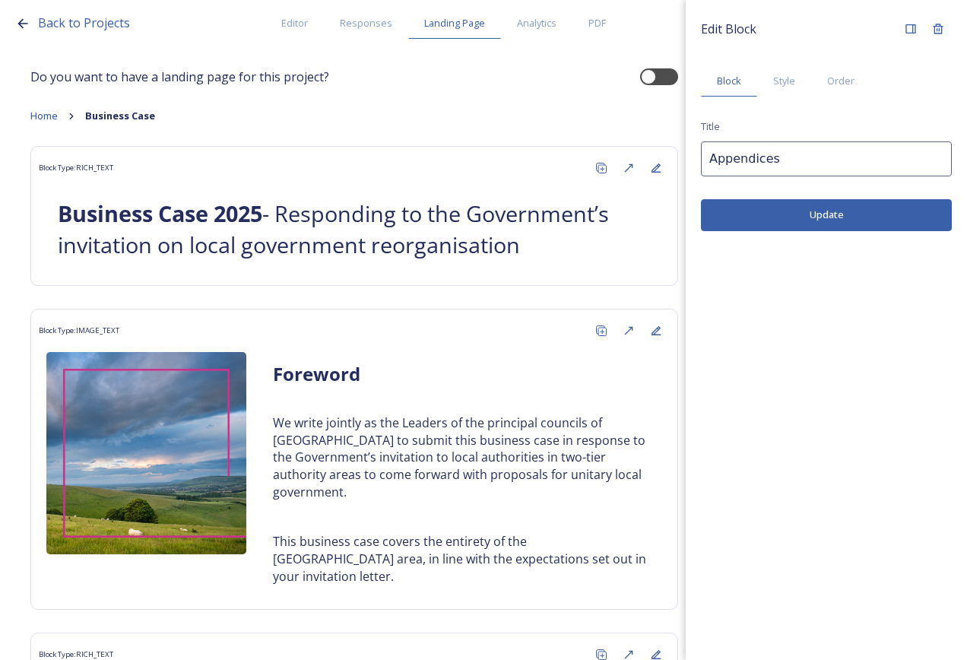
scroll to position [0, 0]
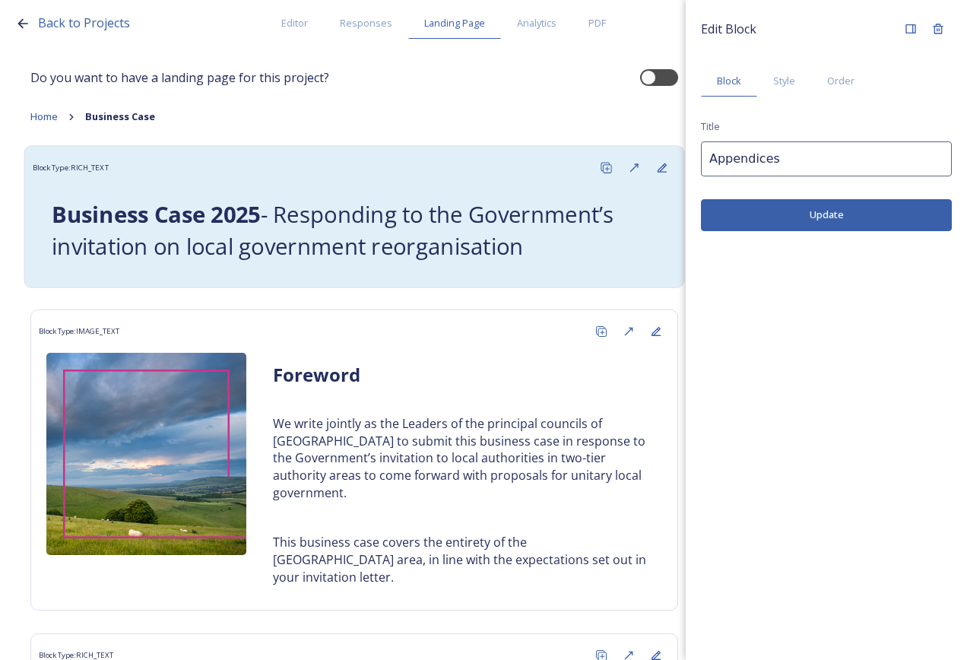
click at [475, 223] on h1 "Business Case 2025 - Responding to the Government’s invitation on local governm…" at bounding box center [354, 230] width 605 height 63
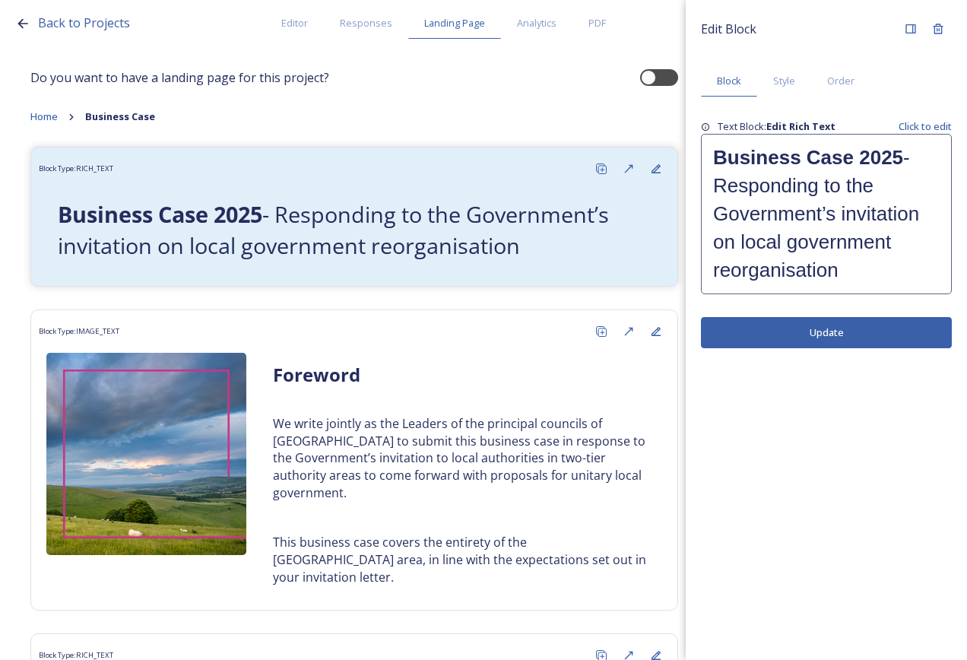
click at [805, 182] on h1 "Business Case 2025 - Responding to the Government’s invitation on local governm…" at bounding box center [826, 214] width 227 height 141
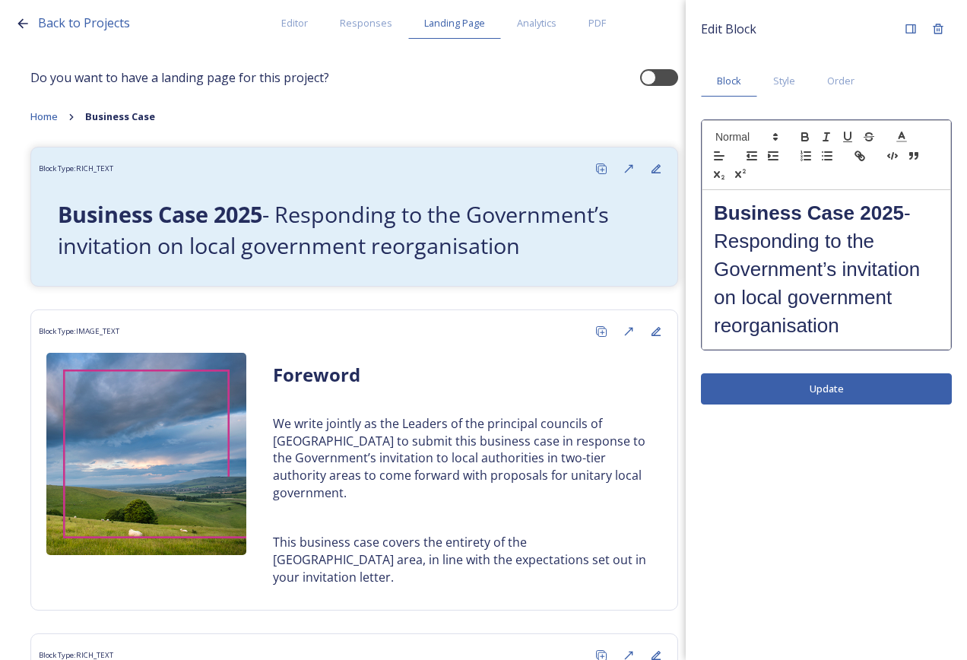
click at [913, 213] on h1 "Business Case 2025 - Responding to the Government’s invitation on local governm…" at bounding box center [826, 269] width 225 height 141
click at [843, 386] on div "Edit Block Block Style Order Business Case 2025 ﻿ Responding to the Government’…" at bounding box center [826, 330] width 281 height 660
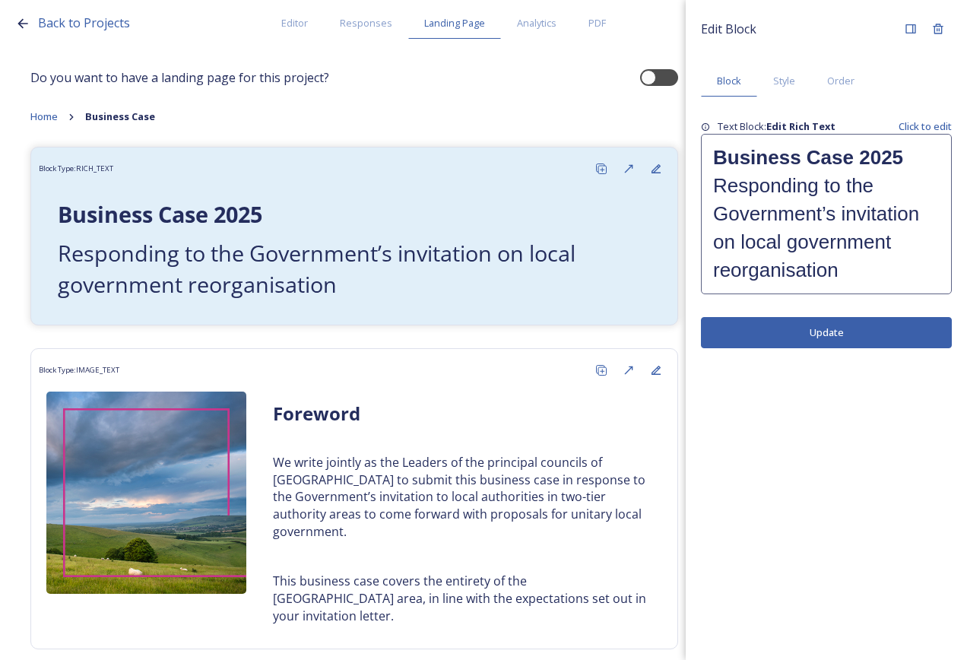
click at [830, 262] on h1 "﻿ Responding to the Government’s invitation on local government reorganisation" at bounding box center [826, 228] width 227 height 113
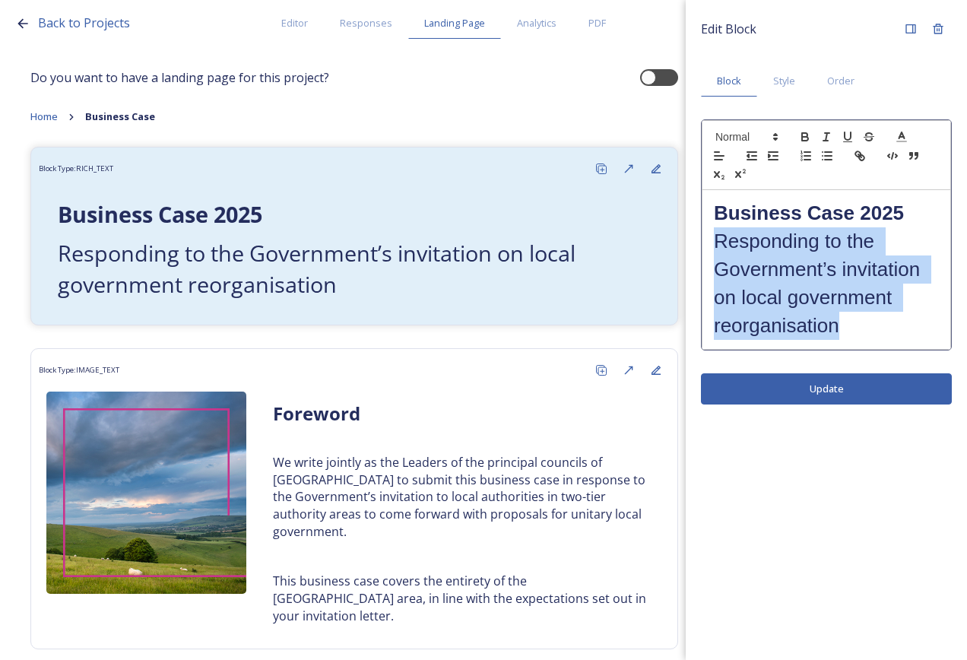
drag, startPoint x: 859, startPoint y: 338, endPoint x: 715, endPoint y: 250, distance: 168.9
click at [715, 250] on h1 "﻿ Responding to the Government’s invitation on local government reorganisation" at bounding box center [826, 283] width 225 height 113
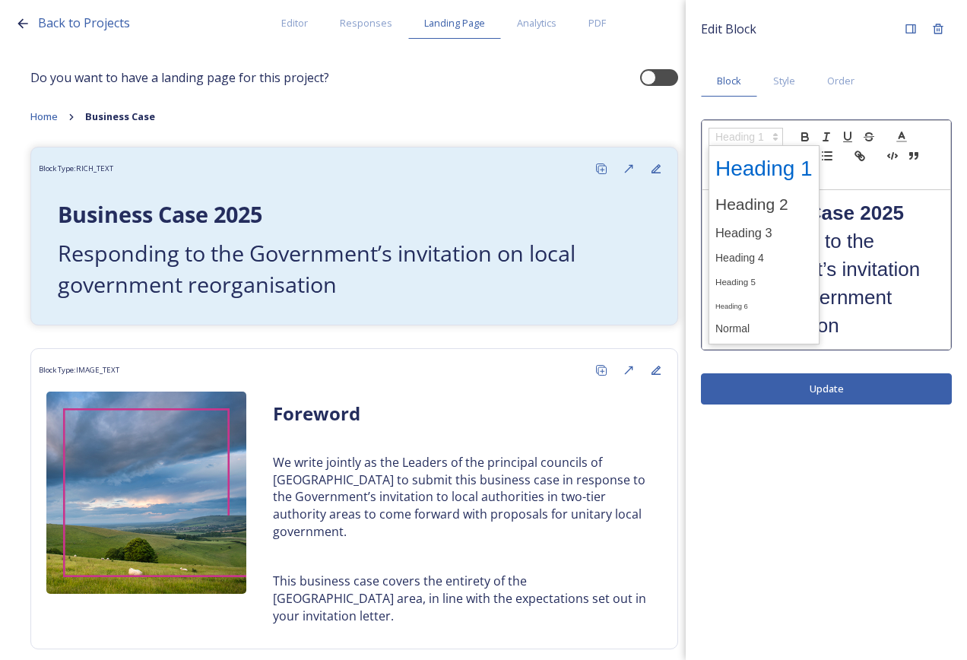
click at [748, 144] on span at bounding box center [746, 137] width 75 height 18
click at [762, 205] on span at bounding box center [764, 205] width 97 height 32
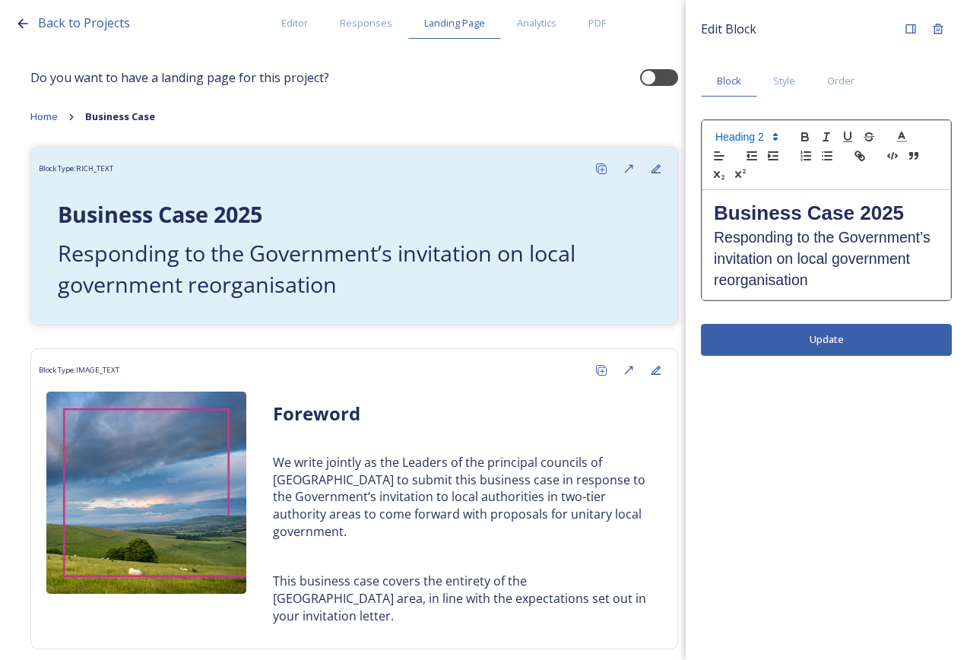
click at [818, 338] on div "Edit Block Block Style Order Business Case 2025 ﻿ Responding to the Government’…" at bounding box center [826, 330] width 281 height 660
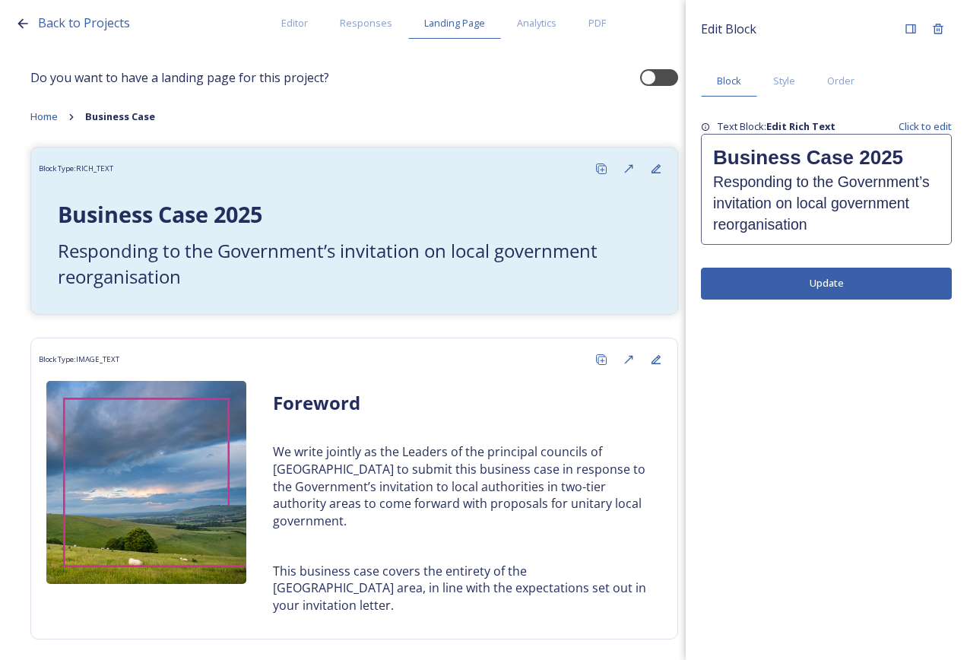
click at [881, 432] on div "Edit Block Block Style Order Text Block: Edit Rich Text Click to edit Business …" at bounding box center [826, 330] width 281 height 660
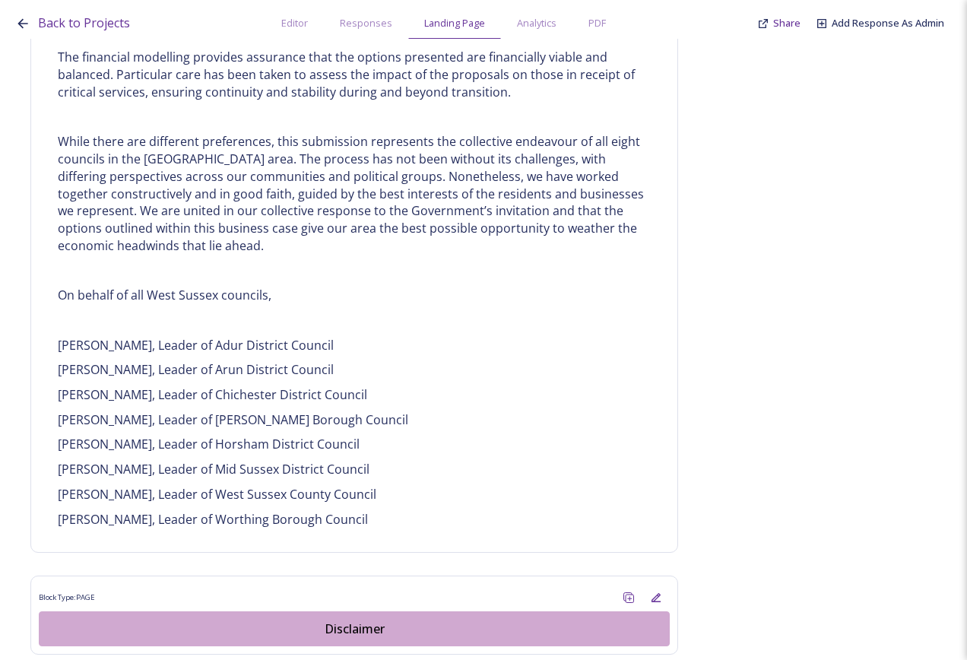
scroll to position [657, 0]
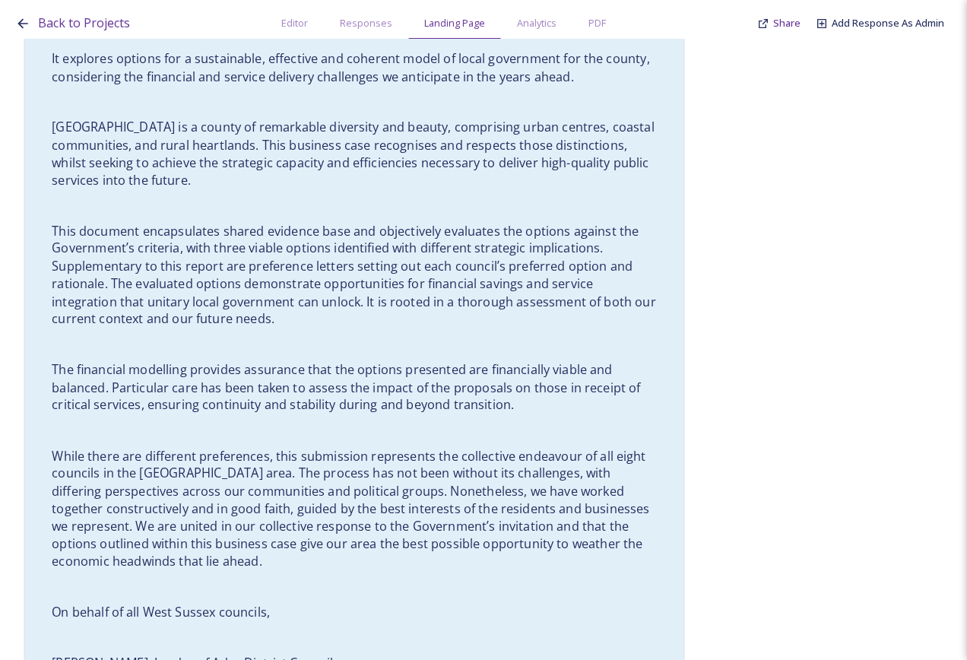
click at [598, 259] on p "This document encapsulates shared evidence base and objectively evaluates the o…" at bounding box center [354, 275] width 605 height 106
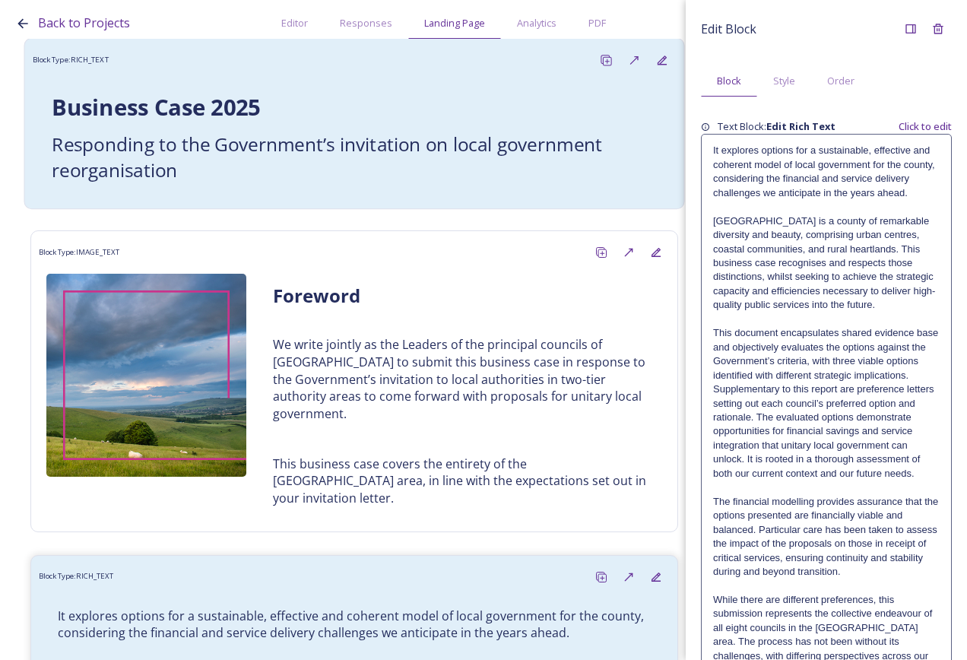
scroll to position [0, 0]
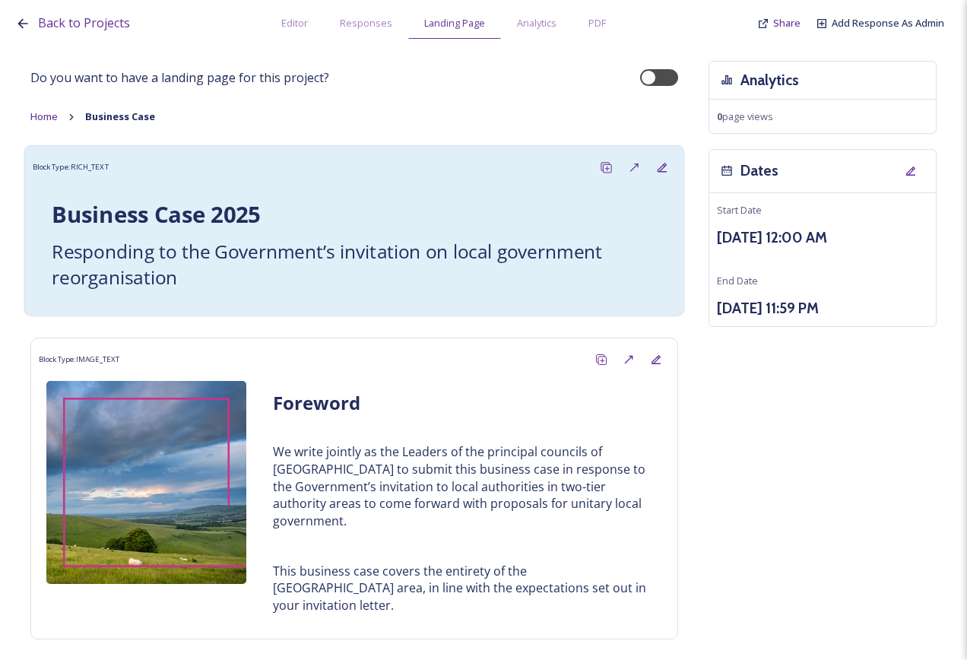
click at [416, 190] on div "Business Case 2025 ﻿ Responding to the Government’s invitation on local governm…" at bounding box center [354, 244] width 628 height 111
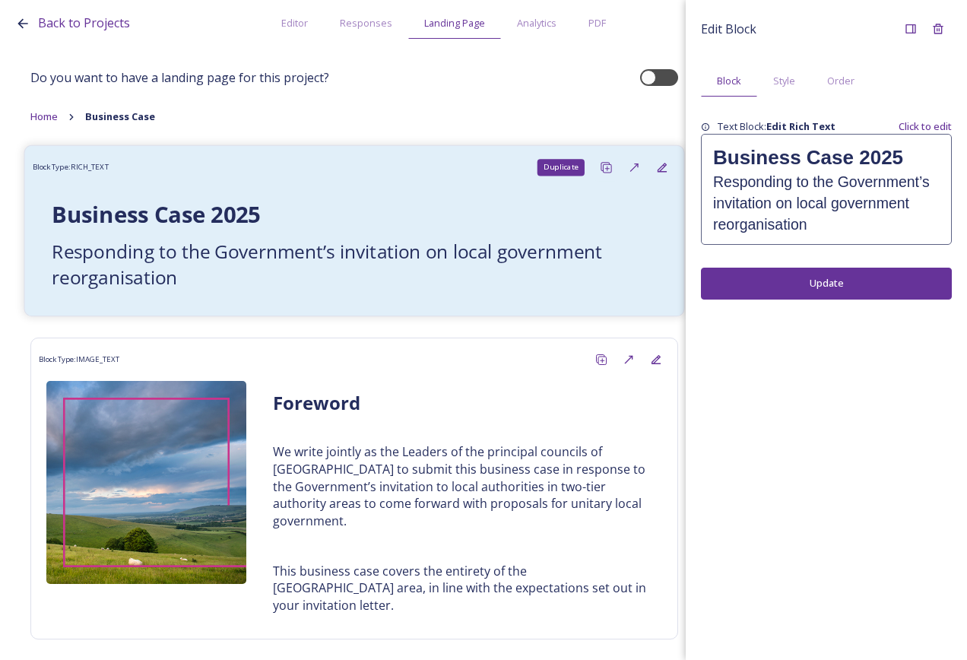
click at [600, 165] on icon at bounding box center [606, 167] width 12 height 12
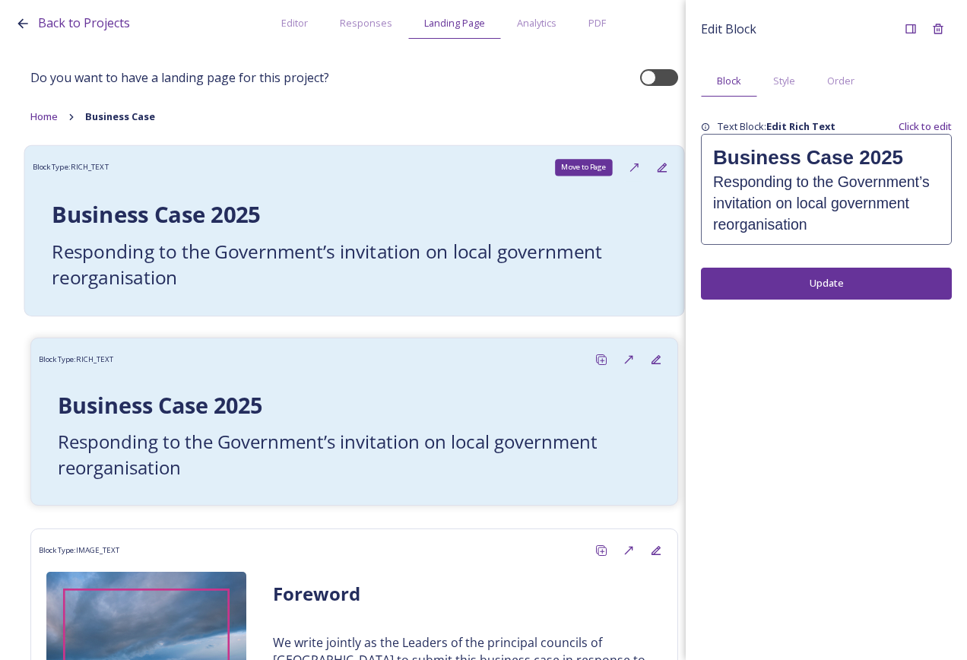
click at [628, 162] on icon at bounding box center [634, 167] width 12 height 12
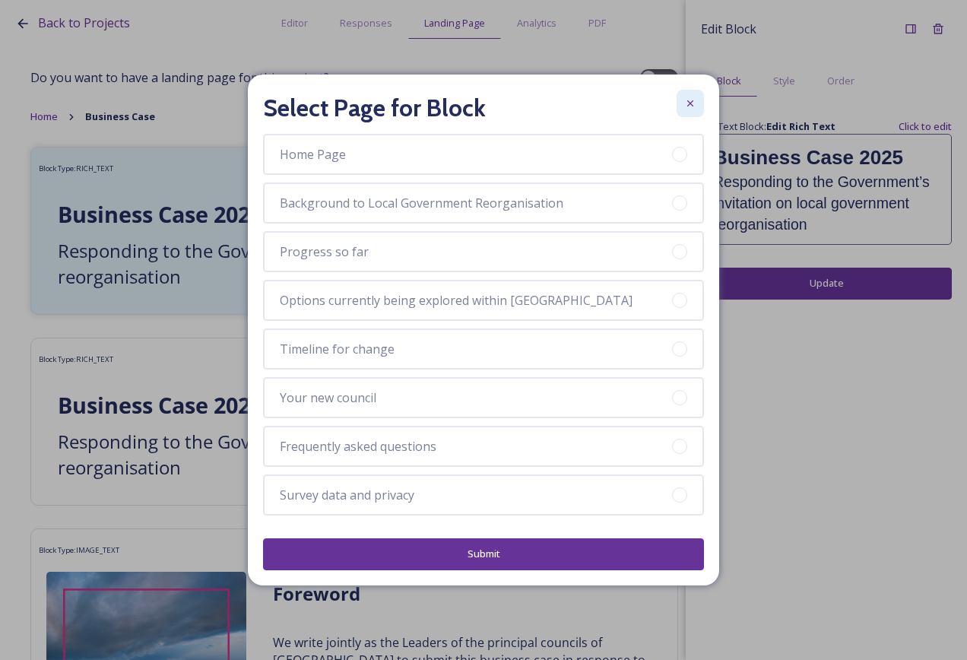
click at [694, 103] on icon at bounding box center [691, 103] width 12 height 12
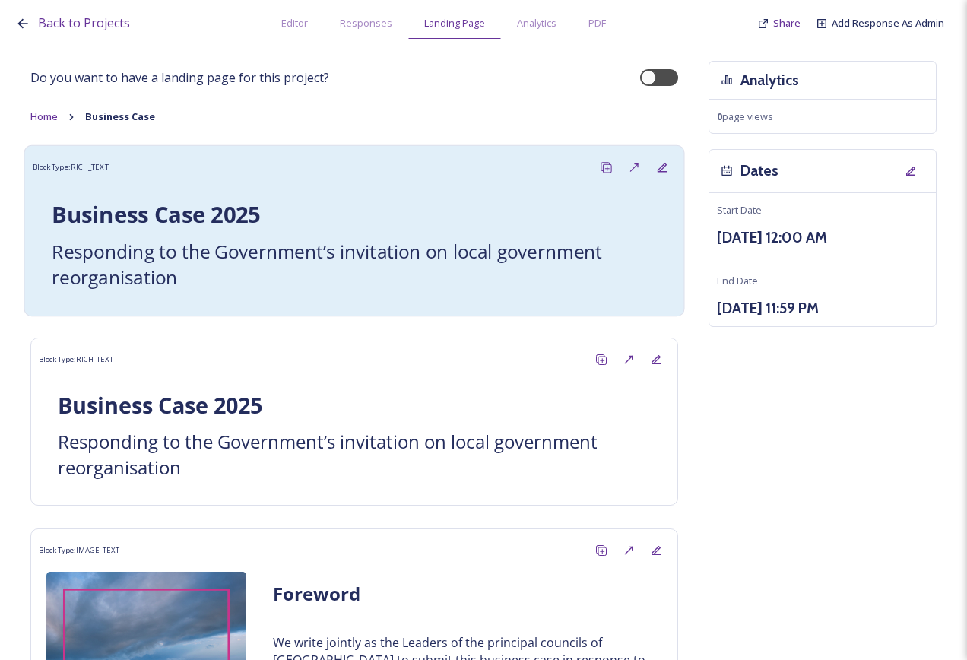
click at [573, 224] on h1 "Business Case 2025" at bounding box center [354, 215] width 605 height 32
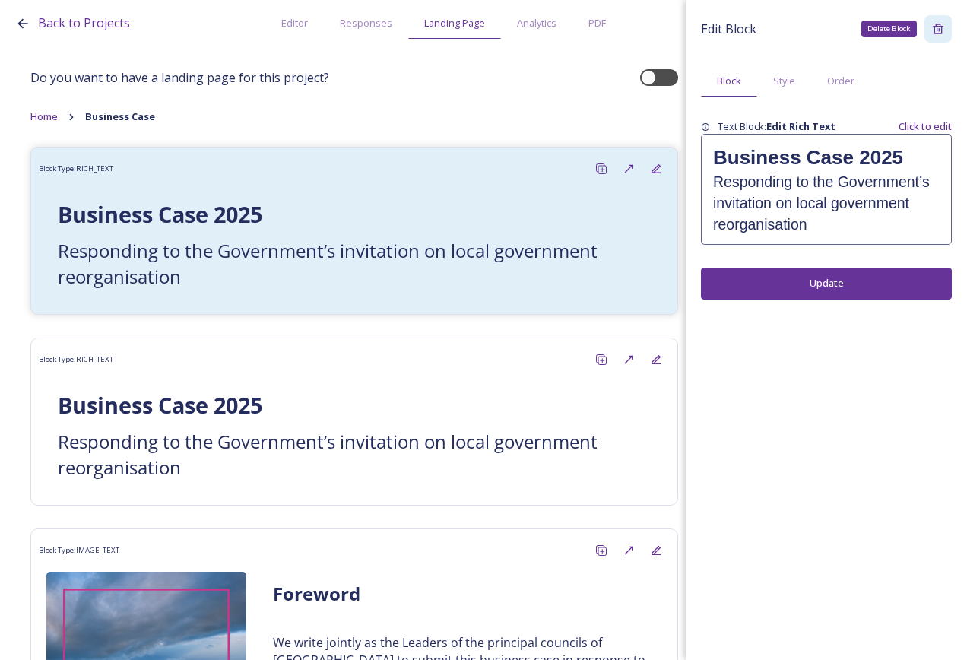
click at [935, 27] on icon at bounding box center [938, 29] width 10 height 10
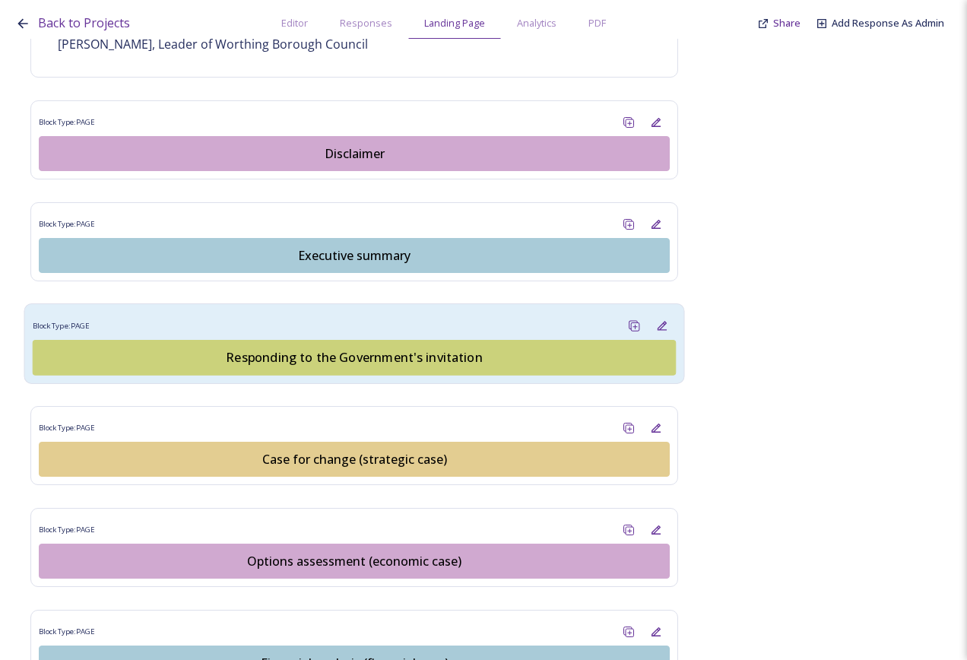
scroll to position [1445, 0]
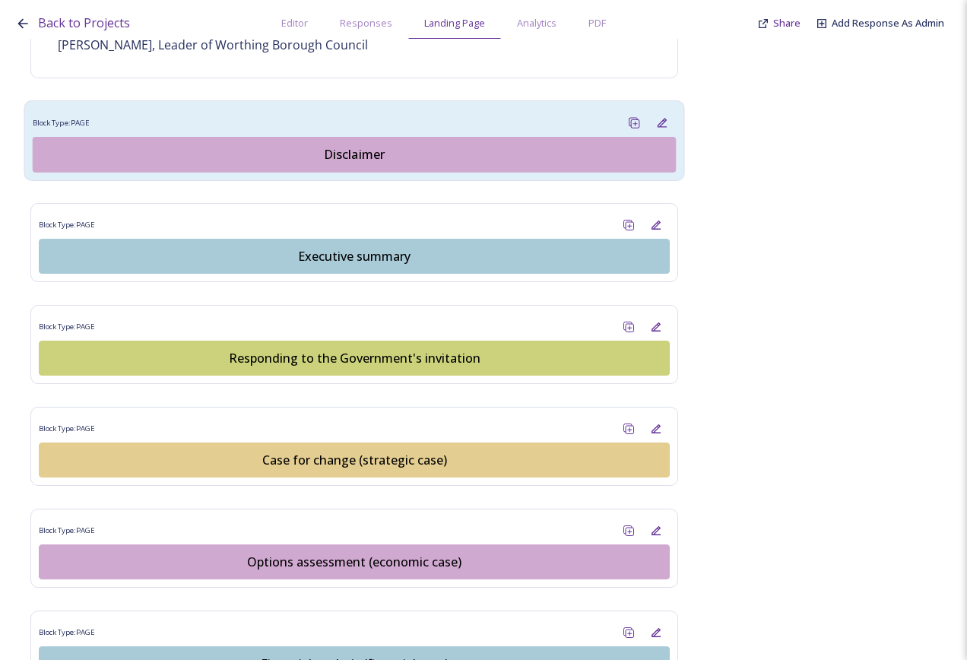
click at [357, 145] on div "Disclaimer" at bounding box center [354, 154] width 627 height 18
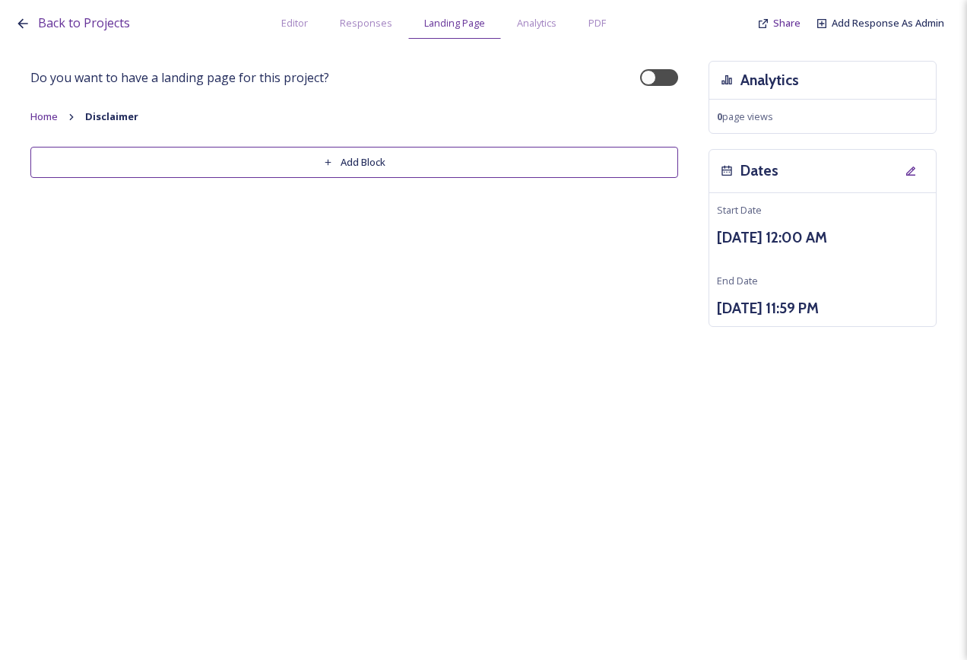
click at [355, 164] on button "Add Block" at bounding box center [354, 162] width 648 height 31
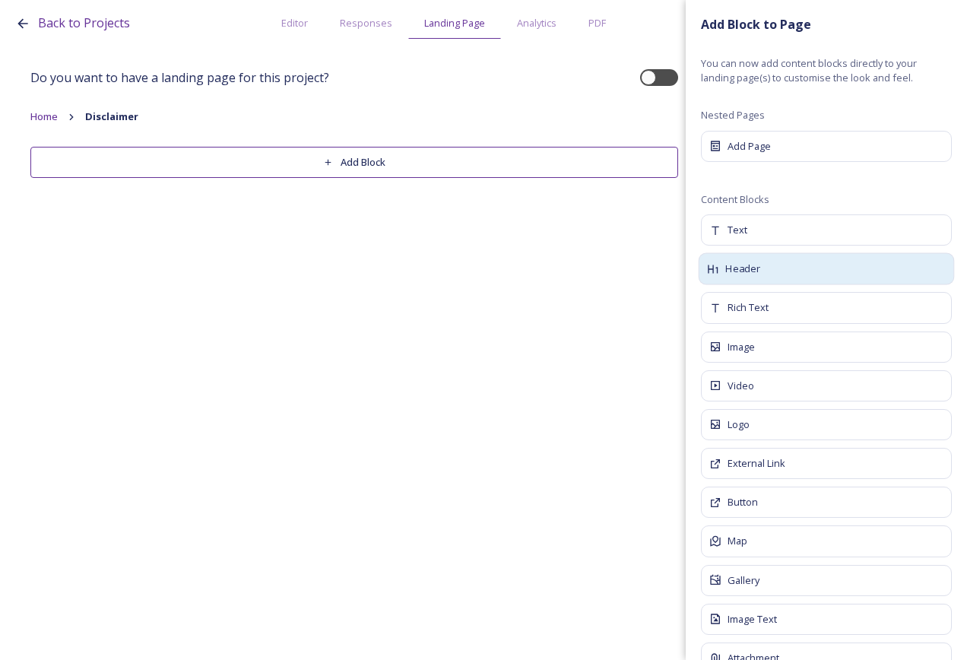
click at [784, 267] on div "Header" at bounding box center [827, 269] width 256 height 32
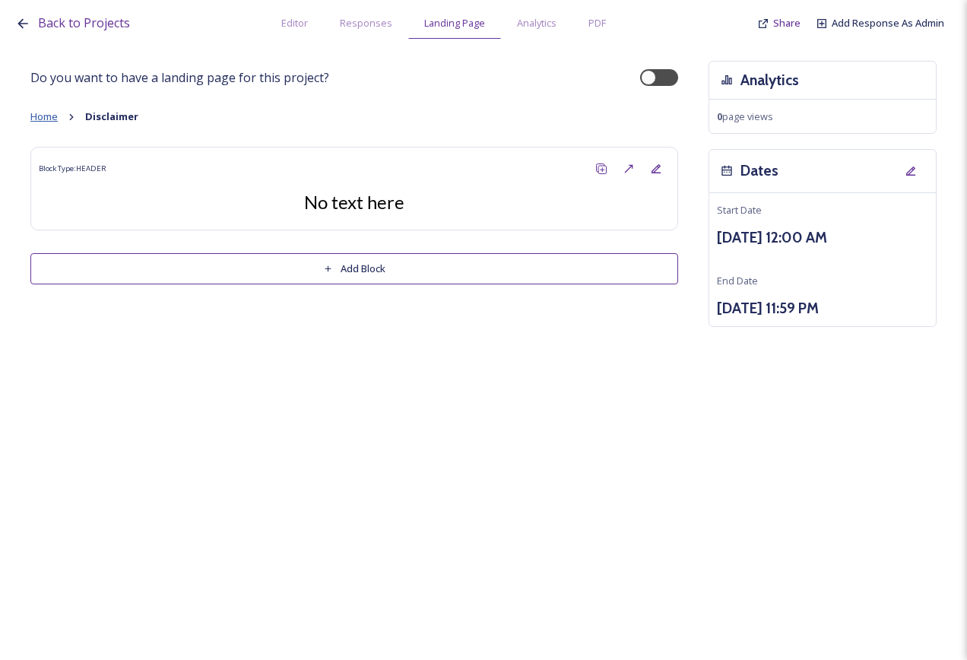
click at [48, 116] on span "Home" at bounding box center [43, 117] width 27 height 14
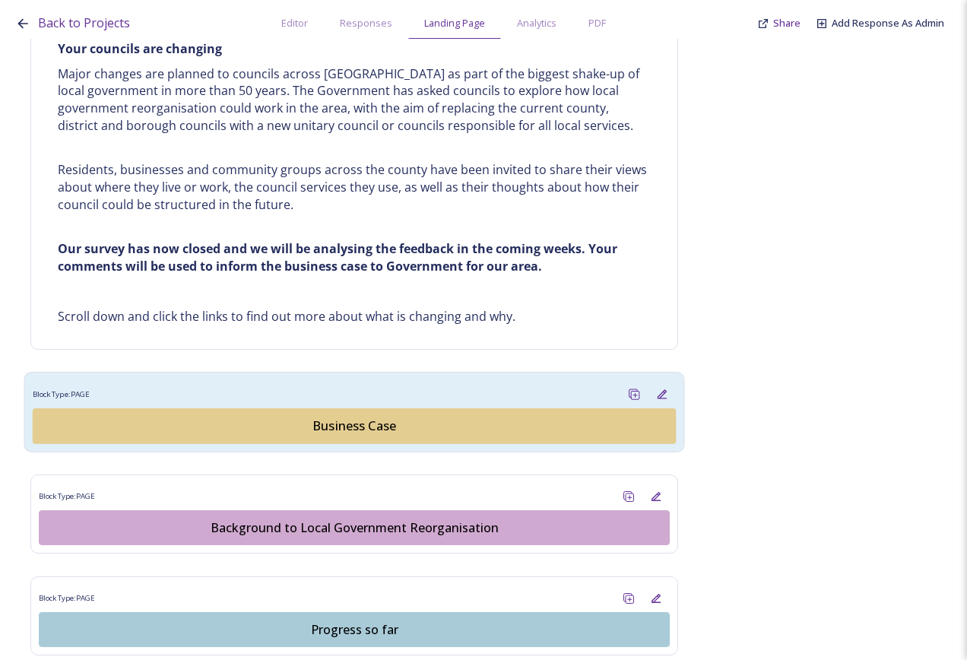
scroll to position [685, 0]
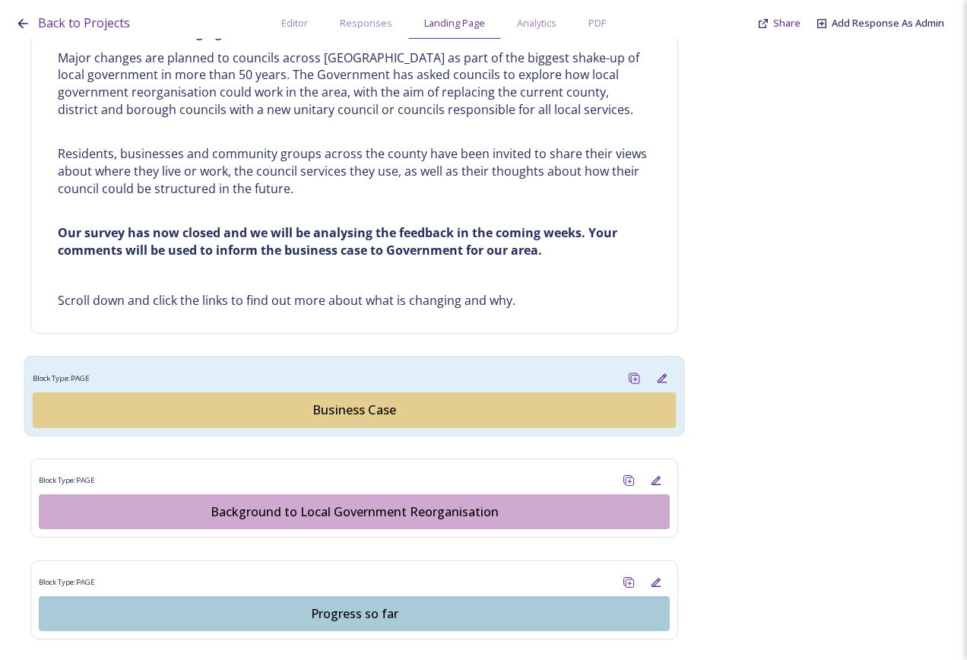
click at [346, 410] on div "Business Case" at bounding box center [354, 410] width 627 height 18
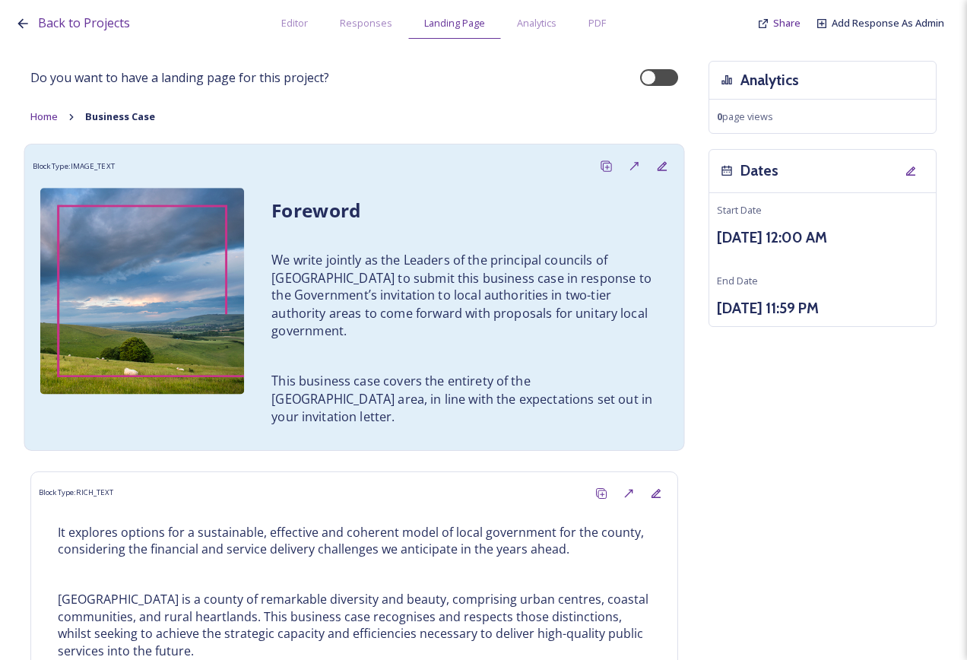
click at [370, 217] on h2 "Foreword" at bounding box center [465, 211] width 386 height 27
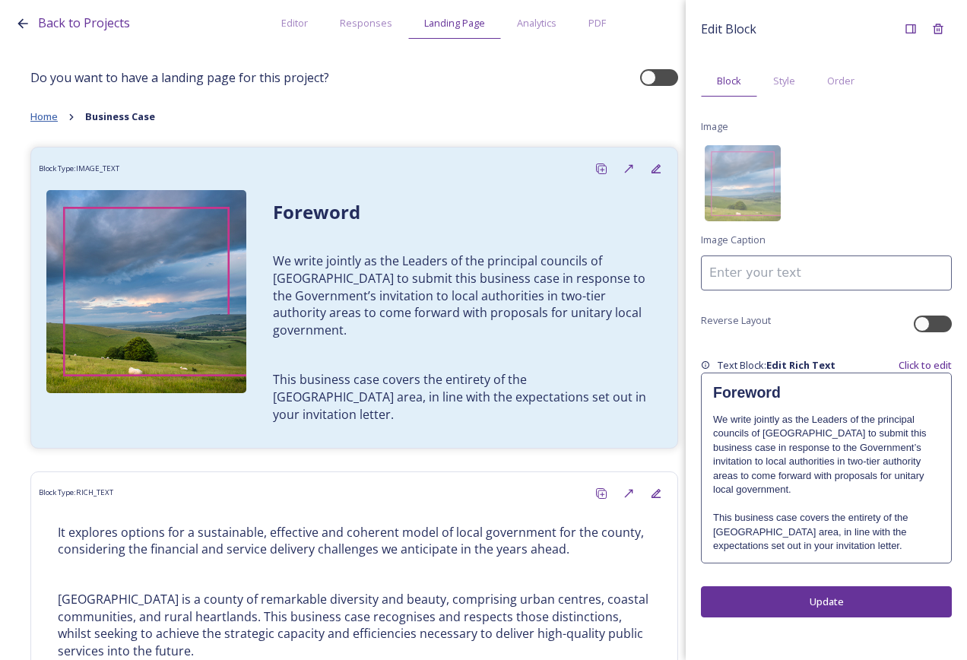
click at [43, 116] on span "Home" at bounding box center [43, 117] width 27 height 14
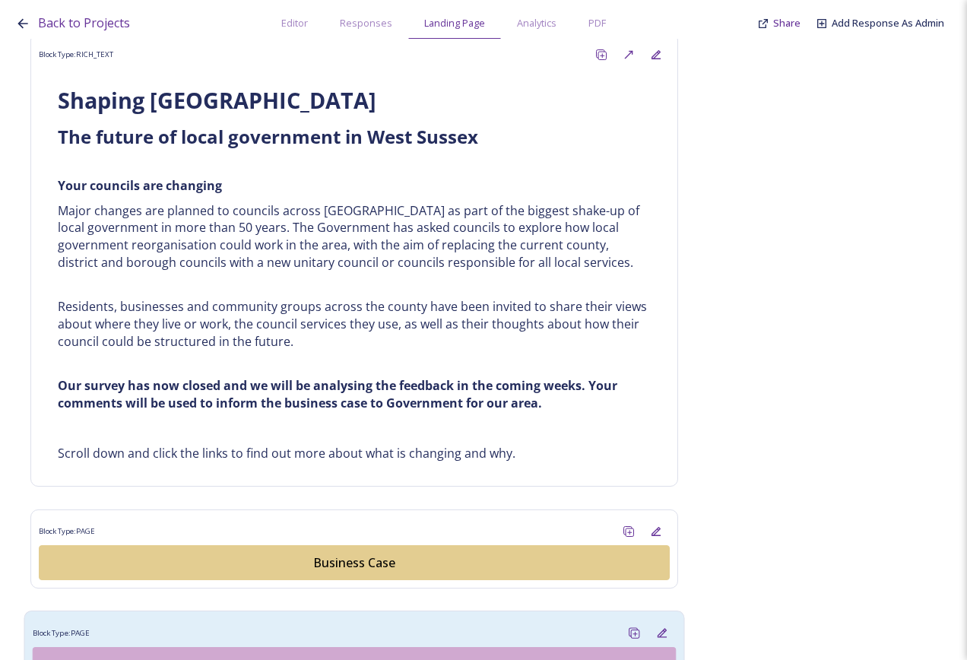
scroll to position [761, 0]
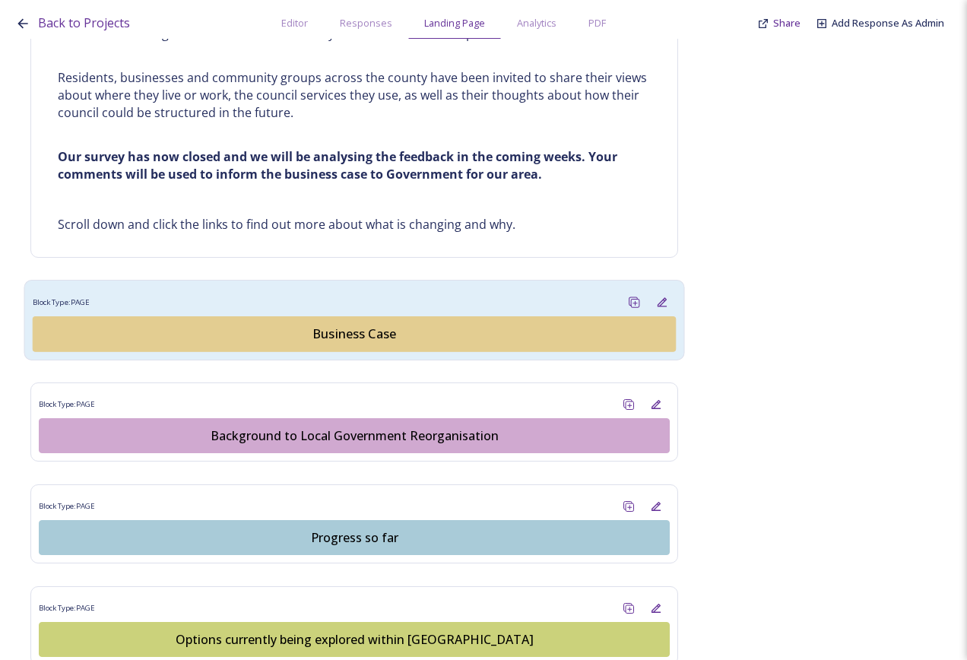
click at [338, 320] on button "Business Case" at bounding box center [355, 334] width 644 height 36
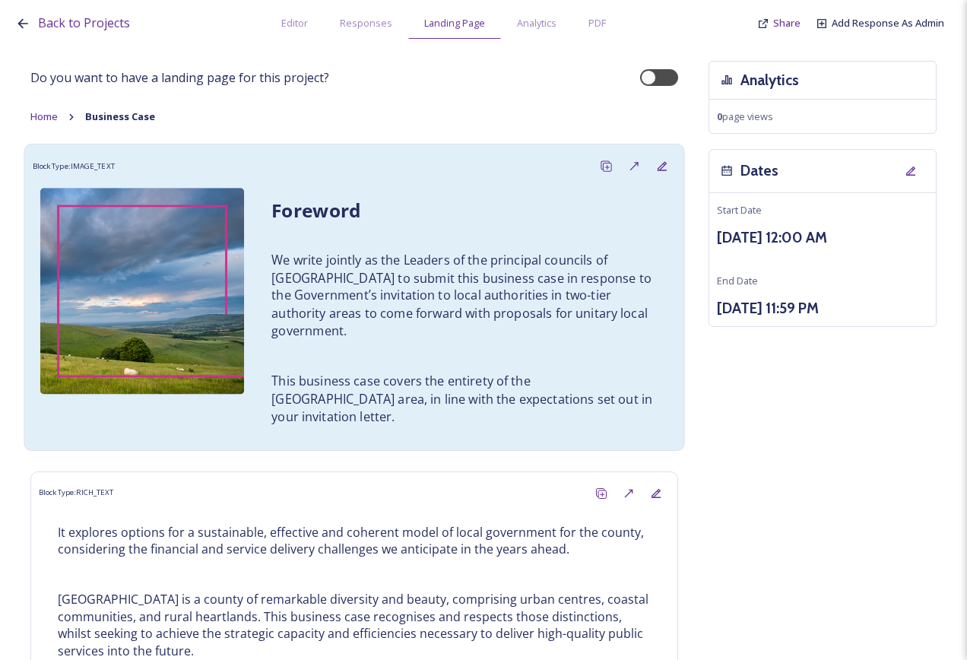
click at [338, 322] on p "We write jointly as the Leaders of the principal councils of [GEOGRAPHIC_DATA] …" at bounding box center [465, 296] width 386 height 88
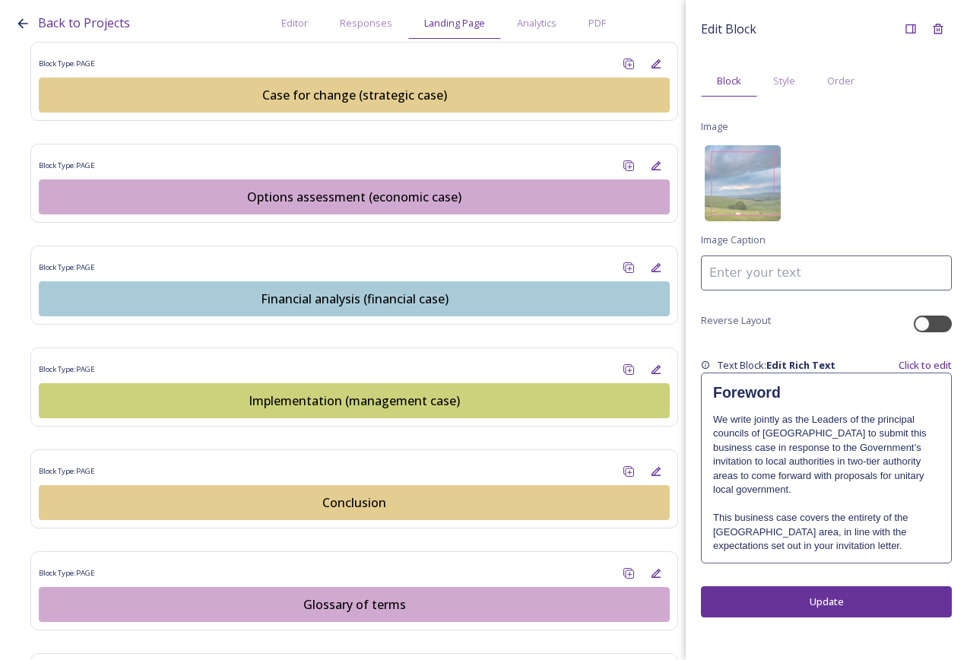
scroll to position [1759, 0]
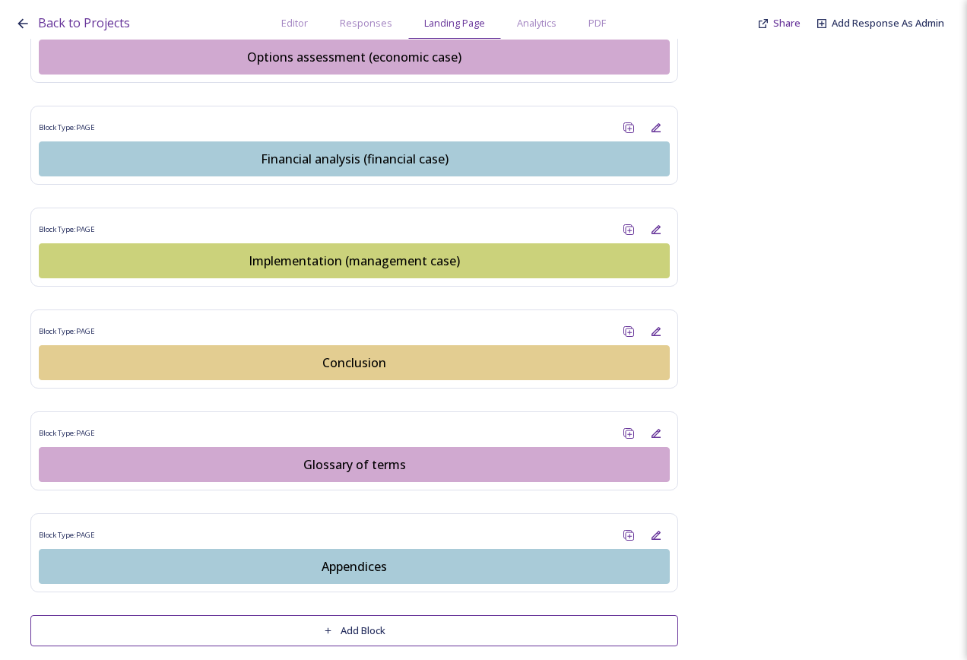
click at [447, 620] on button "Add Block" at bounding box center [354, 630] width 648 height 31
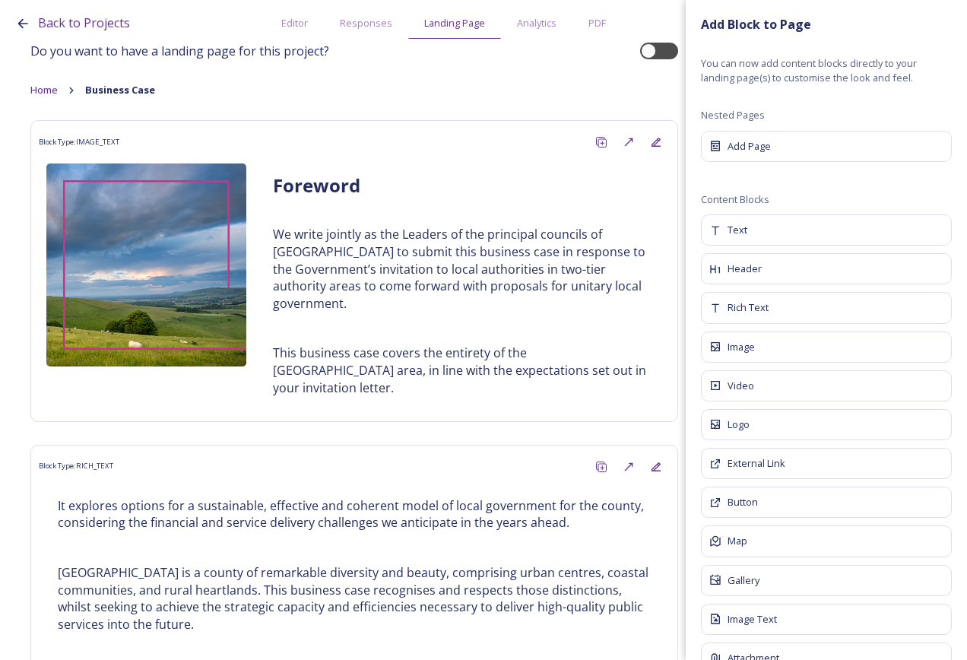
scroll to position [0, 0]
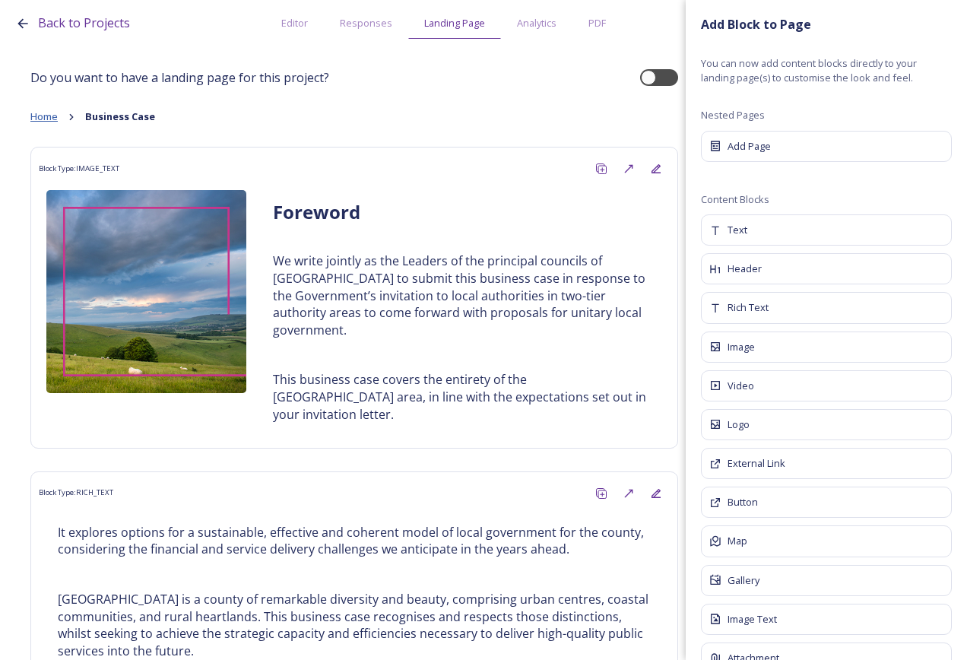
click at [54, 121] on span "Home" at bounding box center [43, 117] width 27 height 14
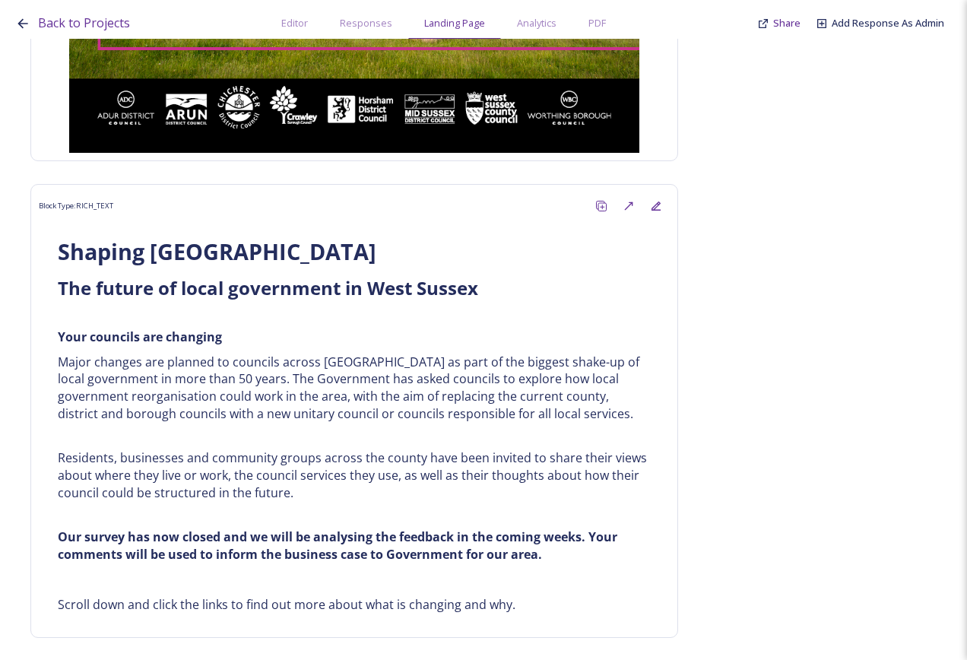
scroll to position [913, 0]
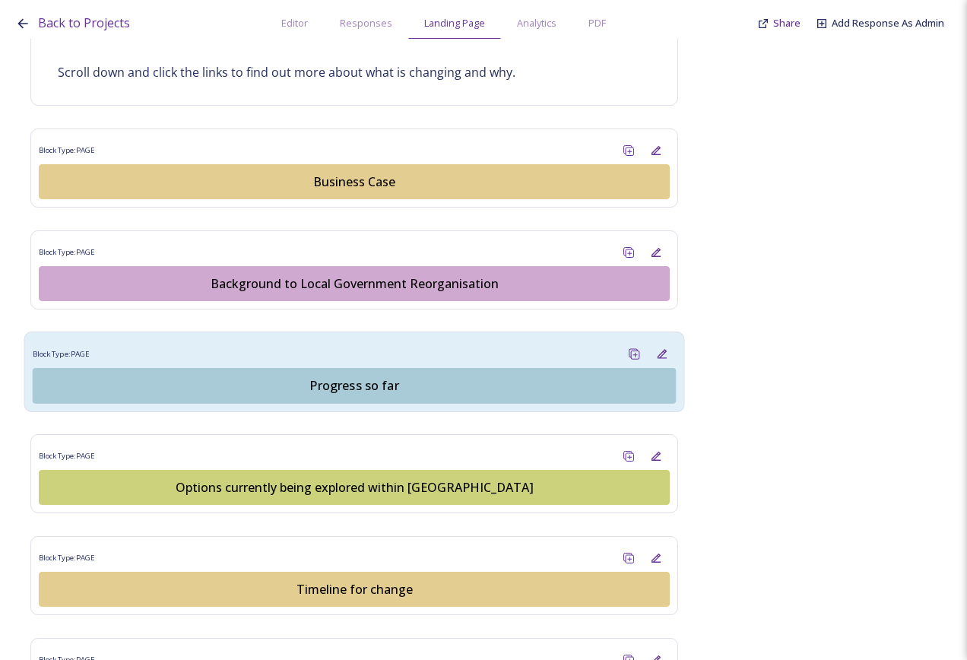
click at [367, 386] on div "Progress so far" at bounding box center [354, 385] width 627 height 18
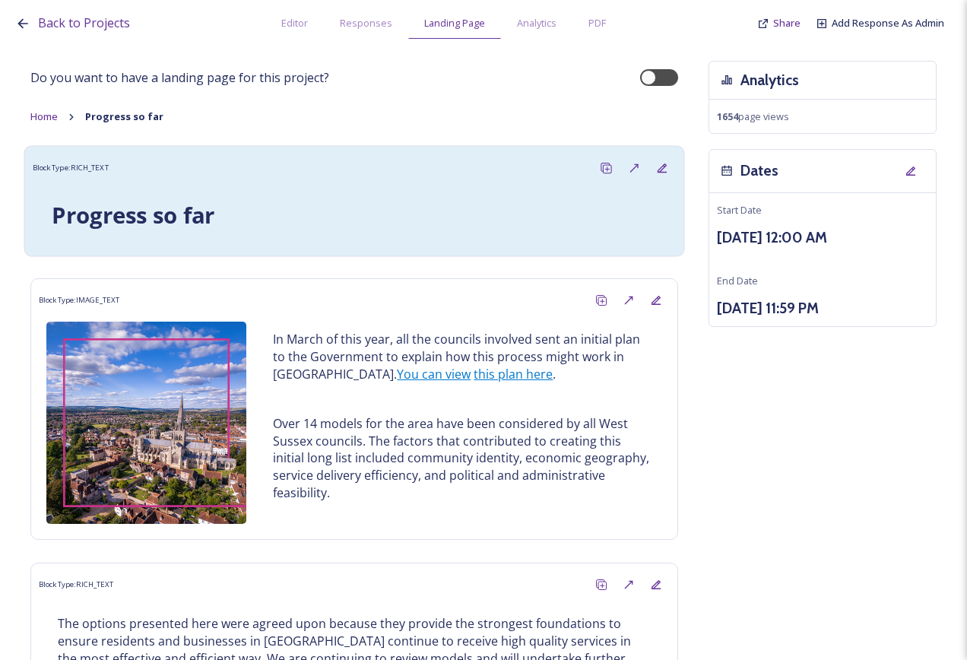
click at [448, 153] on div "Block Type: RICH_TEXT Progress so far" at bounding box center [354, 201] width 661 height 111
click at [602, 170] on icon at bounding box center [606, 168] width 8 height 8
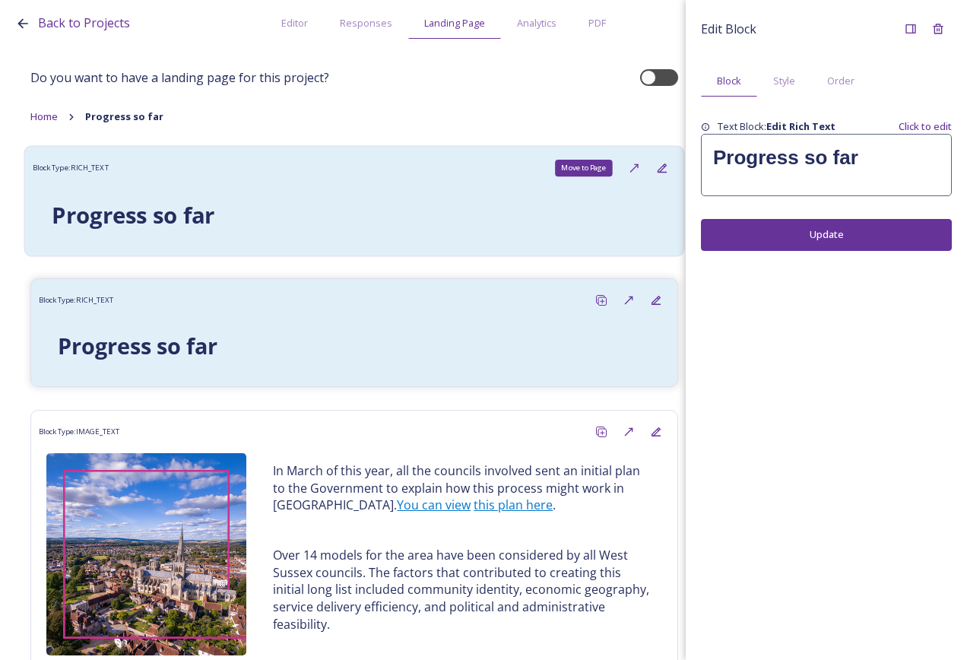
click at [628, 168] on icon at bounding box center [634, 168] width 12 height 12
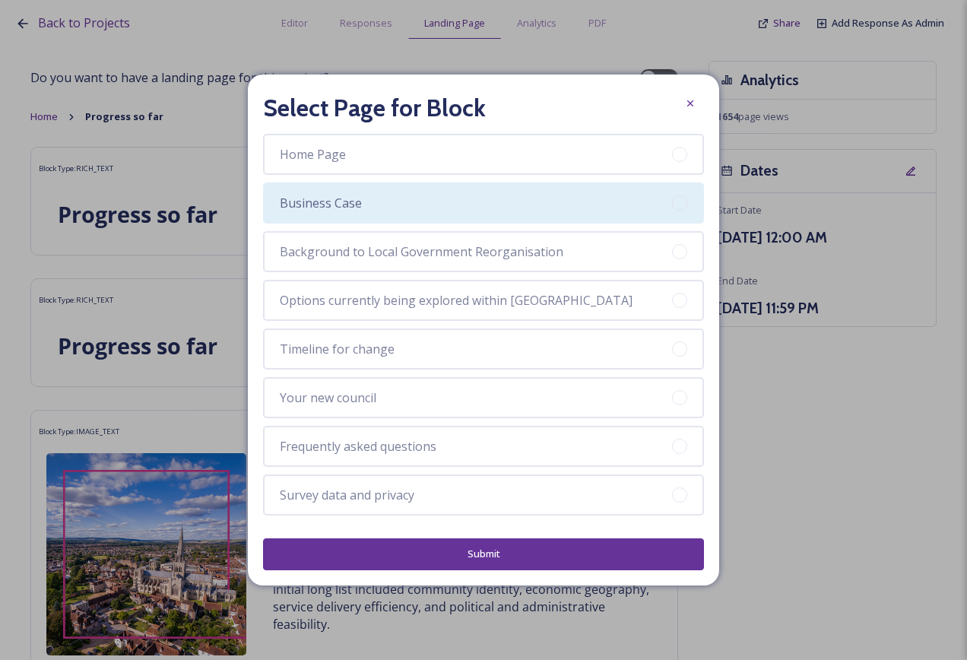
click at [419, 189] on div "Business Case" at bounding box center [483, 203] width 441 height 41
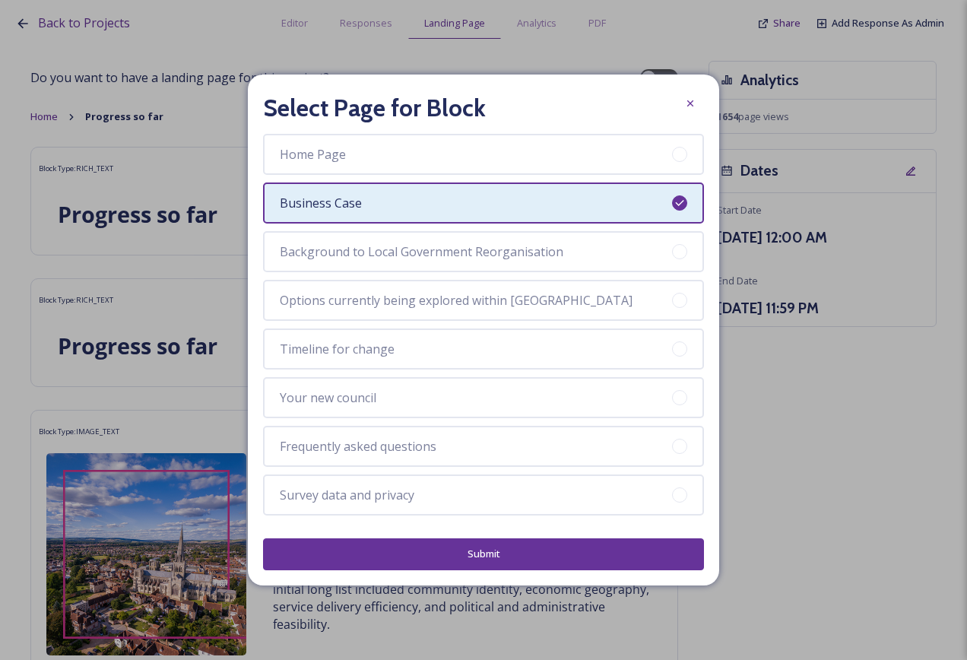
click at [524, 561] on button "Submit" at bounding box center [483, 553] width 441 height 31
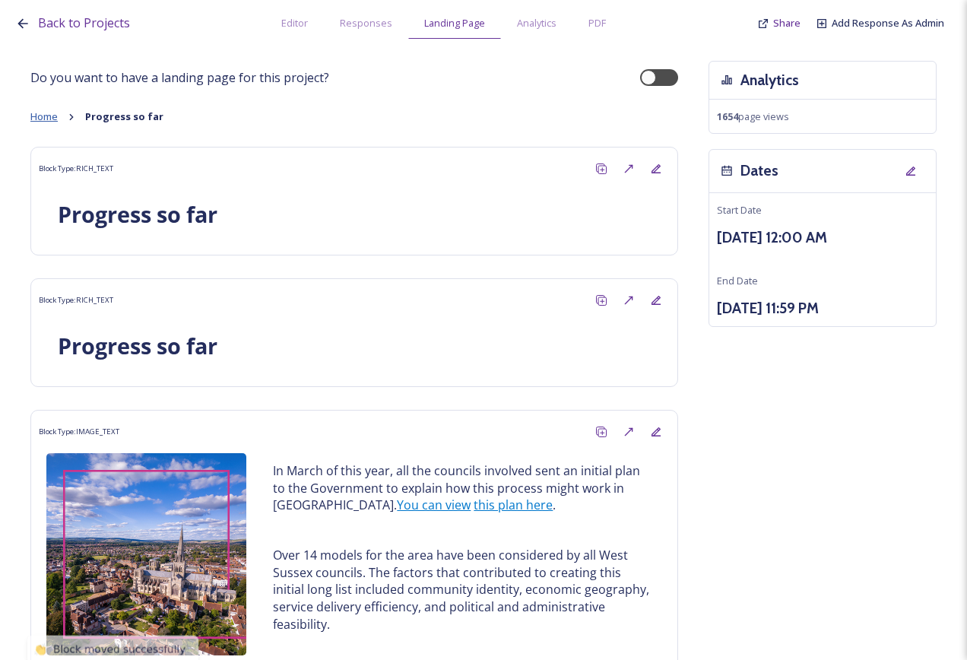
click at [50, 113] on span "Home" at bounding box center [43, 117] width 27 height 14
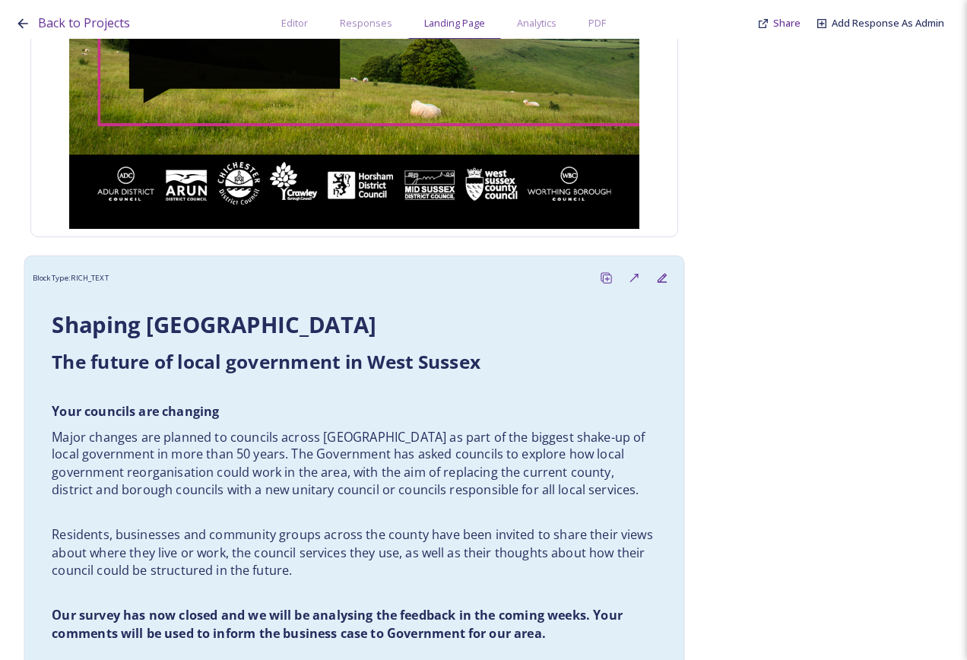
scroll to position [608, 0]
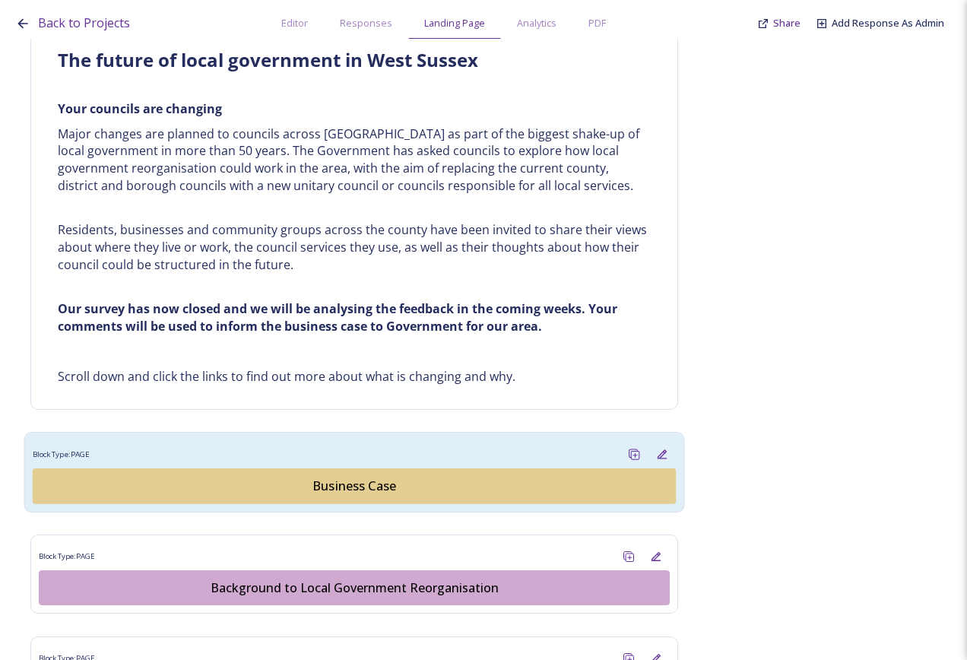
click at [373, 481] on div "Business Case" at bounding box center [354, 486] width 627 height 18
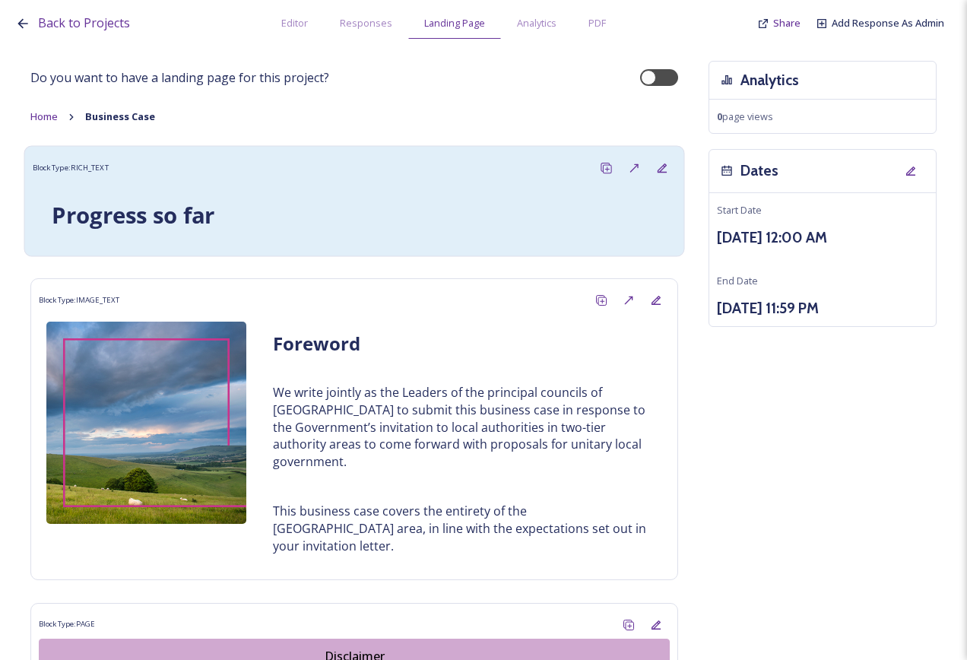
click at [437, 203] on h1 "Progress so far" at bounding box center [354, 215] width 605 height 32
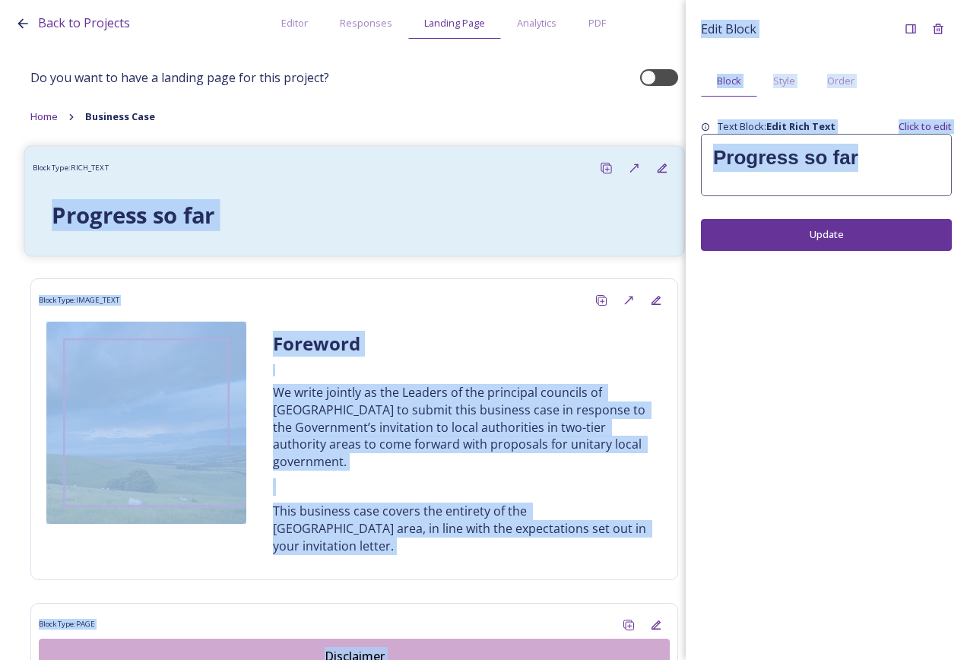
drag, startPoint x: 878, startPoint y: 160, endPoint x: 577, endPoint y: 153, distance: 300.5
click at [577, 153] on div "Back to Projects Editor Responses Landing Page Analytics PDF Share Add Response…" at bounding box center [483, 330] width 967 height 660
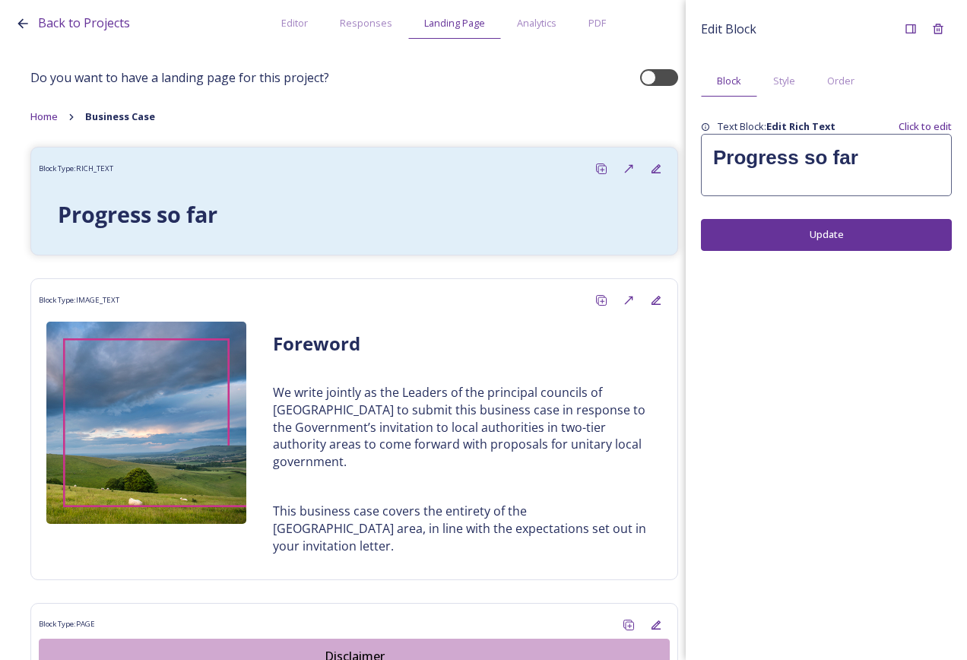
drag, startPoint x: 577, startPoint y: 153, endPoint x: 928, endPoint y: 210, distance: 355.2
click at [928, 210] on div "Edit Block Block Style Order Text Block: Edit Rich Text Click to edit Progress …" at bounding box center [826, 133] width 251 height 236
click at [897, 155] on h1 "Progress so far" at bounding box center [826, 158] width 227 height 28
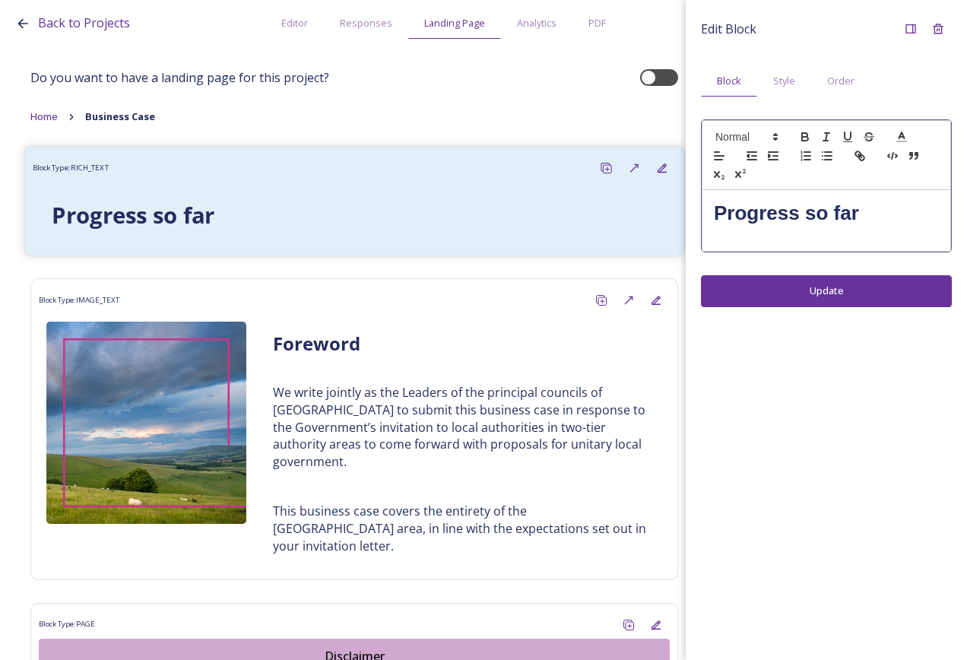
click at [513, 218] on h1 "Progress so far" at bounding box center [354, 215] width 605 height 32
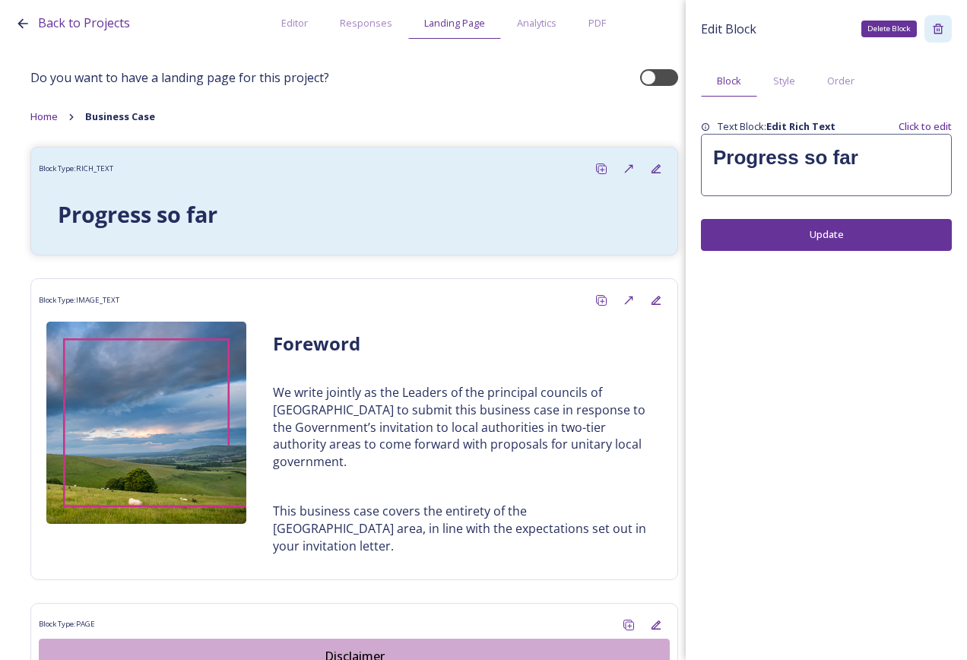
click at [942, 31] on icon at bounding box center [938, 29] width 12 height 12
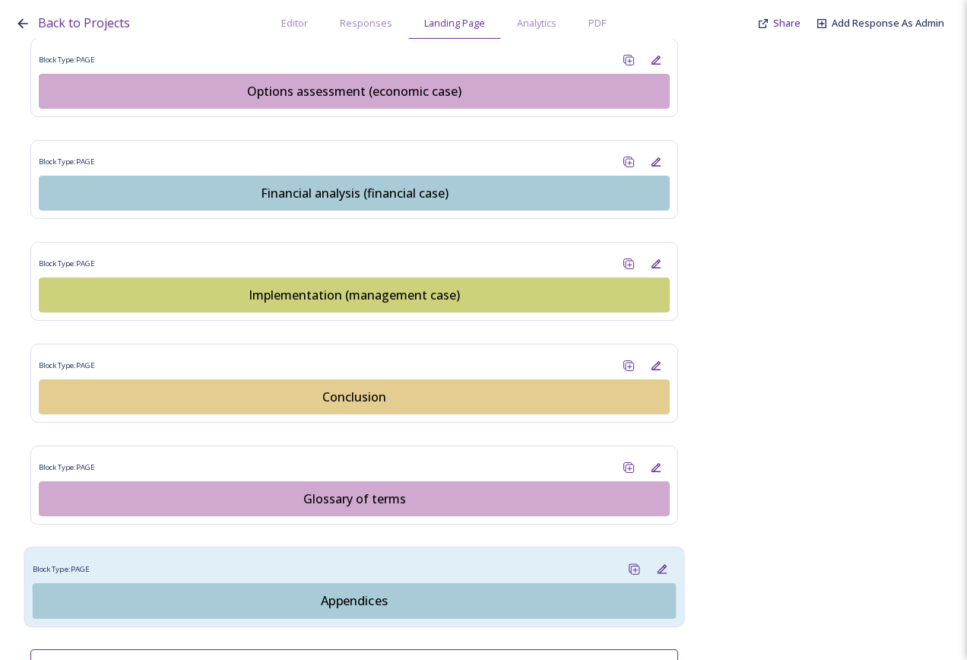
scroll to position [1759, 0]
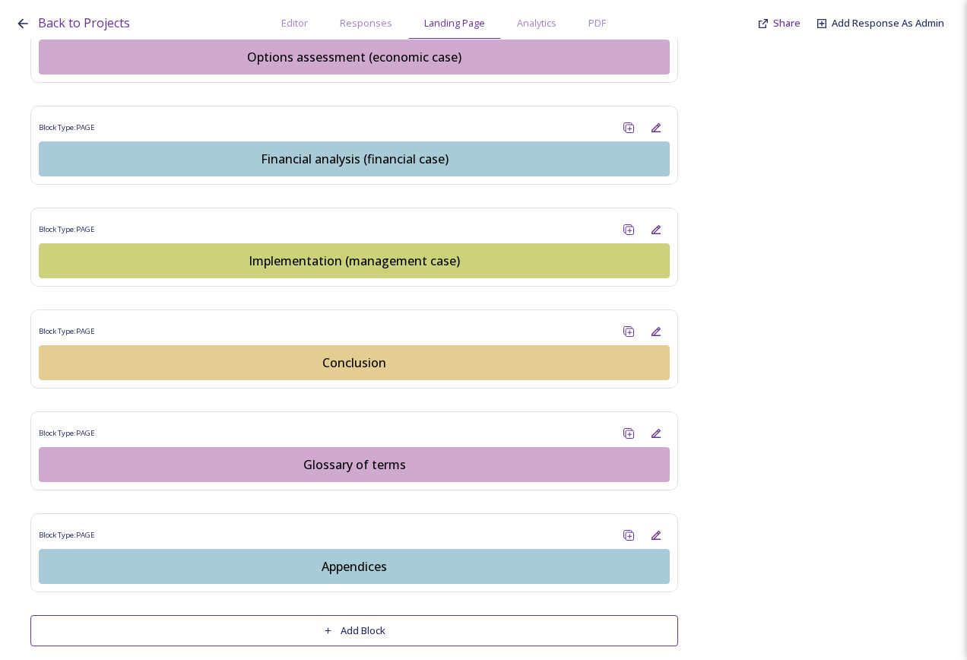
click at [440, 615] on button "Add Block" at bounding box center [354, 630] width 648 height 31
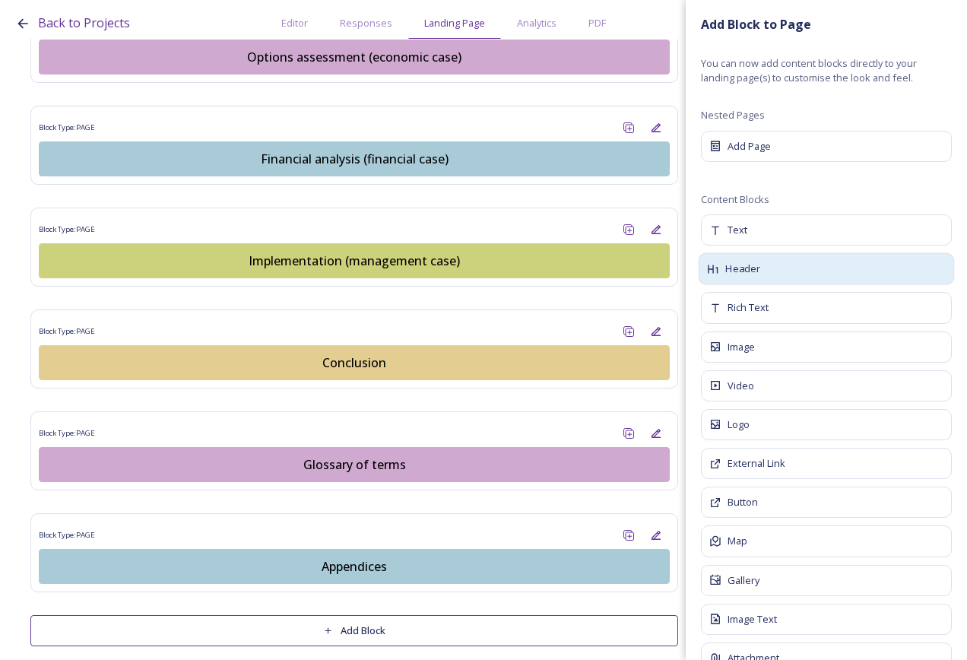
click at [755, 281] on div "Header" at bounding box center [827, 269] width 256 height 32
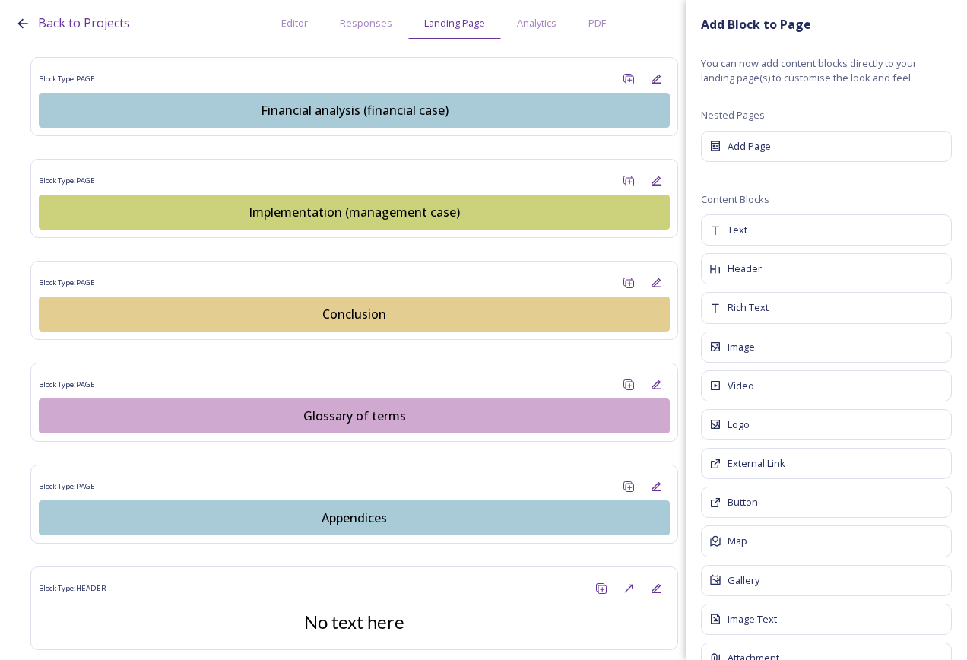
scroll to position [1866, 0]
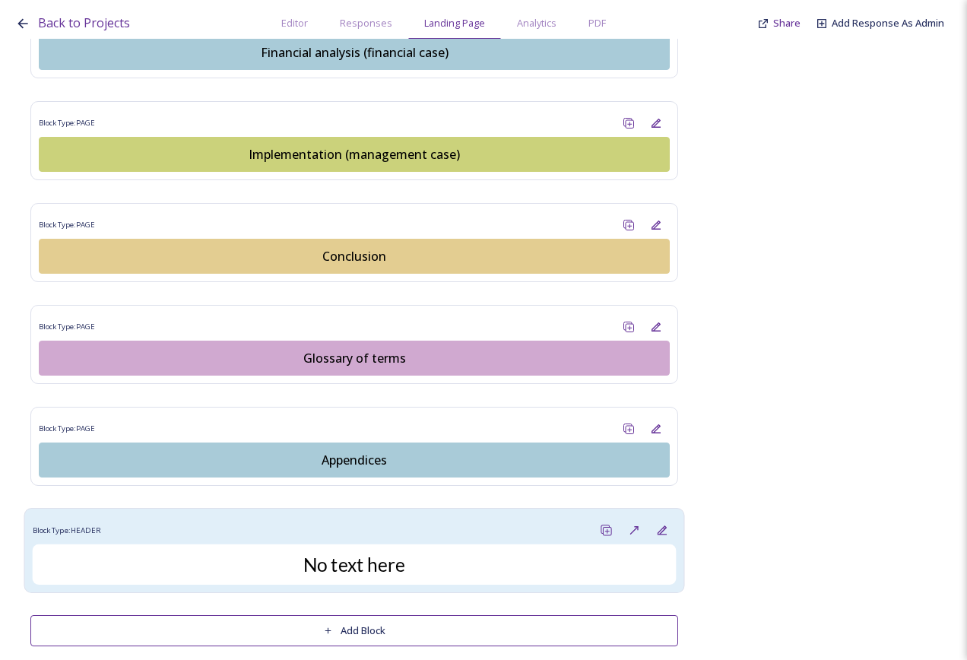
click at [491, 545] on div "No text here" at bounding box center [355, 565] width 644 height 40
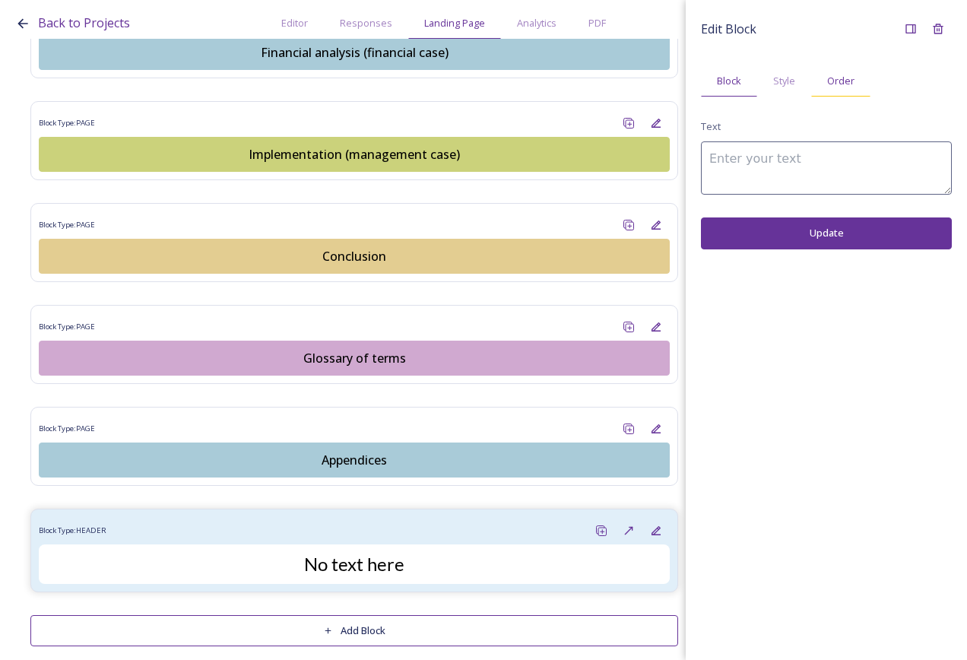
click at [837, 76] on span "Order" at bounding box center [841, 81] width 27 height 14
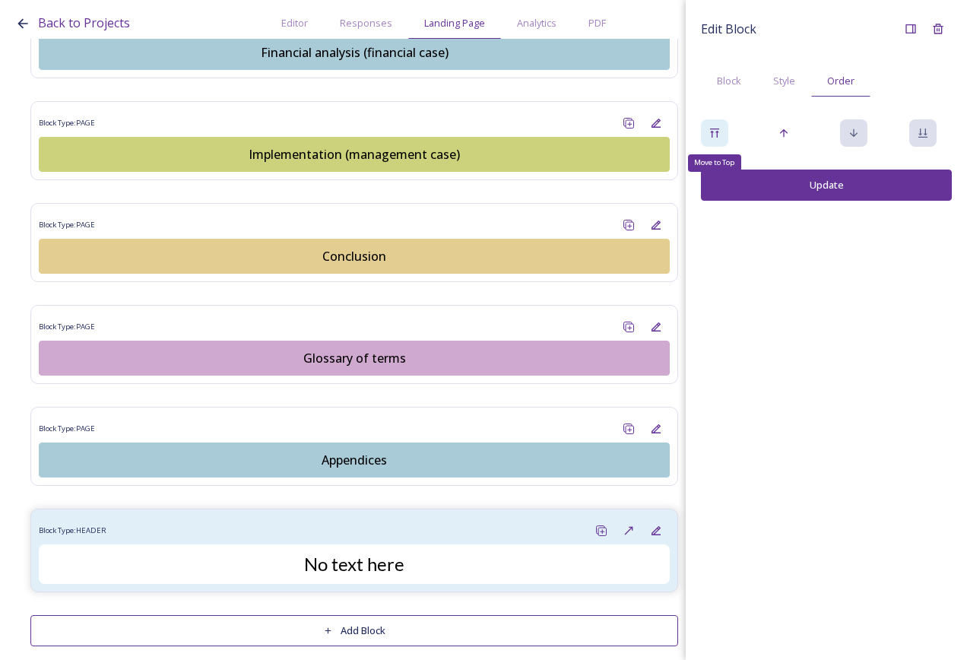
click at [709, 133] on icon at bounding box center [715, 133] width 12 height 12
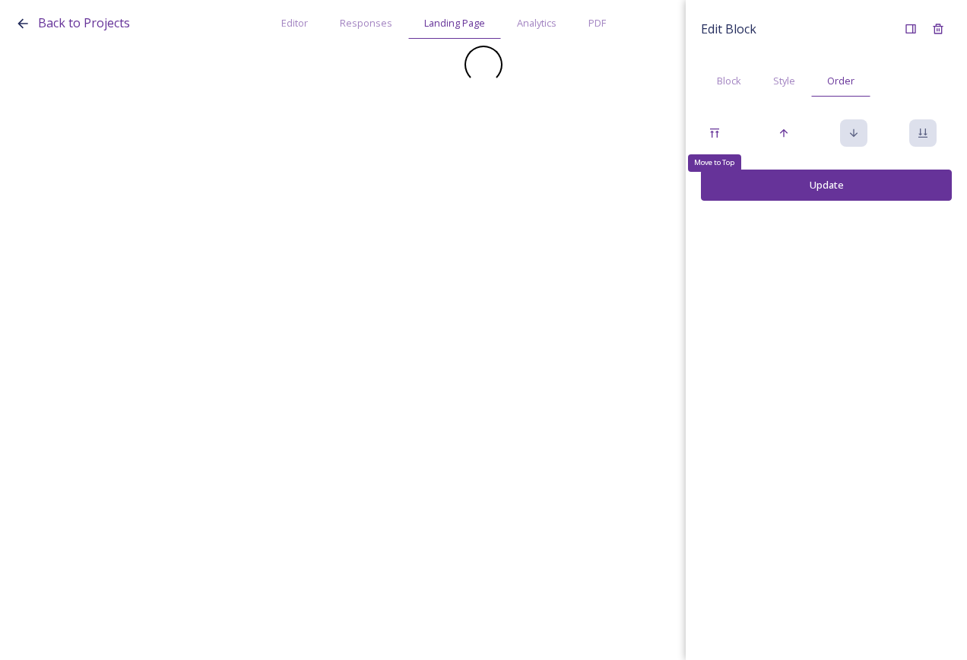
scroll to position [0, 0]
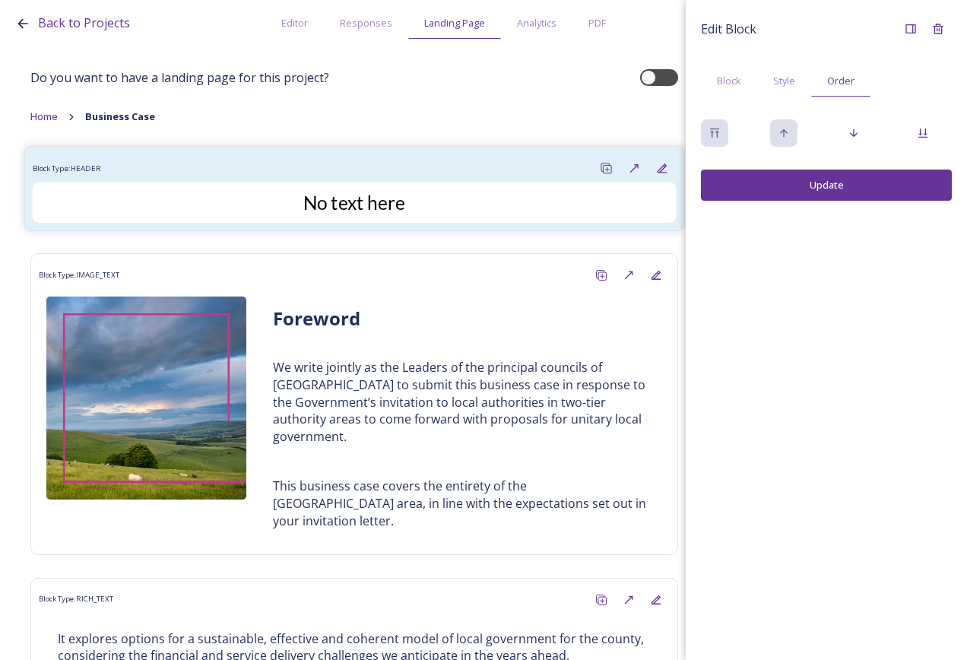
click at [408, 167] on div "Block Type: HEADER" at bounding box center [355, 168] width 644 height 28
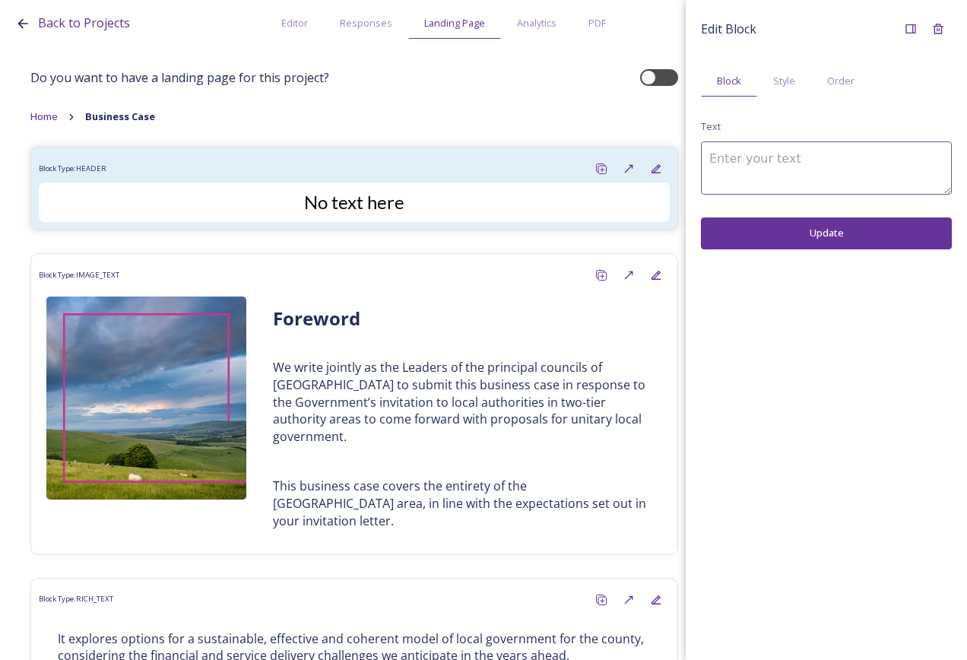
click at [802, 167] on textarea at bounding box center [826, 167] width 251 height 53
click at [748, 160] on textarea "Busines Case 2025" at bounding box center [826, 167] width 251 height 53
drag, startPoint x: 942, startPoint y: 160, endPoint x: 590, endPoint y: 144, distance: 352.5
click at [590, 144] on div "Back to Projects Editor Responses Landing Page Analytics PDF Share Add Response…" at bounding box center [483, 330] width 967 height 660
type textarea "Business Case 2025"
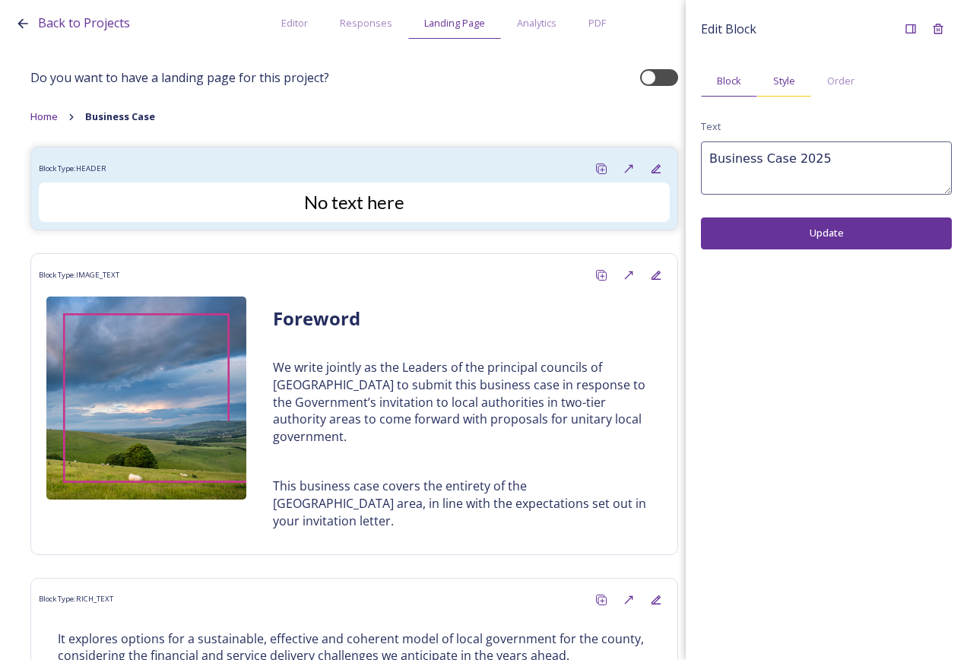
click at [774, 79] on span "Style" at bounding box center [785, 81] width 22 height 14
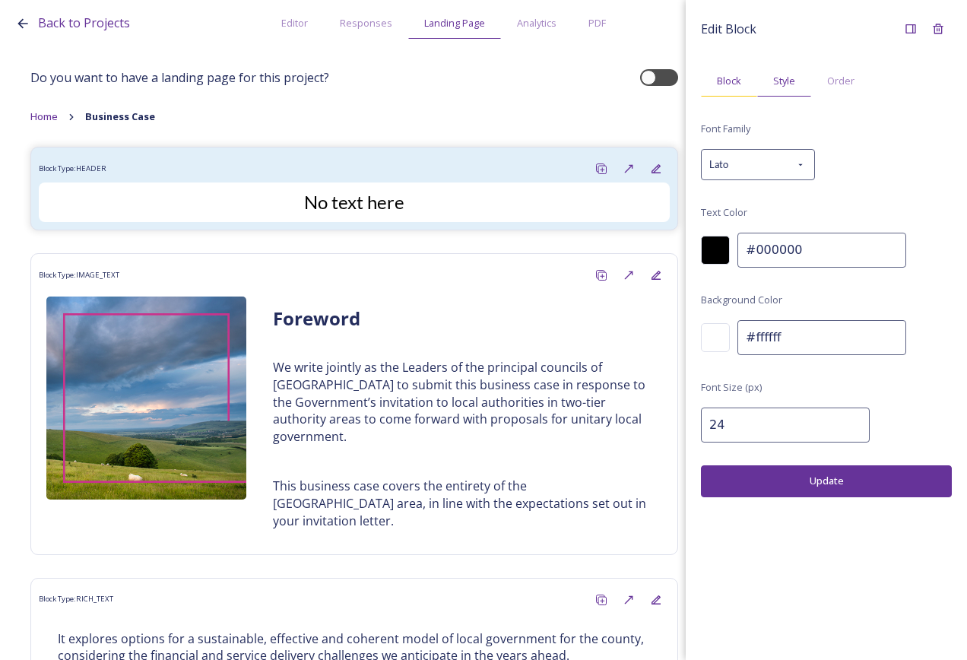
click at [734, 75] on span "Block" at bounding box center [729, 81] width 24 height 14
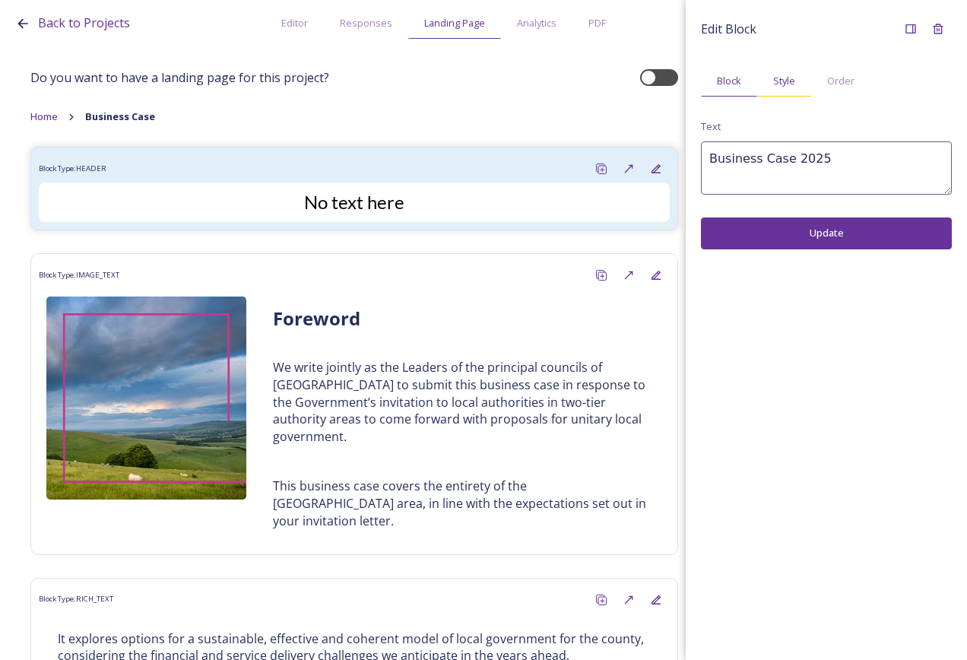
click at [780, 79] on span "Style" at bounding box center [785, 81] width 22 height 14
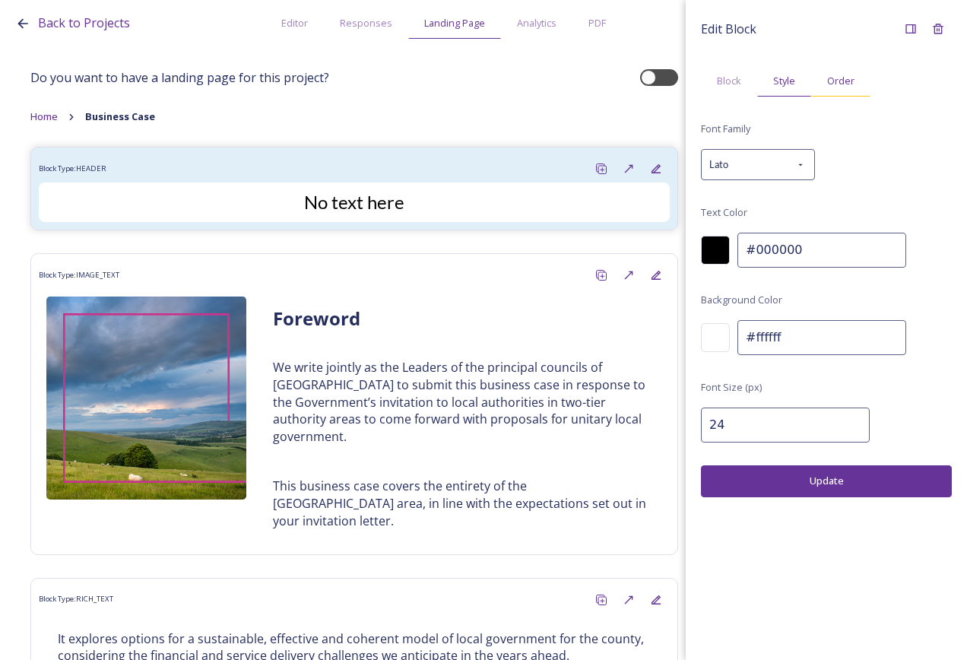
click at [831, 79] on span "Order" at bounding box center [841, 81] width 27 height 14
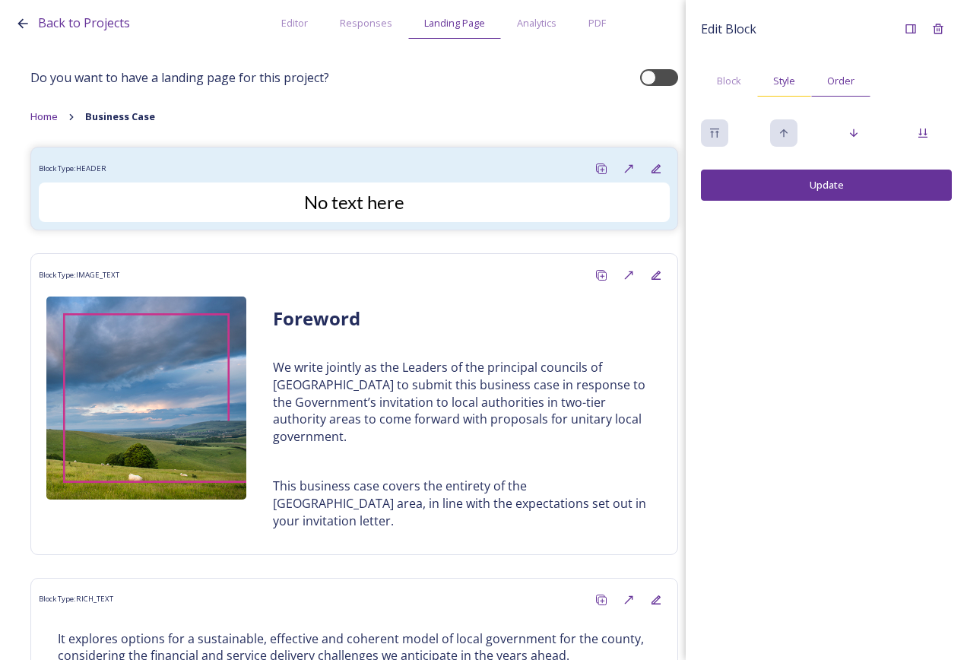
click at [787, 81] on span "Style" at bounding box center [785, 81] width 22 height 14
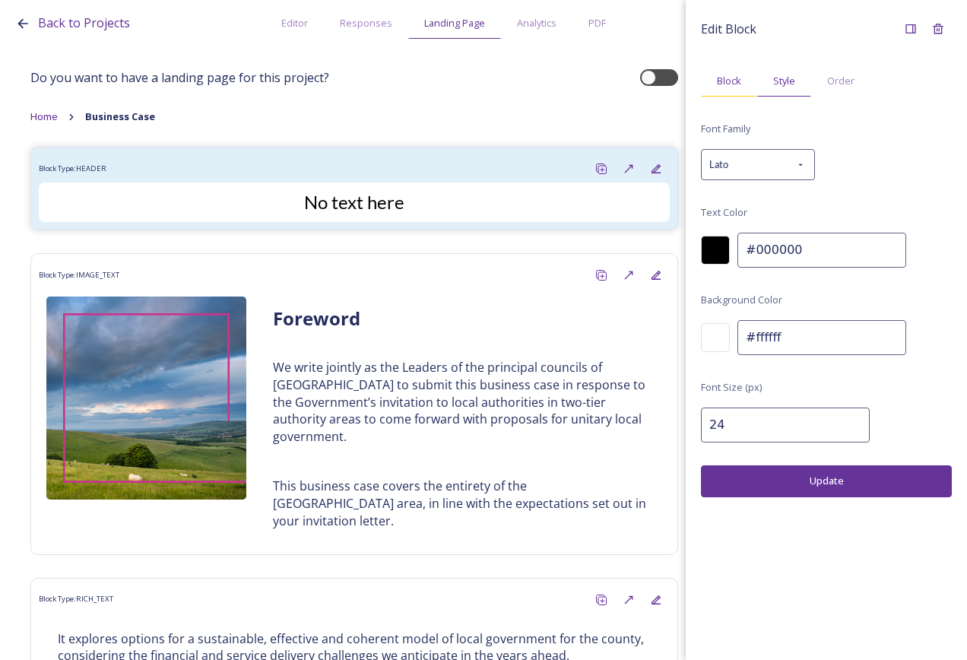
click at [739, 87] on span "Block" at bounding box center [729, 81] width 24 height 14
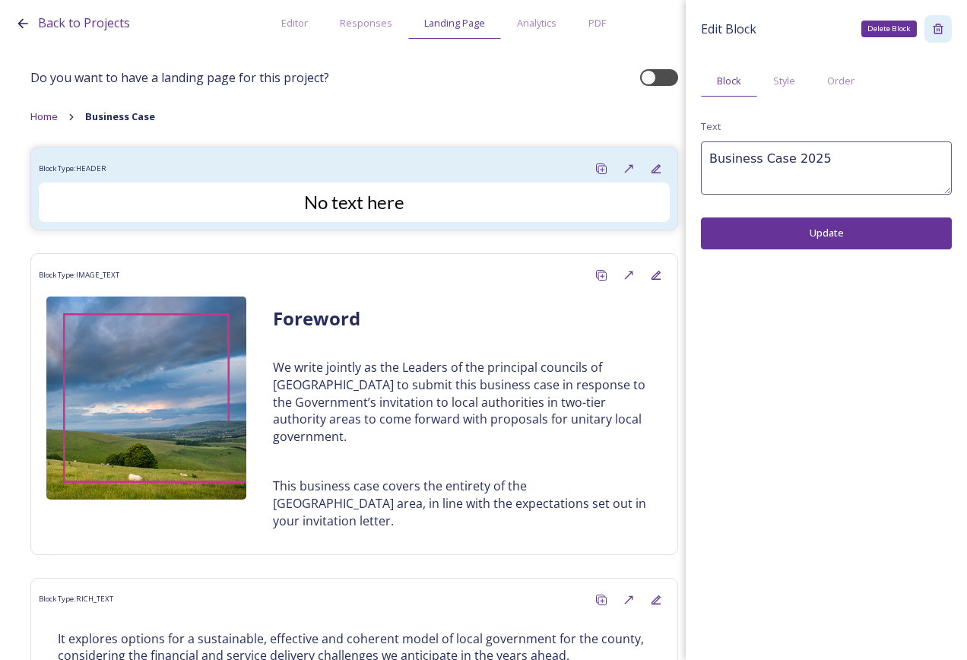
click at [946, 30] on div "Delete Block" at bounding box center [938, 28] width 27 height 27
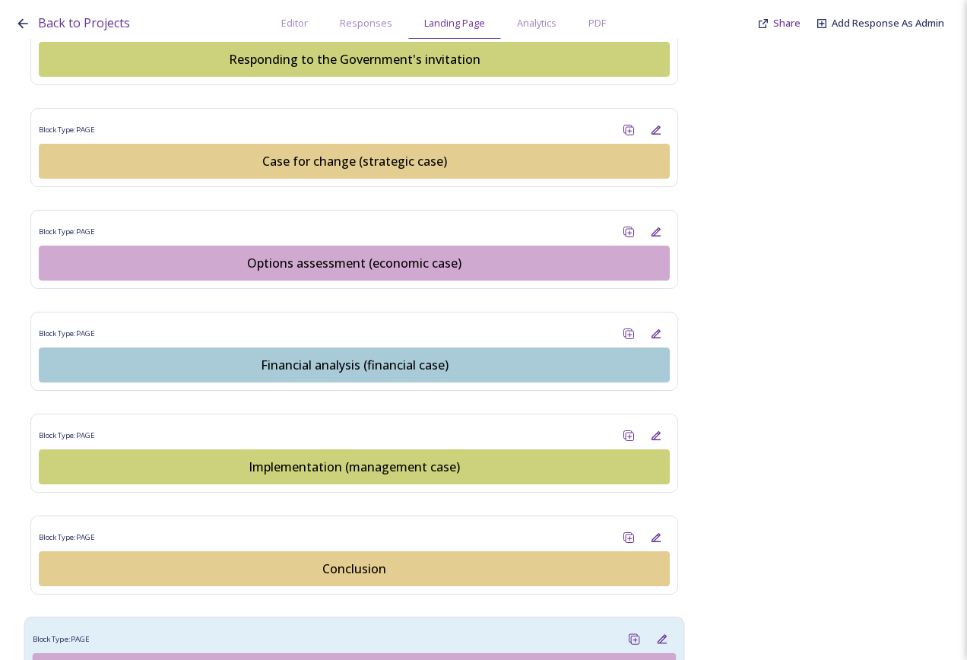
scroll to position [1759, 0]
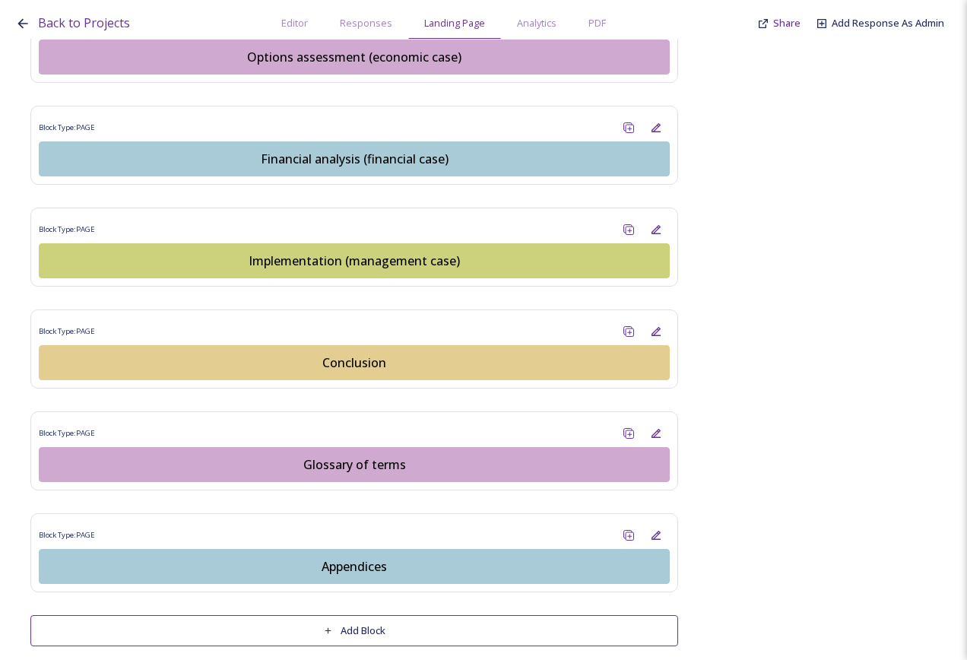
click at [434, 615] on button "Add Block" at bounding box center [354, 630] width 648 height 31
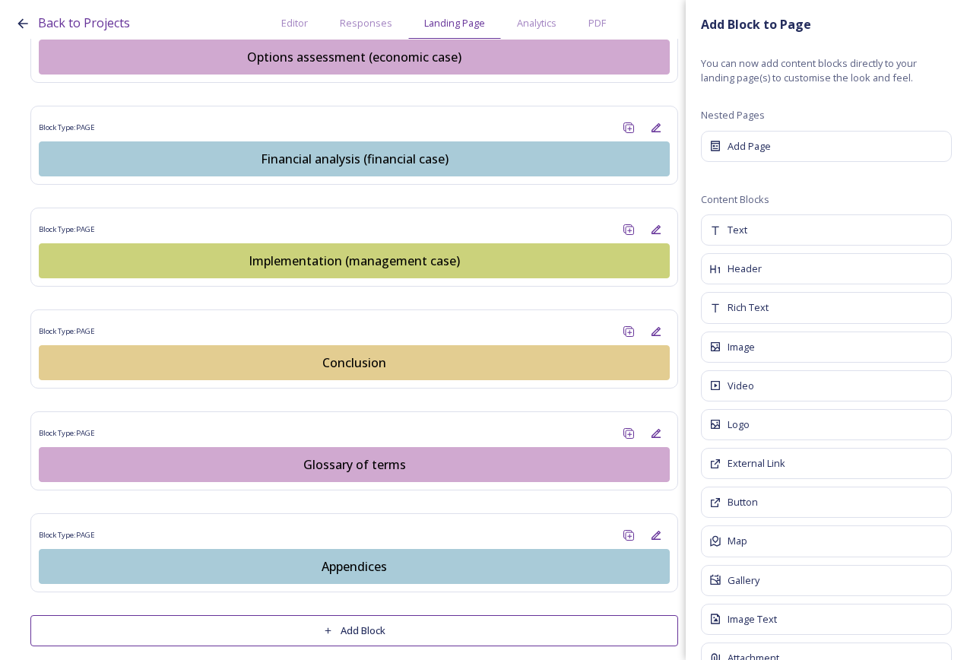
click at [775, 300] on div "Rich Text" at bounding box center [826, 307] width 251 height 31
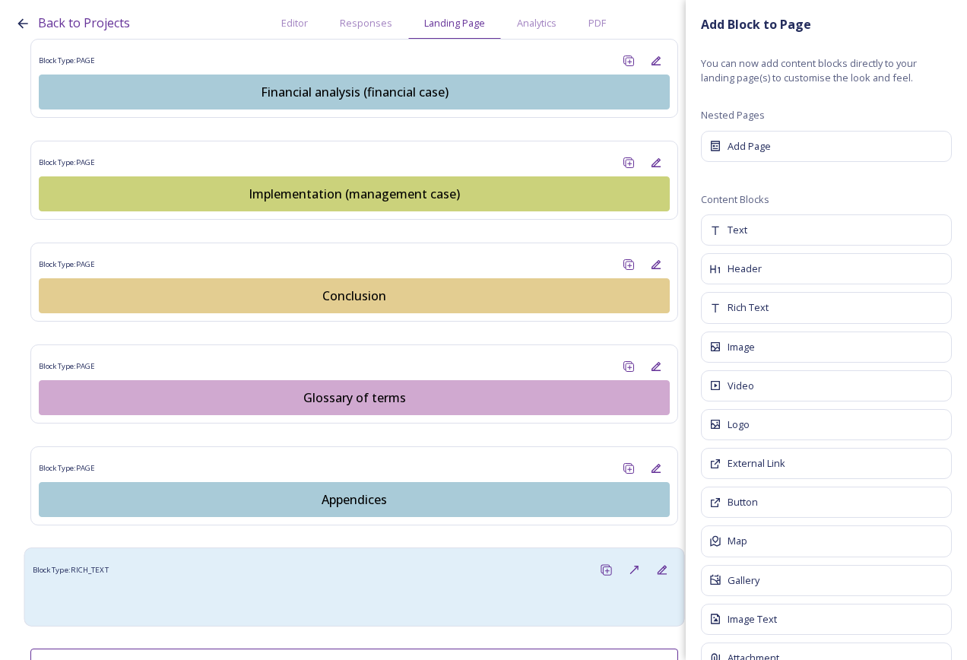
scroll to position [1860, 0]
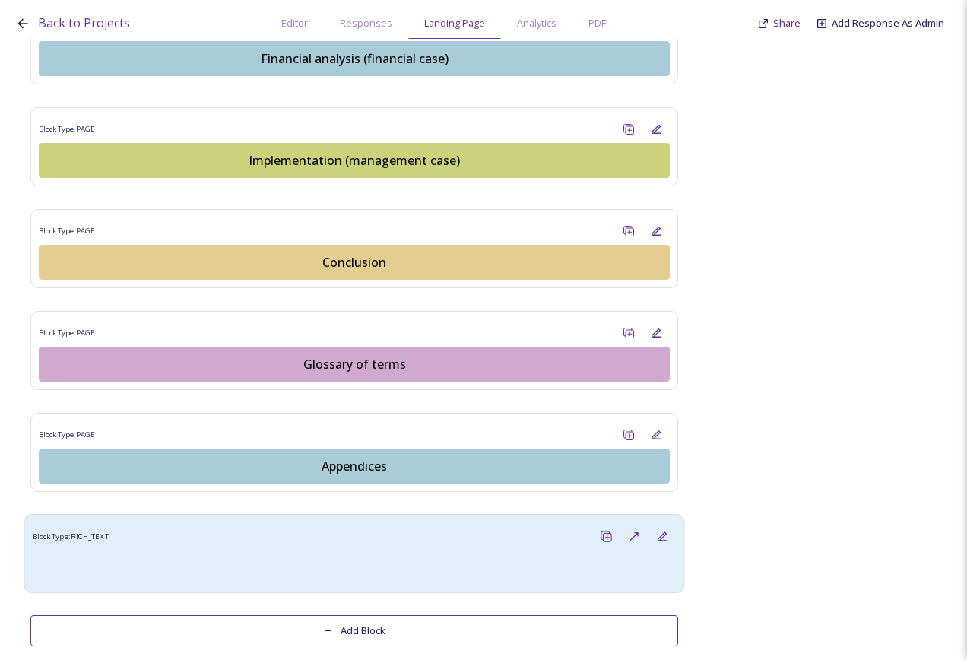
click at [389, 551] on div at bounding box center [355, 568] width 644 height 34
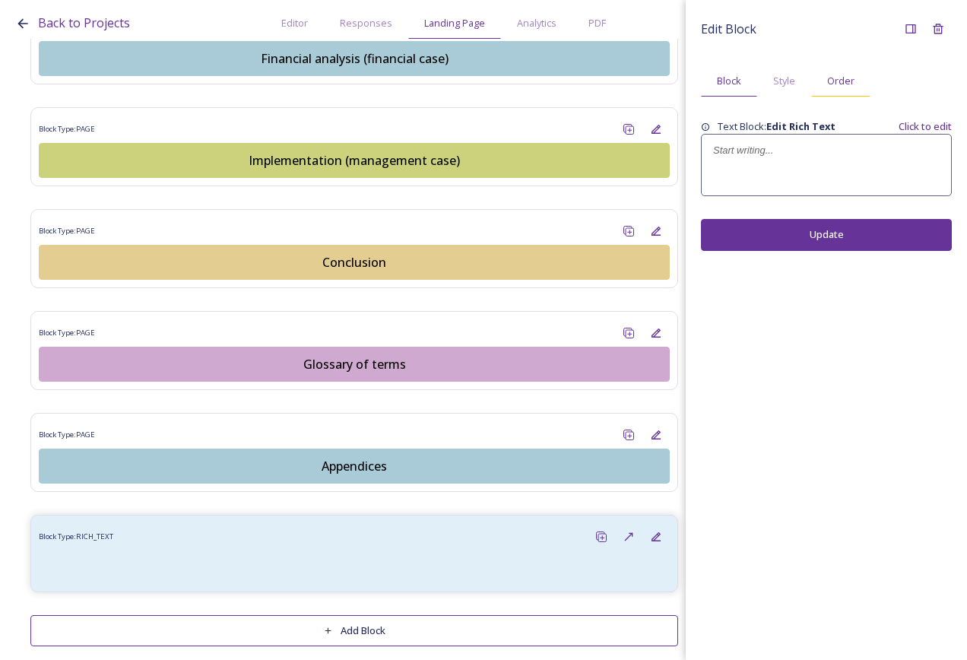
click at [847, 76] on span "Order" at bounding box center [841, 81] width 27 height 14
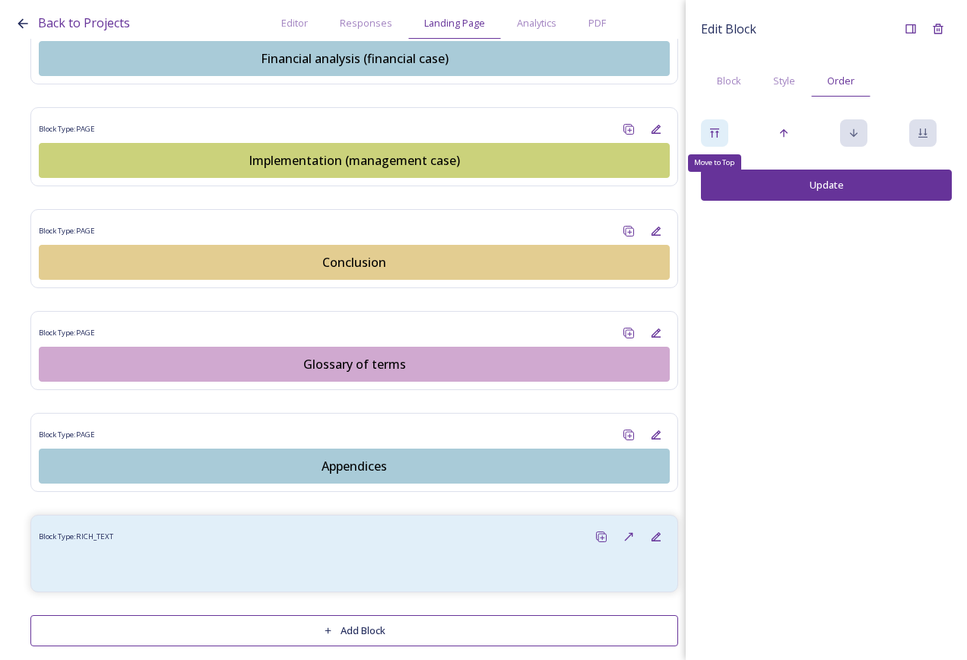
click at [708, 123] on div "Move to Top" at bounding box center [714, 132] width 27 height 27
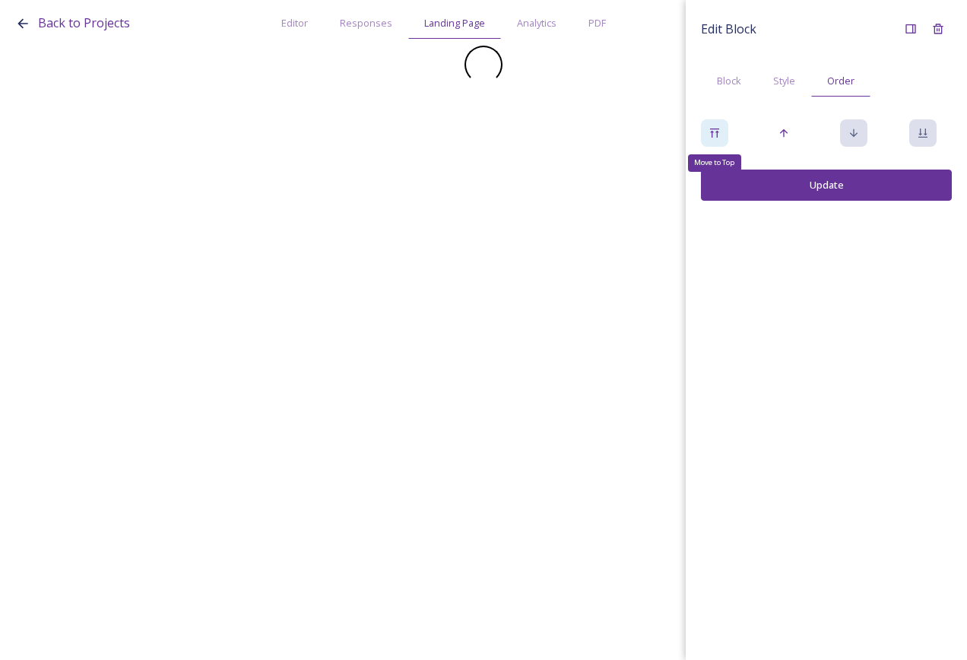
scroll to position [0, 0]
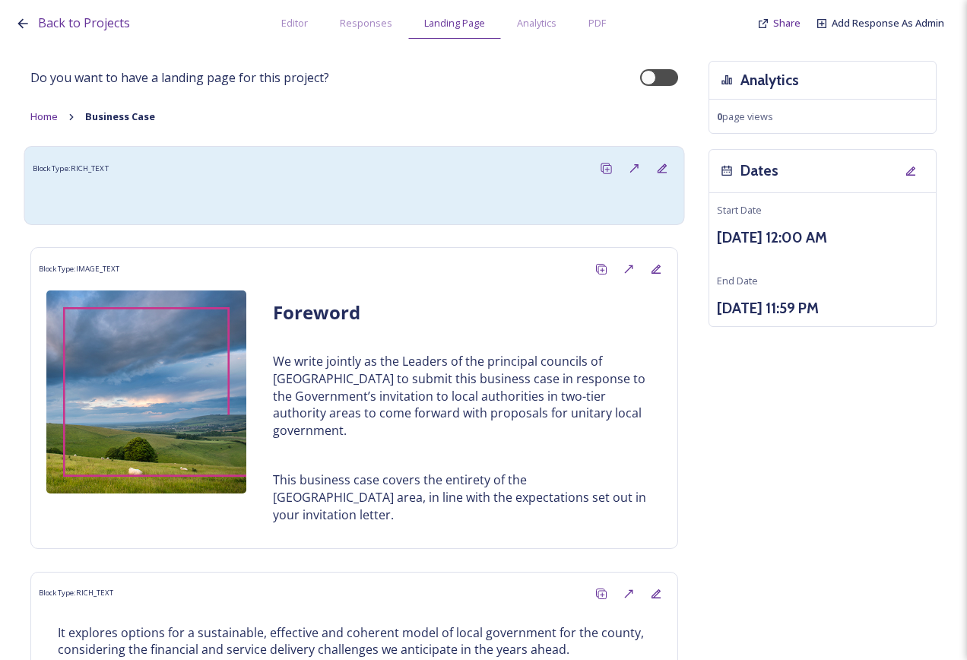
click at [385, 165] on div "Block Type: RICH_TEXT" at bounding box center [355, 168] width 644 height 28
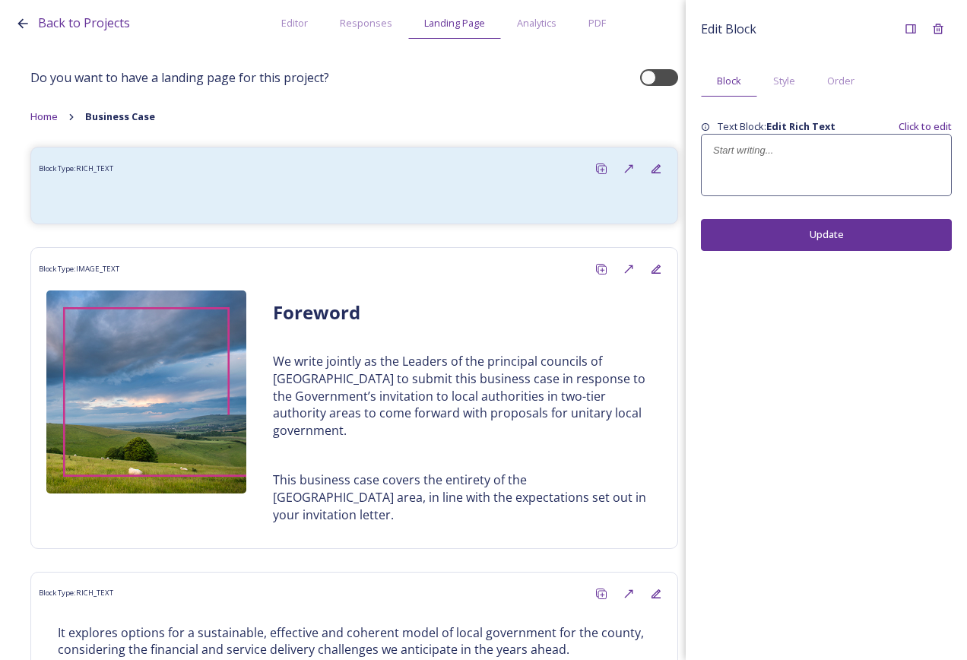
click at [766, 142] on div at bounding box center [826, 165] width 249 height 61
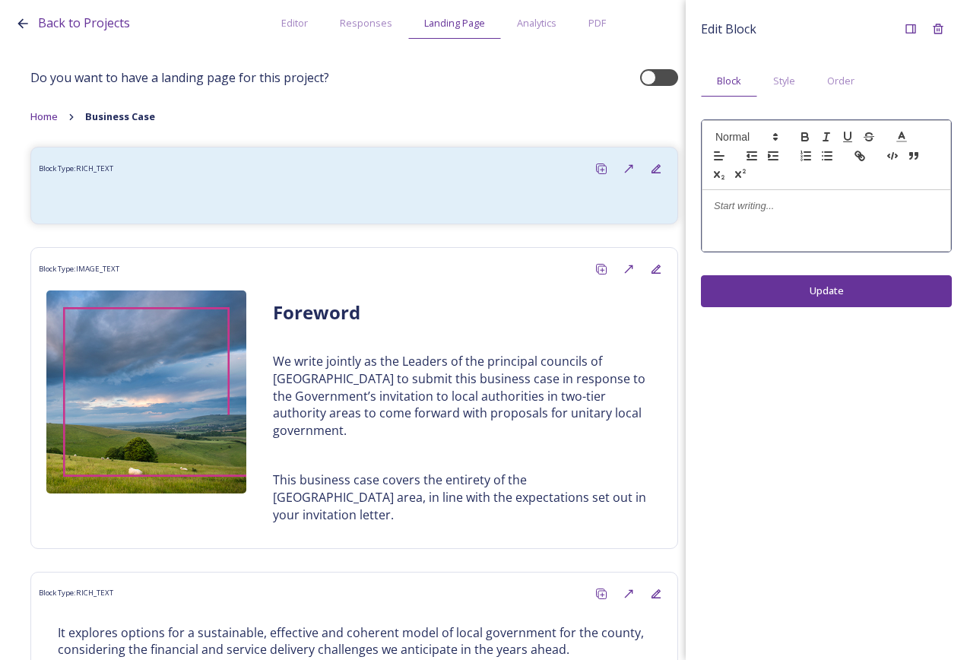
click at [758, 201] on p at bounding box center [826, 206] width 225 height 14
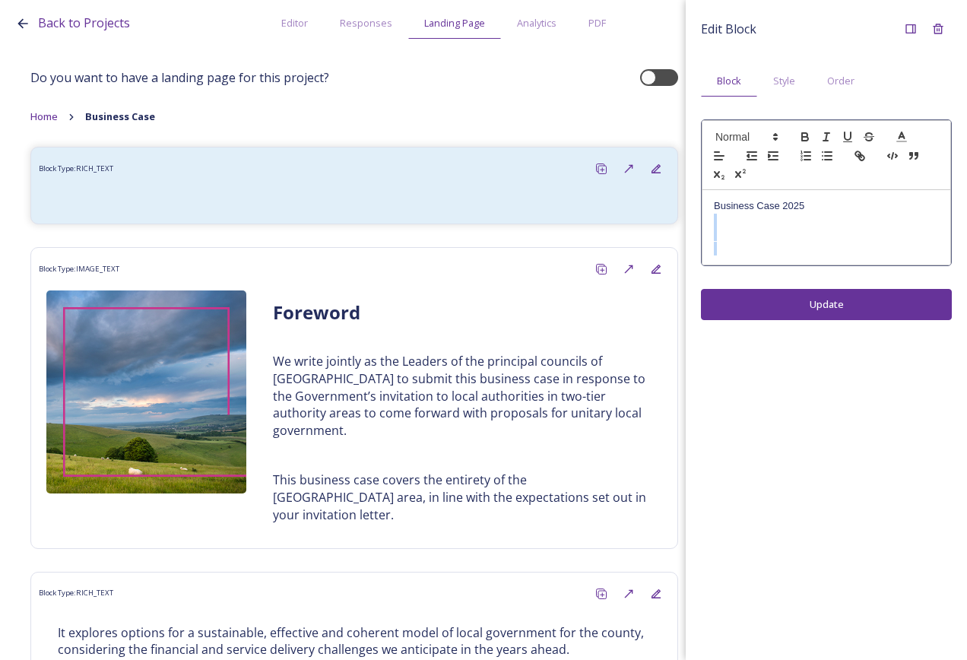
drag, startPoint x: 872, startPoint y: 249, endPoint x: 729, endPoint y: 219, distance: 146.2
click at [729, 219] on div "Business Case 2025" at bounding box center [827, 227] width 248 height 75
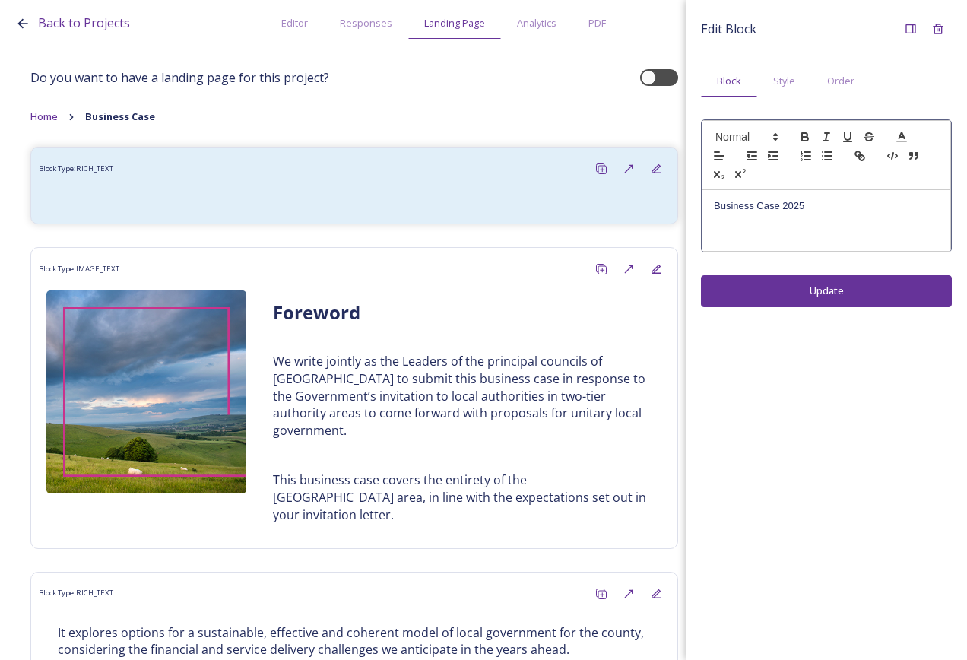
drag, startPoint x: 855, startPoint y: 212, endPoint x: 834, endPoint y: 212, distance: 20.5
click at [852, 212] on p "Business Case 2025" at bounding box center [826, 206] width 225 height 14
drag, startPoint x: 834, startPoint y: 212, endPoint x: 657, endPoint y: 209, distance: 176.5
click at [657, 209] on div "Back to Projects Editor Responses Landing Page Analytics PDF Share Add Response…" at bounding box center [483, 330] width 967 height 660
drag, startPoint x: 753, startPoint y: 141, endPoint x: 753, endPoint y: 149, distance: 8.4
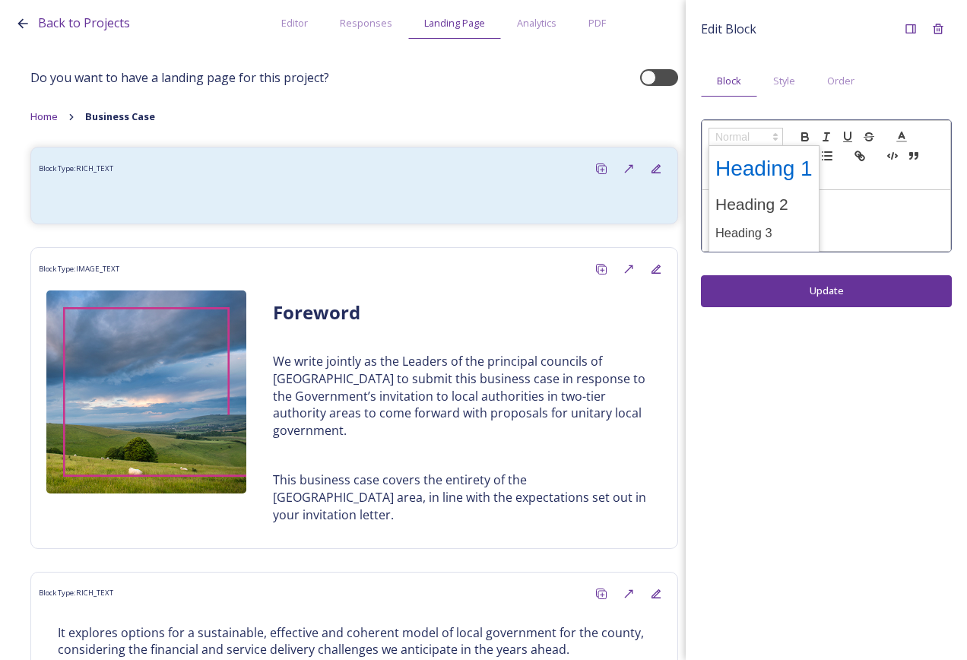
click at [753, 140] on span at bounding box center [746, 137] width 75 height 18
click at [774, 162] on span at bounding box center [764, 169] width 97 height 40
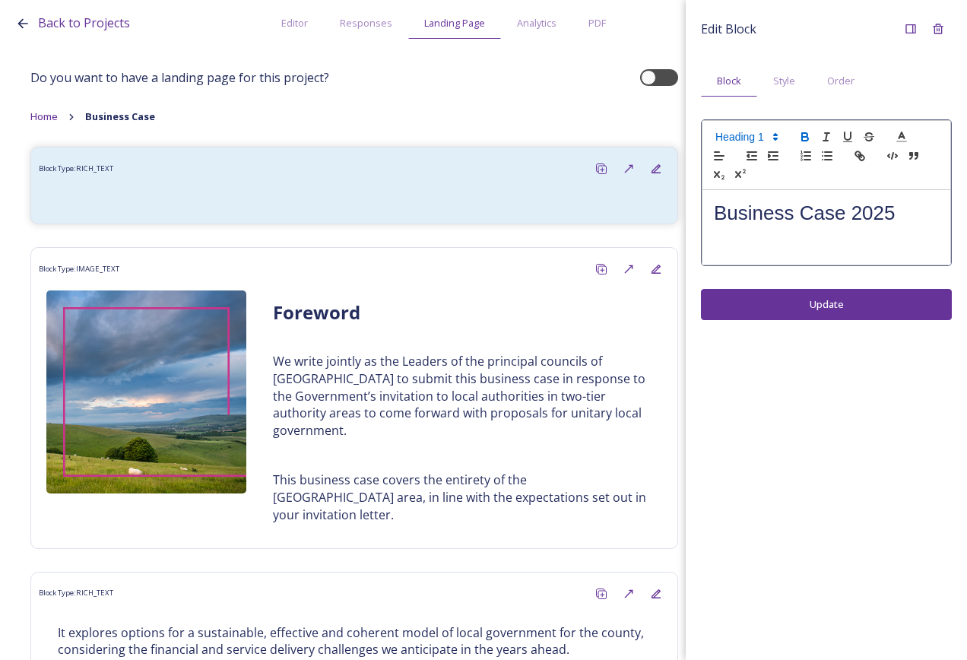
click at [812, 136] on button "button" at bounding box center [805, 137] width 21 height 18
click at [887, 204] on strong "Business Case 2025" at bounding box center [809, 213] width 190 height 23
click at [907, 215] on h1 "Business Case 2025" at bounding box center [826, 213] width 225 height 28
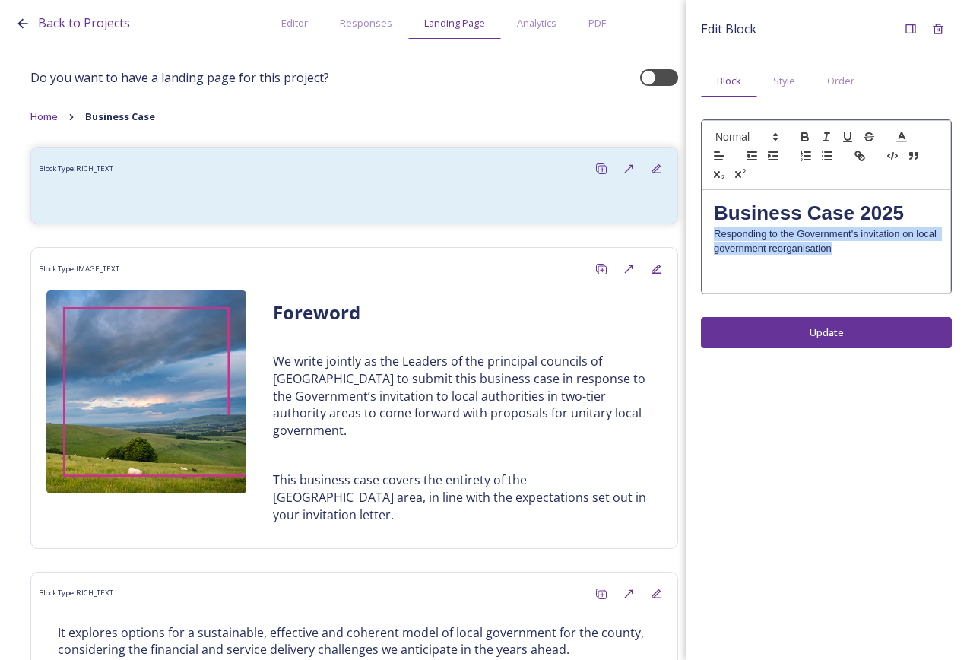
drag, startPoint x: 870, startPoint y: 243, endPoint x: 714, endPoint y: 236, distance: 156.1
click at [714, 236] on p "Responding to the Government's invitation on local government reorganisation" at bounding box center [826, 241] width 225 height 28
click at [750, 133] on span at bounding box center [746, 137] width 75 height 18
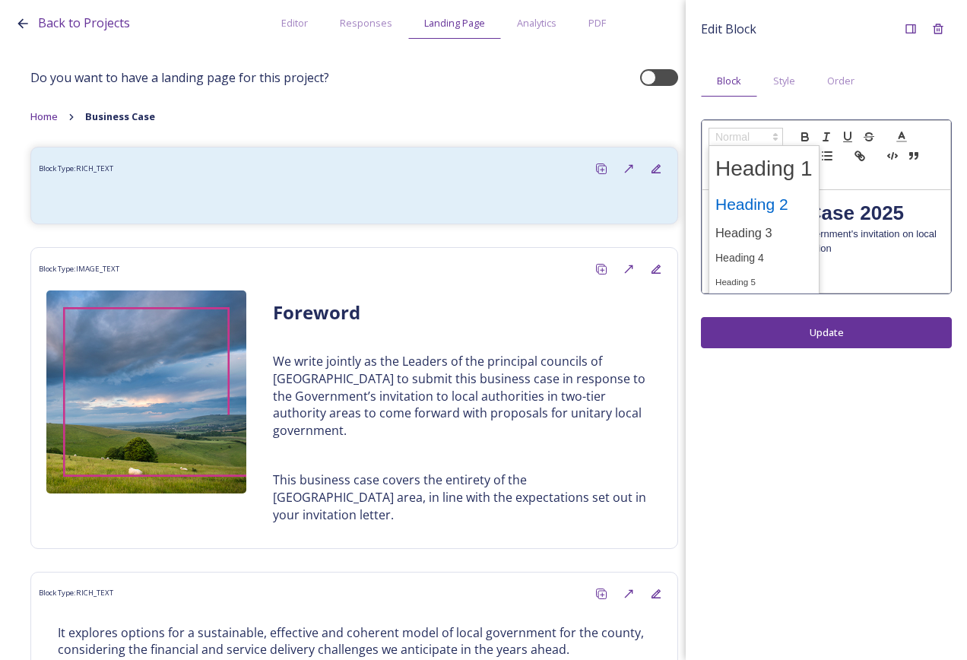
click at [781, 202] on span at bounding box center [764, 205] width 97 height 32
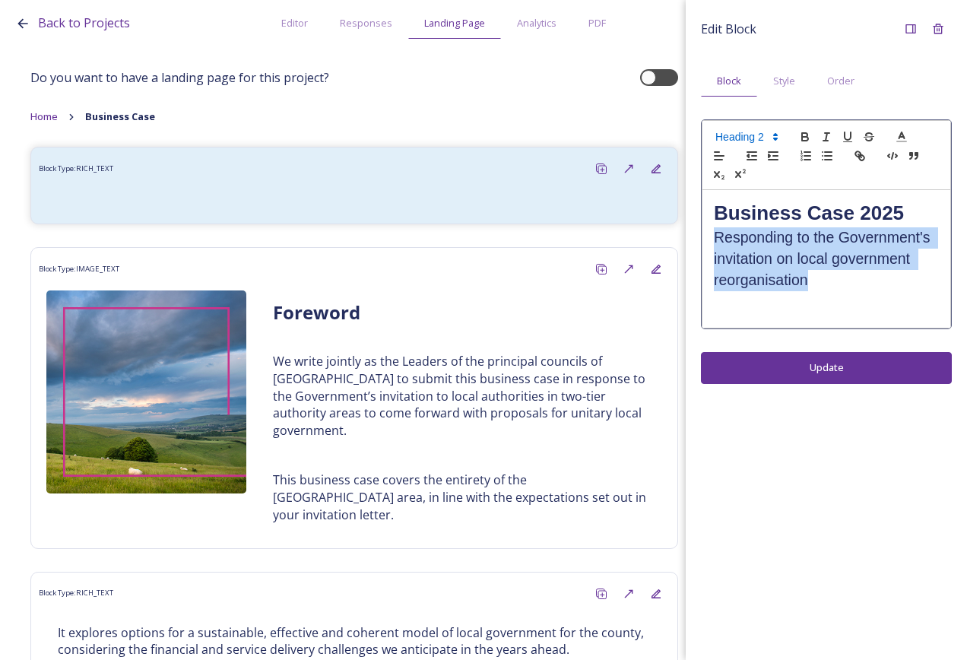
click at [824, 361] on div "Edit Block Block Style Order Business Case 2025 Responding to the Government's …" at bounding box center [826, 330] width 281 height 660
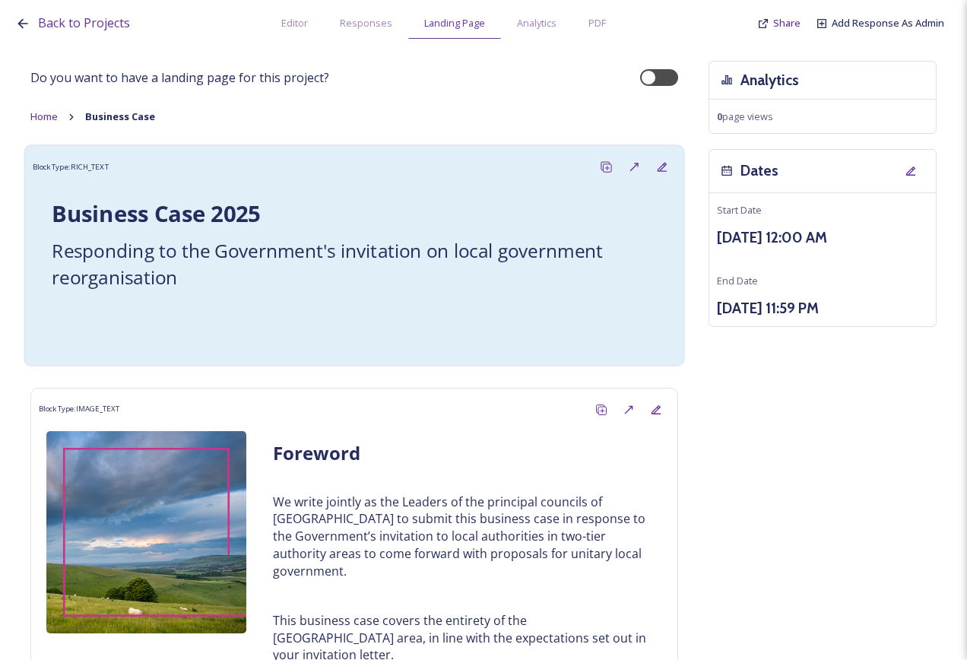
click at [523, 311] on p at bounding box center [354, 306] width 605 height 17
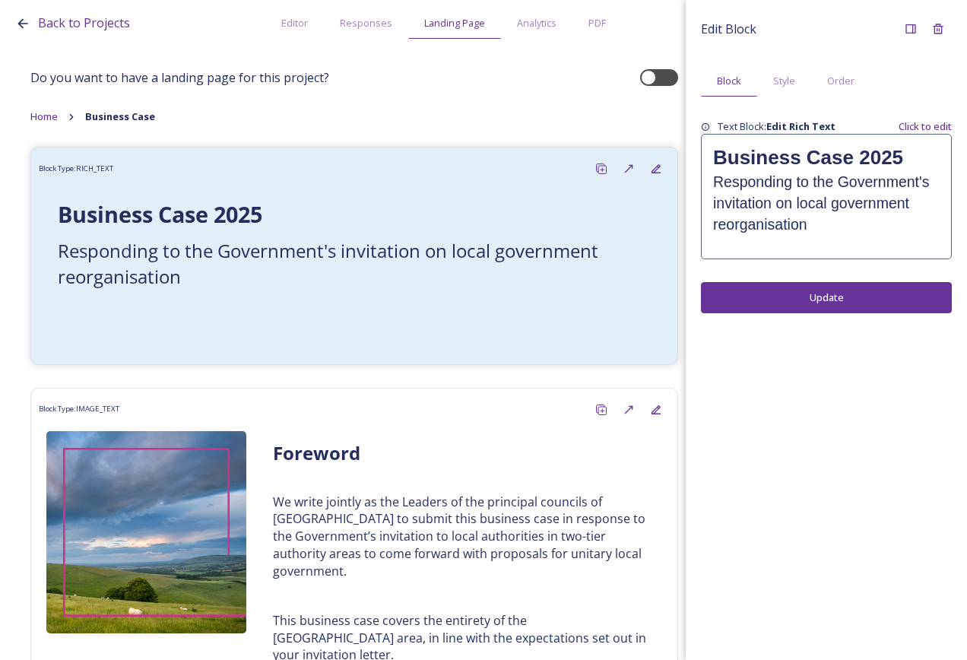
click at [932, 237] on p at bounding box center [826, 242] width 227 height 14
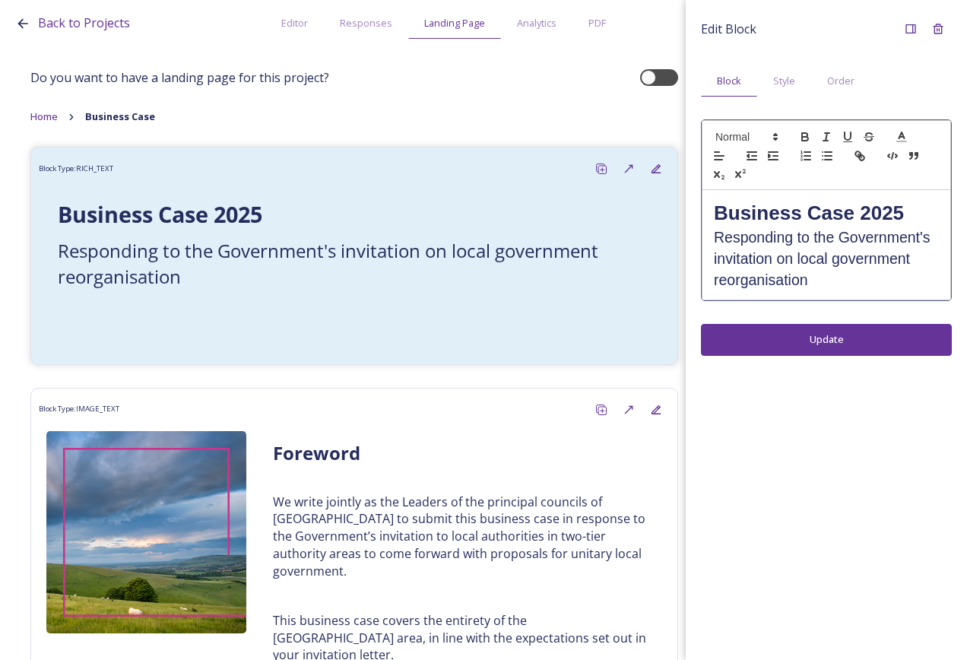
click at [861, 246] on h2 "Responding to the Government's invitation on local government reorganisation" at bounding box center [826, 258] width 225 height 63
click at [845, 283] on h2 "Responding to the Government's invitation on local government reorganisation" at bounding box center [826, 258] width 225 height 63
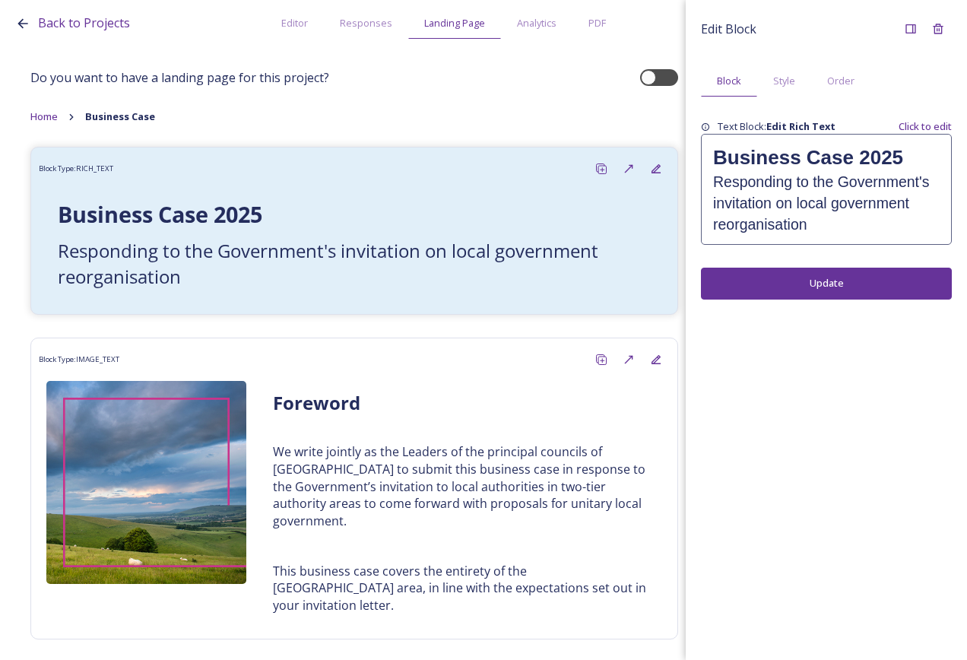
click at [851, 341] on div "Edit Block Block Style Order Text Block: Edit Rich Text Click to edit Business …" at bounding box center [826, 330] width 281 height 660
click at [869, 393] on div "Edit Block Block Style Order Text Block: Edit Rich Text Click to edit Business …" at bounding box center [826, 330] width 281 height 660
click at [788, 361] on div "Edit Block Block Style Order Text Block: Edit Rich Text Click to edit Business …" at bounding box center [826, 330] width 281 height 660
click at [9, 254] on div "Back to Projects Editor Responses Landing Page Analytics PDF Share Add Response…" at bounding box center [483, 330] width 967 height 660
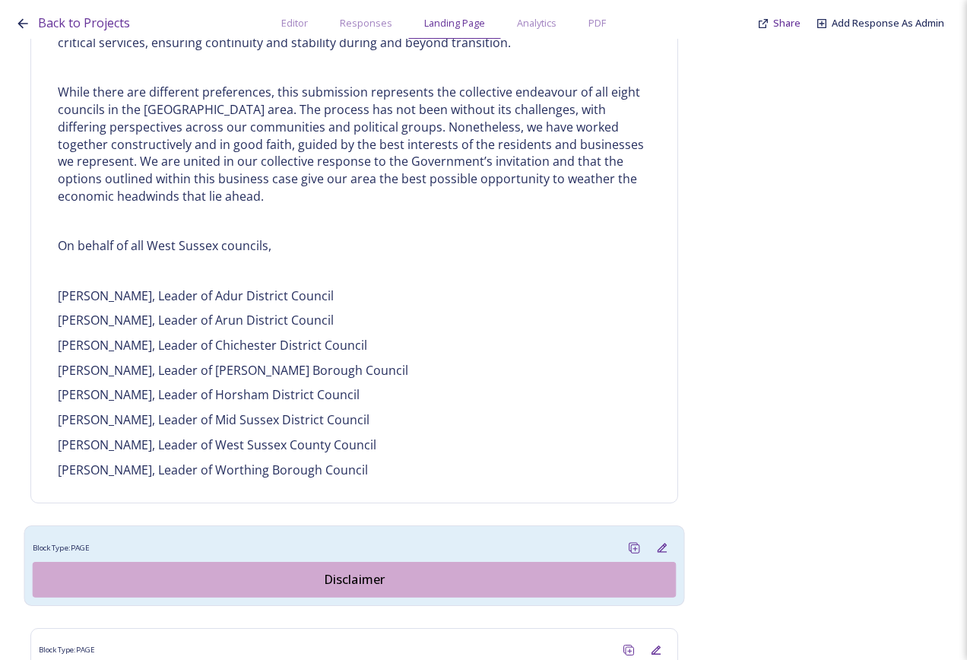
scroll to position [1293, 0]
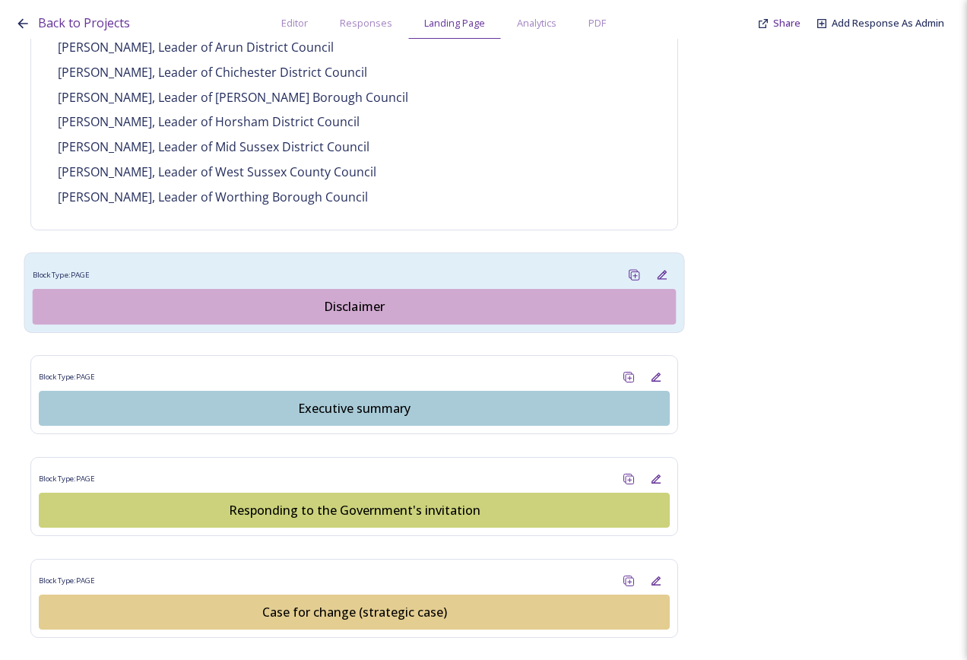
click at [371, 297] on div "Disclaimer" at bounding box center [354, 306] width 627 height 18
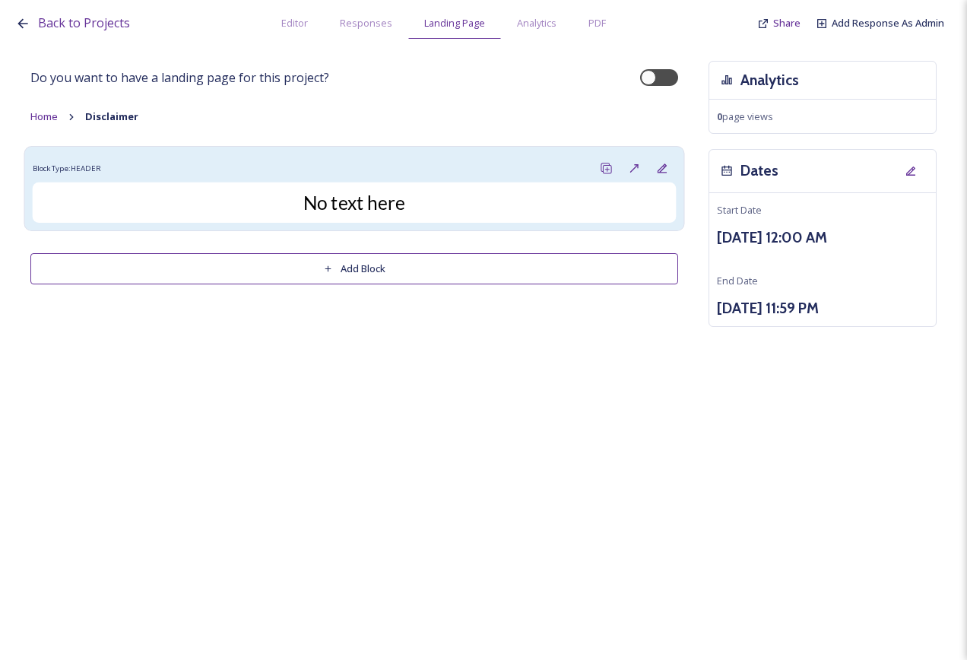
click at [380, 174] on div "Block Type: HEADER" at bounding box center [355, 168] width 644 height 28
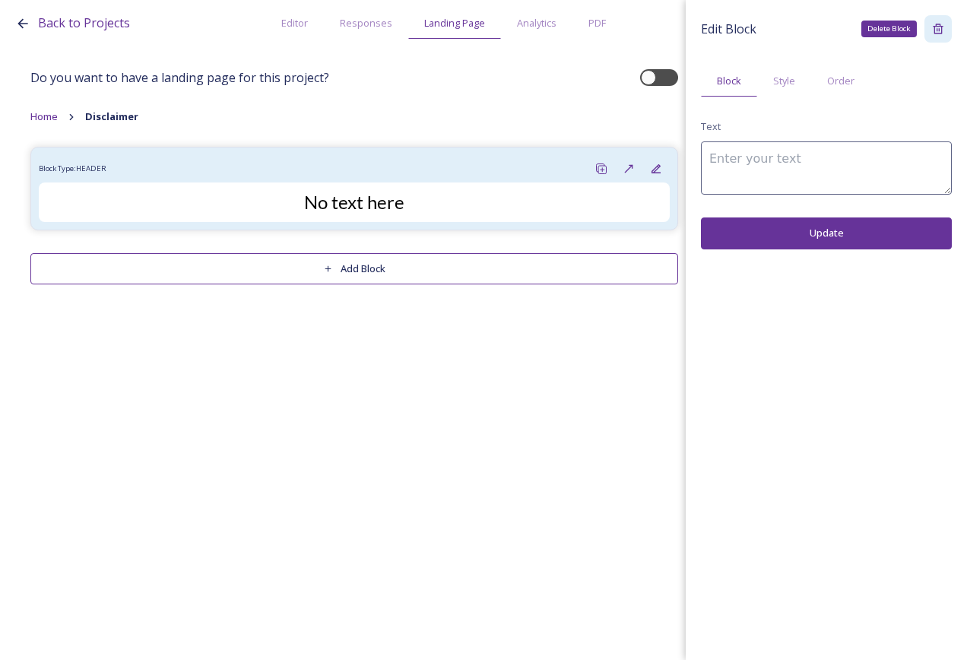
click at [941, 27] on icon at bounding box center [938, 29] width 12 height 12
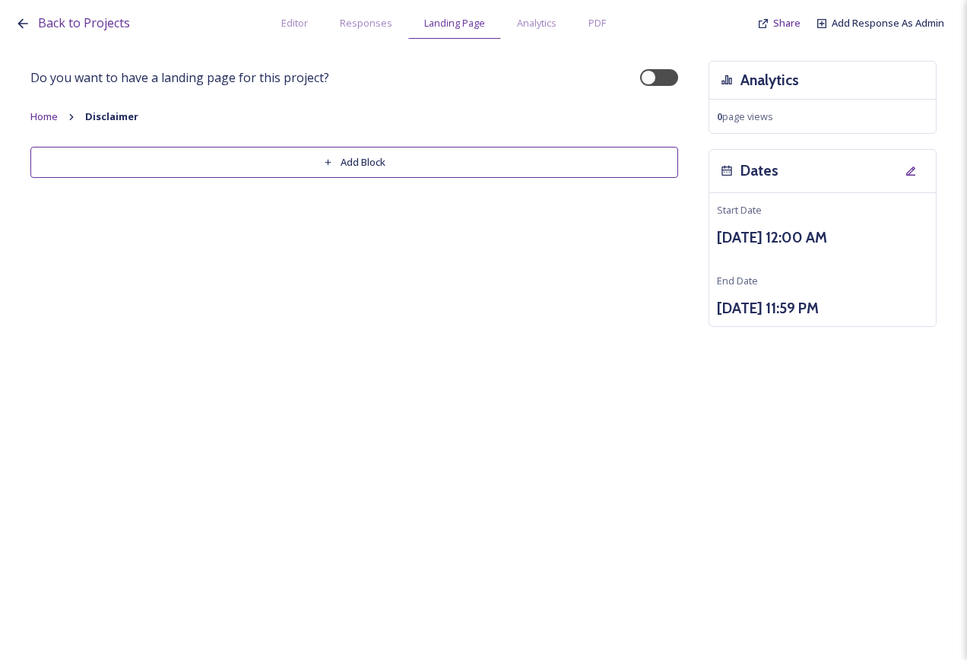
drag, startPoint x: 488, startPoint y: 173, endPoint x: 496, endPoint y: 172, distance: 8.4
click at [488, 173] on button "Add Block" at bounding box center [354, 162] width 648 height 31
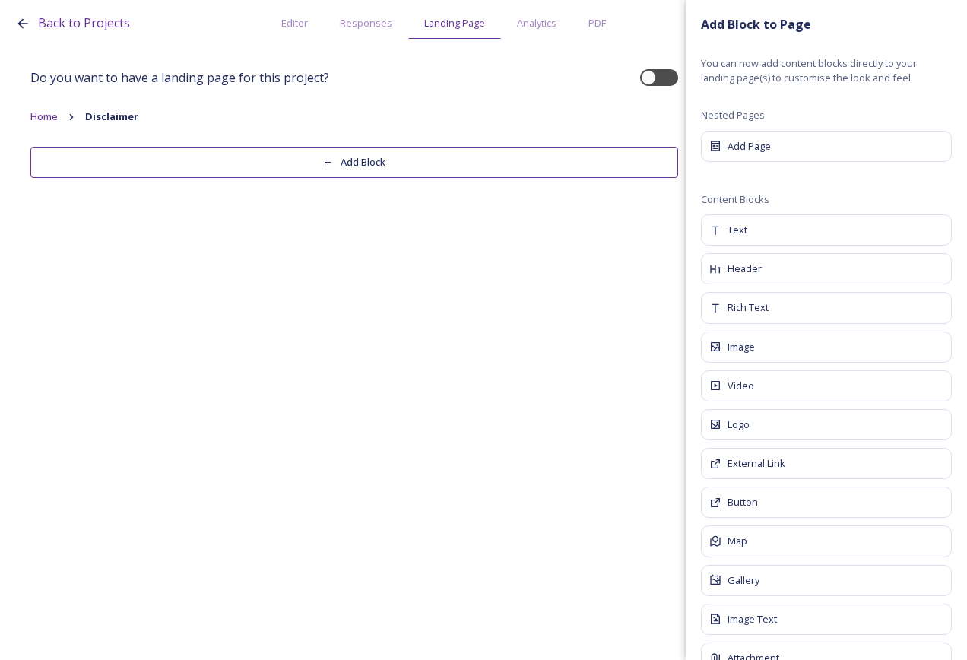
click at [777, 307] on div "Rich Text" at bounding box center [826, 307] width 251 height 31
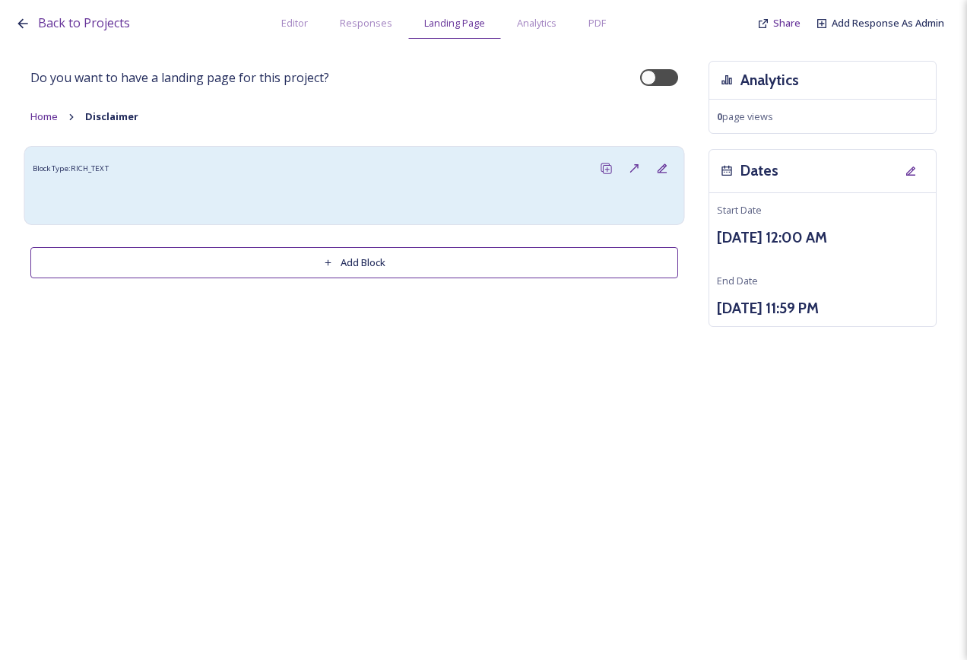
click at [382, 192] on div at bounding box center [354, 199] width 628 height 18
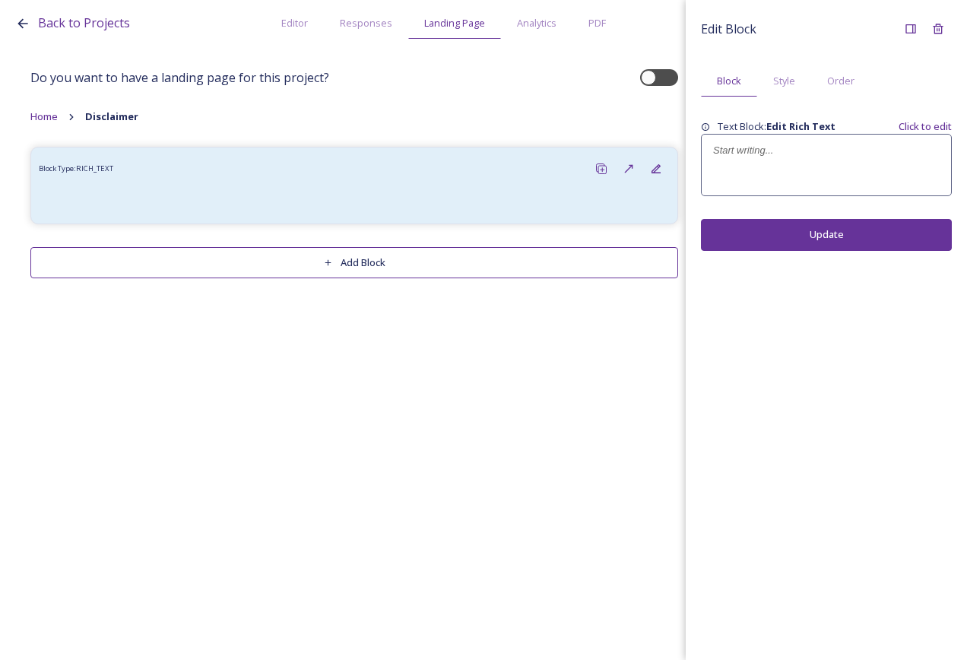
click at [782, 160] on div at bounding box center [826, 165] width 249 height 61
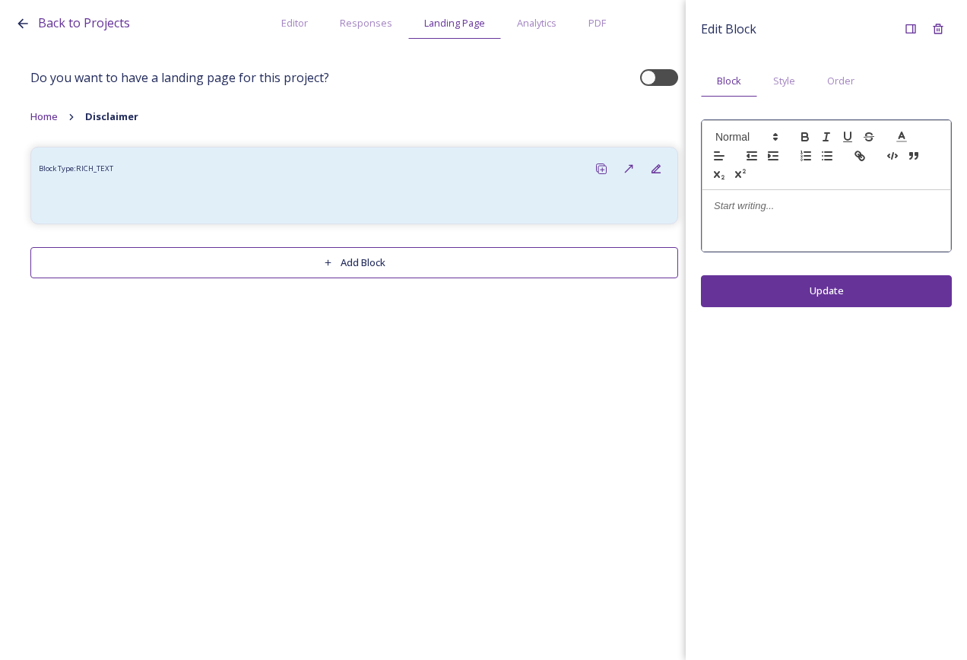
click at [780, 218] on div at bounding box center [827, 220] width 248 height 61
drag, startPoint x: 767, startPoint y: 208, endPoint x: 720, endPoint y: 136, distance: 85.2
click at [688, 192] on div "Edit Block Block Style Order Disclaimer Update" at bounding box center [826, 161] width 281 height 322
click at [730, 130] on span at bounding box center [746, 137] width 75 height 18
click at [759, 164] on span at bounding box center [764, 169] width 97 height 40
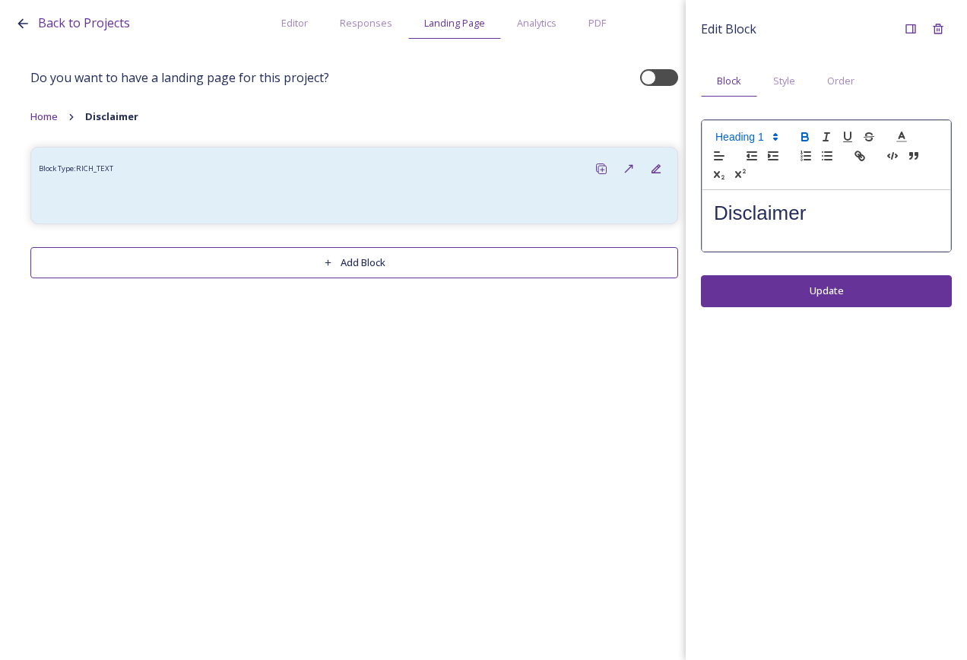
click at [812, 134] on button "button" at bounding box center [805, 137] width 21 height 18
click at [829, 294] on div "Edit Block Block Style Order Disclaimer Update" at bounding box center [826, 330] width 281 height 660
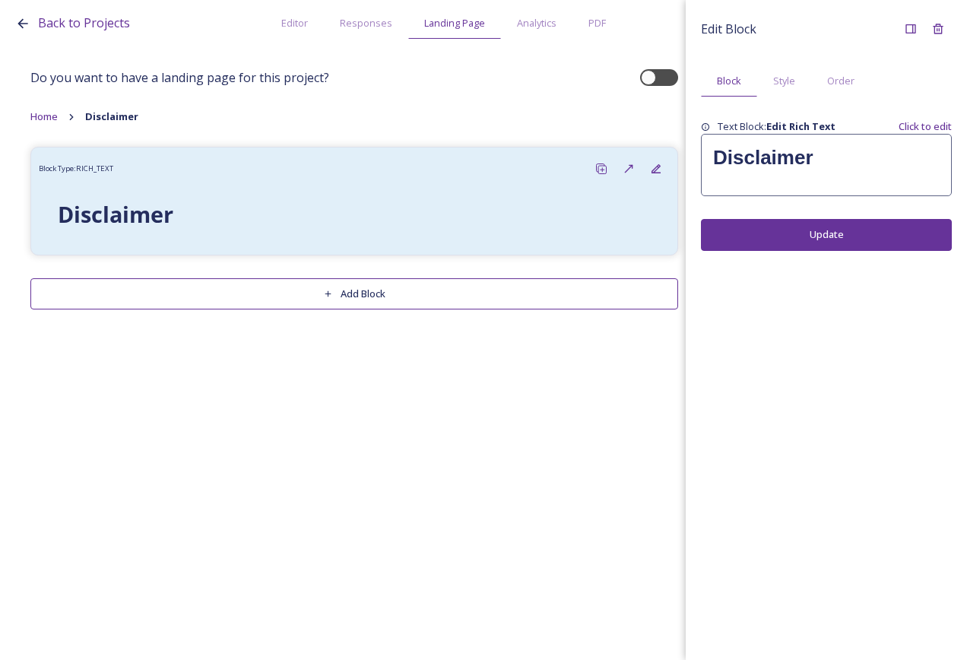
click at [409, 391] on div "Back to Projects Editor Responses Landing Page Analytics PDF Share Add Response…" at bounding box center [483, 330] width 967 height 660
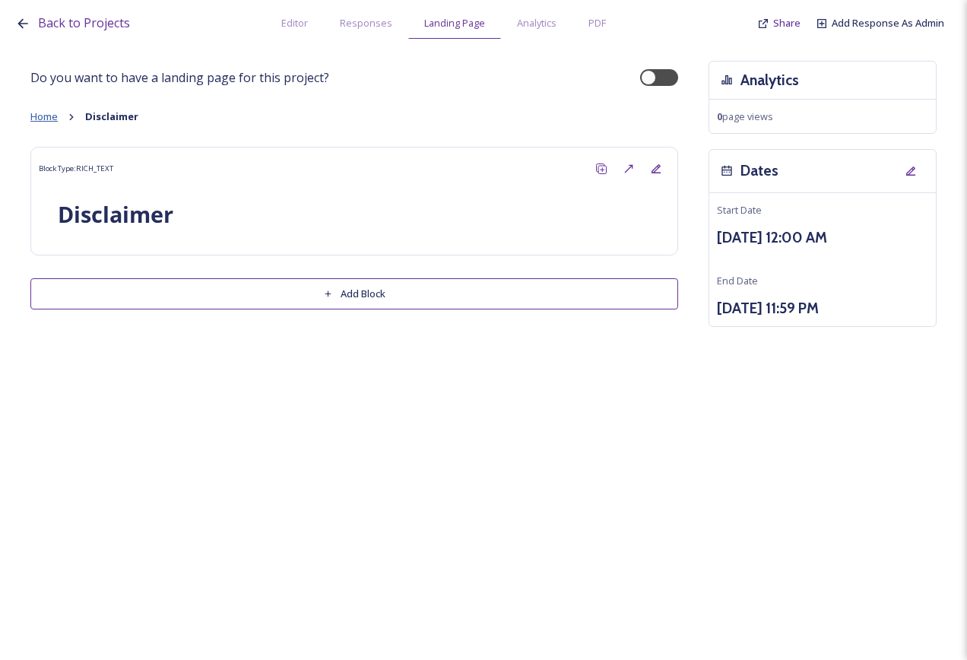
click at [48, 120] on span "Home" at bounding box center [43, 117] width 27 height 14
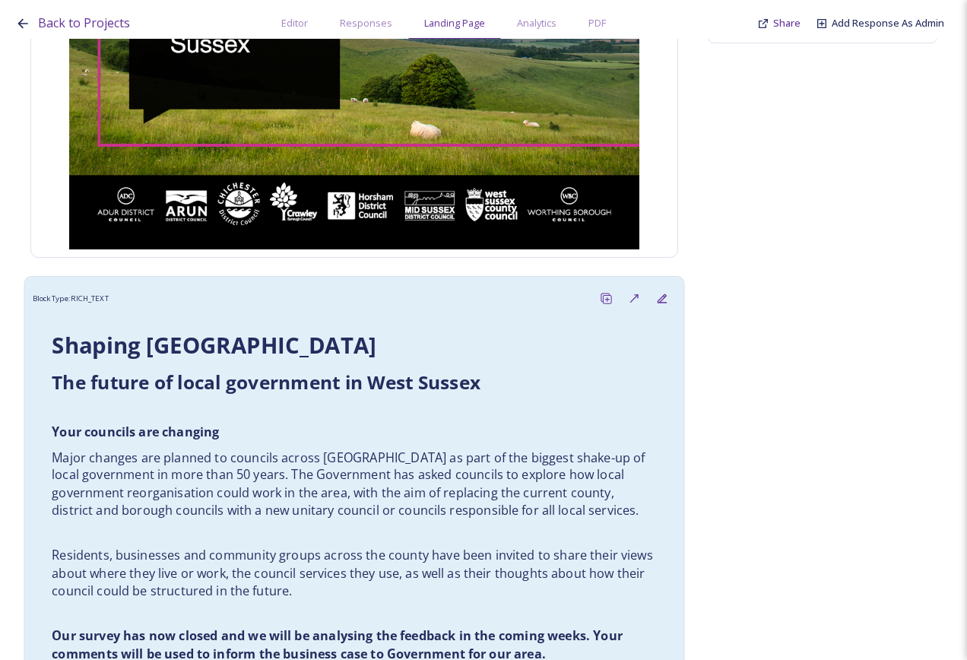
scroll to position [608, 0]
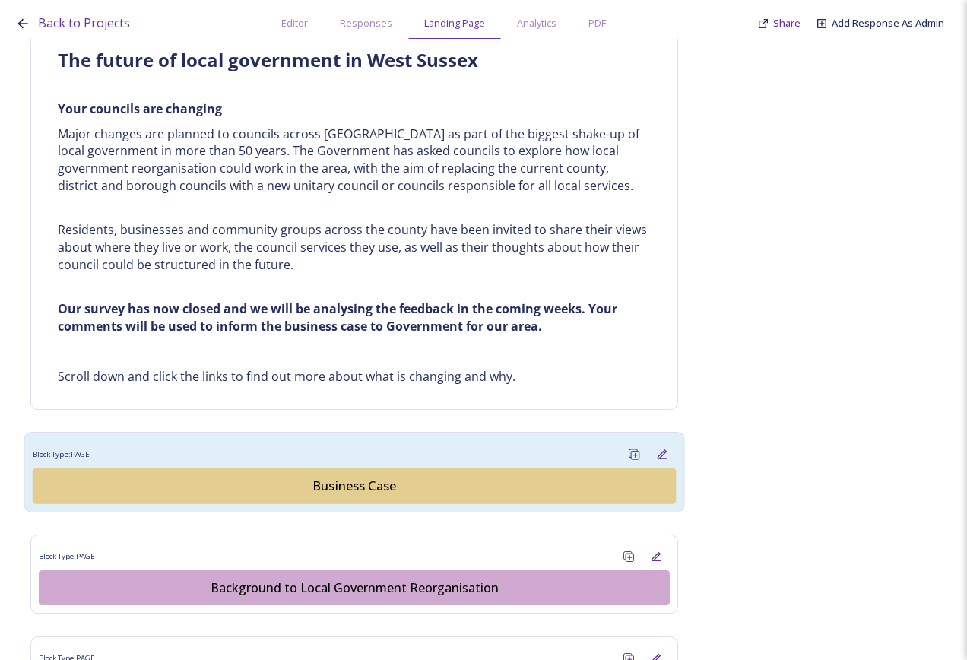
click at [354, 490] on div "Business Case" at bounding box center [354, 486] width 627 height 18
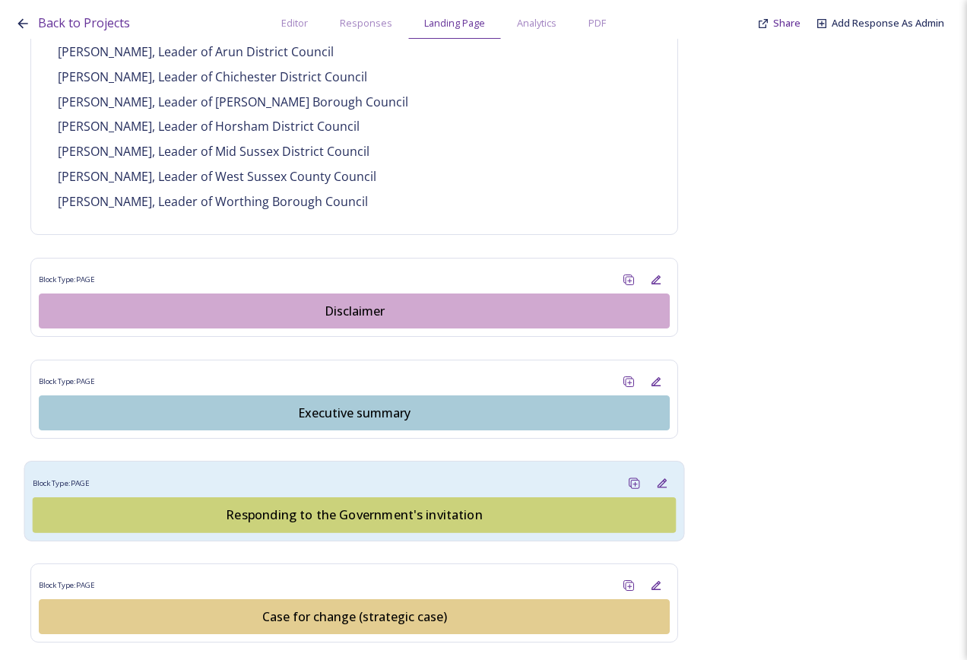
scroll to position [1293, 0]
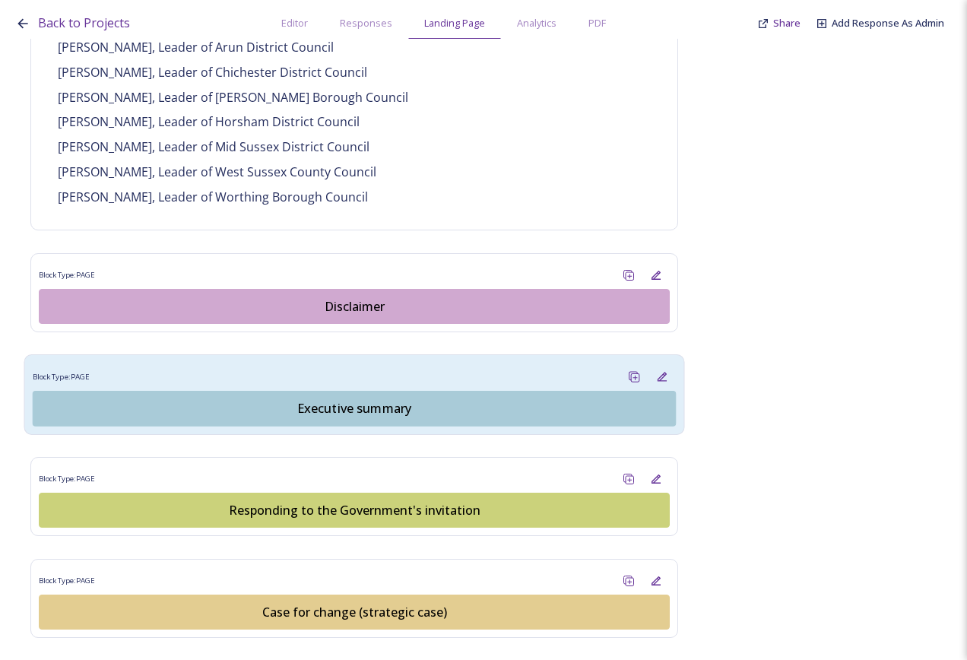
click at [387, 399] on div "Executive summary" at bounding box center [354, 408] width 627 height 18
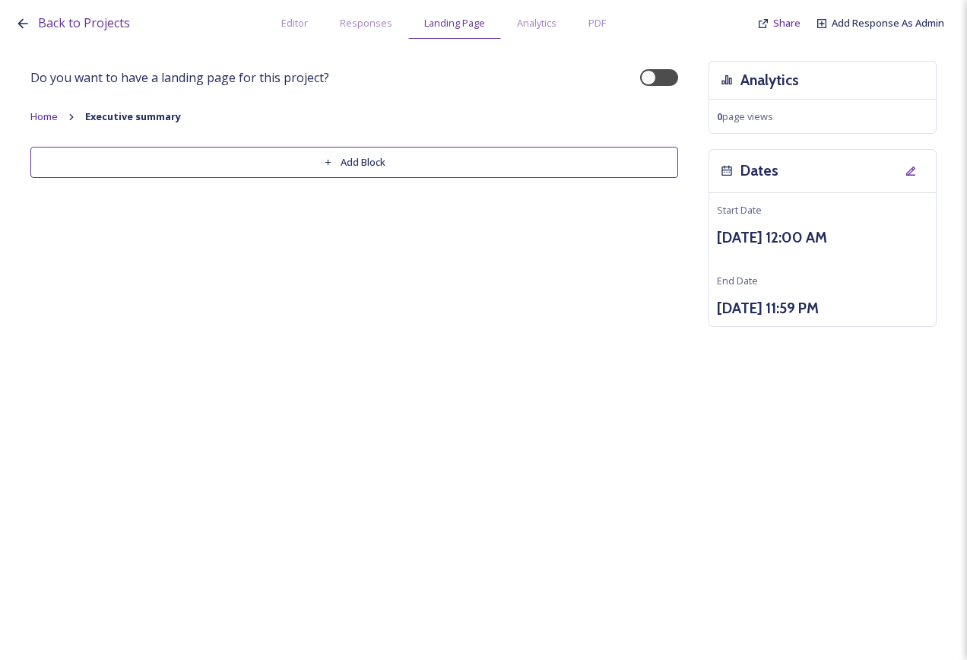
click at [342, 159] on button "Add Block" at bounding box center [354, 162] width 648 height 31
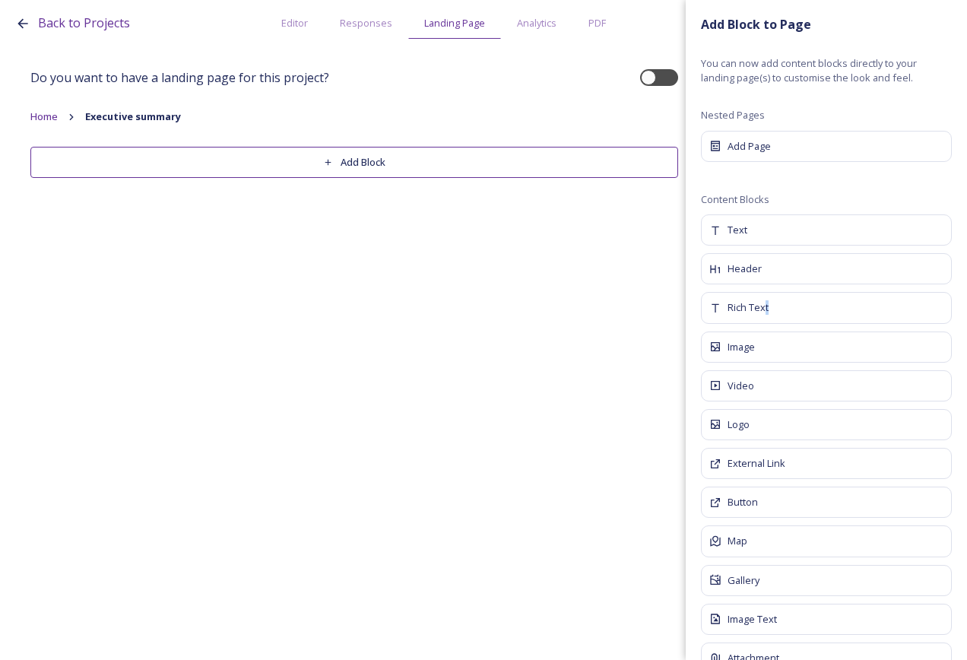
click at [767, 309] on span "Rich Text" at bounding box center [748, 307] width 41 height 14
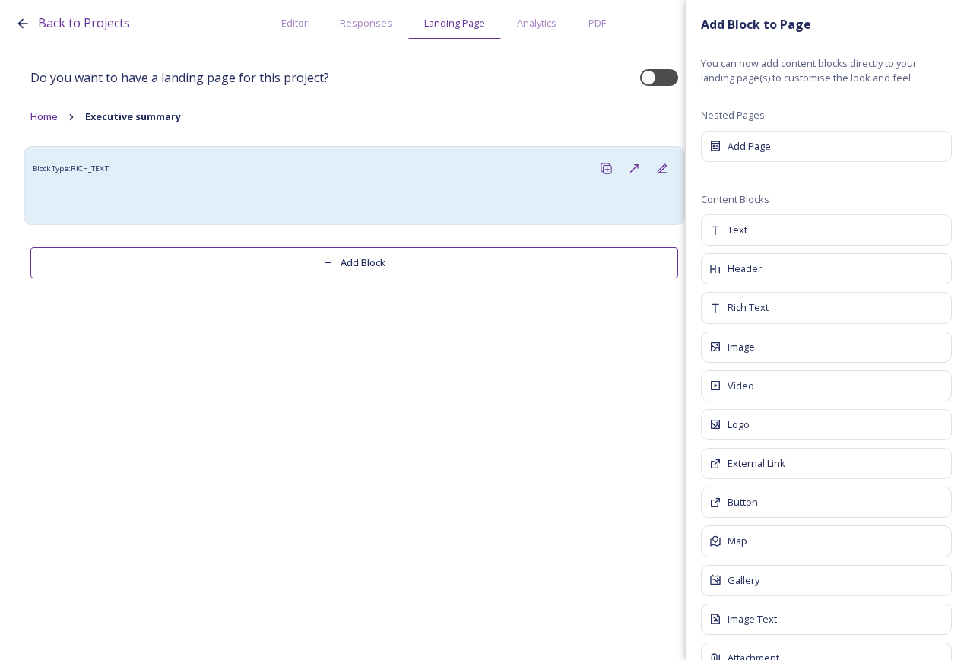
click at [395, 185] on div at bounding box center [355, 200] width 644 height 34
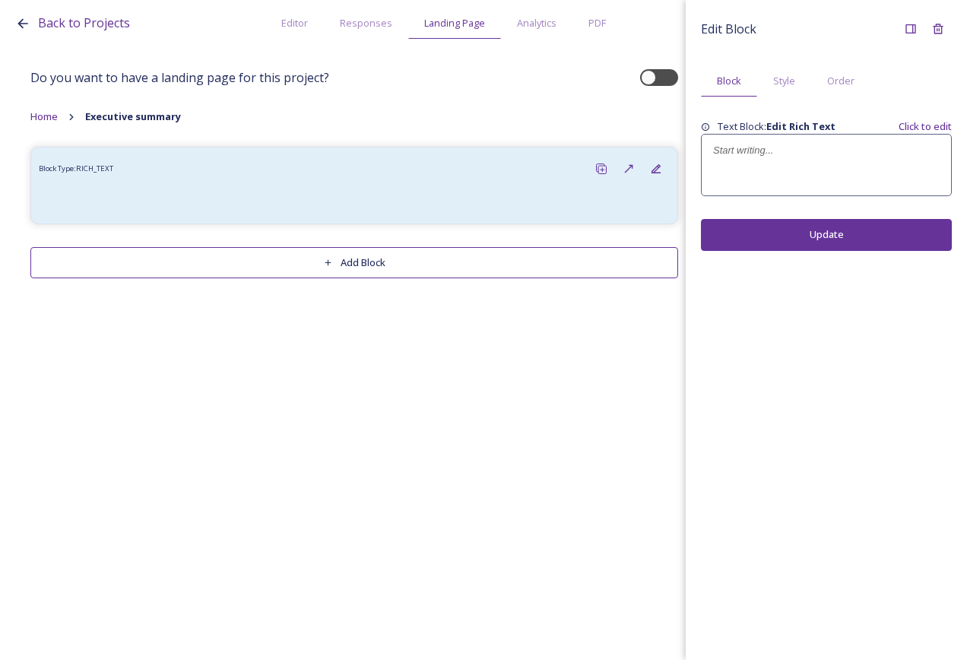
click at [770, 164] on div at bounding box center [826, 165] width 249 height 61
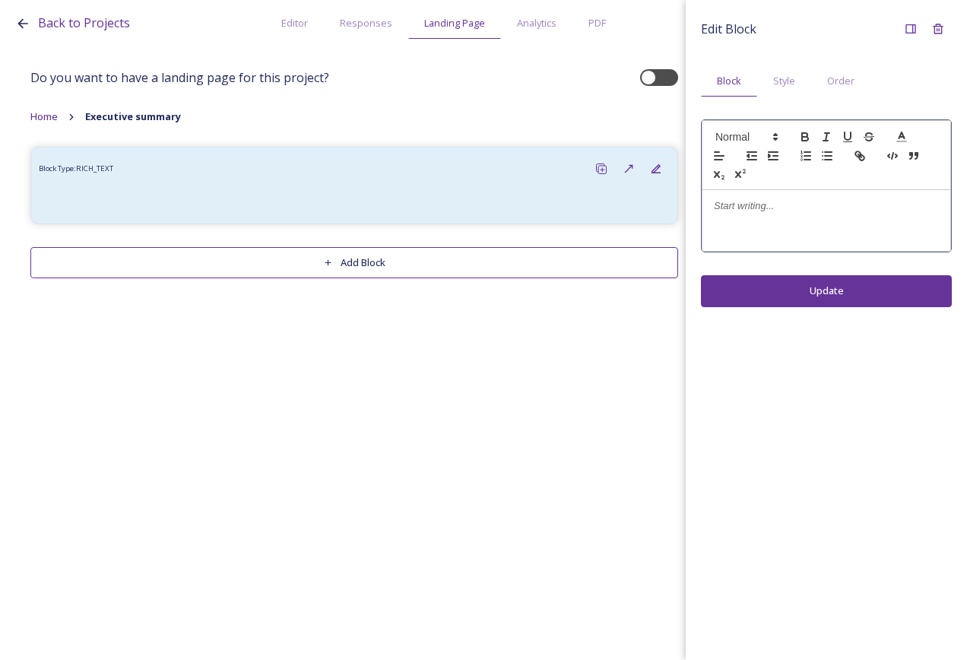
click at [764, 205] on p at bounding box center [826, 206] width 225 height 14
drag, startPoint x: 820, startPoint y: 214, endPoint x: 704, endPoint y: 175, distance: 122.9
click at [684, 199] on div "Back to Projects Editor Responses Landing Page Analytics PDF Share Add Response…" at bounding box center [483, 330] width 967 height 660
click at [742, 136] on span at bounding box center [746, 137] width 75 height 18
click at [759, 203] on span at bounding box center [764, 205] width 97 height 32
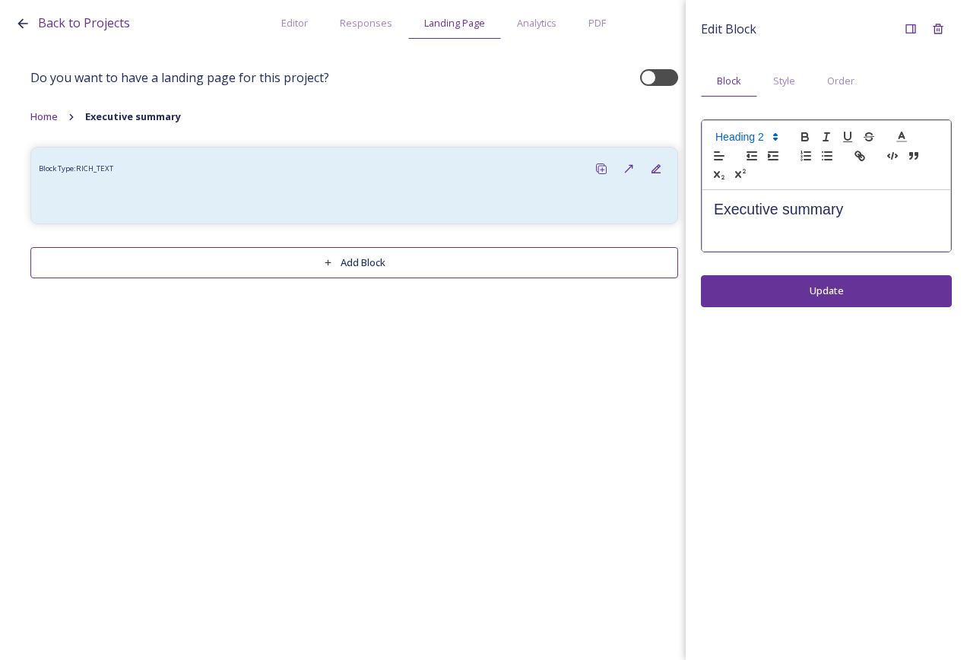
click at [748, 132] on span at bounding box center [746, 137] width 75 height 18
drag, startPoint x: 774, startPoint y: 170, endPoint x: 808, endPoint y: 148, distance: 40.1
click at [777, 170] on span at bounding box center [764, 169] width 97 height 40
click at [808, 132] on icon "button" at bounding box center [806, 137] width 14 height 14
click at [807, 283] on div "Edit Block Block Style Order Executive summary Update" at bounding box center [826, 330] width 281 height 660
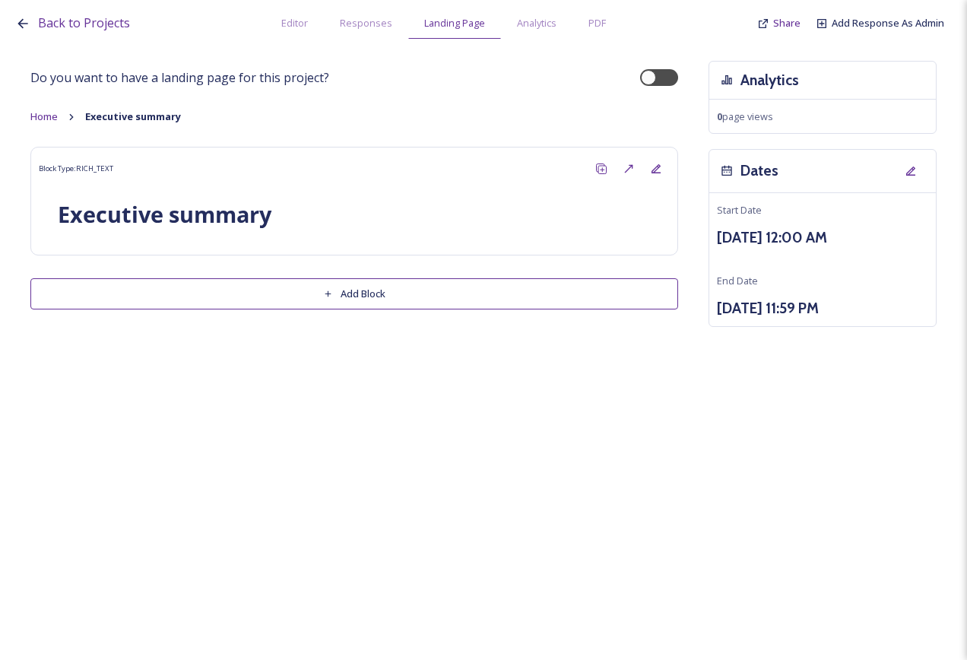
click at [348, 291] on button "Add Block" at bounding box center [354, 293] width 648 height 31
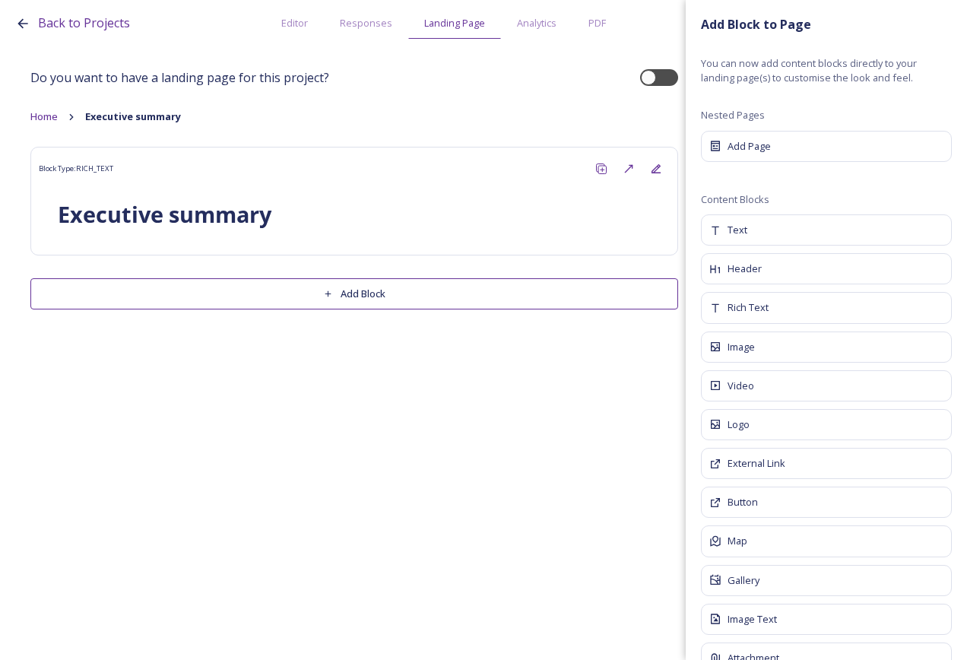
scroll to position [37, 0]
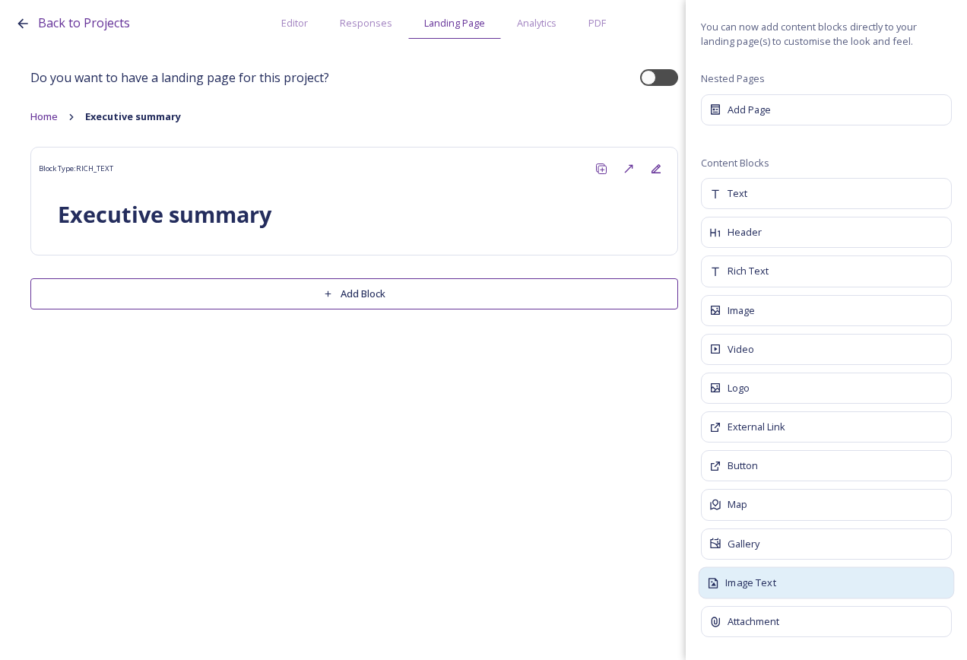
click at [781, 579] on div "Image Text" at bounding box center [827, 583] width 256 height 32
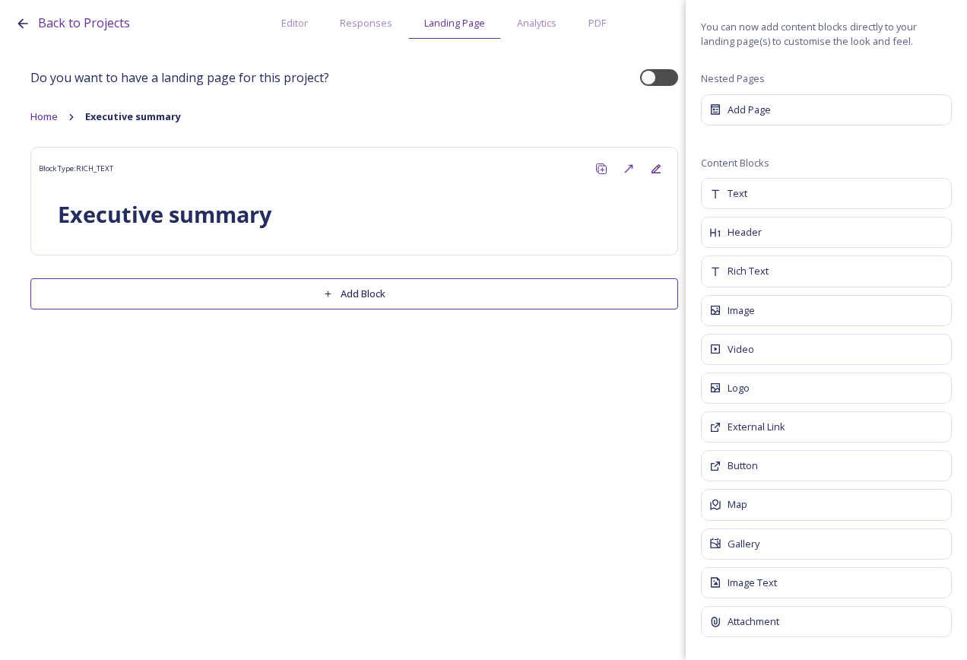
scroll to position [0, 0]
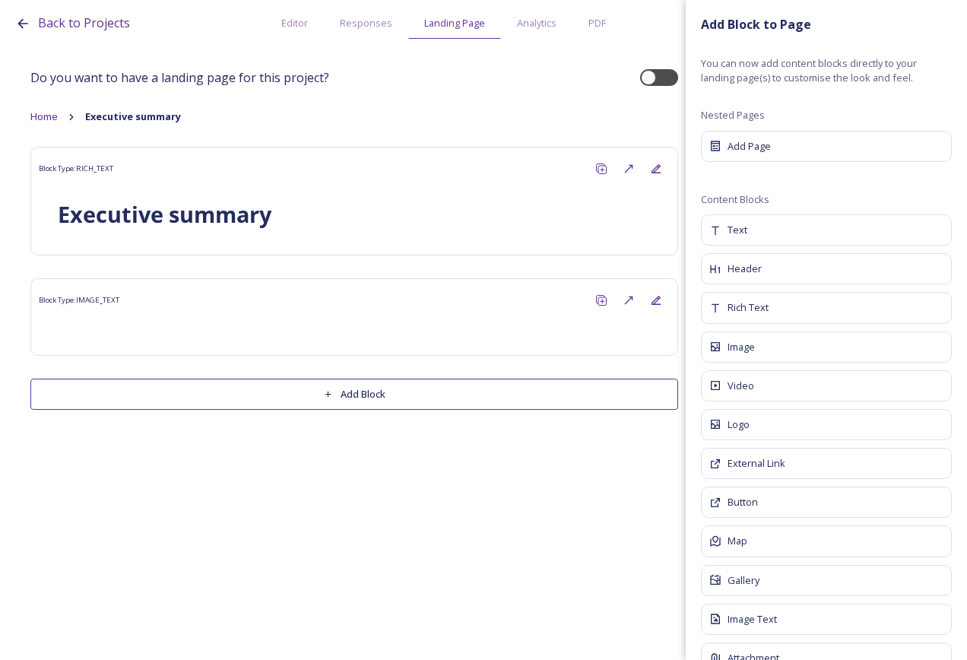
click at [354, 375] on div "Do you want to have a landing page for this project? Home Executive summary Blo…" at bounding box center [354, 235] width 648 height 349
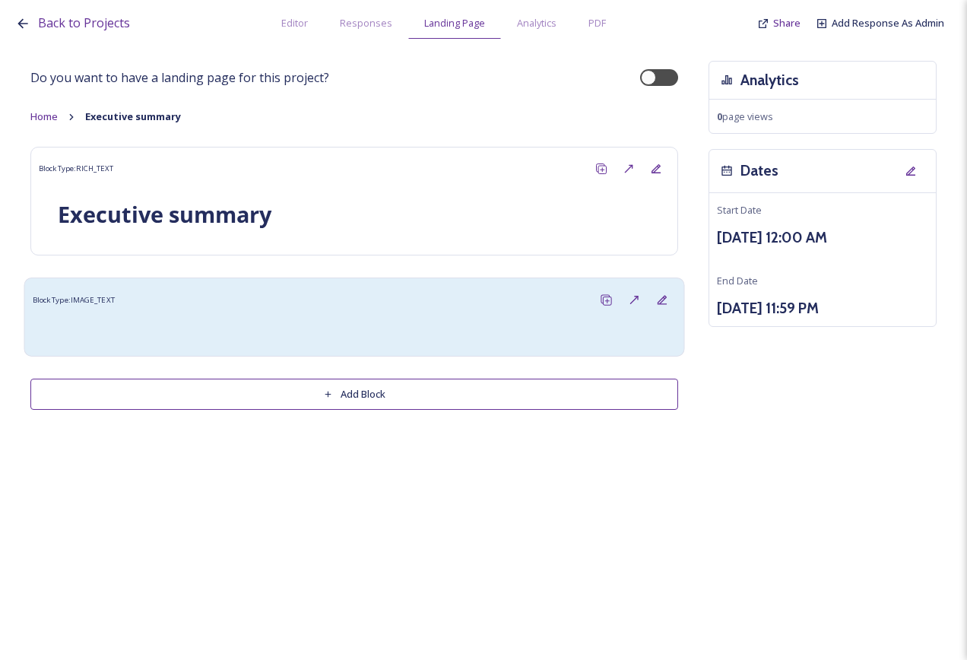
click at [451, 320] on div at bounding box center [355, 331] width 644 height 34
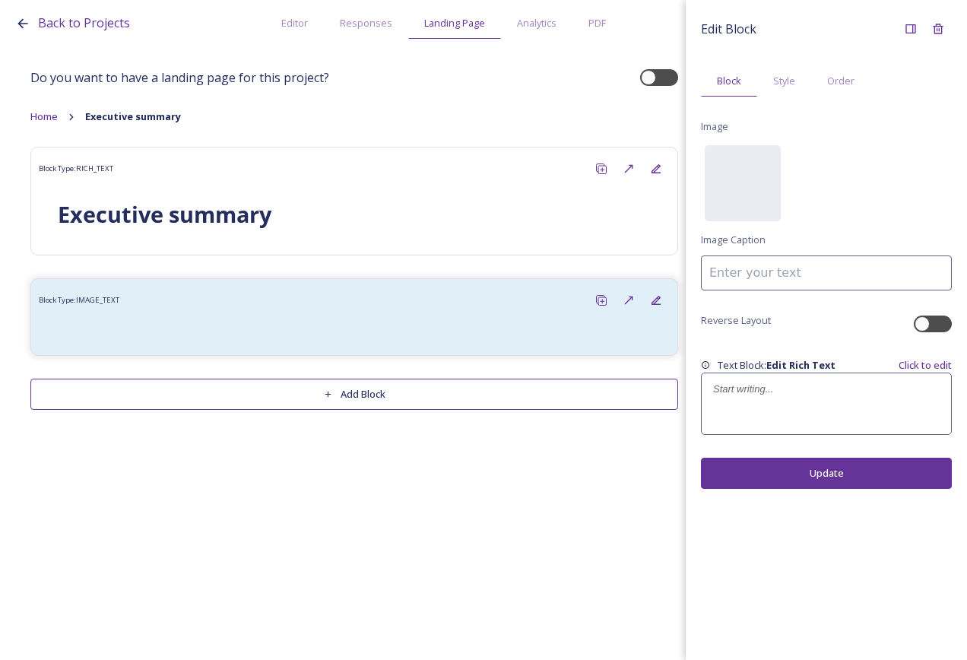
click at [796, 390] on p at bounding box center [826, 390] width 227 height 14
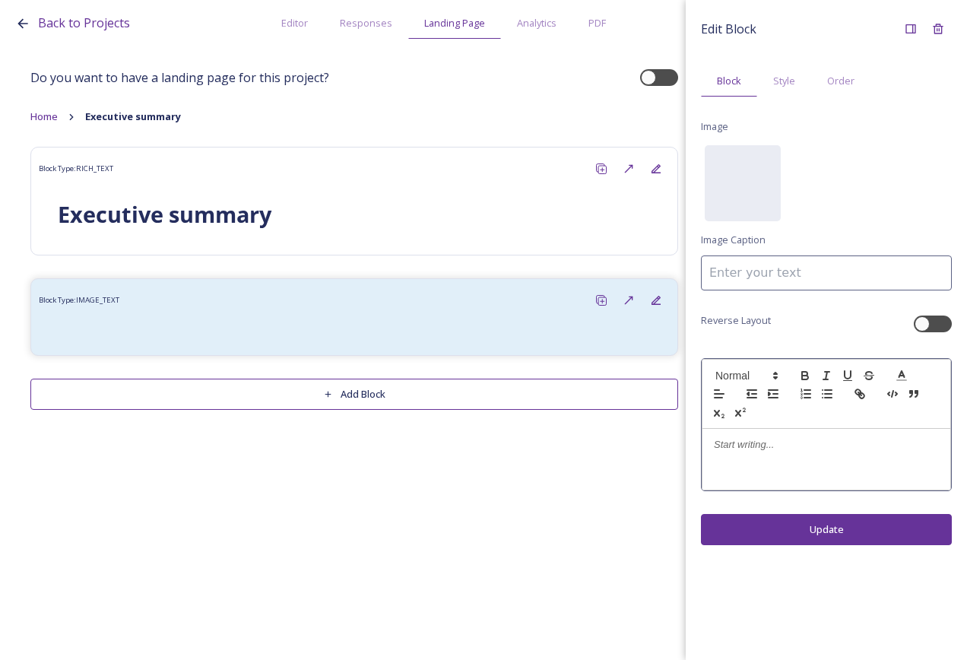
click at [793, 417] on div at bounding box center [826, 394] width 249 height 70
click at [793, 453] on div at bounding box center [827, 459] width 248 height 61
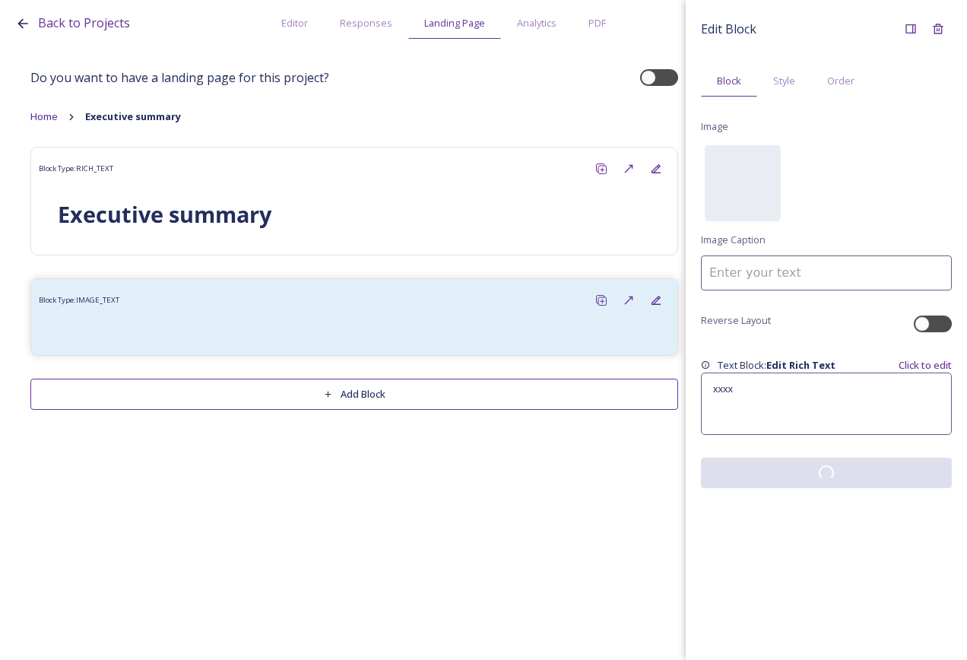
click at [822, 534] on div "Edit Block Block Style Order Image No preview available for file of . Image Cap…" at bounding box center [826, 330] width 281 height 660
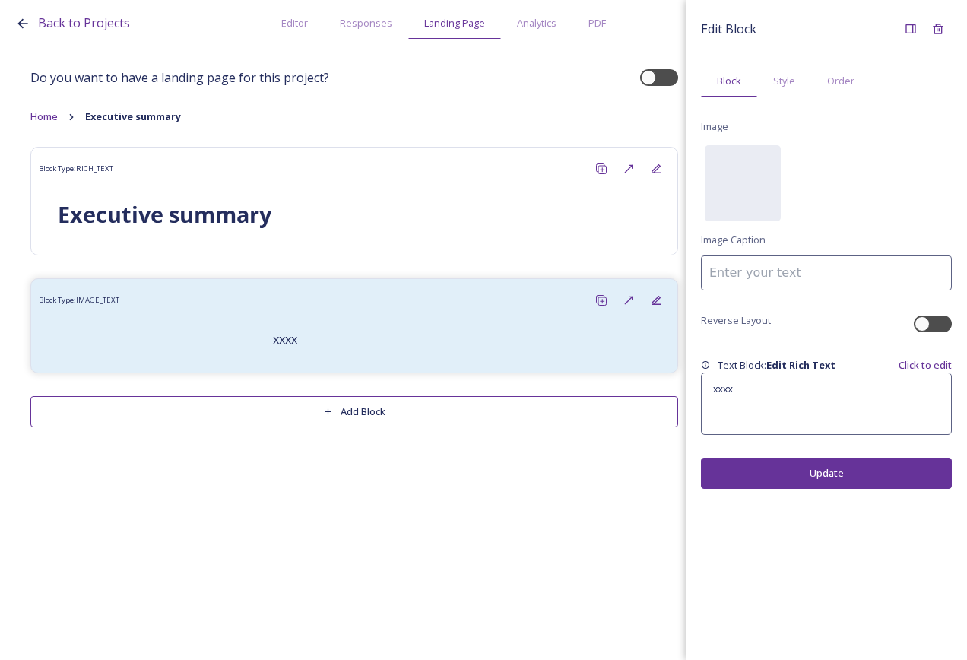
click at [567, 546] on div "Back to Projects Editor Responses Landing Page Analytics PDF Share Add Response…" at bounding box center [483, 330] width 967 height 660
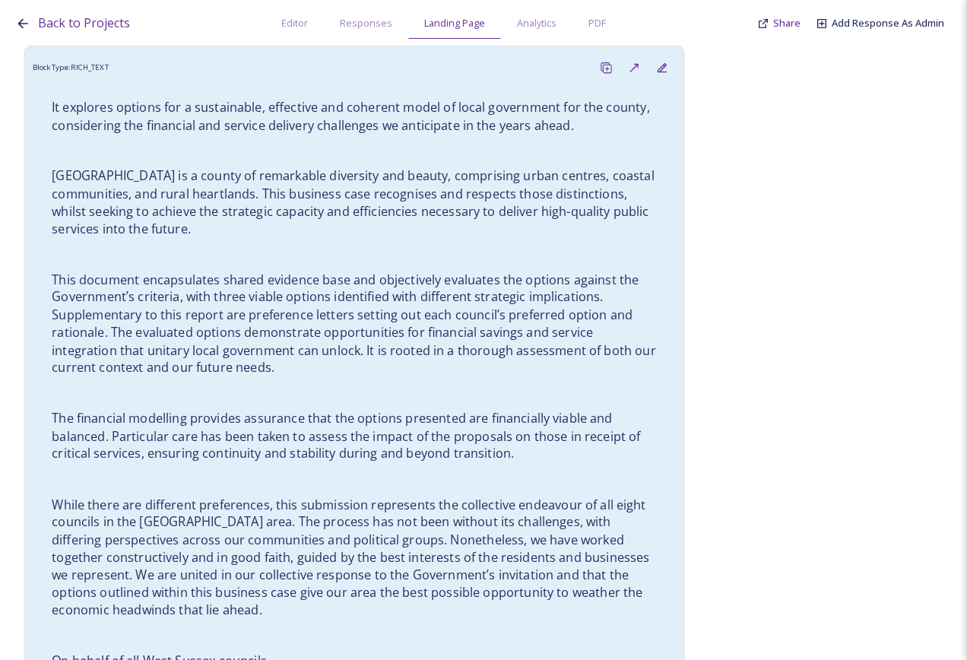
scroll to position [1141, 0]
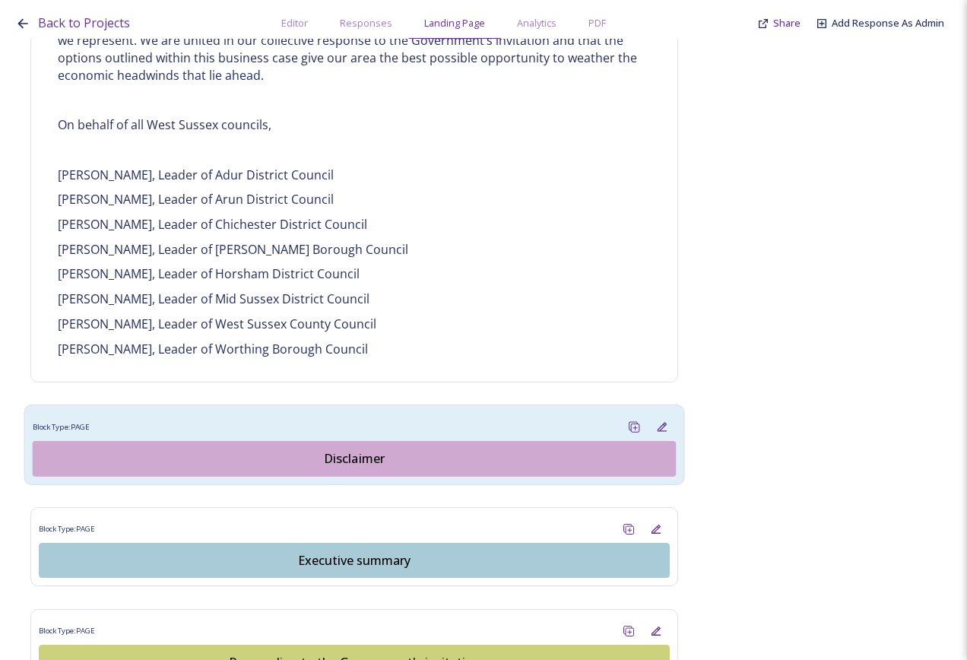
click at [345, 450] on div "Disclaimer" at bounding box center [354, 459] width 627 height 18
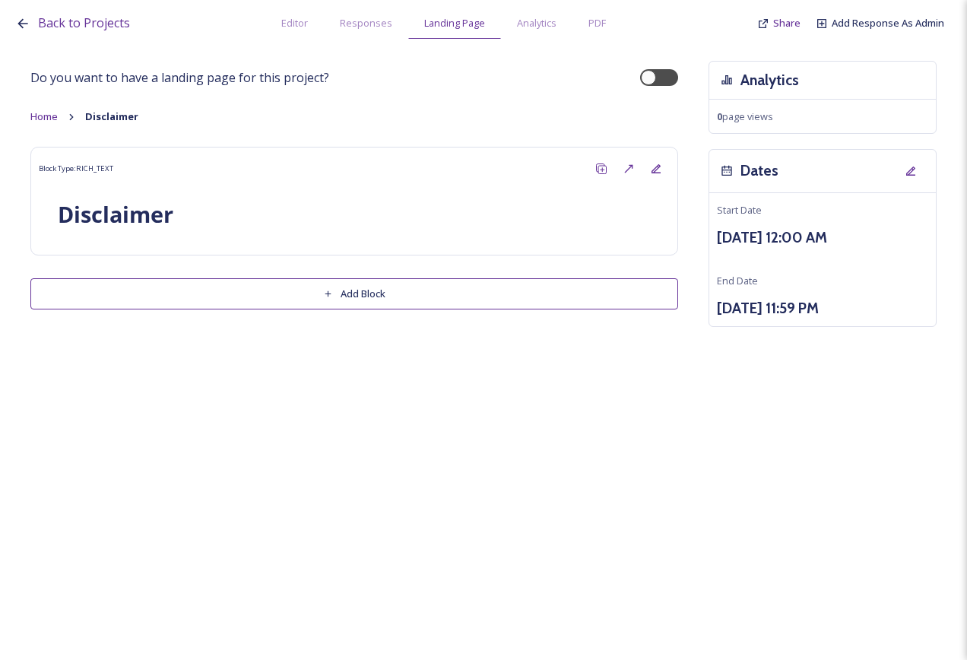
click at [348, 295] on button "Add Block" at bounding box center [354, 293] width 648 height 31
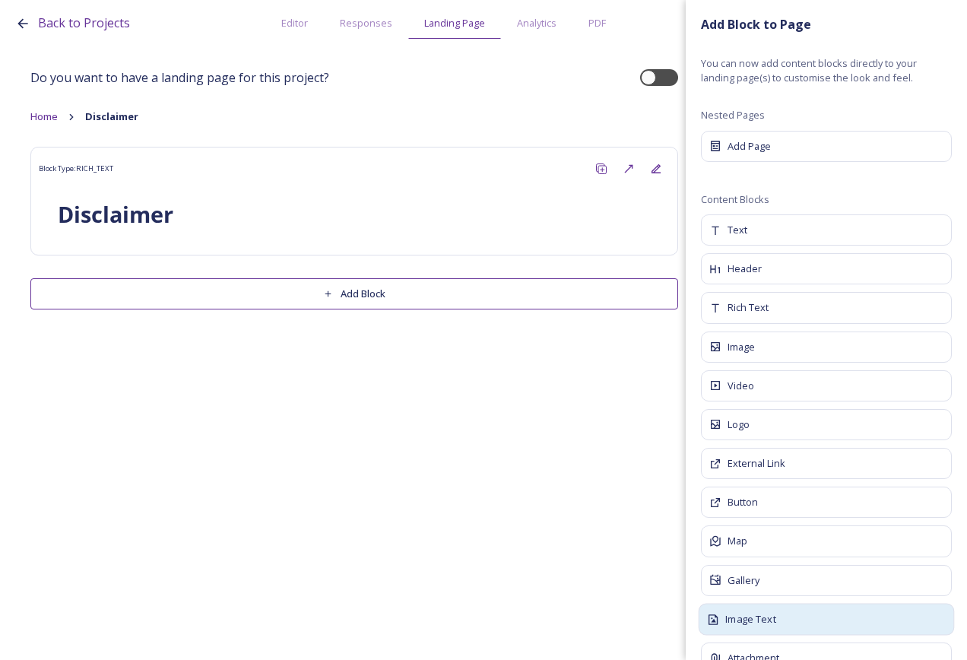
click at [768, 621] on span "Image Text" at bounding box center [751, 619] width 50 height 15
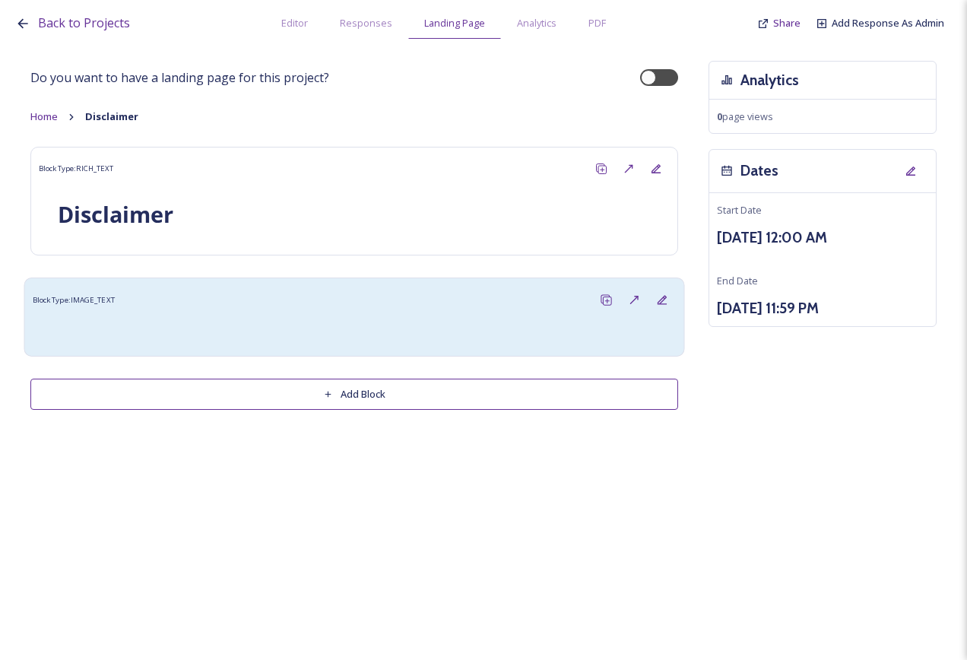
drag, startPoint x: 332, startPoint y: 322, endPoint x: 645, endPoint y: 332, distance: 312.8
click at [333, 322] on div at bounding box center [464, 331] width 408 height 18
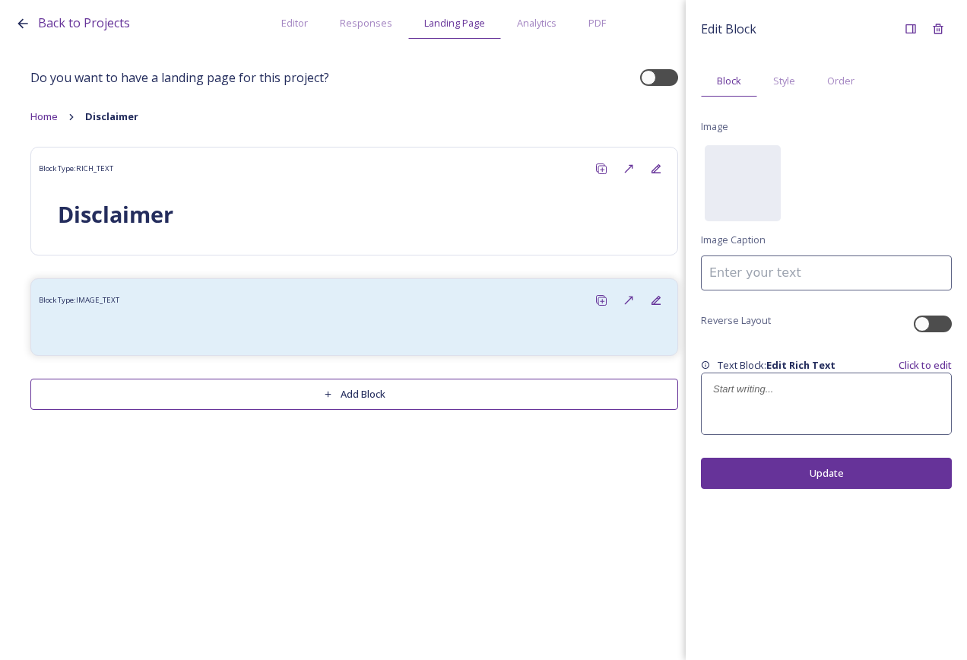
click at [832, 405] on div at bounding box center [826, 403] width 249 height 61
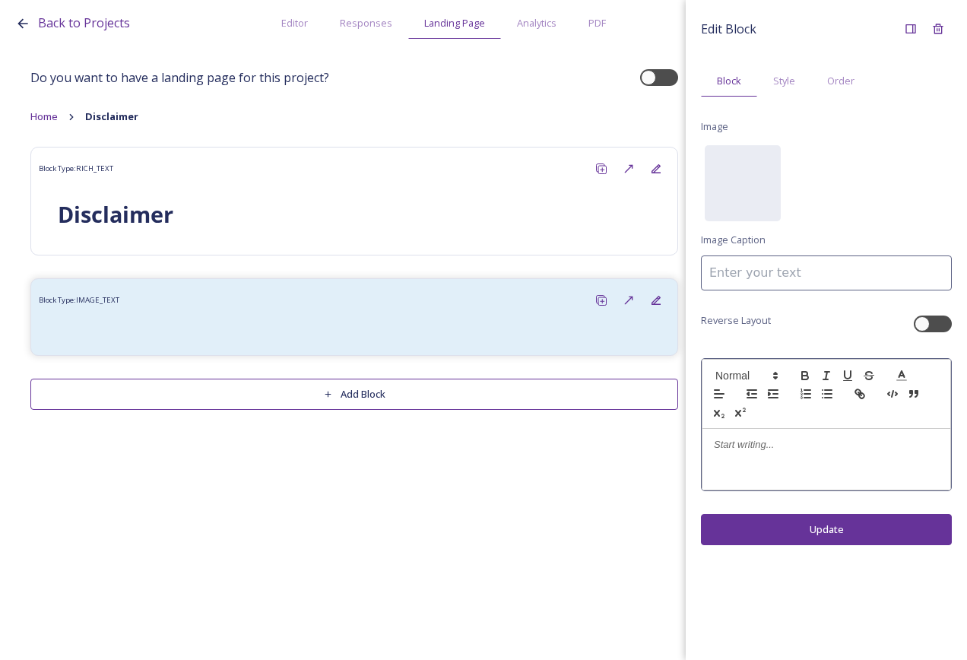
click at [834, 456] on div at bounding box center [827, 459] width 248 height 61
click at [838, 522] on div "Edit Block Block Style Order Image No preview available for file of . Image Cap…" at bounding box center [826, 330] width 281 height 660
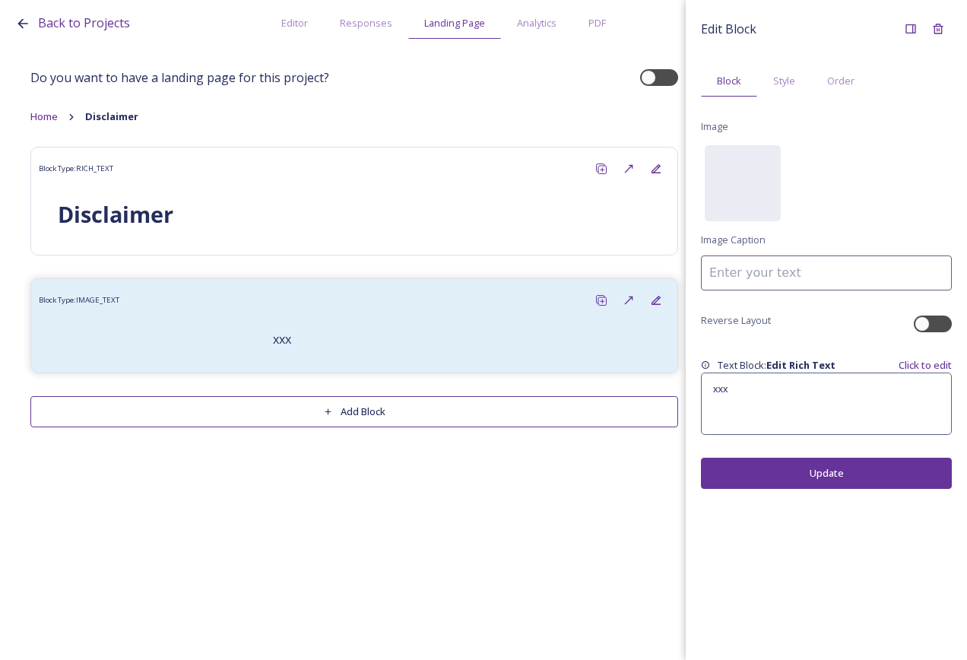
click at [478, 402] on button "Add Block" at bounding box center [354, 411] width 648 height 31
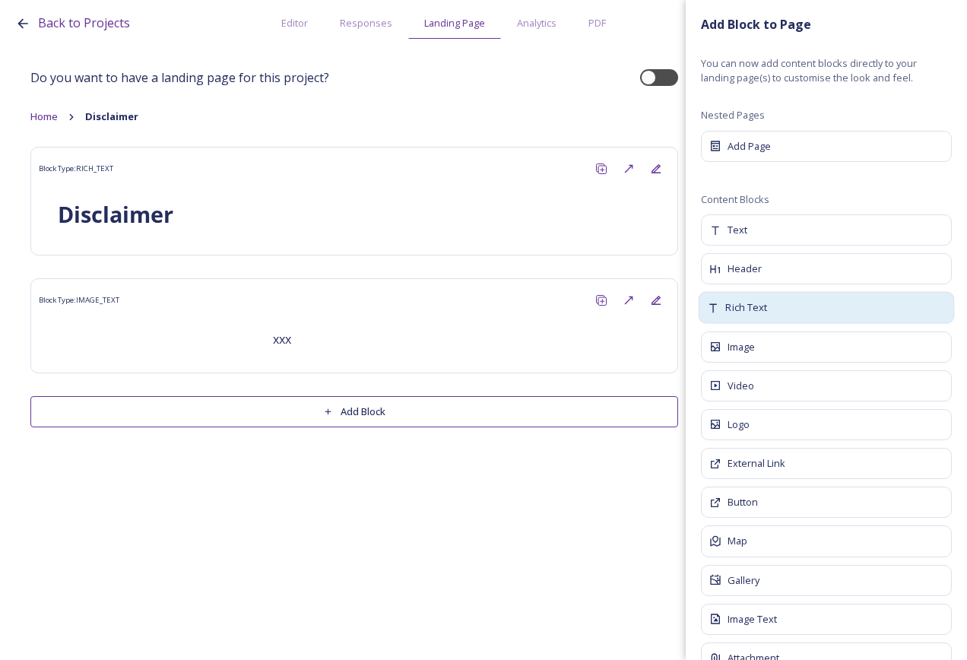
click at [766, 310] on span "Rich Text" at bounding box center [747, 307] width 42 height 15
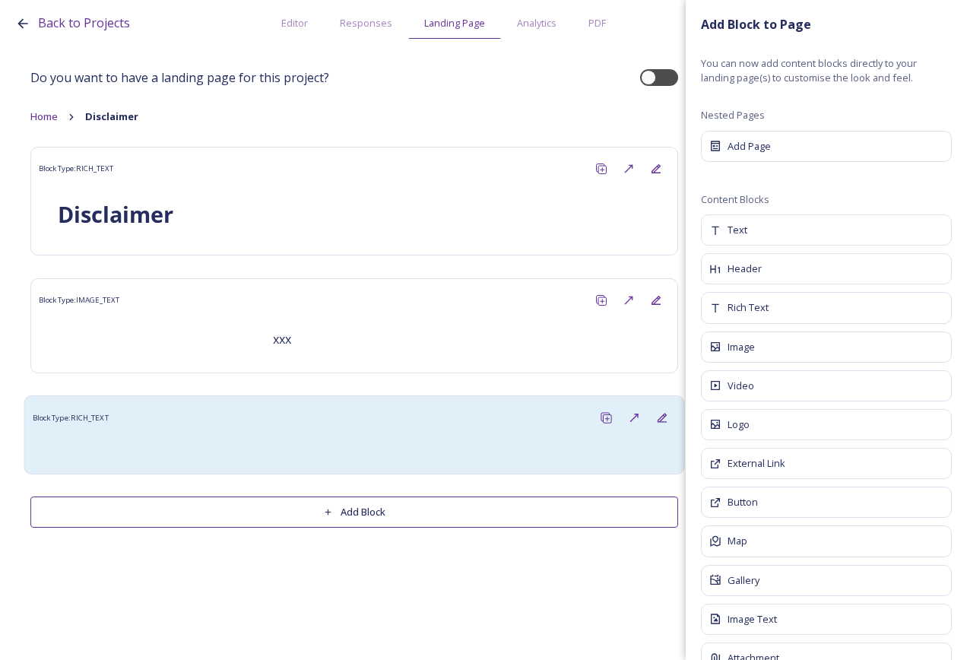
click at [363, 442] on div at bounding box center [354, 449] width 628 height 18
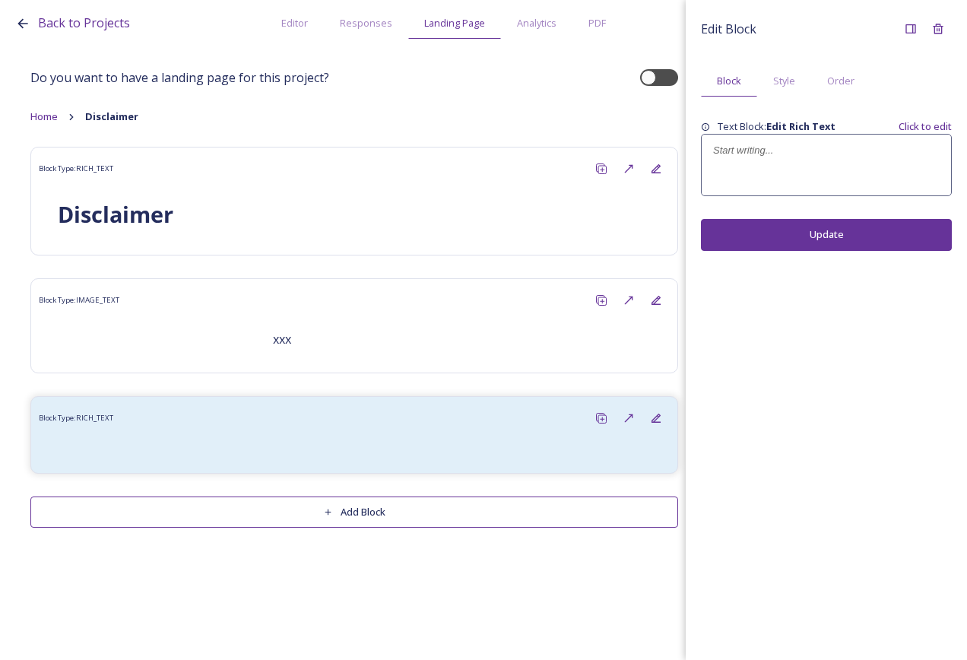
click at [770, 146] on p at bounding box center [826, 151] width 227 height 14
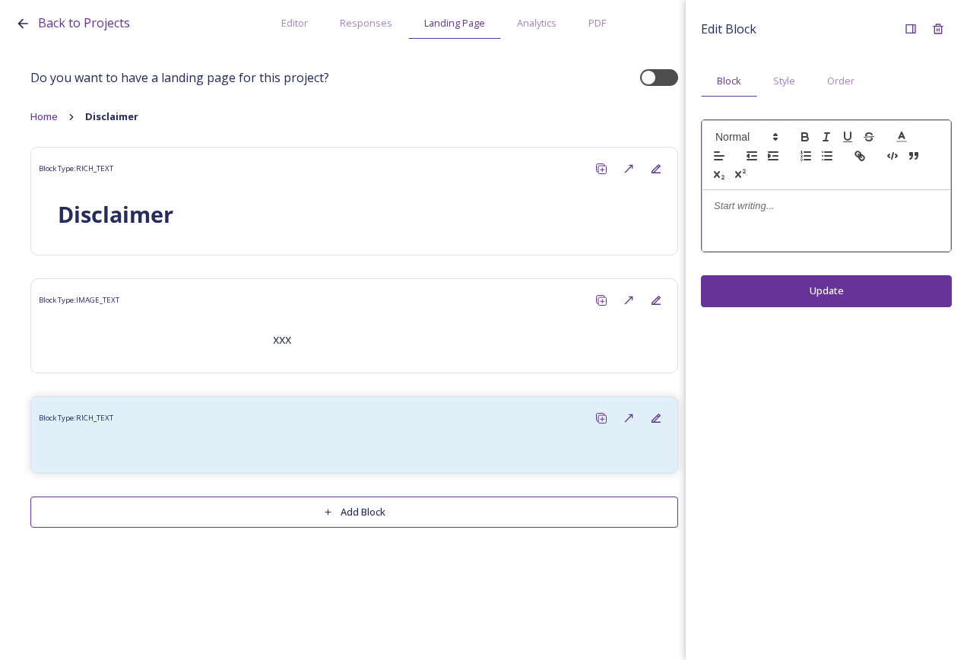
click at [761, 217] on div at bounding box center [827, 220] width 248 height 61
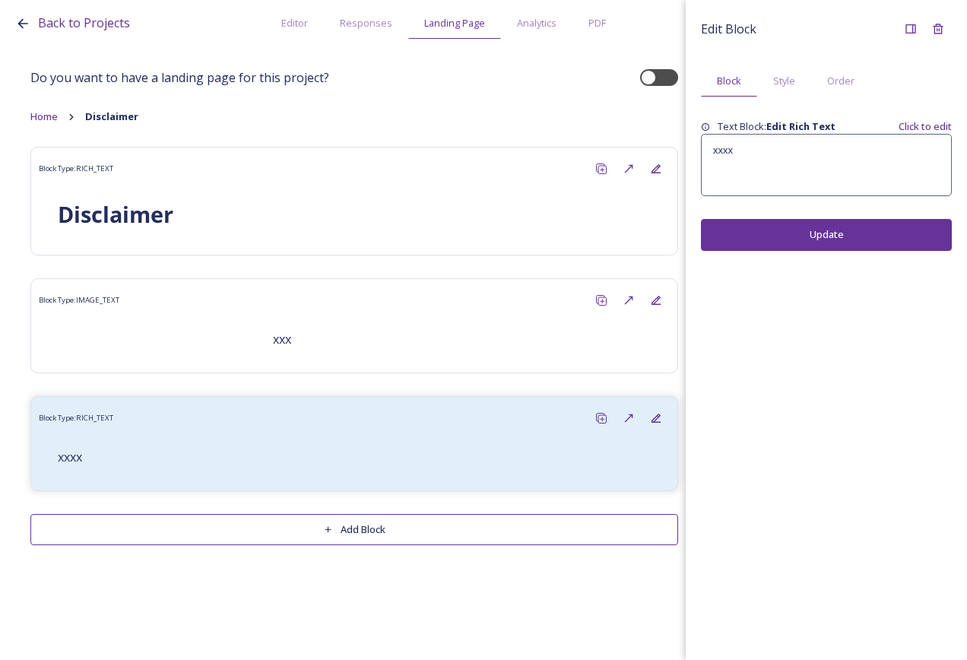
click at [807, 294] on div "Edit Block Block Style Order Text Block: Edit Rich Text Click to edit xxxx Upda…" at bounding box center [826, 330] width 281 height 660
click at [36, 116] on span "Home" at bounding box center [43, 117] width 27 height 14
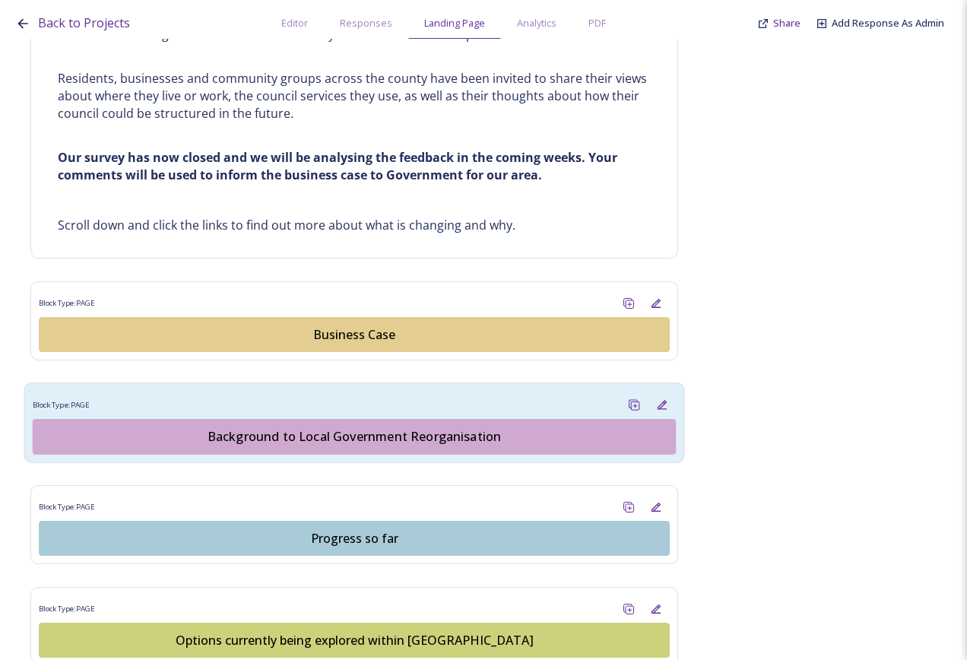
scroll to position [761, 0]
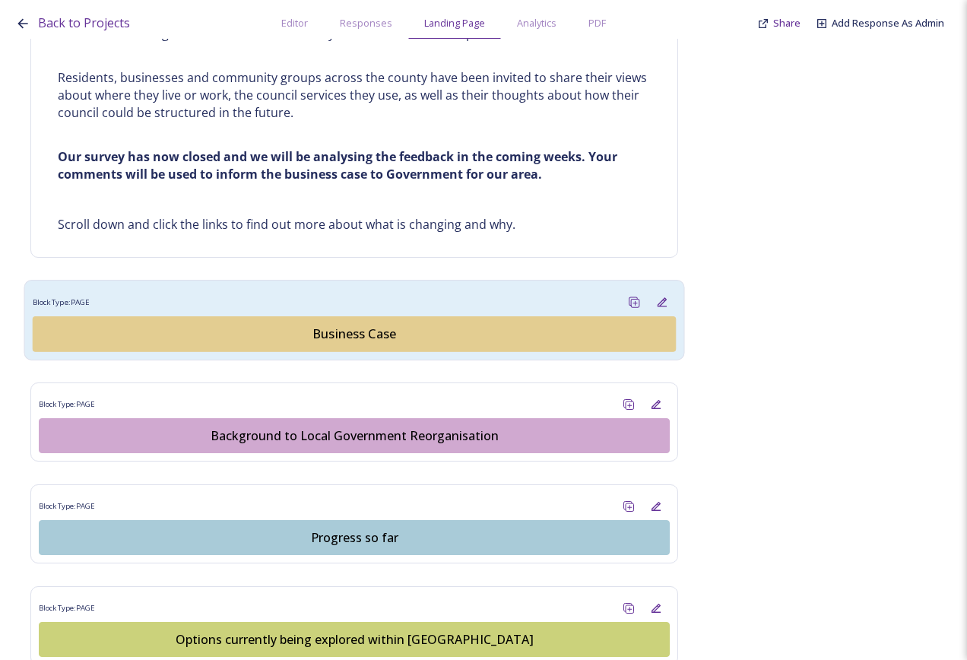
click at [357, 307] on div "Block Type: PAGE" at bounding box center [355, 302] width 644 height 28
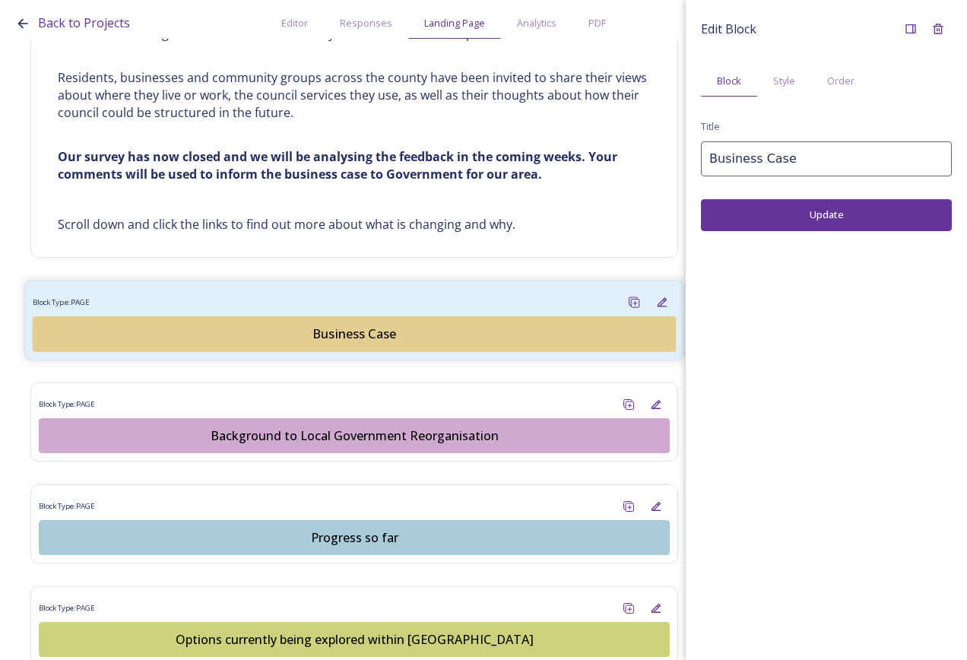
click at [353, 335] on div "Business Case" at bounding box center [354, 334] width 627 height 18
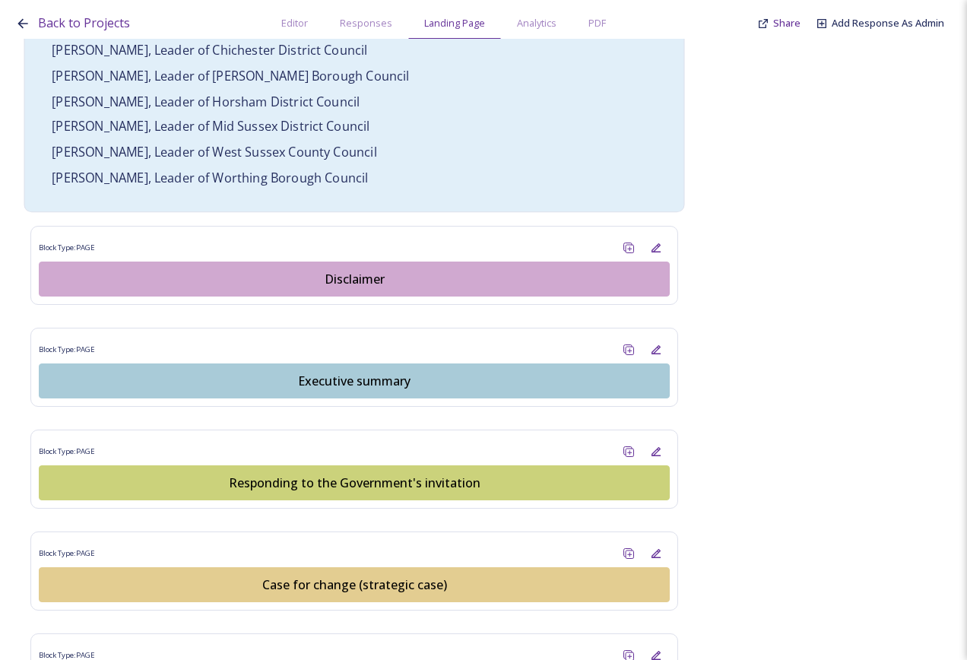
scroll to position [1369, 0]
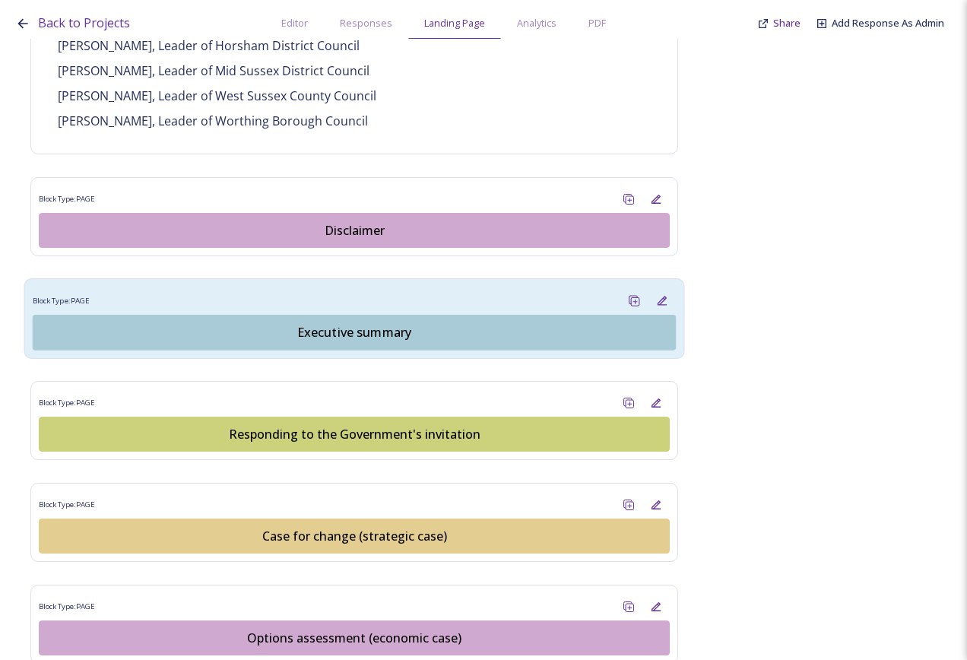
click at [363, 323] on div "Executive summary" at bounding box center [354, 332] width 627 height 18
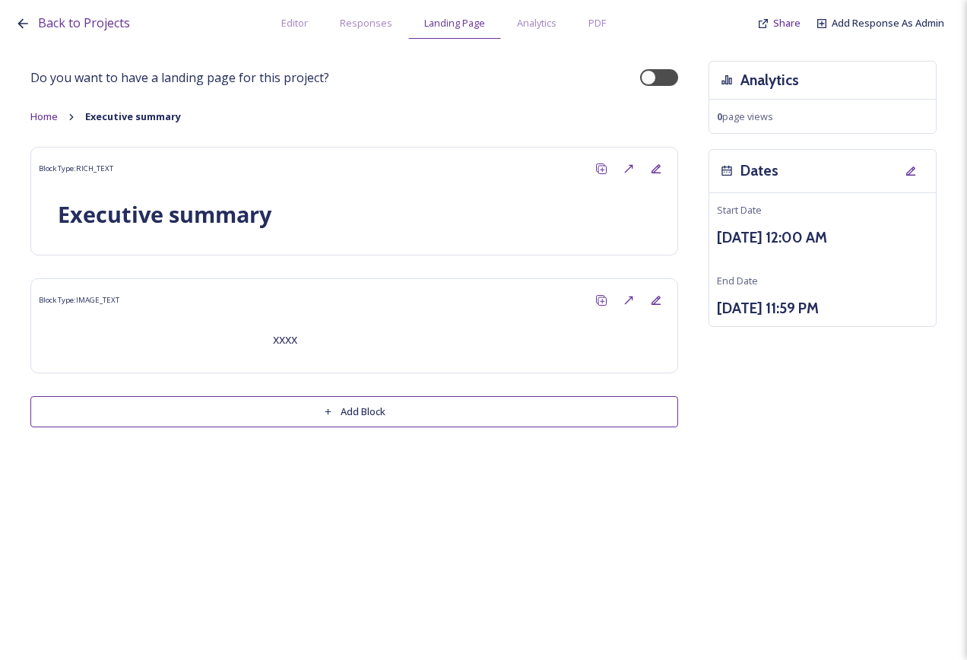
click at [397, 413] on button "Add Block" at bounding box center [354, 411] width 648 height 31
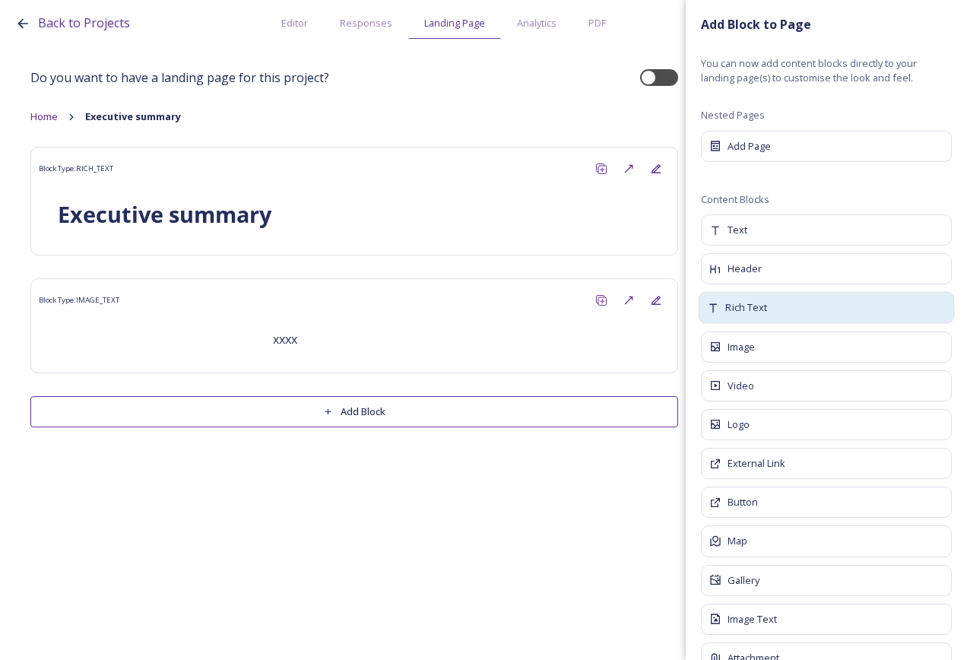
click at [769, 304] on div "Rich Text" at bounding box center [827, 308] width 256 height 32
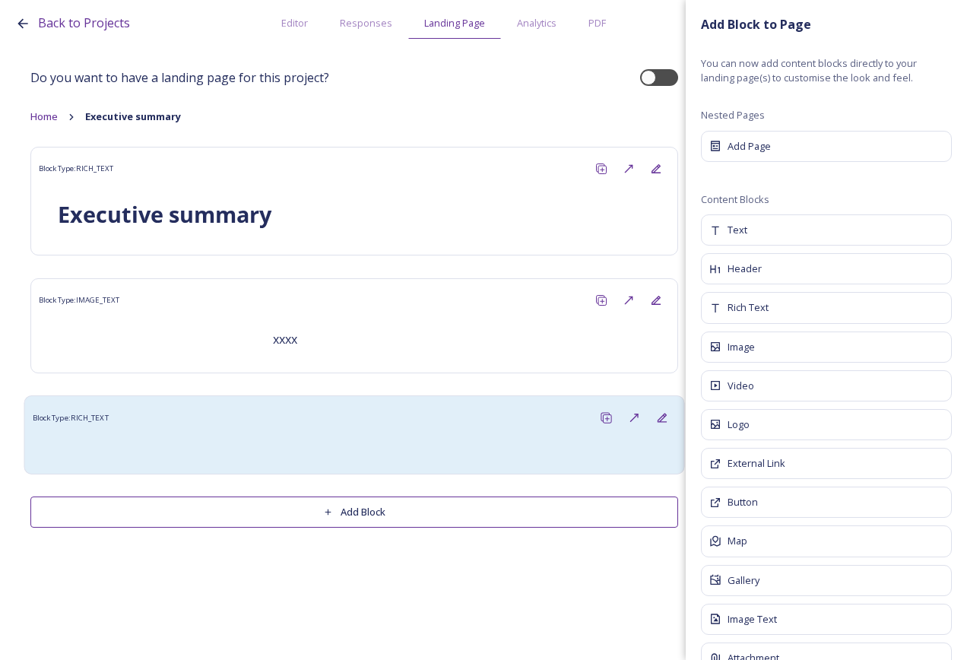
click at [193, 439] on div at bounding box center [355, 449] width 644 height 34
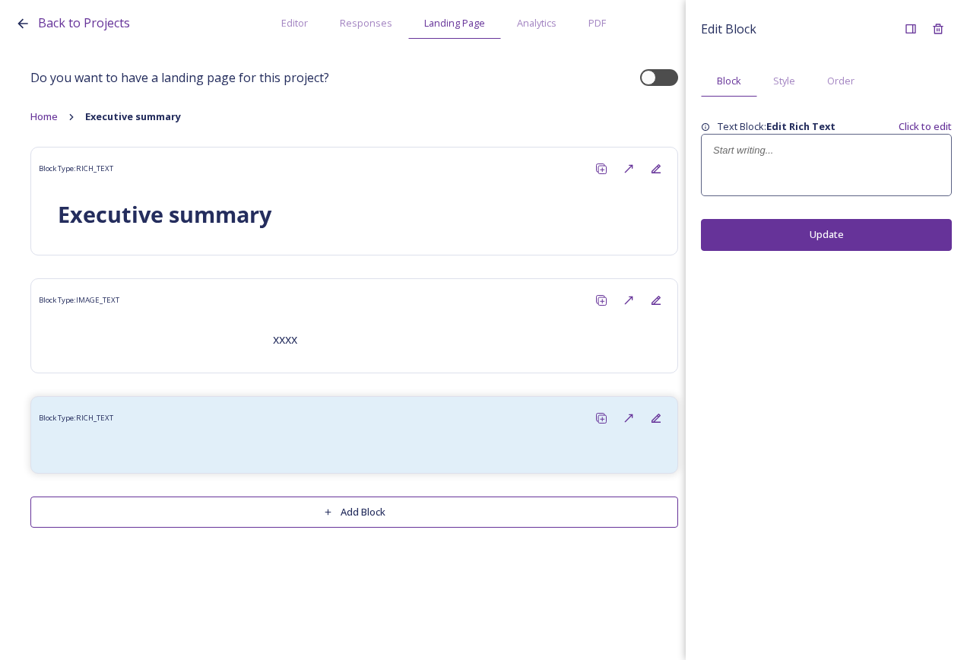
click at [784, 147] on p at bounding box center [826, 151] width 227 height 14
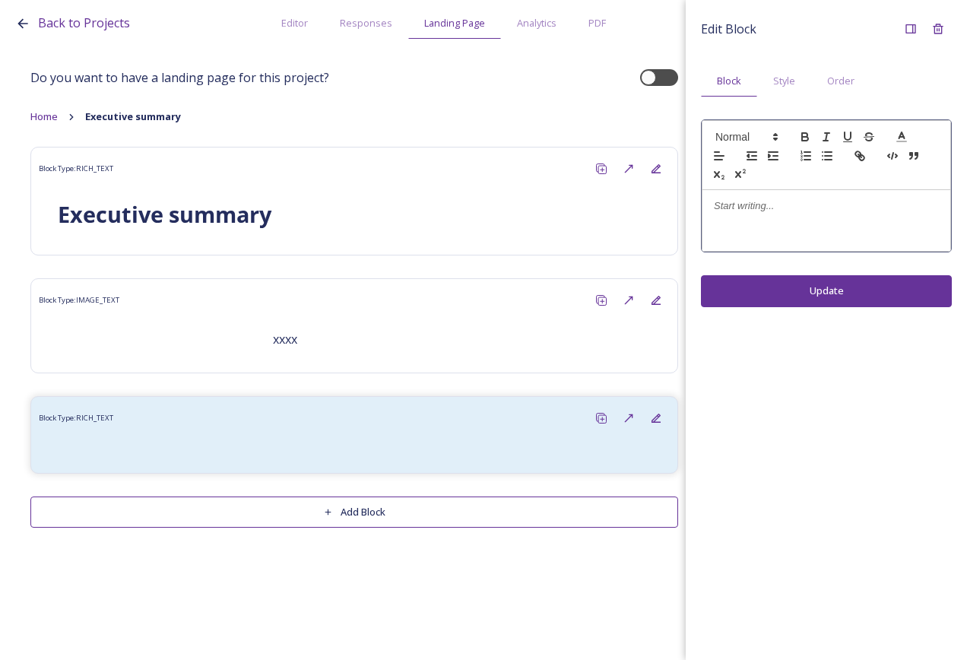
click at [773, 190] on div at bounding box center [827, 220] width 248 height 61
click at [782, 292] on div "Edit Block Block Style Order xxx Update" at bounding box center [826, 330] width 281 height 660
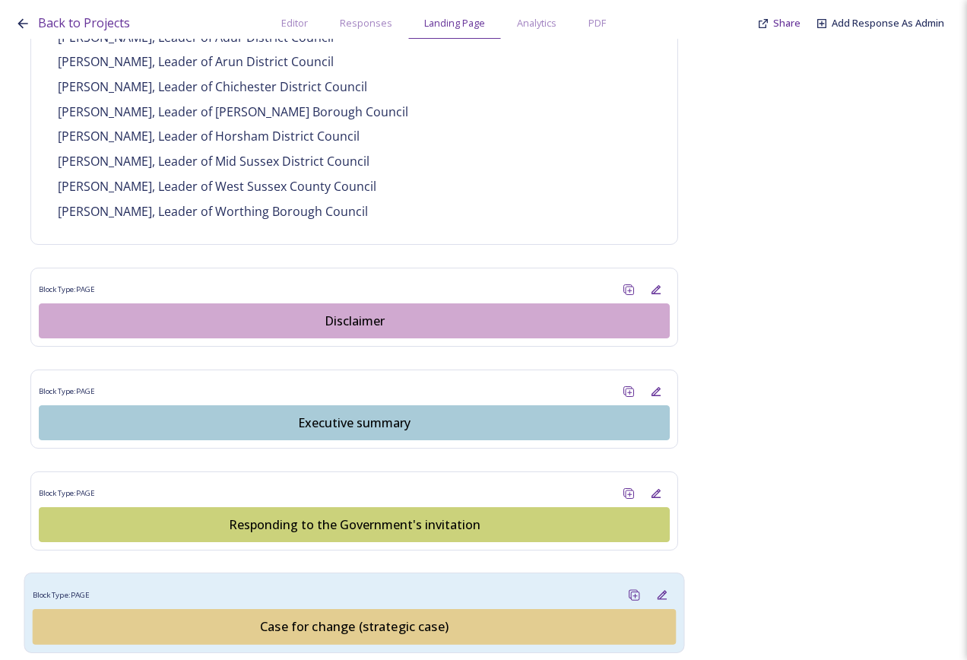
scroll to position [1369, 0]
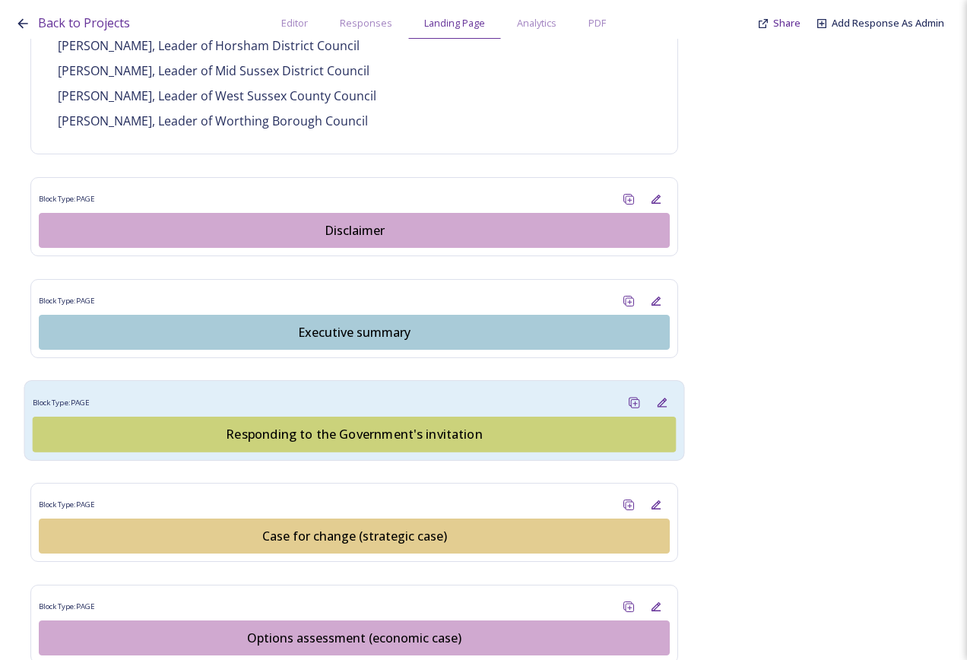
click at [375, 425] on div "Responding to the Government's invitation" at bounding box center [354, 434] width 627 height 18
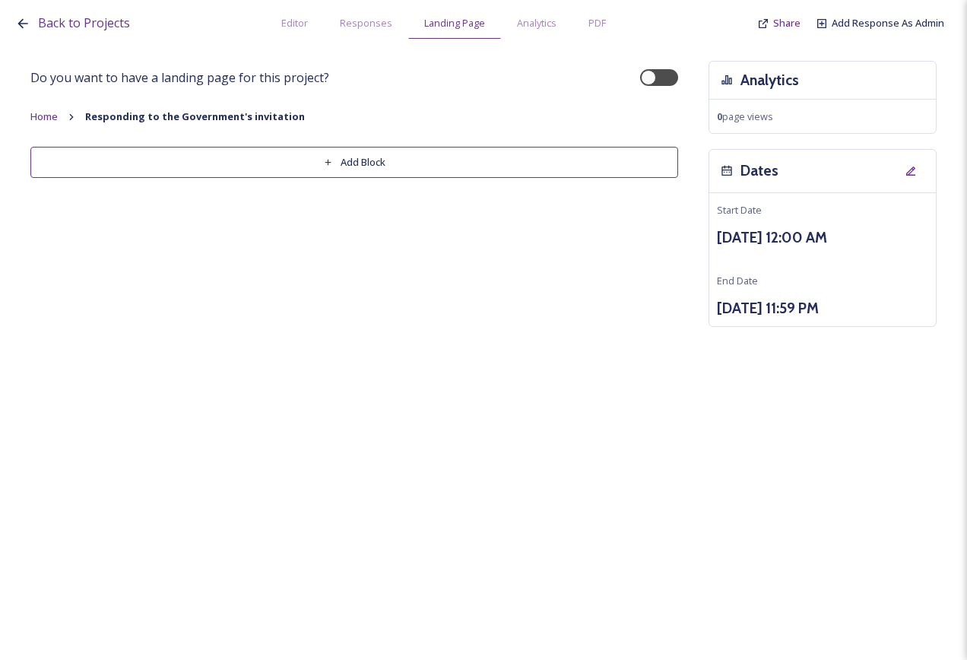
click at [343, 160] on button "Add Block" at bounding box center [354, 162] width 648 height 31
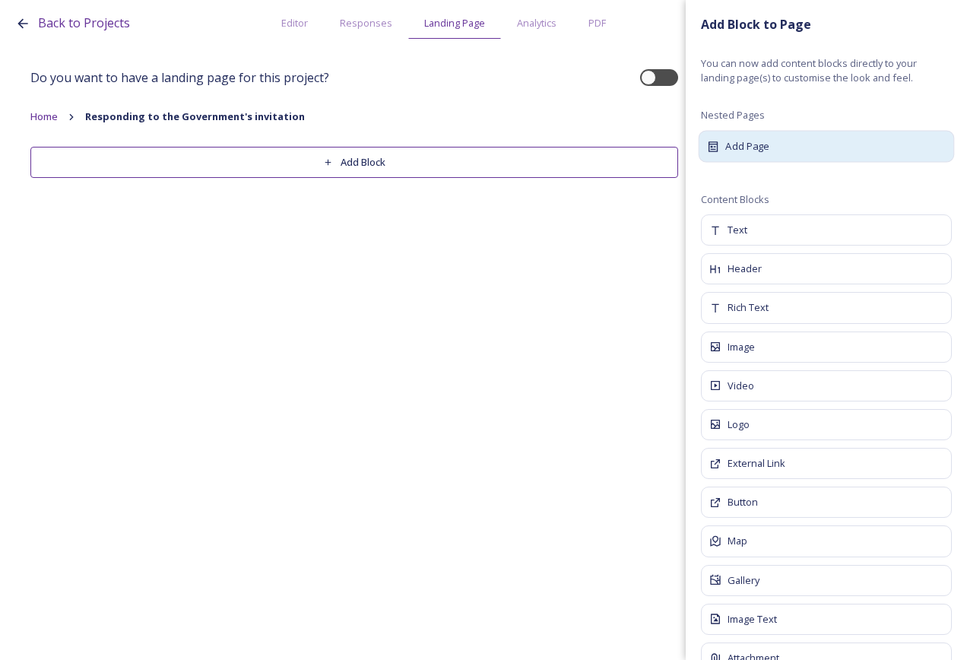
click at [780, 154] on div "Add Page" at bounding box center [827, 146] width 256 height 32
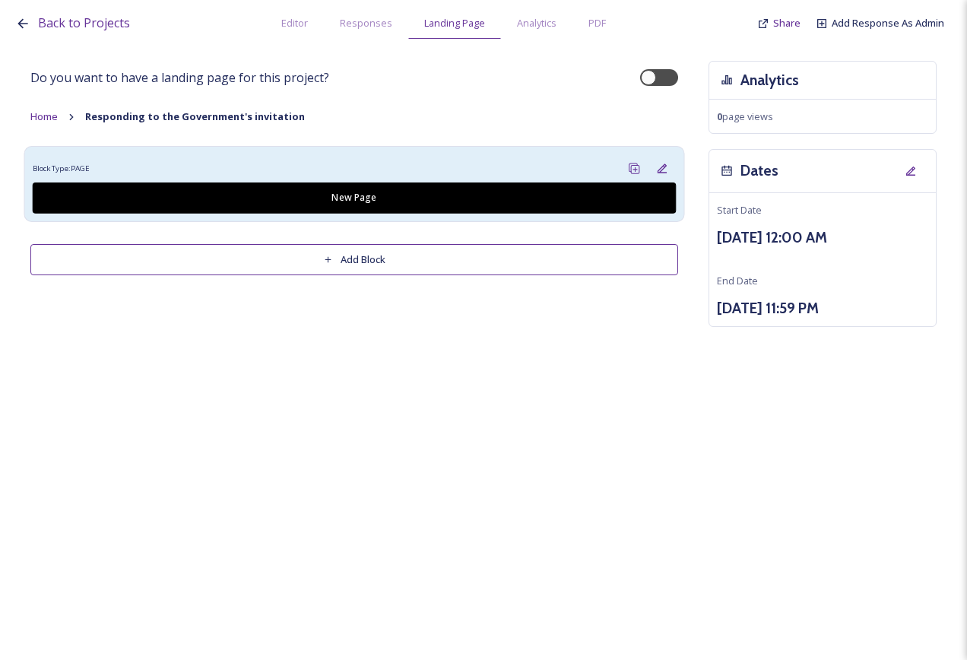
click at [548, 170] on div "Block Type: PAGE" at bounding box center [355, 168] width 644 height 28
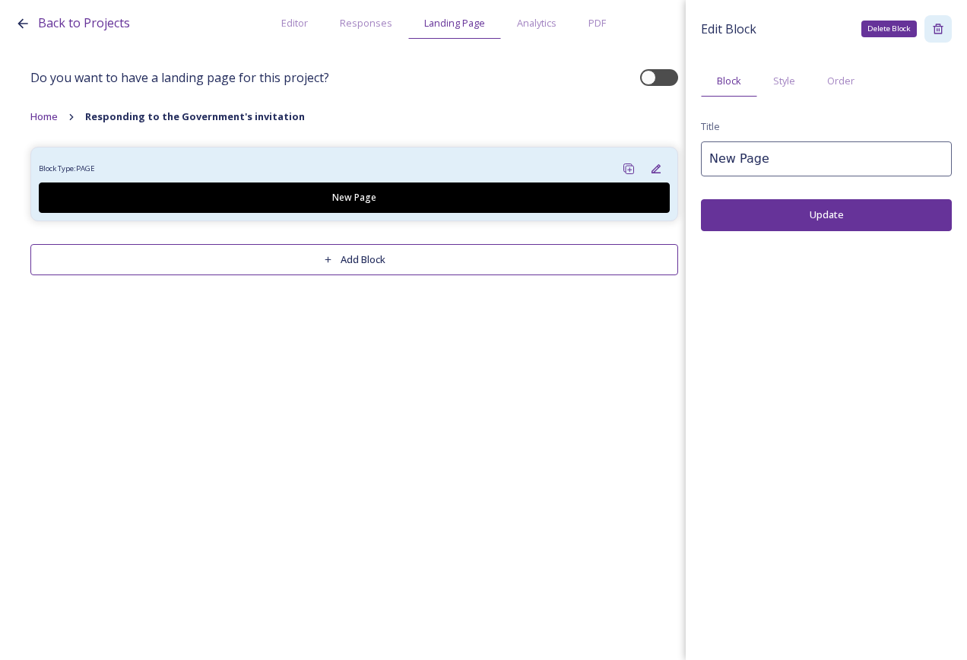
click at [939, 24] on icon at bounding box center [938, 29] width 10 height 10
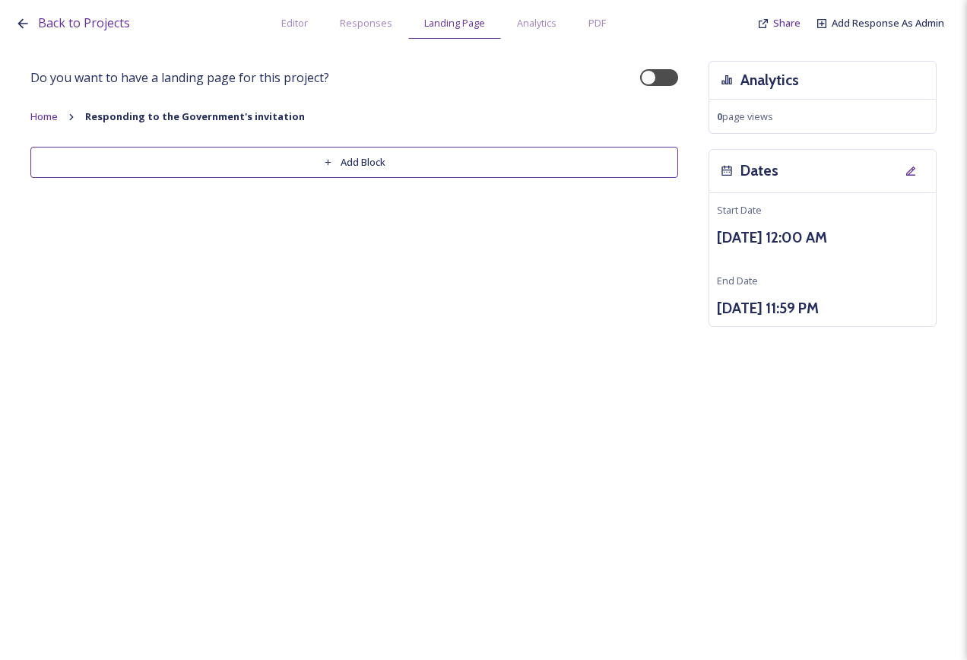
click at [386, 158] on button "Add Block" at bounding box center [354, 162] width 648 height 31
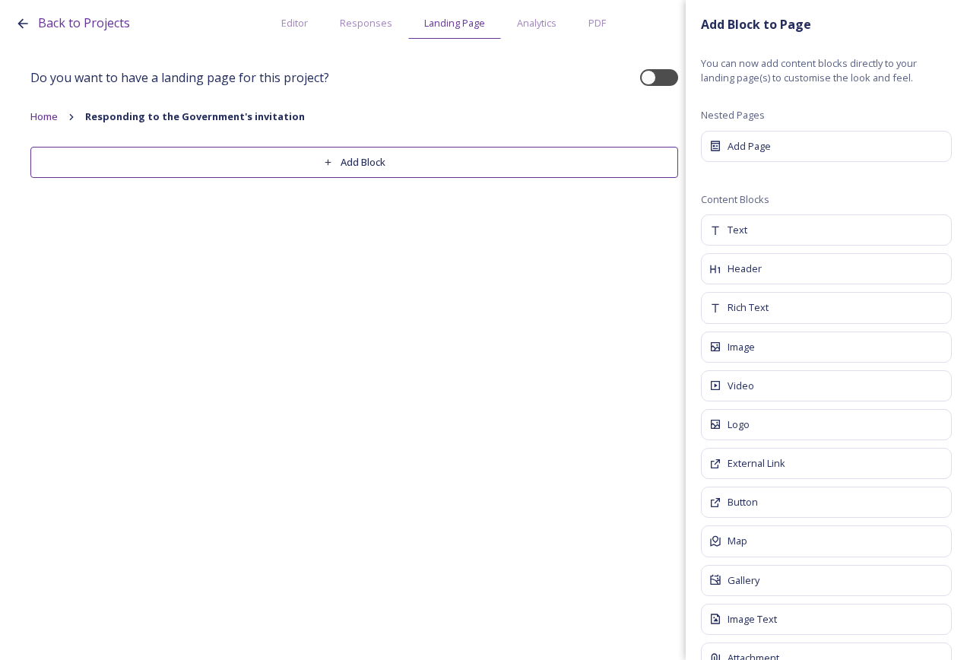
click at [351, 157] on button "Add Block" at bounding box center [354, 162] width 648 height 31
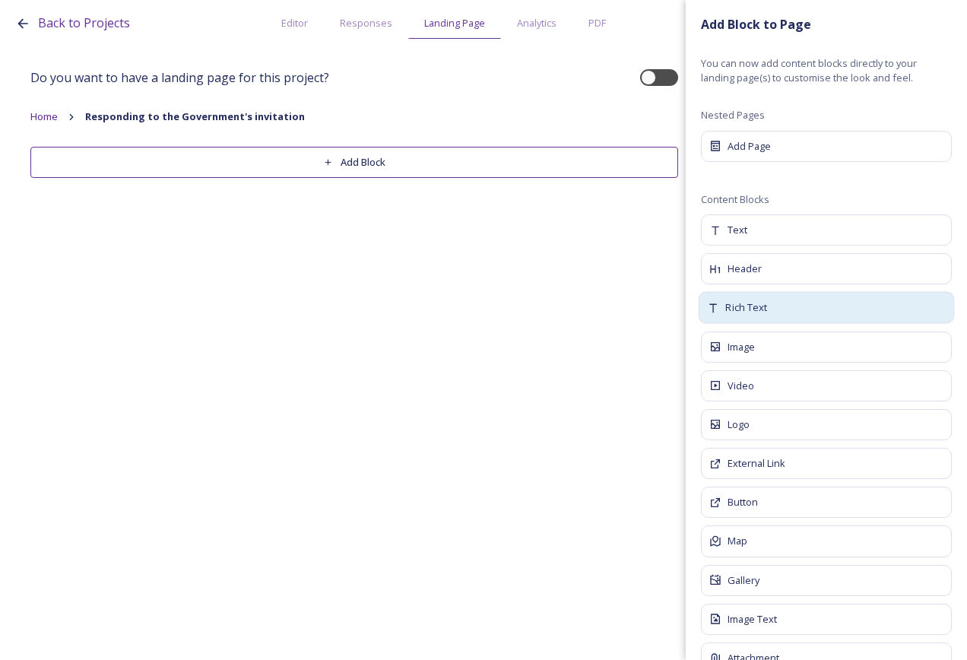
click at [758, 310] on span "Rich Text" at bounding box center [747, 307] width 42 height 15
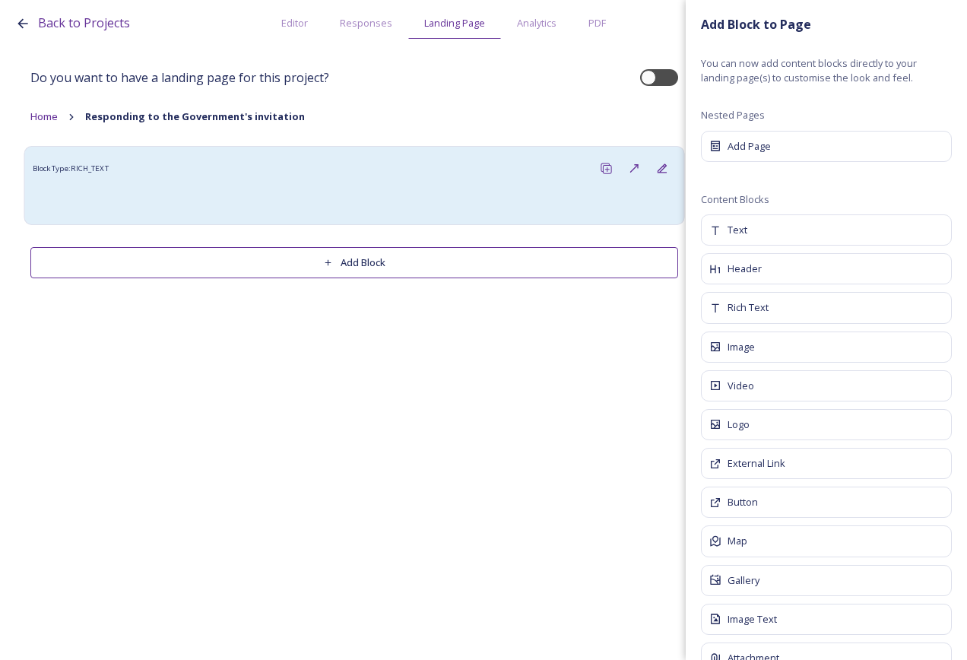
click at [333, 221] on div "Block Type: RICH_TEXT" at bounding box center [354, 185] width 661 height 79
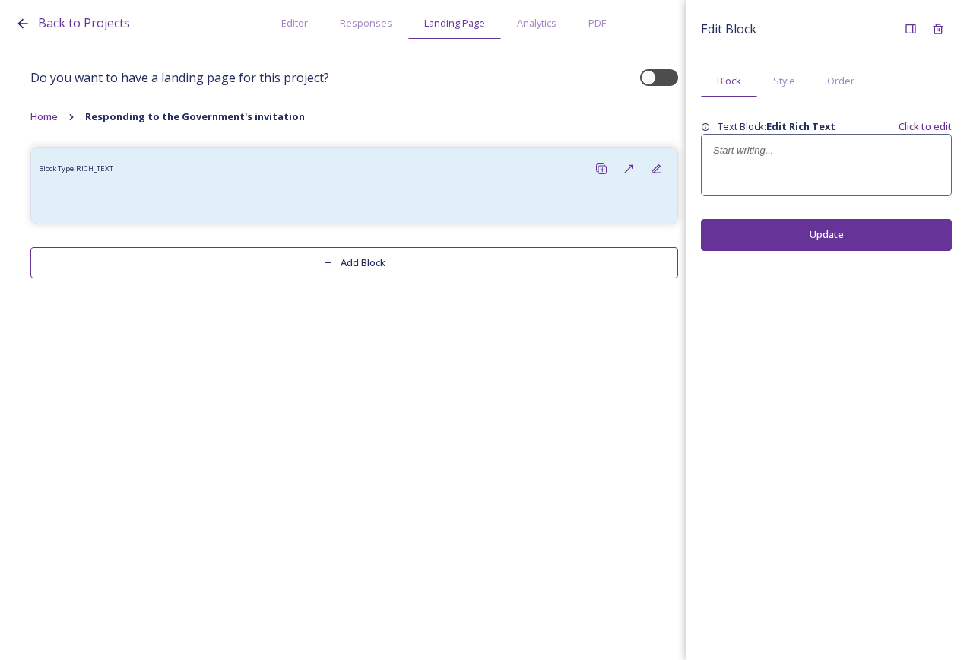
click at [812, 142] on div at bounding box center [826, 165] width 249 height 61
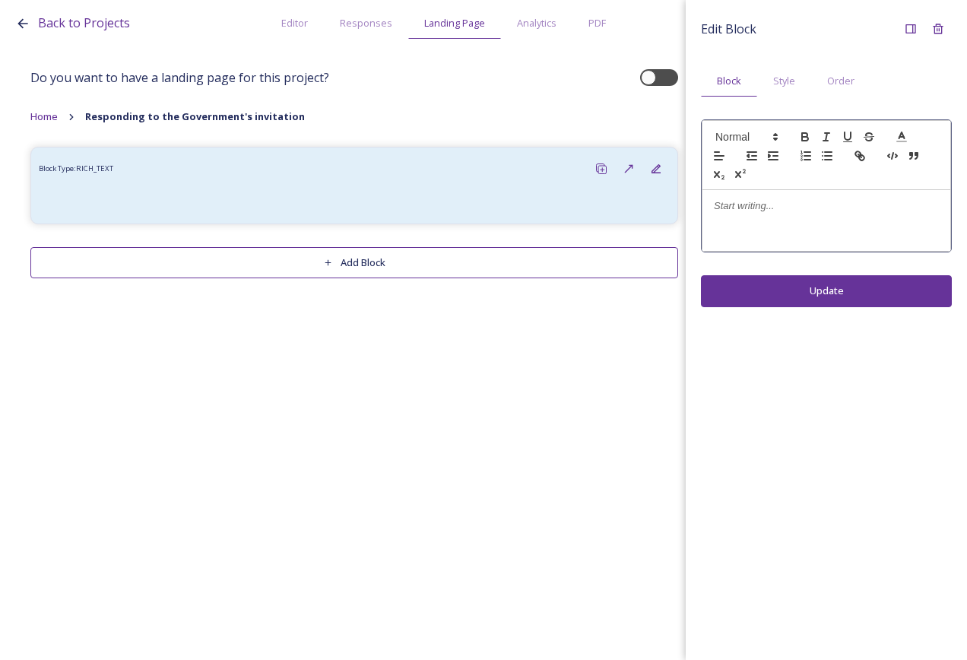
click at [783, 188] on div at bounding box center [826, 155] width 249 height 70
click at [781, 206] on p at bounding box center [826, 206] width 225 height 14
click at [897, 218] on div "Responding to the Government's invitation" at bounding box center [827, 220] width 248 height 61
drag, startPoint x: 901, startPoint y: 211, endPoint x: 681, endPoint y: 206, distance: 219.9
click at [685, 212] on div "Back to Projects Editor Responses Landing Page Analytics PDF Share Add Response…" at bounding box center [483, 330] width 967 height 660
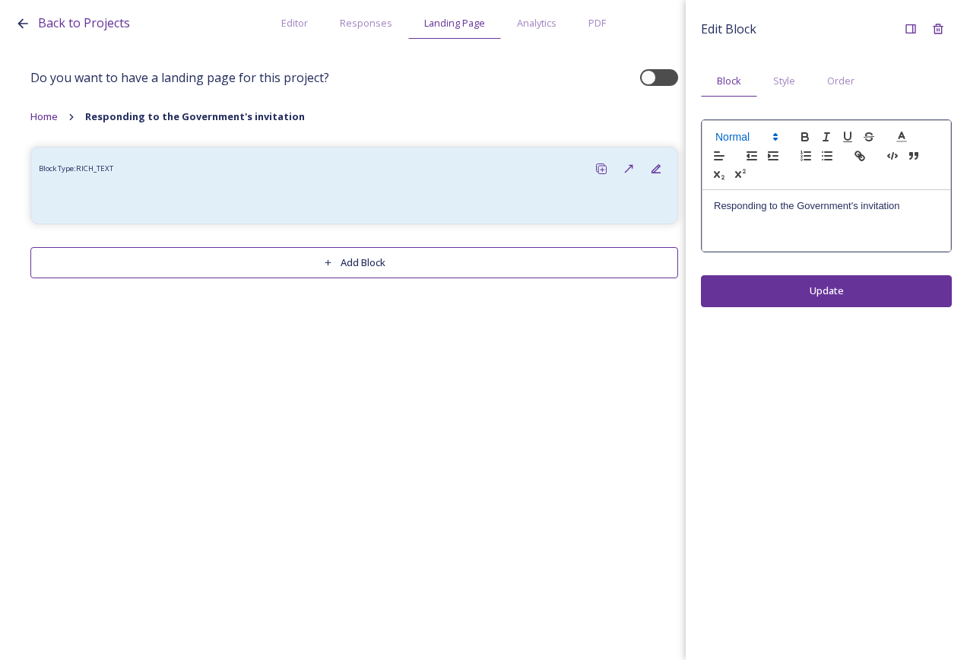
click at [732, 143] on span at bounding box center [746, 137] width 75 height 18
click at [751, 173] on span at bounding box center [764, 169] width 97 height 40
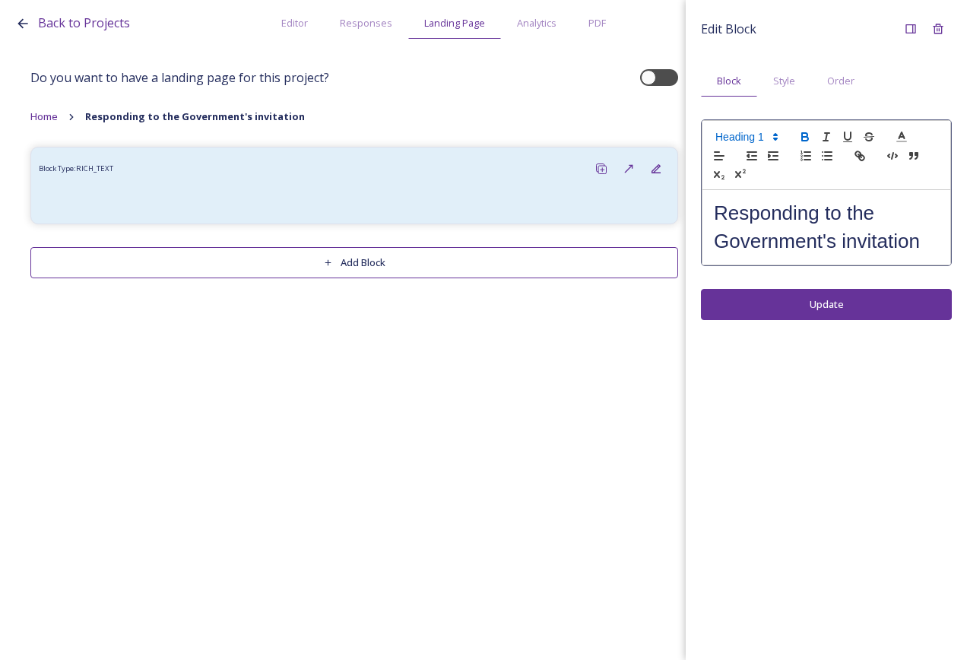
click at [808, 135] on icon "button" at bounding box center [806, 137] width 14 height 14
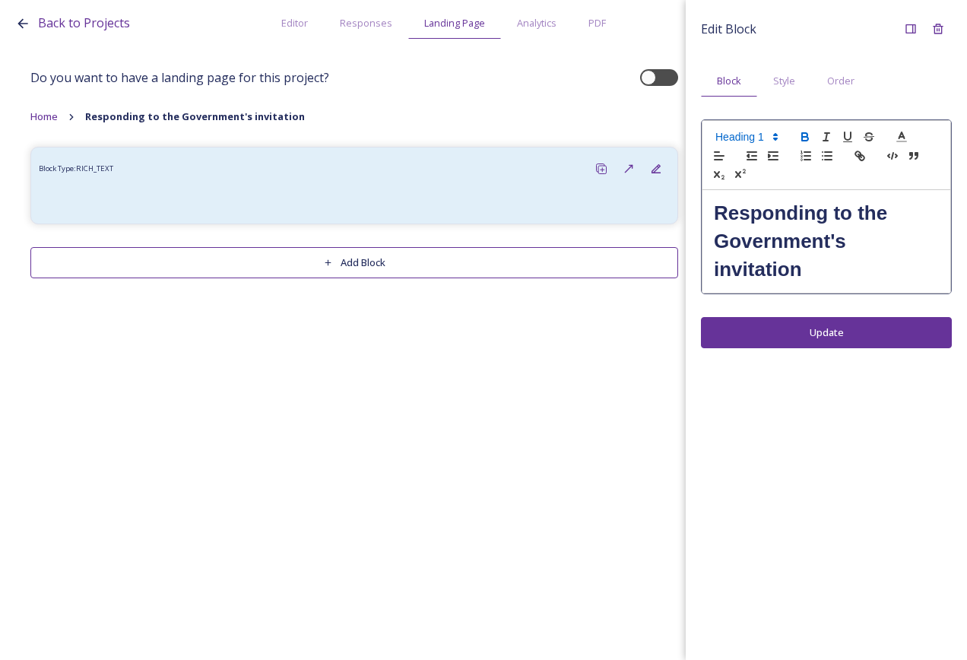
click at [830, 331] on div "Edit Block Block Style Order Responding to the Government's invitation Update" at bounding box center [826, 330] width 281 height 660
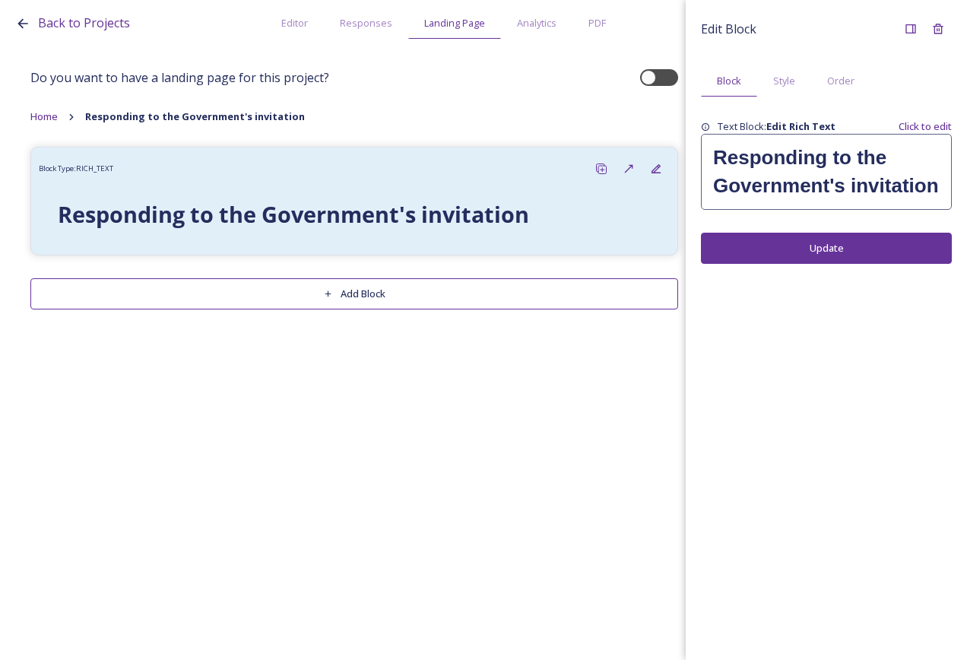
click at [429, 292] on button "Add Block" at bounding box center [354, 293] width 648 height 31
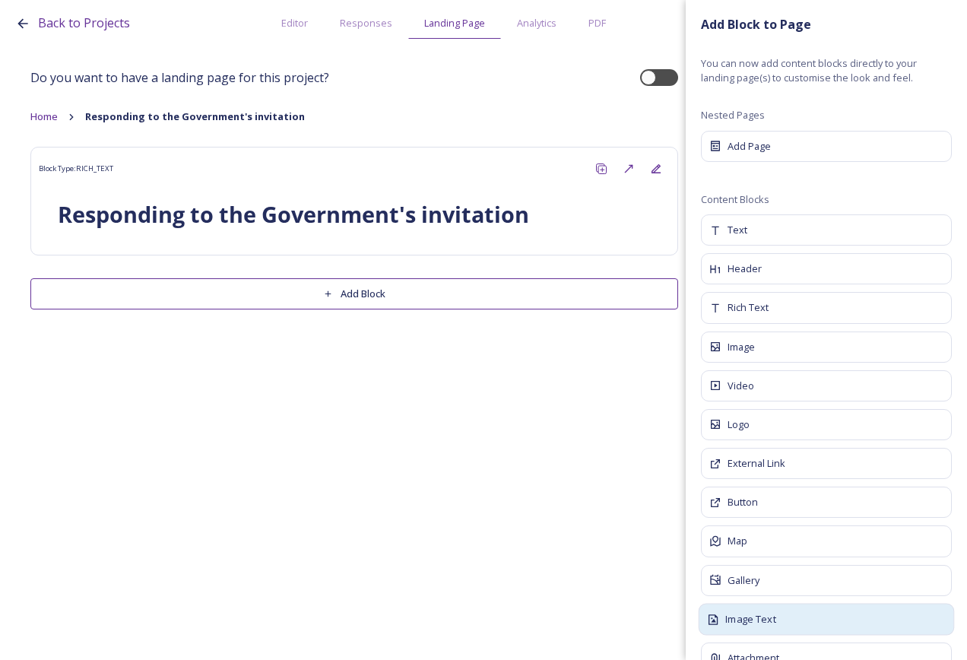
click at [784, 624] on div "Image Text" at bounding box center [827, 619] width 256 height 32
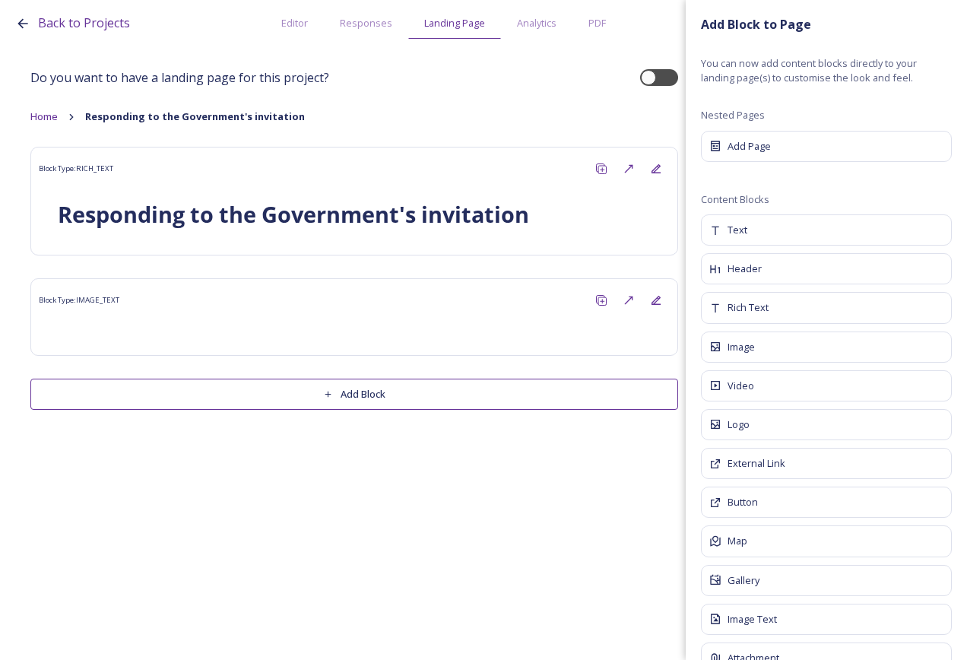
click at [450, 267] on div "Do you want to have a landing page for this project? Home Responding to the Gov…" at bounding box center [354, 235] width 648 height 349
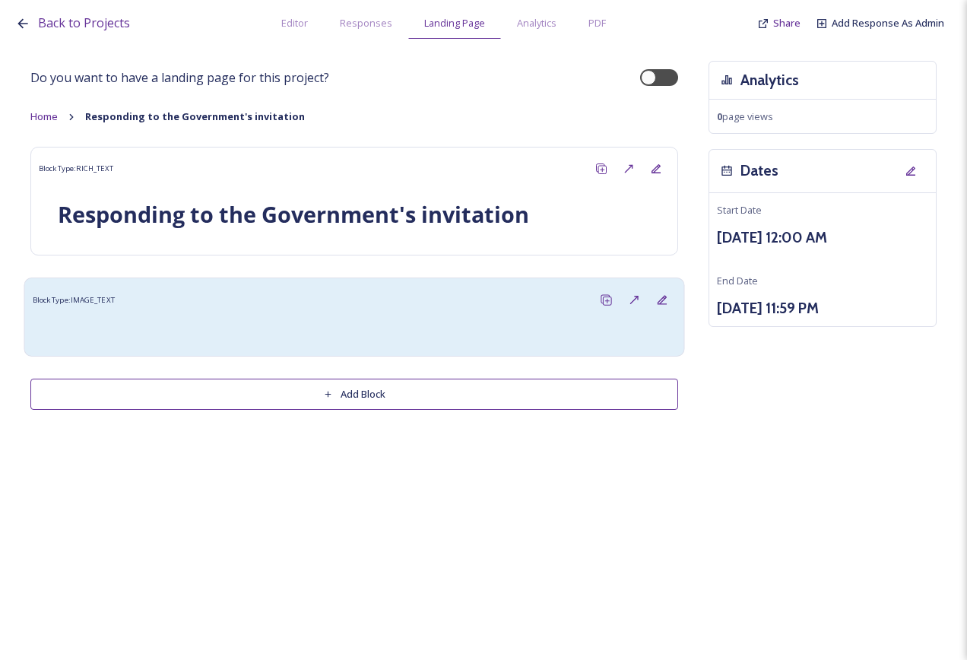
click at [464, 323] on div at bounding box center [464, 331] width 408 height 18
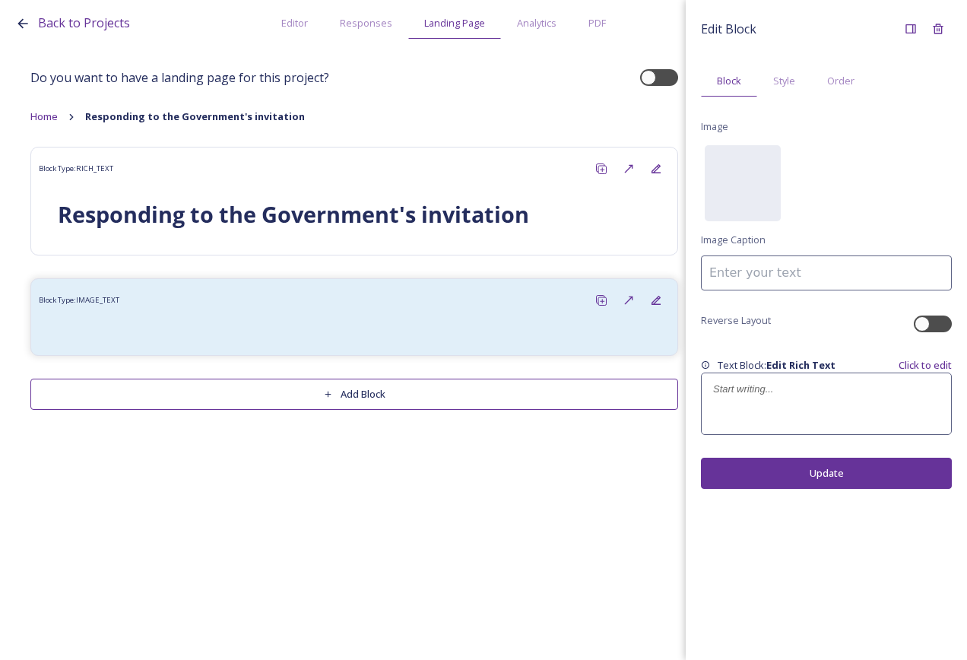
click at [831, 397] on div at bounding box center [826, 403] width 249 height 61
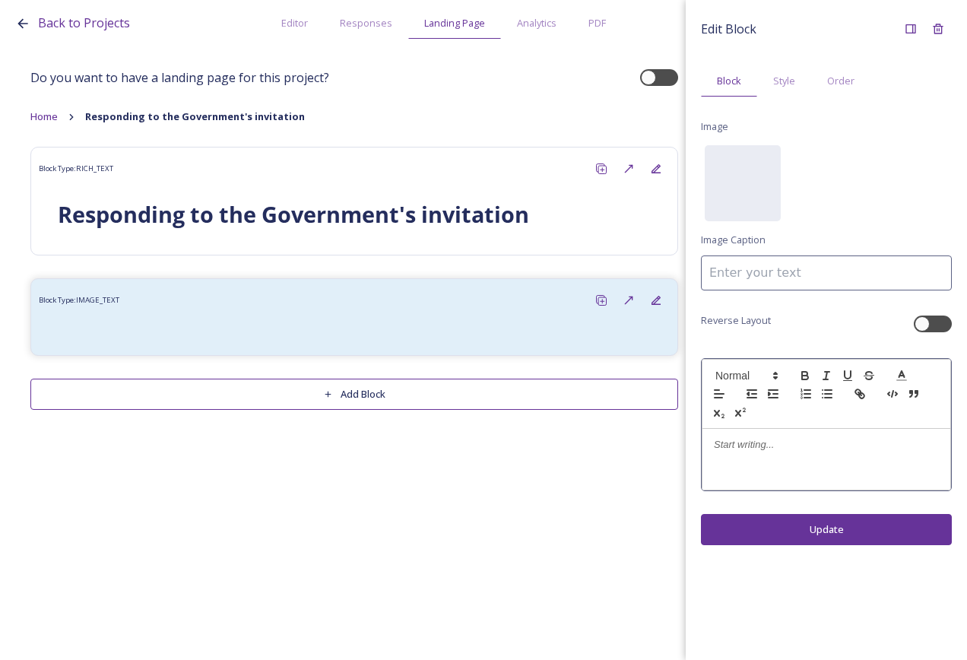
click at [722, 445] on p at bounding box center [826, 445] width 225 height 14
click at [862, 537] on div "Edit Block Block Style Order Image No preview available for file of . Image Cap…" at bounding box center [826, 330] width 281 height 660
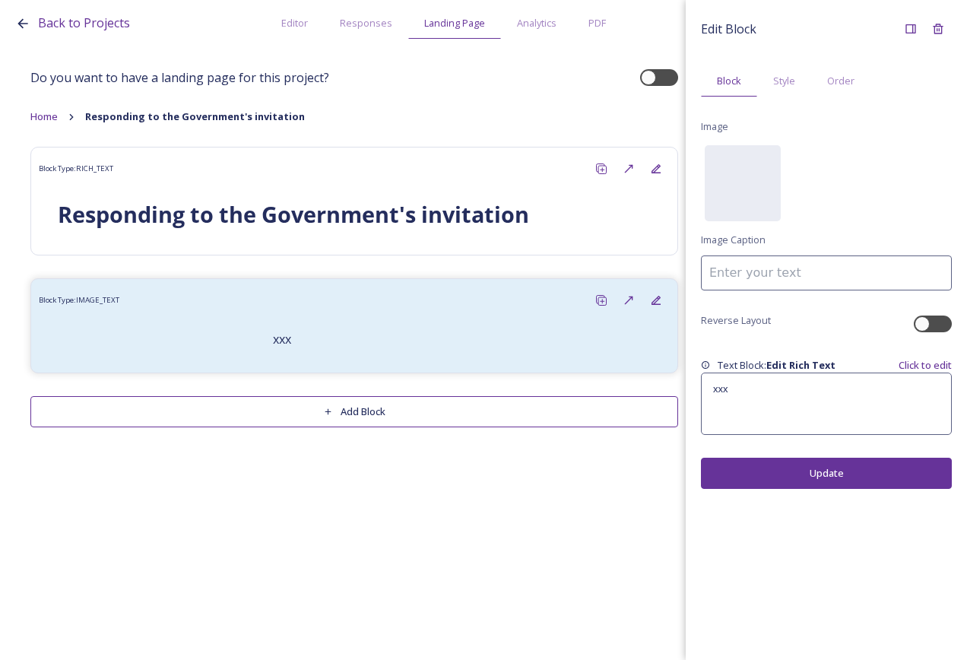
click at [504, 408] on button "Add Block" at bounding box center [354, 411] width 648 height 31
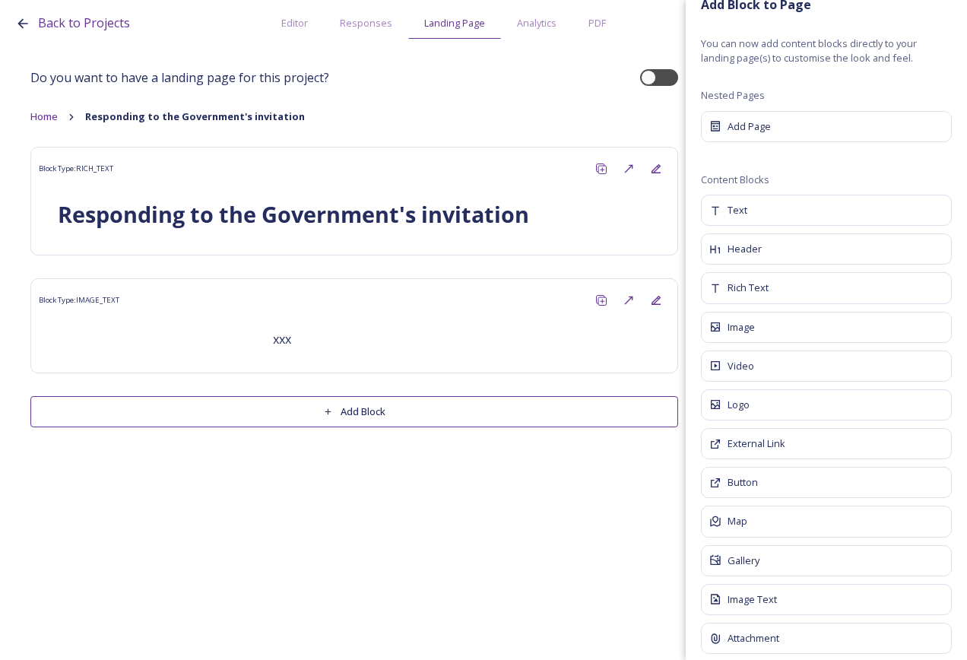
scroll to position [37, 0]
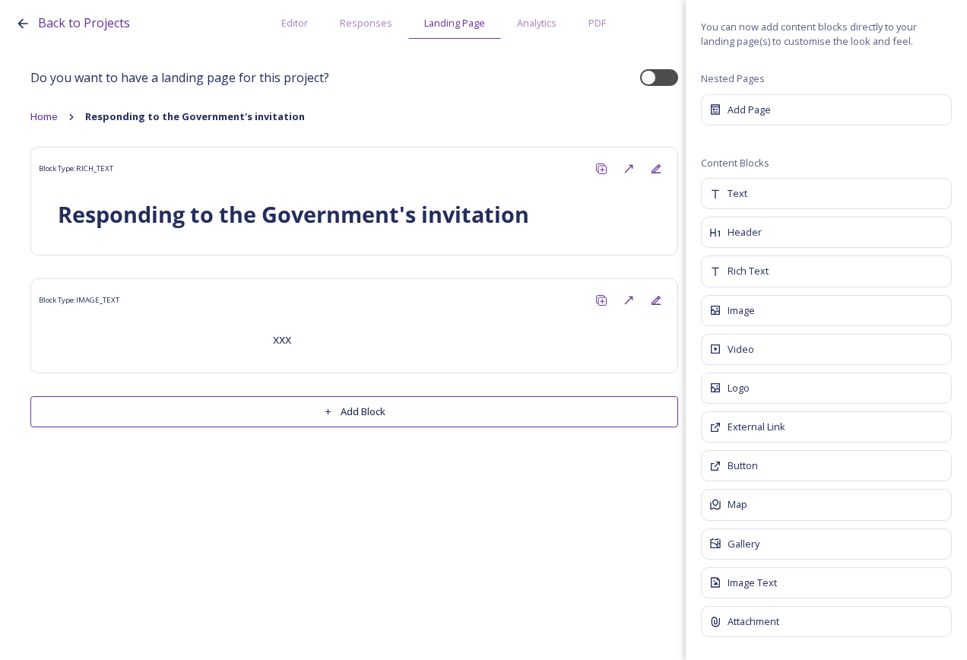
click at [754, 256] on div "Rich Text" at bounding box center [826, 271] width 251 height 31
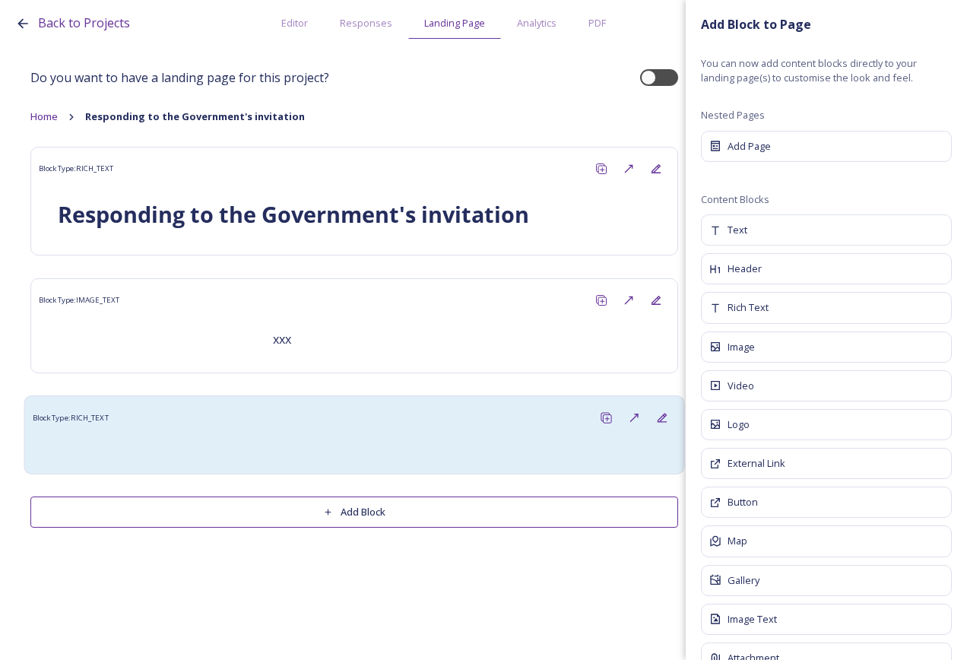
click at [430, 440] on div at bounding box center [354, 449] width 628 height 18
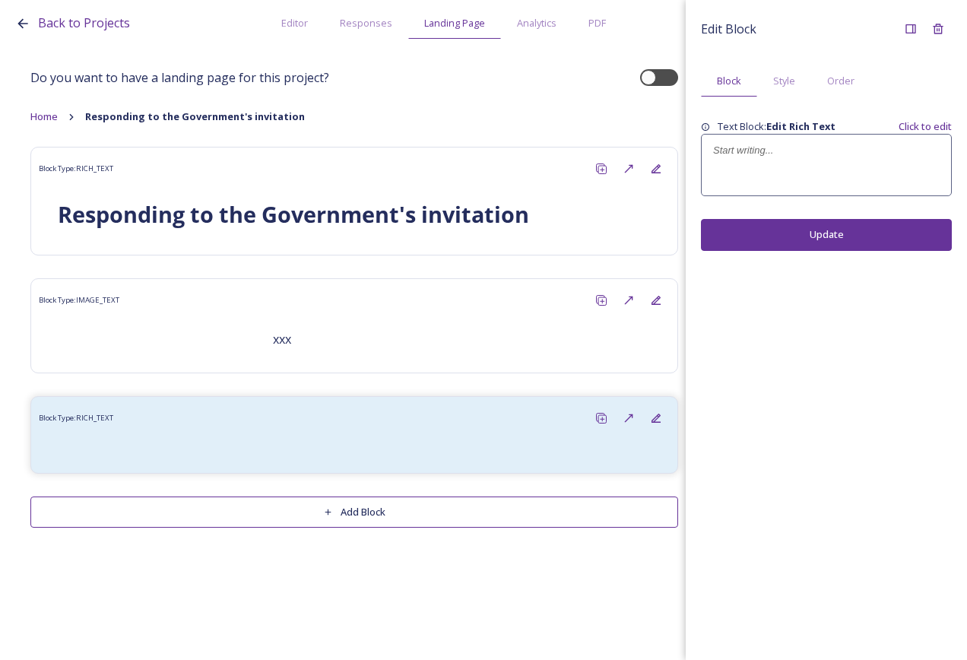
click at [859, 145] on p at bounding box center [826, 151] width 227 height 14
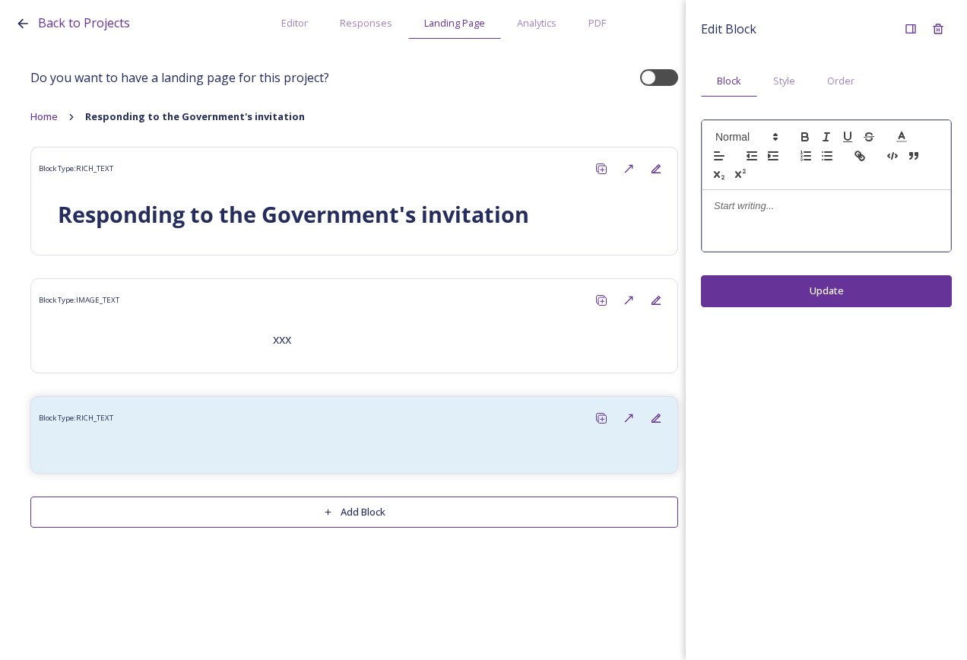
click at [838, 221] on div at bounding box center [827, 220] width 248 height 61
click at [815, 289] on div "Edit Block Block Style Order xxx Update" at bounding box center [826, 330] width 281 height 660
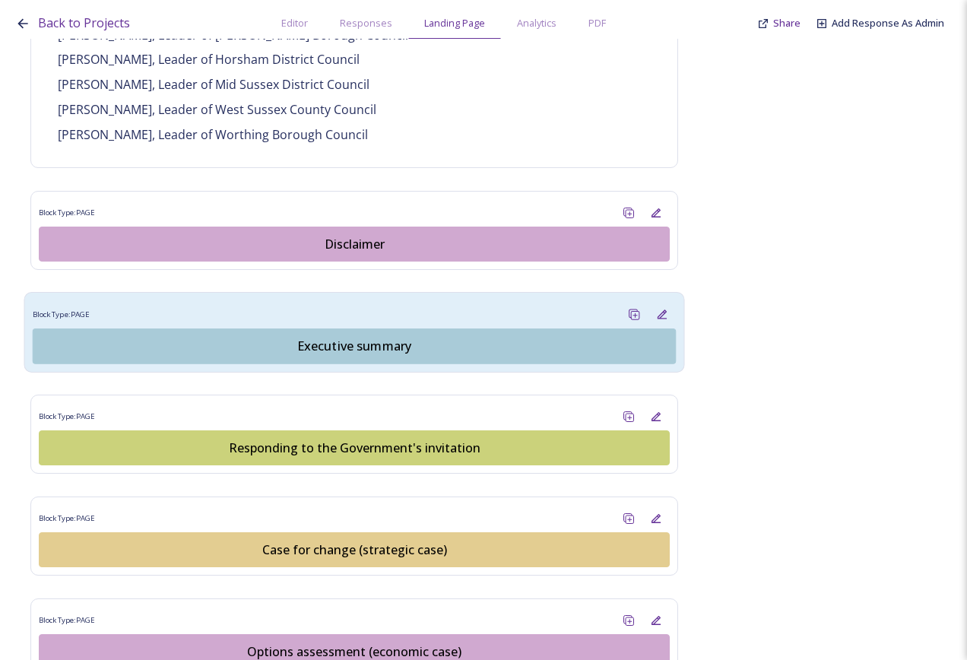
scroll to position [1369, 0]
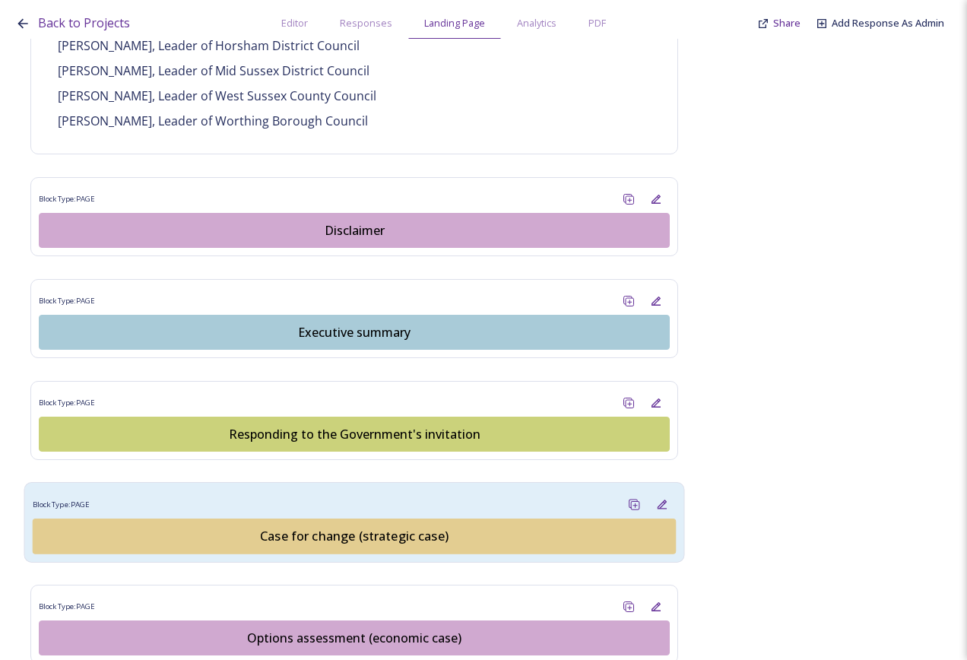
click at [371, 527] on div "Case for change (strategic case)" at bounding box center [354, 536] width 627 height 18
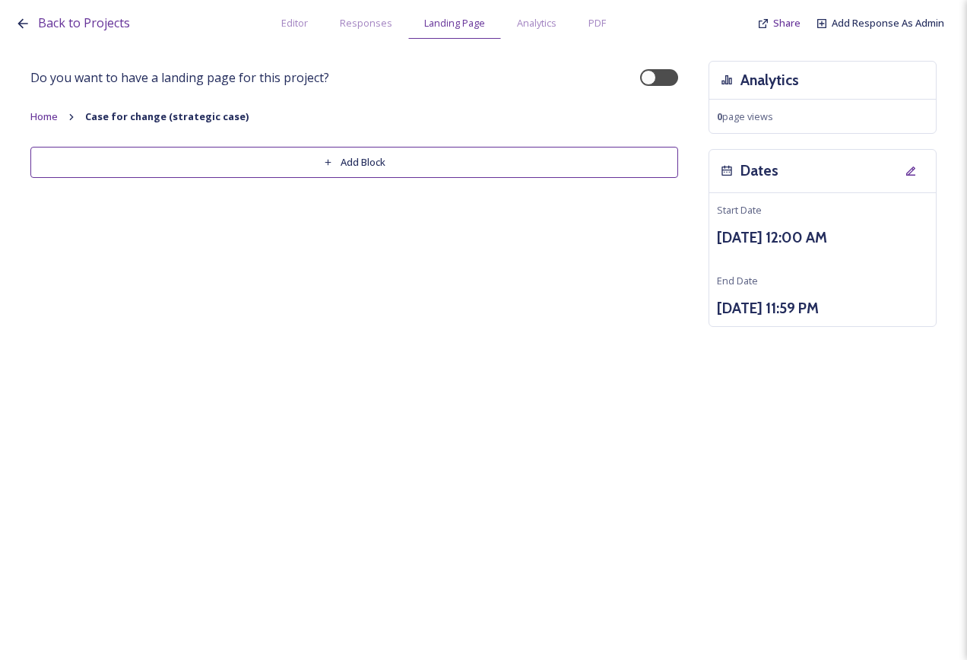
click at [488, 148] on button "Add Block" at bounding box center [354, 162] width 648 height 31
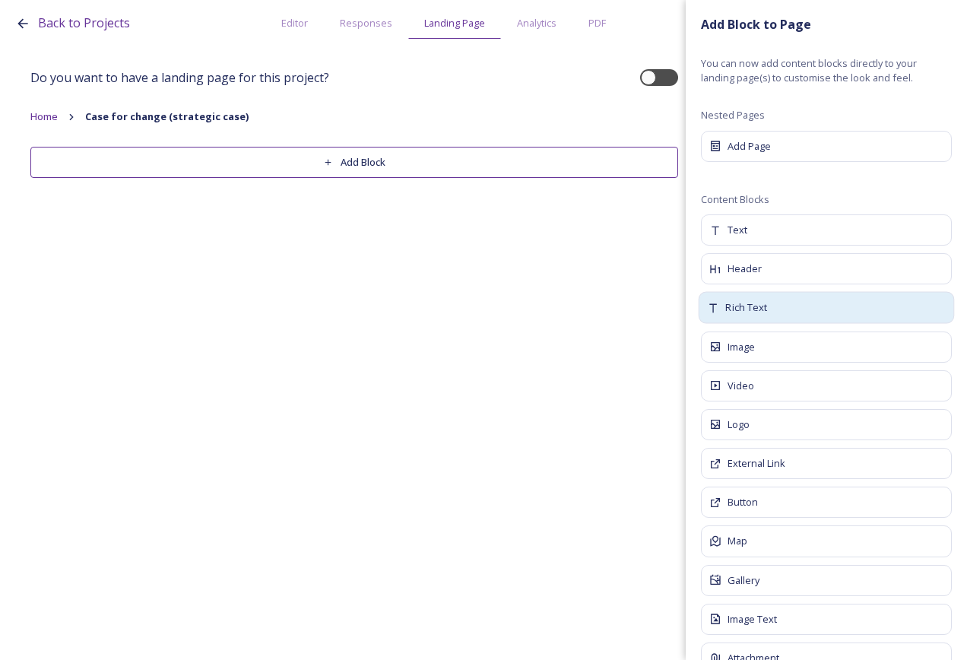
click at [784, 303] on div "Rich Text" at bounding box center [827, 308] width 256 height 32
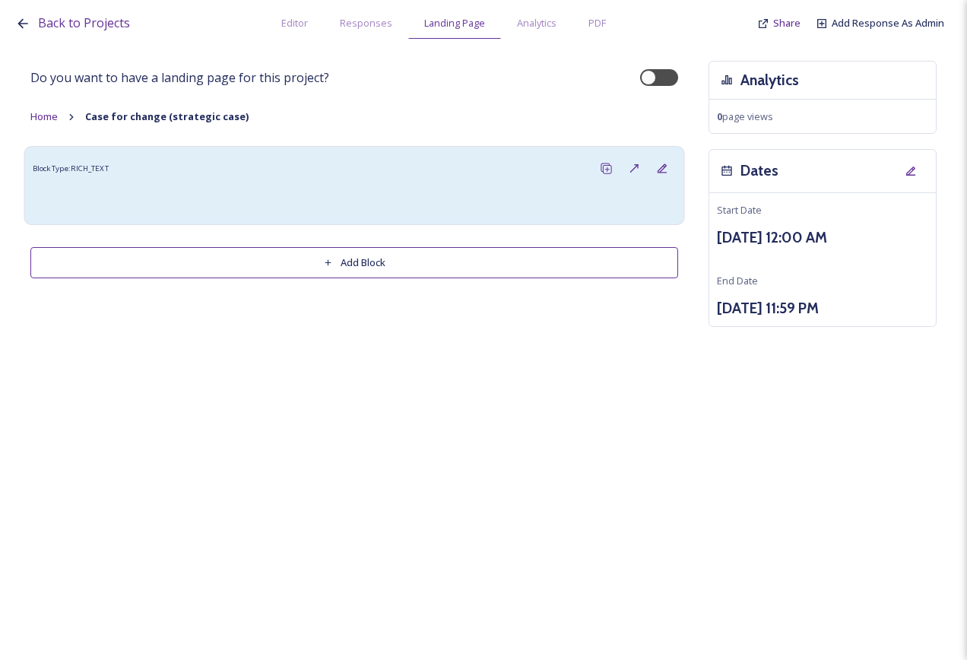
click at [344, 178] on div "Block Type: RICH_TEXT" at bounding box center [355, 168] width 644 height 28
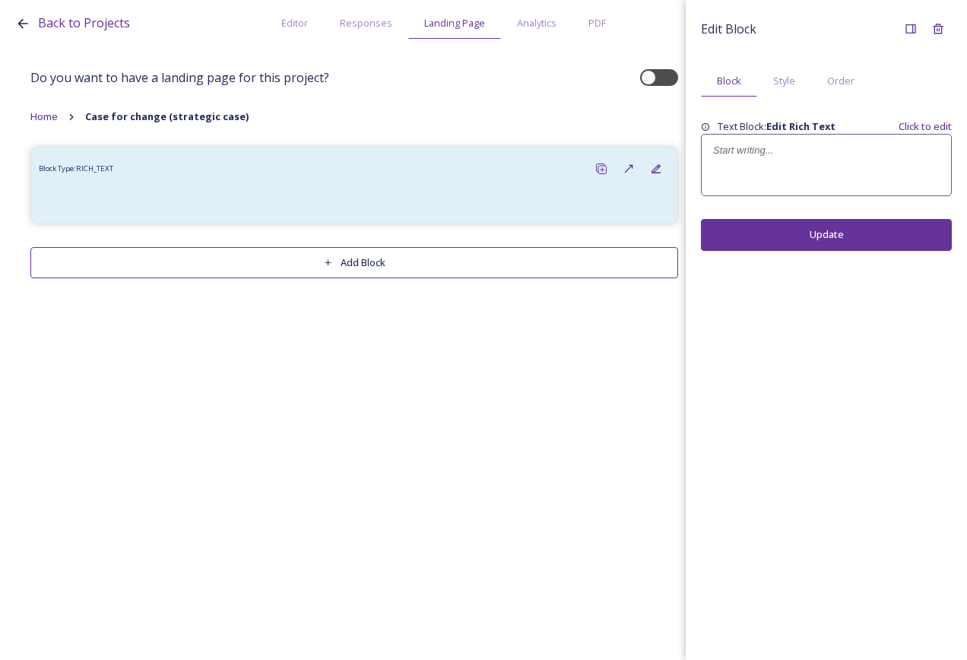
click at [787, 167] on div at bounding box center [826, 165] width 249 height 61
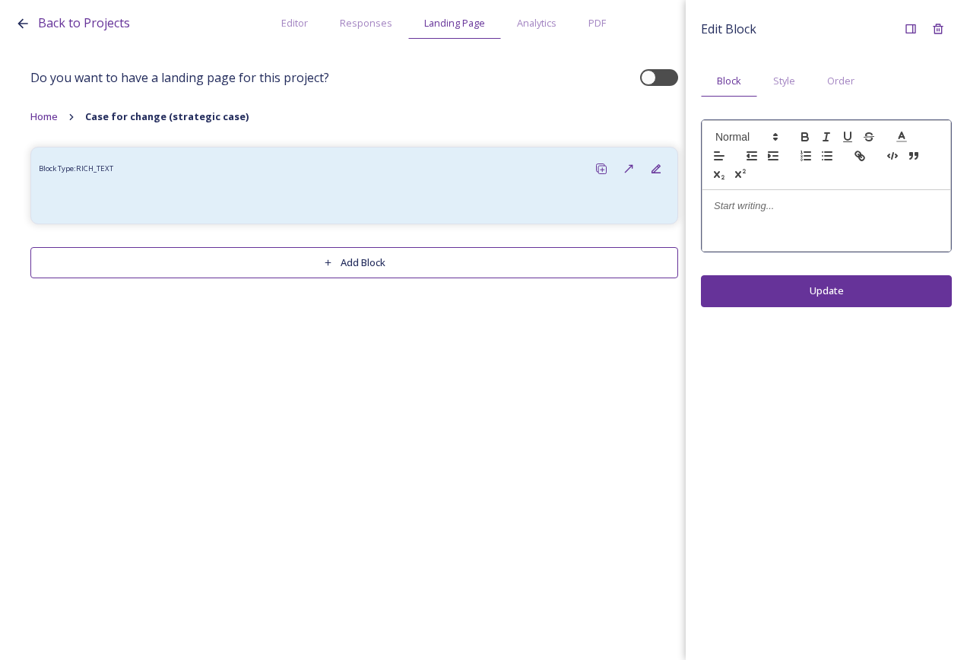
click at [783, 211] on p at bounding box center [826, 206] width 225 height 14
drag, startPoint x: 818, startPoint y: 211, endPoint x: 741, endPoint y: 122, distance: 118.1
click at [674, 189] on div "Back to Projects Editor Responses Landing Page Analytics PDF Share Add Response…" at bounding box center [483, 330] width 967 height 660
click at [743, 121] on div at bounding box center [826, 155] width 249 height 70
click at [743, 130] on span at bounding box center [746, 137] width 75 height 18
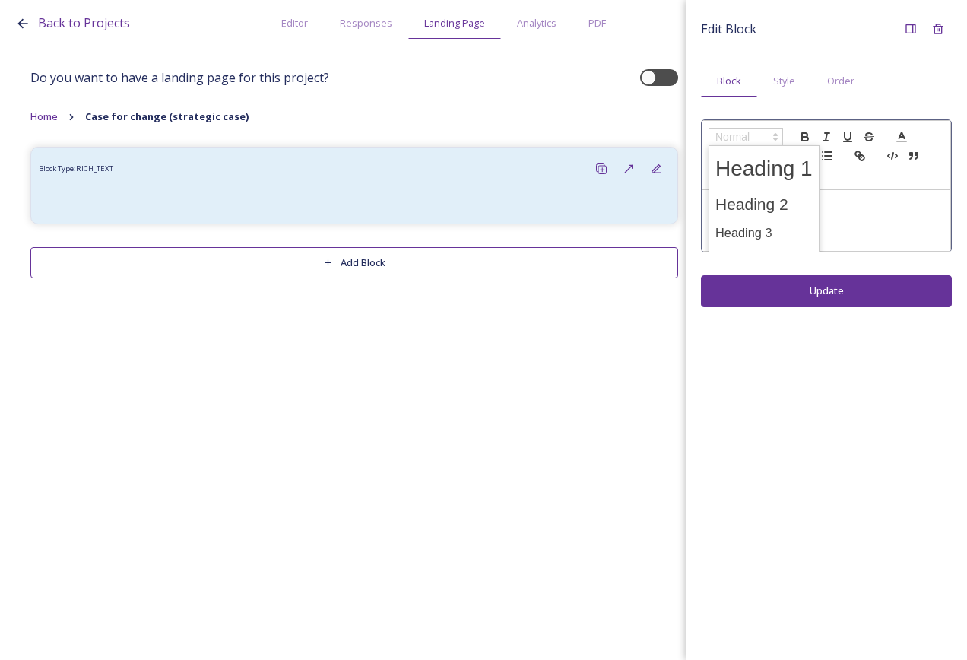
click at [844, 201] on p "Case for change" at bounding box center [826, 206] width 225 height 14
drag, startPoint x: 831, startPoint y: 208, endPoint x: 694, endPoint y: 202, distance: 137.0
click at [694, 203] on div "Edit Block Block Style Order Case for change Update" at bounding box center [826, 161] width 281 height 322
click at [725, 129] on span at bounding box center [746, 137] width 75 height 18
click at [767, 170] on span at bounding box center [764, 169] width 97 height 40
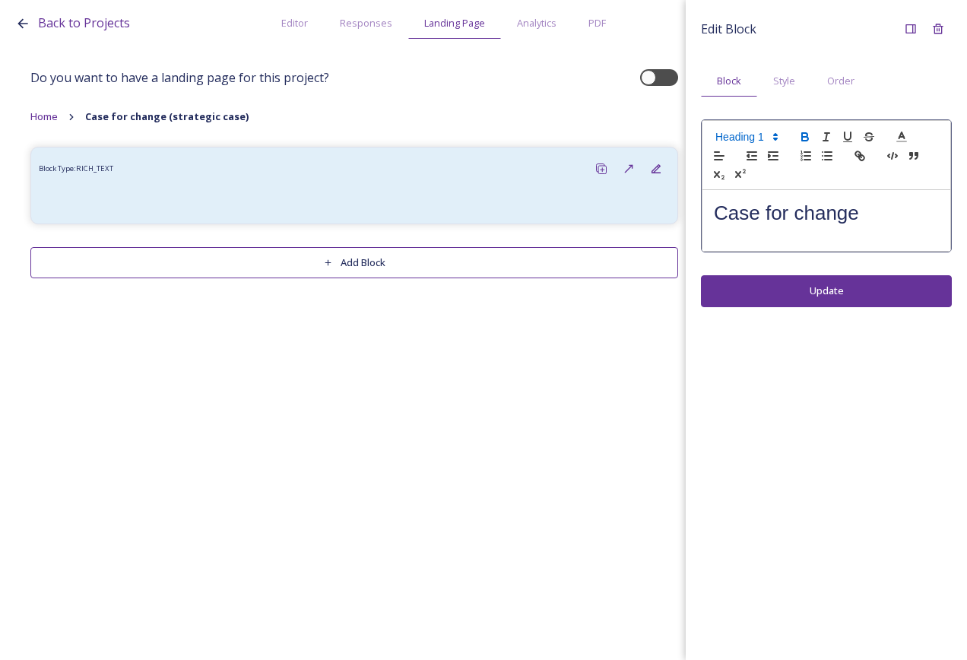
click at [807, 136] on icon "button" at bounding box center [804, 135] width 5 height 4
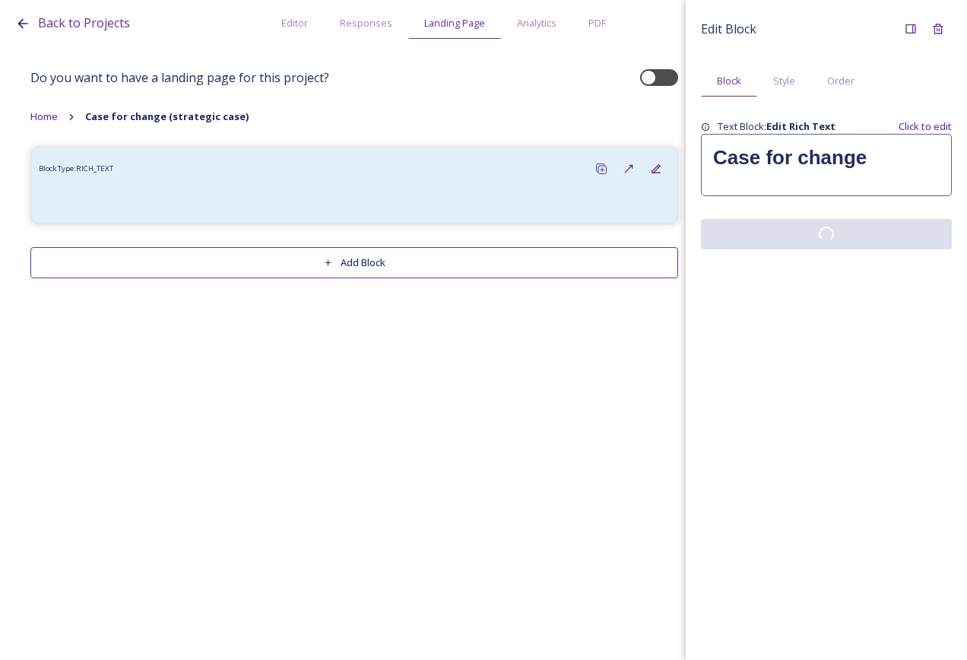
click at [828, 294] on div "Edit Block Block Style Order Text Block: Edit Rich Text Click to edit Case for …" at bounding box center [826, 330] width 281 height 660
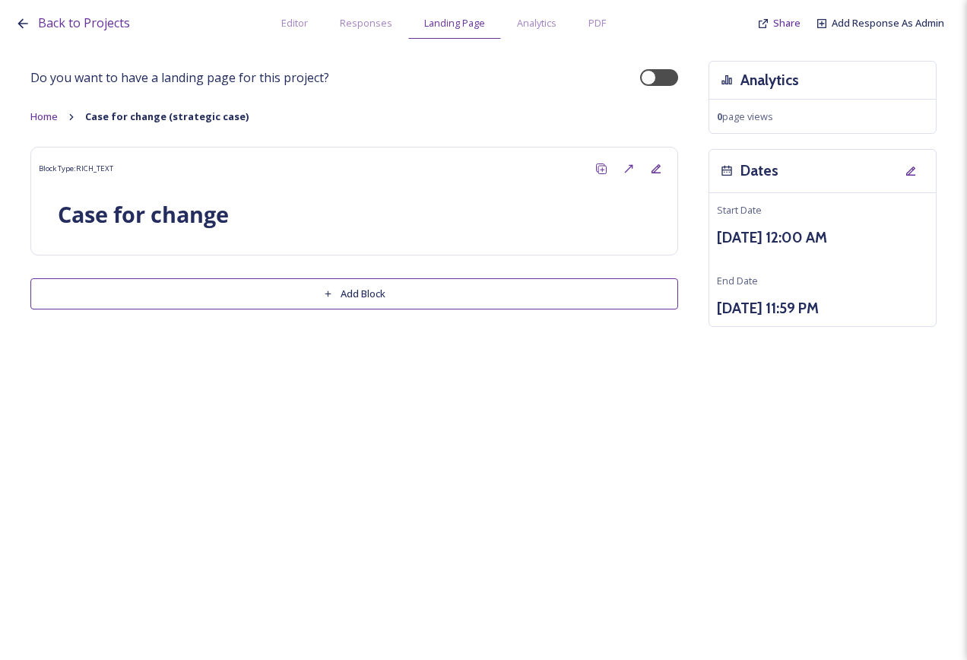
click at [463, 293] on button "Add Block" at bounding box center [354, 293] width 648 height 31
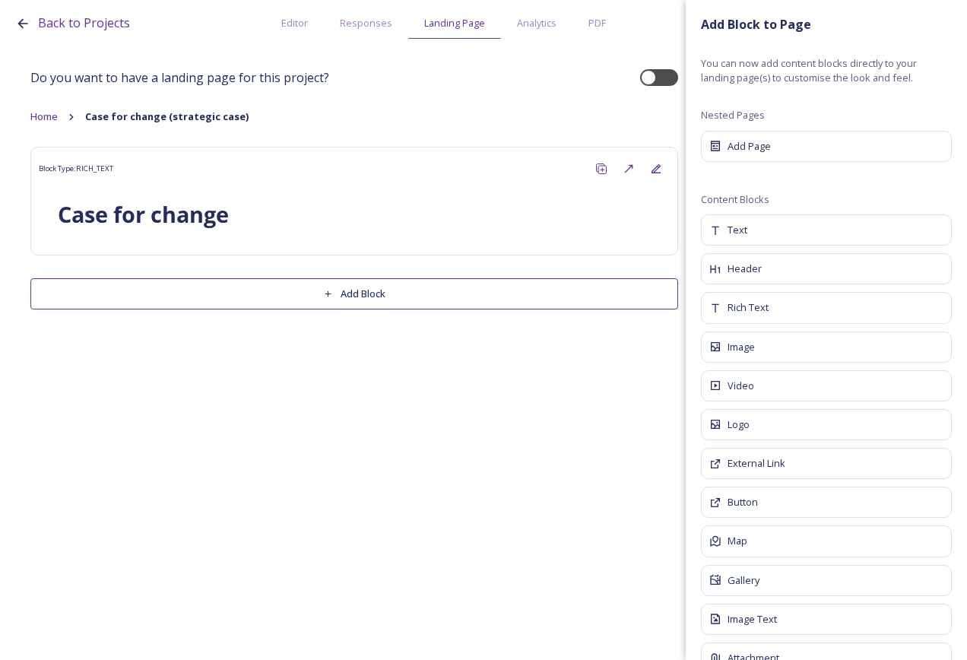
click at [801, 612] on div "Image Text" at bounding box center [826, 619] width 251 height 31
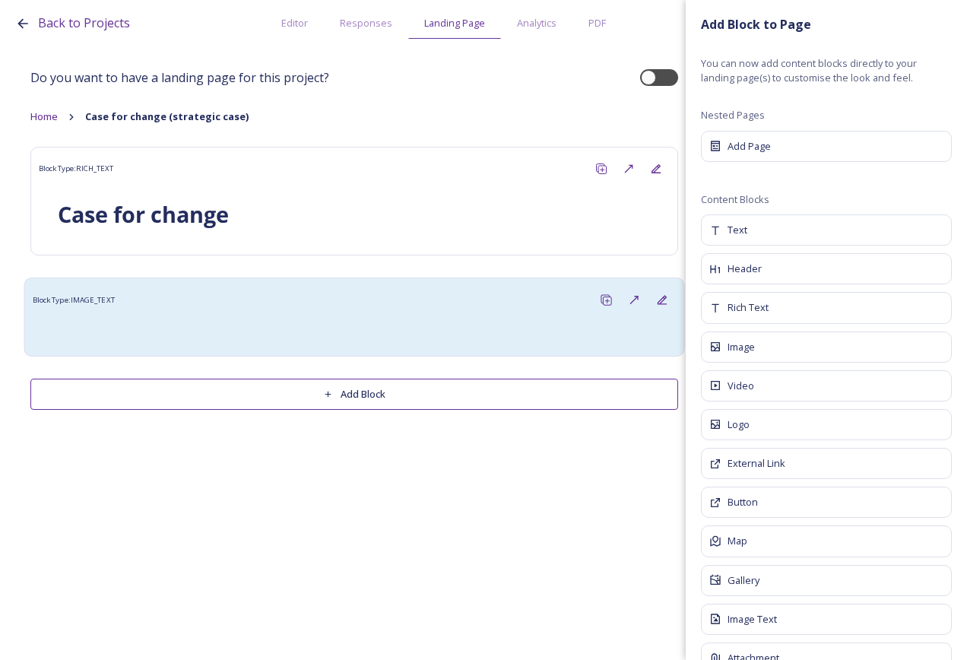
click at [441, 338] on div at bounding box center [464, 331] width 408 height 18
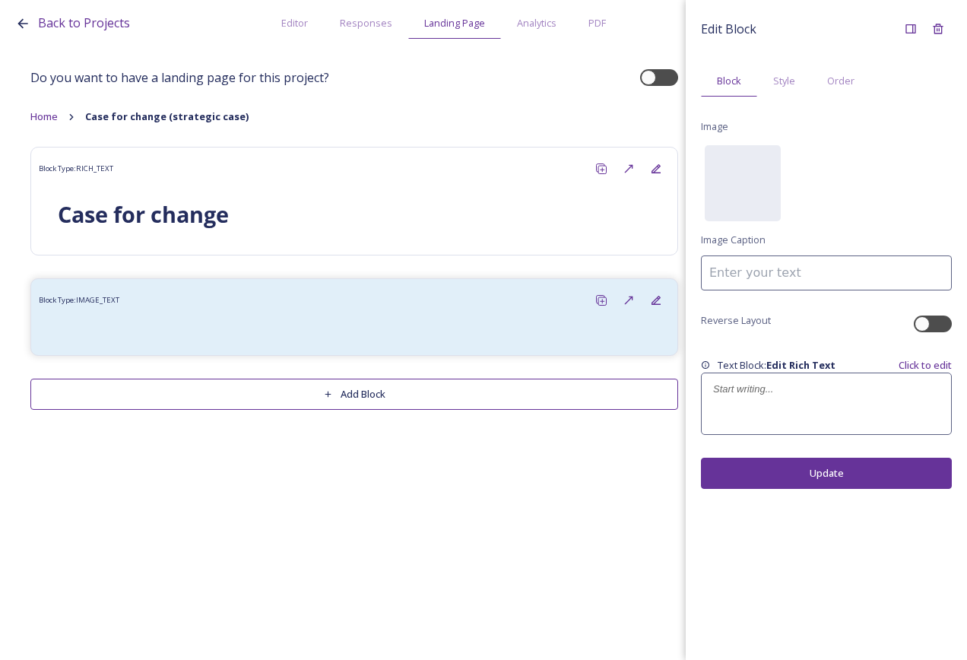
click at [749, 390] on p at bounding box center [826, 390] width 227 height 14
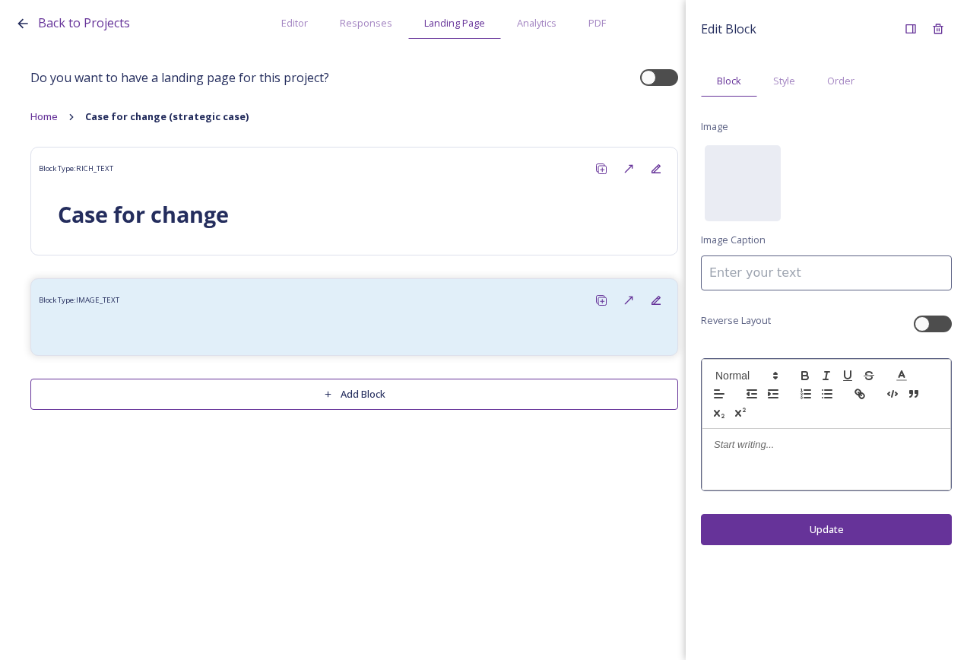
click at [772, 437] on div at bounding box center [827, 459] width 248 height 61
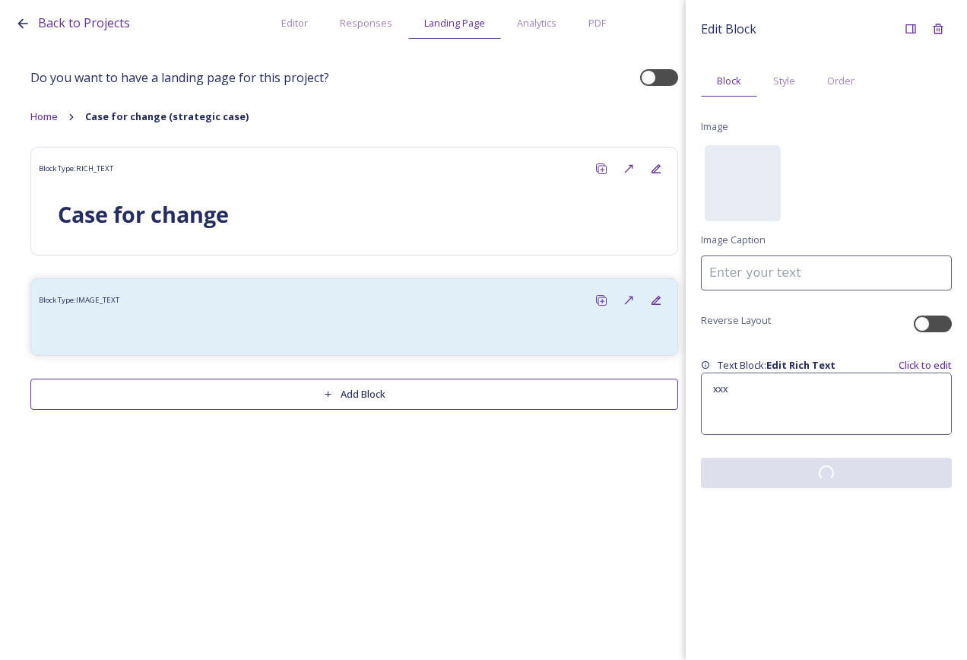
click at [813, 536] on div "Edit Block Block Style Order Image No preview available for file of . Image Cap…" at bounding box center [826, 330] width 281 height 660
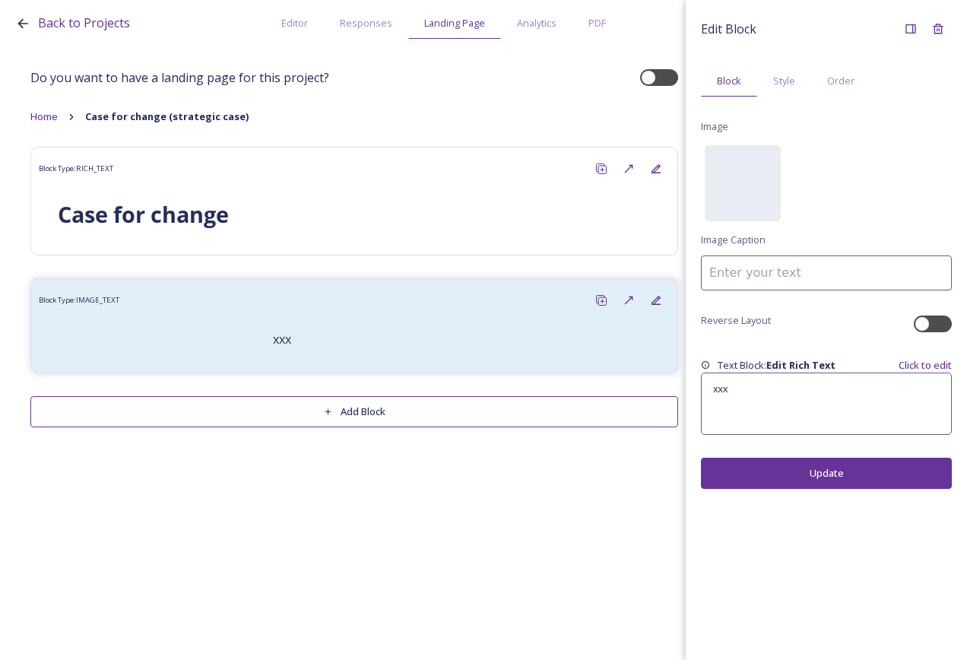
click at [542, 403] on button "Add Block" at bounding box center [354, 411] width 648 height 31
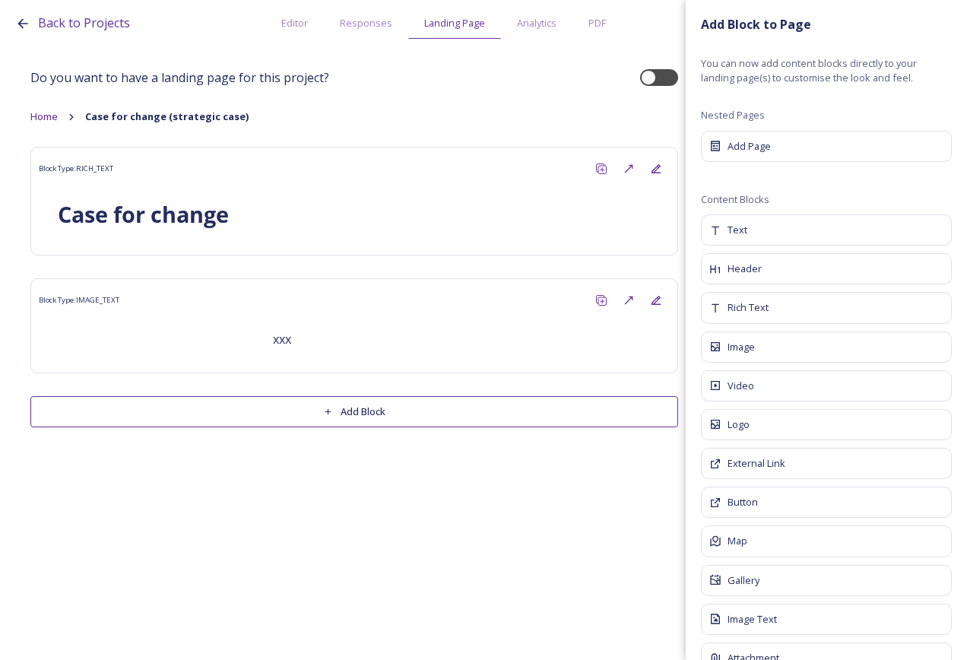
drag, startPoint x: 809, startPoint y: 310, endPoint x: 817, endPoint y: 315, distance: 8.9
click at [809, 308] on div "Rich Text" at bounding box center [826, 307] width 251 height 31
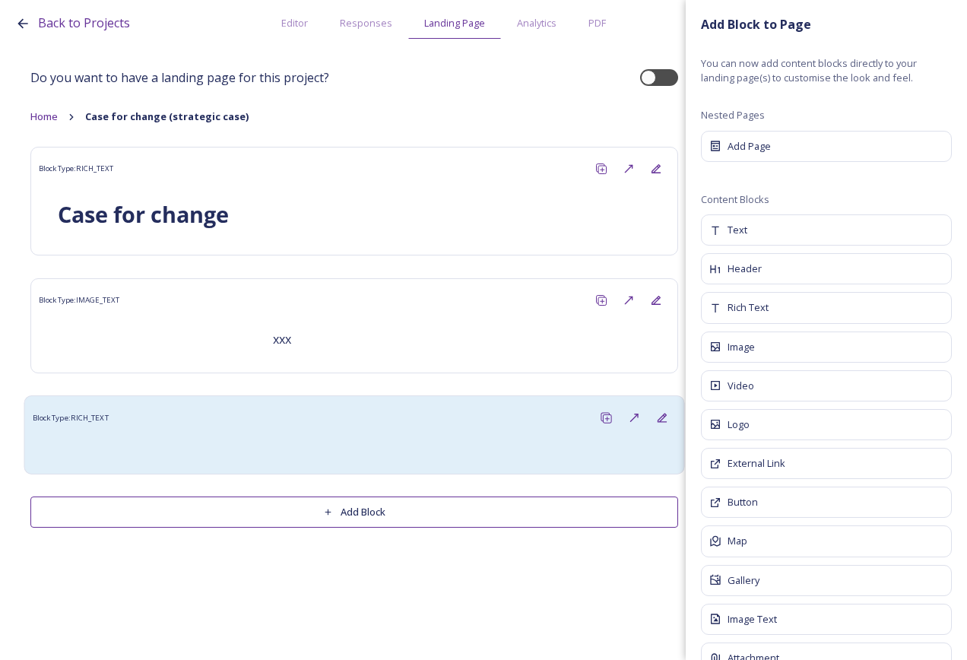
click at [365, 436] on div at bounding box center [355, 449] width 644 height 34
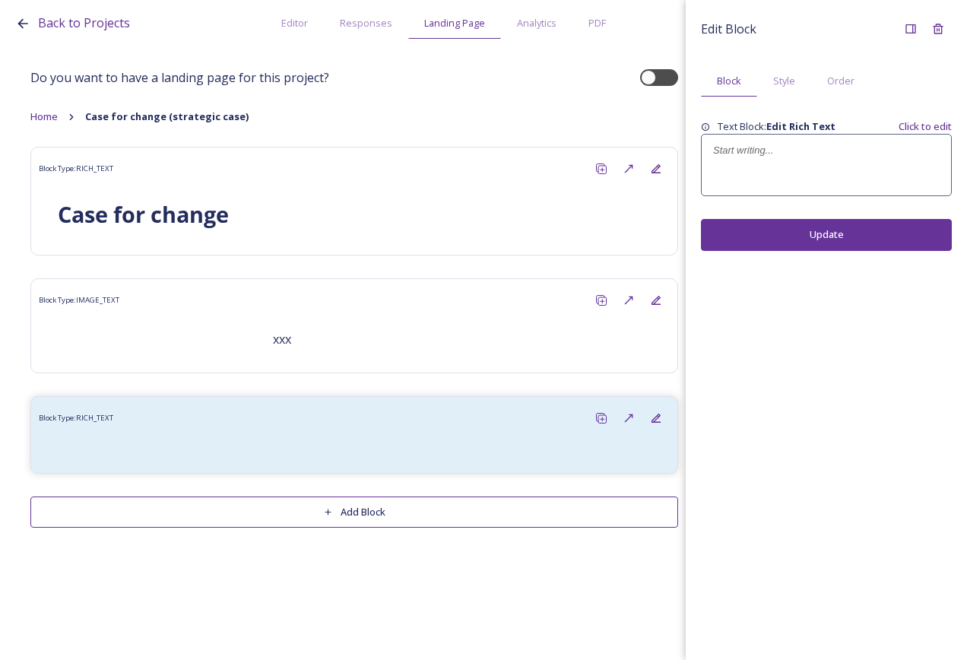
click at [792, 160] on div at bounding box center [826, 165] width 249 height 61
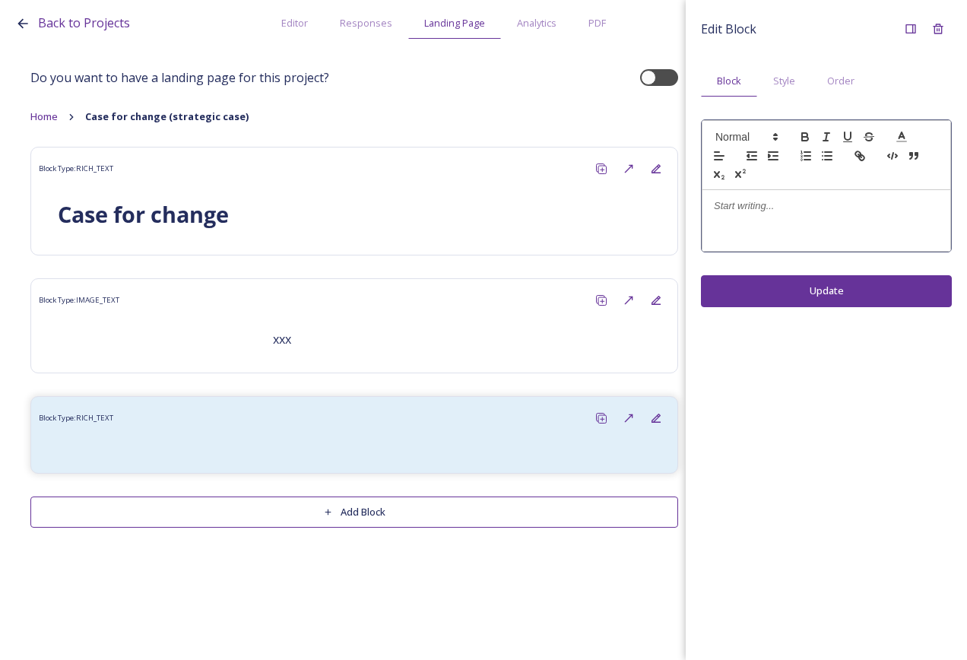
click at [738, 190] on div at bounding box center [827, 220] width 248 height 61
click at [805, 278] on div "Edit Block Block Style Order xxx Update" at bounding box center [826, 330] width 281 height 660
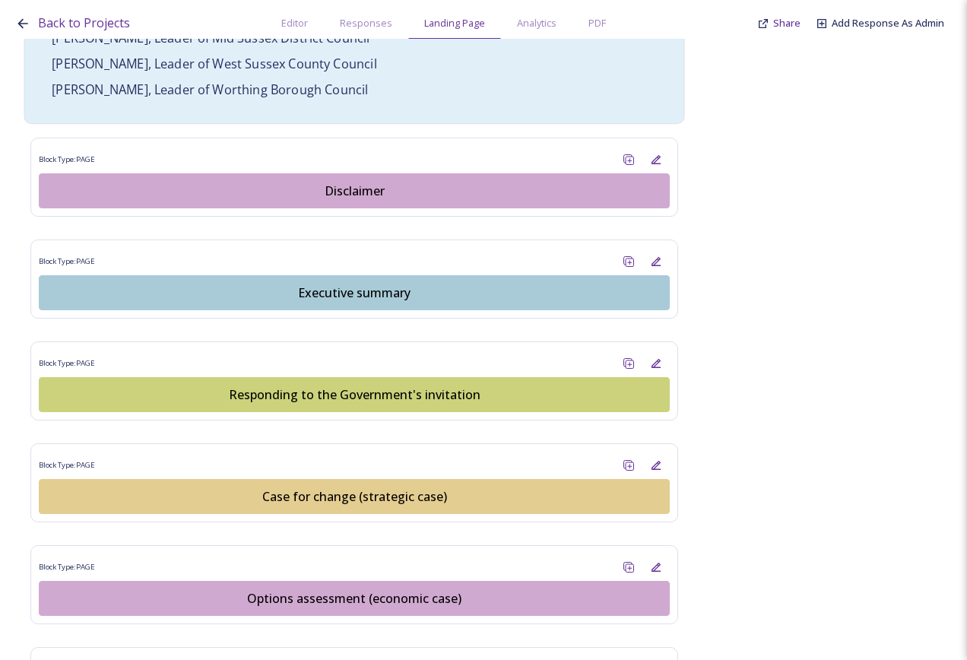
scroll to position [1445, 0]
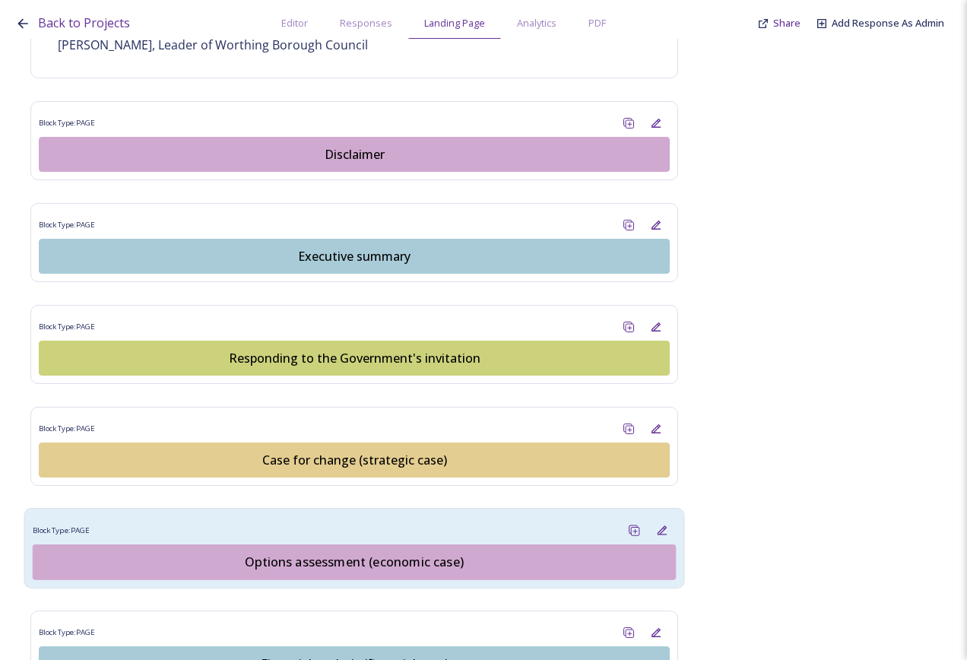
click at [369, 553] on div "Options assessment (economic case)" at bounding box center [354, 562] width 627 height 18
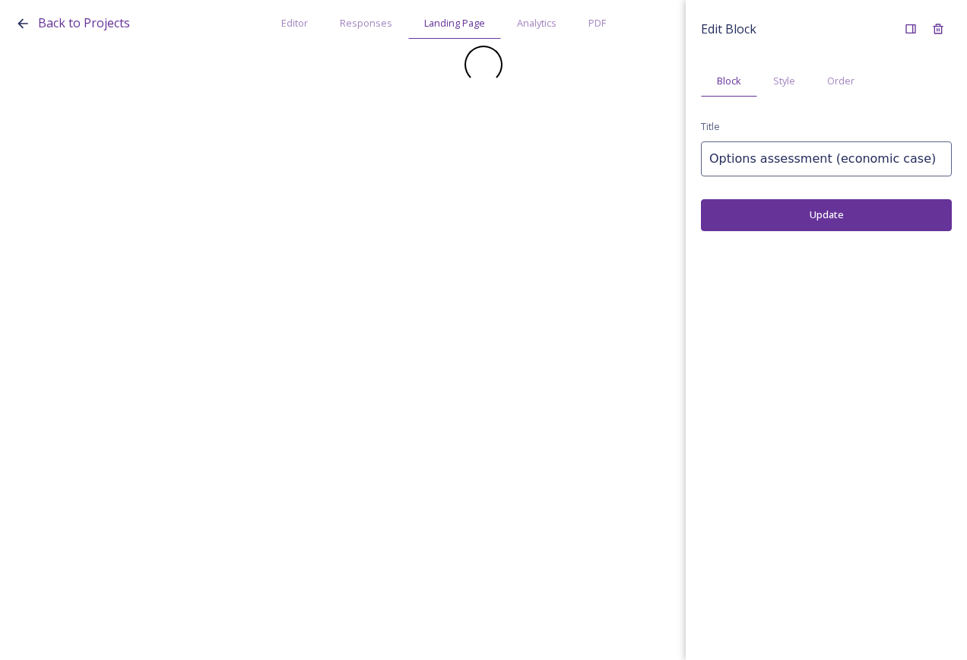
scroll to position [0, 0]
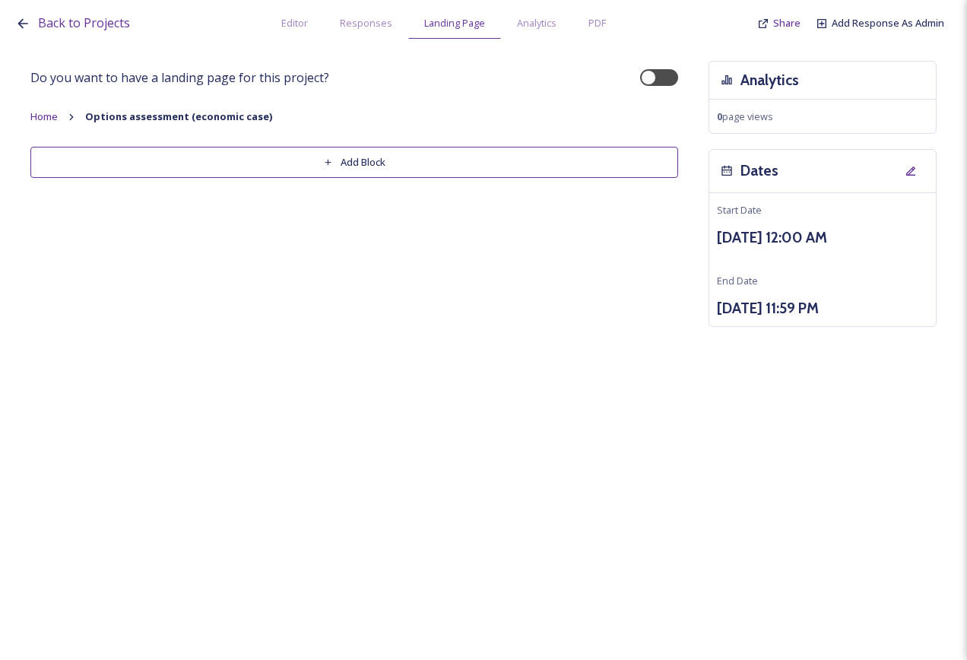
click at [422, 164] on button "Add Block" at bounding box center [354, 162] width 648 height 31
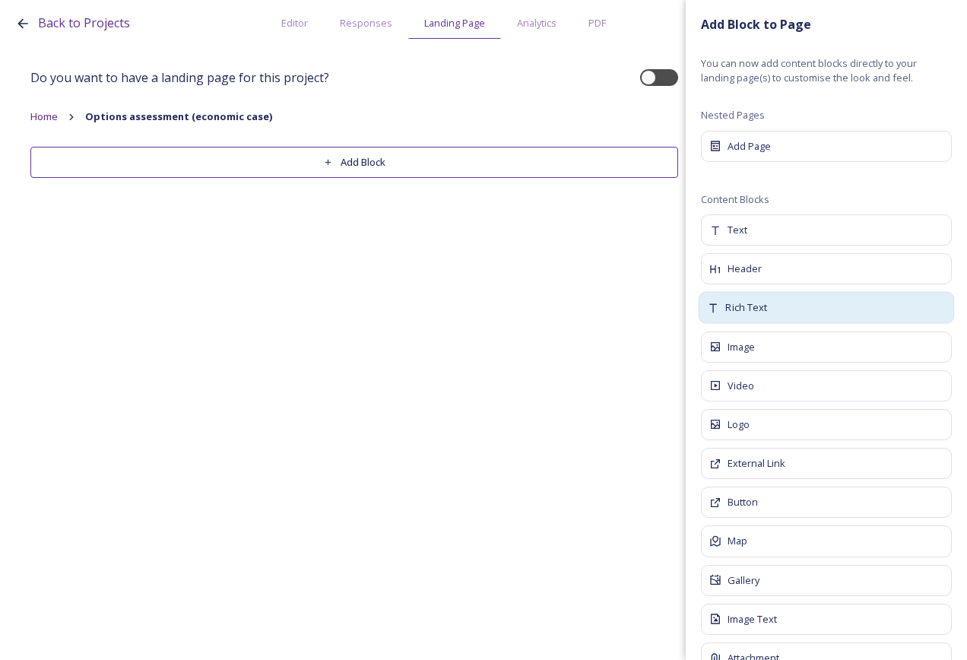
click at [782, 309] on div "Rich Text" at bounding box center [827, 308] width 256 height 32
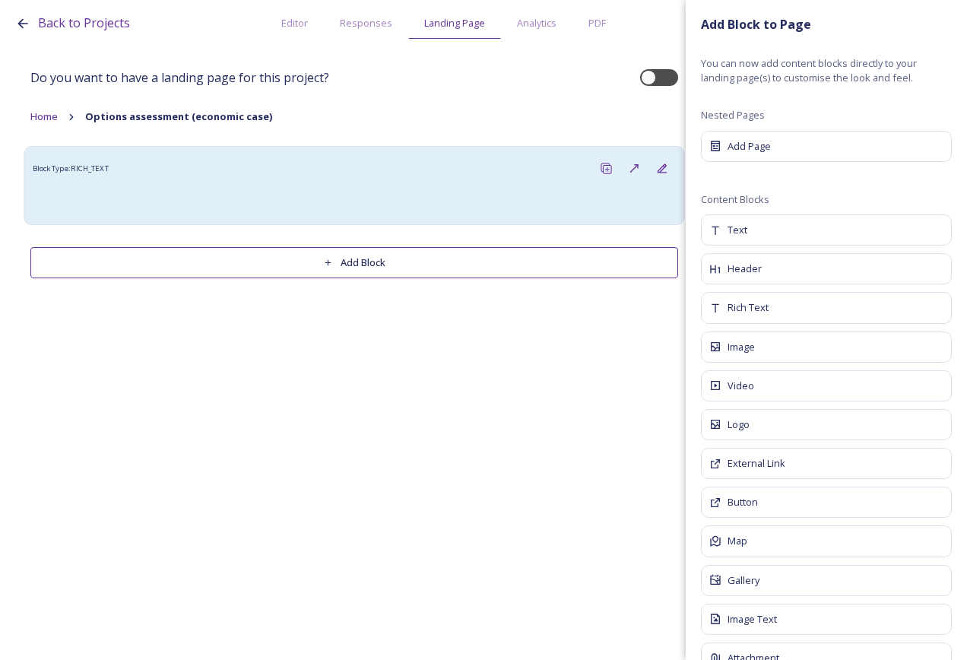
click at [306, 189] on div at bounding box center [355, 200] width 644 height 34
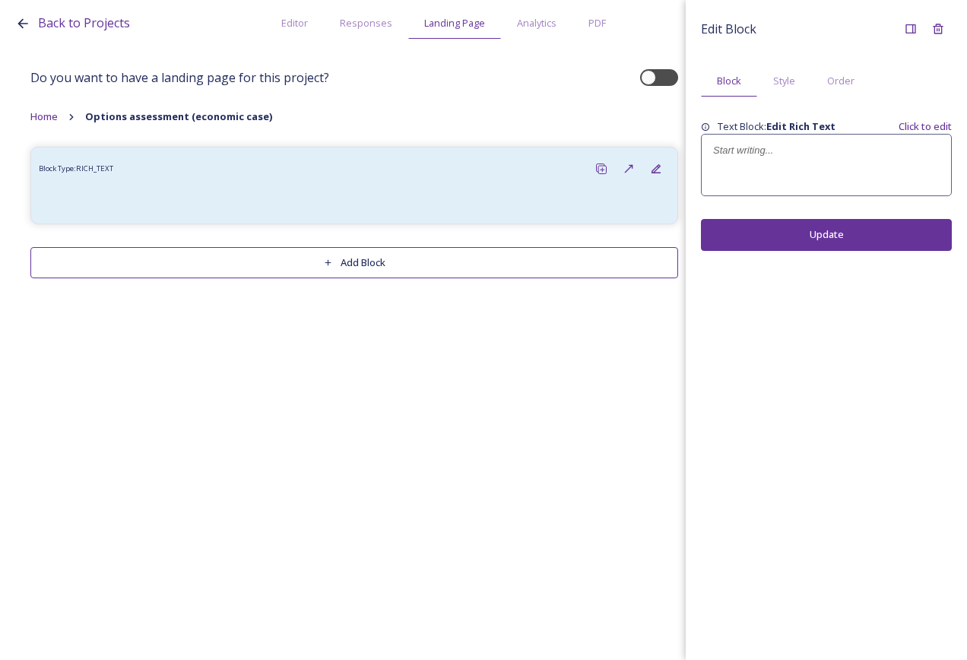
click at [756, 159] on div at bounding box center [826, 165] width 249 height 61
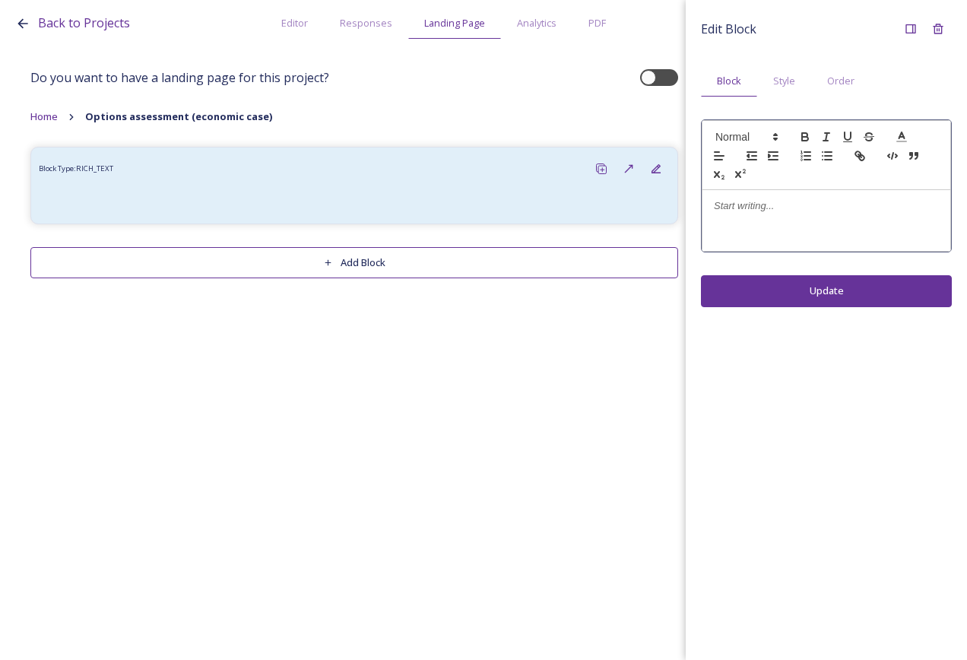
click at [758, 206] on p at bounding box center [826, 206] width 225 height 14
drag, startPoint x: 941, startPoint y: 208, endPoint x: 707, endPoint y: 156, distance: 240.1
click at [634, 205] on div "Back to Projects Editor Responses Landing Page Analytics PDF Share Add Response…" at bounding box center [483, 330] width 967 height 660
click at [720, 145] on span at bounding box center [746, 137] width 75 height 18
click at [750, 170] on span at bounding box center [764, 169] width 97 height 40
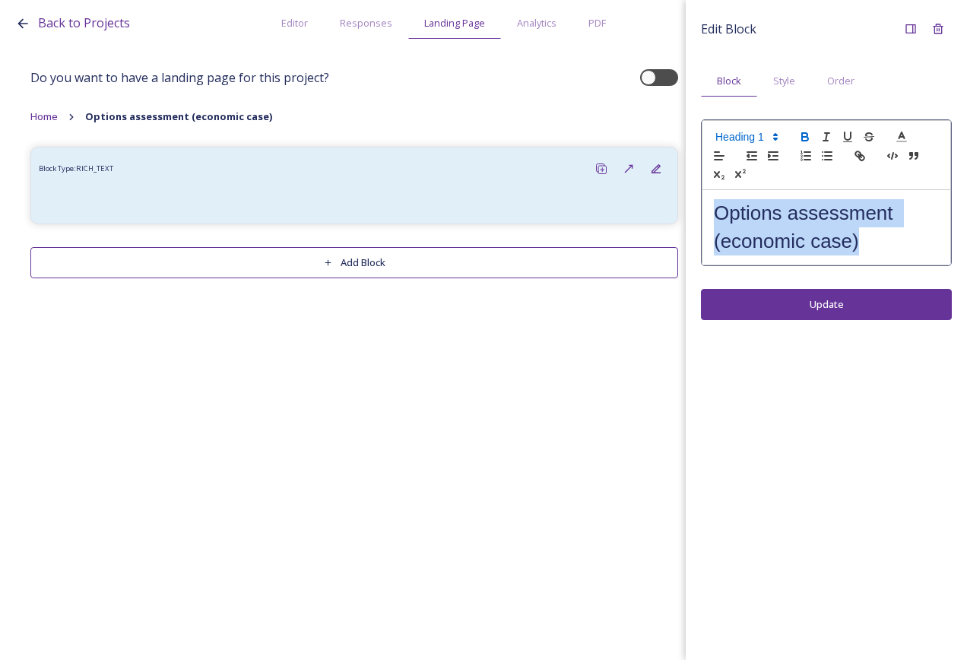
click at [805, 137] on icon "button" at bounding box center [805, 139] width 6 height 4
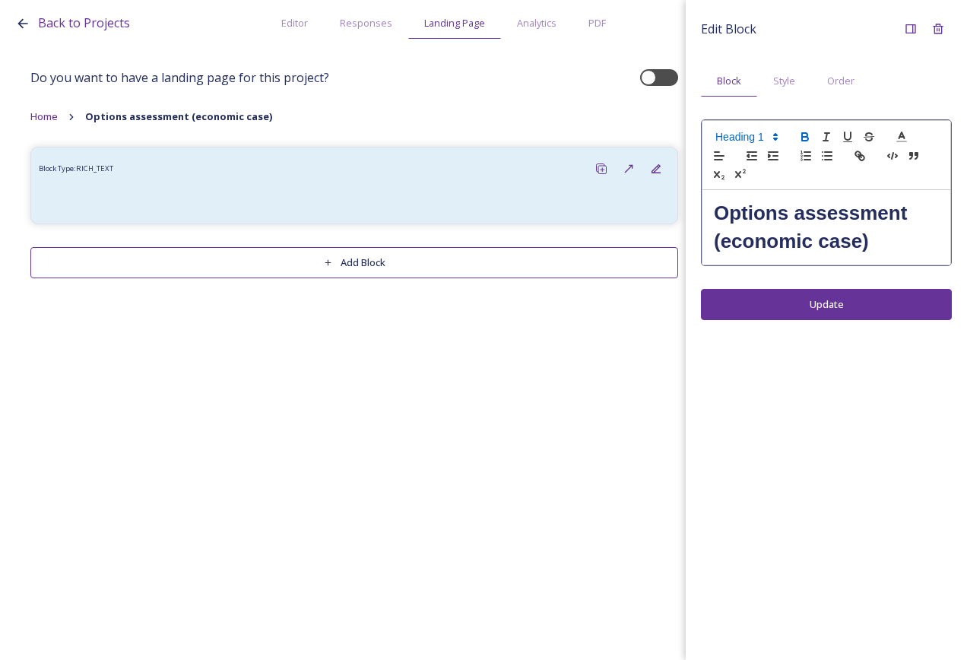
click at [819, 300] on div "Edit Block Block Style Order Options assessment (economic case) Update" at bounding box center [826, 330] width 281 height 660
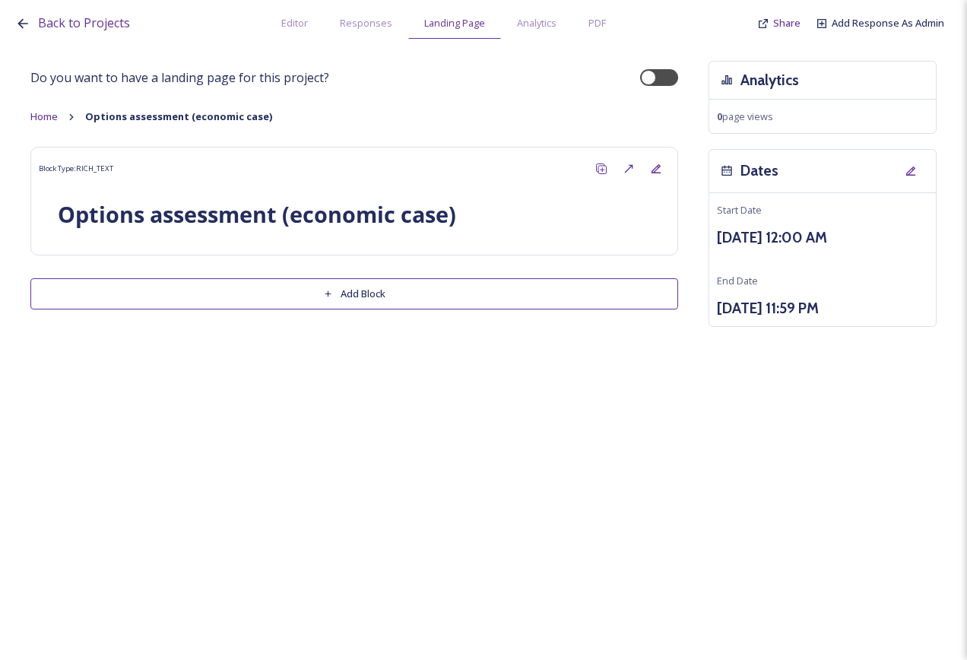
click at [299, 294] on button "Add Block" at bounding box center [354, 293] width 648 height 31
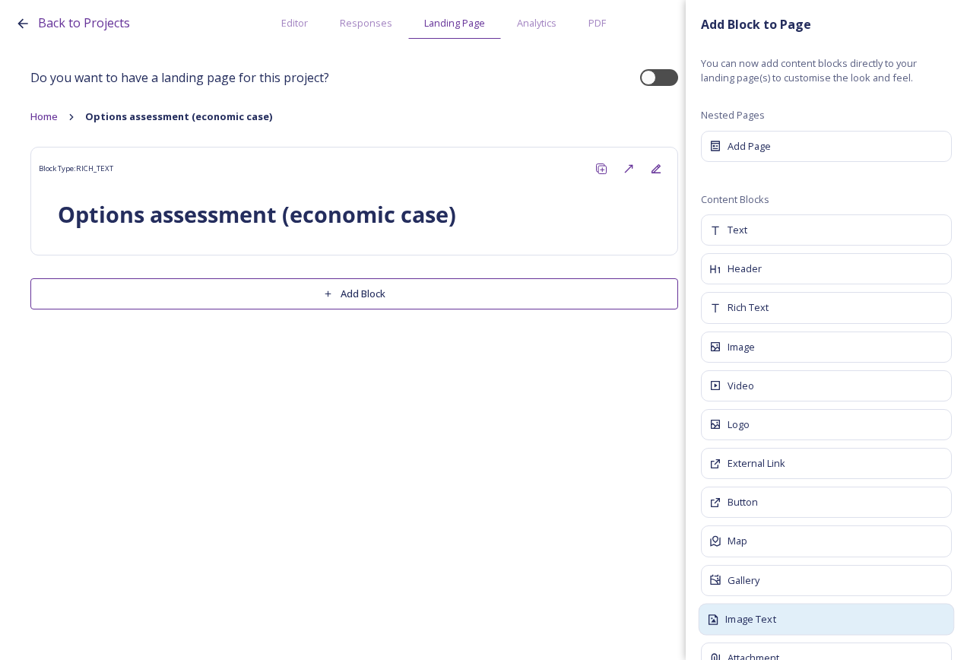
click at [777, 615] on div "Image Text" at bounding box center [827, 619] width 256 height 32
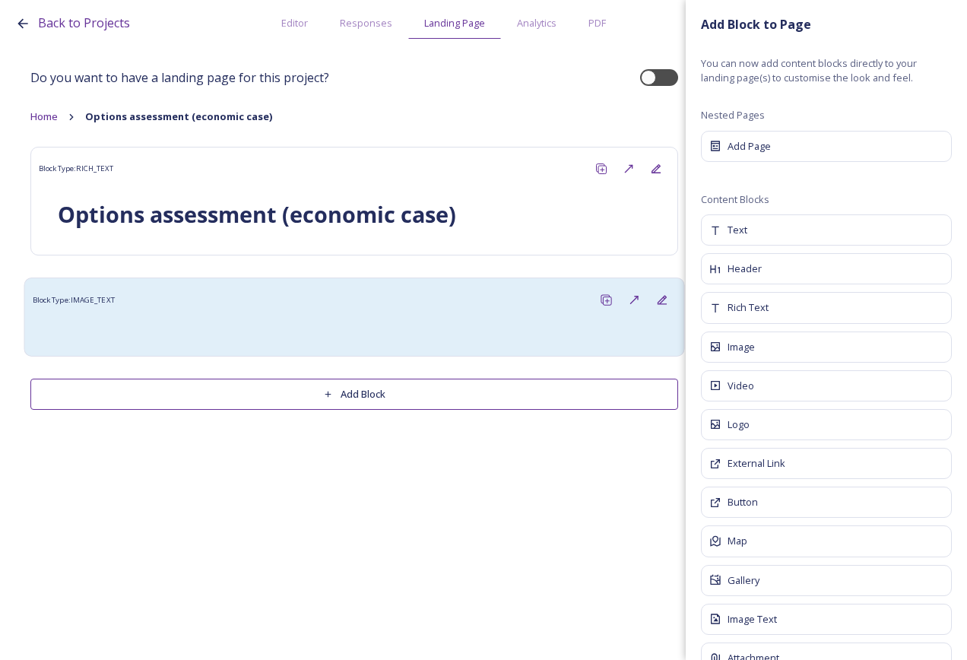
click at [521, 300] on div "Block Type: IMAGE_TEXT" at bounding box center [355, 300] width 644 height 28
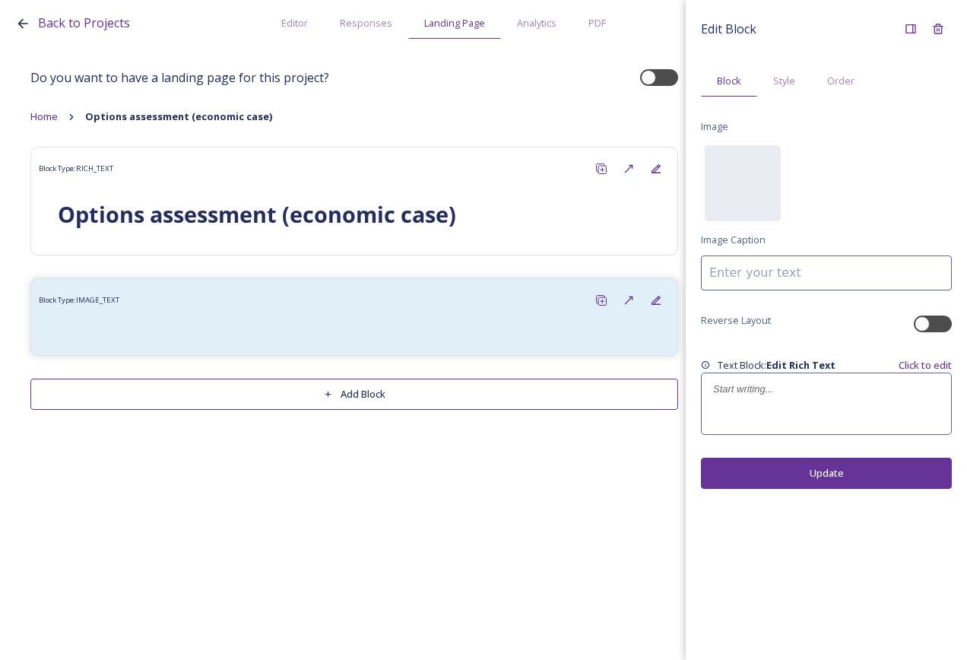
click at [776, 408] on div at bounding box center [826, 403] width 249 height 61
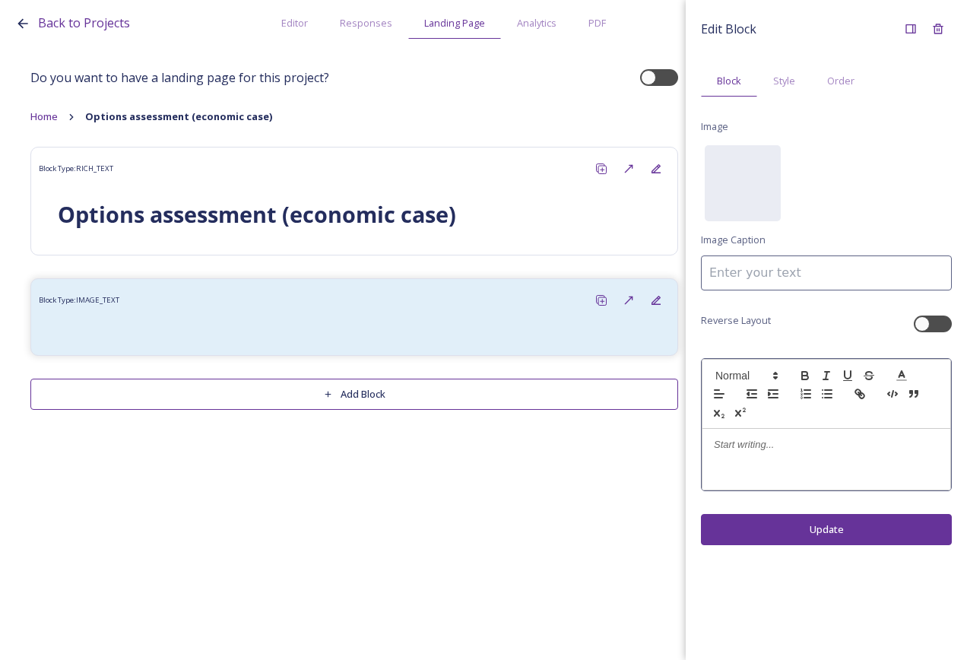
click at [776, 405] on div at bounding box center [826, 394] width 249 height 70
click at [783, 440] on p at bounding box center [826, 445] width 225 height 14
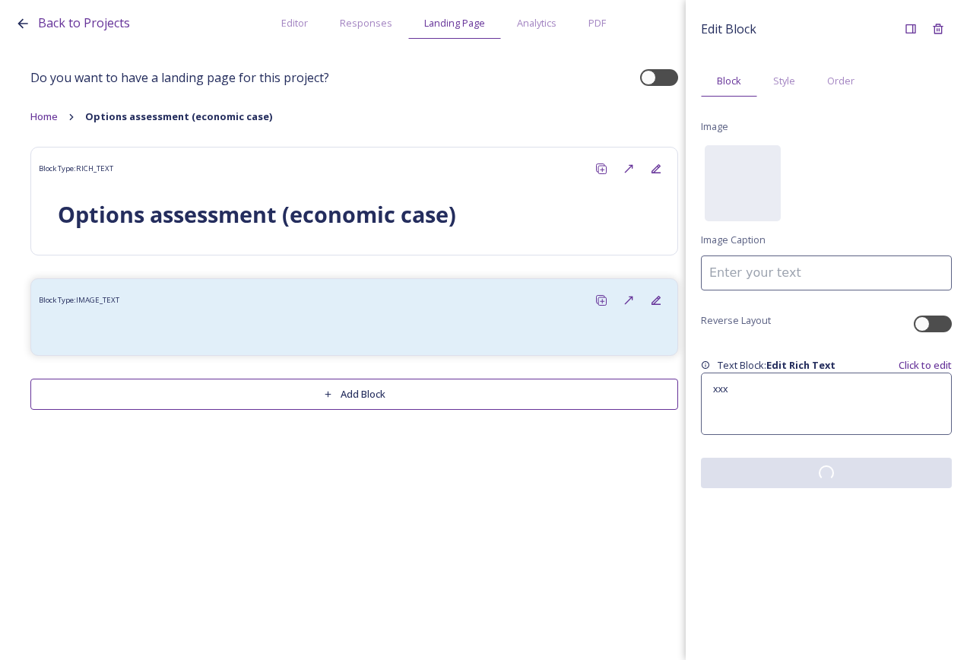
drag, startPoint x: 777, startPoint y: 526, endPoint x: 576, endPoint y: 443, distance: 217.9
click at [777, 526] on div "Edit Block Block Style Order Image No preview available for file of . Image Cap…" at bounding box center [826, 330] width 281 height 660
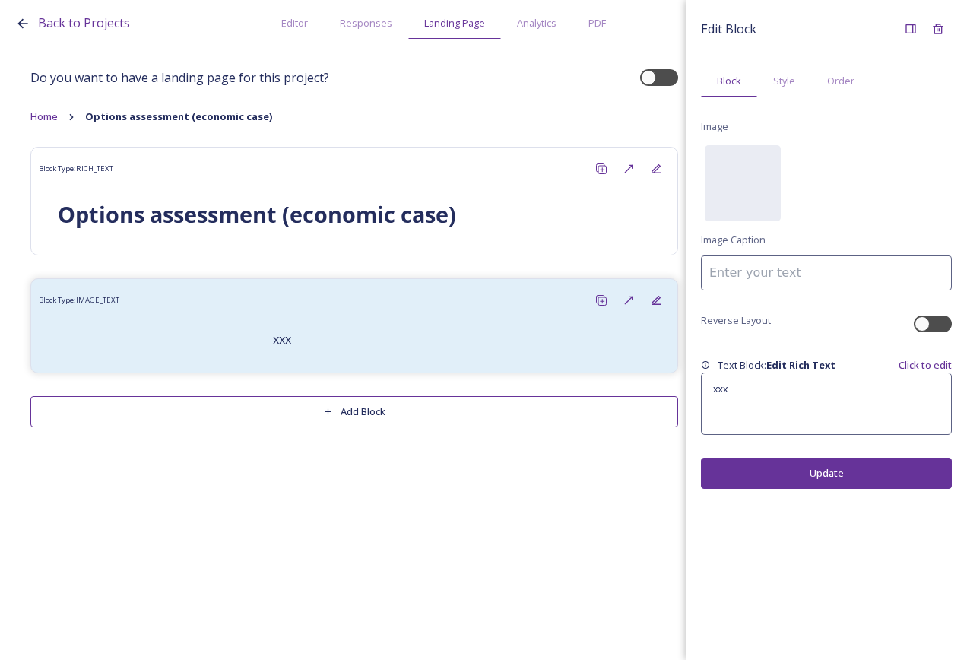
click at [513, 400] on button "Add Block" at bounding box center [354, 411] width 648 height 31
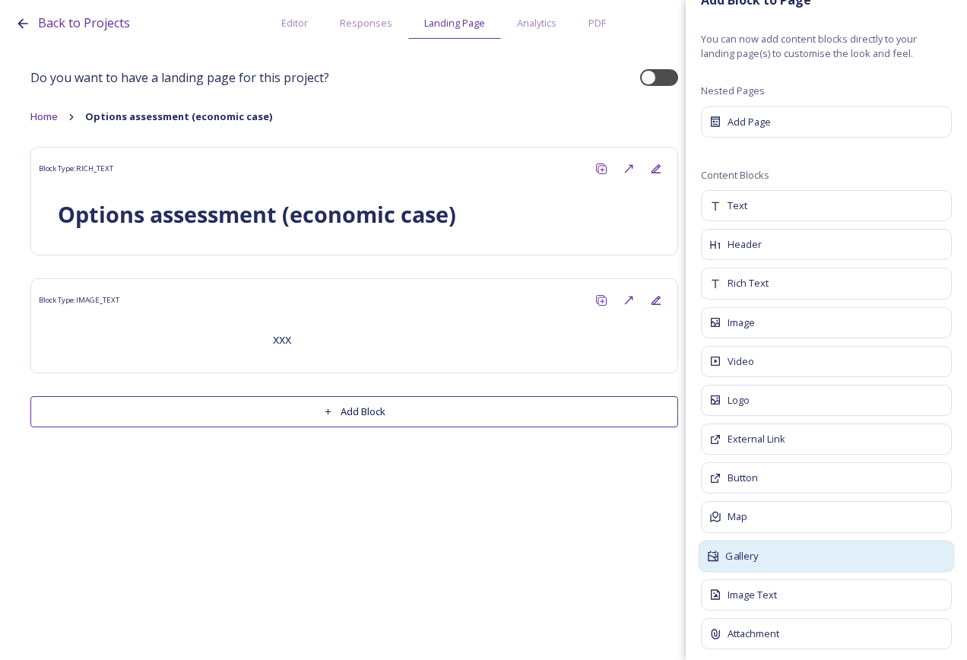
scroll to position [37, 0]
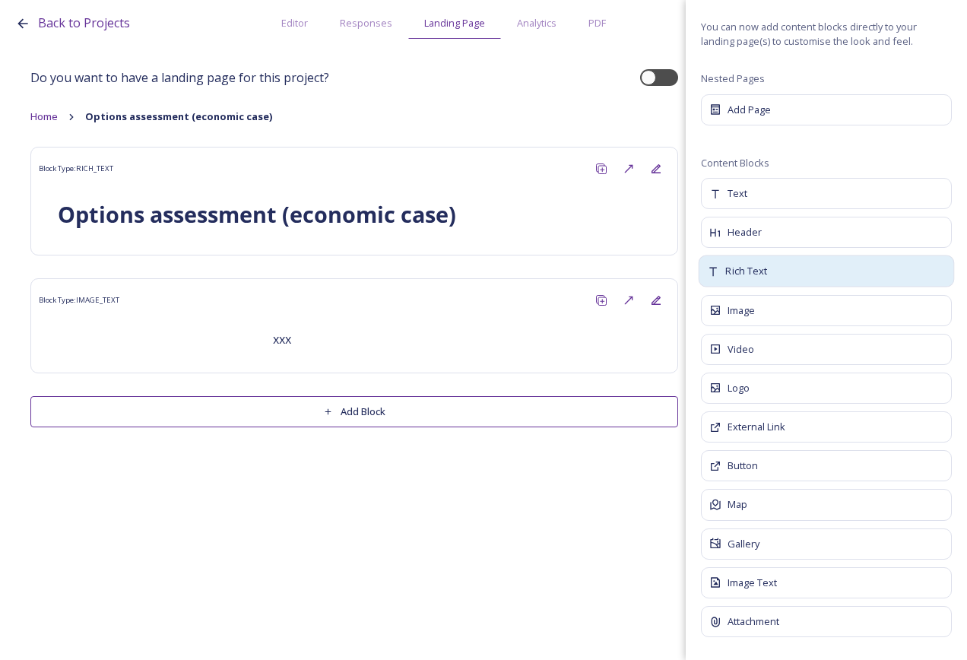
click at [756, 275] on span "Rich Text" at bounding box center [747, 271] width 42 height 15
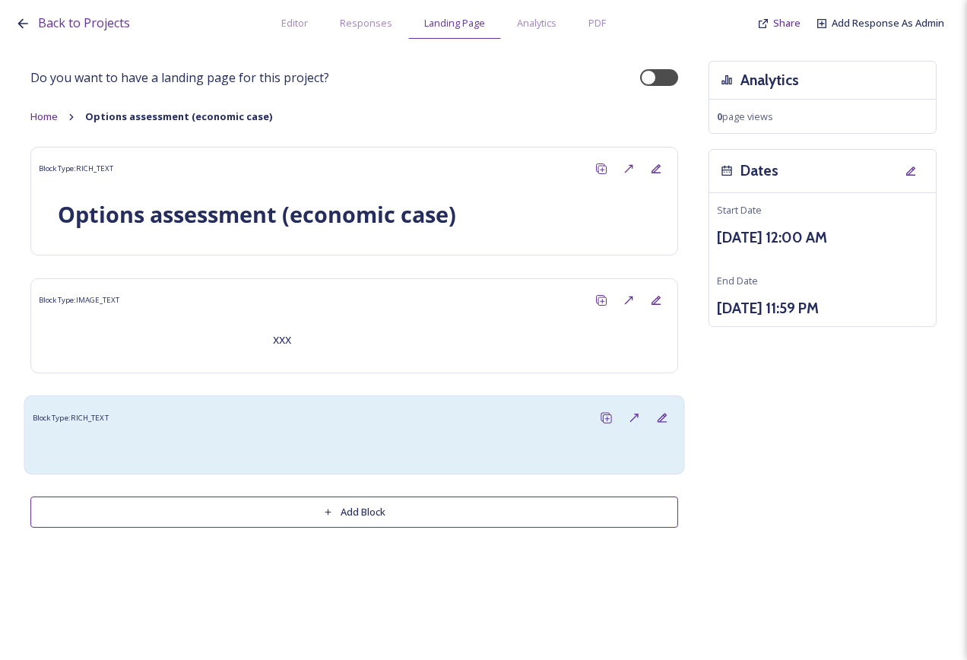
click at [466, 453] on div at bounding box center [354, 449] width 628 height 18
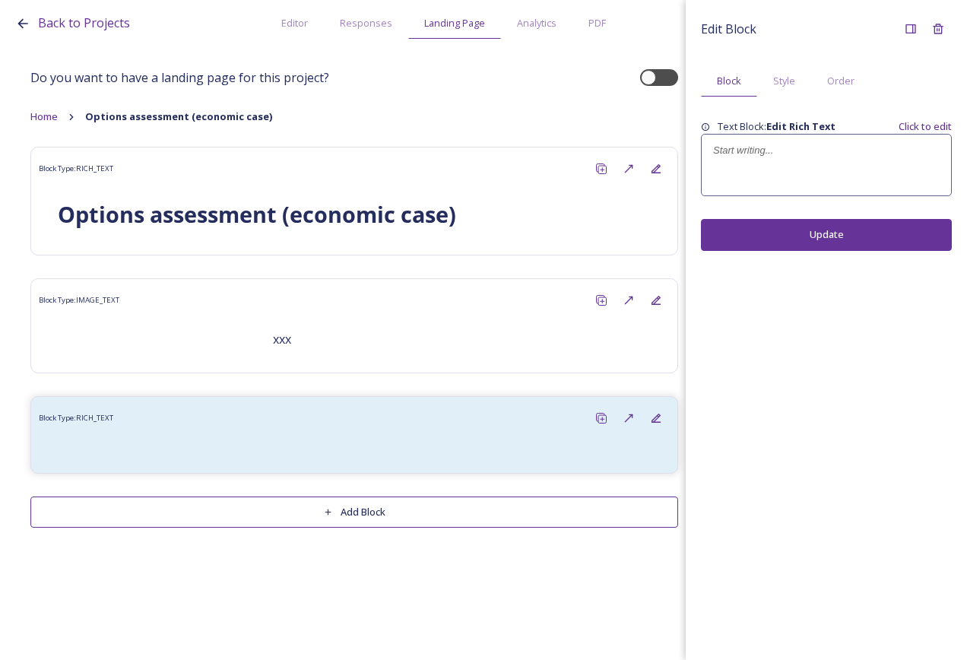
click at [760, 176] on div at bounding box center [826, 165] width 249 height 61
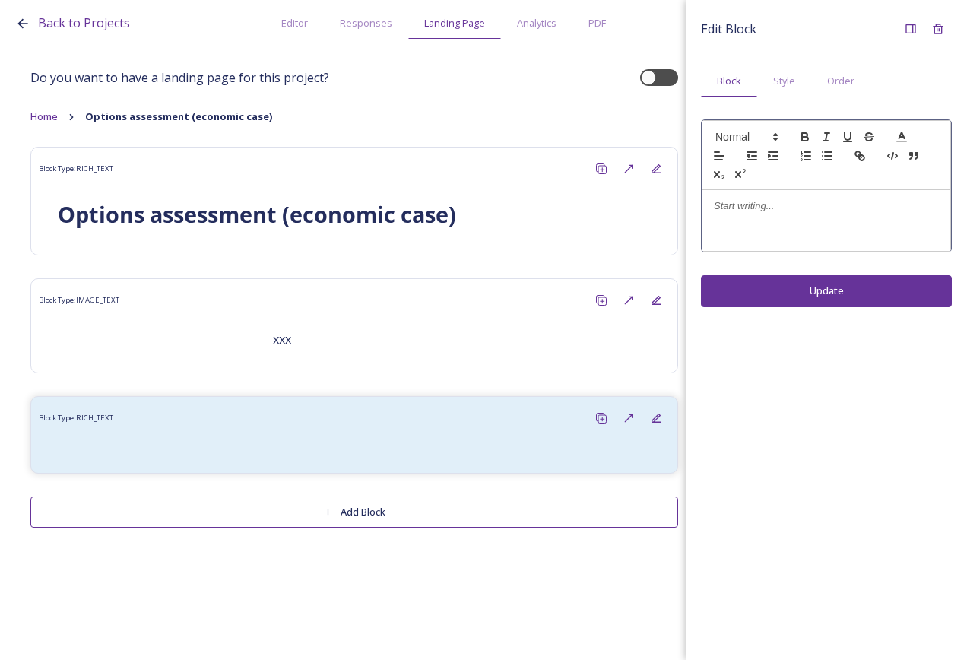
click at [783, 197] on div at bounding box center [827, 220] width 248 height 61
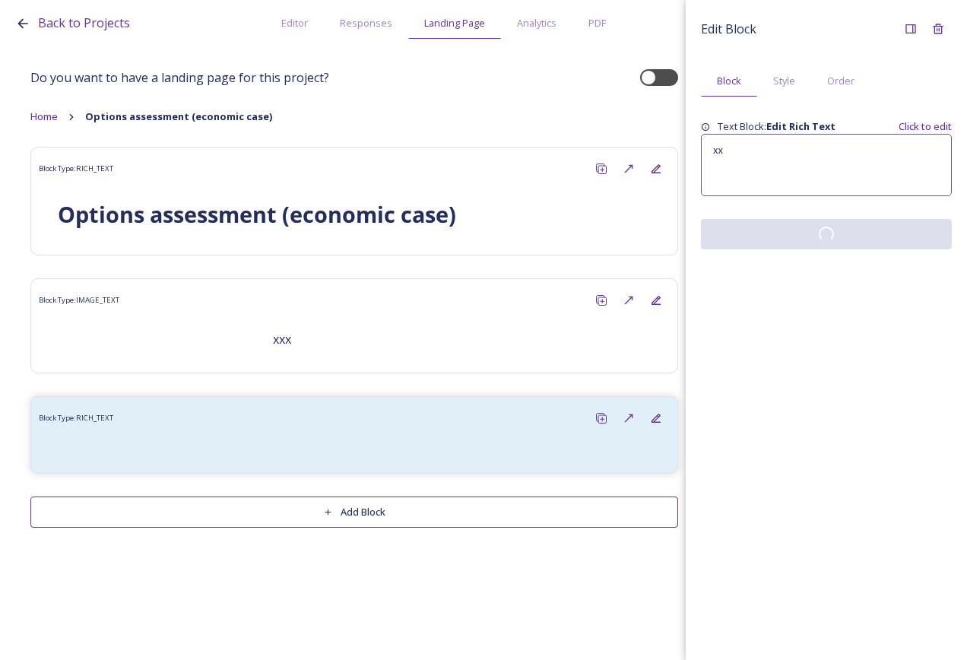
click at [791, 299] on div "Edit Block Block Style Order Text Block: Edit Rich Text Click to edit xx" at bounding box center [826, 330] width 281 height 660
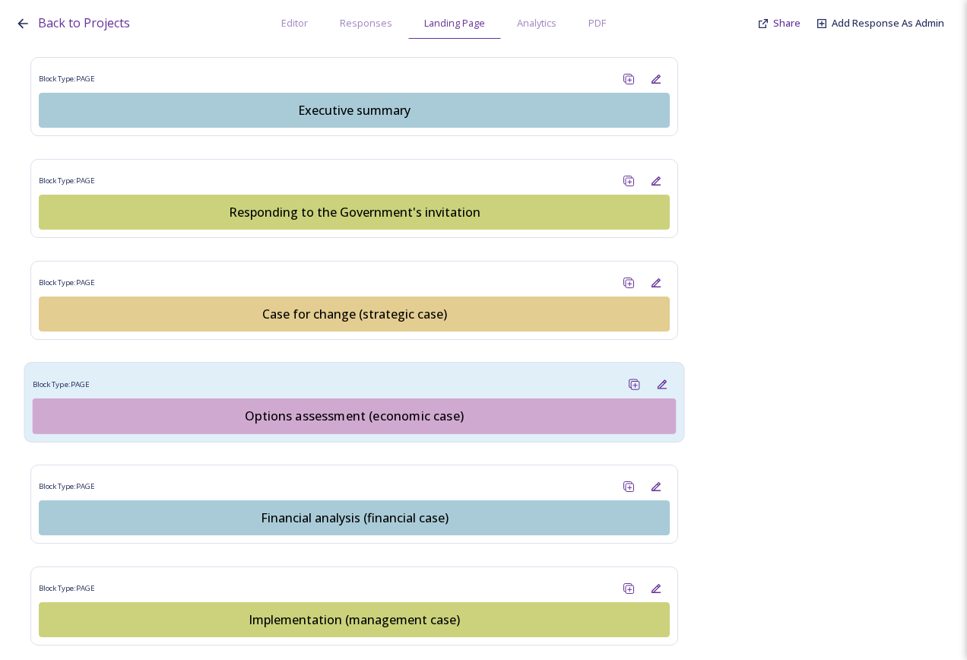
scroll to position [1597, 0]
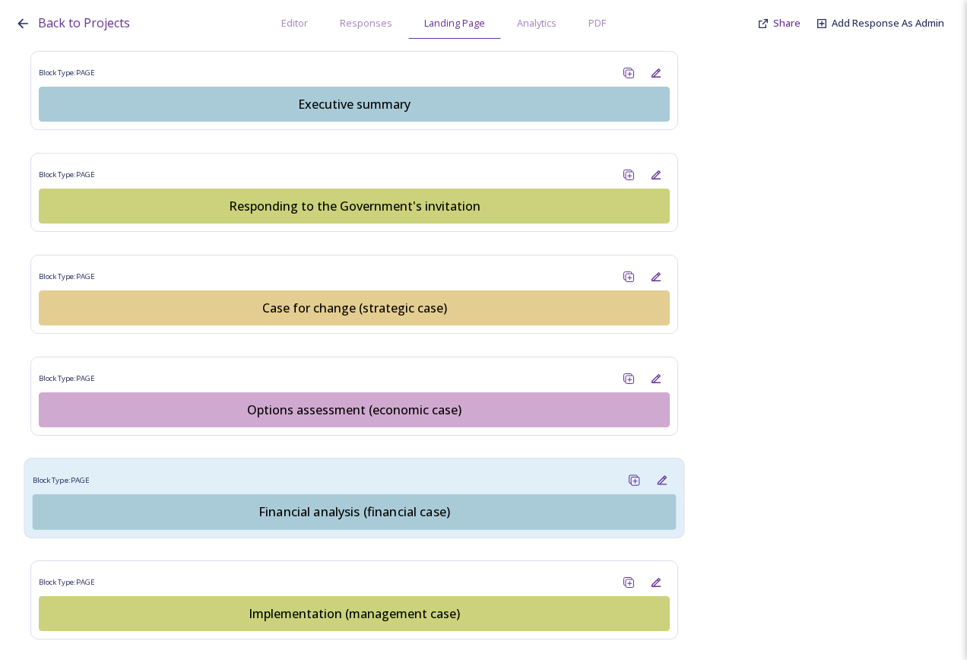
click at [376, 503] on div "Financial analysis (financial case)" at bounding box center [354, 512] width 627 height 18
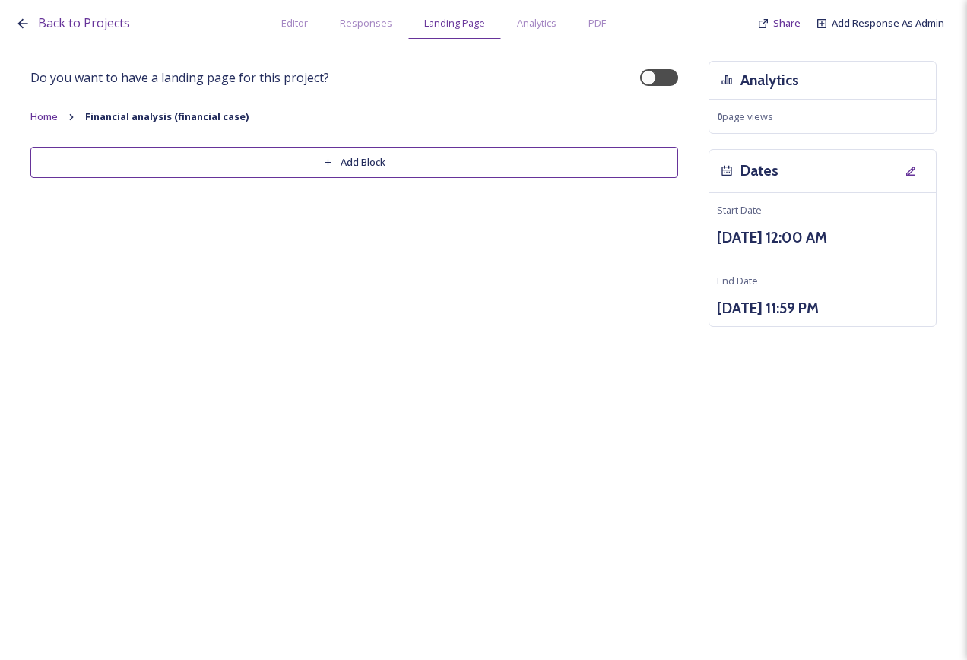
click at [339, 171] on button "Add Block" at bounding box center [354, 162] width 648 height 31
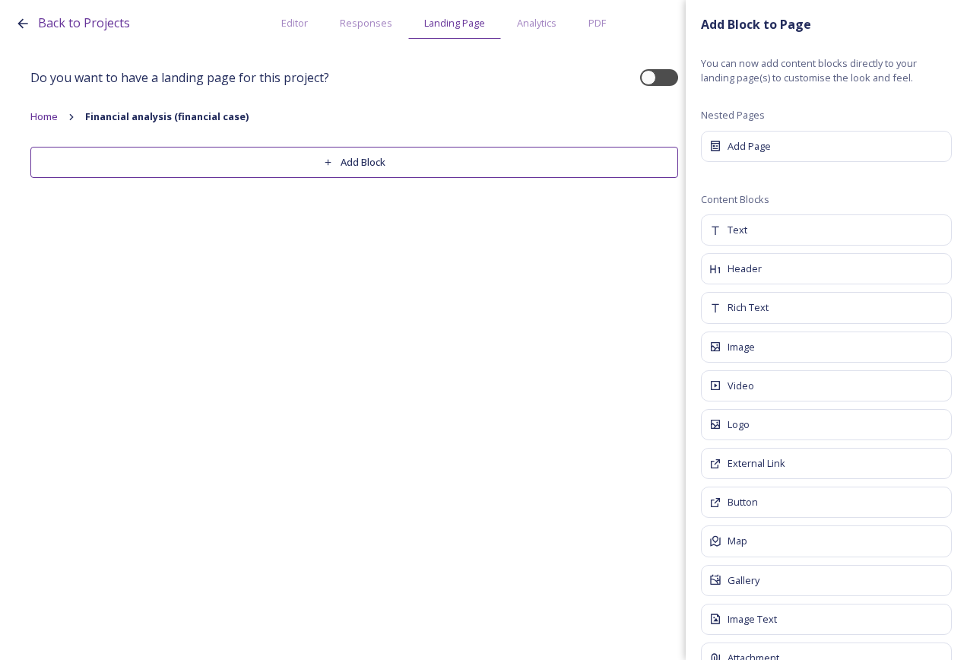
click at [775, 304] on div "Rich Text" at bounding box center [826, 307] width 251 height 31
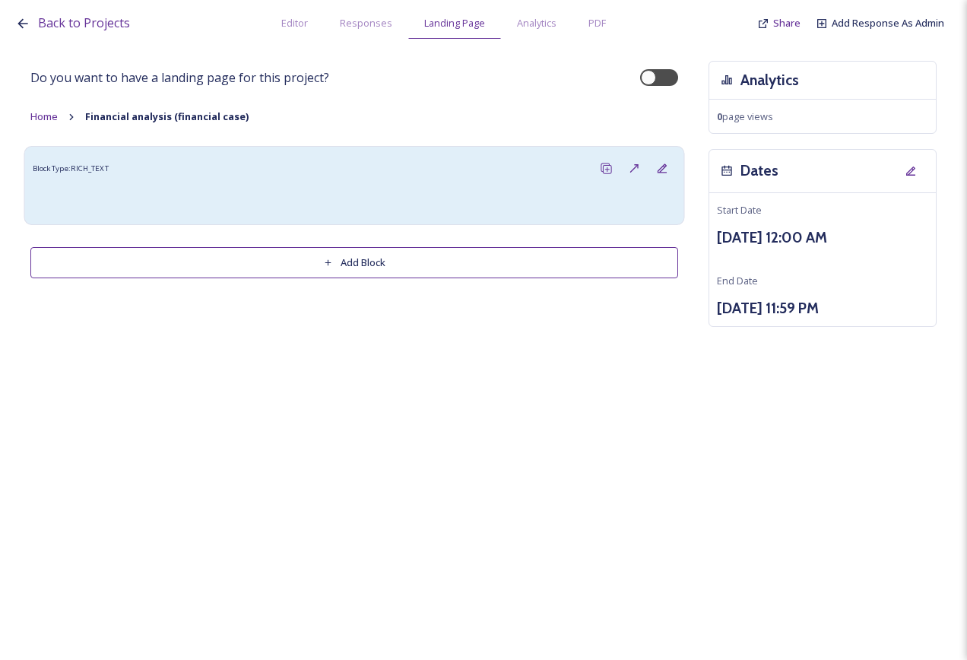
click at [385, 198] on div at bounding box center [354, 199] width 628 height 18
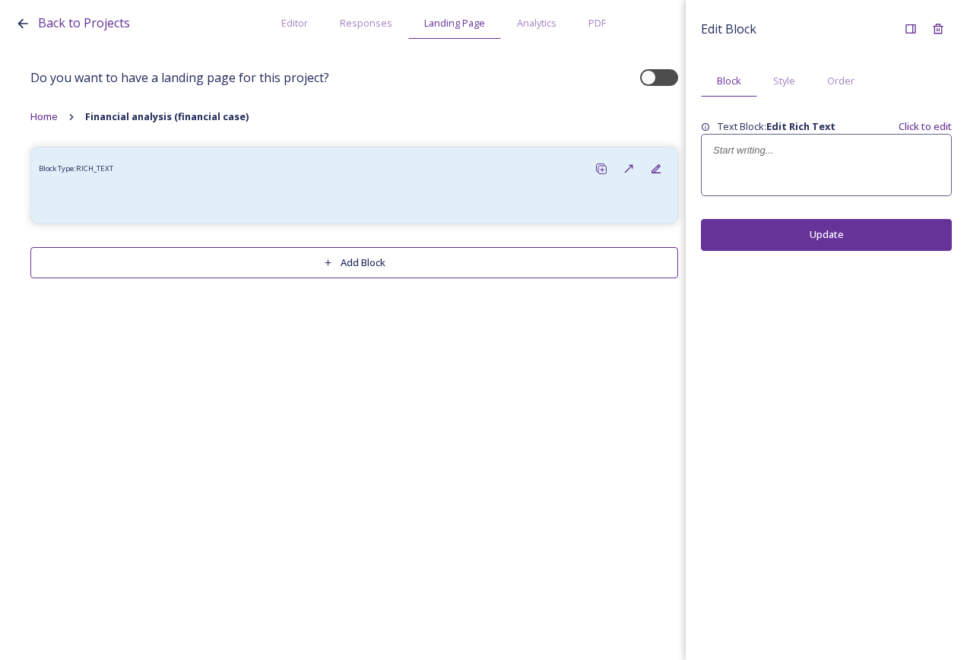
click at [742, 149] on p at bounding box center [826, 151] width 227 height 14
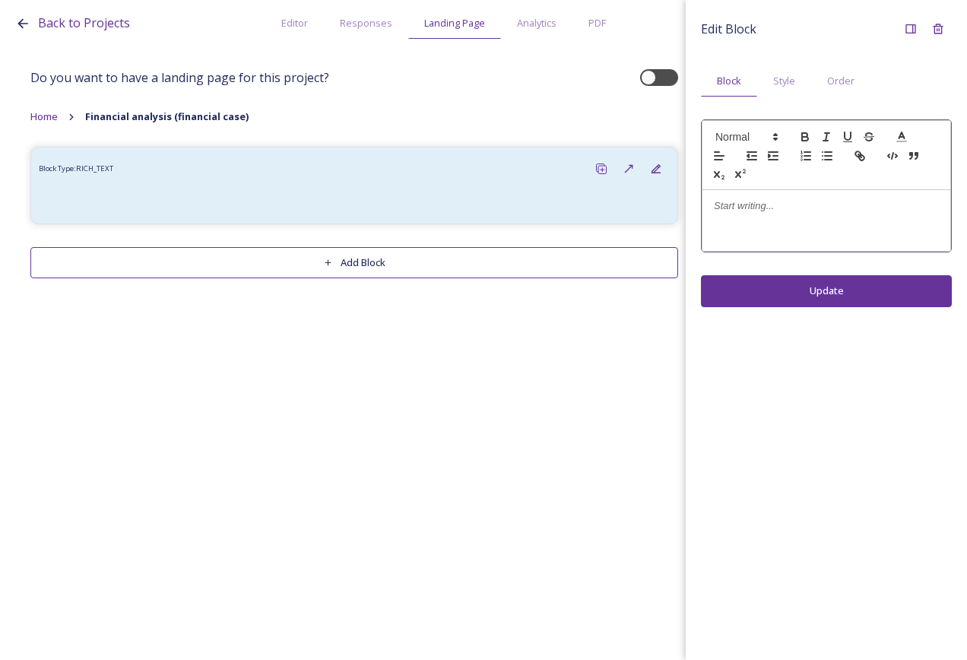
click at [752, 218] on div at bounding box center [827, 220] width 248 height 61
click at [783, 218] on div "Financial analysis (financial case)" at bounding box center [827, 220] width 248 height 61
drag, startPoint x: 907, startPoint y: 204, endPoint x: 690, endPoint y: 181, distance: 218.7
click at [680, 199] on div "Back to Projects Editor Responses Landing Page Analytics PDF Share Add Response…" at bounding box center [483, 330] width 967 height 660
click at [744, 142] on span at bounding box center [746, 137] width 75 height 18
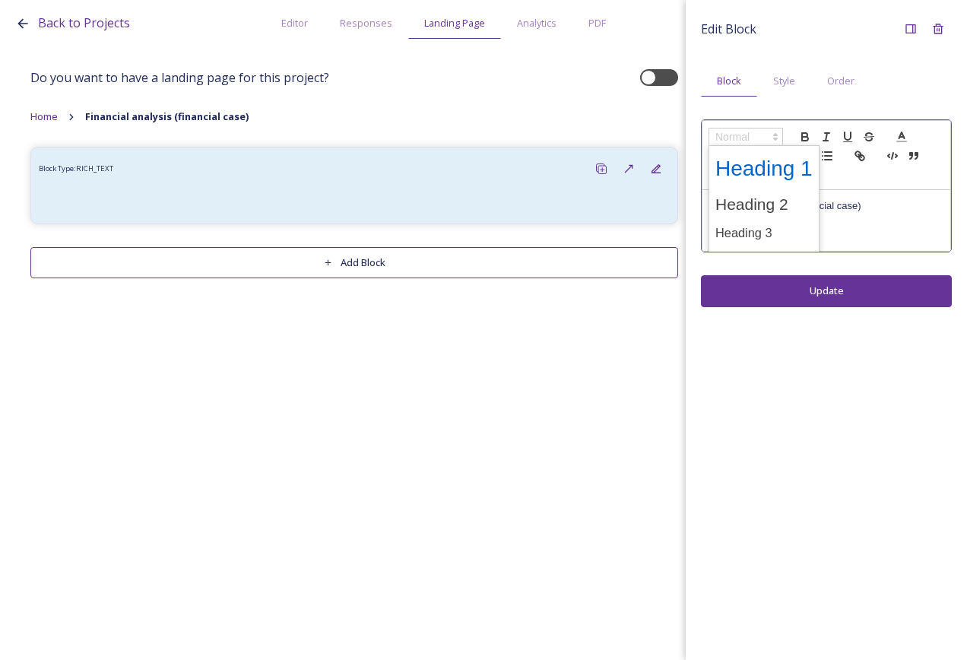
click at [759, 174] on span at bounding box center [764, 169] width 97 height 40
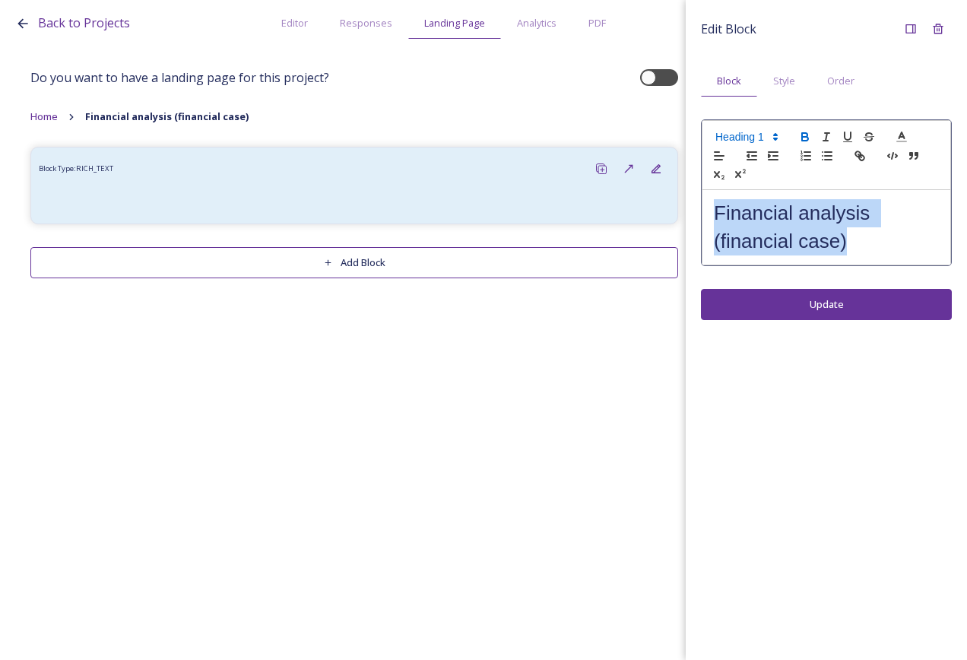
click at [808, 139] on icon "button" at bounding box center [805, 139] width 6 height 4
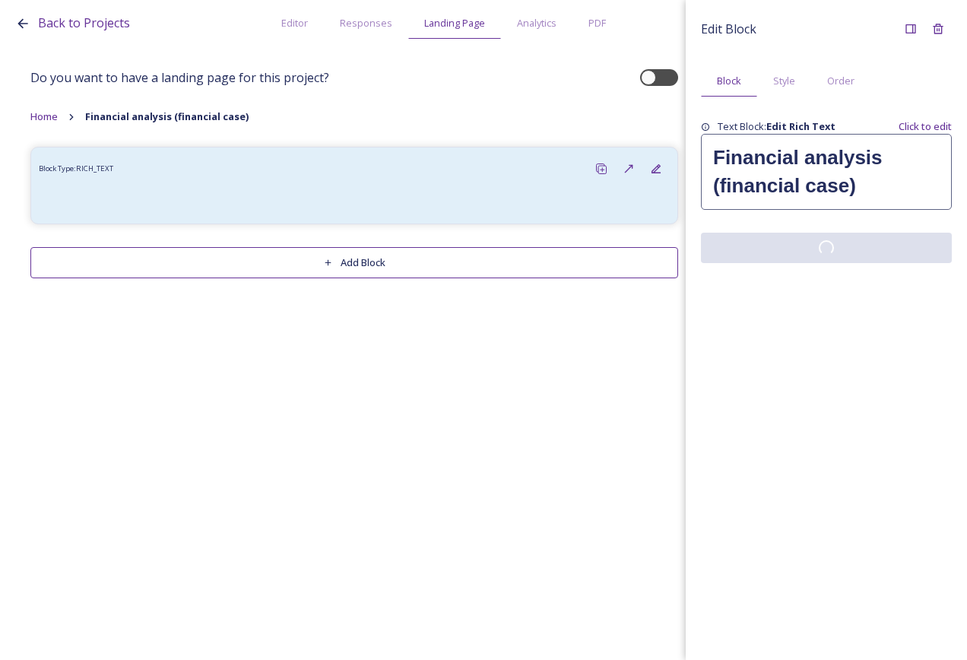
click at [848, 309] on div "Edit Block Block Style Order Text Block: Edit Rich Text Click to edit Financial…" at bounding box center [826, 330] width 281 height 660
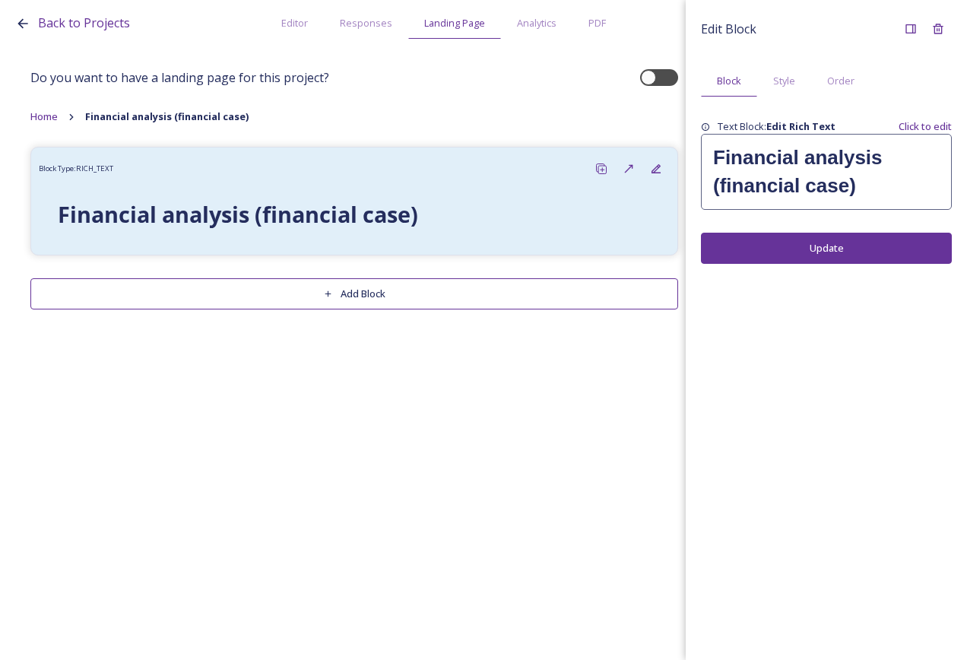
click at [435, 355] on div "Do you want to have a landing page for this project? Home Financial analysis (f…" at bounding box center [483, 205] width 937 height 319
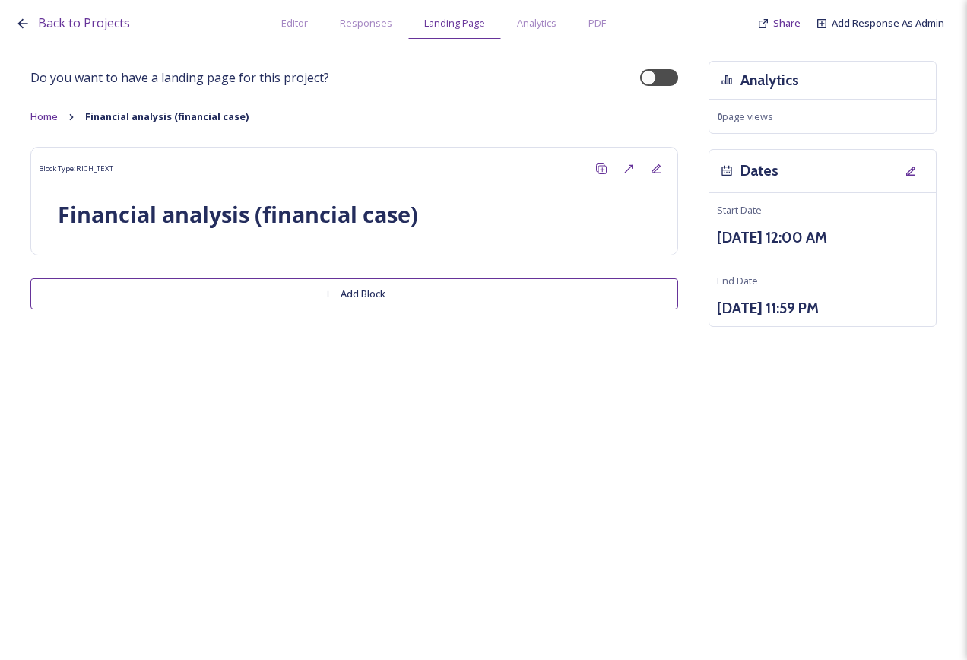
click at [421, 300] on button "Add Block" at bounding box center [354, 293] width 648 height 31
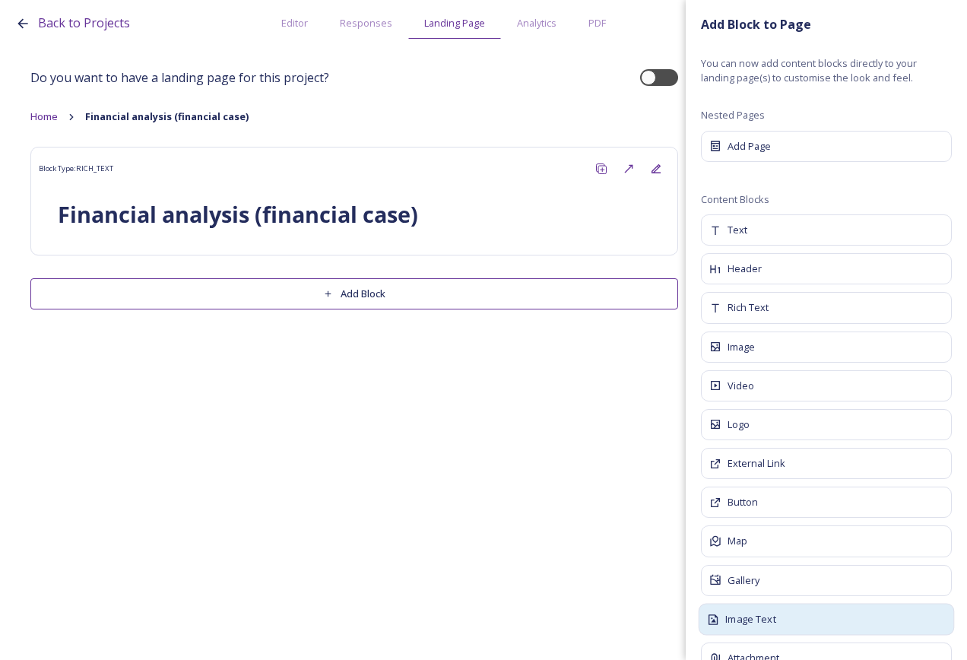
click at [801, 617] on div "Image Text" at bounding box center [827, 619] width 256 height 32
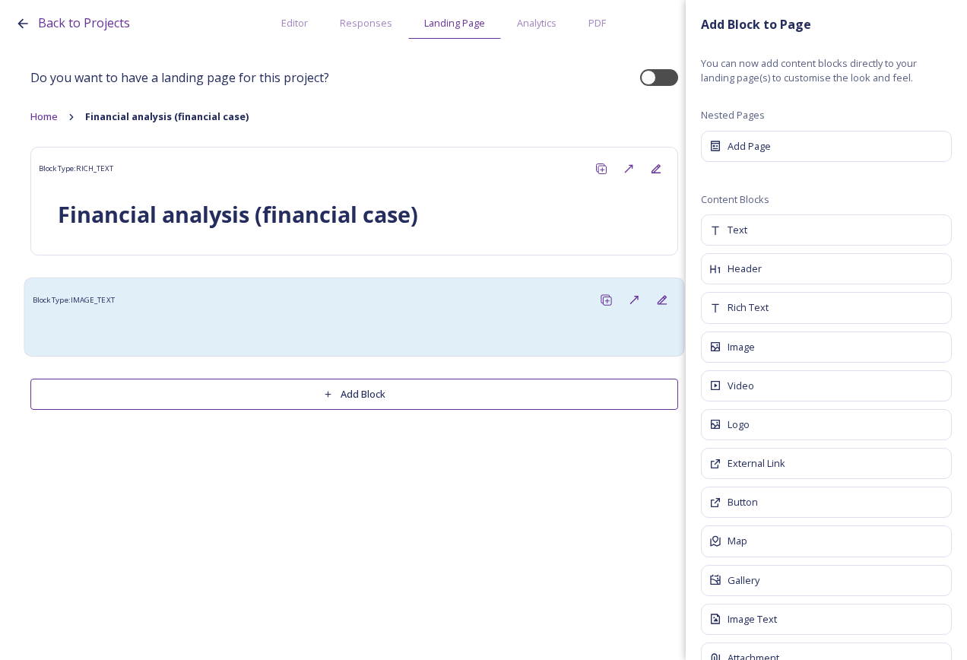
click at [492, 326] on div at bounding box center [464, 331] width 408 height 18
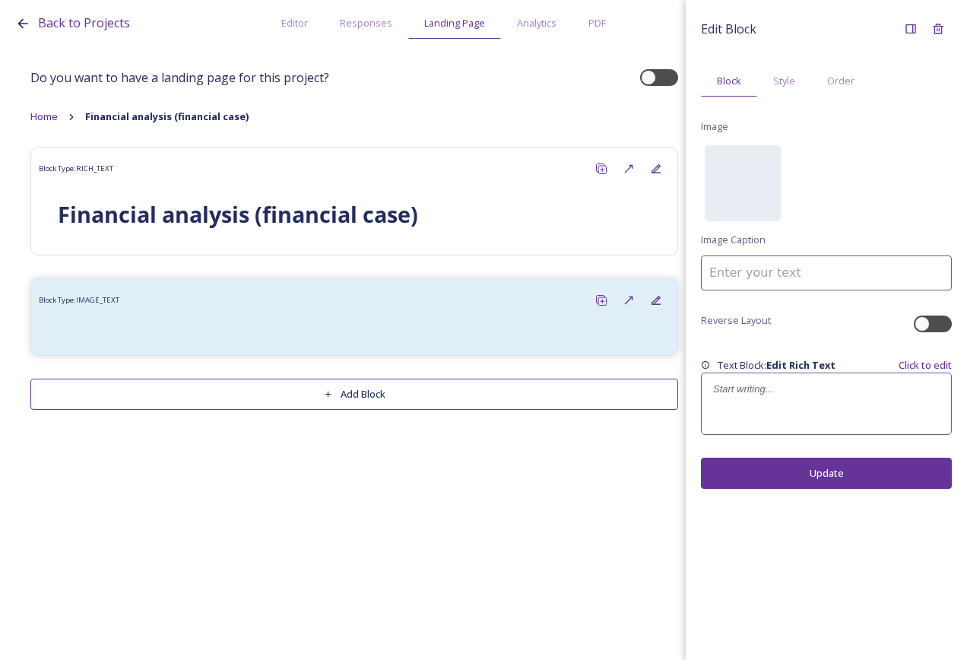
click at [768, 387] on p at bounding box center [826, 390] width 227 height 14
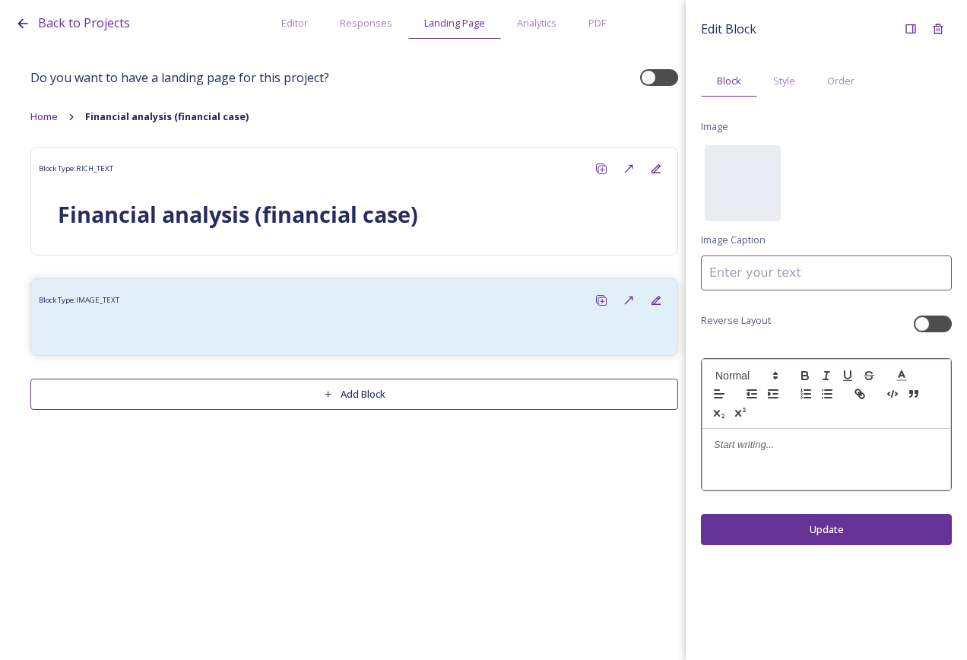
click at [784, 432] on div at bounding box center [827, 459] width 248 height 61
click at [792, 535] on div "Edit Block Block Style Order Image No preview available for file of . Image Cap…" at bounding box center [826, 330] width 281 height 660
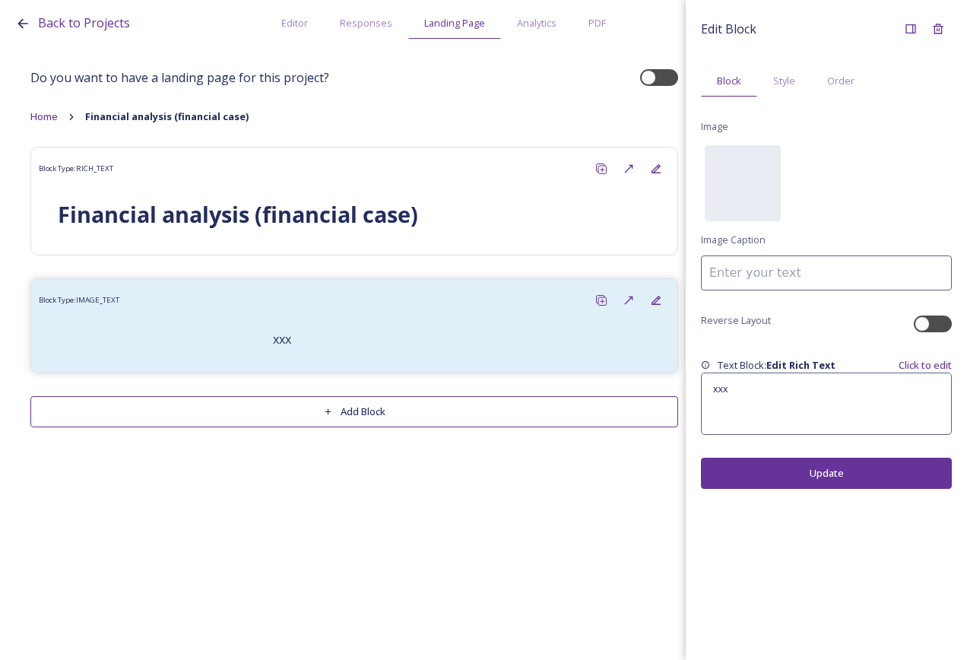
click at [453, 411] on button "Add Block" at bounding box center [354, 411] width 648 height 31
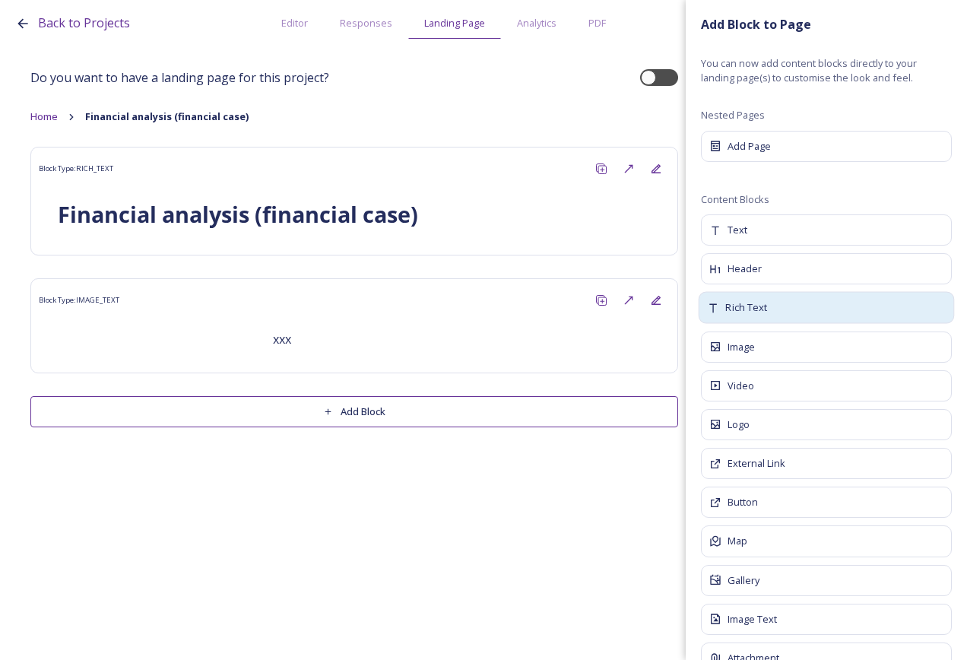
click at [765, 306] on span "Rich Text" at bounding box center [747, 307] width 42 height 15
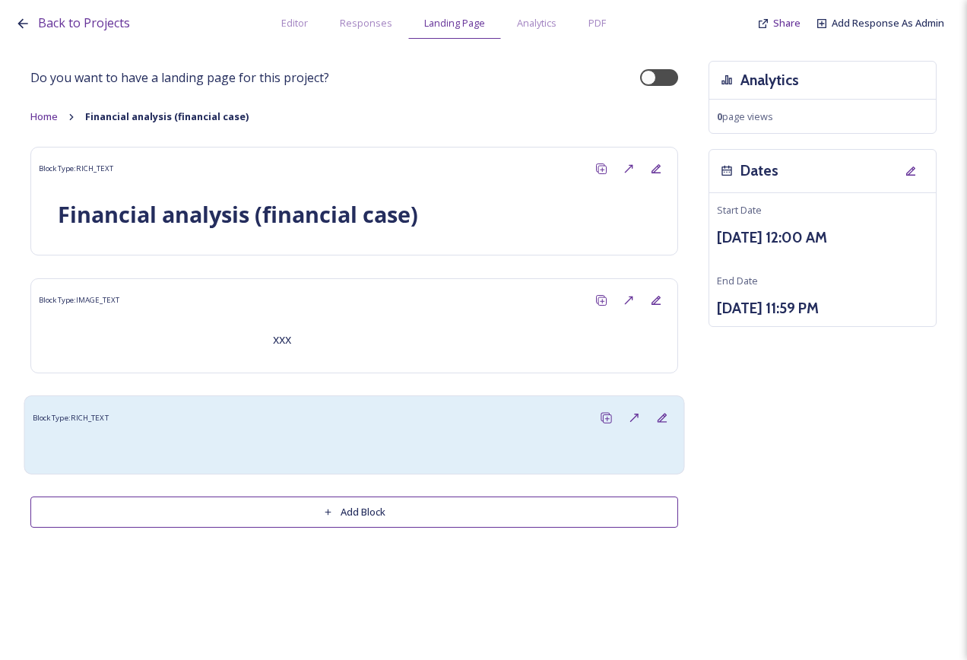
click at [397, 462] on div at bounding box center [355, 449] width 644 height 34
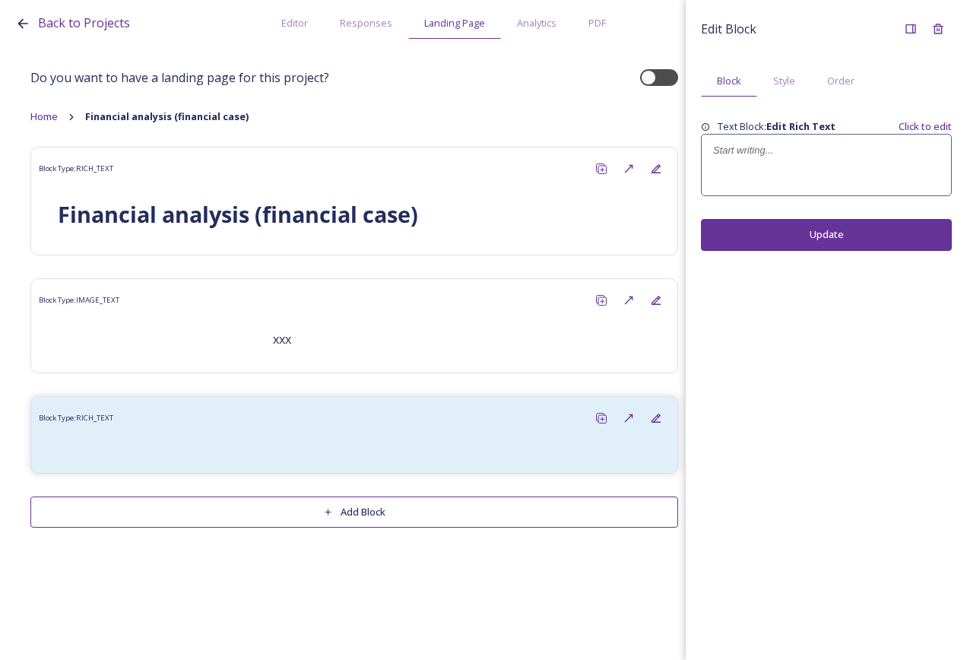
click at [757, 175] on div at bounding box center [826, 165] width 249 height 61
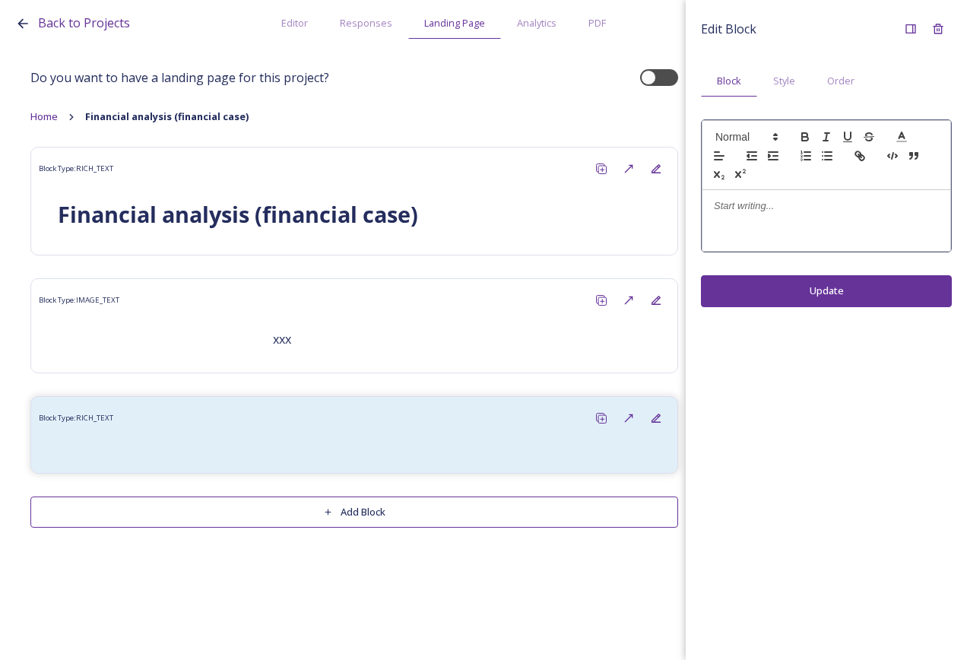
click at [735, 199] on p at bounding box center [826, 206] width 225 height 14
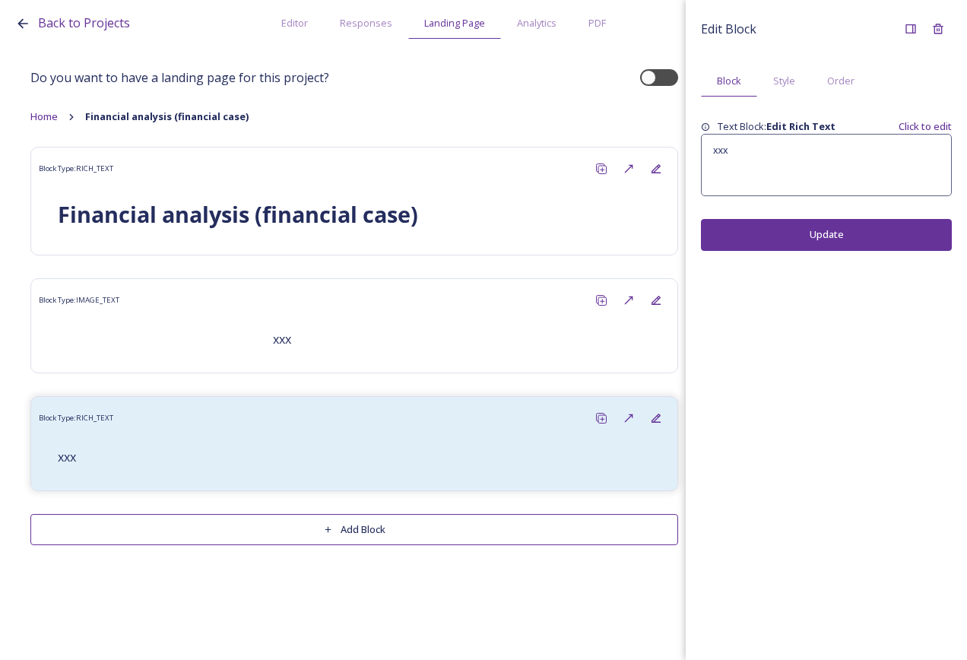
click at [810, 294] on div "Edit Block Block Style Order Text Block: Edit Rich Text Click to edit xxx Update" at bounding box center [826, 330] width 281 height 660
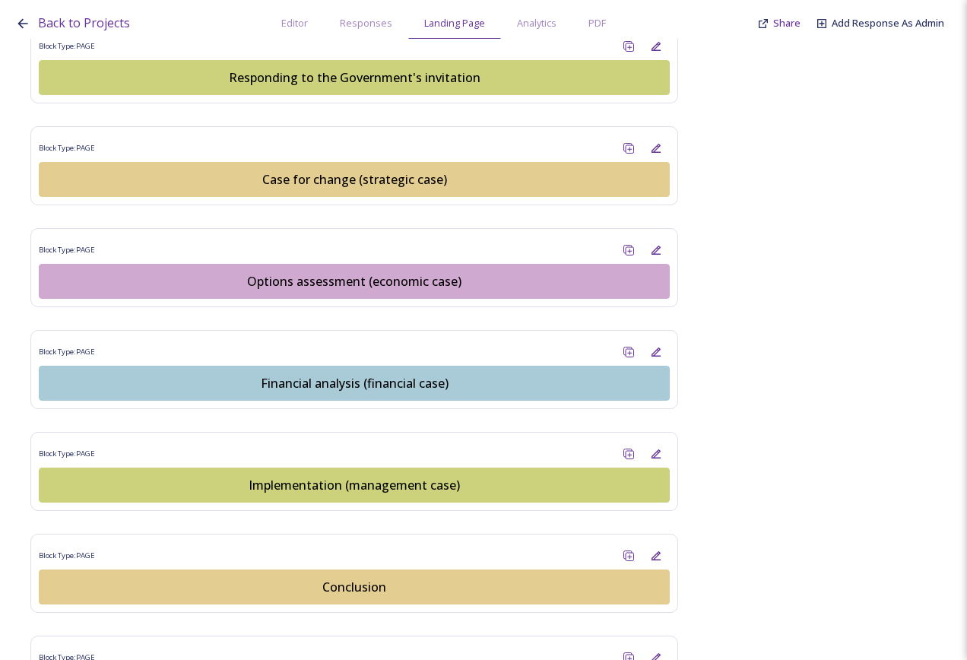
scroll to position [1749, 0]
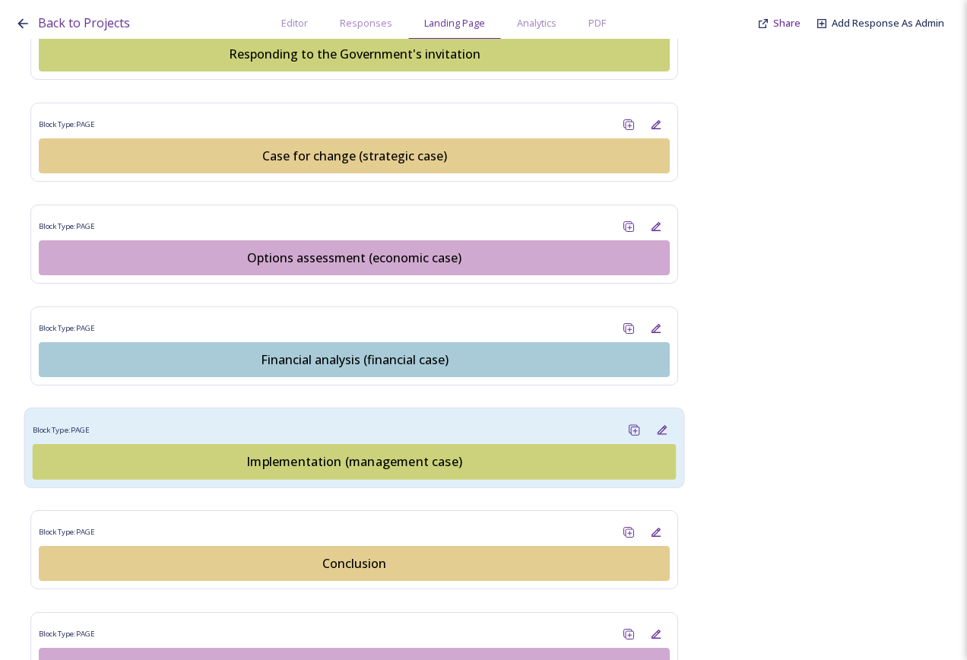
click at [376, 453] on div "Implementation (management case)" at bounding box center [354, 462] width 627 height 18
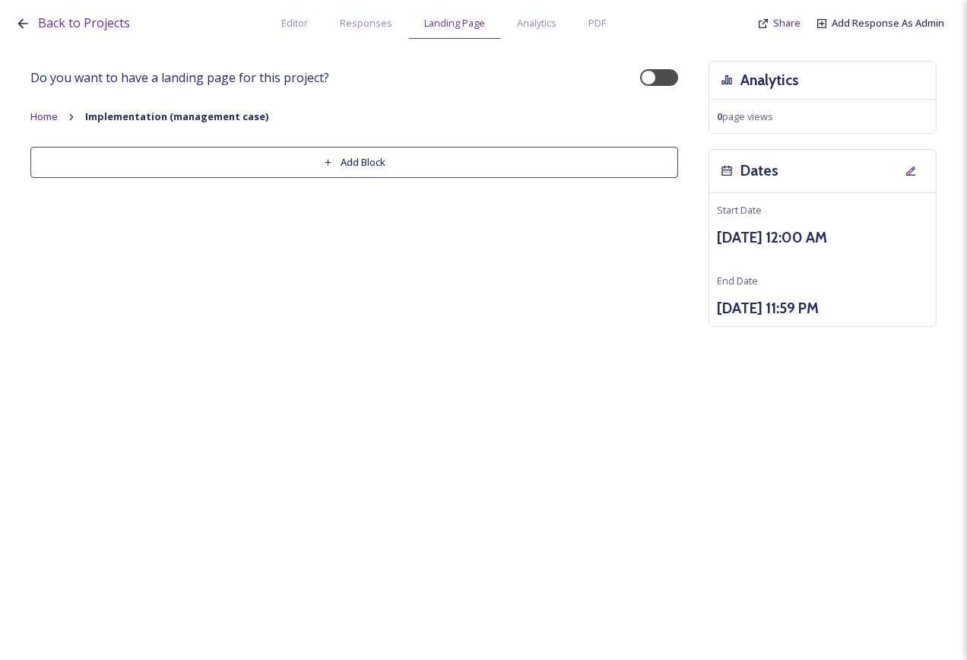
click at [580, 157] on button "Add Block" at bounding box center [354, 162] width 648 height 31
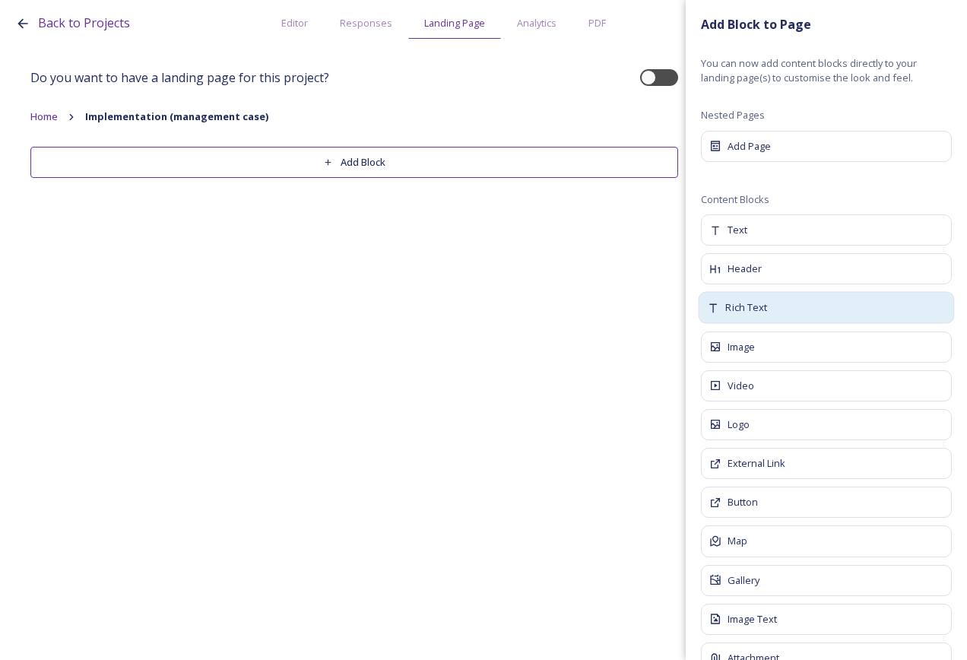
click at [769, 312] on div "Rich Text" at bounding box center [827, 308] width 256 height 32
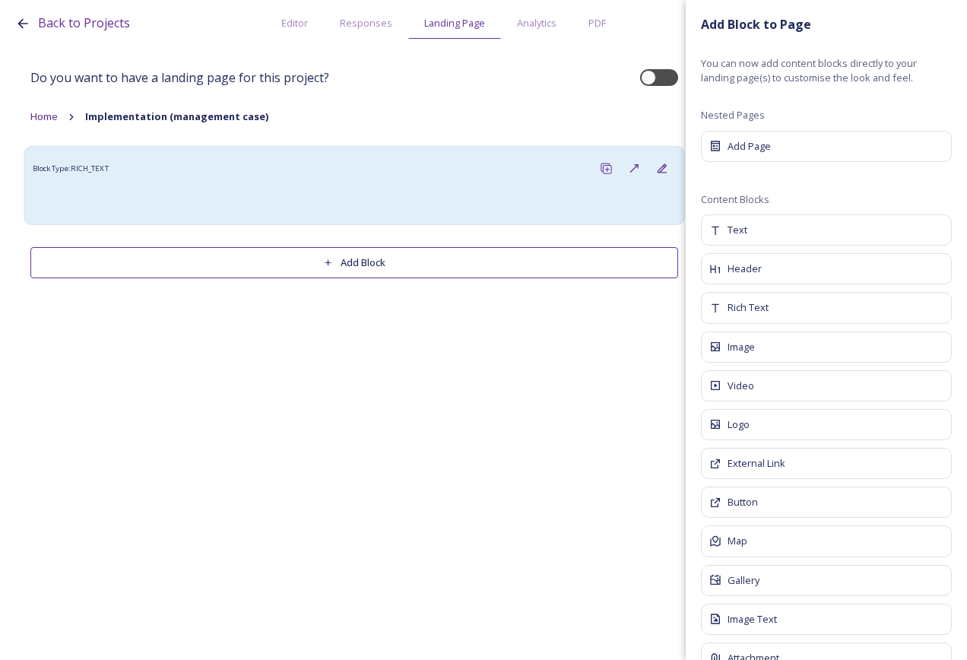
click at [257, 200] on div at bounding box center [354, 199] width 628 height 18
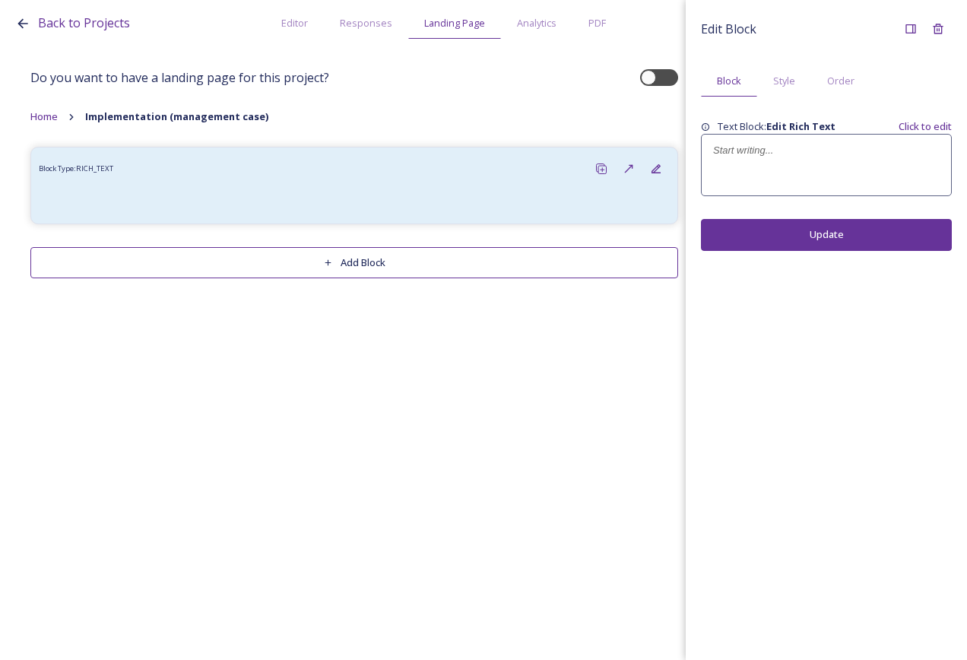
click at [751, 150] on p at bounding box center [826, 151] width 227 height 14
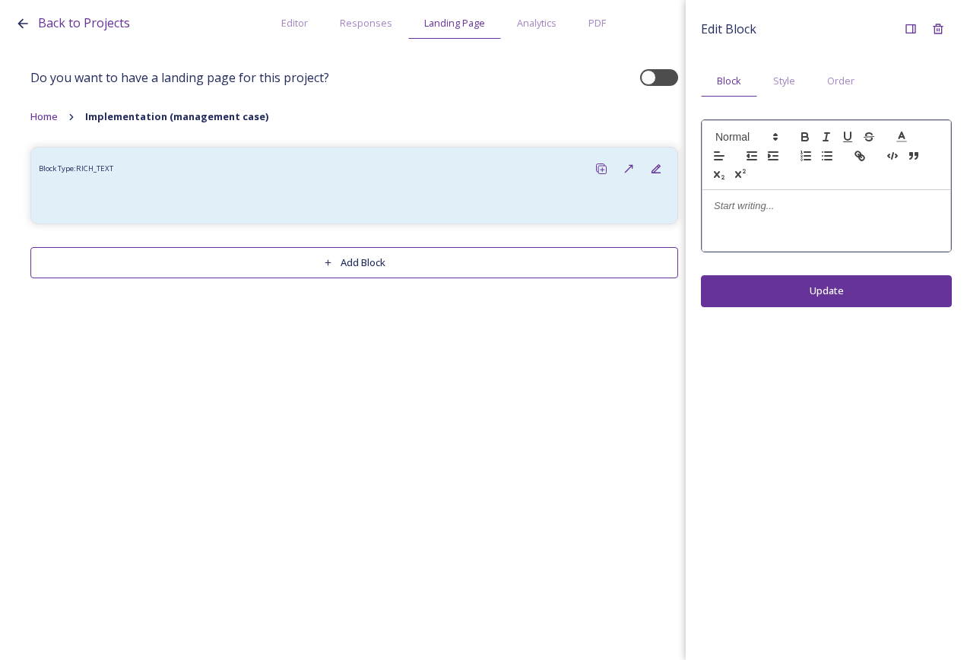
click at [783, 170] on div at bounding box center [826, 155] width 249 height 70
click at [779, 205] on p at bounding box center [826, 206] width 225 height 14
drag, startPoint x: 910, startPoint y: 209, endPoint x: 735, endPoint y: 126, distance: 193.6
click at [602, 195] on div "Back to Projects Editor Responses Landing Page Analytics PDF Share Add Response…" at bounding box center [483, 330] width 967 height 660
click at [735, 135] on span at bounding box center [746, 137] width 75 height 18
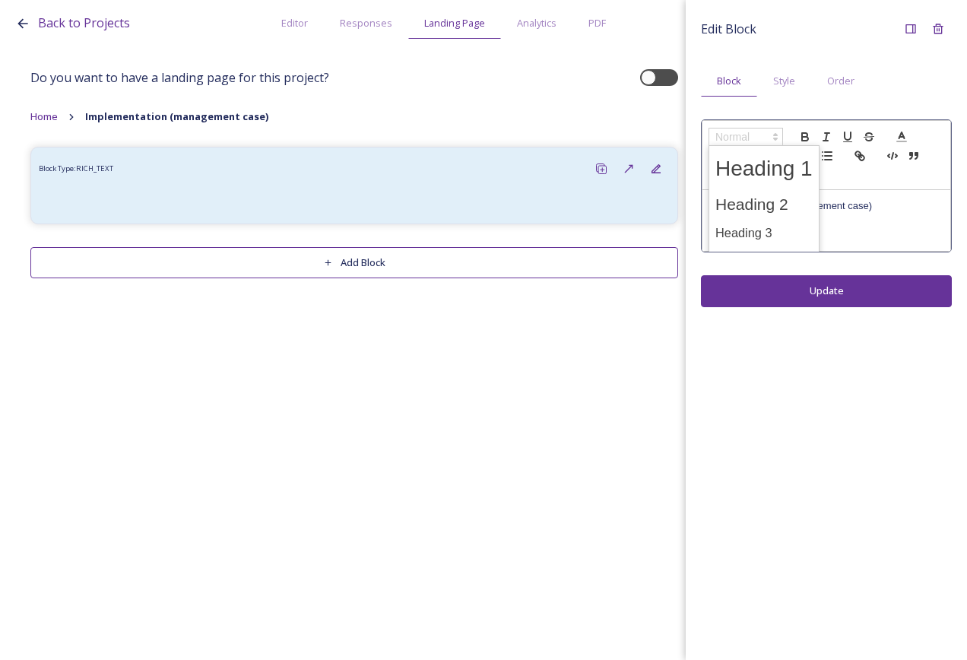
click at [780, 171] on span at bounding box center [764, 169] width 97 height 40
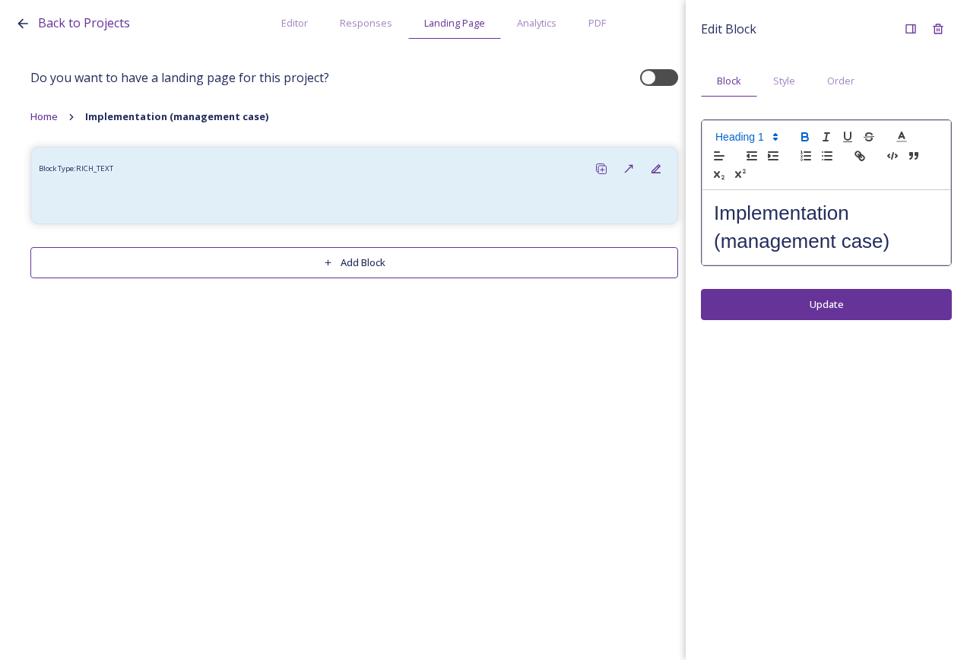
click at [808, 134] on icon "button" at bounding box center [804, 135] width 5 height 4
click at [818, 307] on div "Edit Block Block Style Order Implementation (management case) Update" at bounding box center [826, 330] width 281 height 660
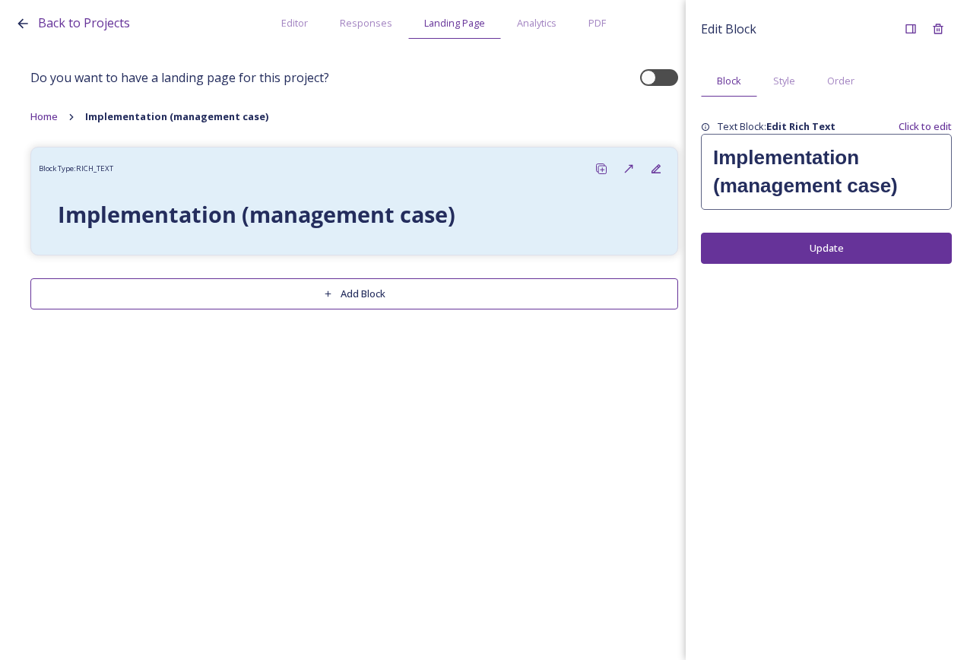
click at [784, 254] on button "Update" at bounding box center [826, 248] width 251 height 31
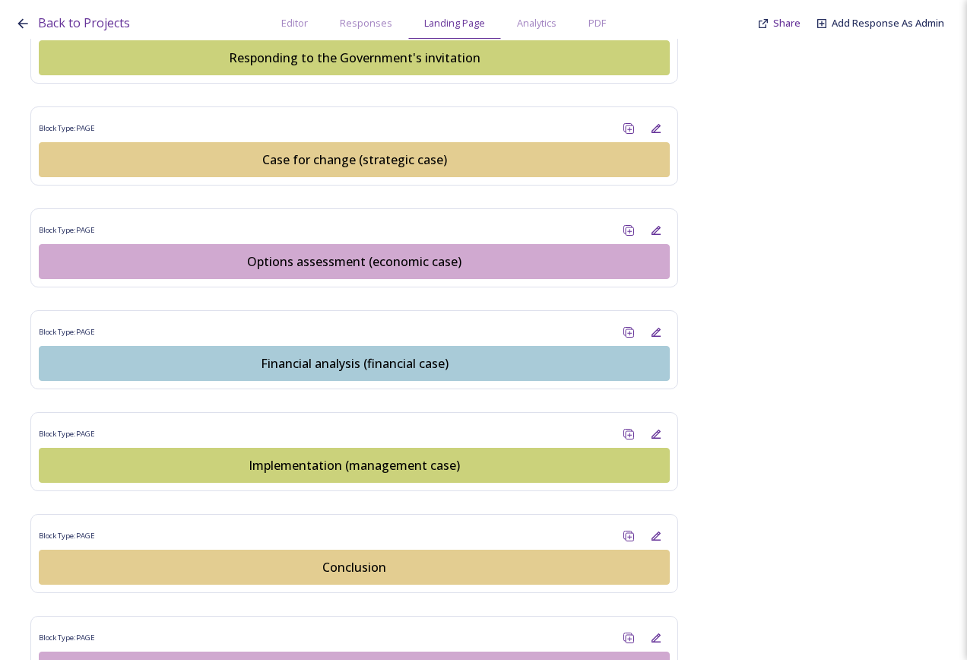
scroll to position [1749, 0]
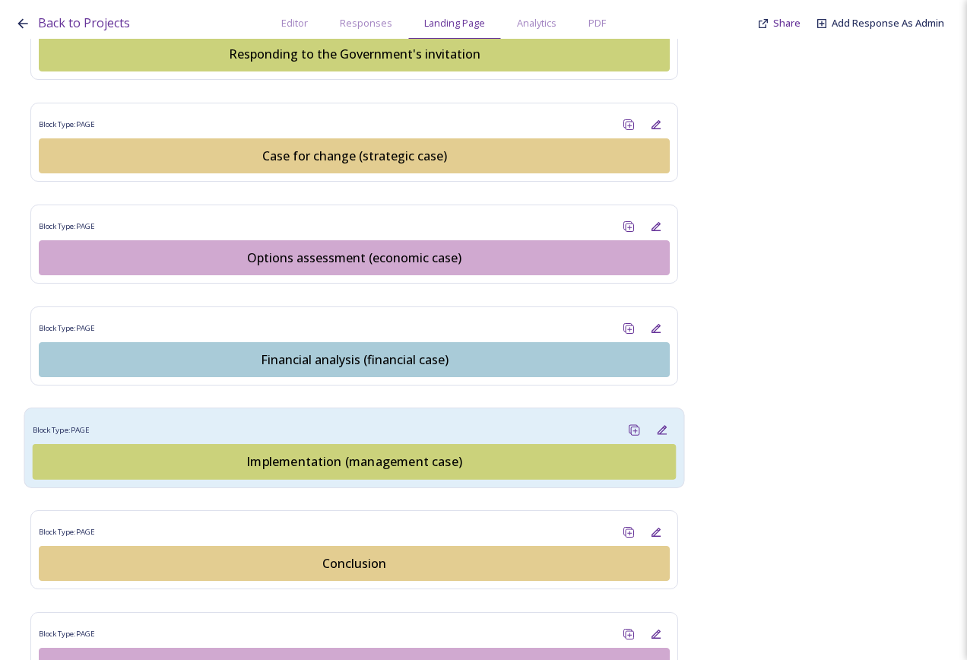
click at [350, 457] on button "Implementation (management case)" at bounding box center [355, 462] width 644 height 36
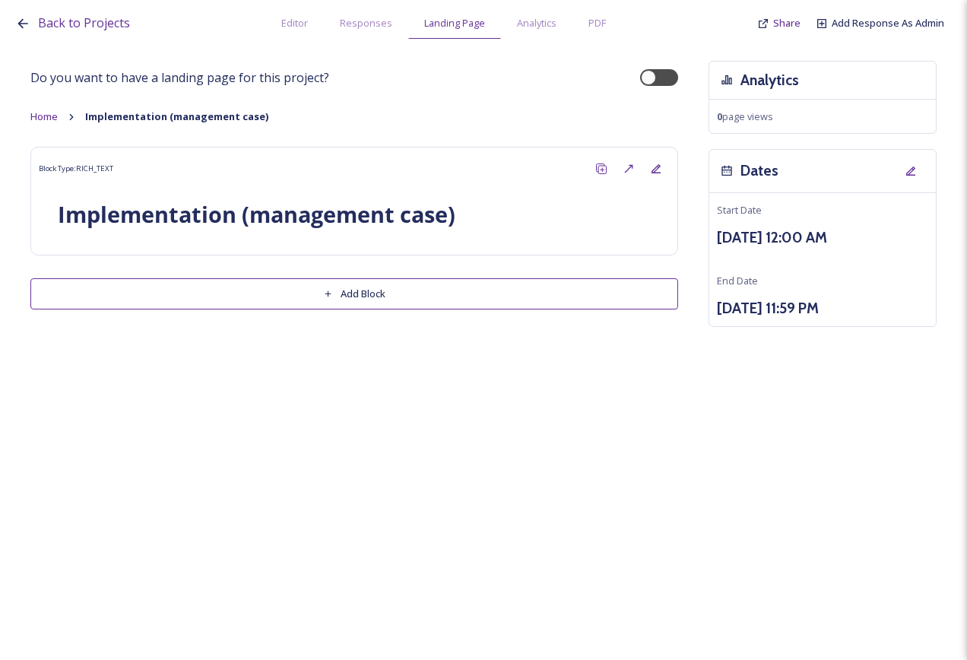
click at [358, 300] on button "Add Block" at bounding box center [354, 293] width 648 height 31
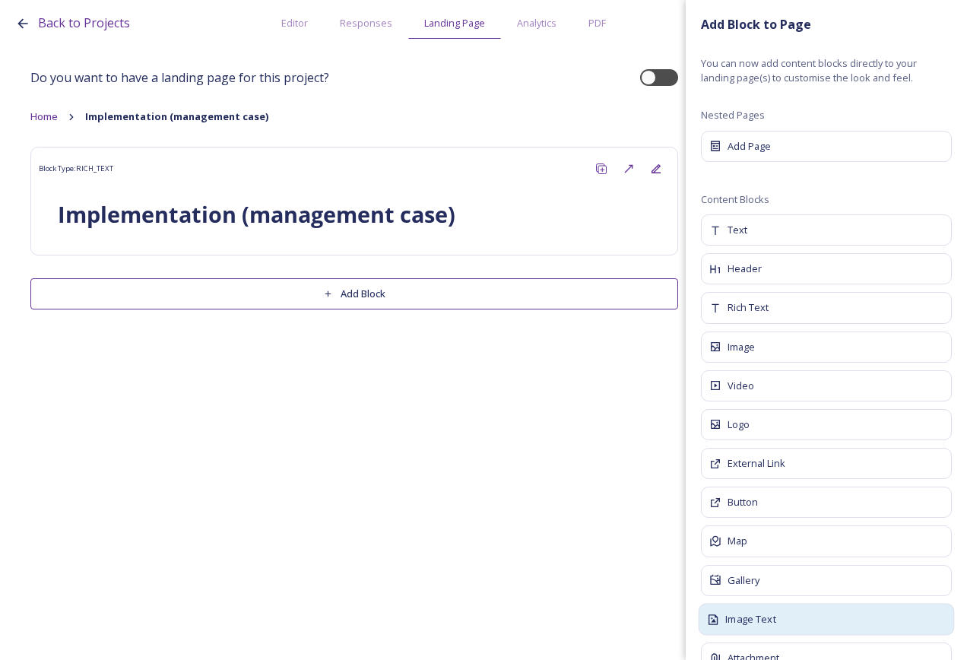
click at [793, 620] on div "Image Text" at bounding box center [827, 619] width 256 height 32
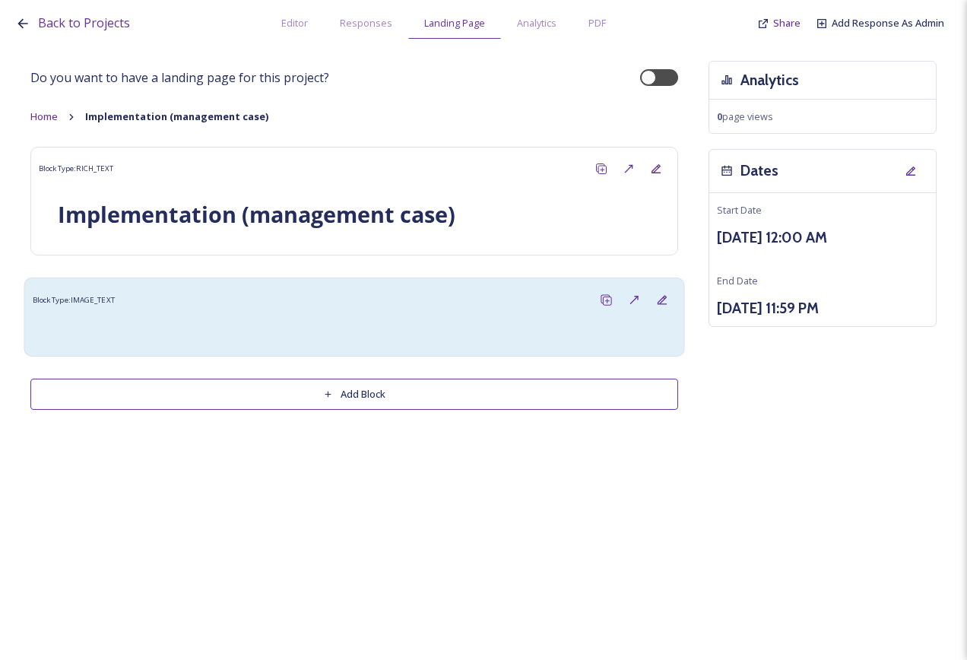
click at [384, 313] on div "Block Type: IMAGE_TEXT" at bounding box center [355, 300] width 644 height 28
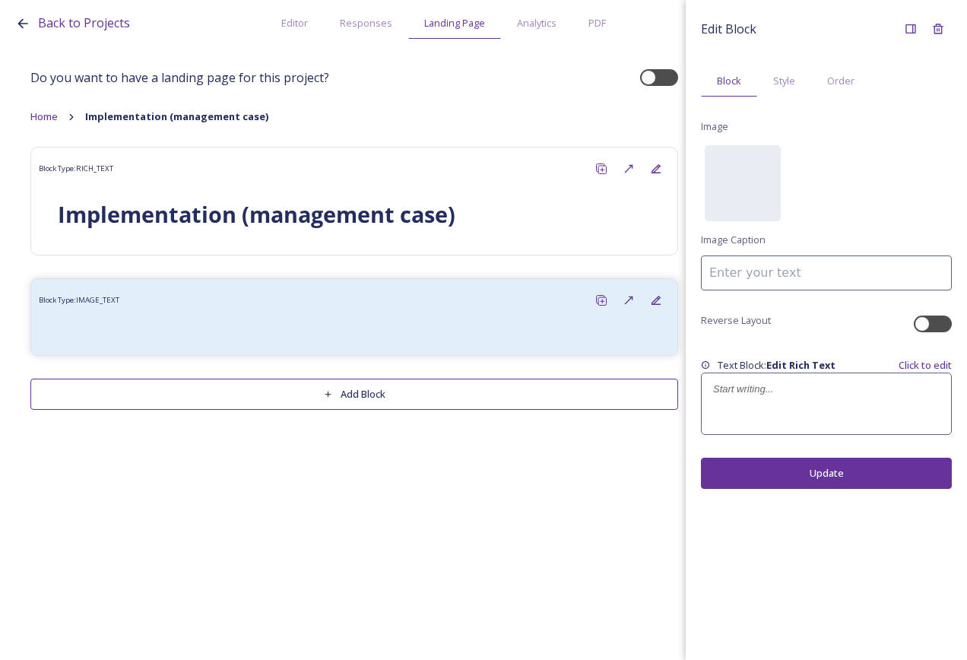
click at [818, 400] on div at bounding box center [826, 403] width 249 height 61
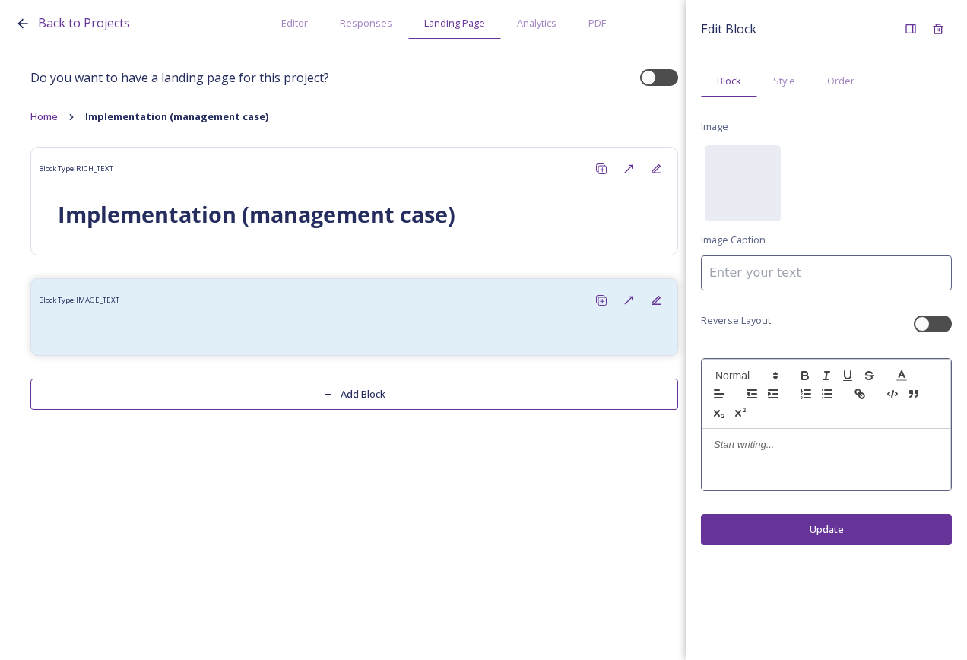
click at [812, 442] on p at bounding box center [826, 445] width 225 height 14
click at [849, 531] on div "Edit Block Block Style Order Image No preview available for file of . Image Cap…" at bounding box center [826, 330] width 281 height 660
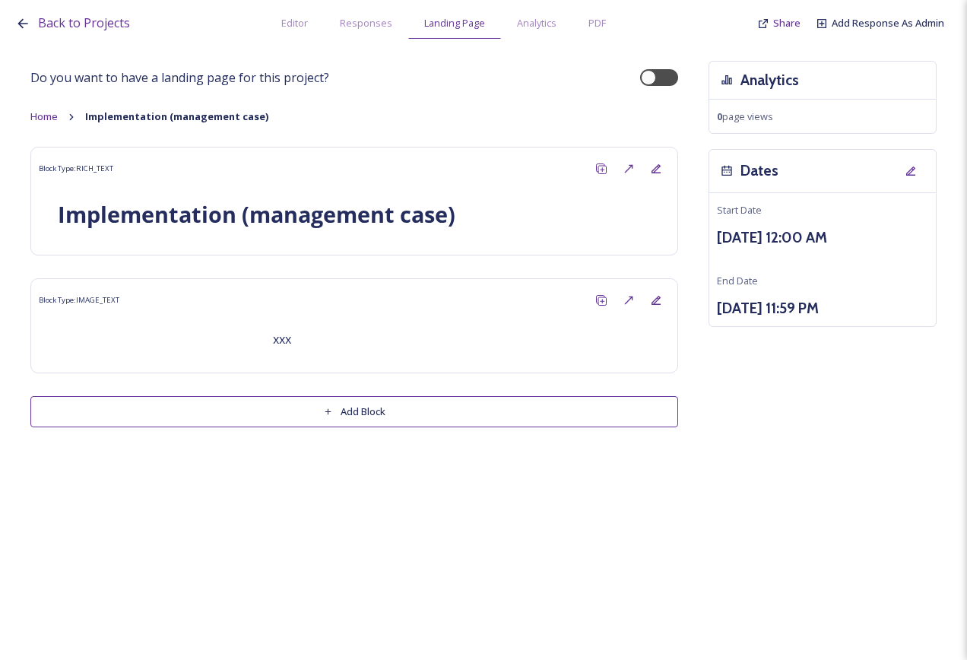
click at [555, 411] on button "Add Block" at bounding box center [354, 411] width 648 height 31
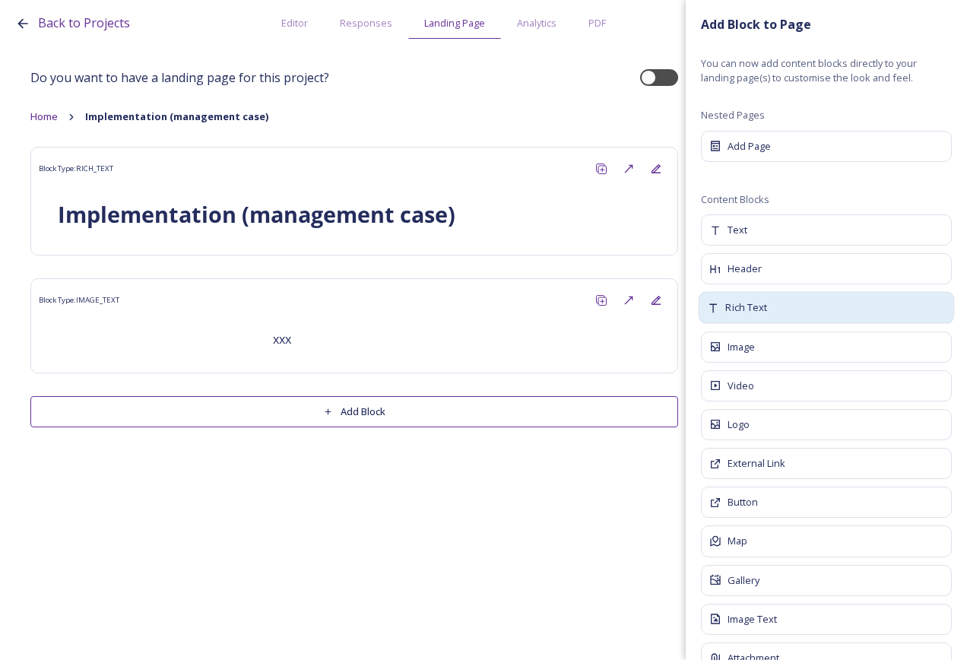
click at [766, 310] on span "Rich Text" at bounding box center [747, 307] width 42 height 15
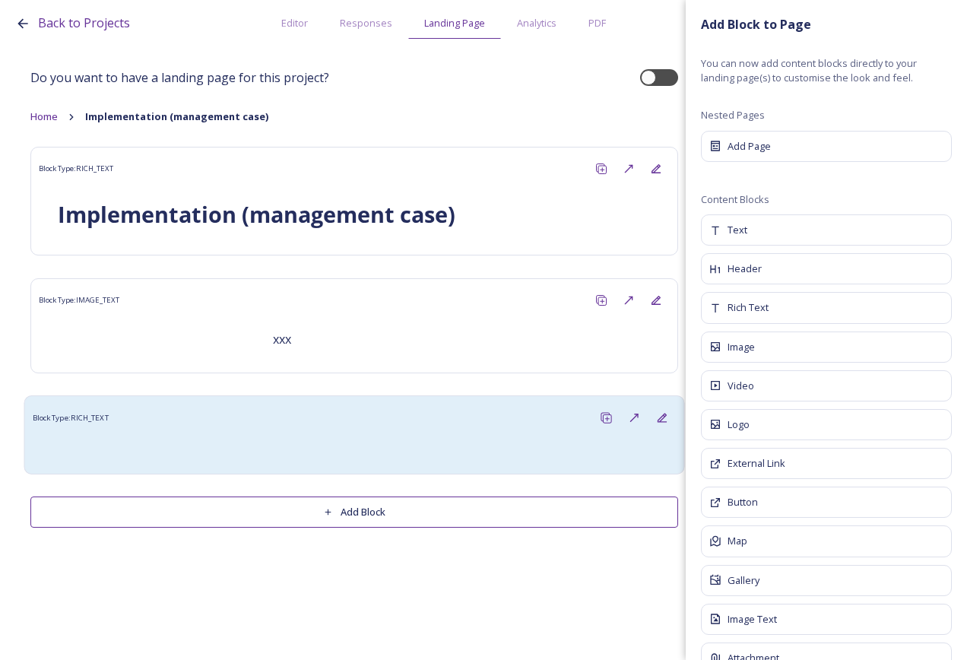
click at [404, 445] on div at bounding box center [354, 449] width 628 height 18
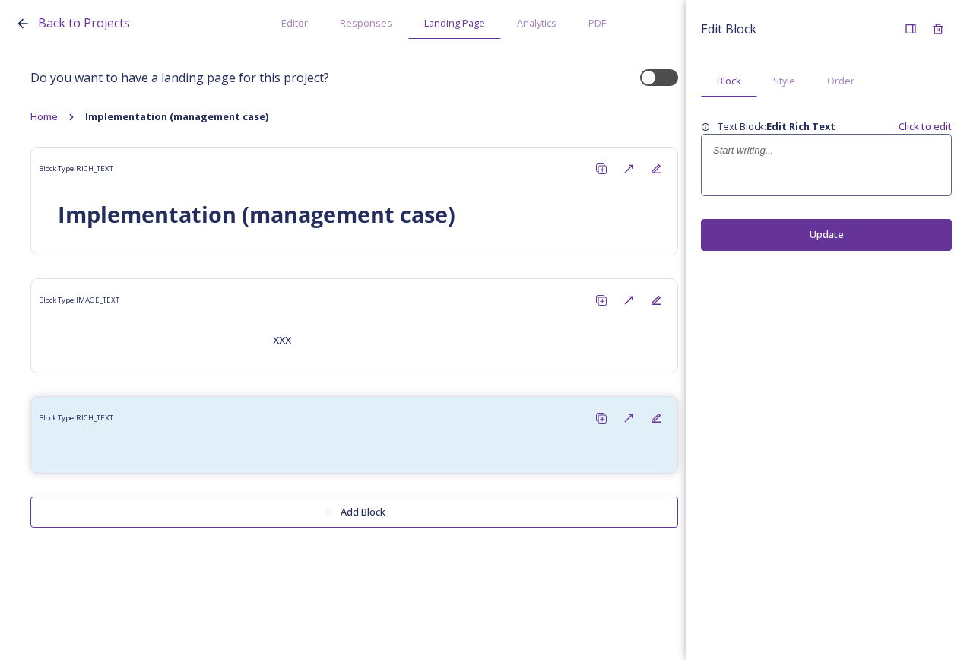
click at [770, 187] on div at bounding box center [826, 165] width 249 height 61
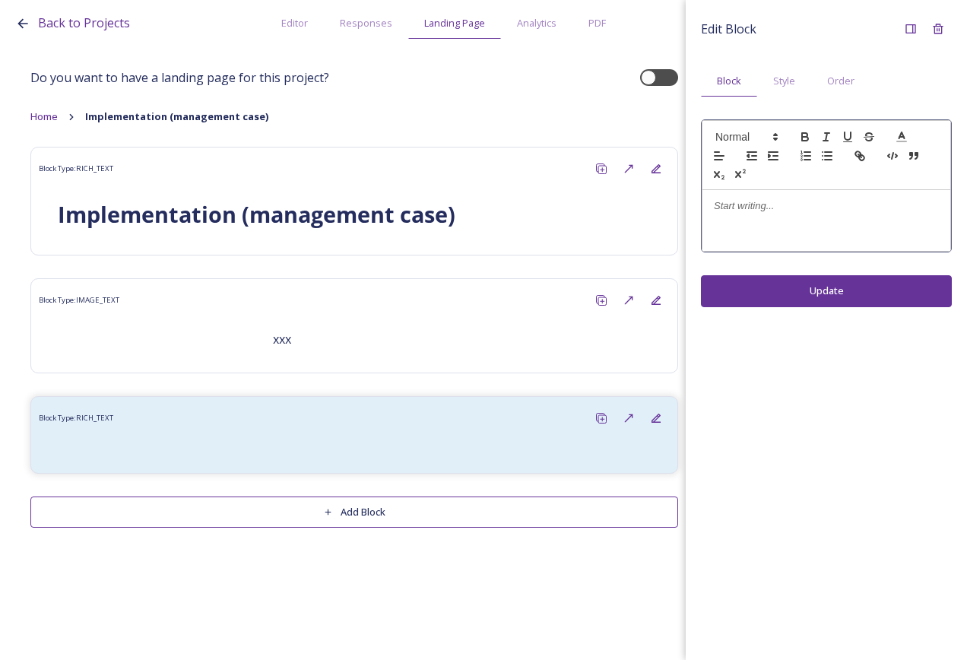
click at [764, 212] on p at bounding box center [826, 206] width 225 height 14
click at [793, 287] on div "Edit Block Block Style Order xxx Update" at bounding box center [826, 330] width 281 height 660
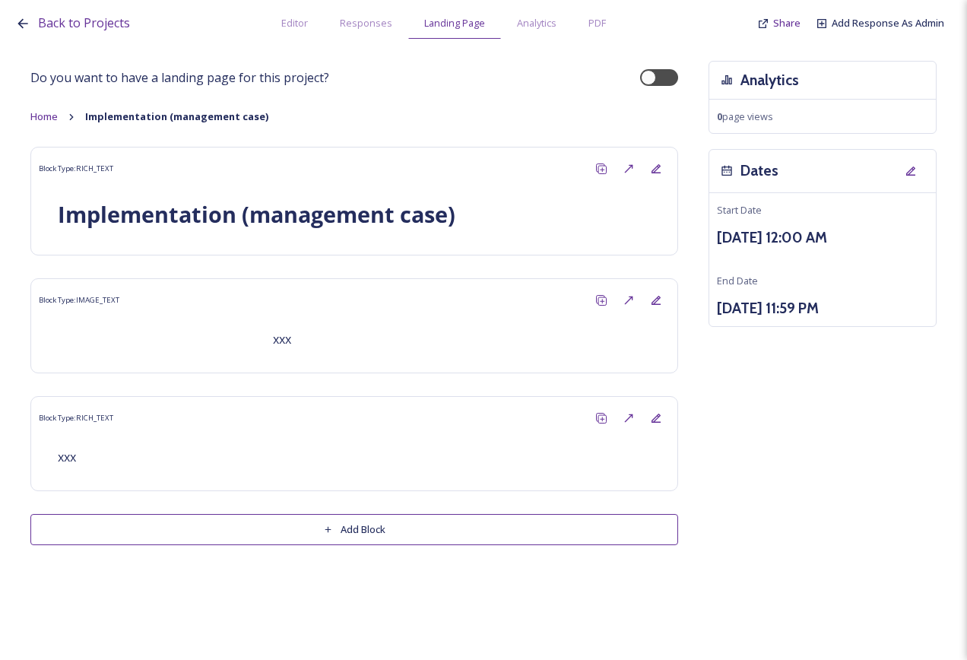
click at [490, 529] on button "Add Block" at bounding box center [354, 529] width 648 height 31
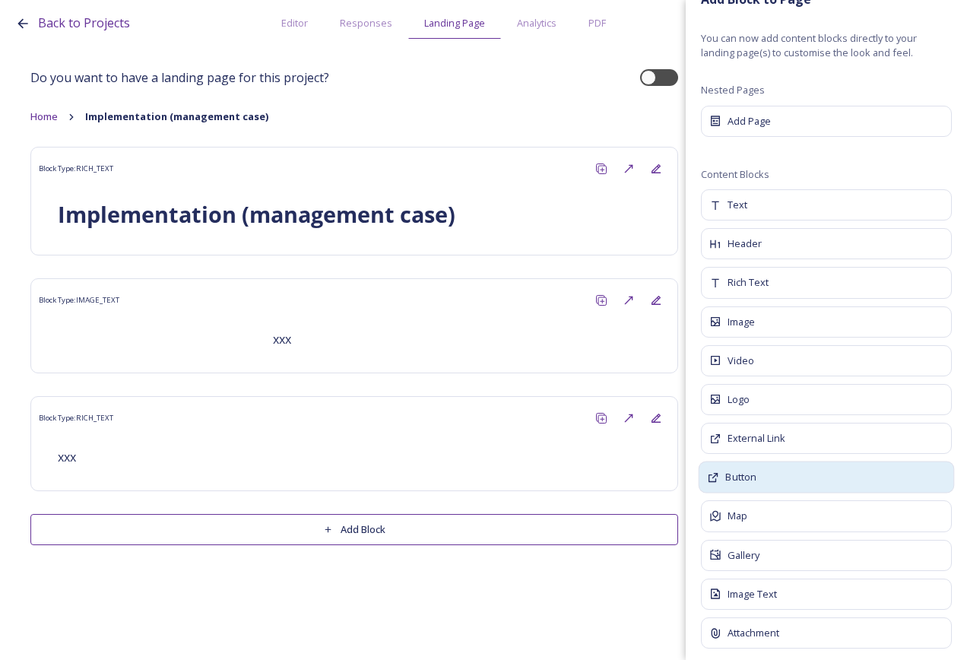
scroll to position [37, 0]
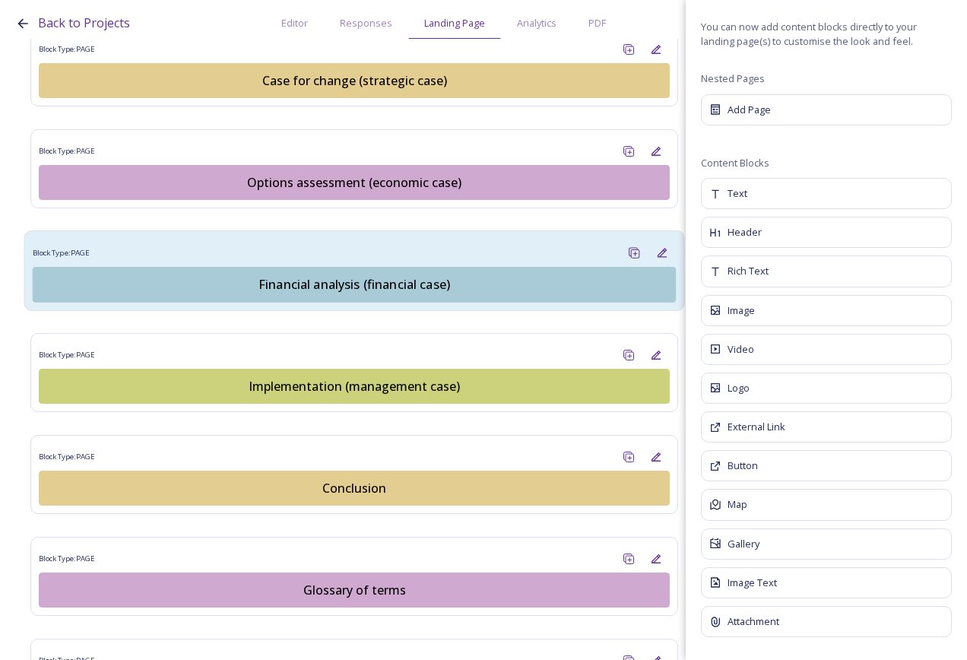
scroll to position [1825, 0]
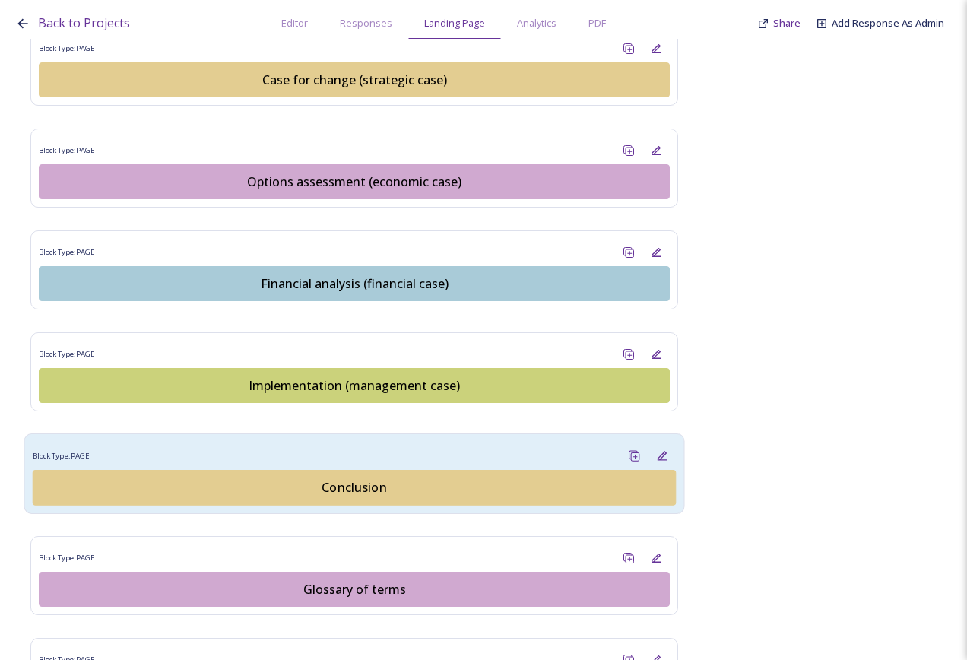
click at [396, 478] on div "Conclusion" at bounding box center [354, 487] width 627 height 18
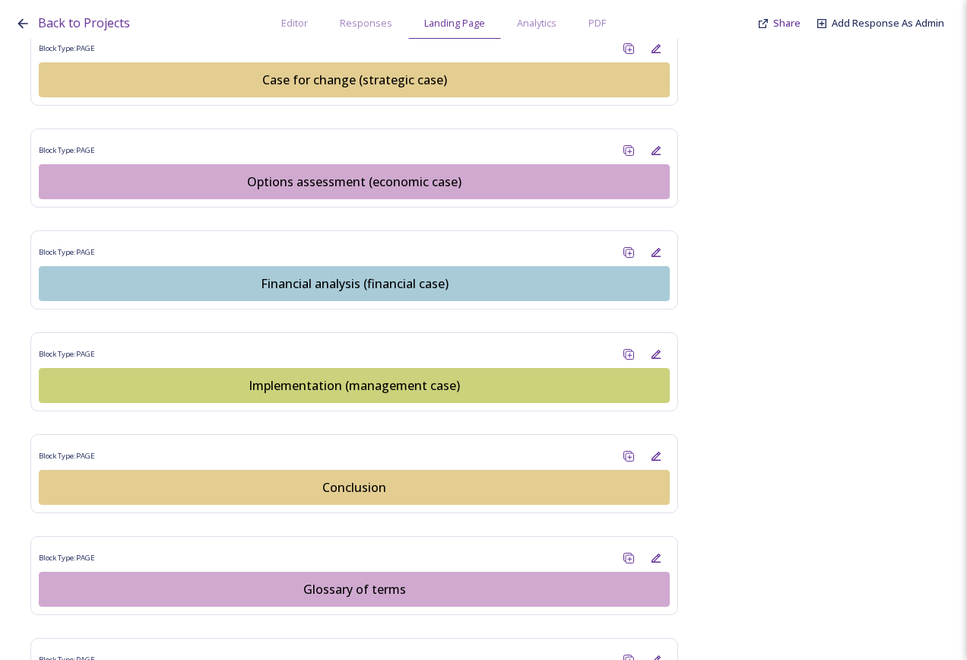
scroll to position [0, 0]
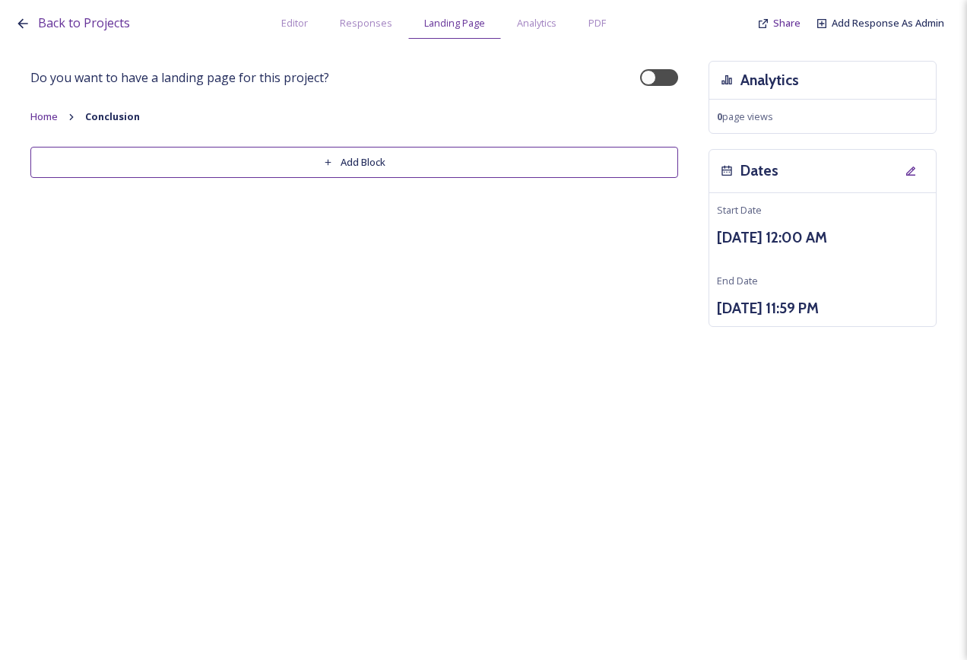
click at [594, 169] on button "Add Block" at bounding box center [354, 162] width 648 height 31
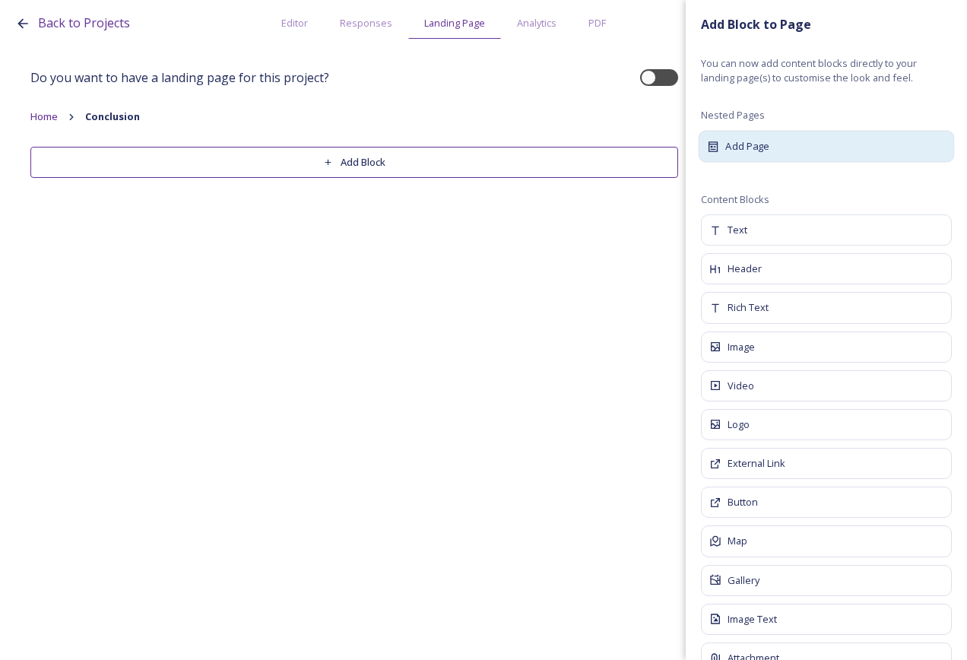
click at [805, 145] on div "Add Page" at bounding box center [827, 146] width 256 height 32
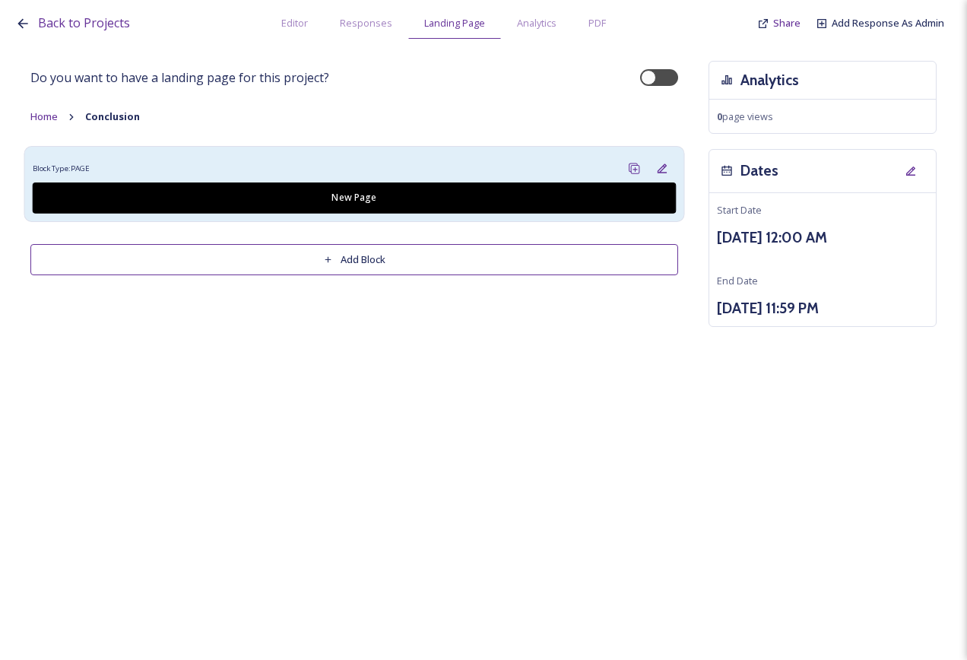
click at [437, 169] on div "Block Type: PAGE" at bounding box center [355, 168] width 644 height 28
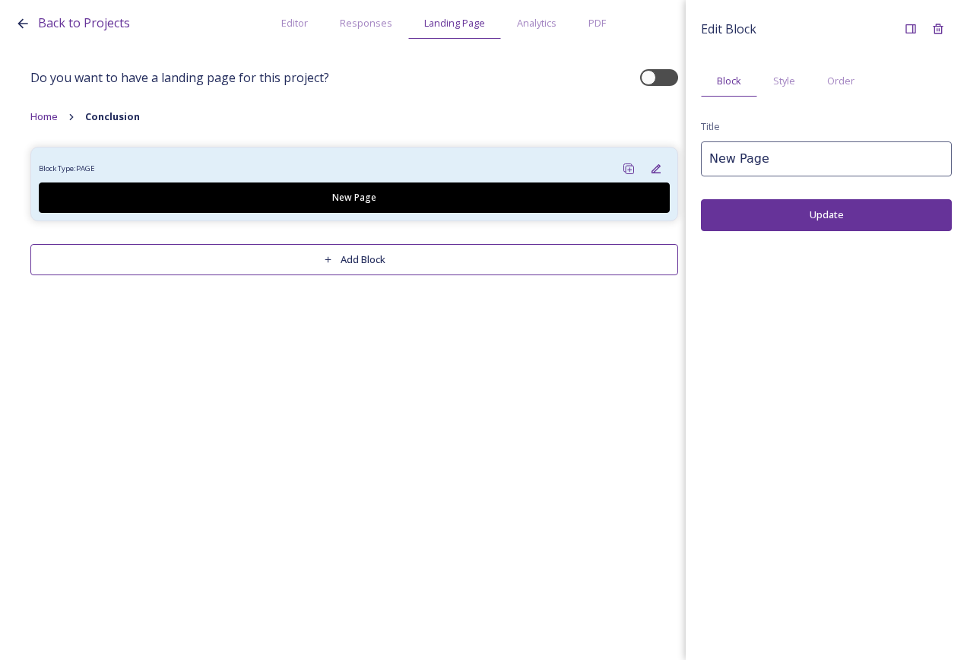
click at [770, 164] on input "New Page" at bounding box center [826, 158] width 251 height 35
drag, startPoint x: 775, startPoint y: 155, endPoint x: 537, endPoint y: 168, distance: 238.4
click at [545, 167] on div "Back to Projects Editor Responses Landing Page Analytics PDF Share Add Response…" at bounding box center [483, 330] width 967 height 660
type input "Conclusion"
click at [777, 81] on span "Style" at bounding box center [785, 81] width 22 height 14
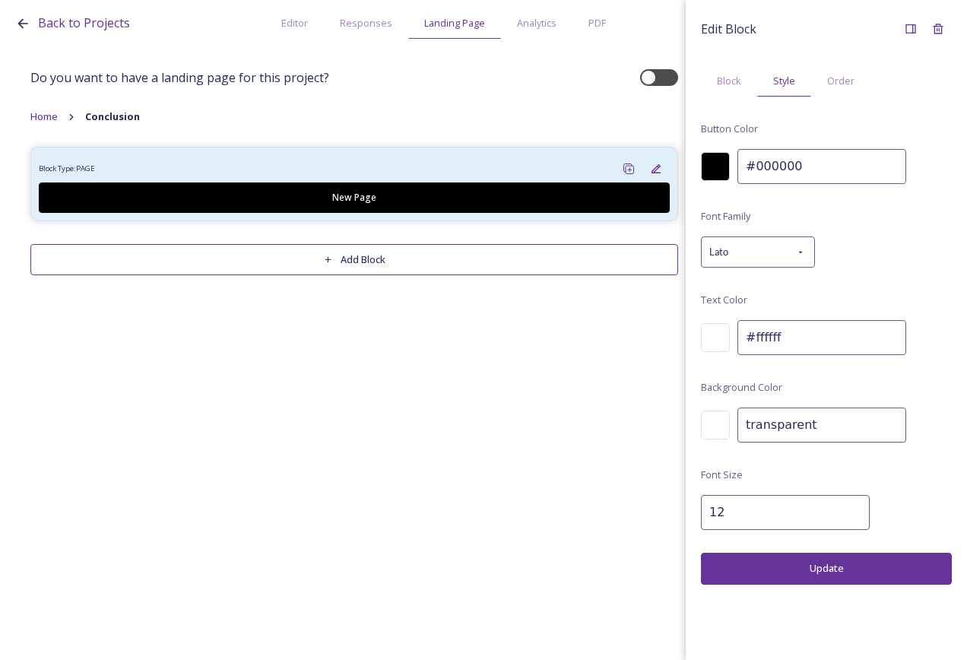
drag, startPoint x: 831, startPoint y: 169, endPoint x: 718, endPoint y: 170, distance: 112.6
click at [718, 170] on div "#000000" at bounding box center [826, 166] width 251 height 35
click at [843, 504] on input "13" at bounding box center [785, 512] width 169 height 35
click at [843, 504] on input "14" at bounding box center [785, 512] width 169 height 35
click at [842, 504] on input "15" at bounding box center [785, 512] width 169 height 35
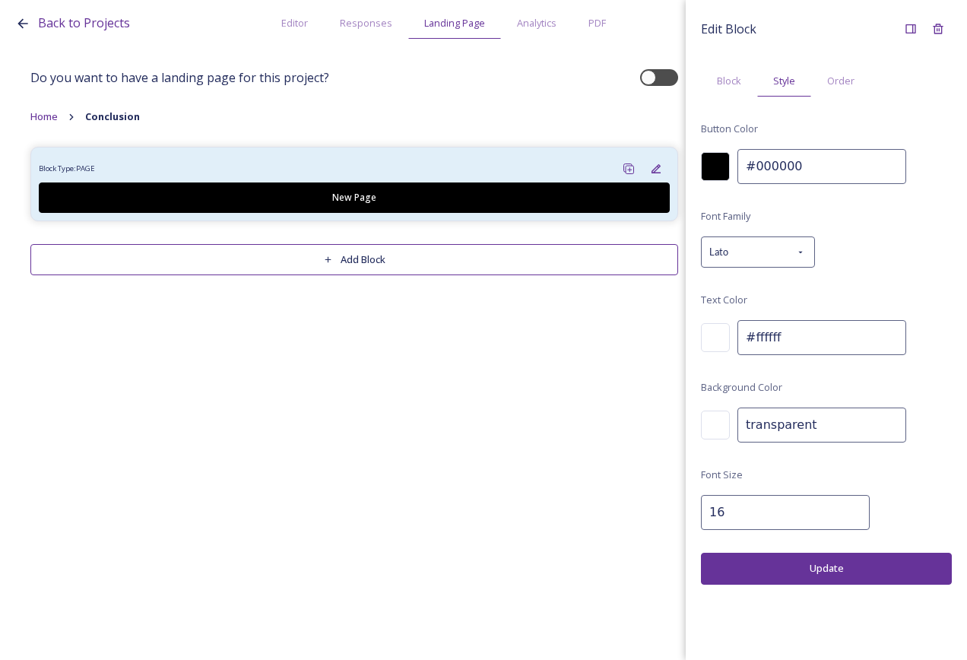
type input "16"
click at [842, 504] on input "16" at bounding box center [785, 512] width 169 height 35
click at [815, 569] on button "Update" at bounding box center [826, 568] width 251 height 31
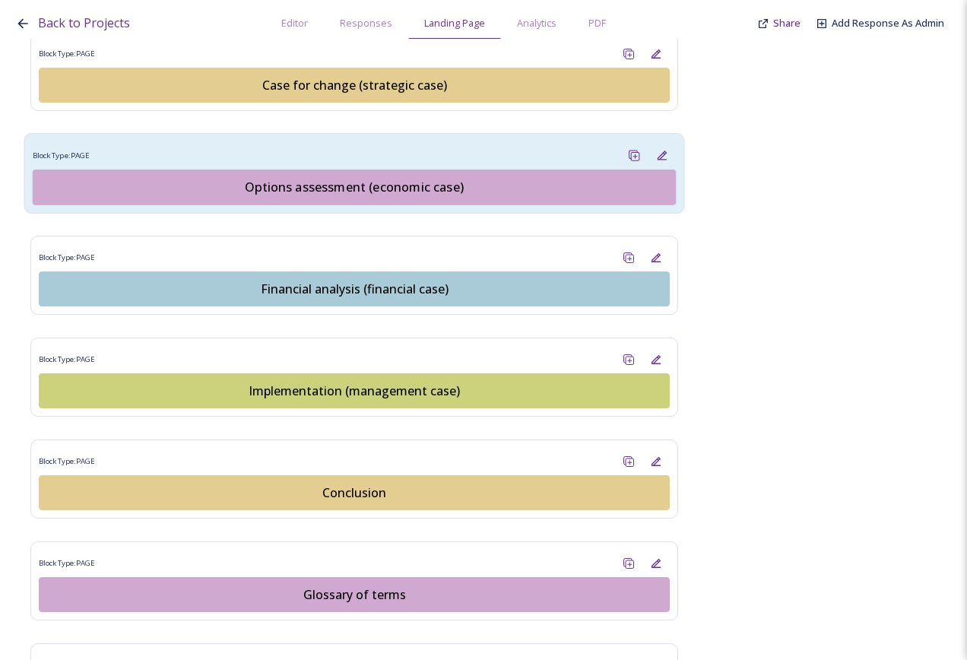
scroll to position [1825, 0]
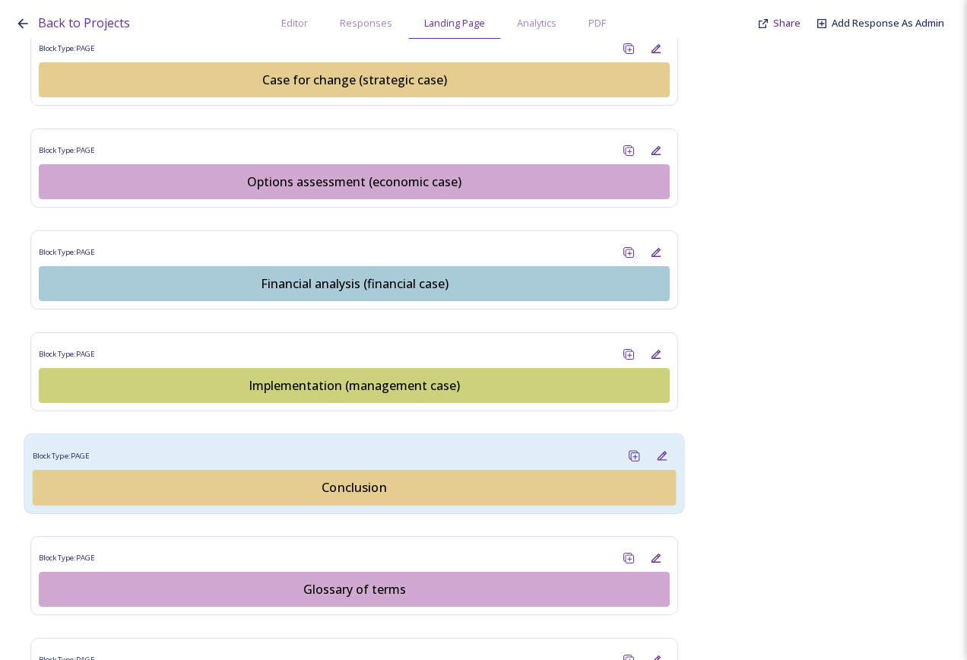
click at [370, 442] on div "Block Type: PAGE" at bounding box center [355, 456] width 644 height 28
click at [430, 478] on div "Conclusion" at bounding box center [354, 487] width 627 height 18
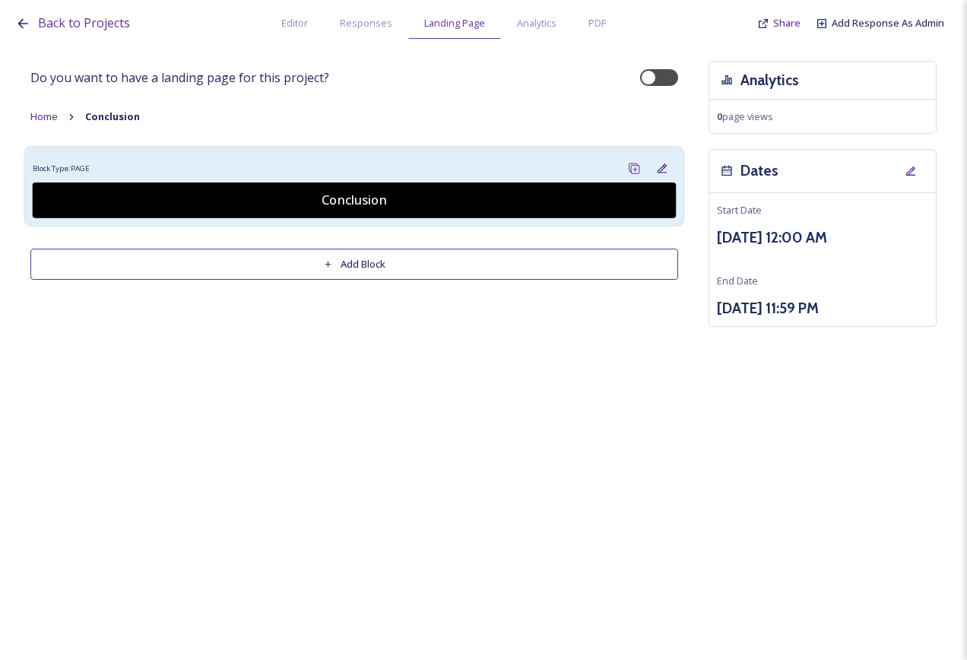
click at [336, 167] on div "Block Type: PAGE" at bounding box center [355, 168] width 644 height 28
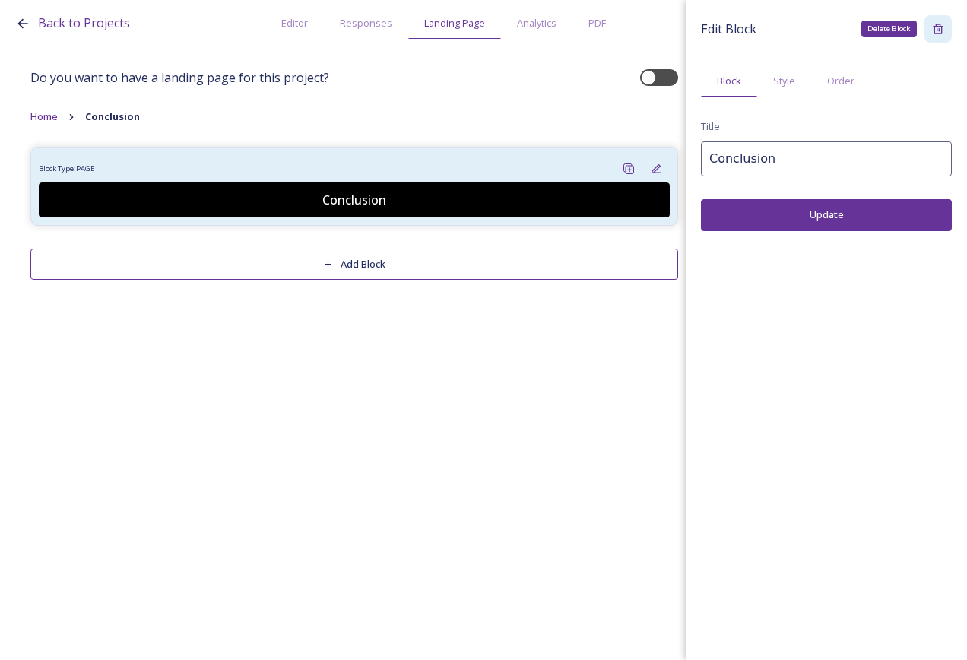
click at [945, 30] on div "Delete Block" at bounding box center [938, 28] width 27 height 27
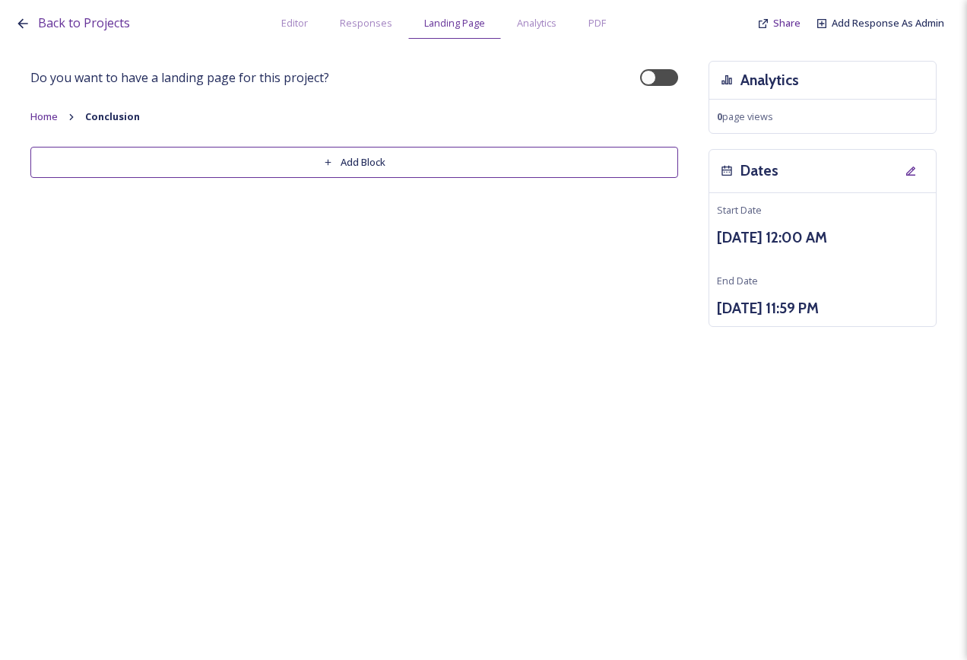
click at [391, 160] on button "Add Block" at bounding box center [354, 162] width 648 height 31
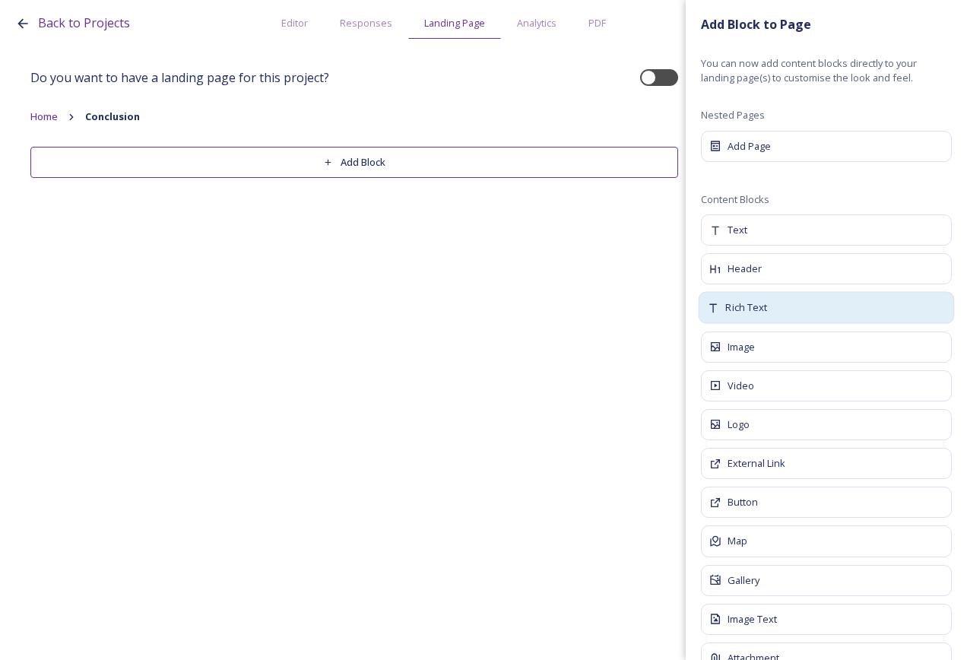
click at [767, 309] on span "Rich Text" at bounding box center [747, 307] width 42 height 15
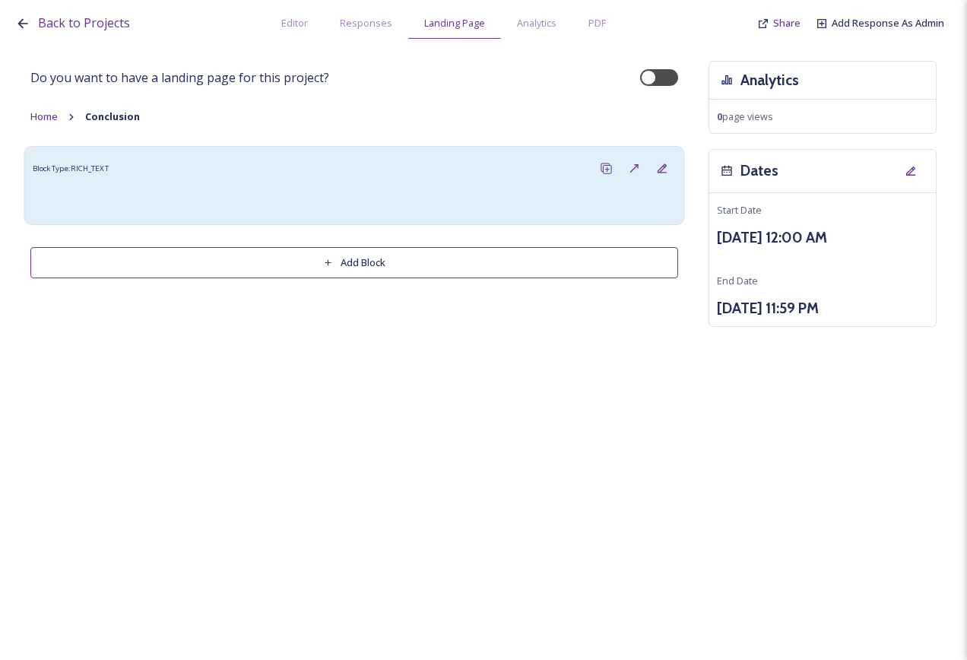
click at [312, 192] on div at bounding box center [354, 199] width 628 height 18
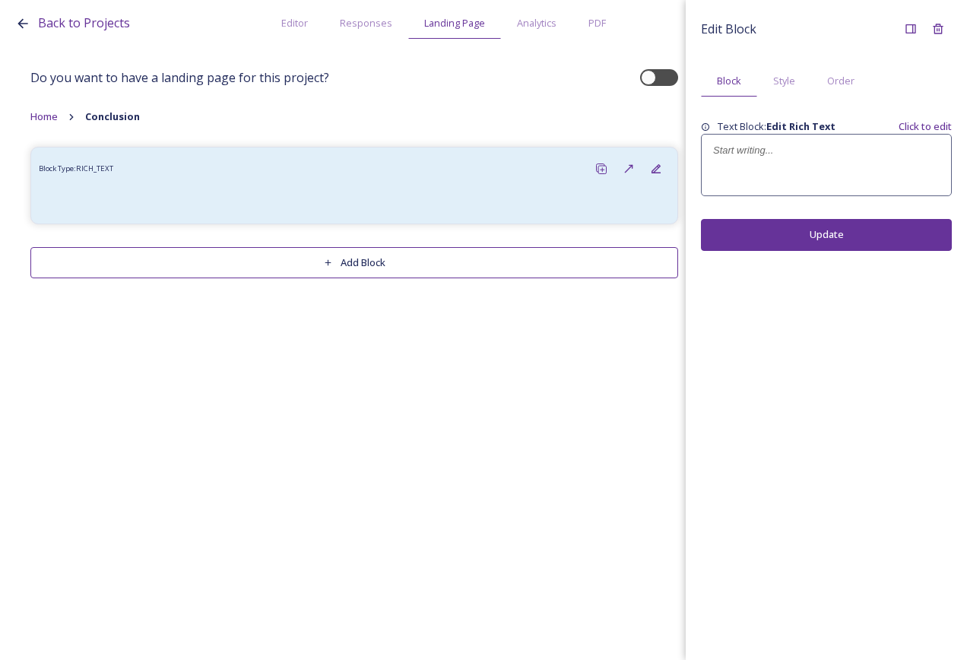
click at [790, 149] on p at bounding box center [826, 151] width 227 height 14
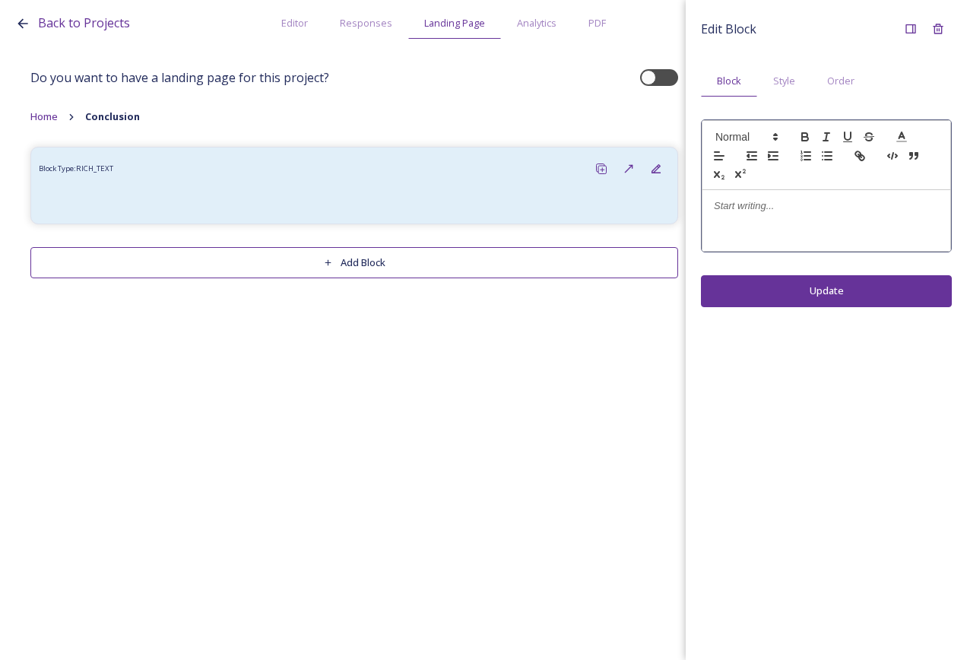
click at [809, 208] on p at bounding box center [826, 206] width 225 height 14
drag, startPoint x: 796, startPoint y: 197, endPoint x: 631, endPoint y: 196, distance: 165.0
click at [631, 196] on div "Back to Projects Editor Responses Landing Page Analytics PDF Share Add Response…" at bounding box center [483, 330] width 967 height 660
click at [751, 140] on span at bounding box center [746, 137] width 75 height 18
click at [761, 164] on span at bounding box center [764, 169] width 97 height 40
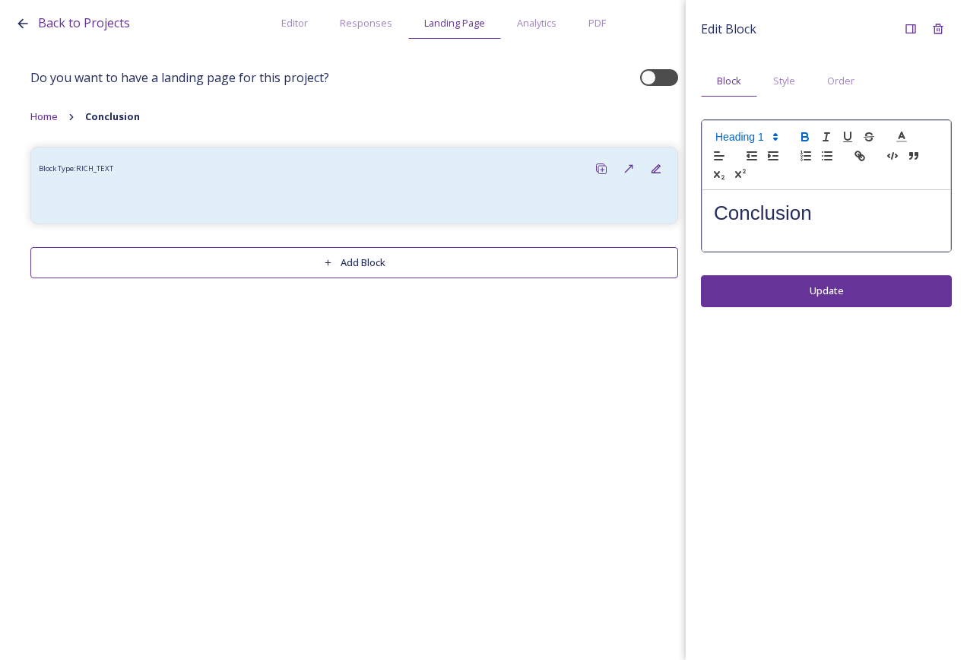
click at [812, 135] on icon "button" at bounding box center [806, 137] width 14 height 14
click at [840, 291] on div "Edit Block Block Style Order Conclusion Update" at bounding box center [826, 330] width 281 height 660
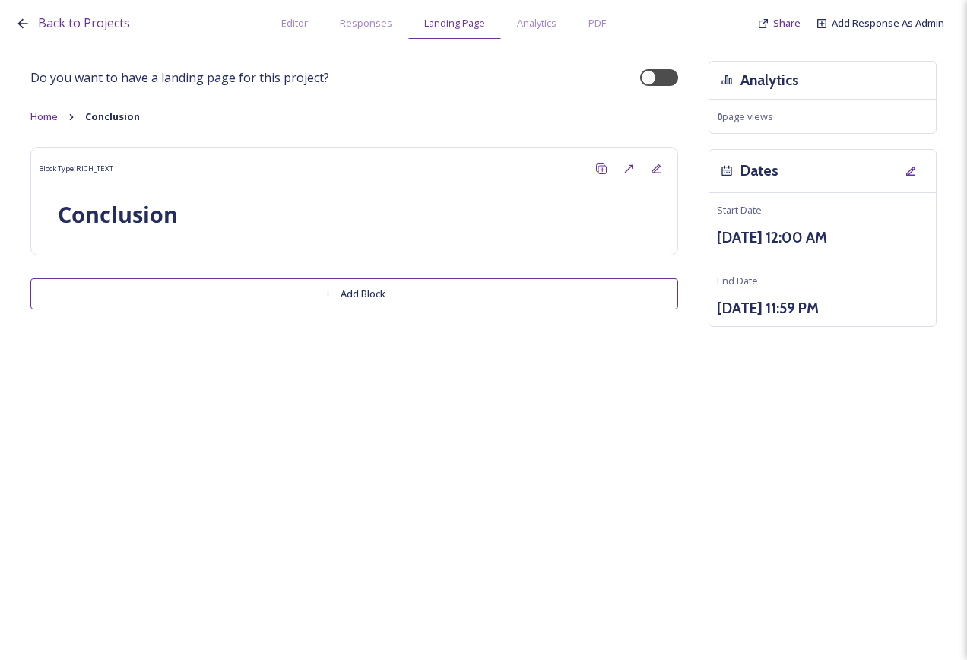
click at [405, 379] on div "Back to Projects Editor Responses Landing Page Analytics PDF Share Add Response…" at bounding box center [483, 330] width 967 height 660
click at [386, 287] on button "Add Block" at bounding box center [354, 293] width 648 height 31
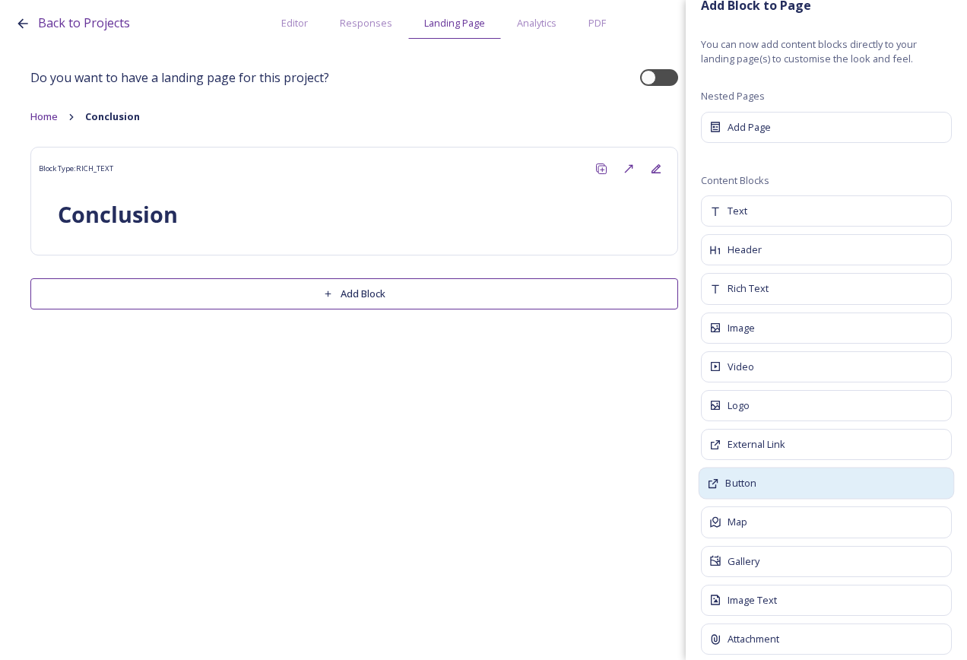
scroll to position [37, 0]
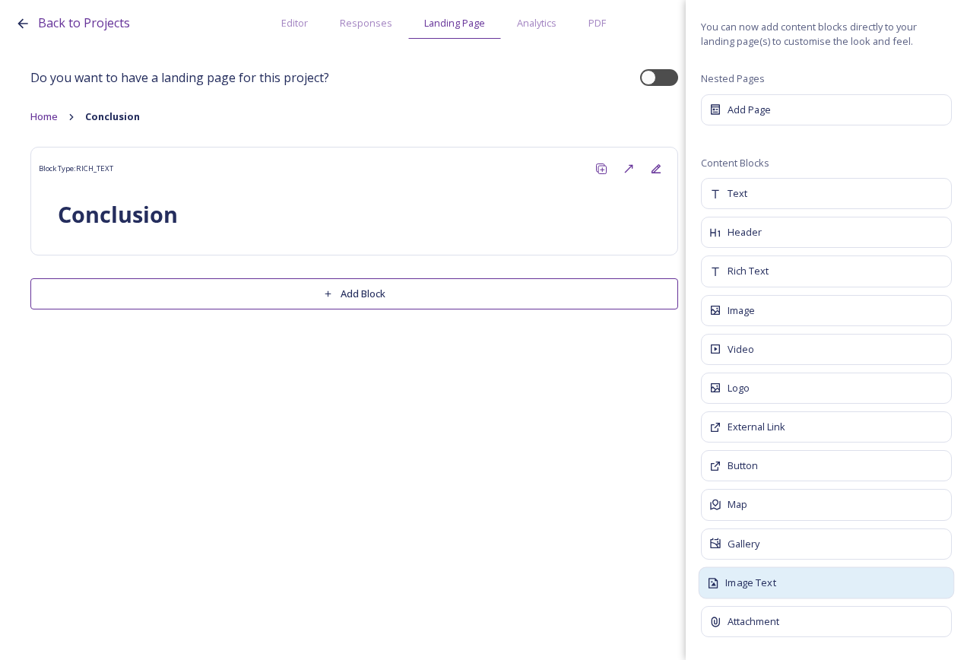
click at [774, 583] on span "Image Text" at bounding box center [751, 583] width 50 height 15
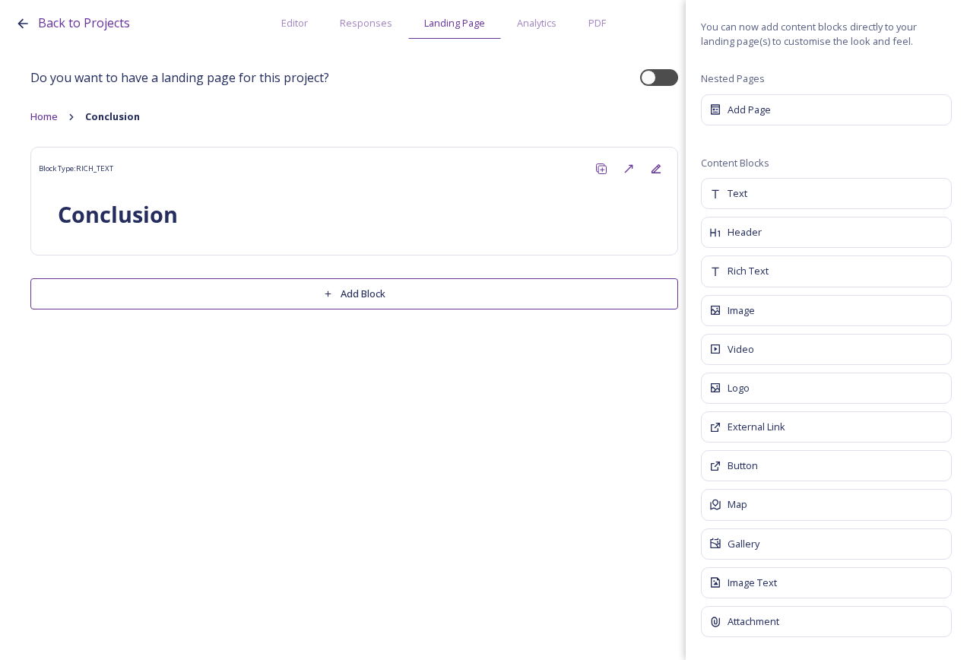
scroll to position [0, 0]
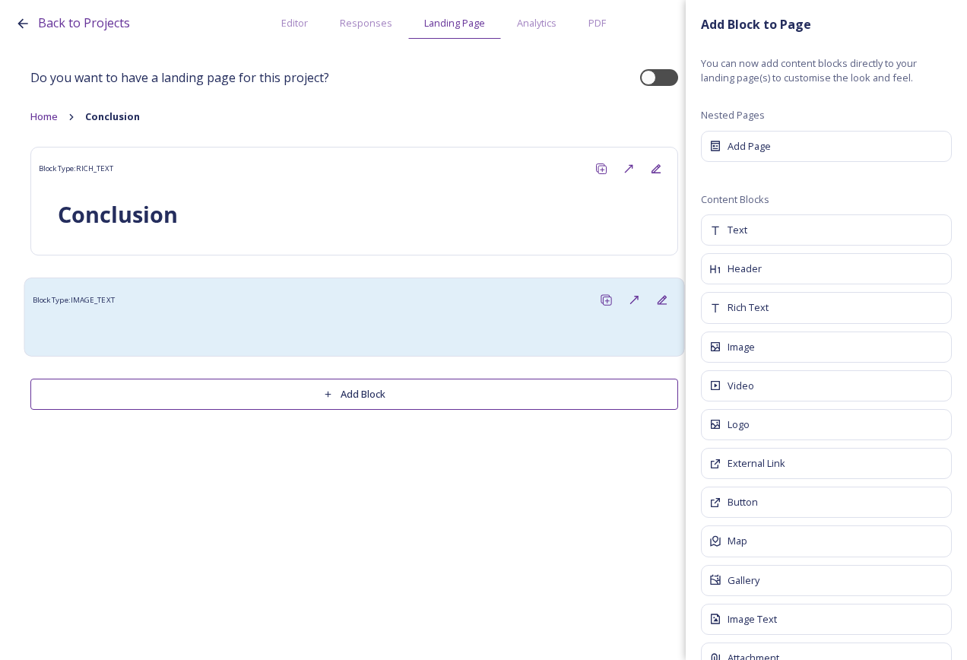
click at [446, 333] on div at bounding box center [464, 331] width 408 height 18
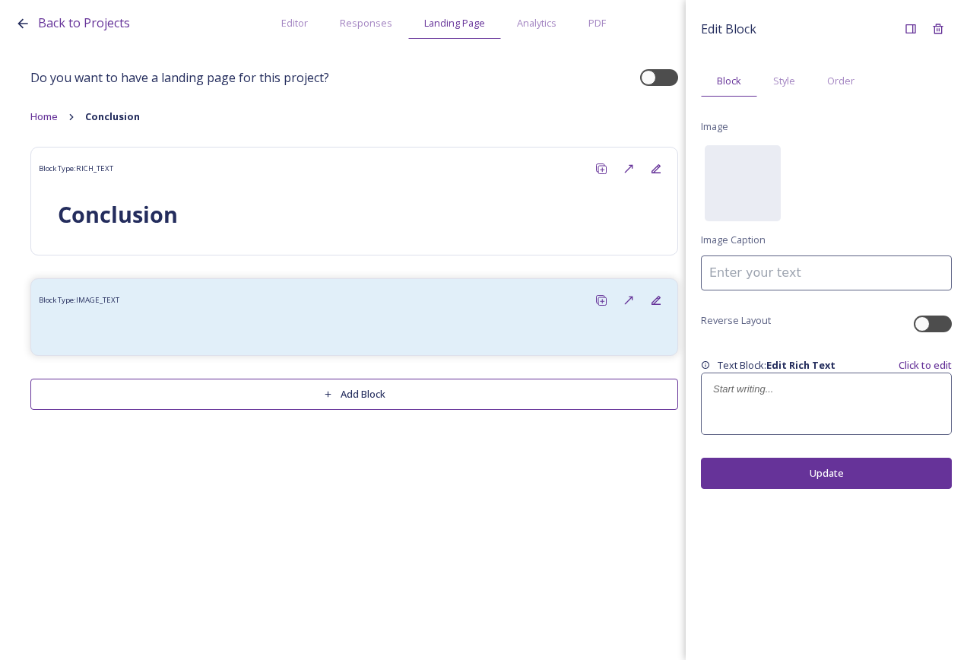
click at [856, 383] on p at bounding box center [826, 390] width 227 height 14
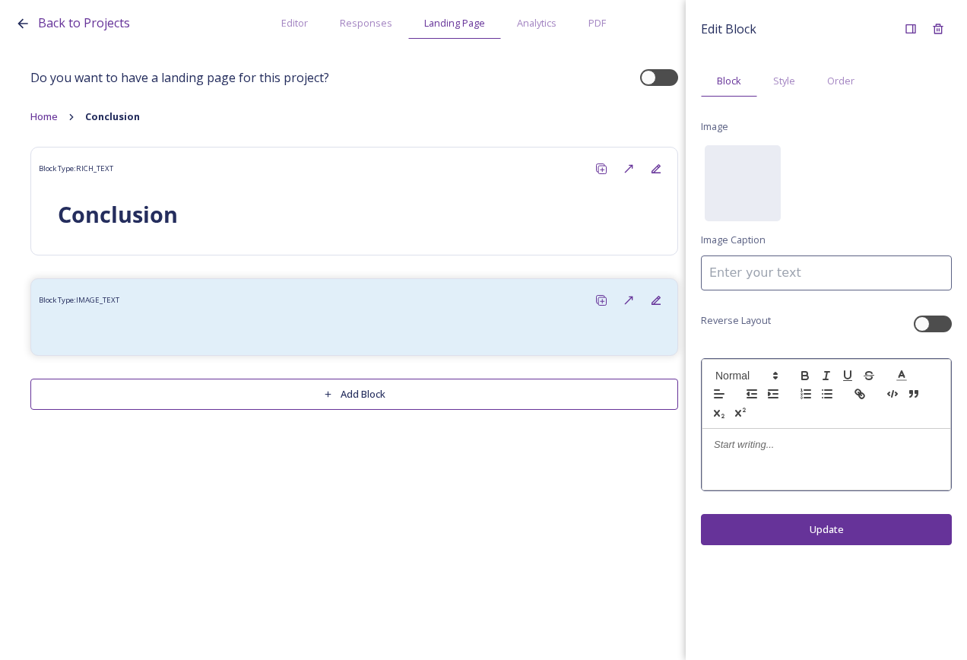
click at [853, 440] on p at bounding box center [826, 445] width 225 height 14
click at [833, 511] on div "Edit Block Block Style Order Image No preview available for file of . Image Cap…" at bounding box center [826, 330] width 281 height 660
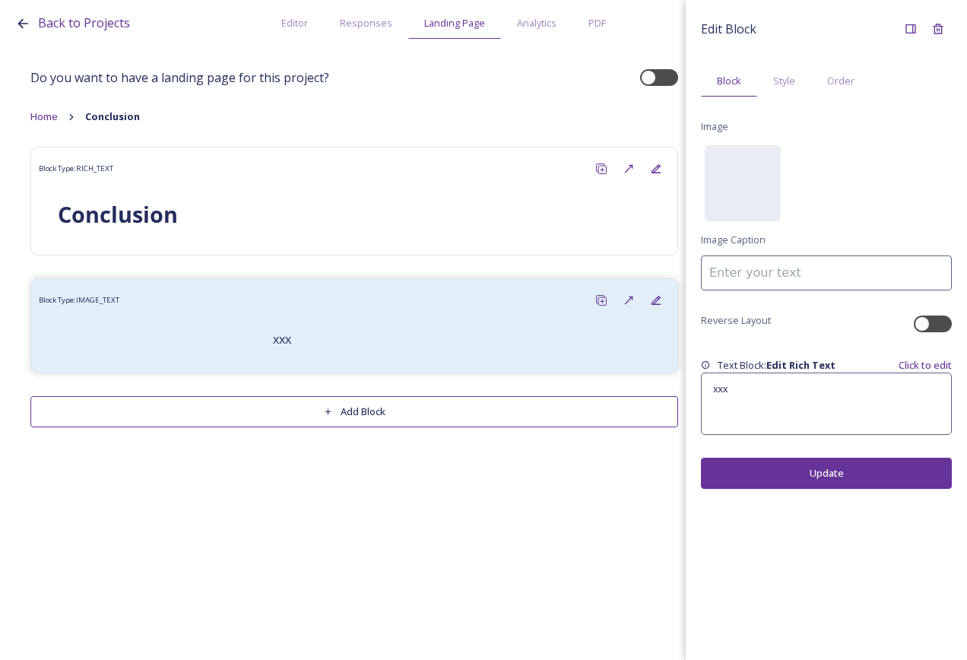
click at [383, 419] on button "Add Block" at bounding box center [354, 411] width 648 height 31
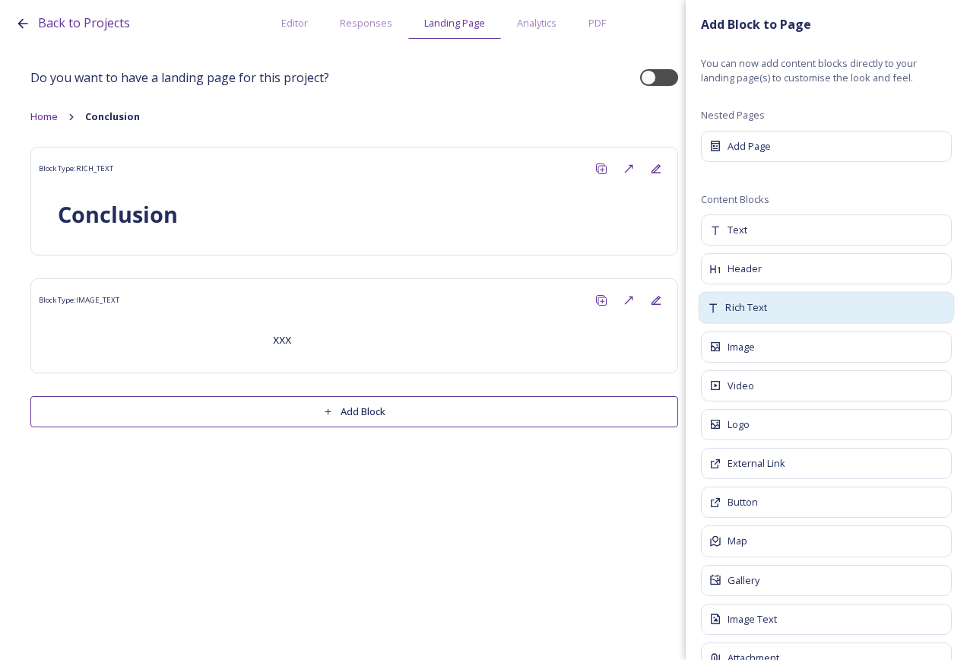
click at [763, 306] on span "Rich Text" at bounding box center [747, 307] width 42 height 15
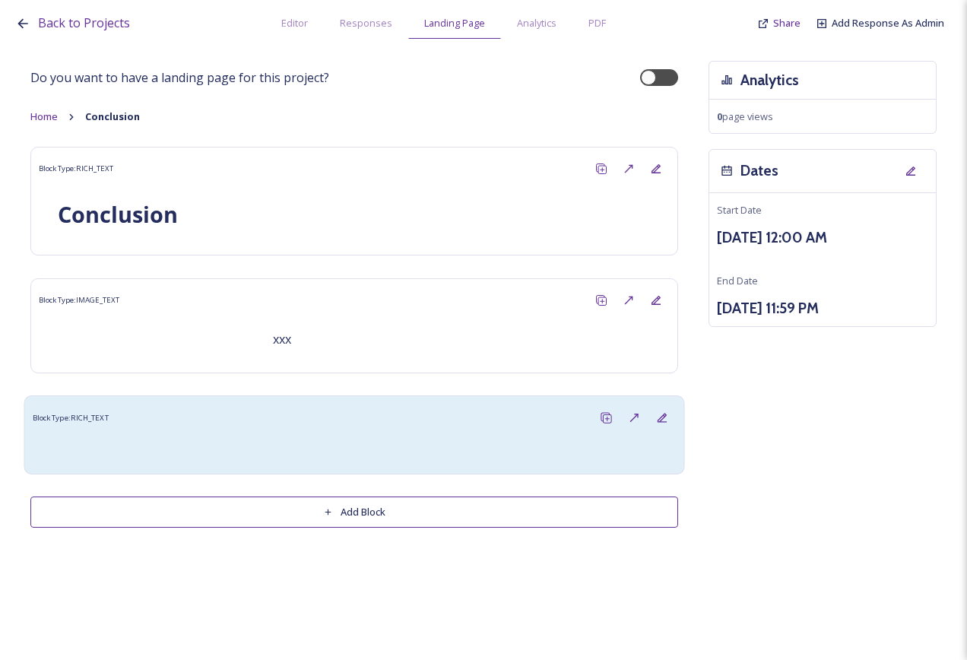
click at [439, 425] on div "Block Type: RICH_TEXT" at bounding box center [355, 418] width 644 height 28
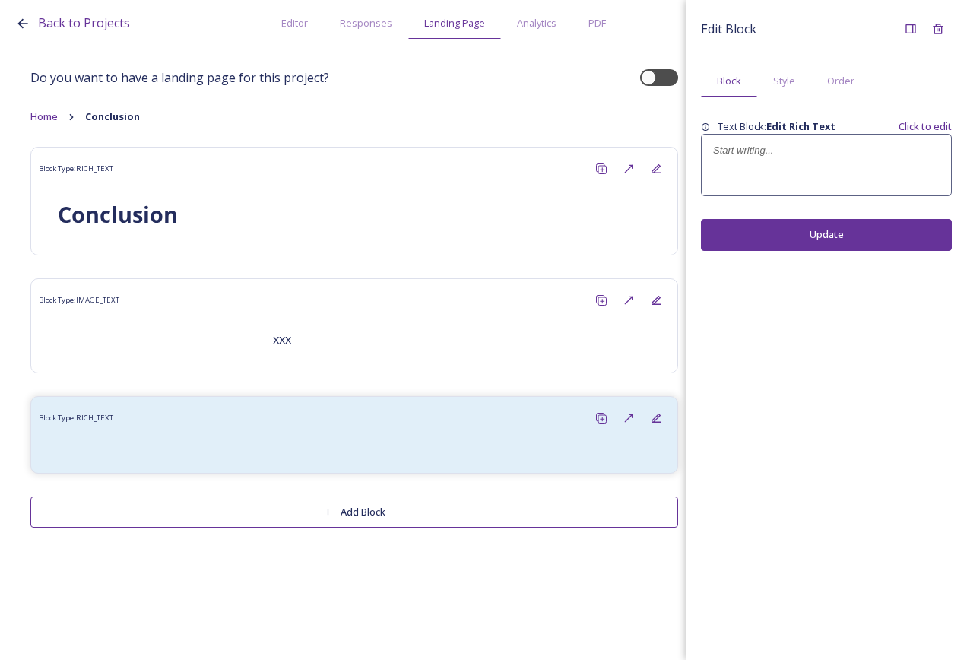
click at [790, 175] on div at bounding box center [826, 165] width 249 height 61
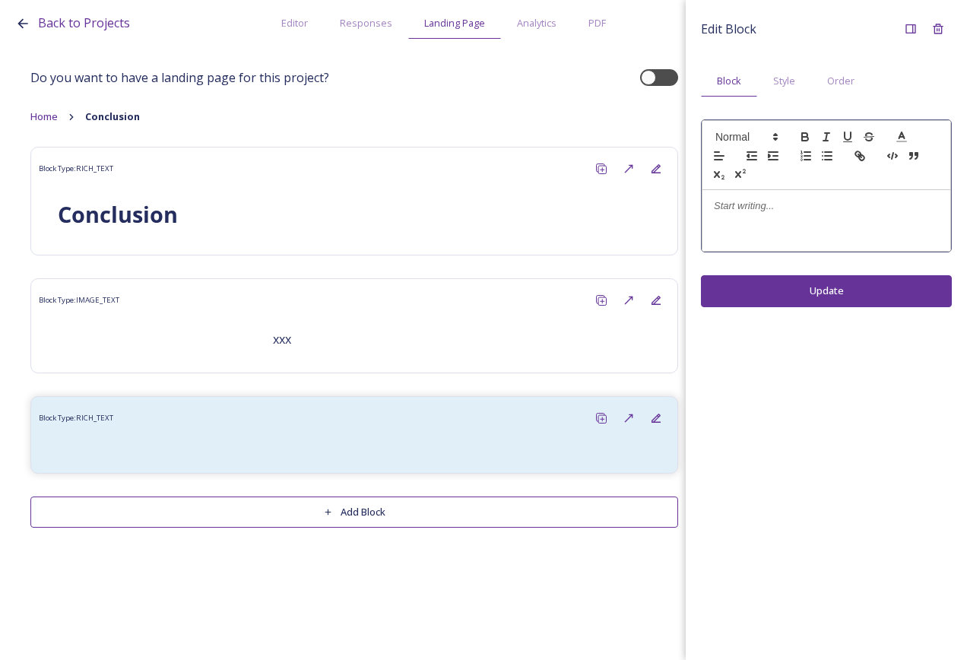
click at [779, 203] on p at bounding box center [826, 206] width 225 height 14
click at [804, 294] on div "Edit Block Block Style Order xxx Update" at bounding box center [826, 330] width 281 height 660
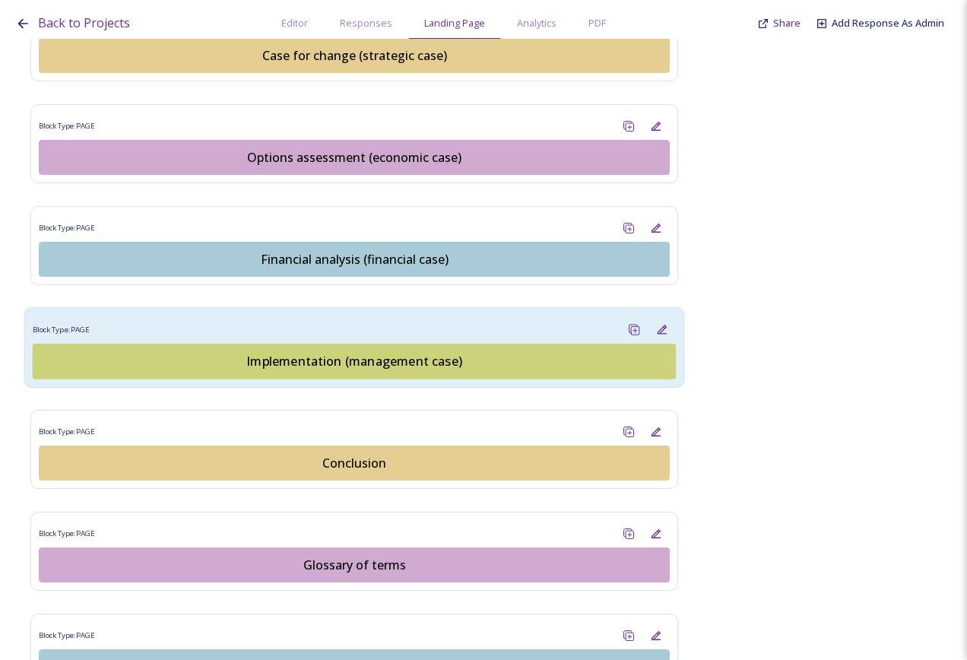
scroll to position [1950, 0]
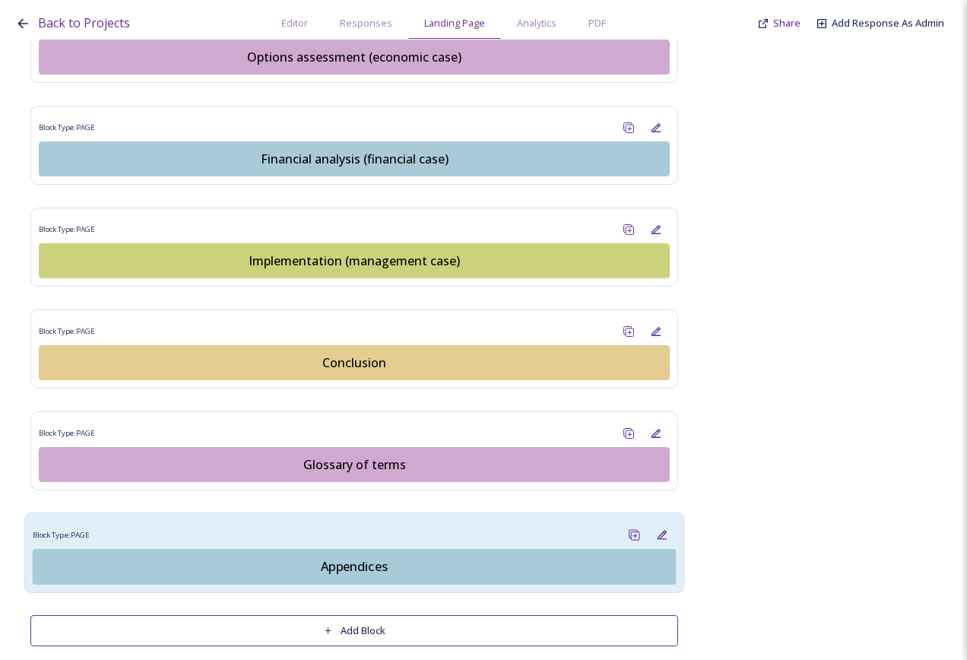
click at [380, 558] on div "Appendices" at bounding box center [354, 567] width 627 height 18
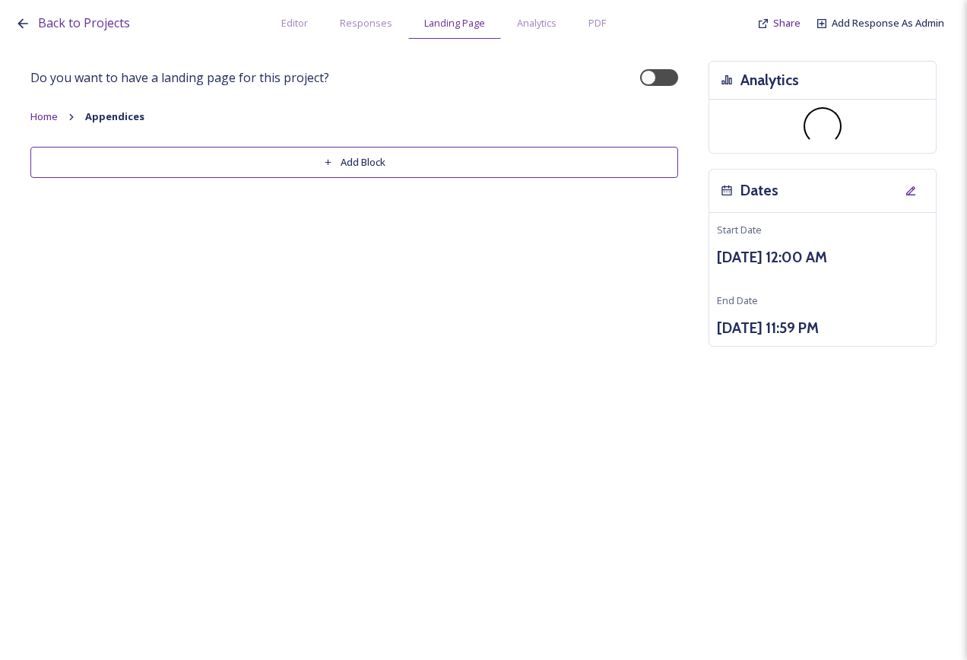
scroll to position [0, 0]
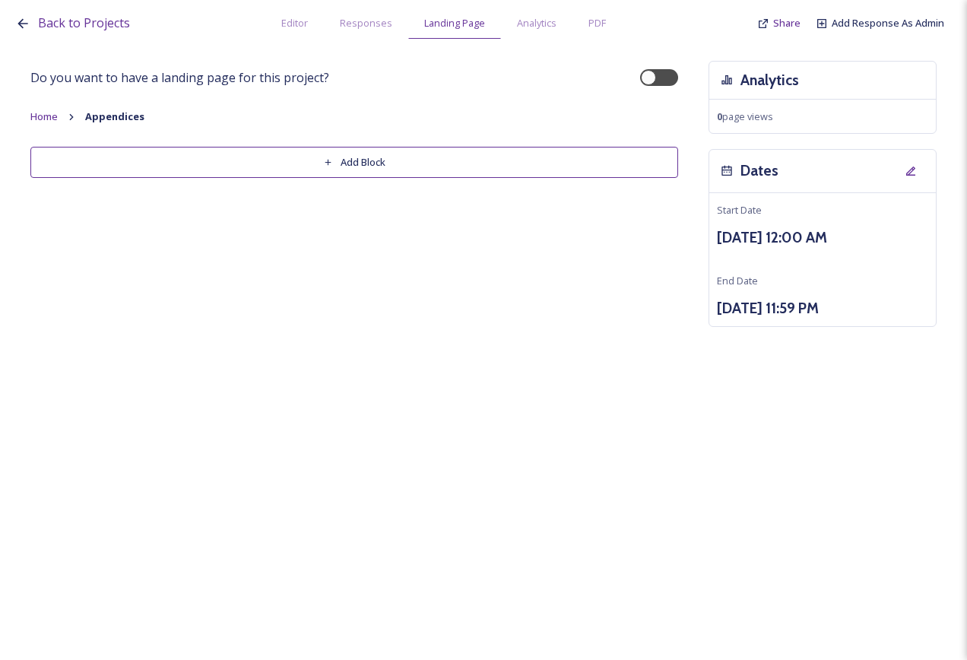
click at [353, 166] on button "Add Block" at bounding box center [354, 162] width 648 height 31
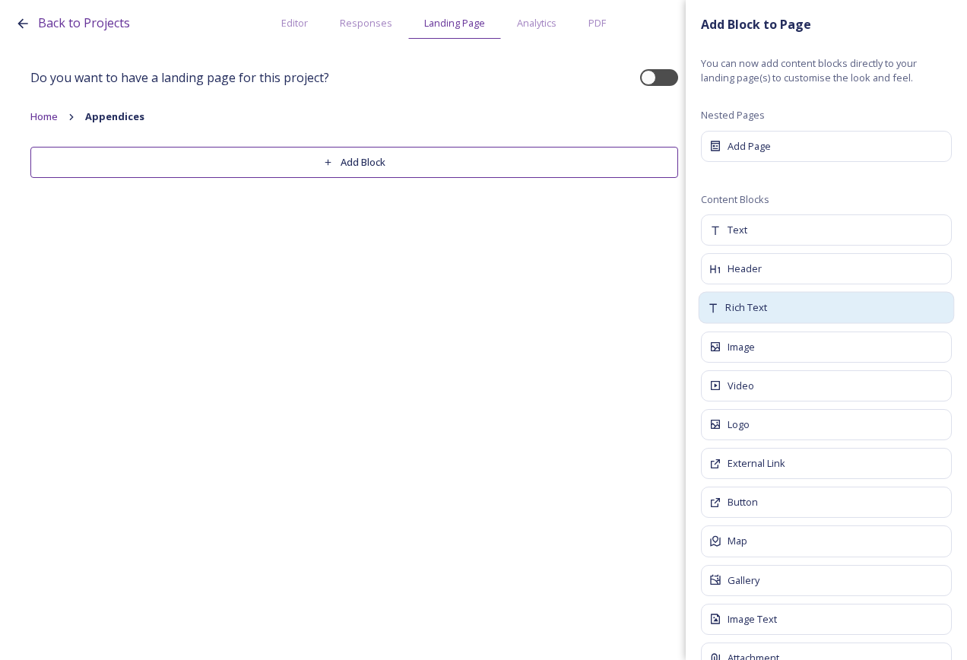
click at [770, 300] on div "Rich Text" at bounding box center [827, 308] width 256 height 32
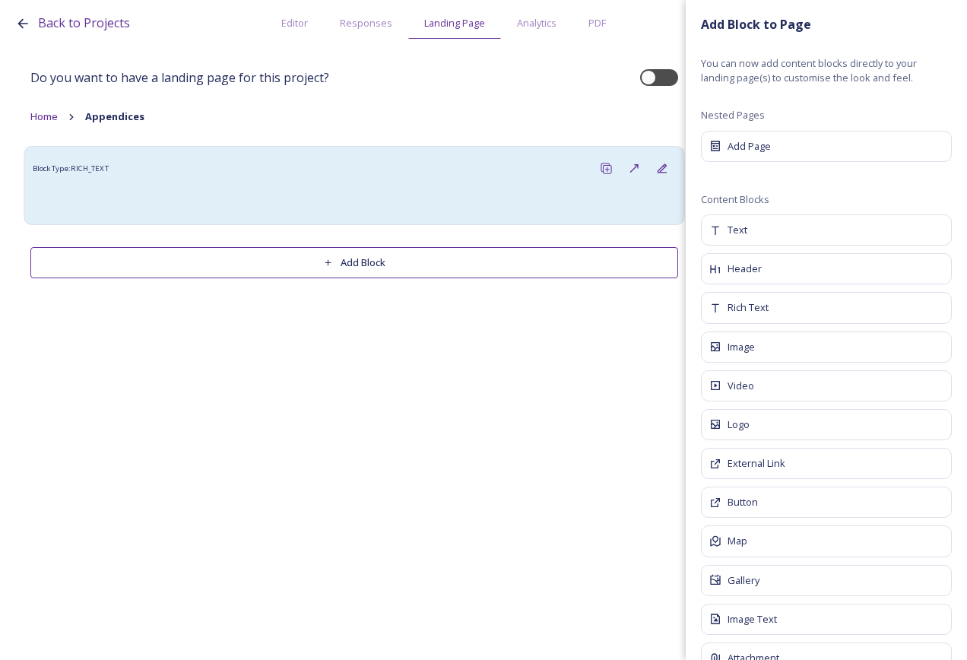
click at [345, 191] on div at bounding box center [354, 199] width 628 height 18
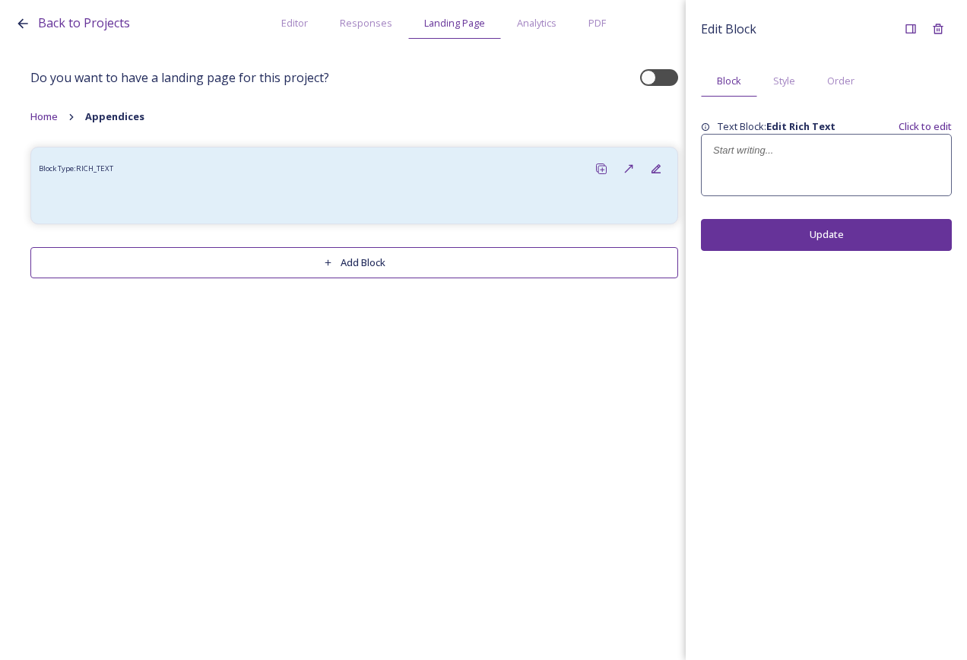
click at [758, 153] on p at bounding box center [826, 151] width 227 height 14
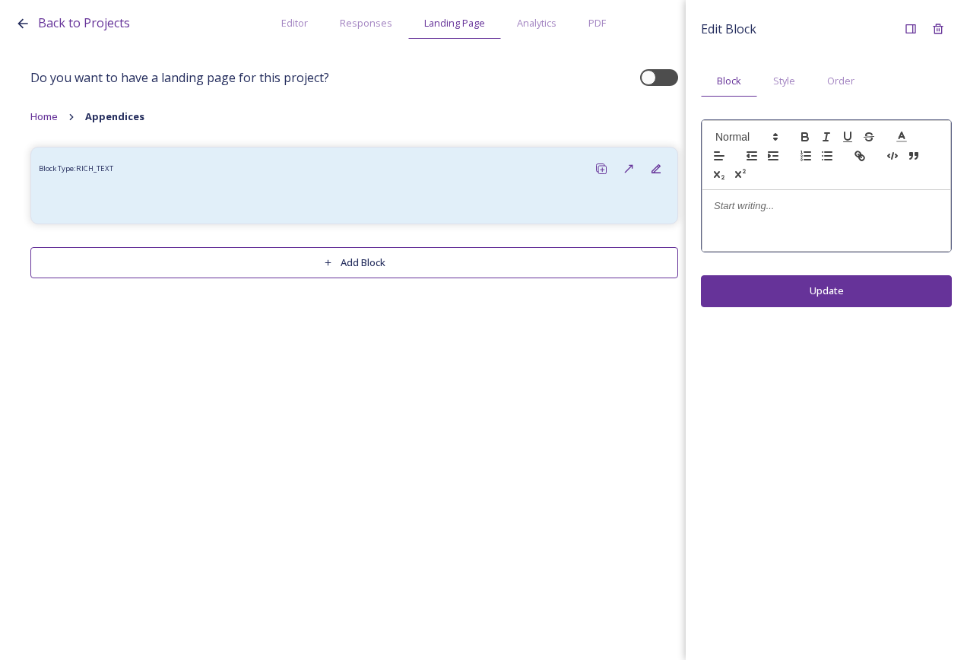
click at [768, 205] on p at bounding box center [826, 206] width 225 height 14
drag, startPoint x: 777, startPoint y: 212, endPoint x: 785, endPoint y: 124, distance: 88.6
click at [672, 214] on div "Back to Projects Editor Responses Landing Page Analytics PDF Share Add Response…" at bounding box center [483, 330] width 967 height 660
click at [759, 135] on span at bounding box center [746, 137] width 75 height 18
drag, startPoint x: 761, startPoint y: 163, endPoint x: 830, endPoint y: 137, distance: 73.2
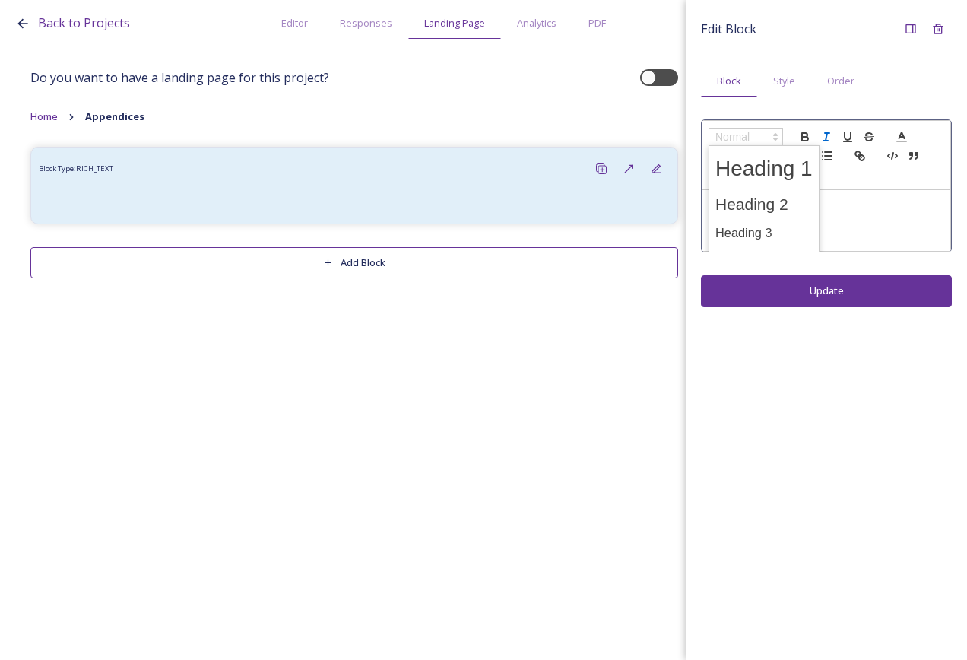
click at [764, 162] on span at bounding box center [764, 169] width 97 height 40
click at [810, 132] on icon "button" at bounding box center [806, 137] width 14 height 14
click at [808, 284] on div "Edit Block Block Style Order Appendices Update" at bounding box center [826, 330] width 281 height 660
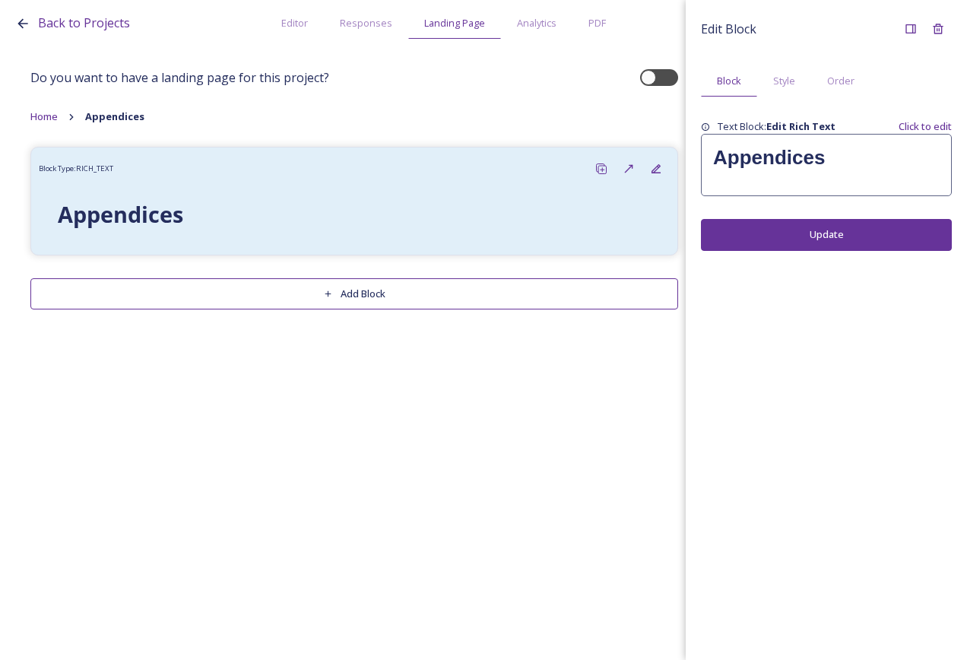
click at [312, 430] on div "Back to Projects Editor Responses Landing Page Analytics PDF Share Add Response…" at bounding box center [483, 330] width 967 height 660
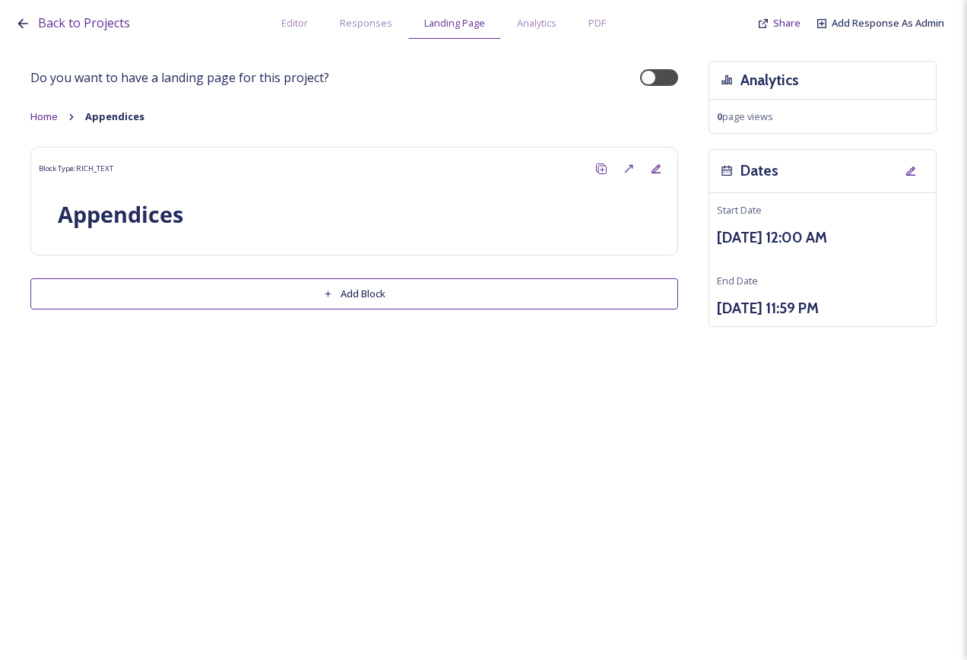
click at [272, 297] on button "Add Block" at bounding box center [354, 293] width 648 height 31
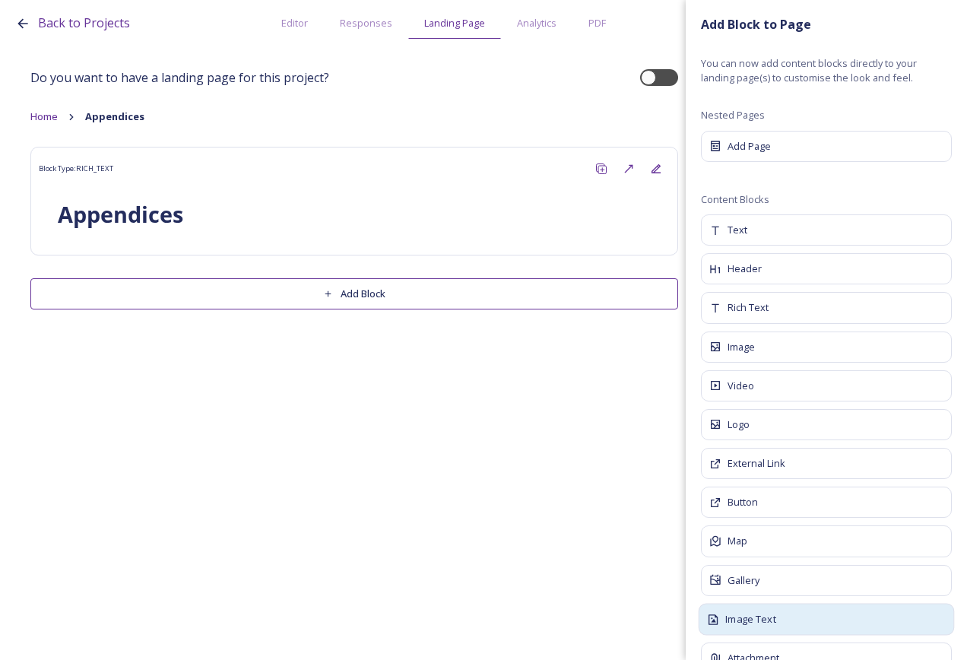
click at [788, 618] on div "Image Text" at bounding box center [827, 619] width 256 height 32
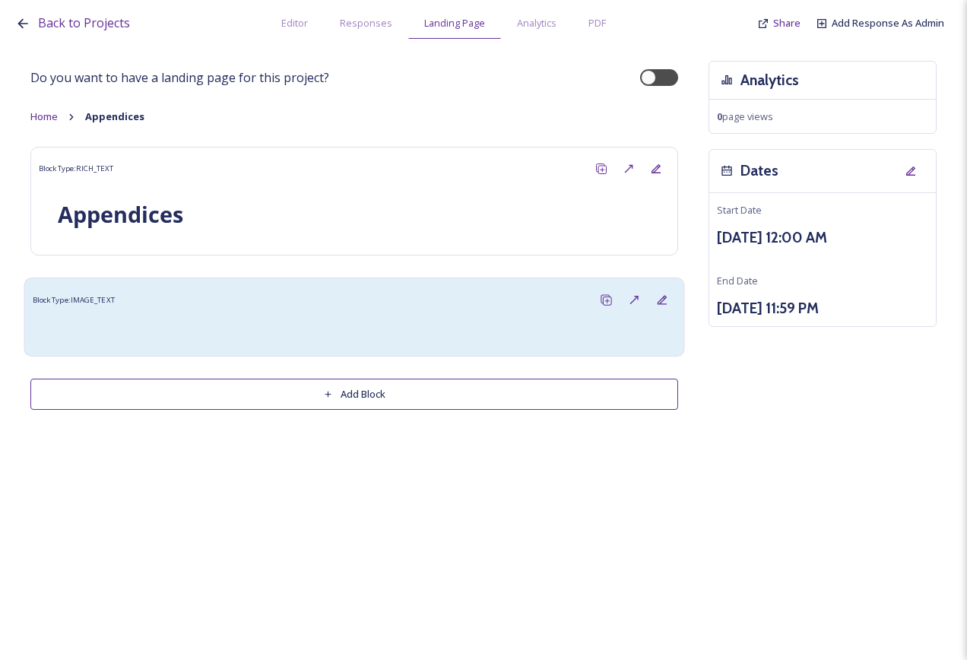
click at [338, 298] on div "Block Type: IMAGE_TEXT" at bounding box center [355, 300] width 644 height 28
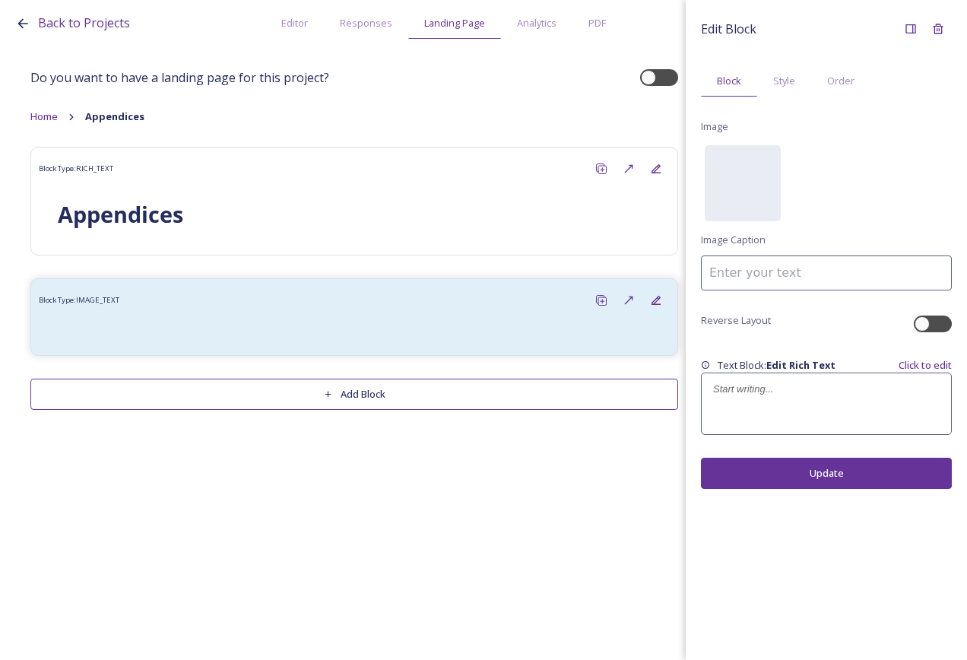
click at [818, 396] on div at bounding box center [826, 403] width 249 height 61
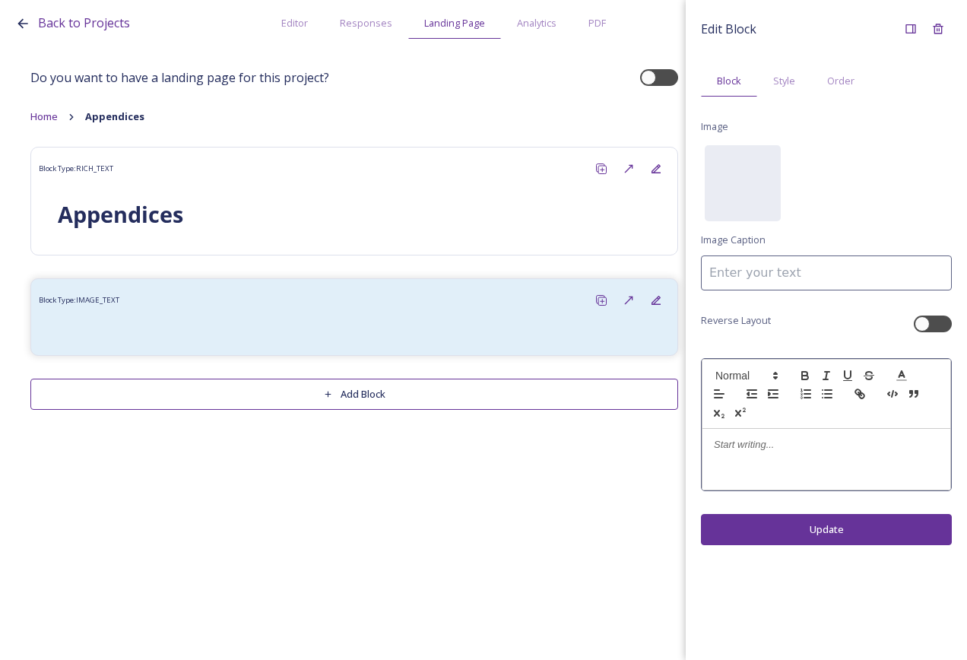
click at [805, 445] on p at bounding box center [826, 445] width 225 height 14
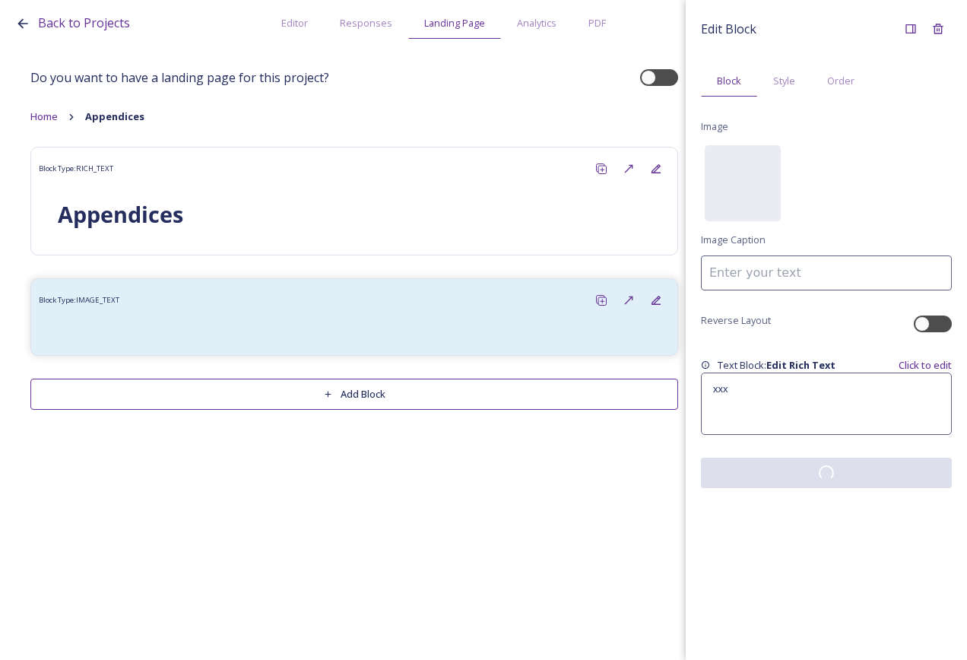
click at [811, 522] on div "Edit Block Block Style Order Image No preview available for file of . Image Cap…" at bounding box center [826, 330] width 281 height 660
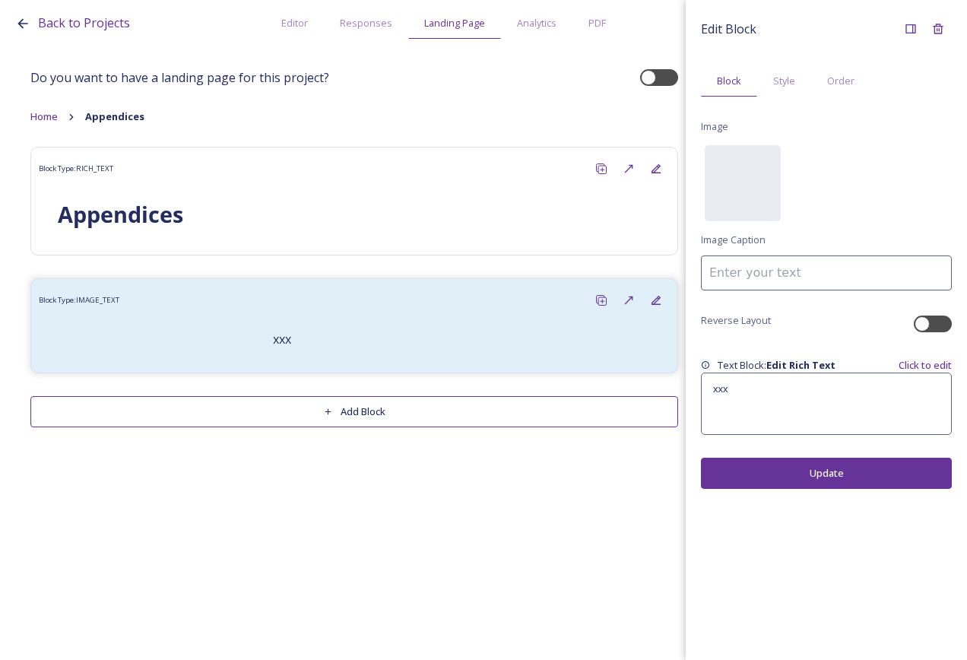
drag, startPoint x: 486, startPoint y: 513, endPoint x: 487, endPoint y: 504, distance: 9.2
click at [488, 512] on div "Back to Projects Editor Responses Landing Page Analytics PDF Share Add Response…" at bounding box center [483, 330] width 967 height 660
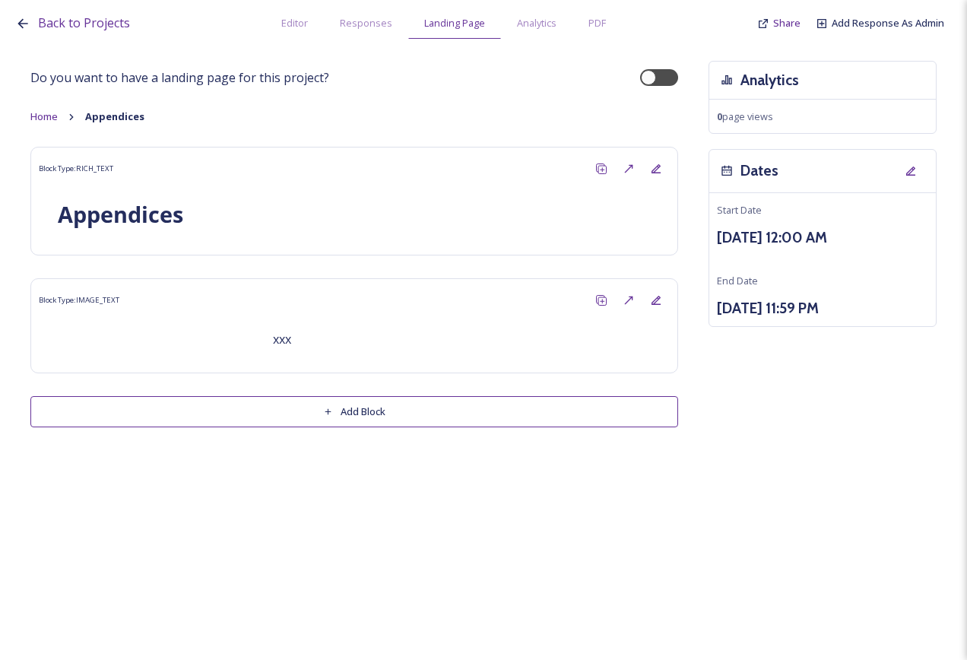
click at [324, 425] on button "Add Block" at bounding box center [354, 411] width 648 height 31
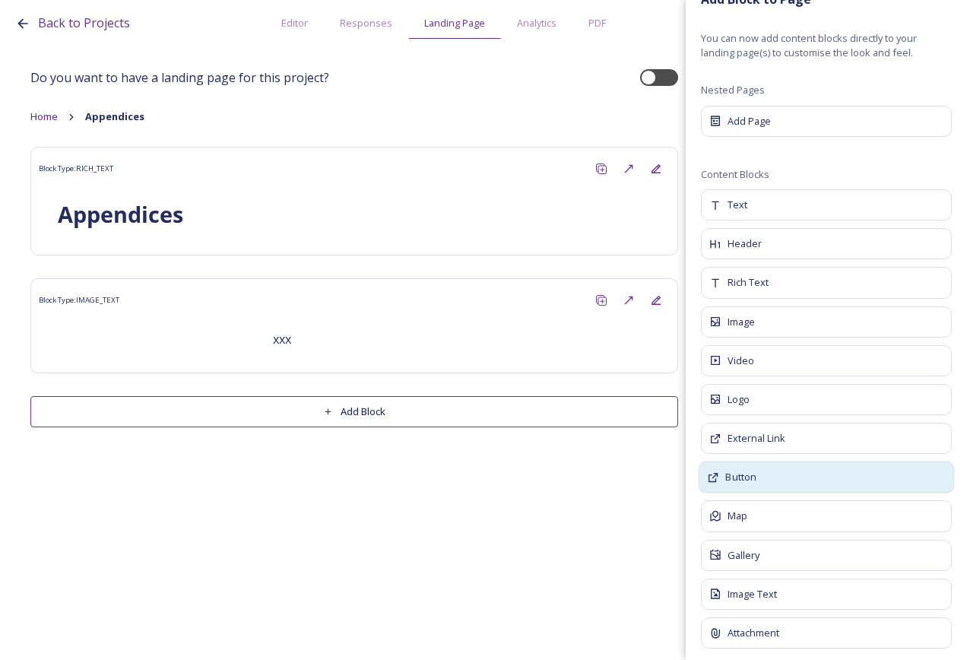
scroll to position [37, 0]
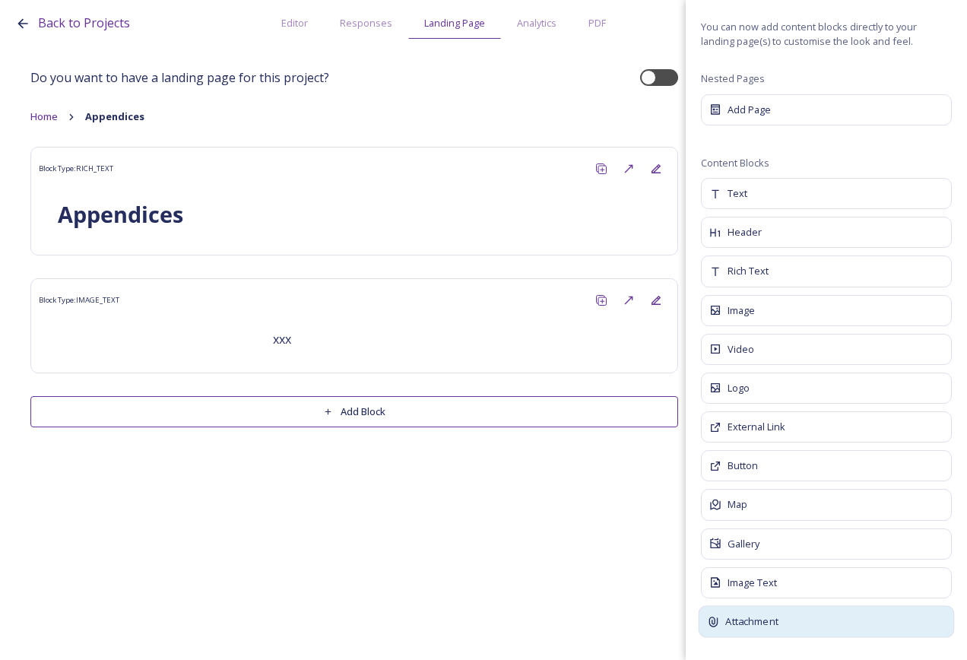
click at [751, 618] on span "Attachment" at bounding box center [752, 622] width 52 height 15
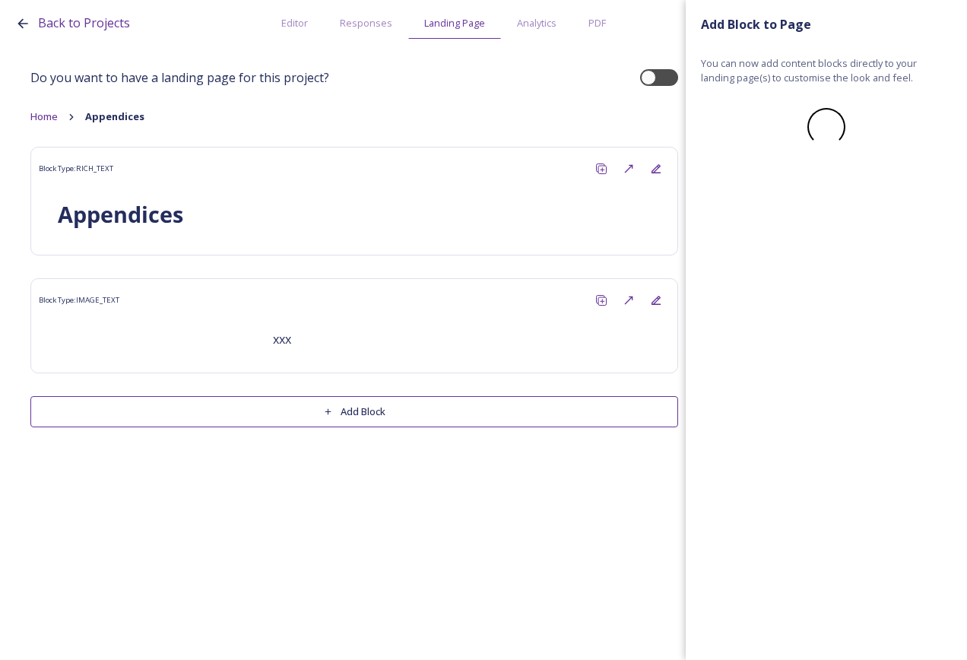
scroll to position [0, 0]
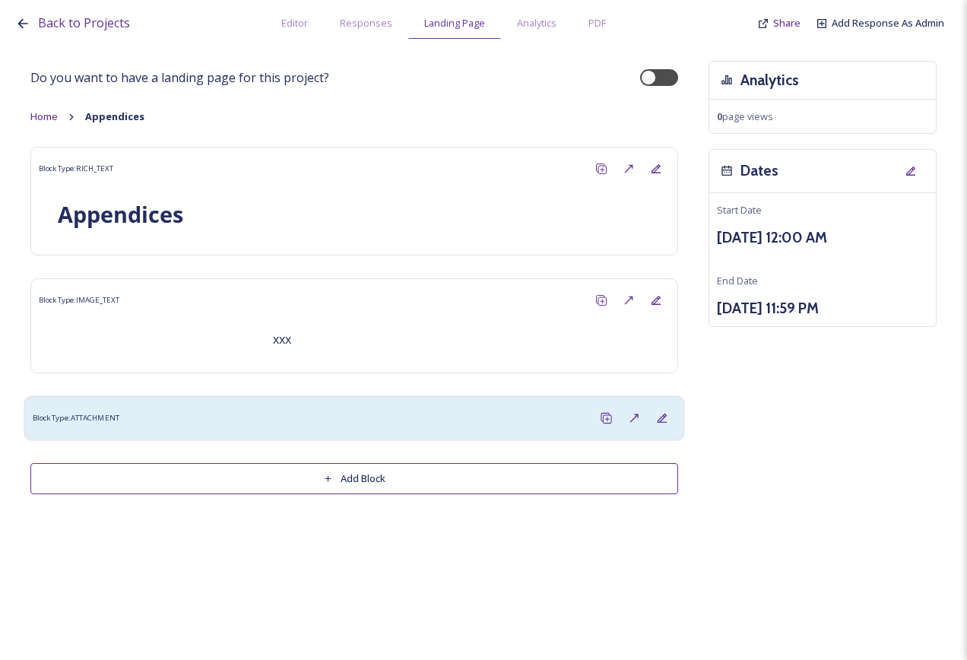
click at [408, 427] on div "Block Type: ATTACHMENT" at bounding box center [355, 418] width 644 height 28
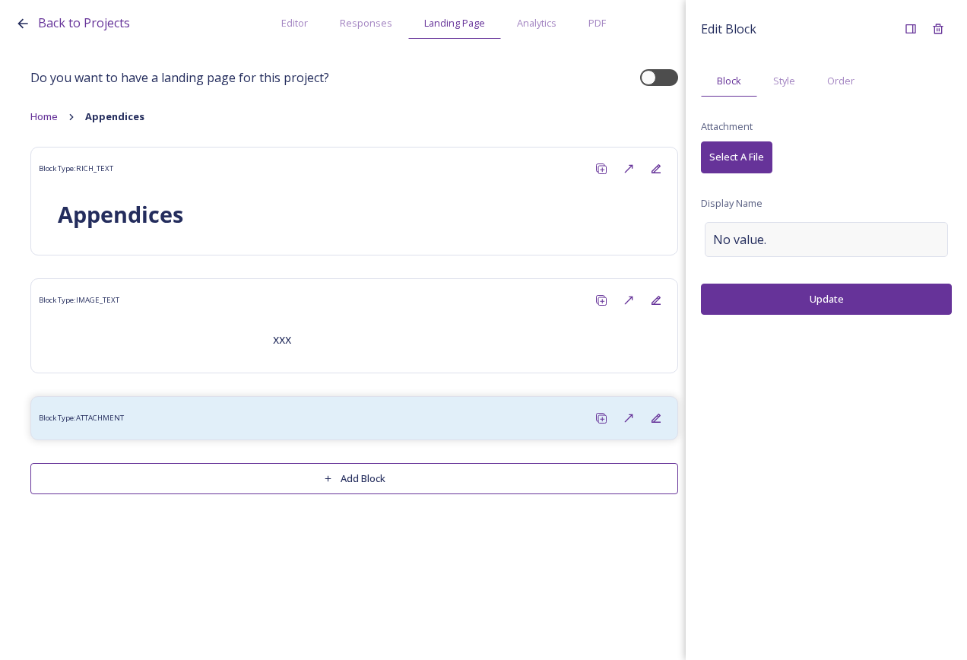
click at [758, 240] on span "No value." at bounding box center [739, 239] width 53 height 18
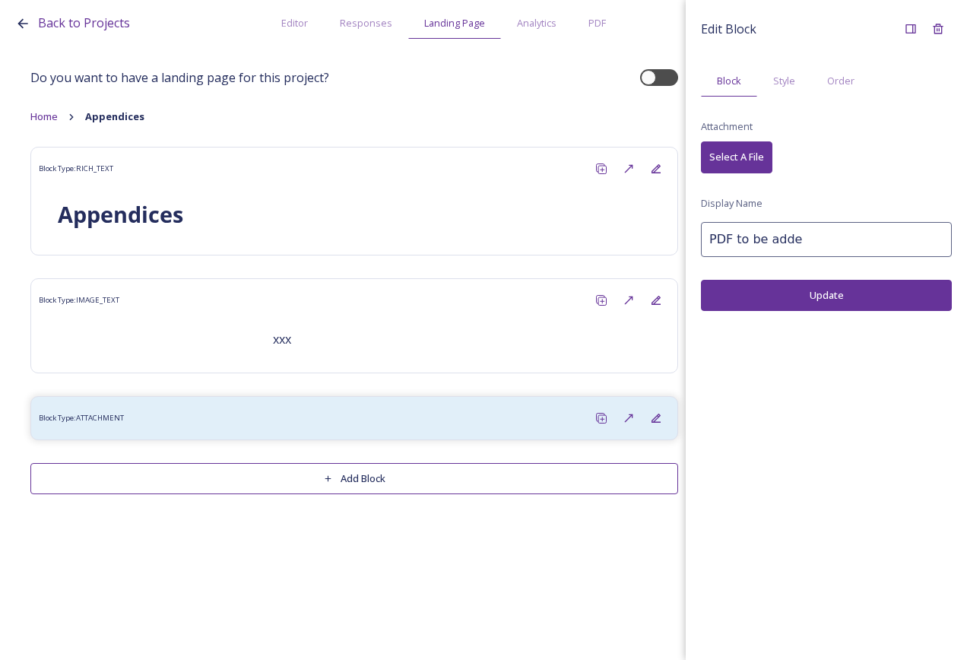
type input "PDF to be added"
click at [805, 281] on div "Edit Block Block Style Order Attachment Select A File Display Name PDF to be ad…" at bounding box center [826, 163] width 251 height 296
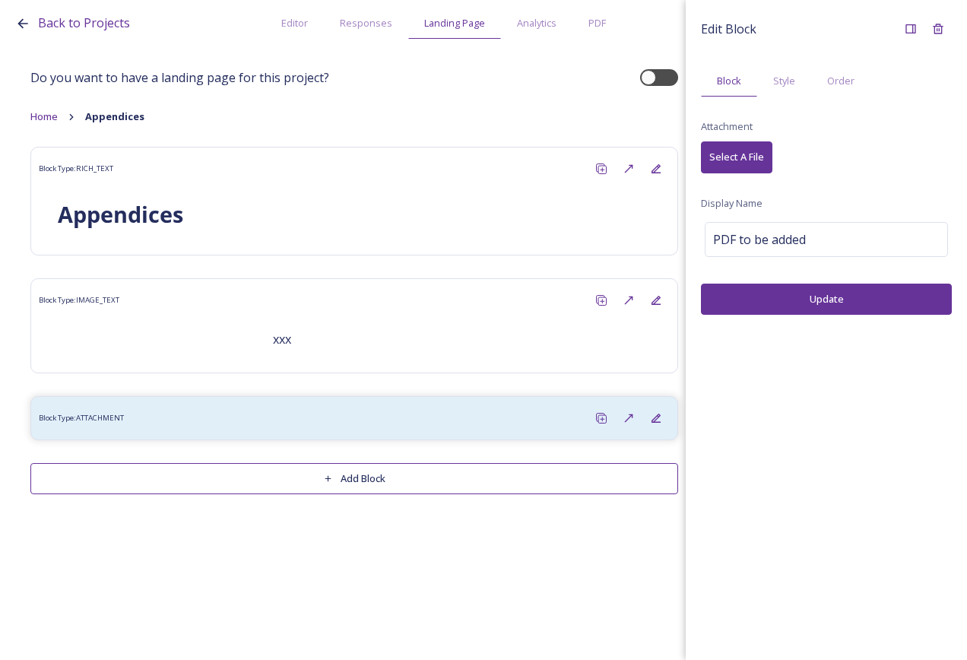
click at [802, 287] on button "Update" at bounding box center [826, 299] width 251 height 31
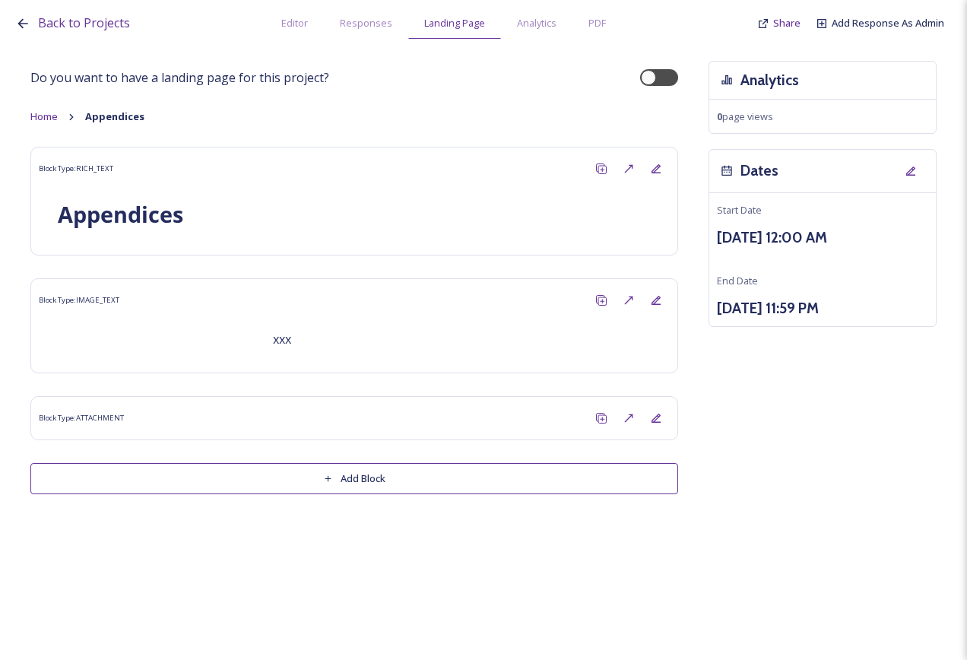
click at [451, 542] on div "Back to Projects Editor Responses Landing Page Analytics PDF Share Add Response…" at bounding box center [483, 330] width 967 height 660
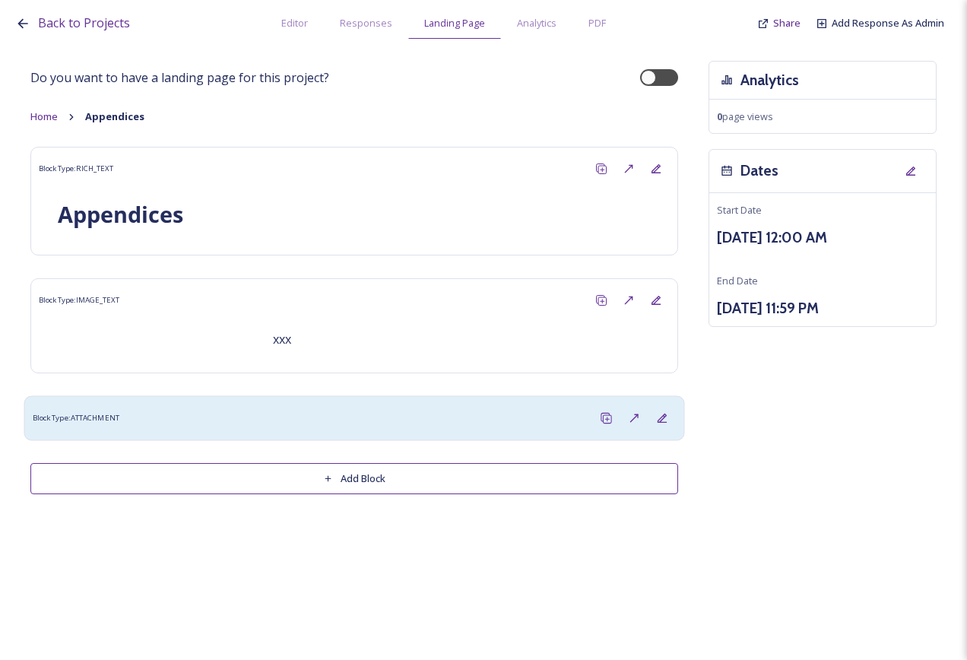
click at [444, 428] on div "Block Type: ATTACHMENT" at bounding box center [355, 418] width 644 height 28
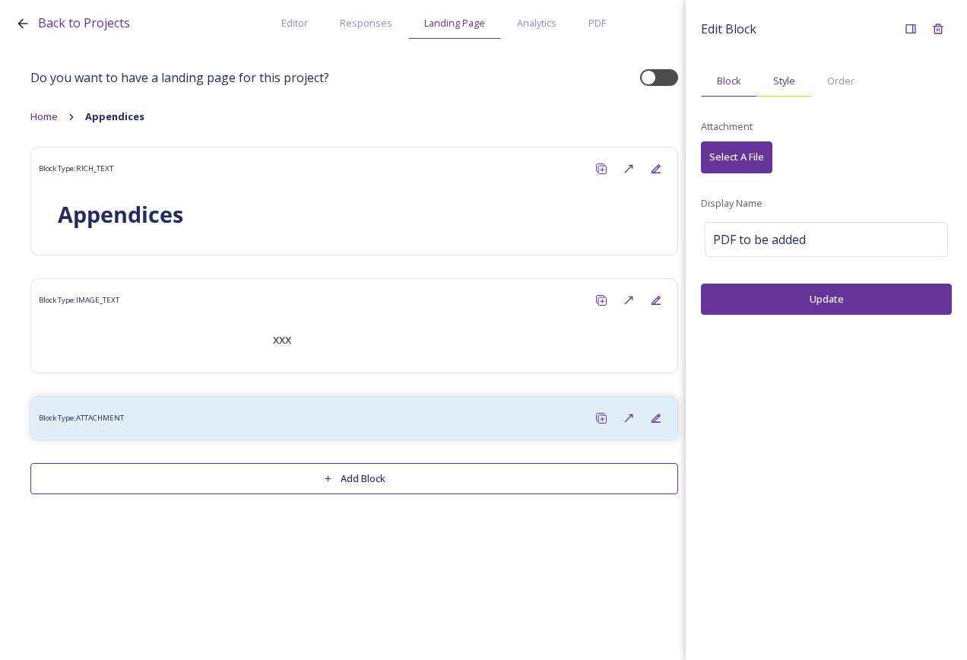
click at [780, 82] on span "Style" at bounding box center [785, 81] width 22 height 14
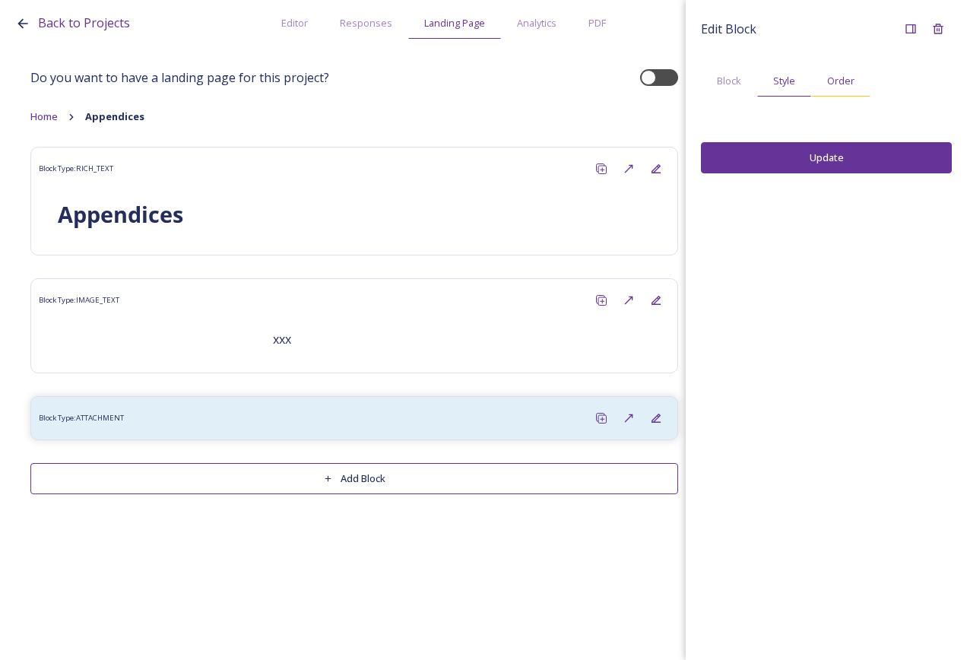
drag, startPoint x: 732, startPoint y: 89, endPoint x: 828, endPoint y: 75, distance: 96.9
click at [732, 89] on div "Block" at bounding box center [729, 80] width 56 height 31
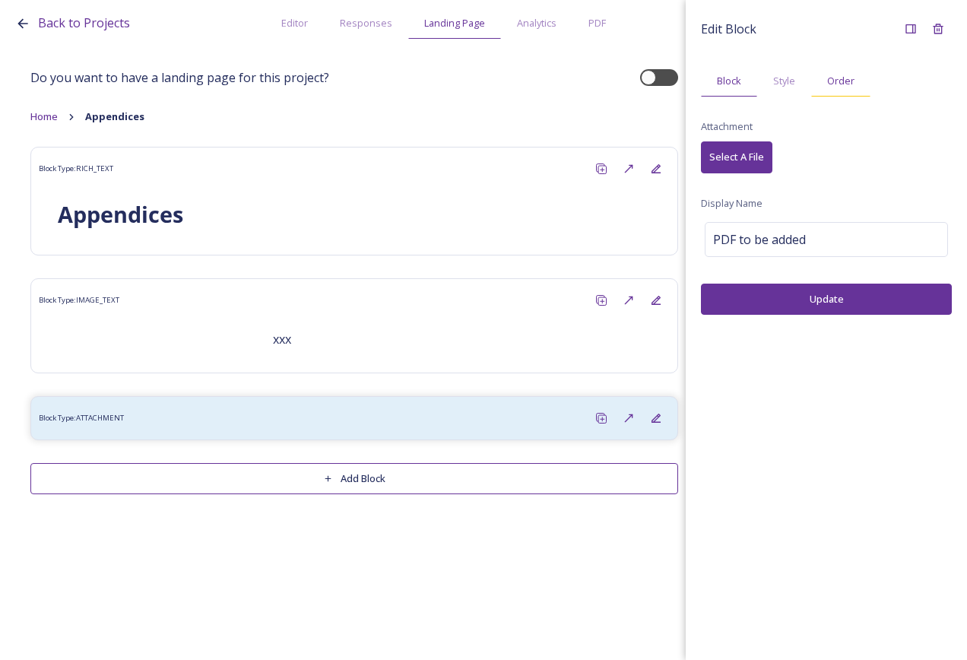
click at [845, 75] on span "Order" at bounding box center [841, 81] width 27 height 14
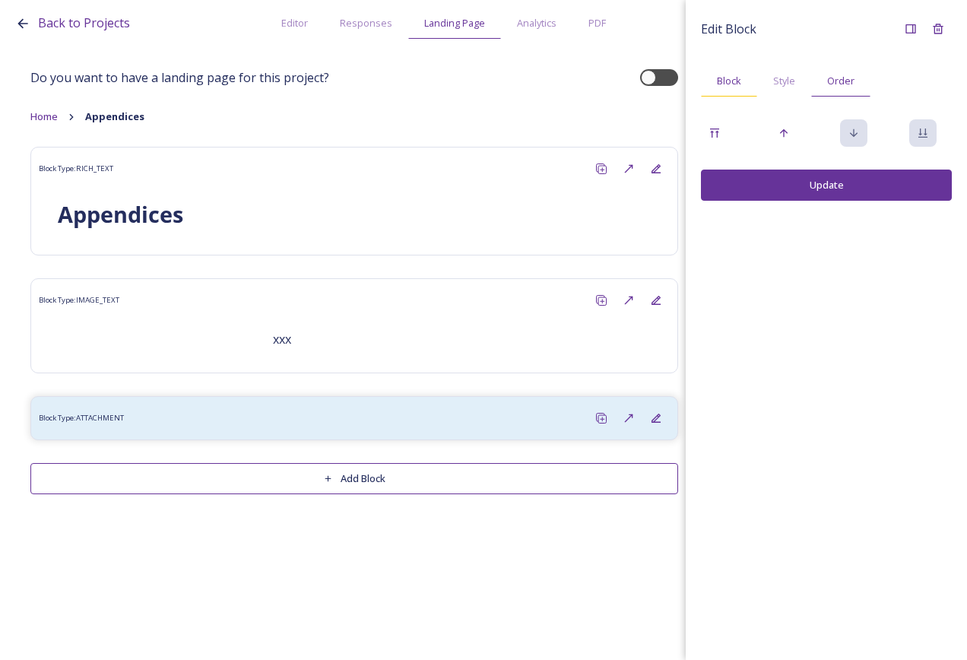
click at [706, 84] on div "Block" at bounding box center [729, 80] width 56 height 31
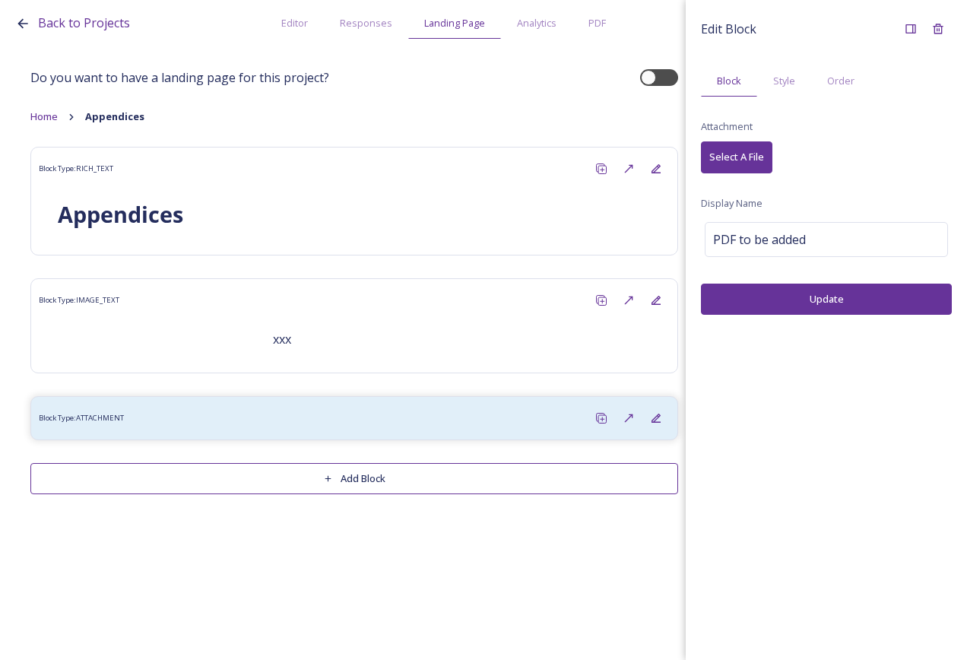
click at [812, 202] on div "Edit Block Block Style Order Attachment Select A File Display Name PDF to be ad…" at bounding box center [826, 165] width 251 height 300
click at [835, 249] on div "PDF to be added" at bounding box center [826, 239] width 243 height 35
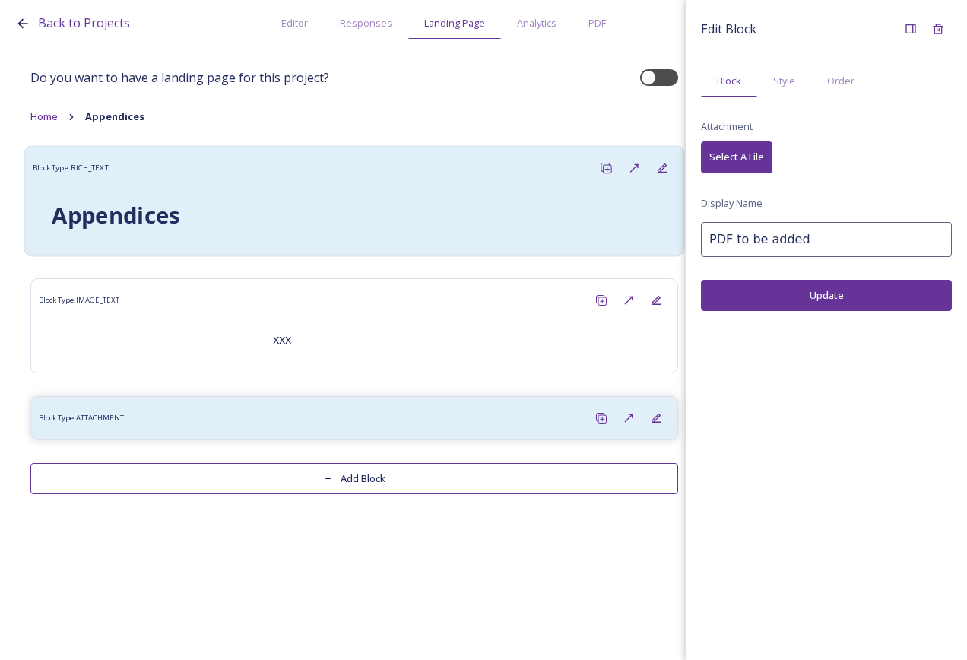
drag, startPoint x: 837, startPoint y: 244, endPoint x: 679, endPoint y: 231, distance: 158.0
click at [675, 230] on div "Back to Projects Editor Responses Landing Page Analytics PDF Share Add Response…" at bounding box center [483, 330] width 967 height 660
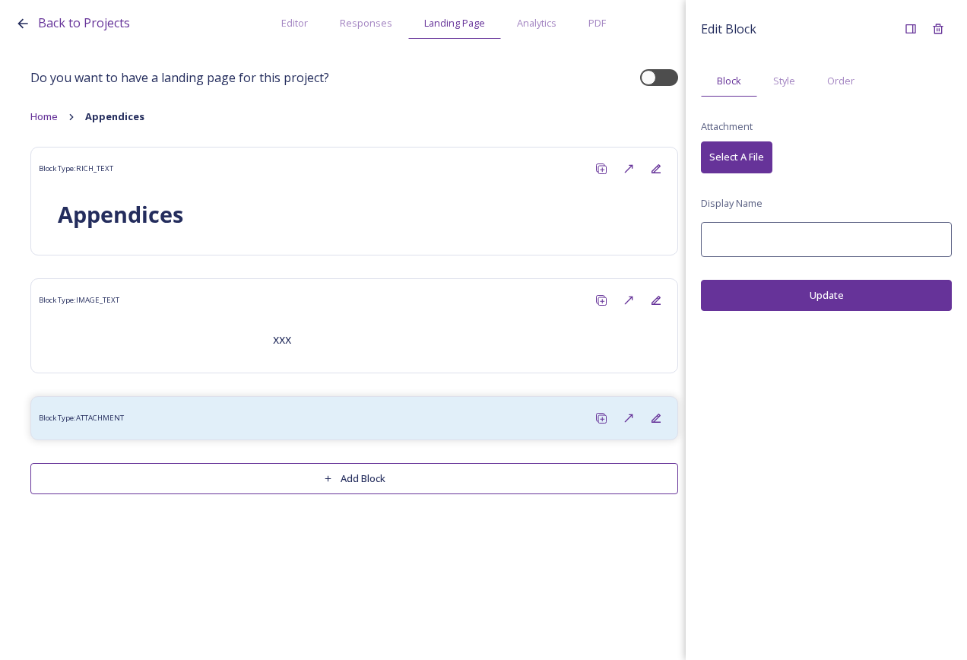
click at [834, 294] on button "Update" at bounding box center [826, 295] width 251 height 31
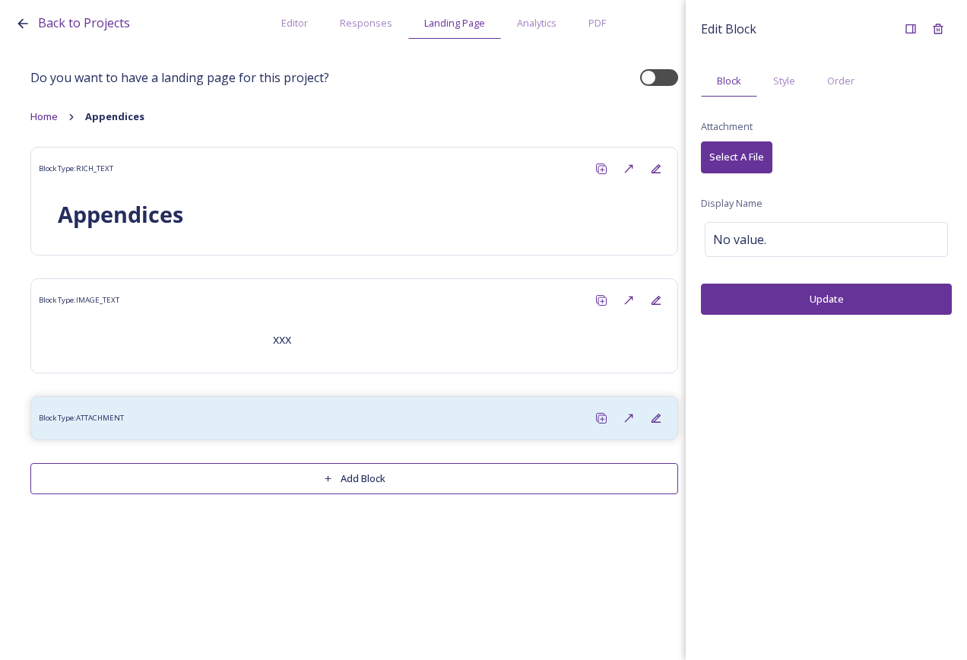
click at [415, 596] on div "Back to Projects Editor Responses Landing Page Analytics PDF Share Add Response…" at bounding box center [483, 330] width 967 height 660
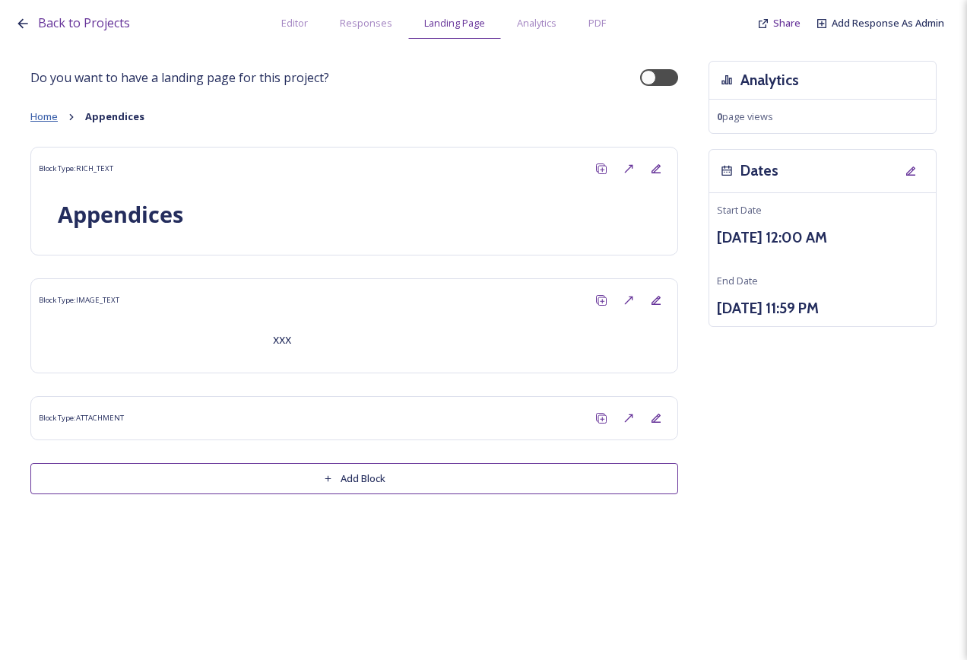
click at [34, 117] on span "Home" at bounding box center [43, 117] width 27 height 14
